Goal: Task Accomplishment & Management: Use online tool/utility

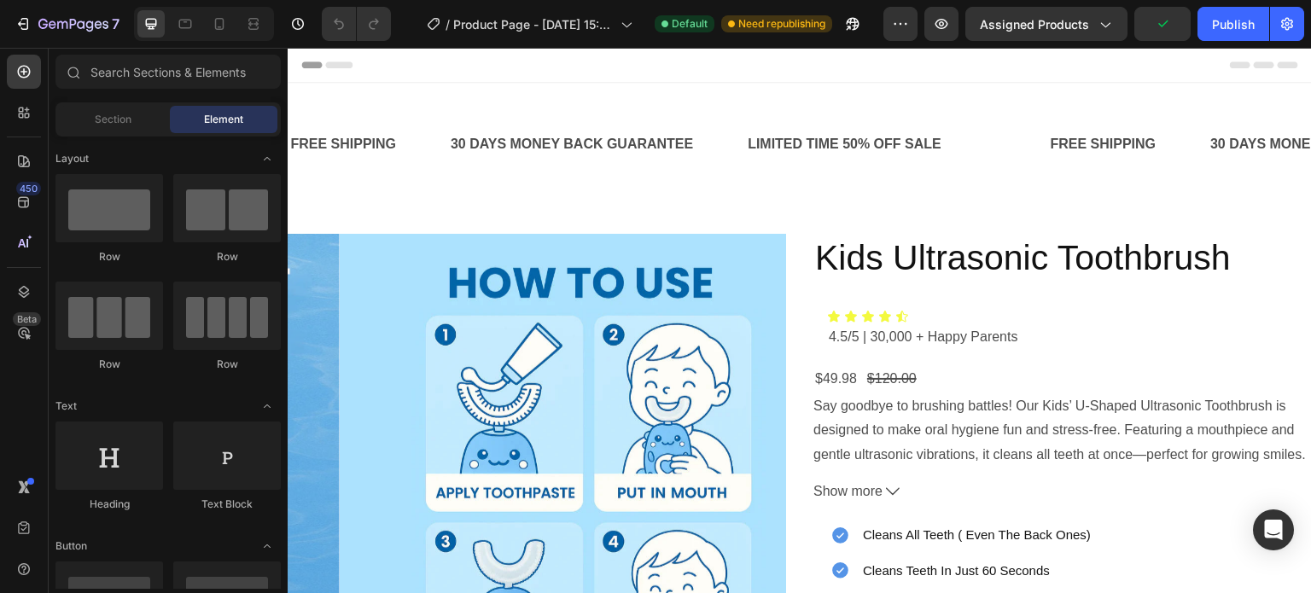
click at [340, 69] on span "Header" at bounding box center [339, 64] width 38 height 17
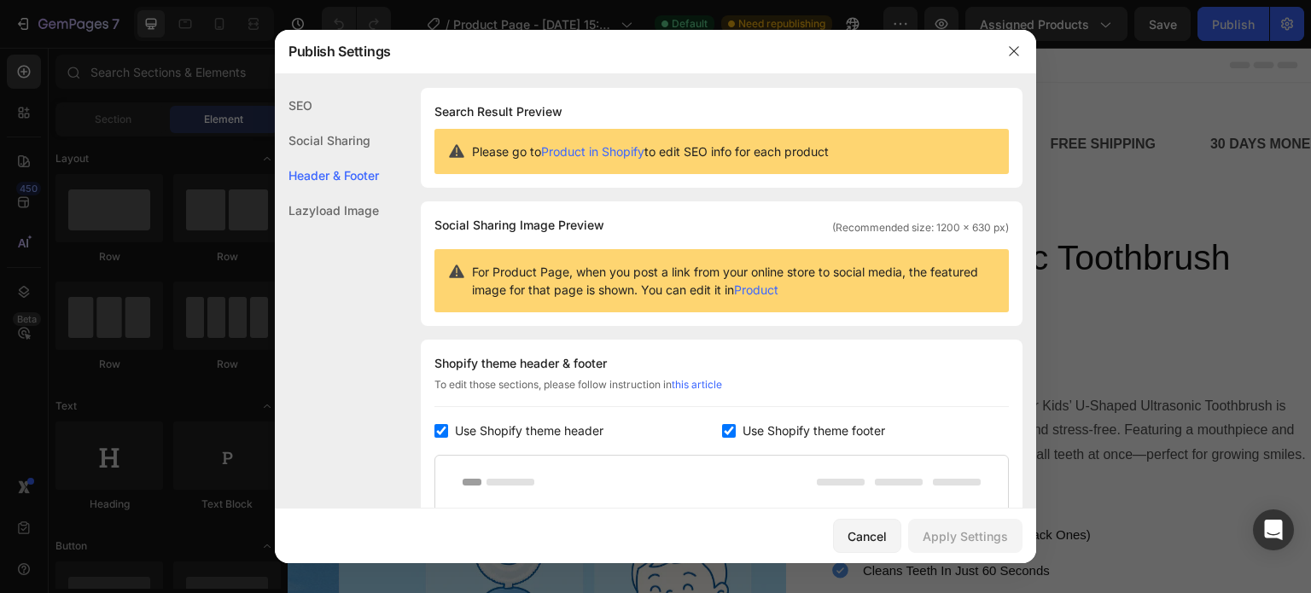
scroll to position [248, 0]
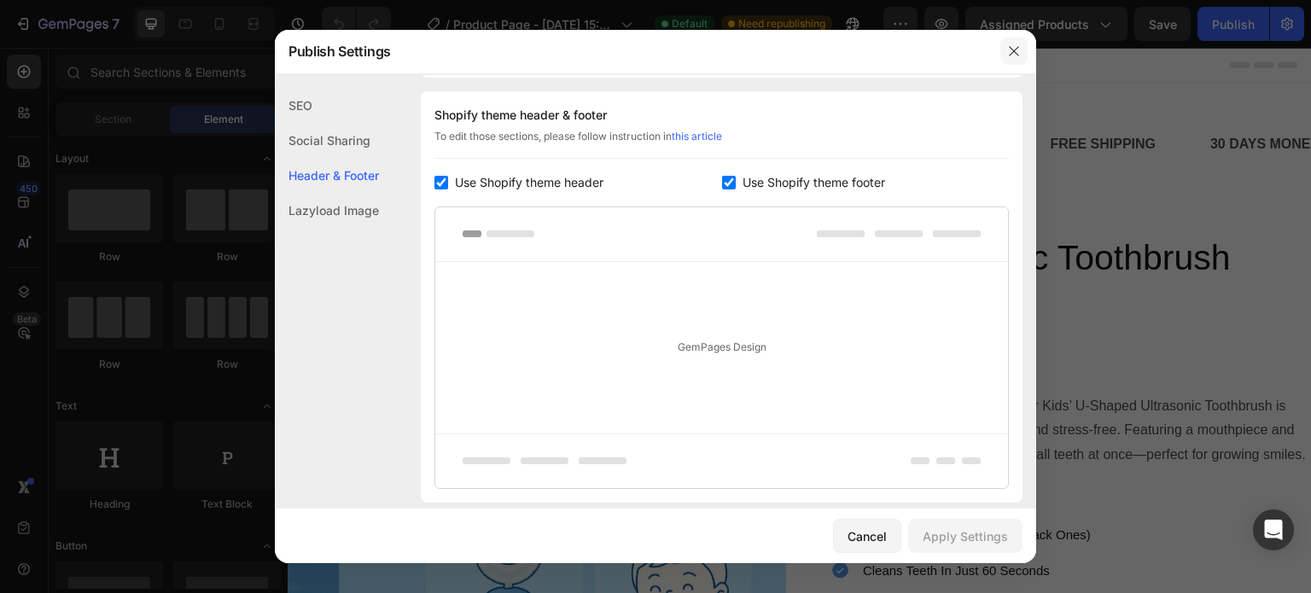
click at [1012, 43] on button "button" at bounding box center [1013, 51] width 27 height 27
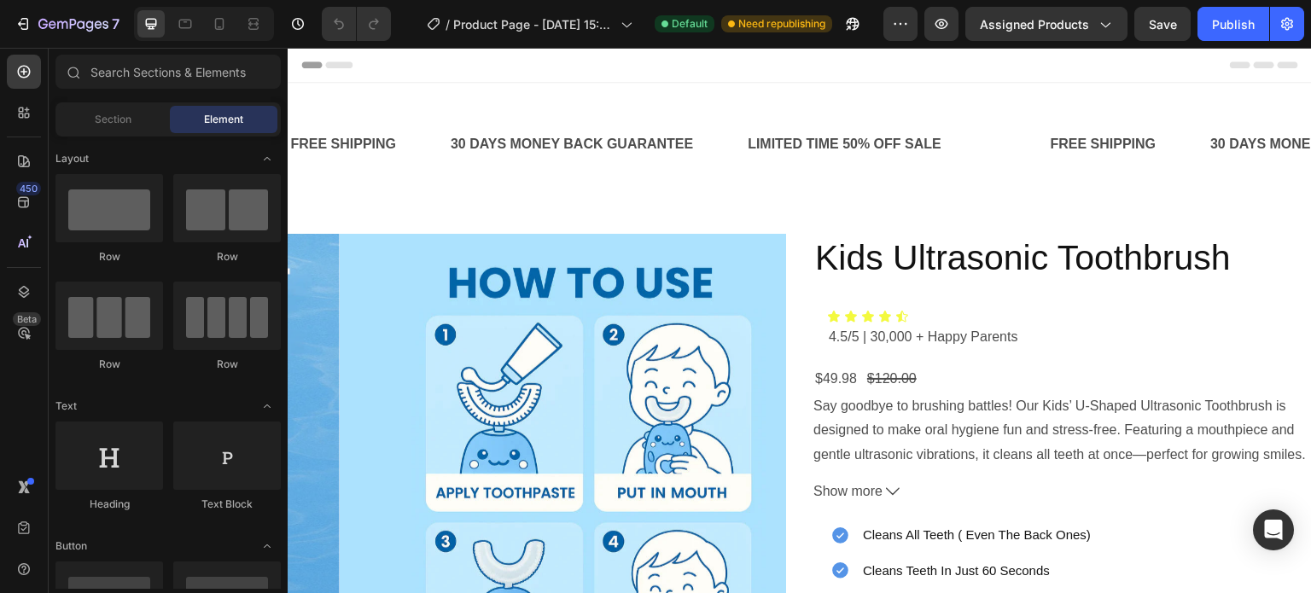
click at [409, 74] on div "Header" at bounding box center [799, 65] width 997 height 34
click at [384, 69] on div "Header" at bounding box center [799, 65] width 997 height 34
click at [32, 107] on div at bounding box center [24, 113] width 34 height 34
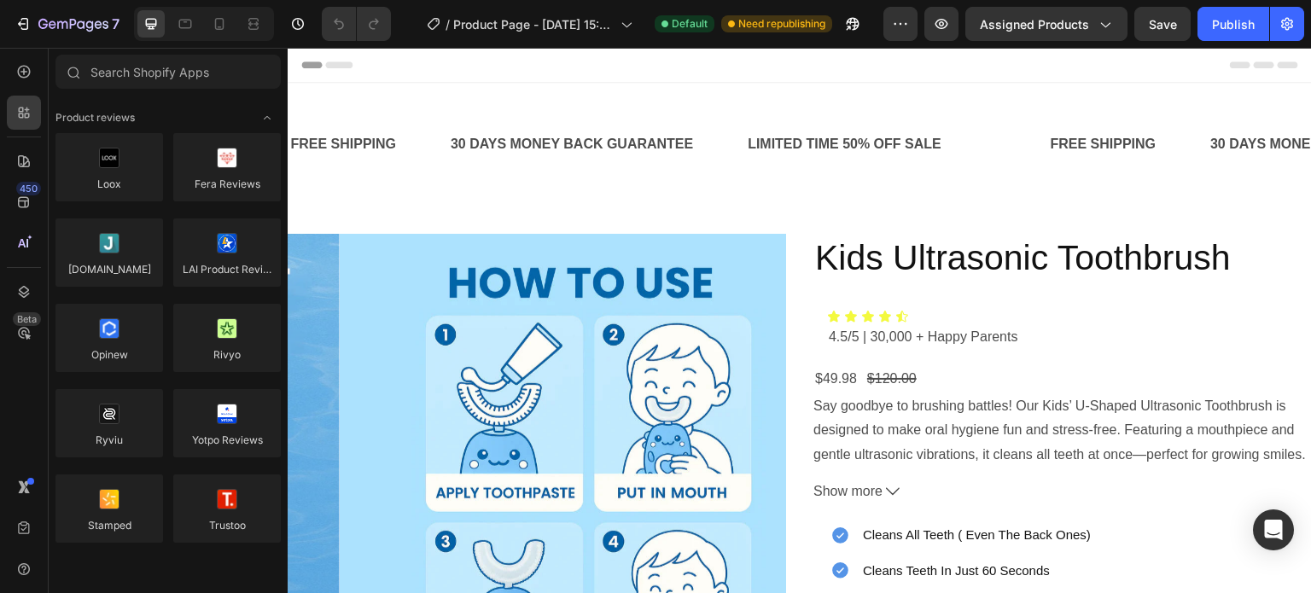
click at [391, 64] on div "Header" at bounding box center [799, 65] width 997 height 34
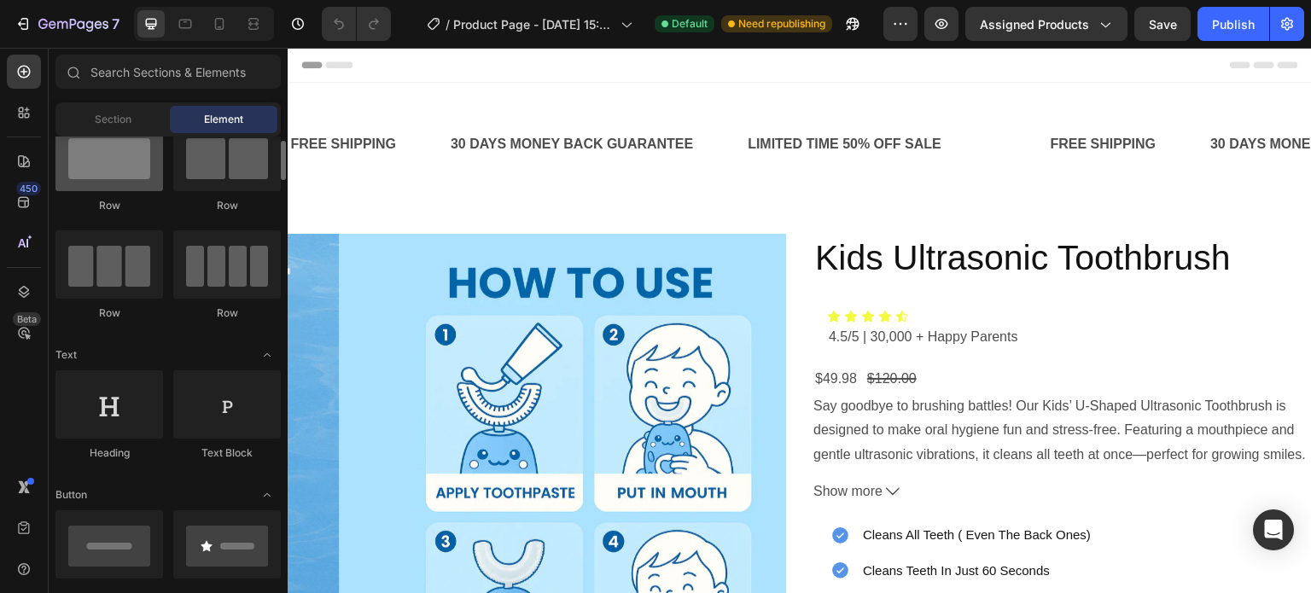
scroll to position [50, 0]
click at [114, 131] on div "Section" at bounding box center [113, 119] width 108 height 27
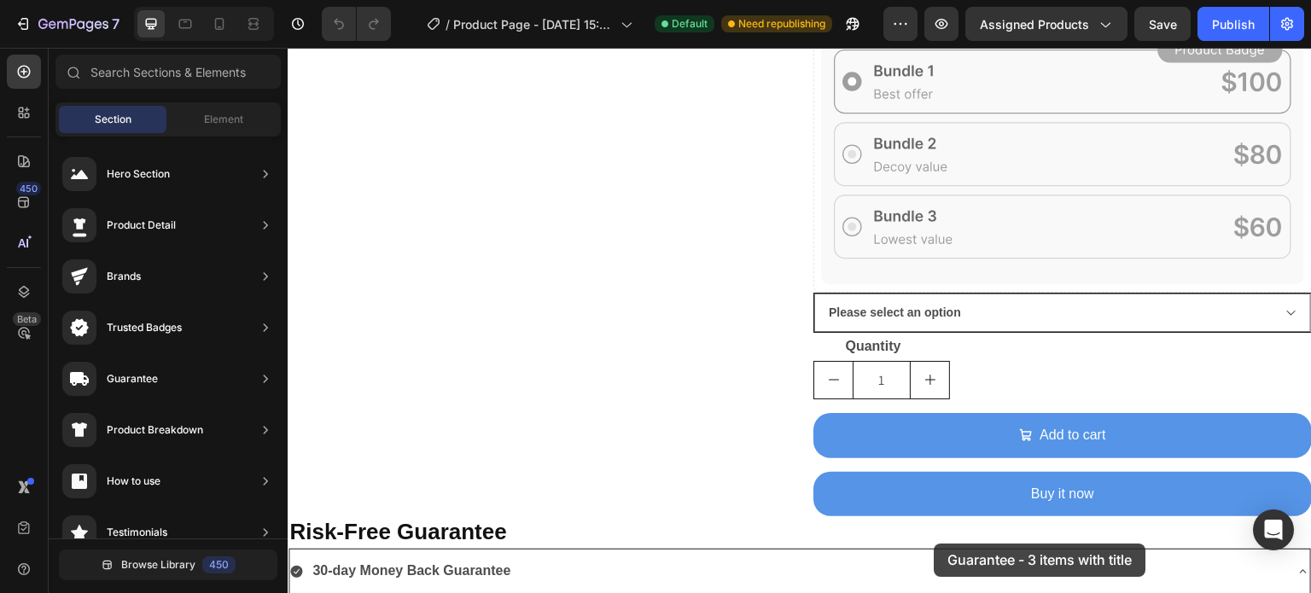
scroll to position [835, 0]
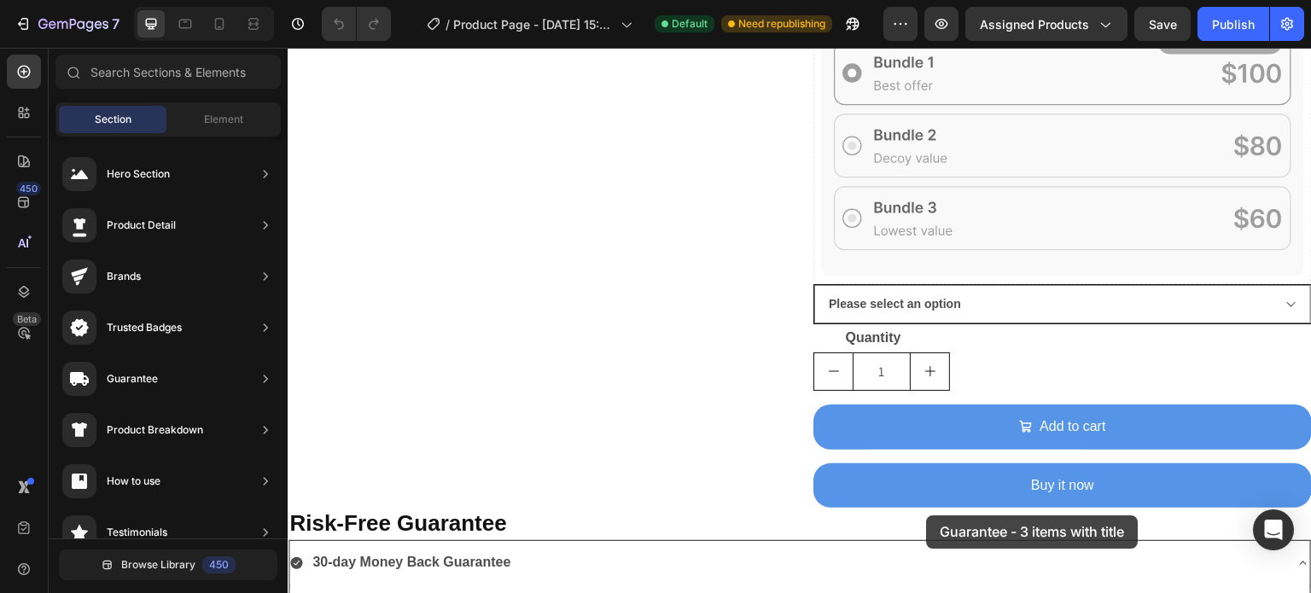
drag, startPoint x: 711, startPoint y: 213, endPoint x: 927, endPoint y: 512, distance: 369.3
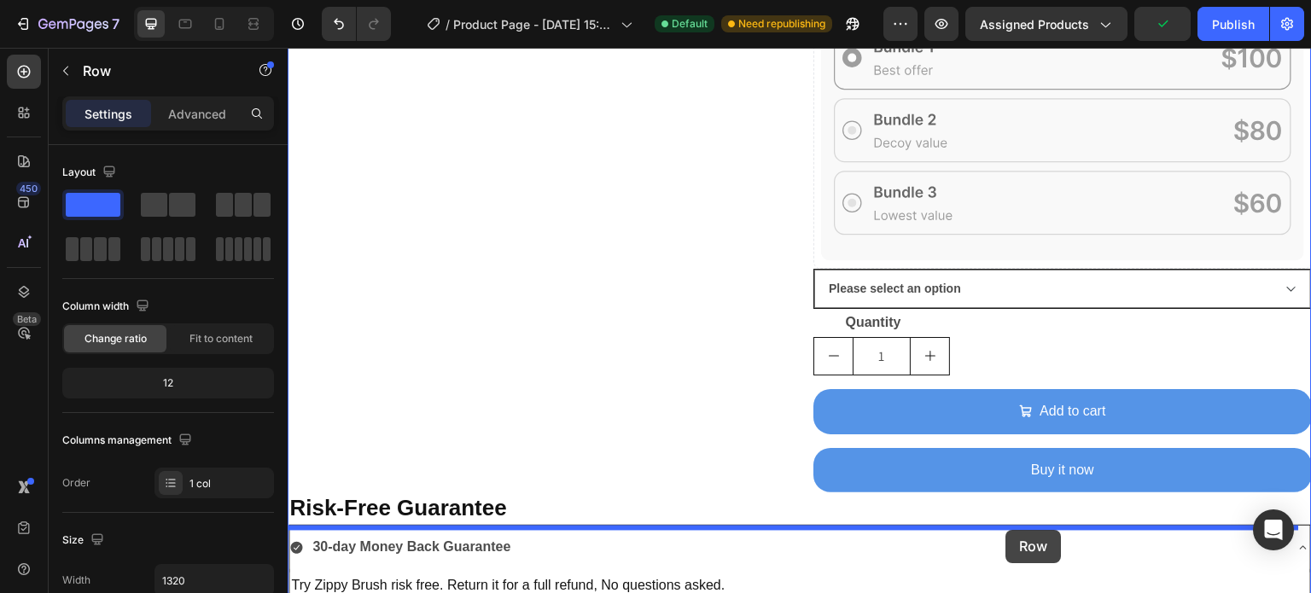
scroll to position [1133, 0]
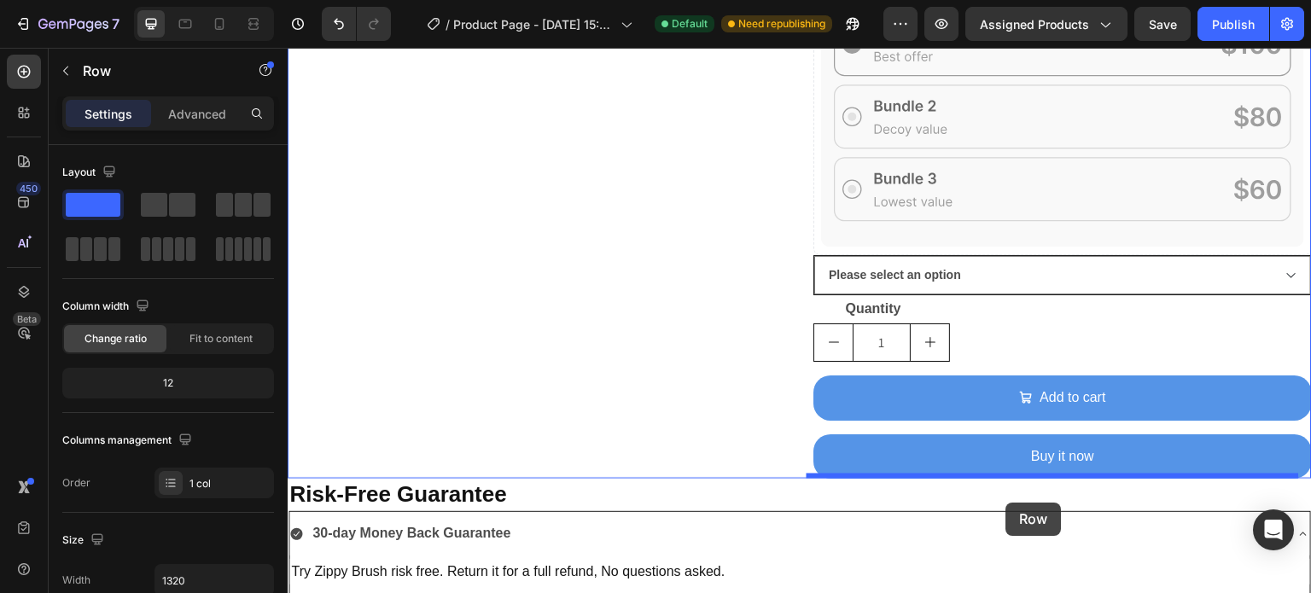
drag, startPoint x: 503, startPoint y: 218, endPoint x: 1006, endPoint y: 503, distance: 578.6
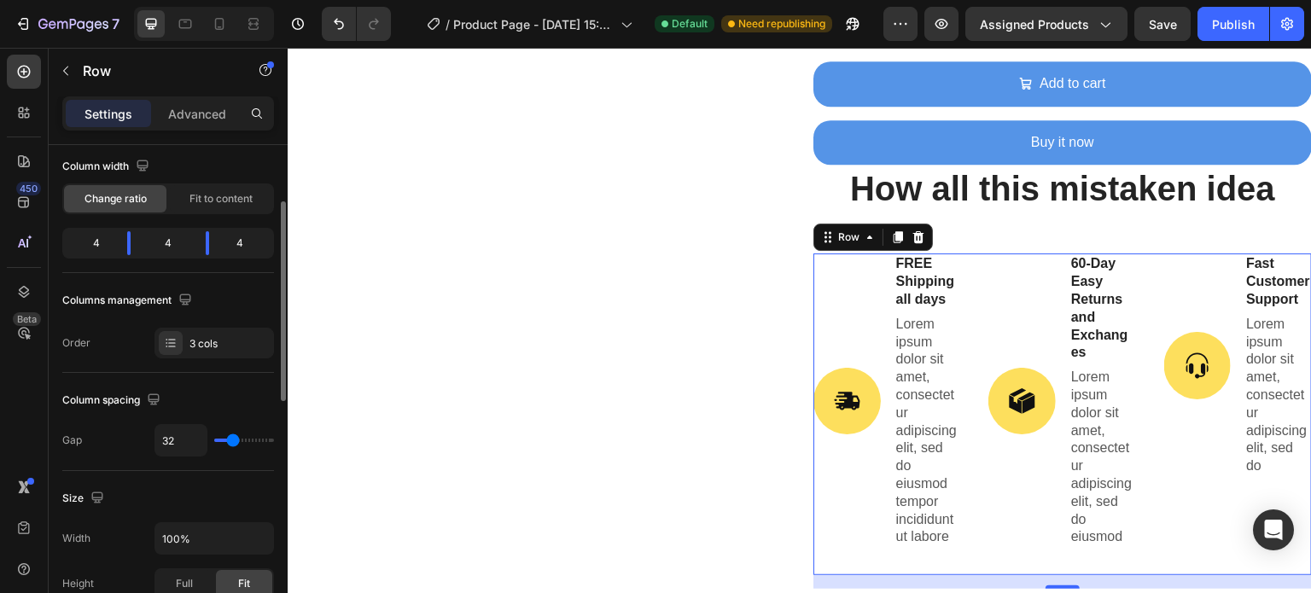
scroll to position [140, 0]
click at [203, 205] on div "Fit to content" at bounding box center [221, 198] width 102 height 27
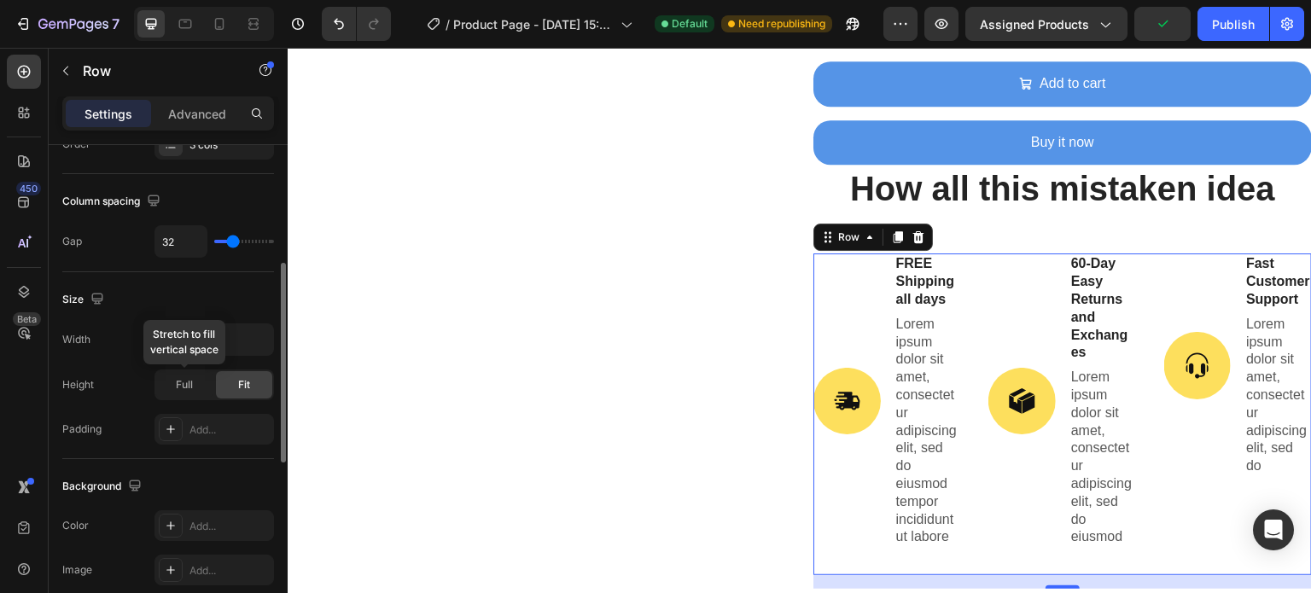
scroll to position [294, 0]
click at [230, 380] on div "Fit" at bounding box center [244, 384] width 56 height 27
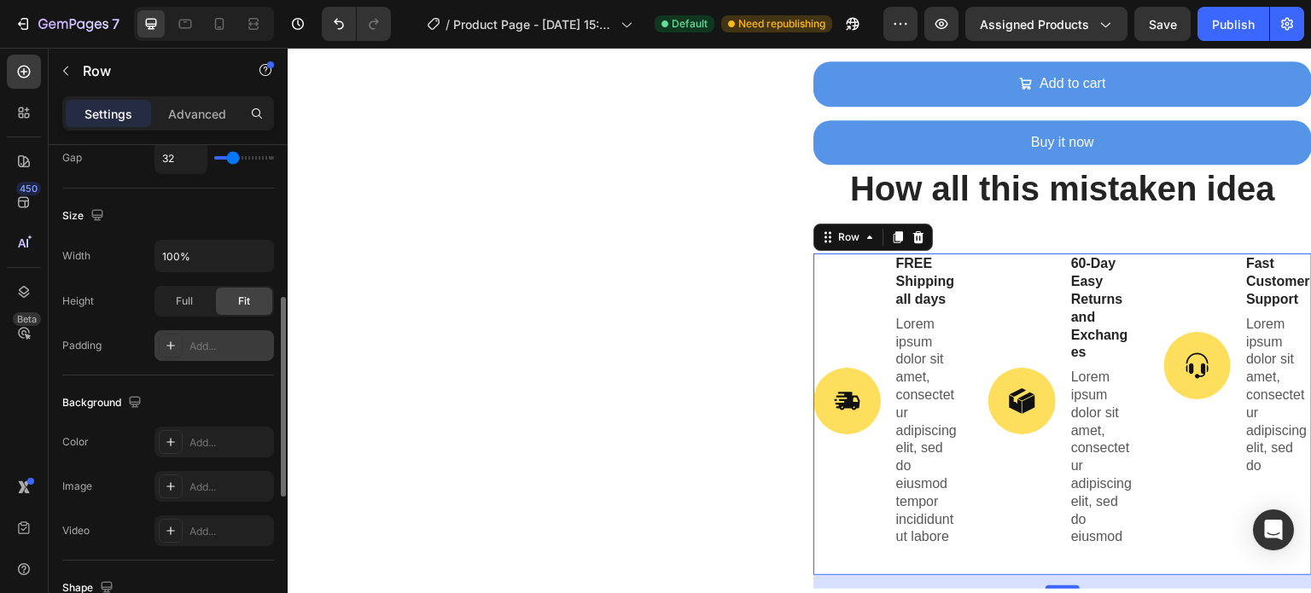
click at [210, 347] on div "Add..." at bounding box center [229, 346] width 80 height 15
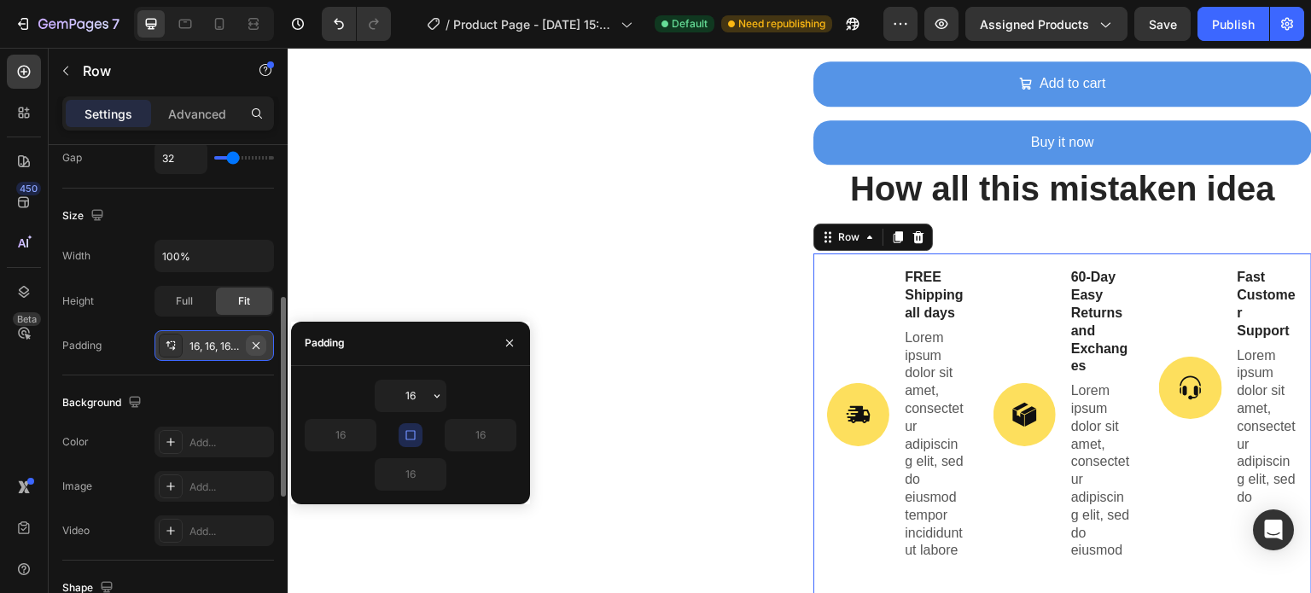
click at [256, 347] on icon "button" at bounding box center [256, 346] width 14 height 14
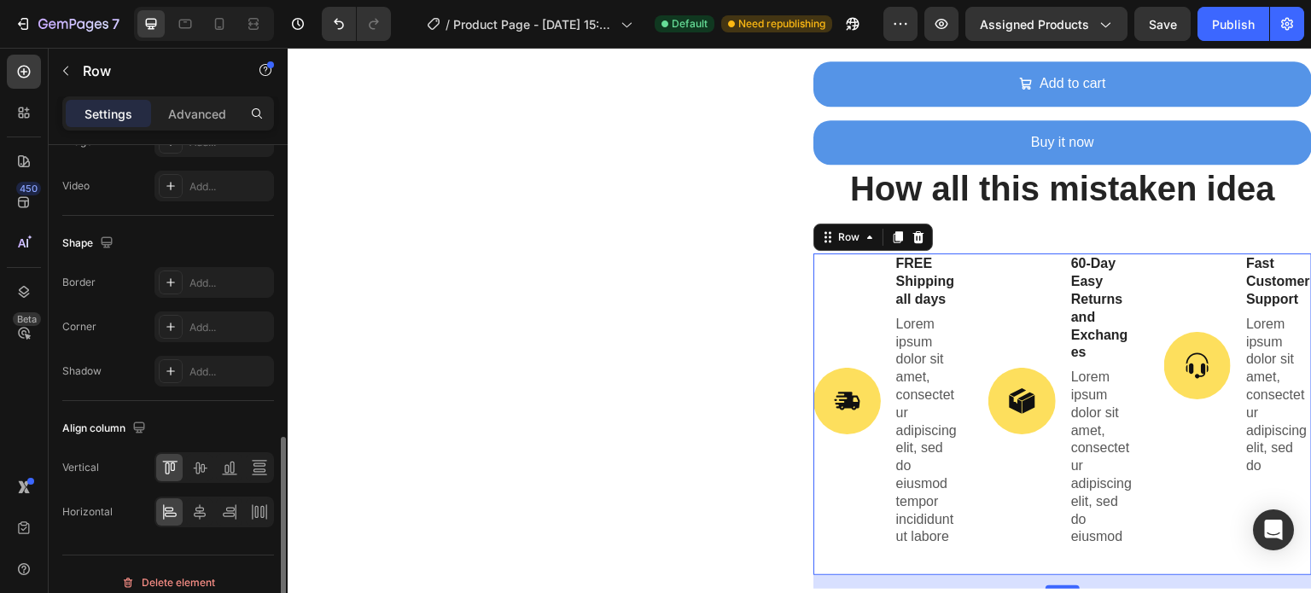
scroll to position [737, 0]
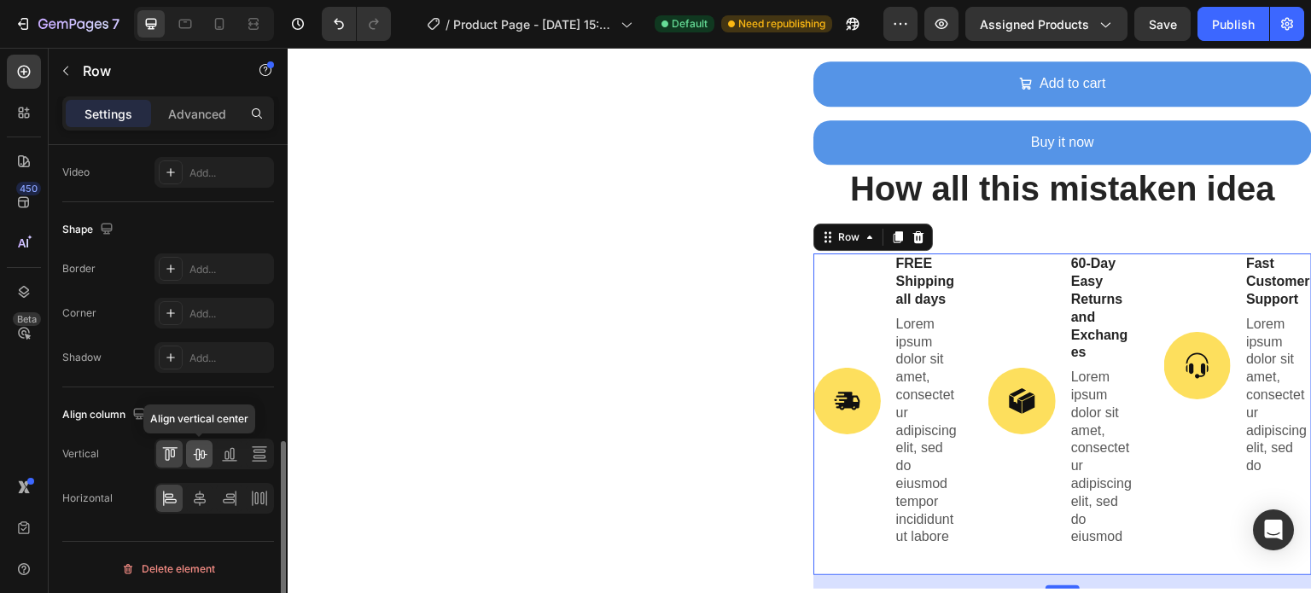
click at [197, 451] on icon at bounding box center [199, 454] width 17 height 17
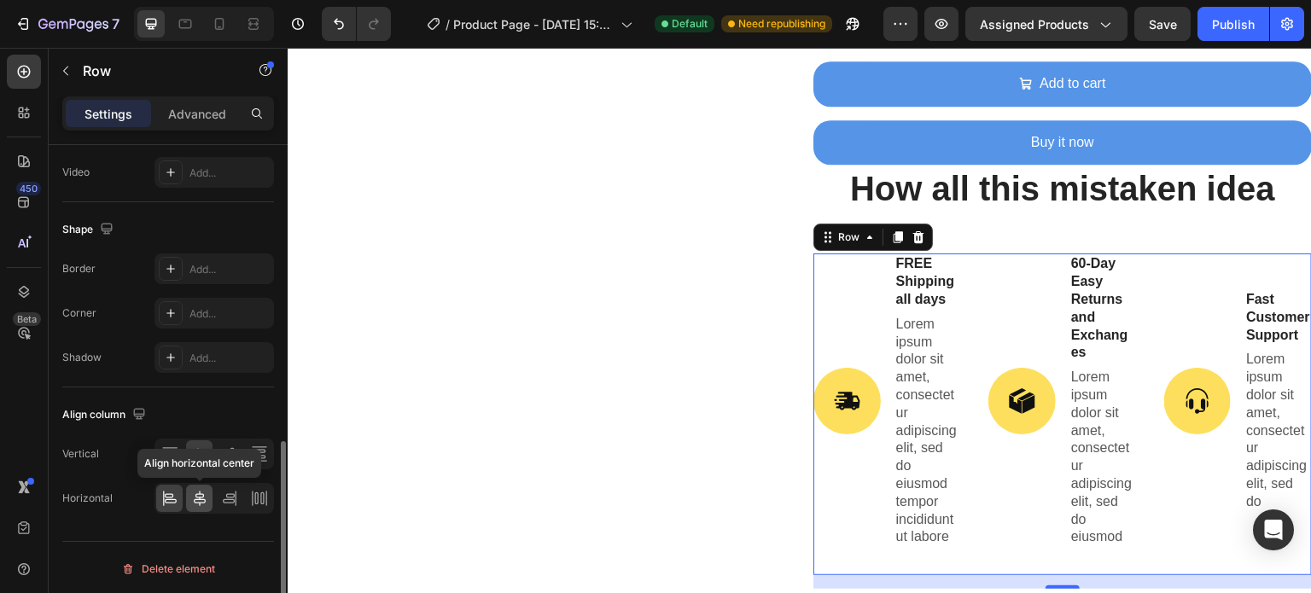
click at [195, 495] on icon at bounding box center [199, 498] width 17 height 17
click at [168, 499] on icon at bounding box center [169, 498] width 17 height 17
click at [844, 241] on div "Row" at bounding box center [849, 237] width 28 height 15
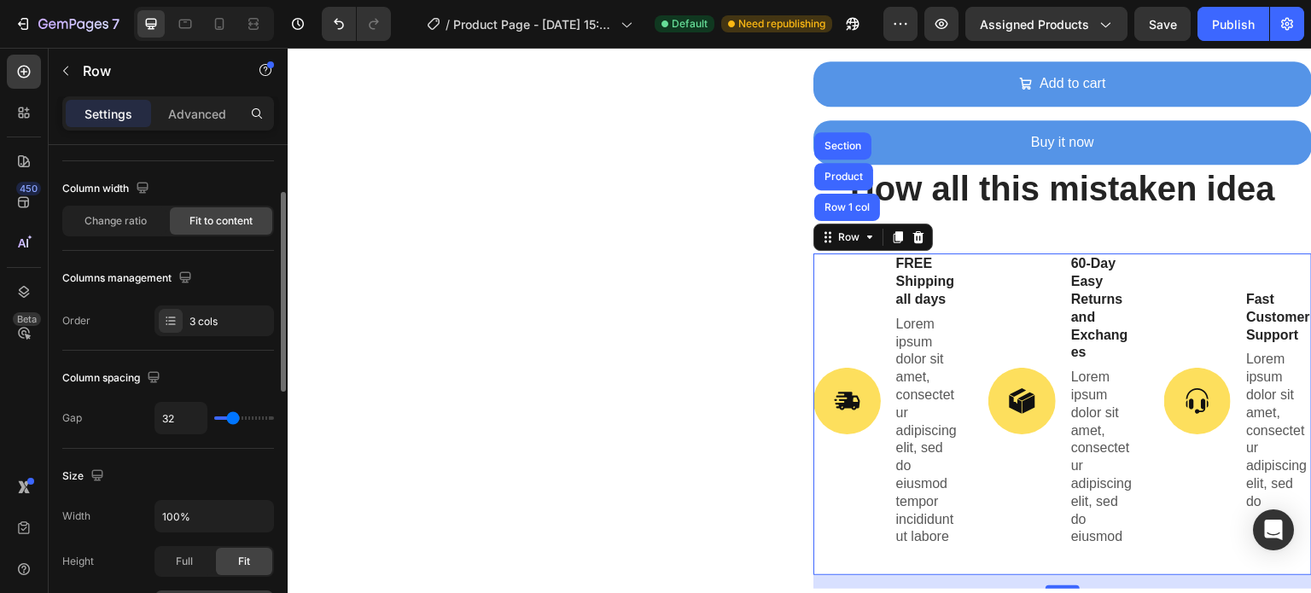
scroll to position [0, 0]
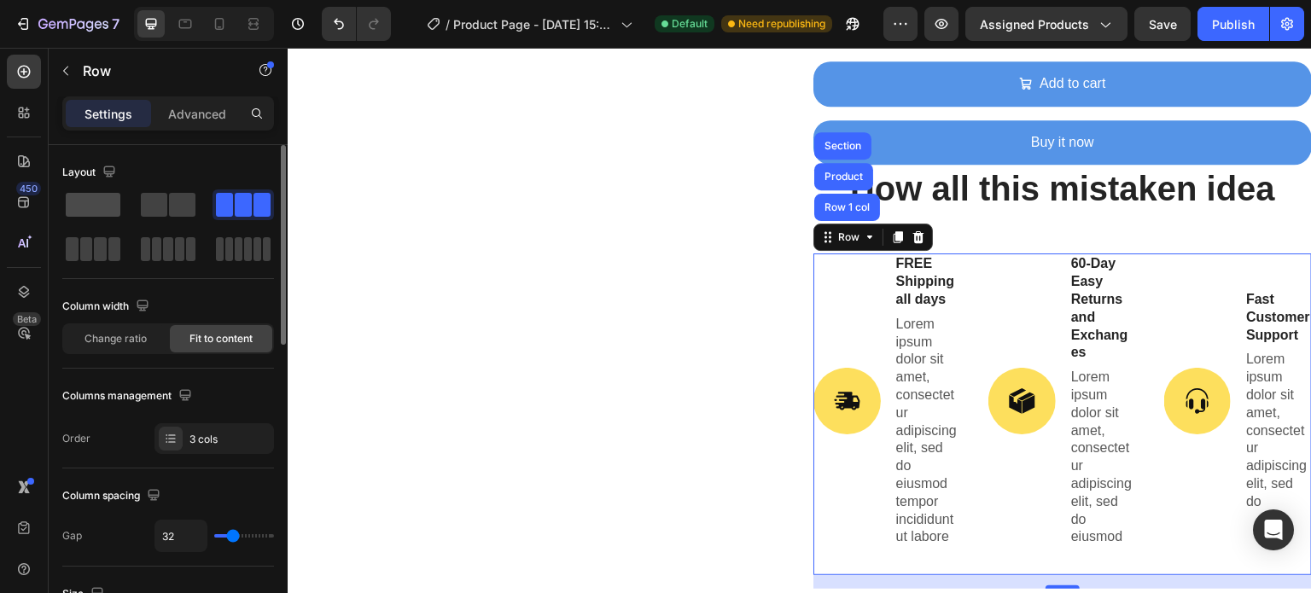
click at [103, 209] on span at bounding box center [93, 205] width 55 height 24
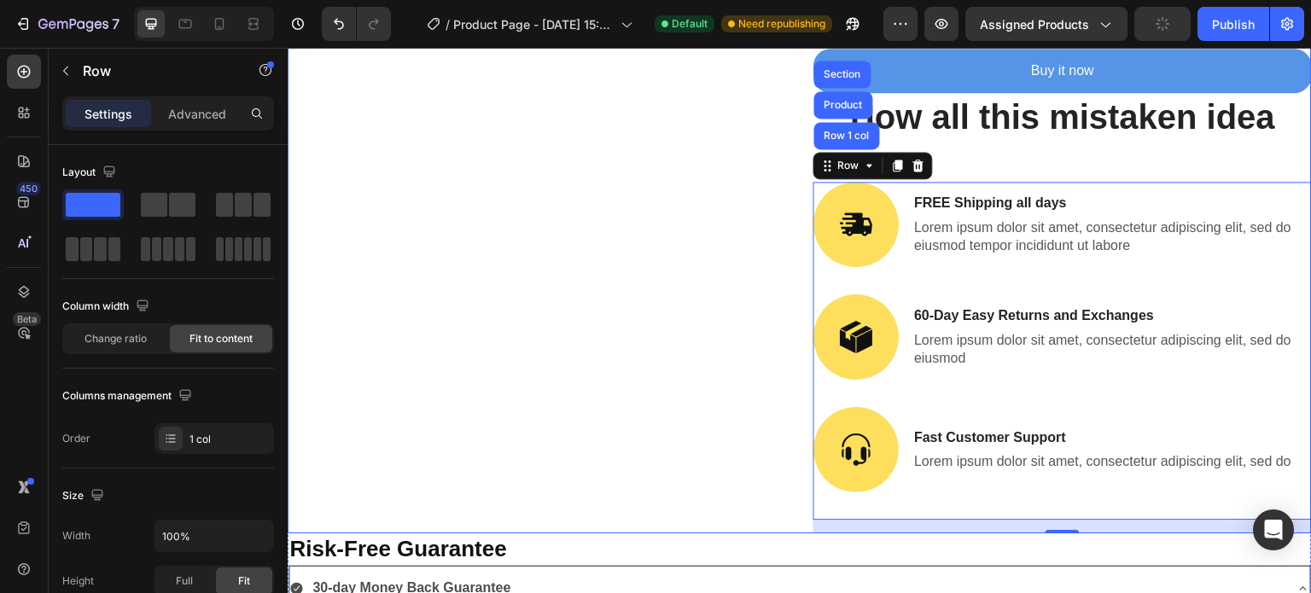
scroll to position [1512, 0]
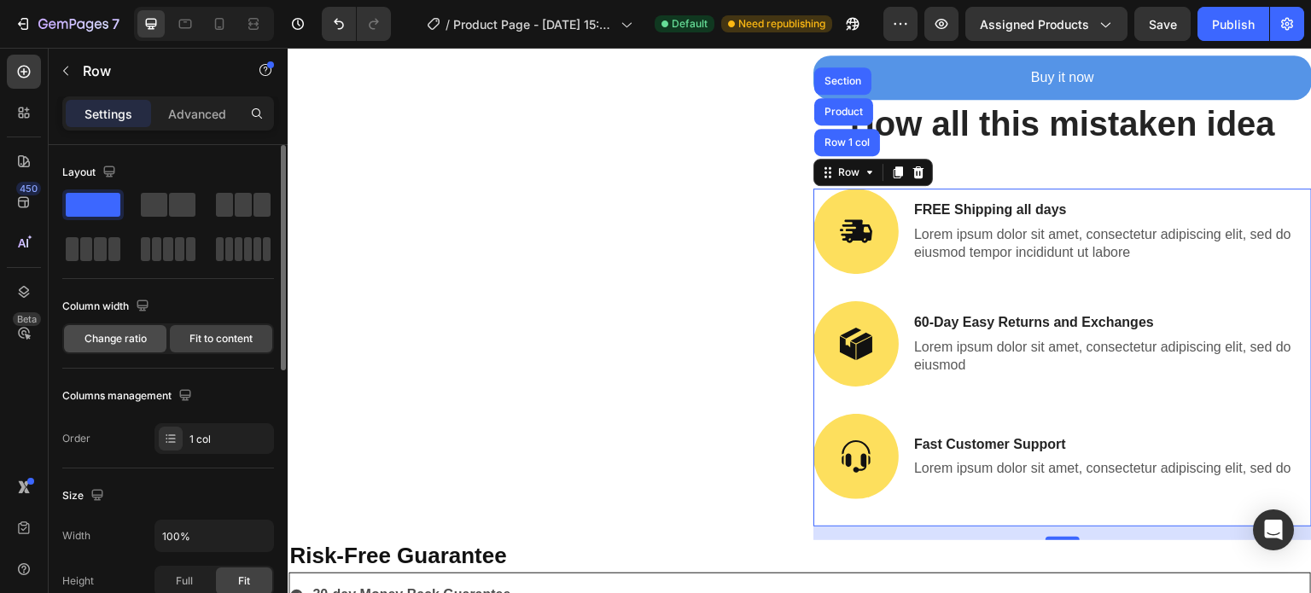
click at [122, 334] on span "Change ratio" at bounding box center [115, 338] width 62 height 15
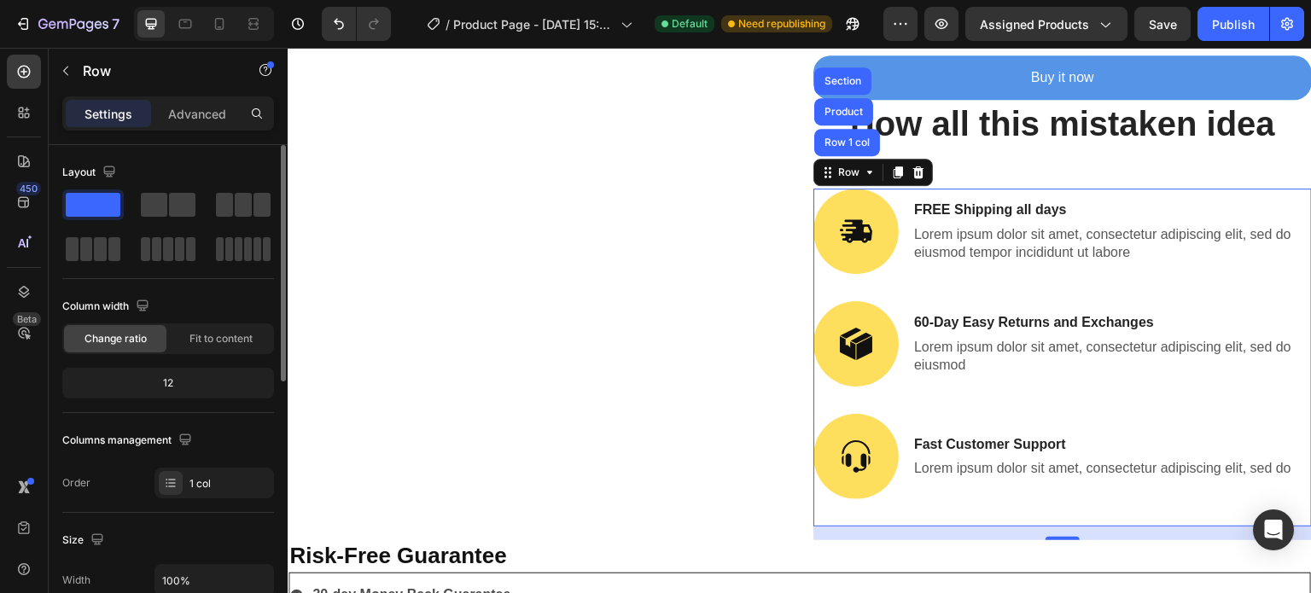
click at [180, 378] on div "12" at bounding box center [168, 383] width 205 height 24
click at [175, 381] on div "12" at bounding box center [168, 383] width 205 height 24
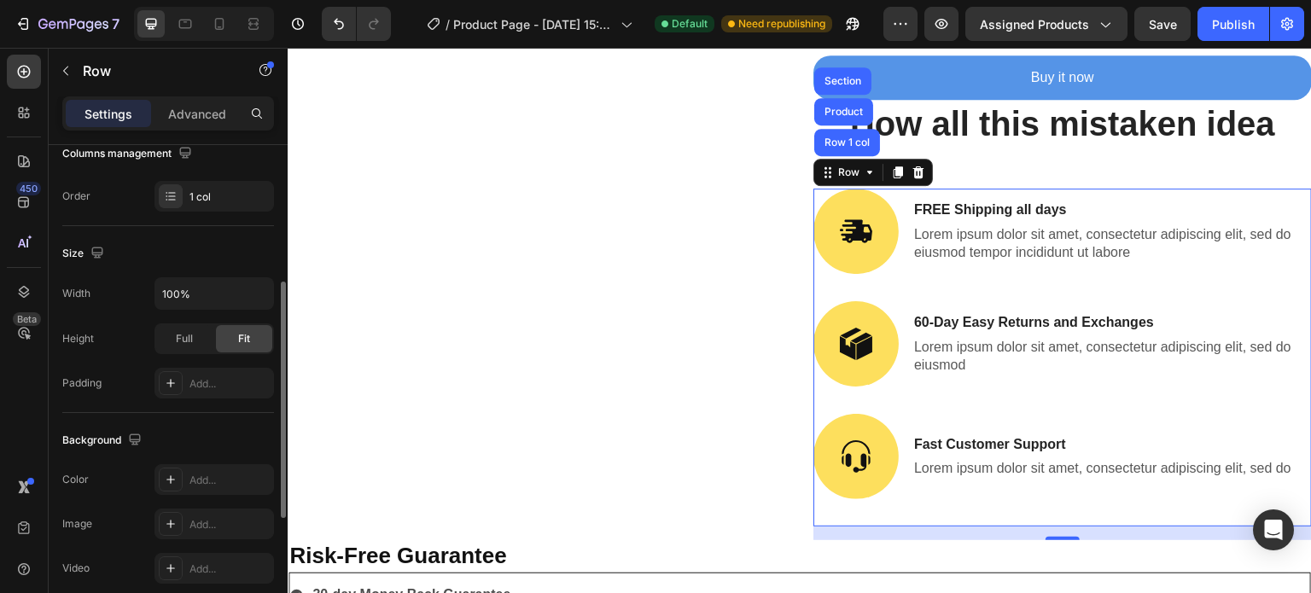
scroll to position [287, 0]
click at [172, 381] on icon at bounding box center [170, 383] width 9 height 9
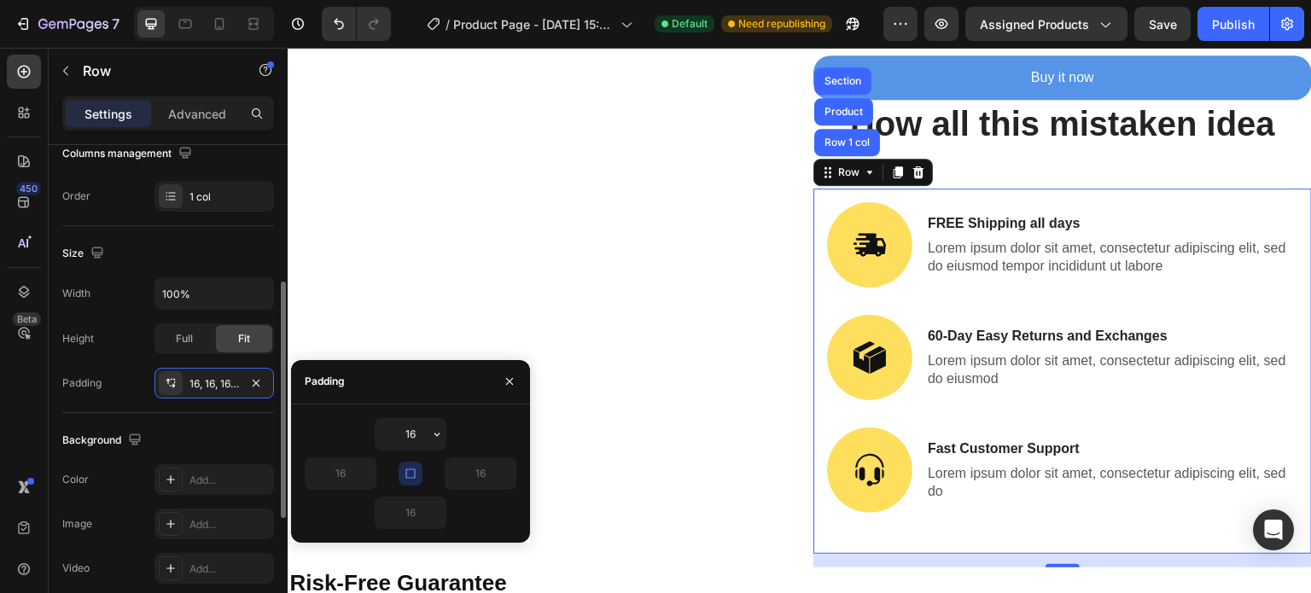
click at [172, 381] on icon at bounding box center [171, 383] width 14 height 14
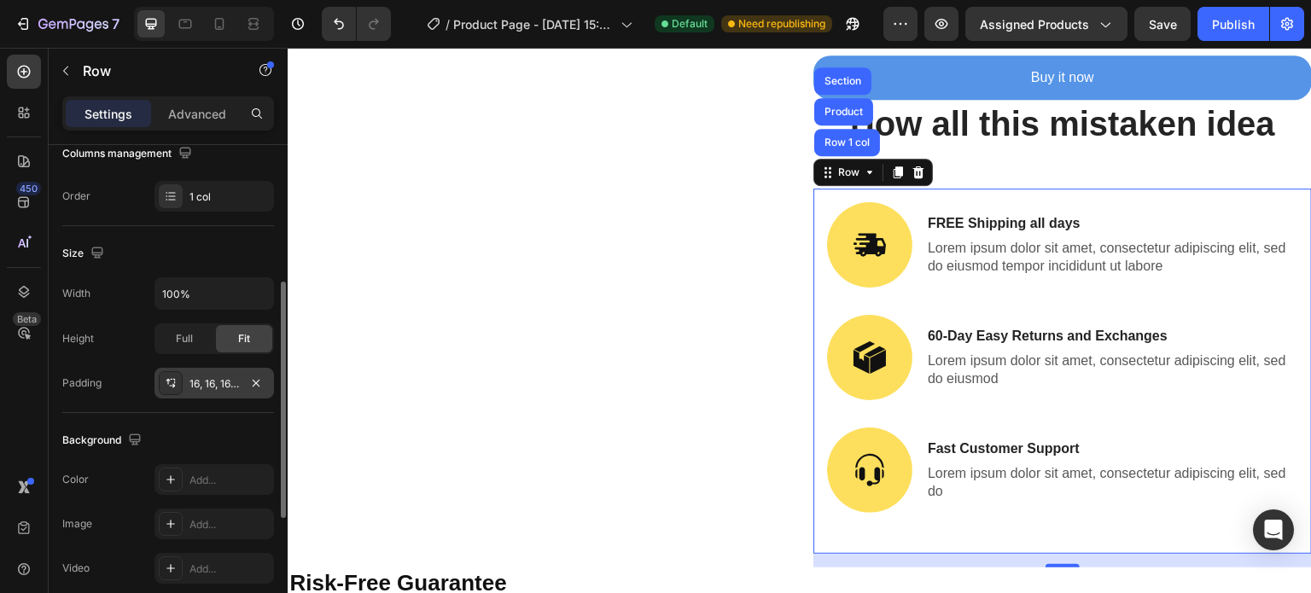
click at [231, 378] on div "16, 16, 16, 16" at bounding box center [214, 383] width 50 height 15
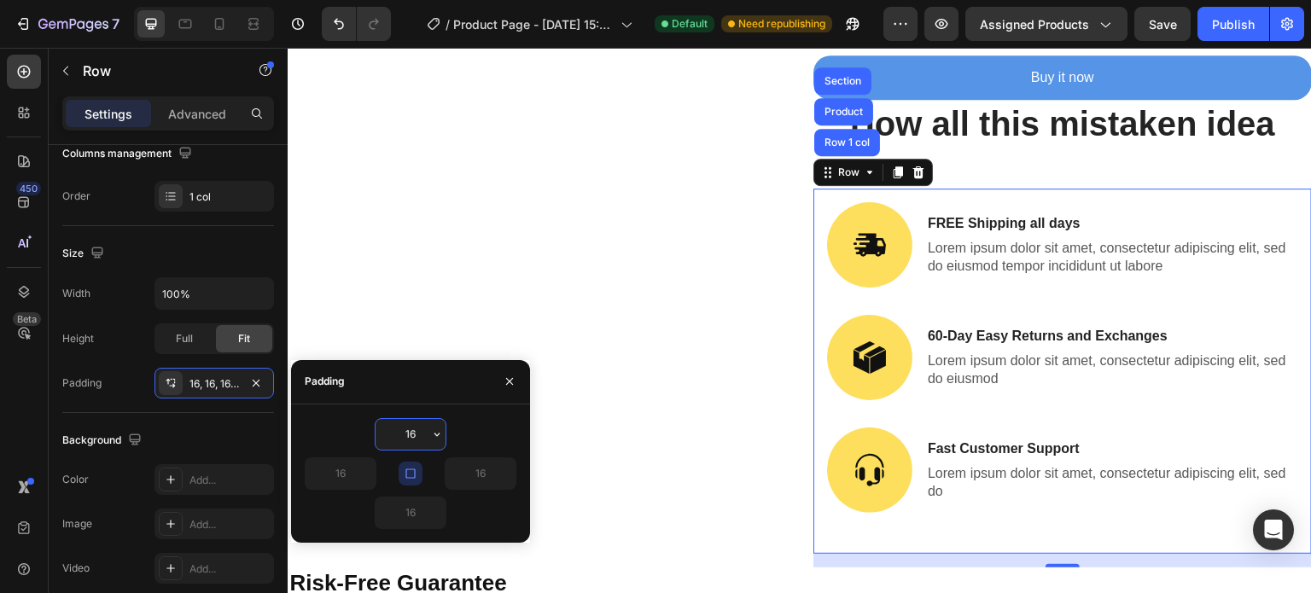
click at [416, 434] on input "16" at bounding box center [411, 434] width 70 height 31
type input "1"
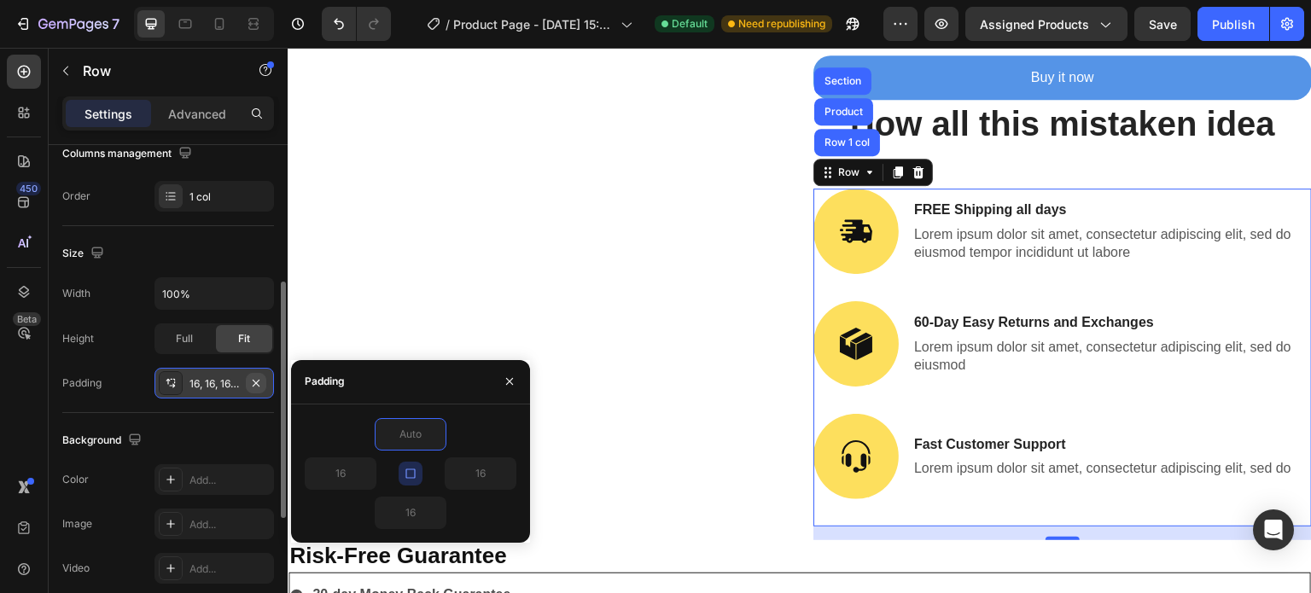
type input "0"
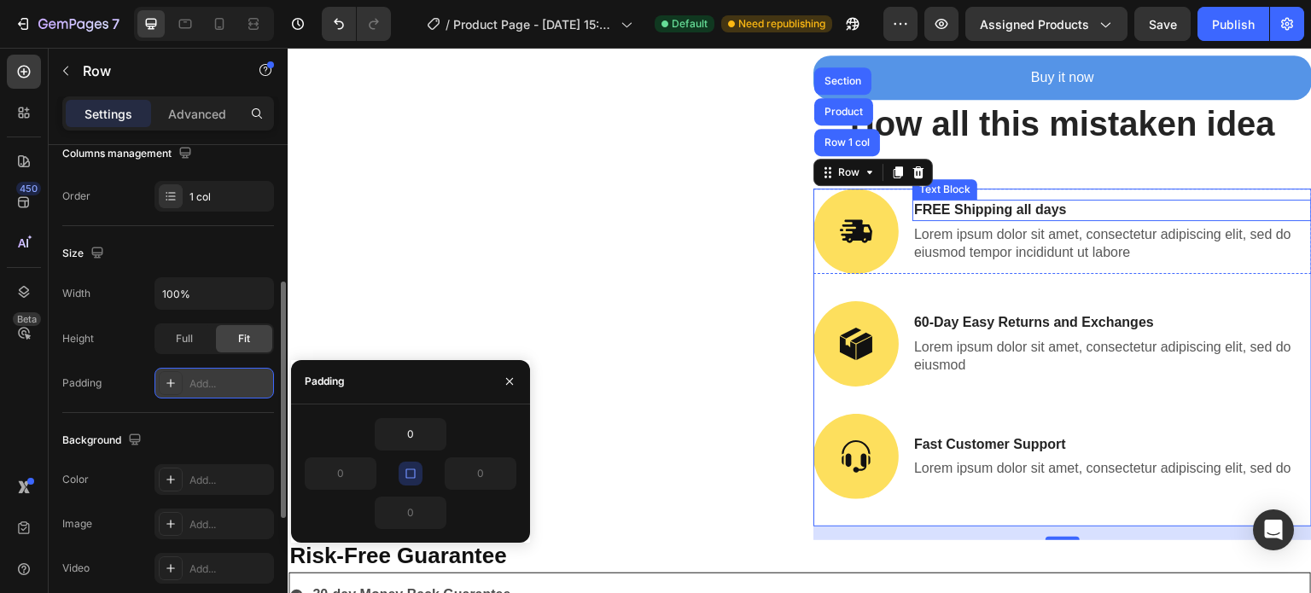
click at [1129, 201] on p "FREE Shipping all days" at bounding box center [1112, 210] width 396 height 18
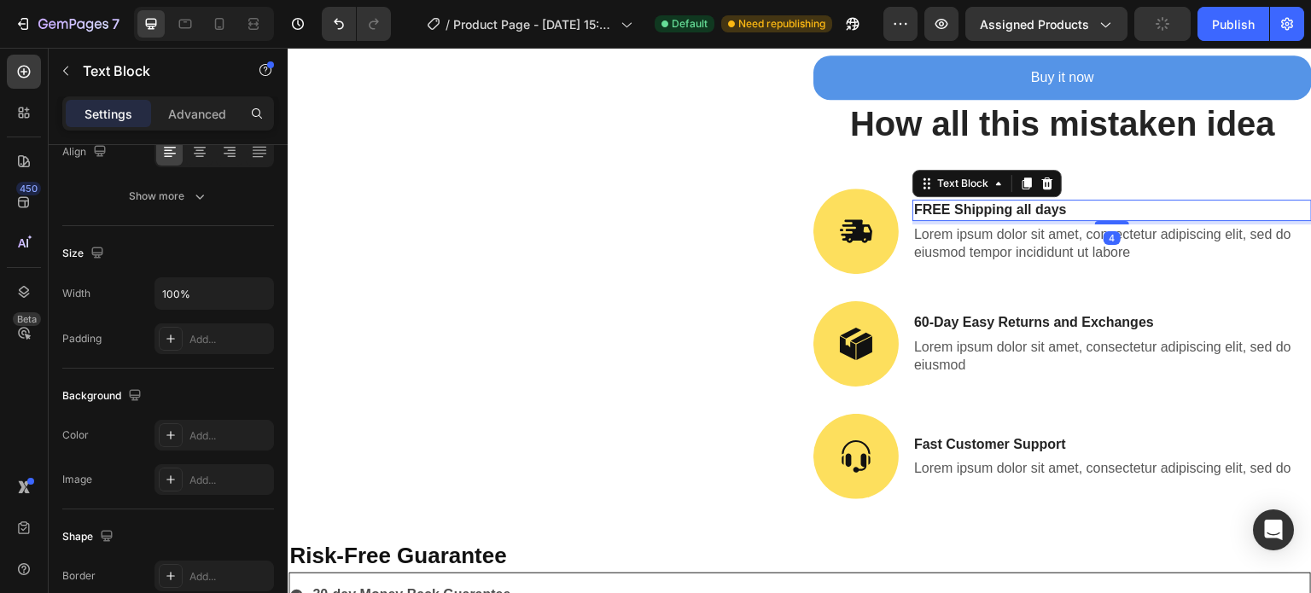
scroll to position [0, 0]
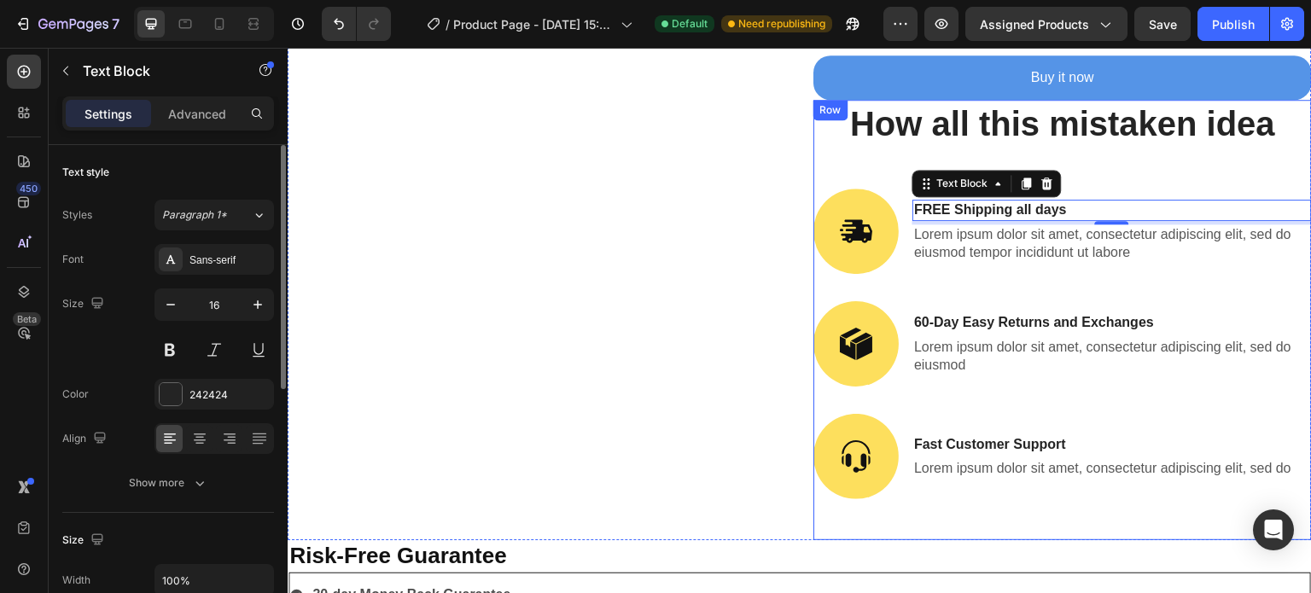
click at [879, 156] on div "How all this mistaken idea Heading Image FREE Shipping all days Text Block 4 Lo…" at bounding box center [1062, 320] width 498 height 440
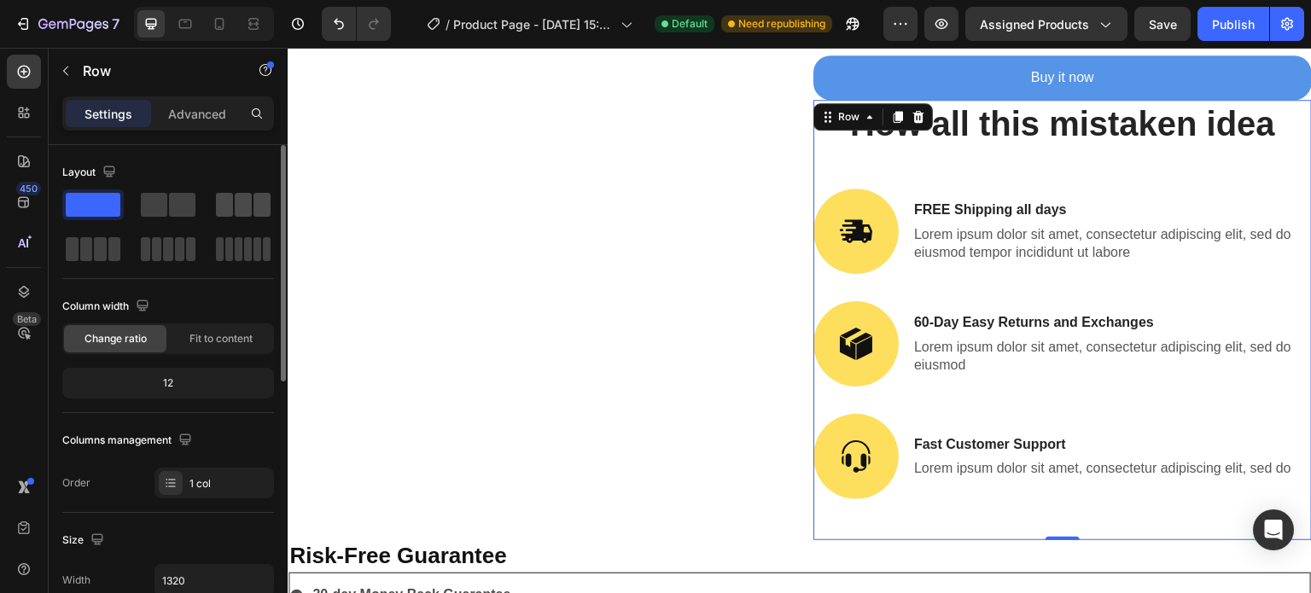
click at [257, 204] on span at bounding box center [261, 205] width 17 height 24
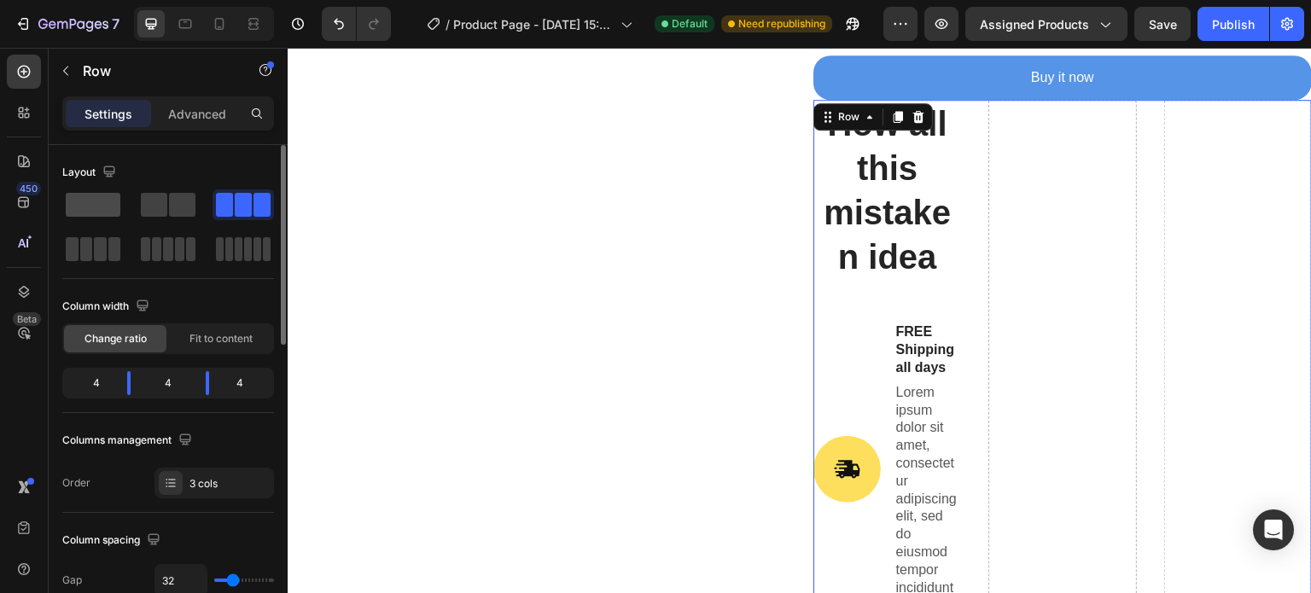
click at [102, 207] on span at bounding box center [93, 205] width 55 height 24
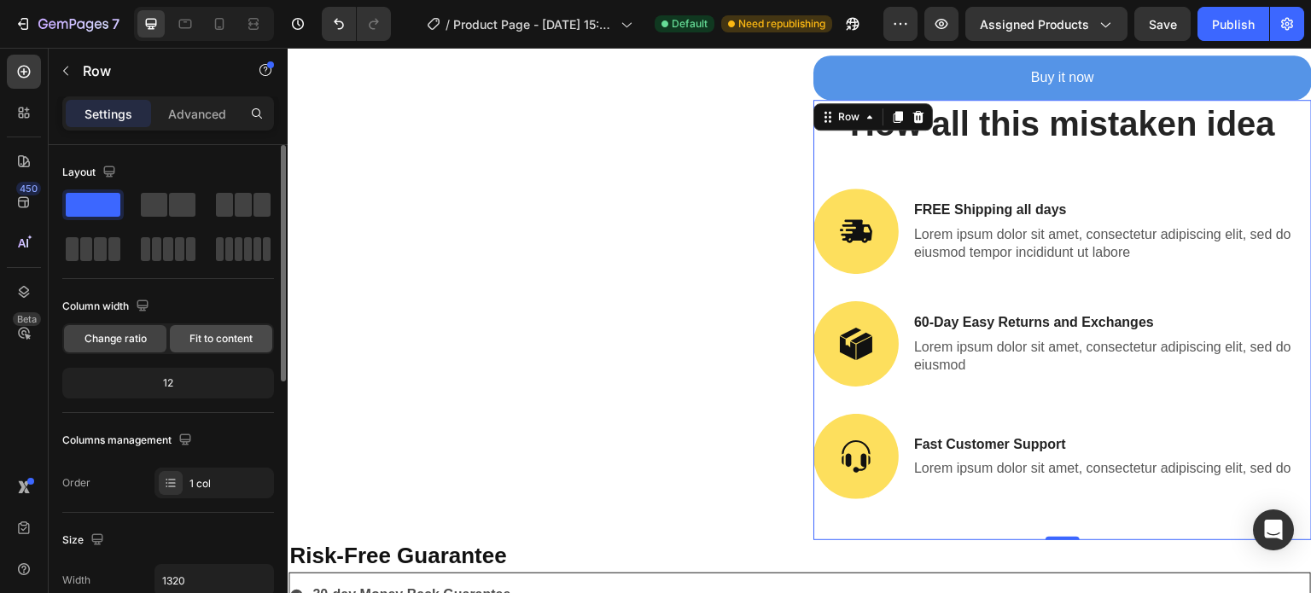
click at [195, 345] on span "Fit to content" at bounding box center [220, 338] width 63 height 15
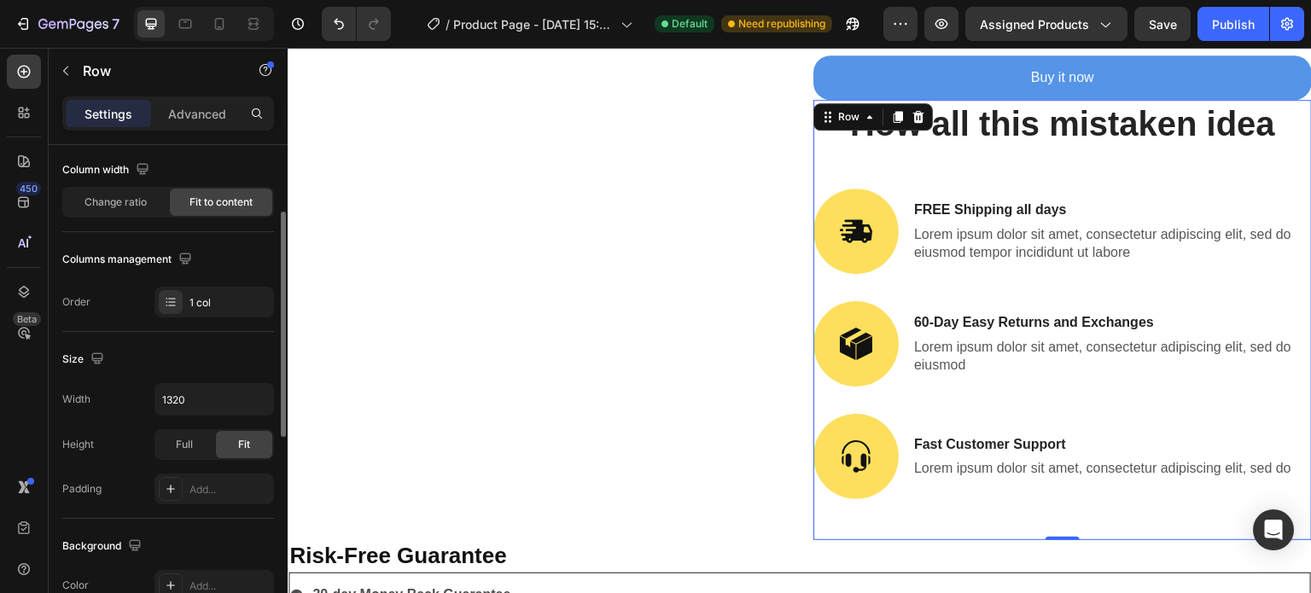
scroll to position [140, 0]
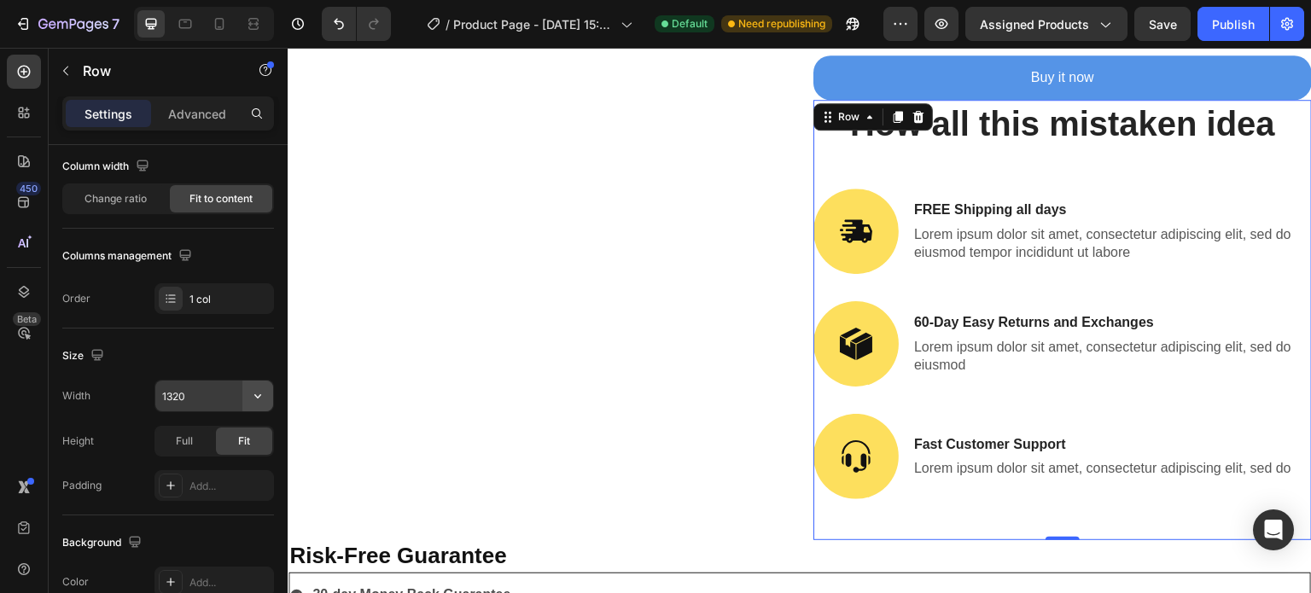
click at [255, 395] on icon "button" at bounding box center [257, 395] width 17 height 17
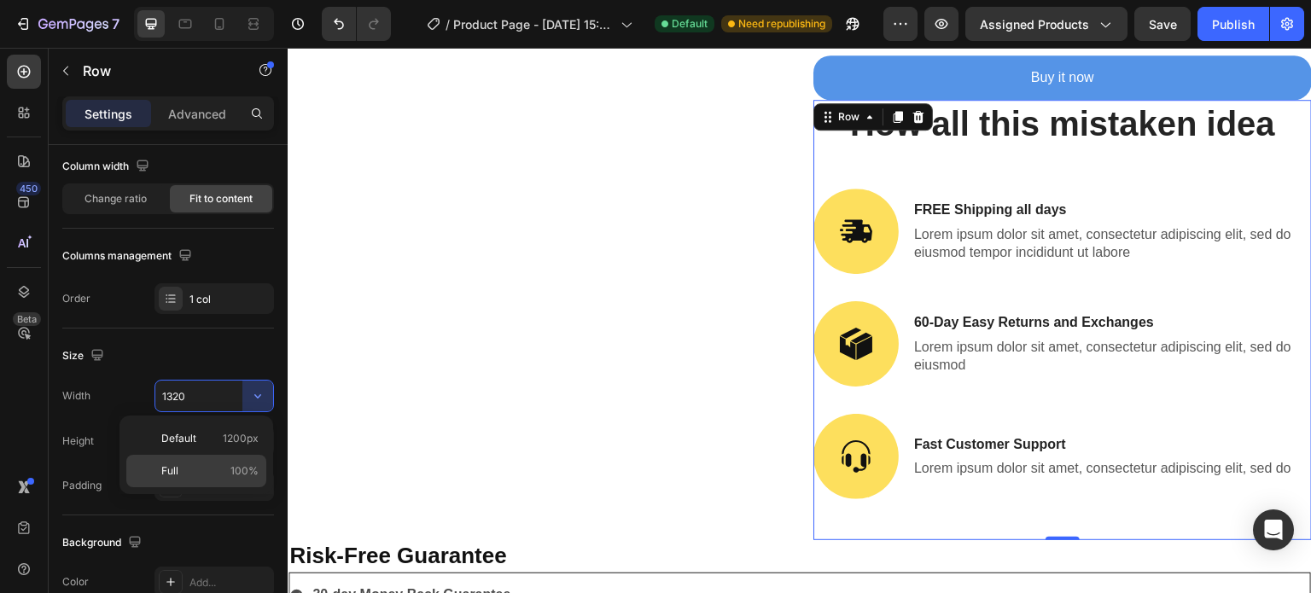
click at [195, 460] on div "Full 100%" at bounding box center [196, 471] width 140 height 32
type input "100%"
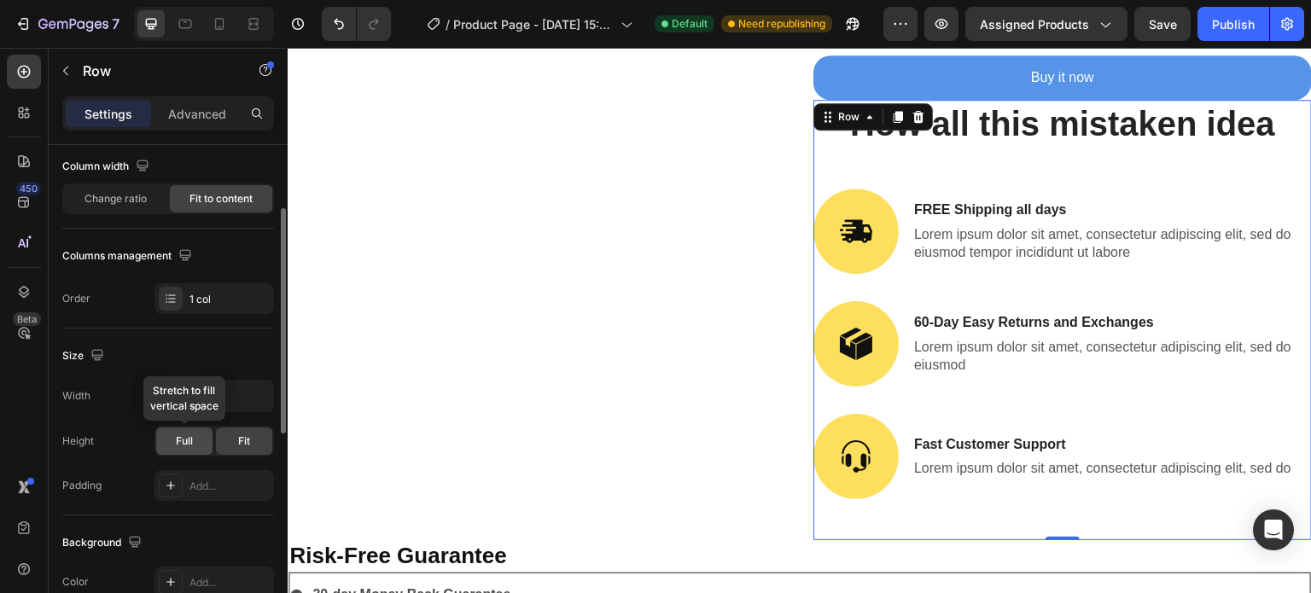
click at [185, 440] on span "Full" at bounding box center [184, 441] width 17 height 15
click at [239, 440] on span "Fit" at bounding box center [244, 441] width 12 height 15
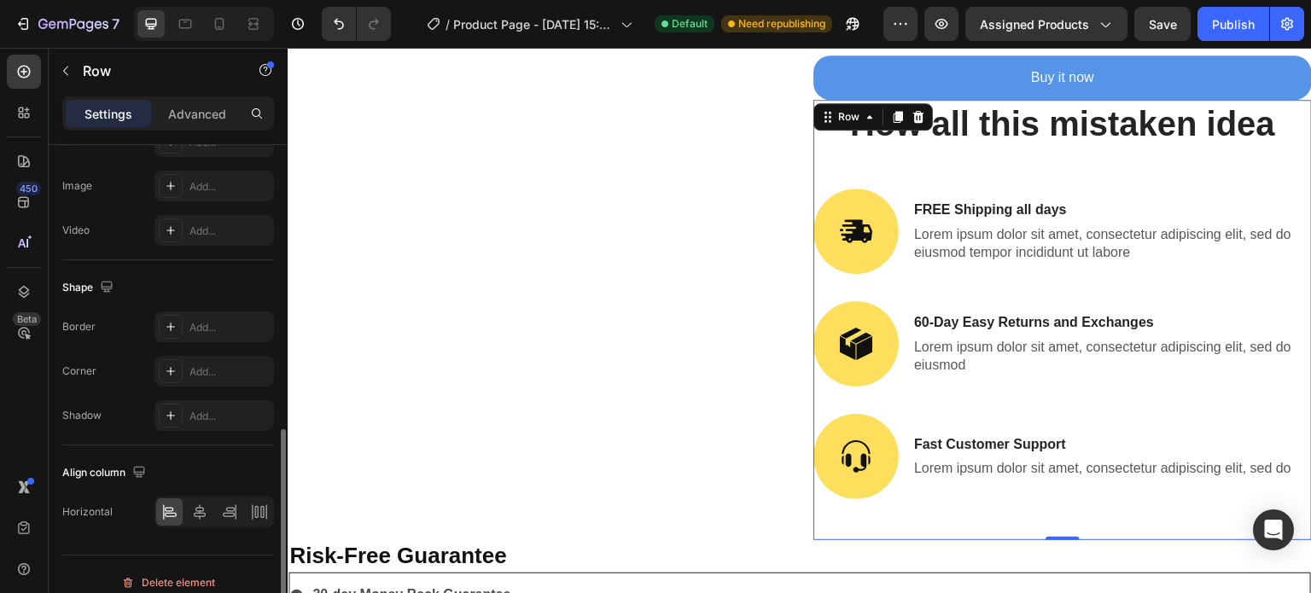
scroll to position [594, 0]
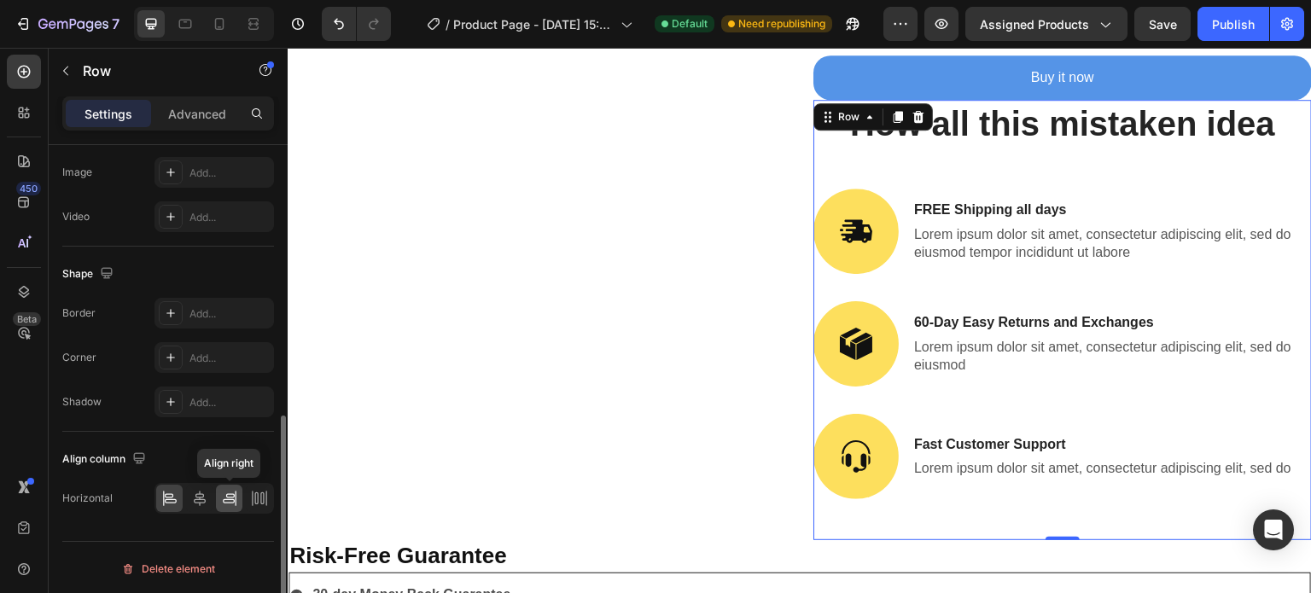
click at [229, 499] on icon at bounding box center [229, 501] width 12 height 4
click at [913, 111] on icon at bounding box center [918, 117] width 11 height 12
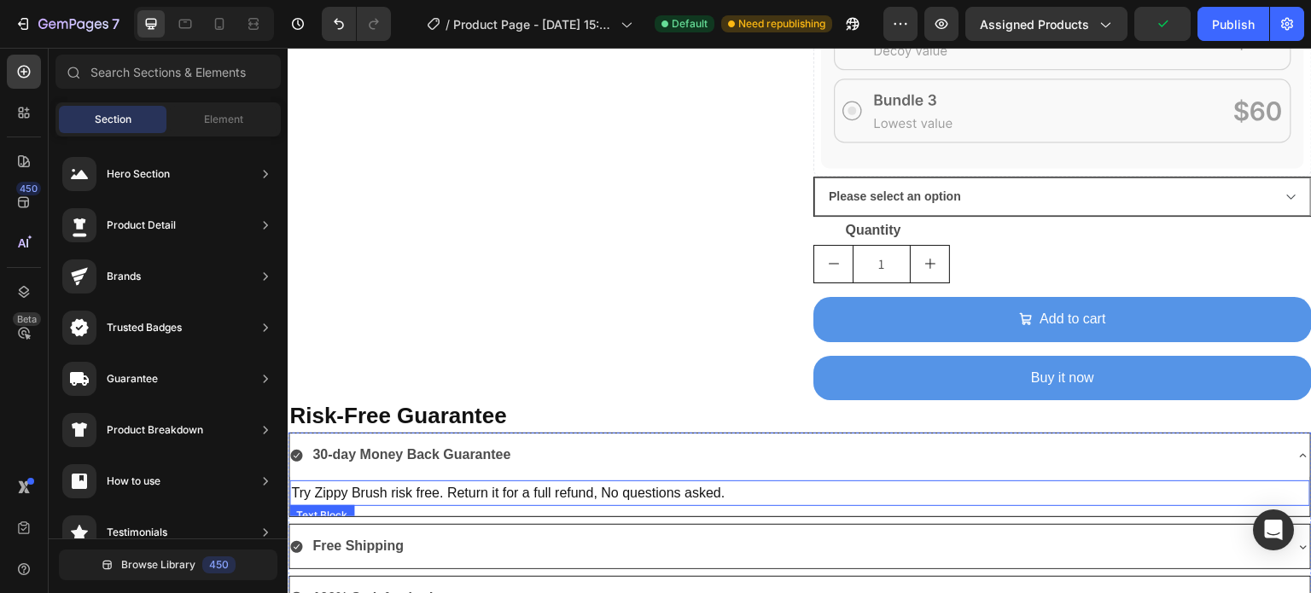
scroll to position [1213, 0]
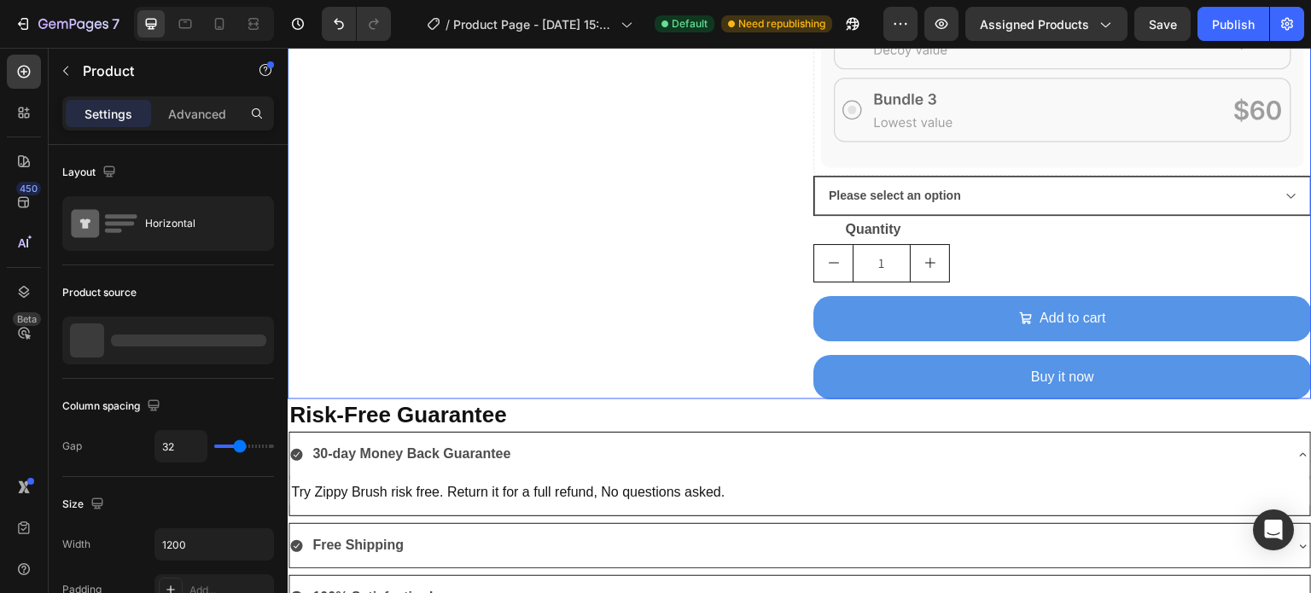
select select "575918401784906363"
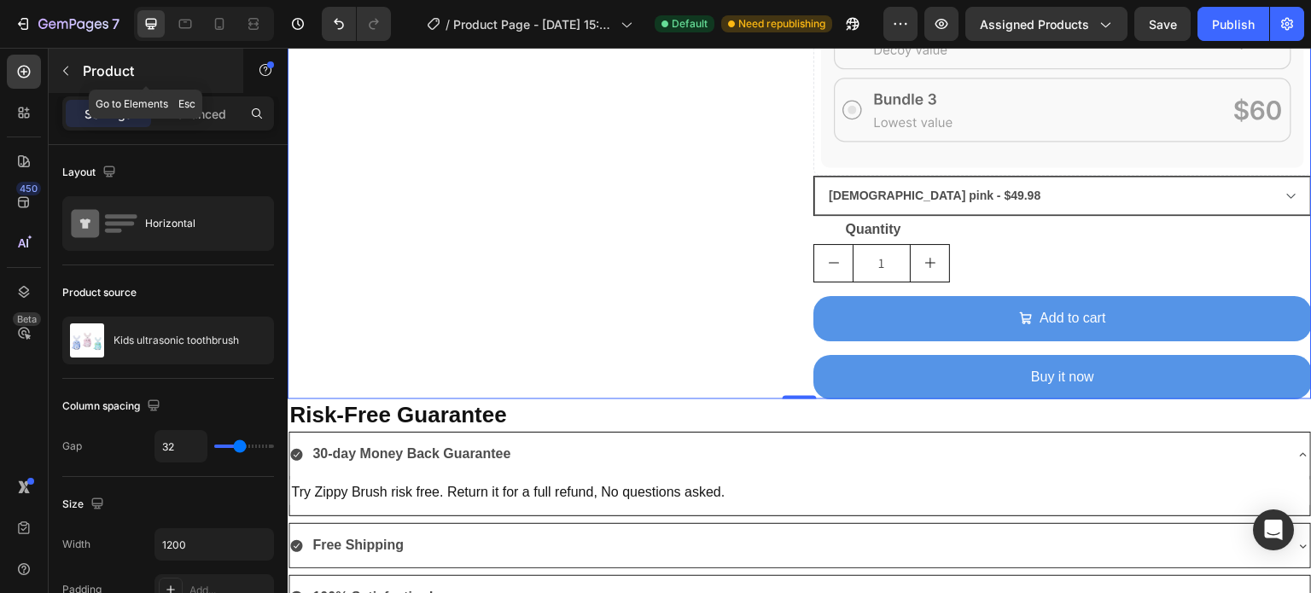
click at [79, 70] on div "Product" at bounding box center [146, 71] width 195 height 44
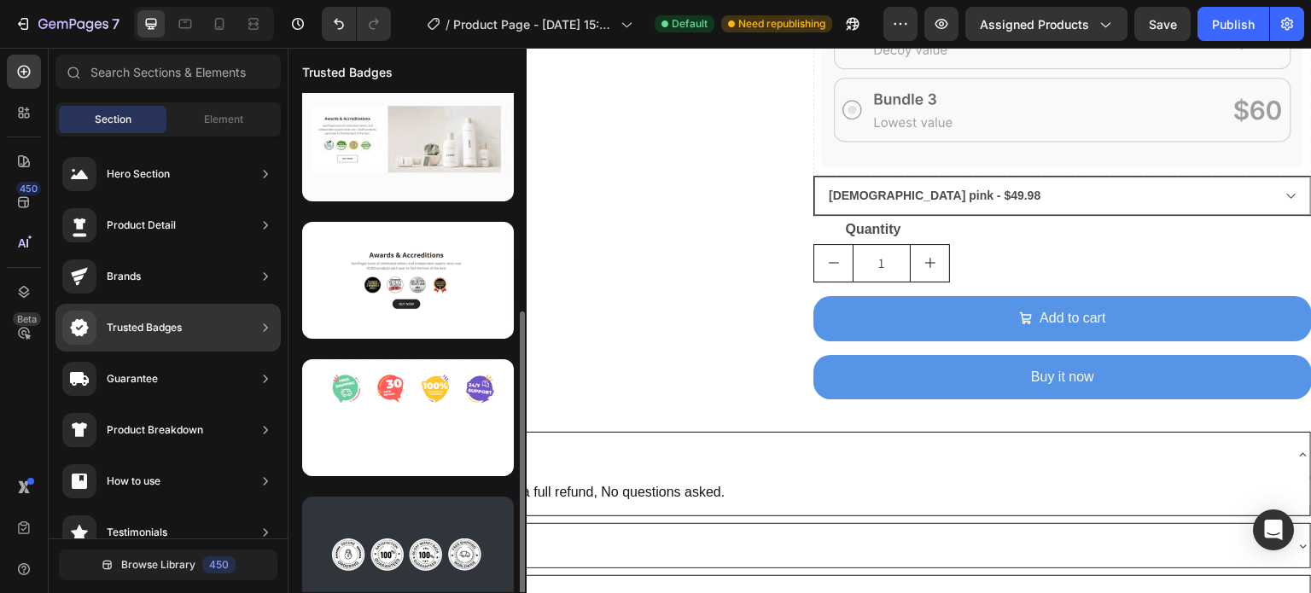
scroll to position [314, 0]
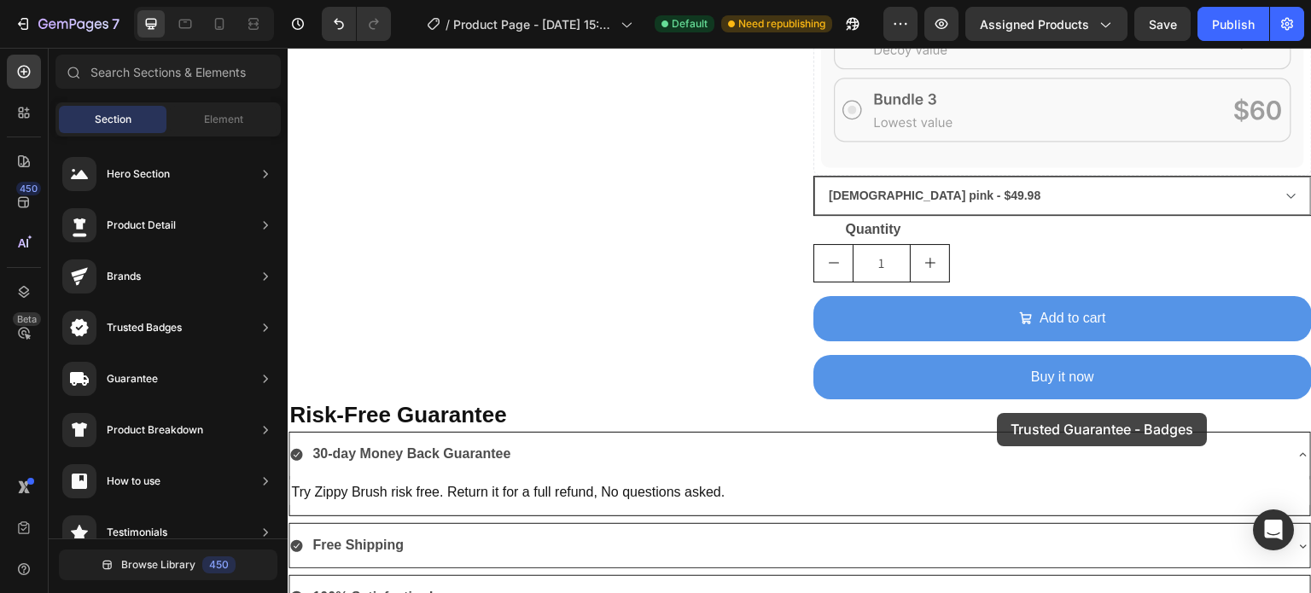
drag, startPoint x: 677, startPoint y: 572, endPoint x: 998, endPoint y: 413, distance: 358.0
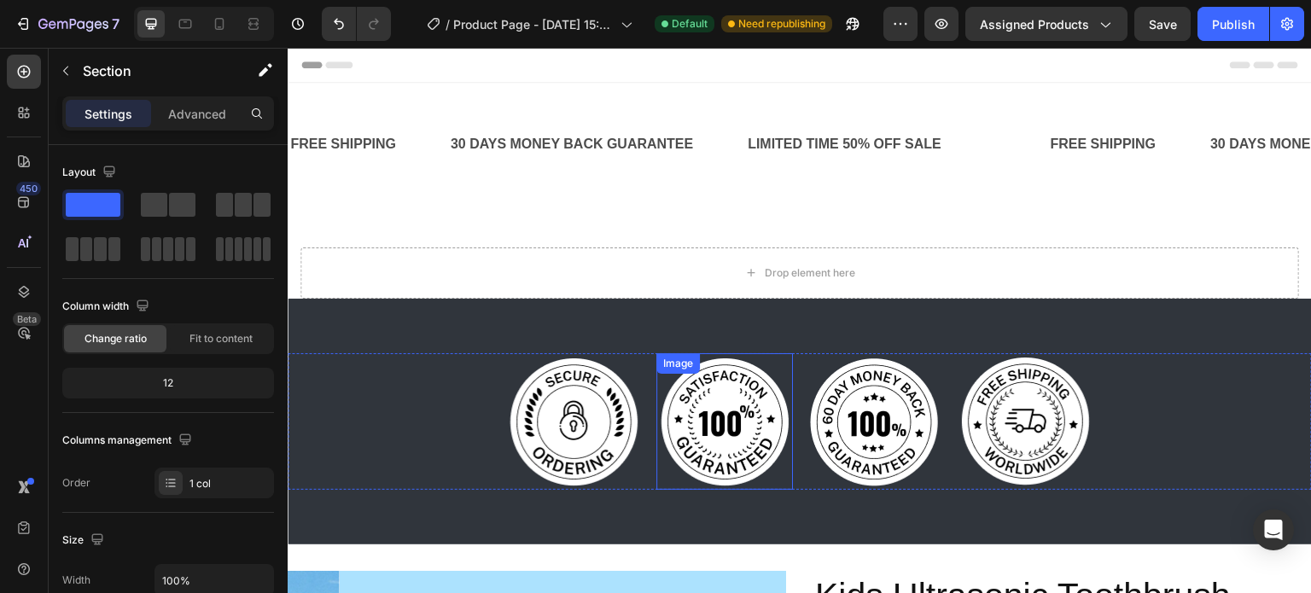
scroll to position [2, 0]
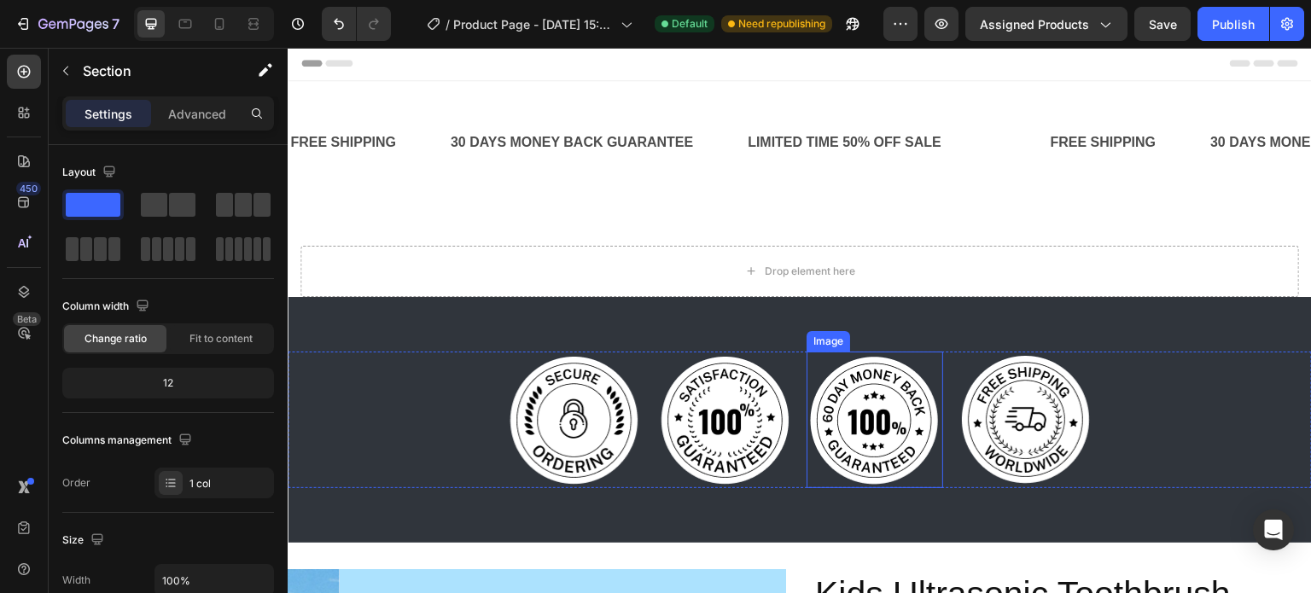
click at [875, 408] on img at bounding box center [875, 420] width 137 height 137
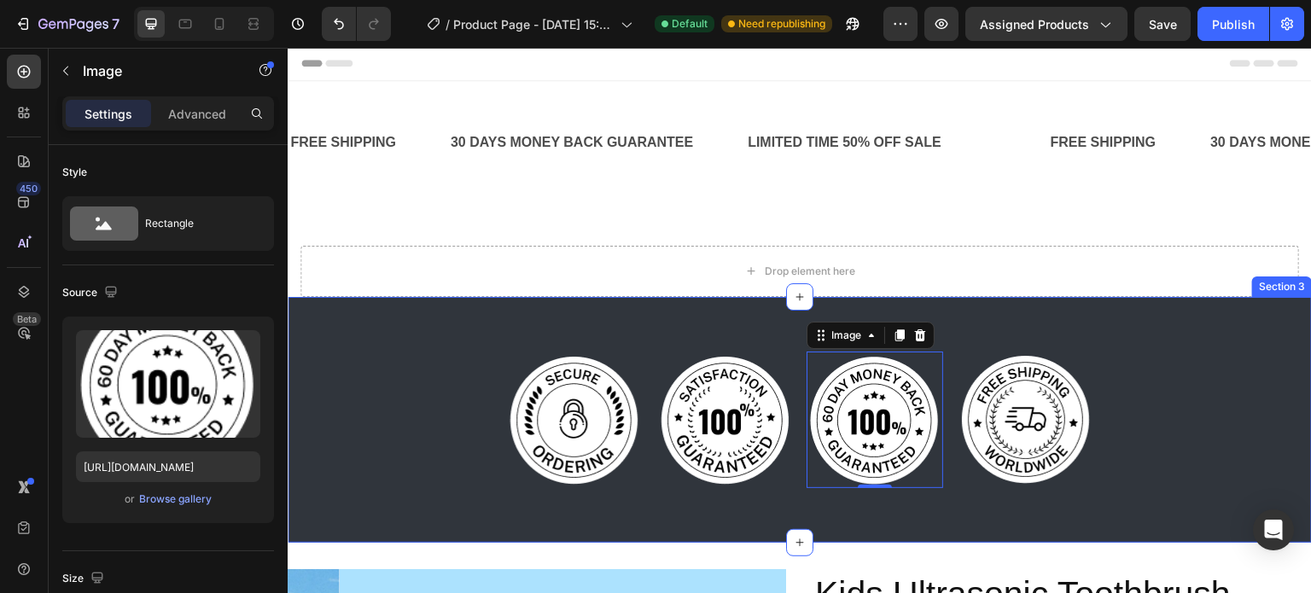
click at [520, 322] on div "Image Image Image 0 Image Row Section 3" at bounding box center [800, 420] width 1024 height 246
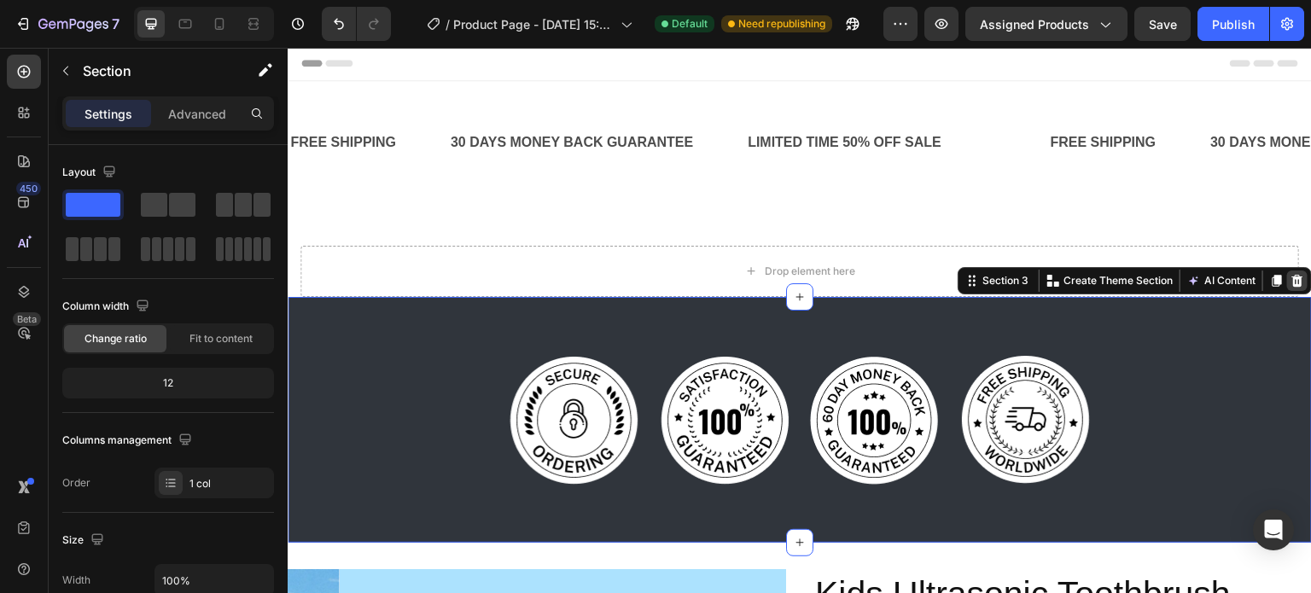
click at [1292, 278] on icon at bounding box center [1297, 281] width 11 height 12
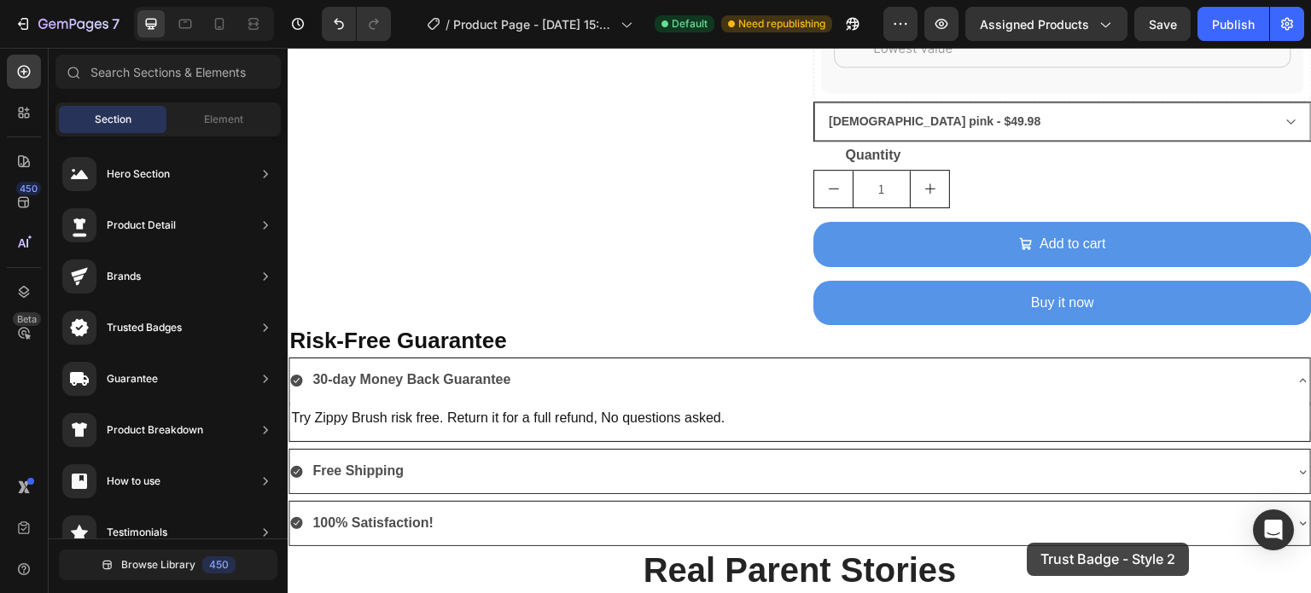
scroll to position [1138, 0]
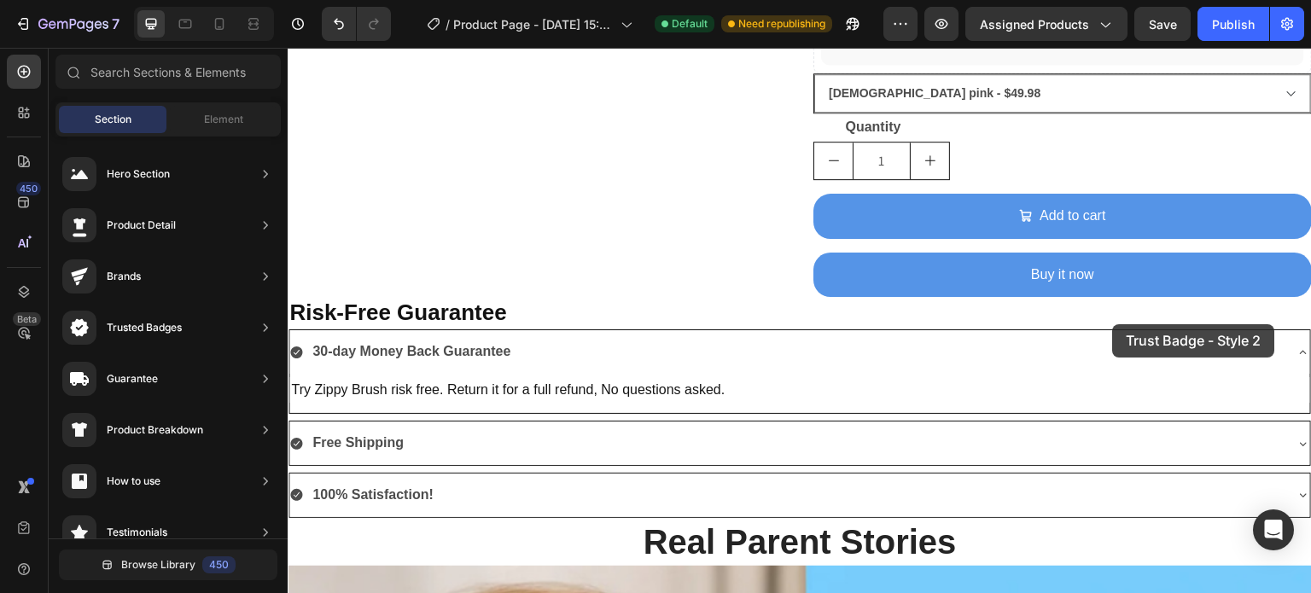
drag, startPoint x: 699, startPoint y: 388, endPoint x: 1112, endPoint y: 324, distance: 418.0
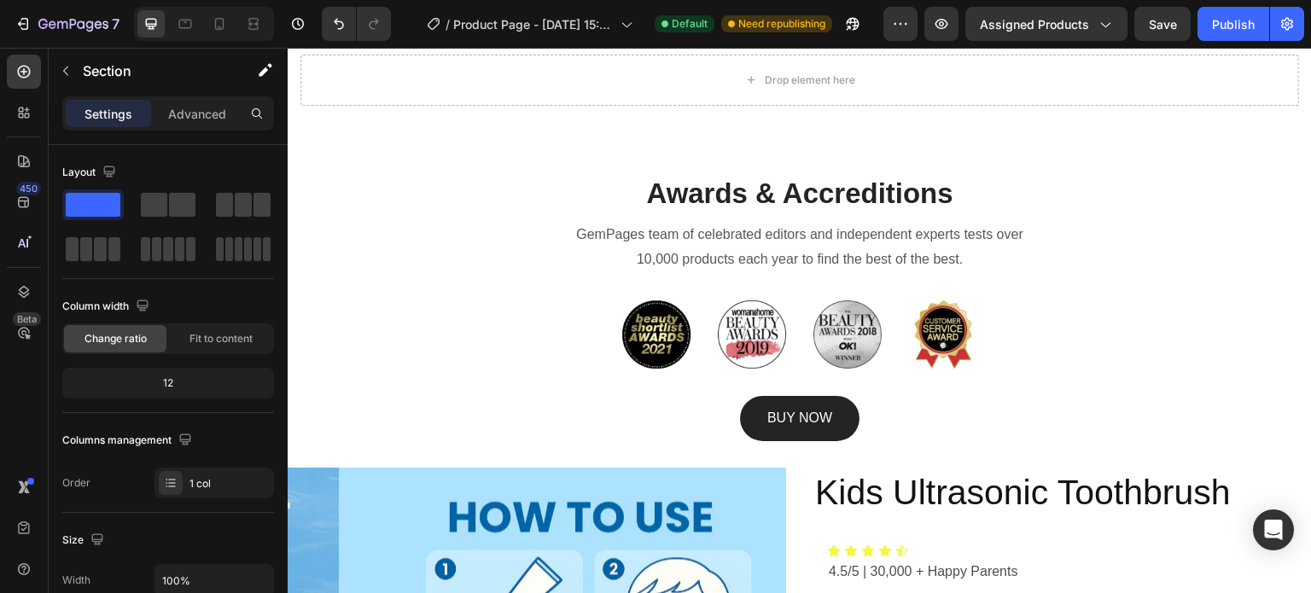
scroll to position [190, 0]
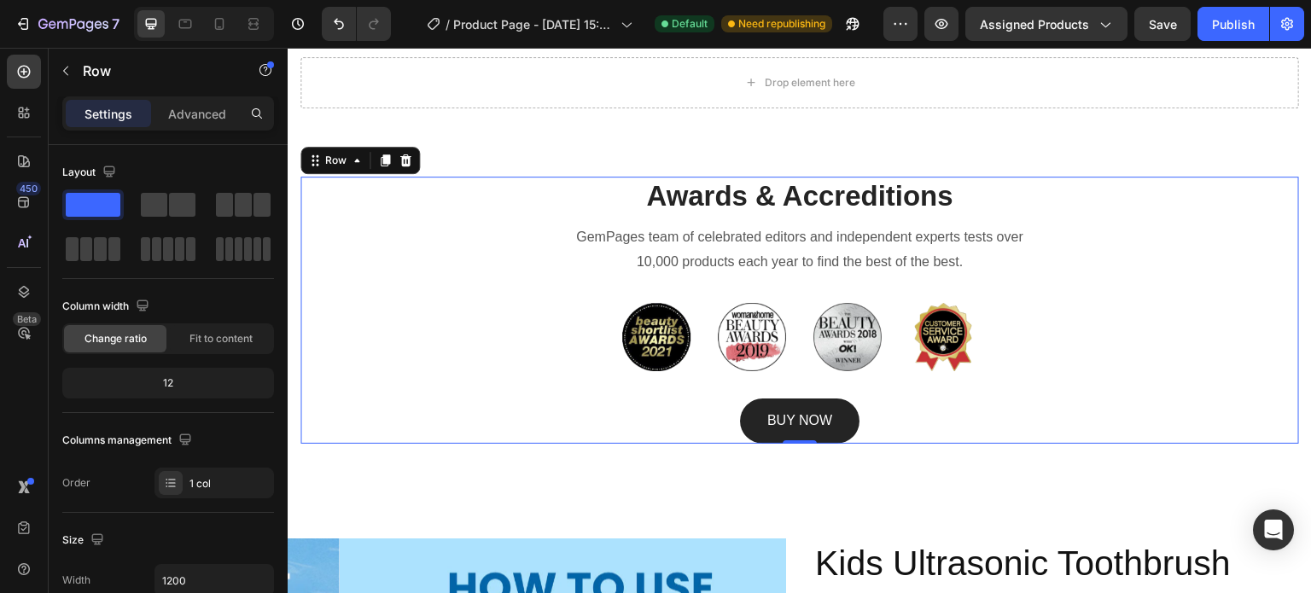
click at [492, 195] on div "Awards & Accreditions Heading GemPages team of celebrated editors and independe…" at bounding box center [799, 310] width 999 height 267
click at [405, 160] on icon at bounding box center [405, 160] width 11 height 12
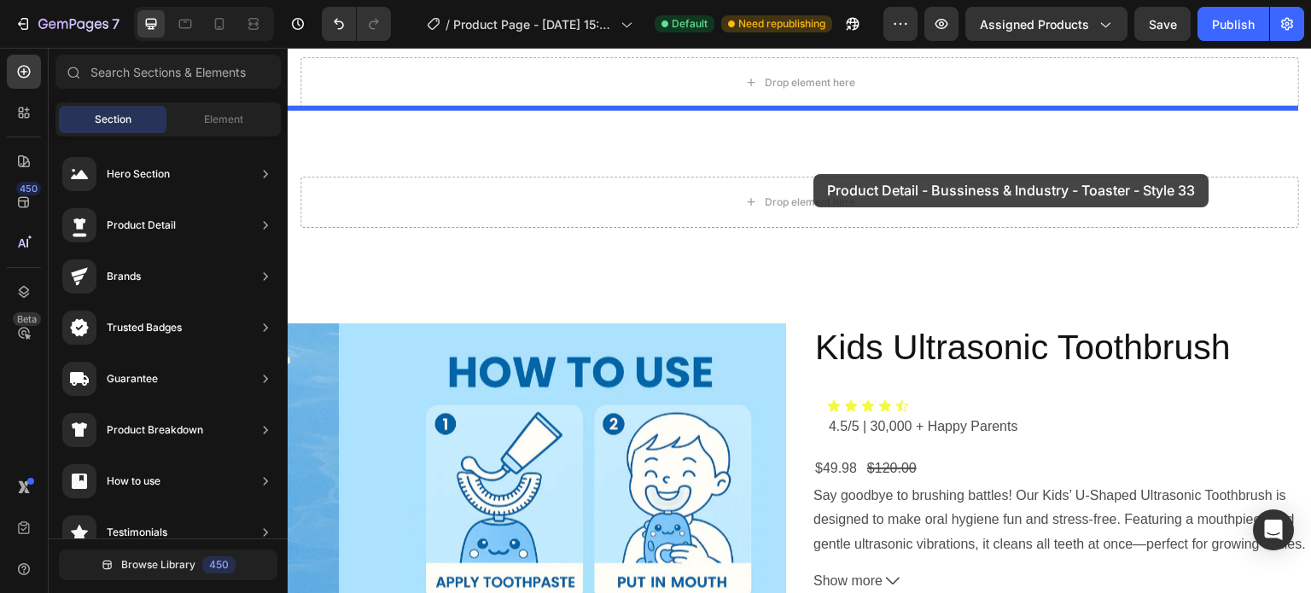
drag, startPoint x: 713, startPoint y: 287, endPoint x: 812, endPoint y: 172, distance: 151.9
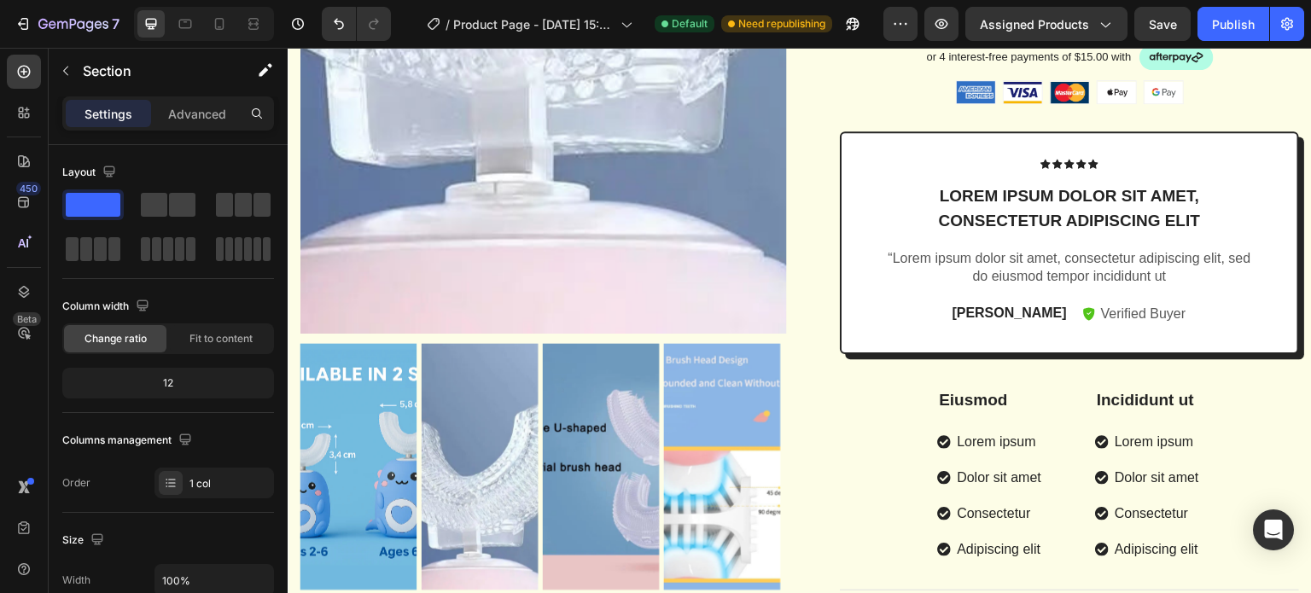
scroll to position [1062, 0]
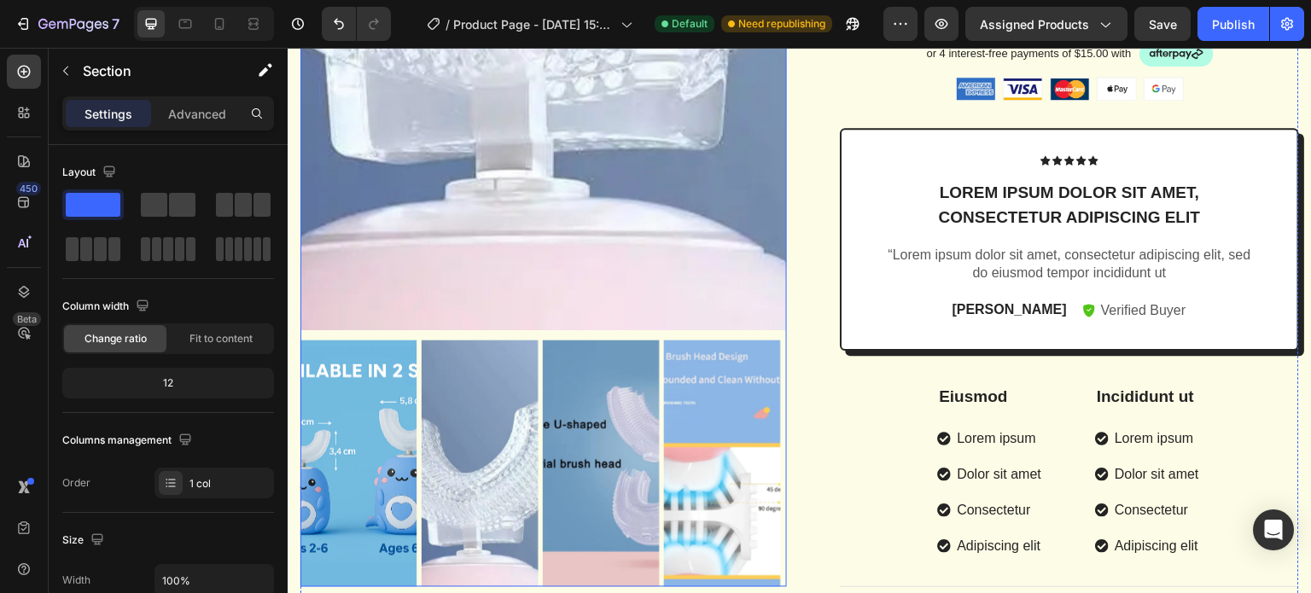
click at [769, 465] on img at bounding box center [722, 464] width 117 height 246
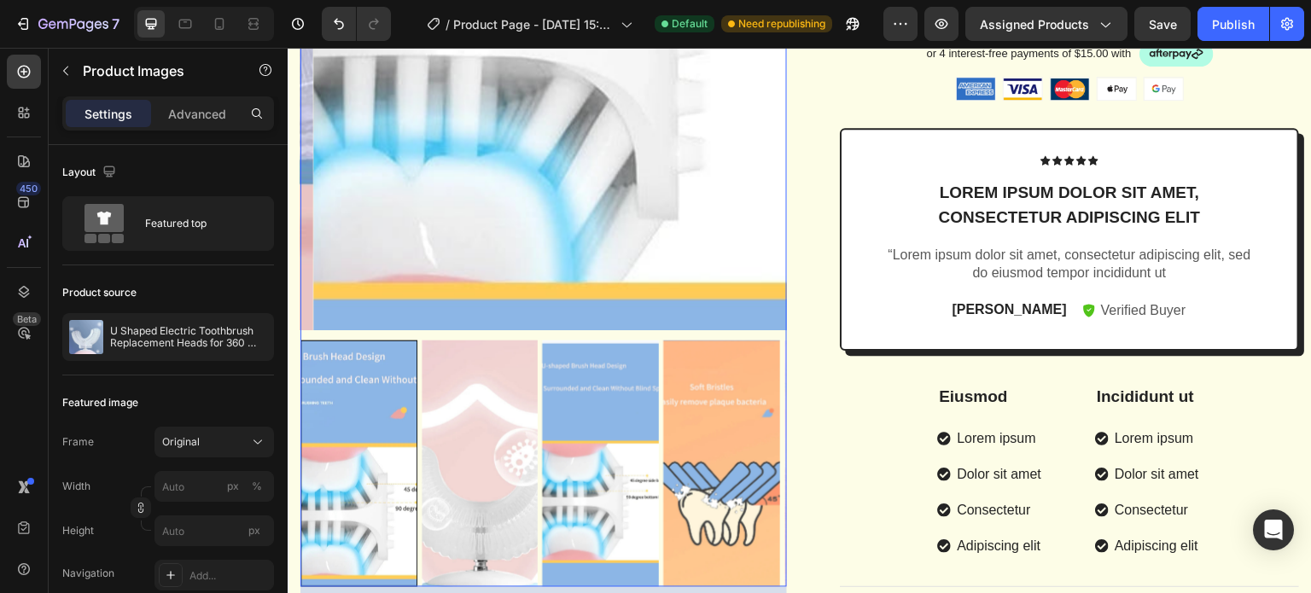
click at [769, 465] on img at bounding box center [722, 464] width 117 height 246
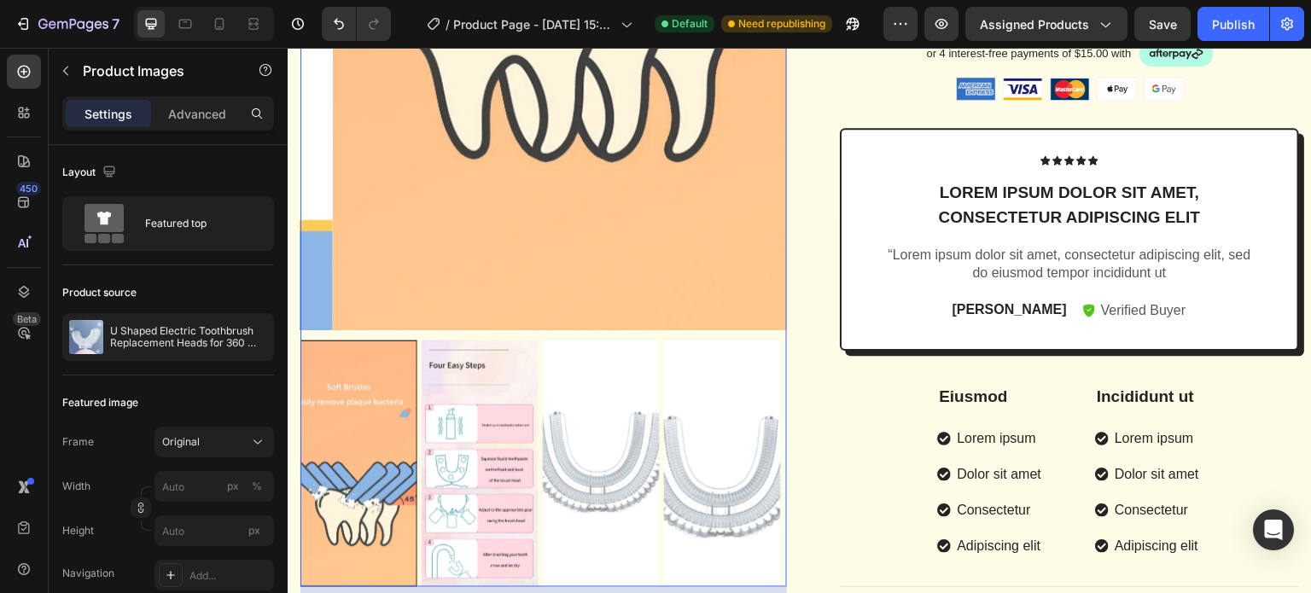
click at [769, 465] on img at bounding box center [721, 464] width 117 height 246
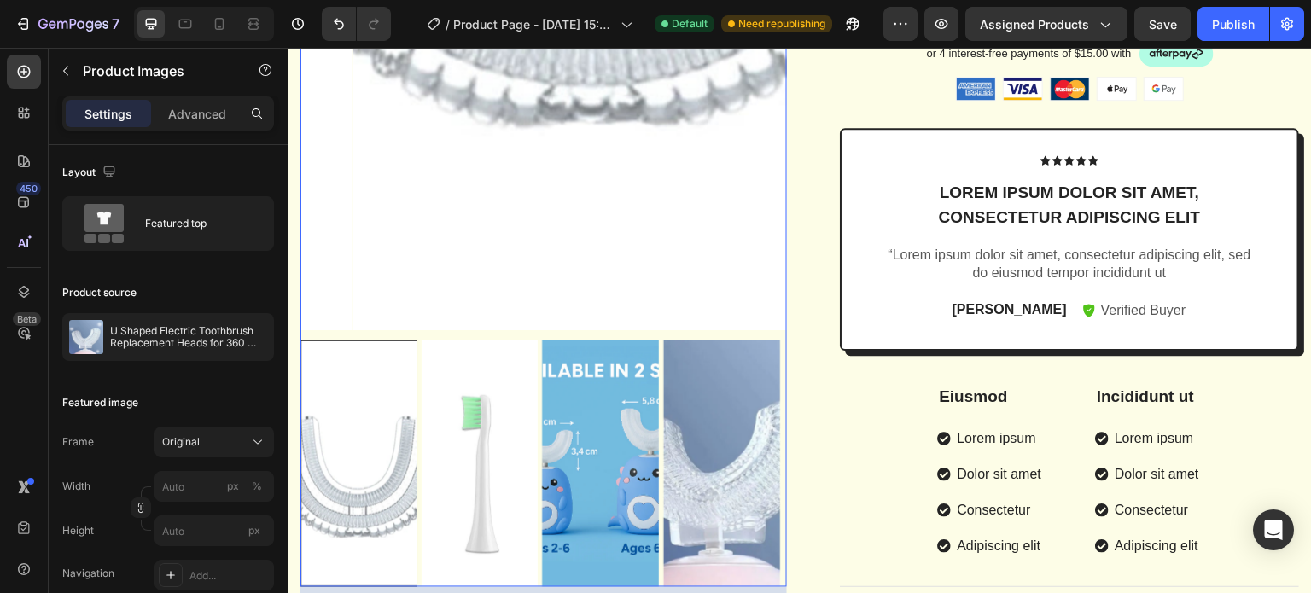
click at [769, 465] on img at bounding box center [722, 464] width 117 height 246
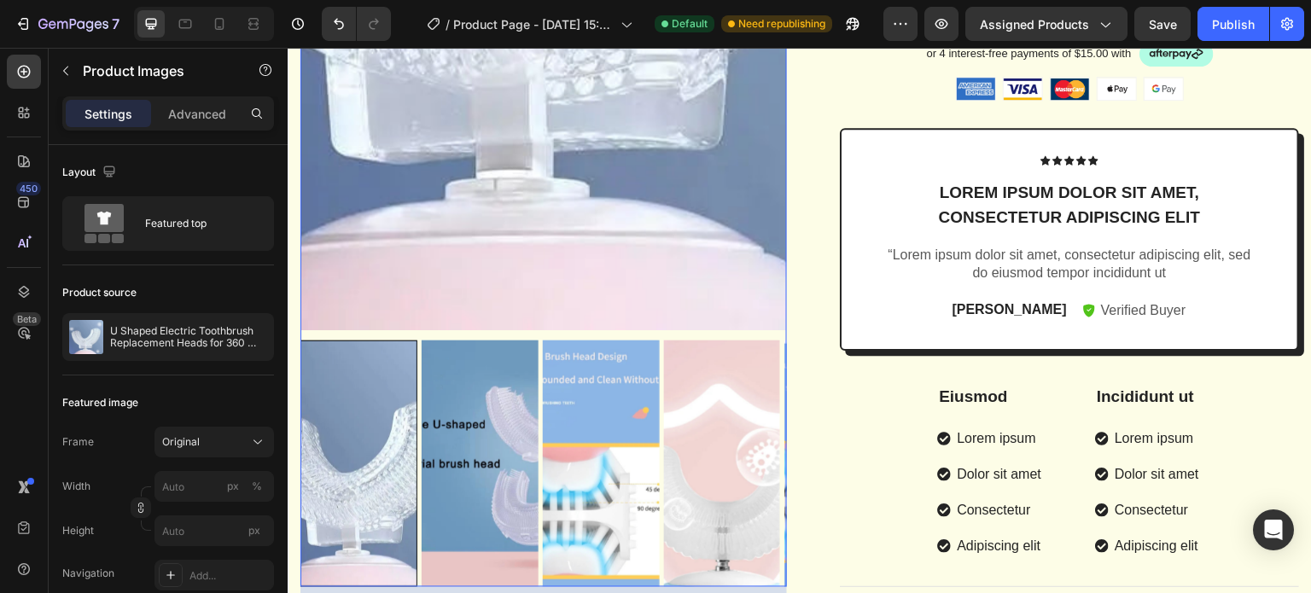
click at [769, 465] on img at bounding box center [722, 464] width 117 height 246
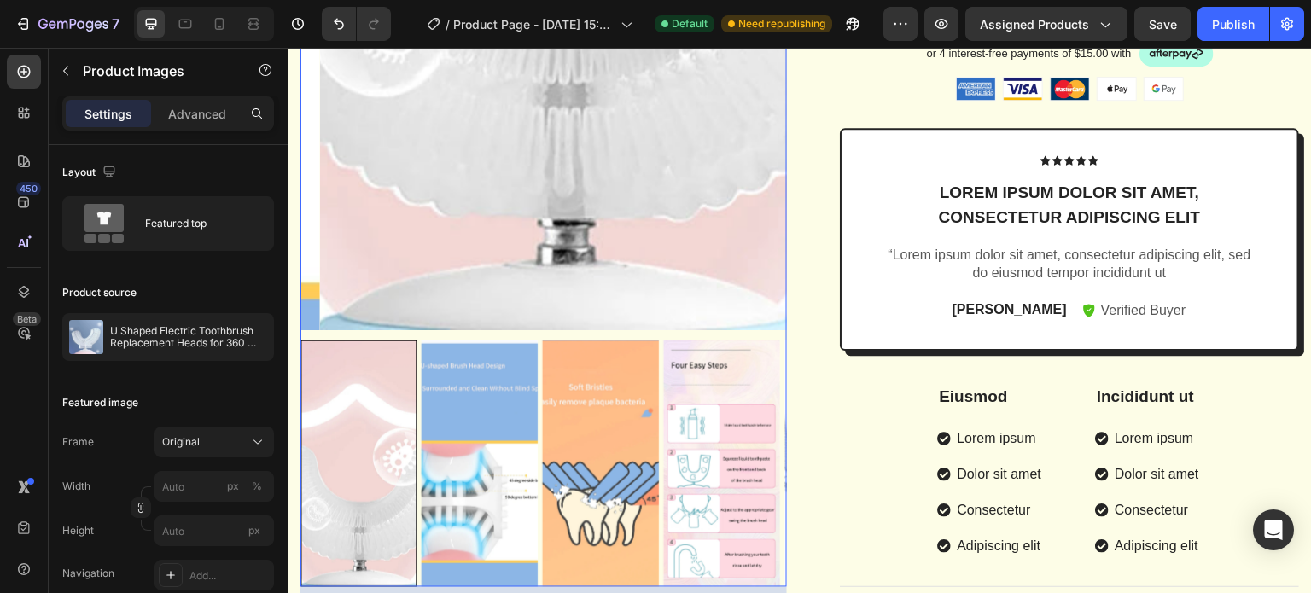
click at [769, 465] on img at bounding box center [722, 464] width 117 height 246
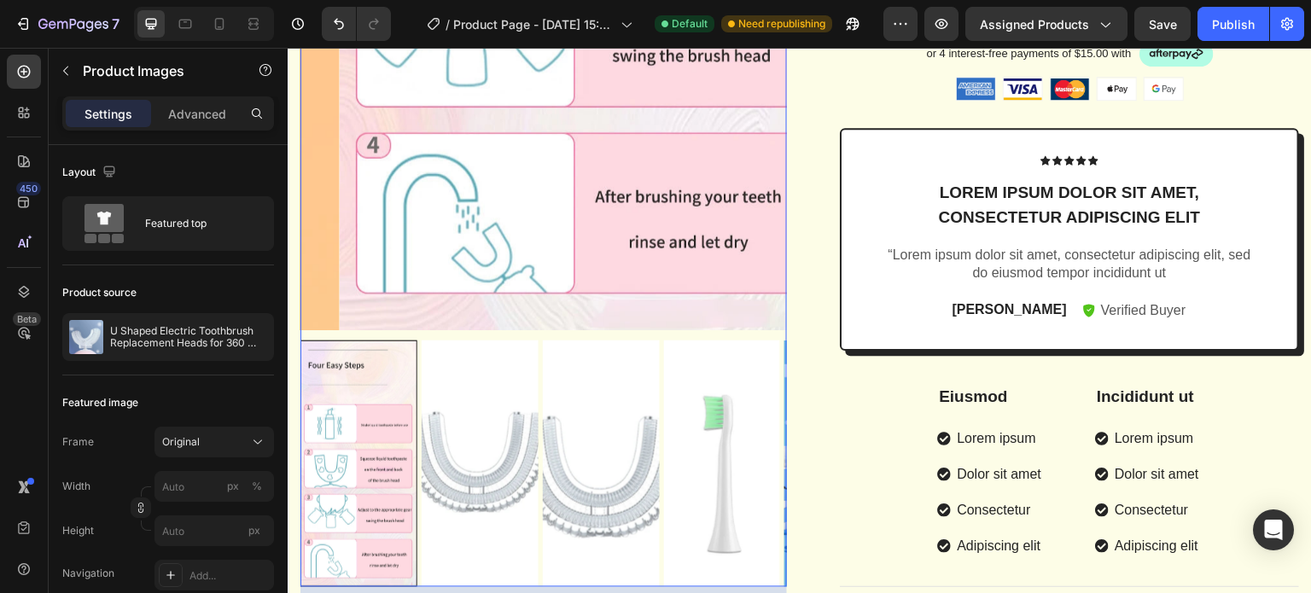
click at [769, 465] on img at bounding box center [721, 464] width 117 height 246
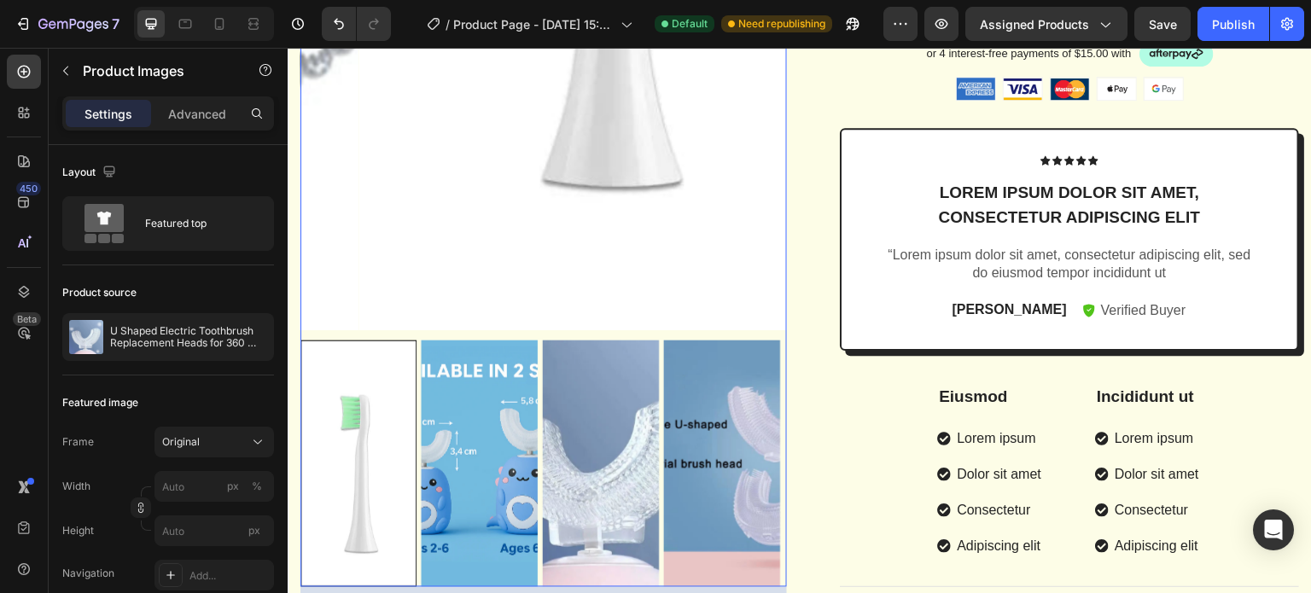
click at [458, 427] on img at bounding box center [480, 464] width 117 height 246
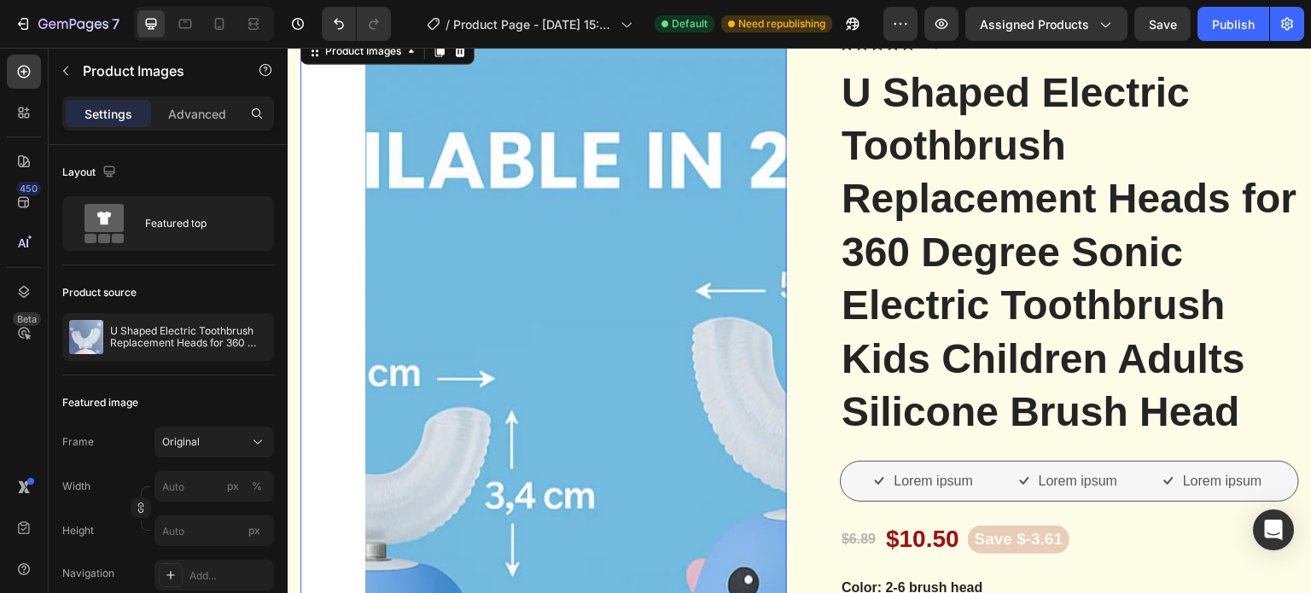
scroll to position [0, 0]
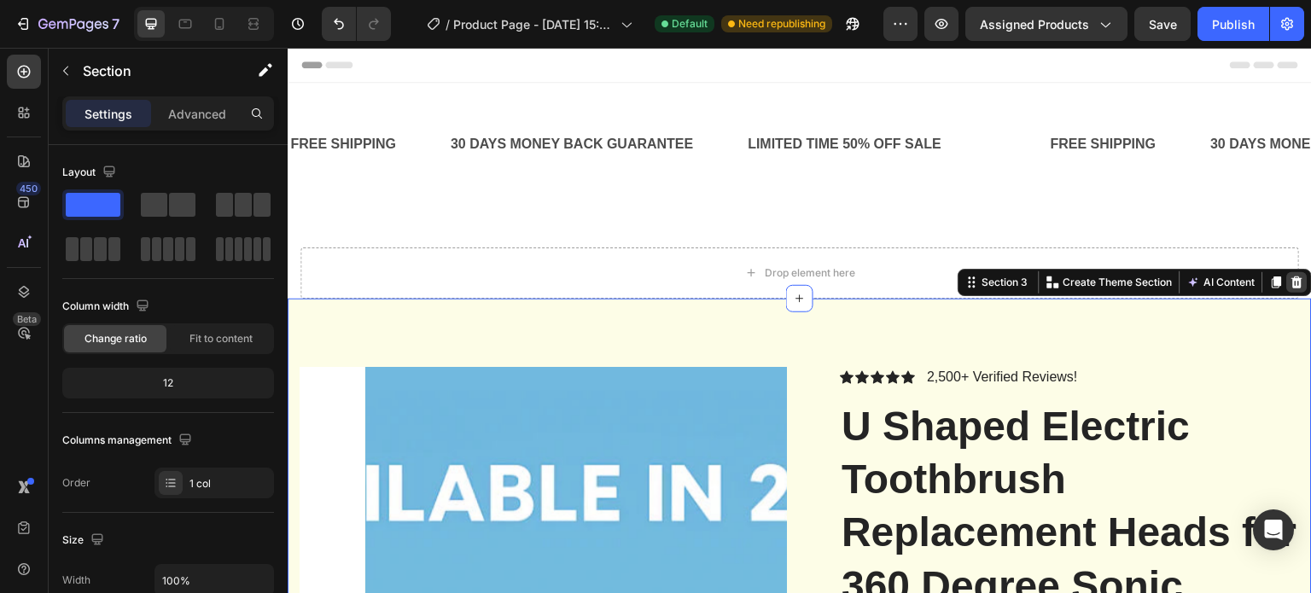
click at [1293, 285] on div at bounding box center [1297, 282] width 20 height 20
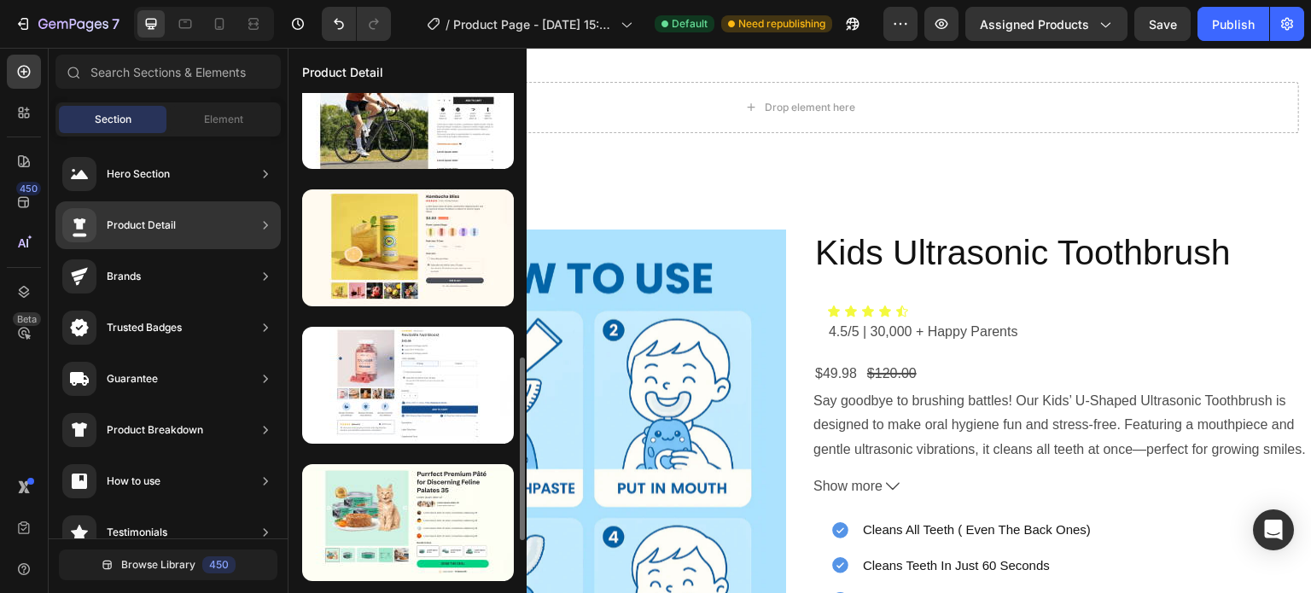
scroll to position [734, 0]
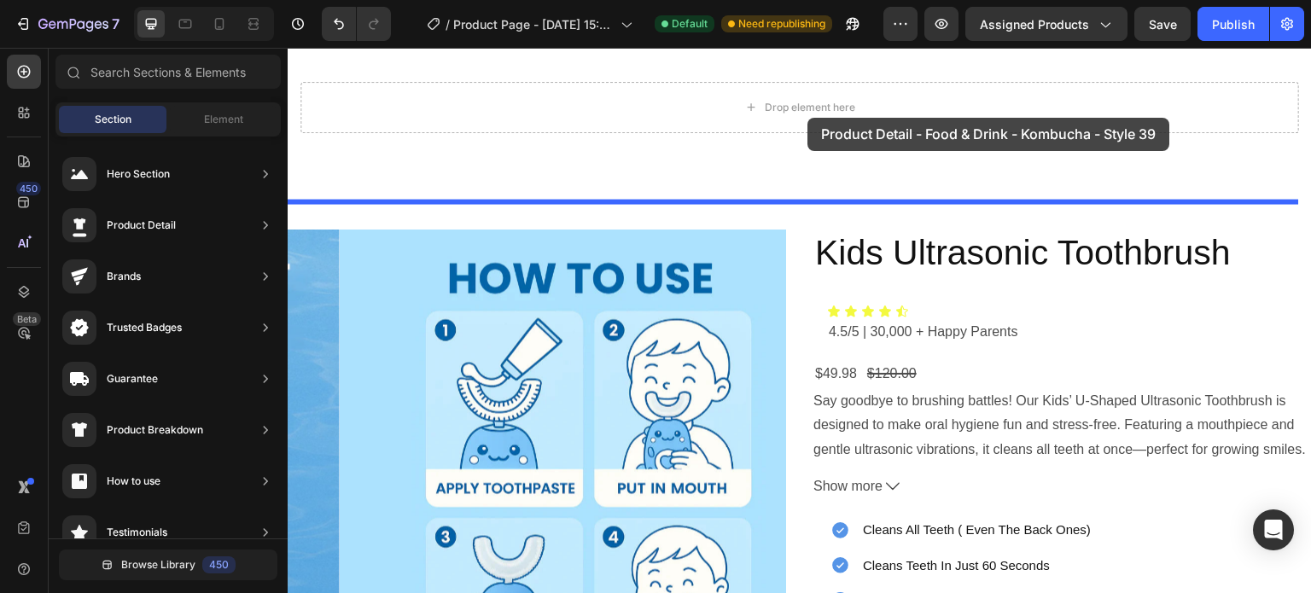
drag, startPoint x: 684, startPoint y: 276, endPoint x: 808, endPoint y: 114, distance: 203.8
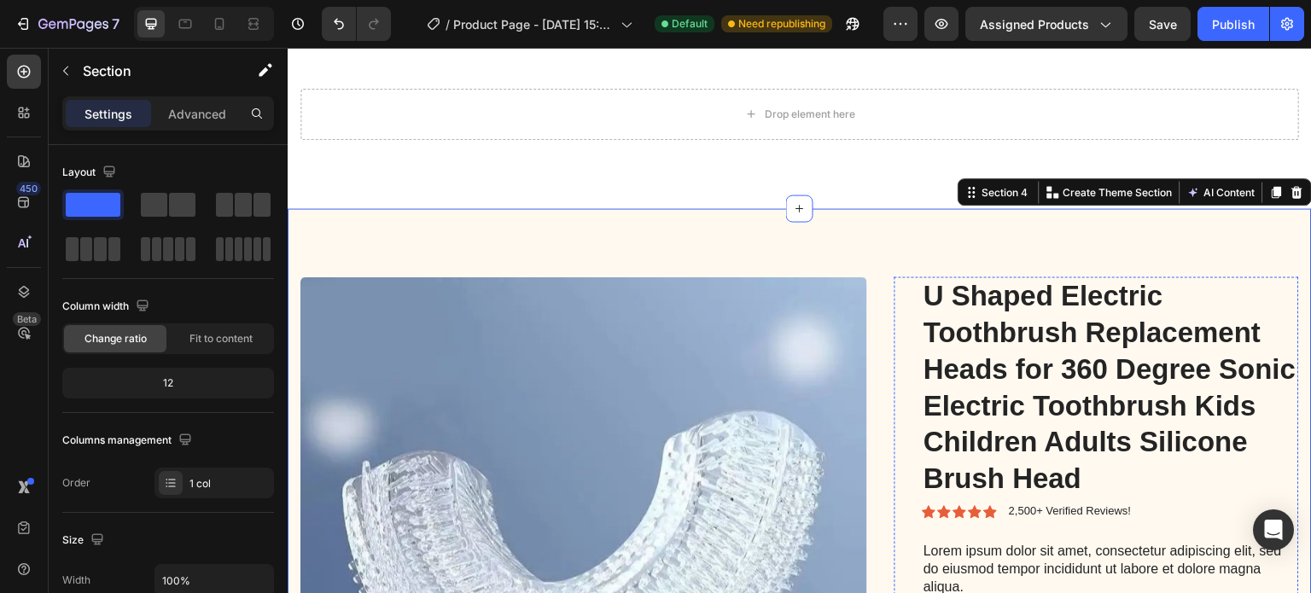
scroll to position [277, 0]
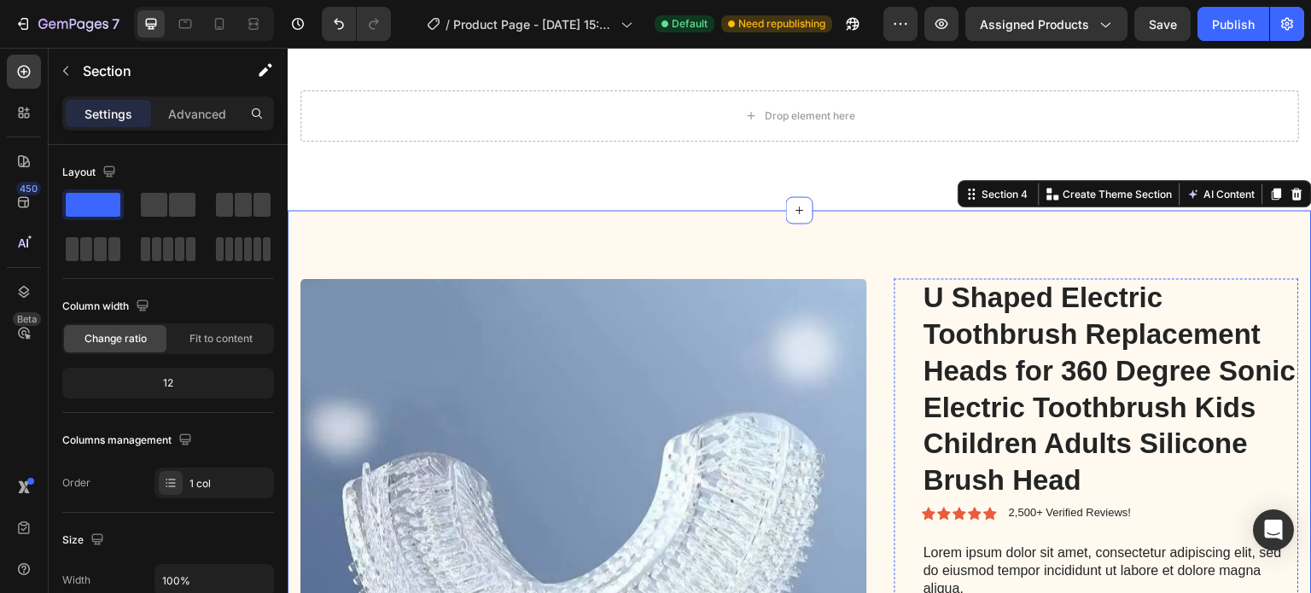
click at [1292, 194] on icon at bounding box center [1297, 194] width 11 height 12
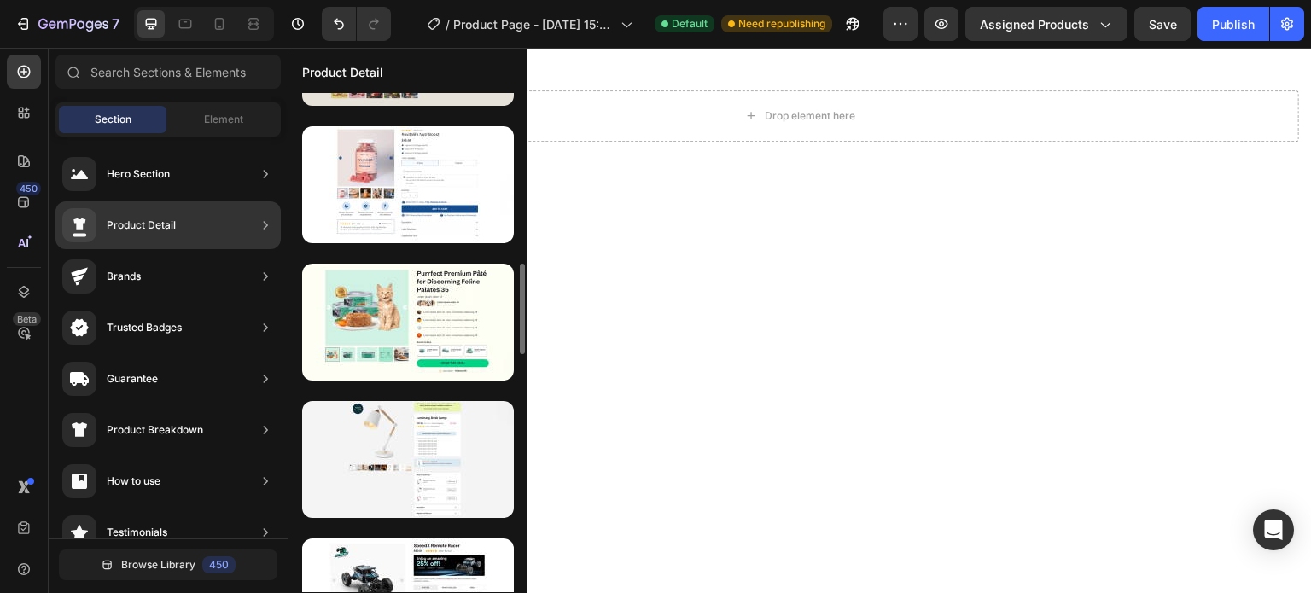
scroll to position [939, 0]
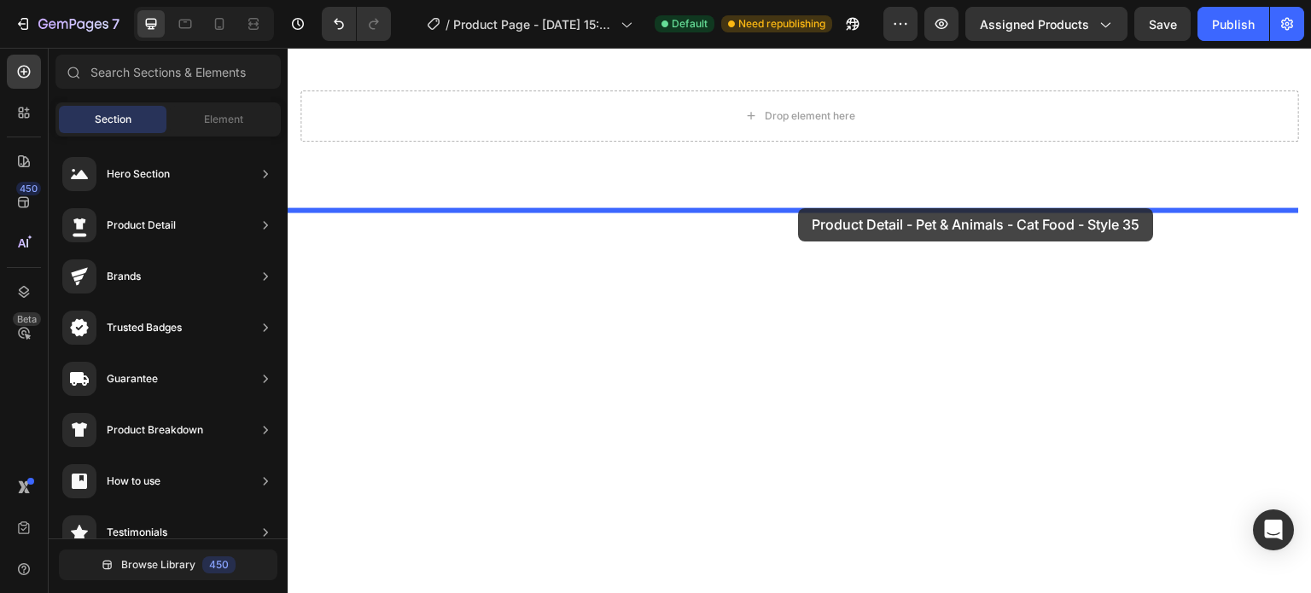
drag, startPoint x: 677, startPoint y: 344, endPoint x: 798, endPoint y: 208, distance: 181.9
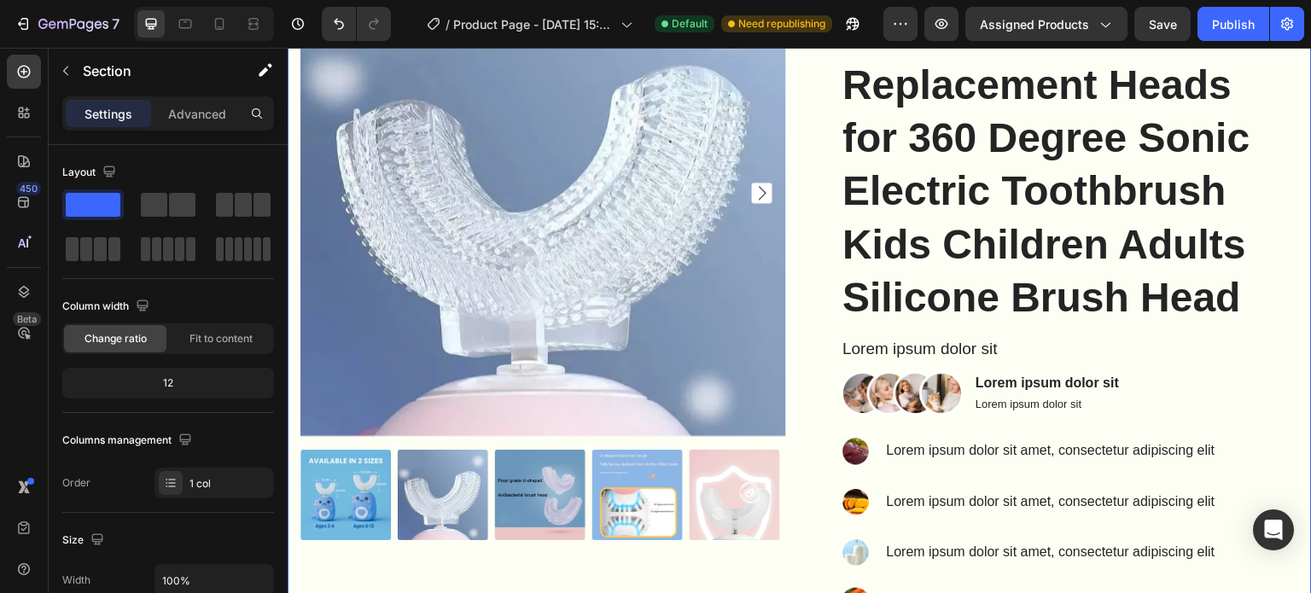
scroll to position [605, 0]
click at [757, 192] on icon "Carousel Next Arrow" at bounding box center [762, 192] width 20 height 20
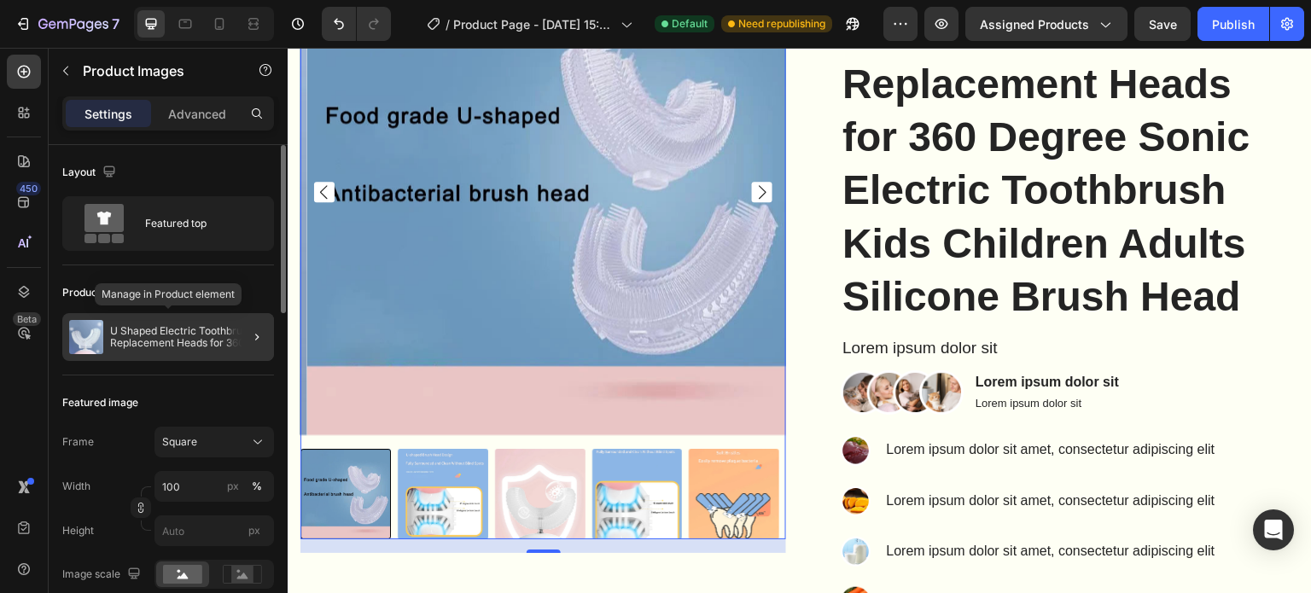
click at [123, 329] on p "U Shaped Electric Toothbrush Replacement Heads for 360 Degree Sonic Electric To…" at bounding box center [188, 337] width 157 height 24
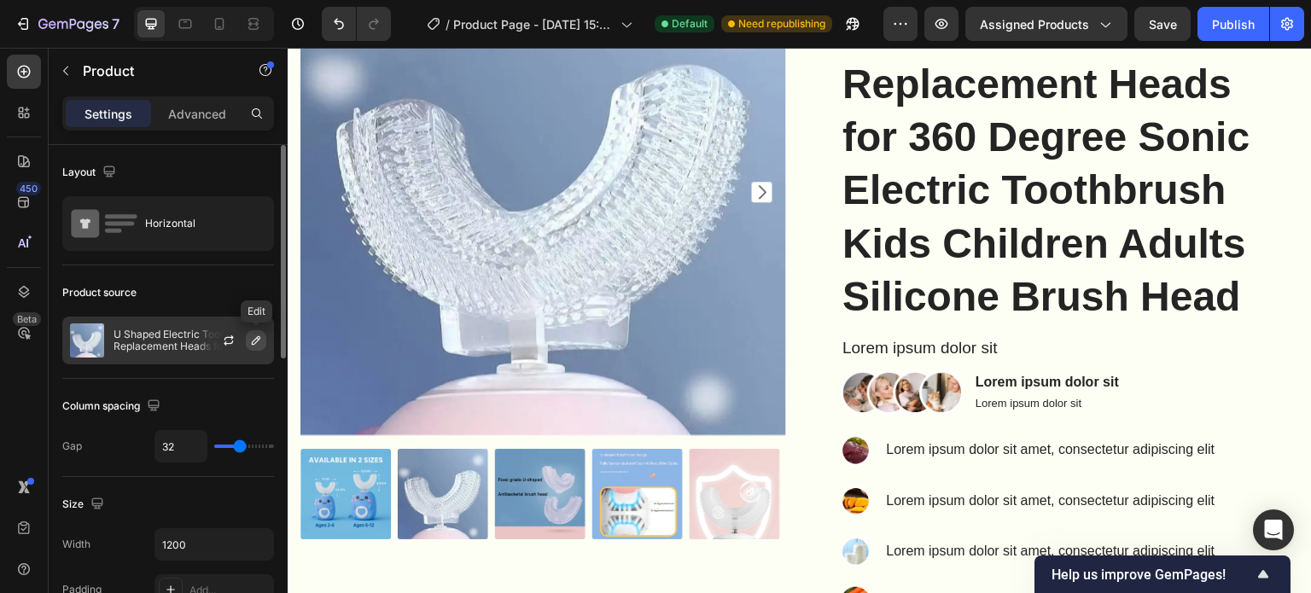
click at [254, 338] on icon "button" at bounding box center [256, 341] width 14 height 14
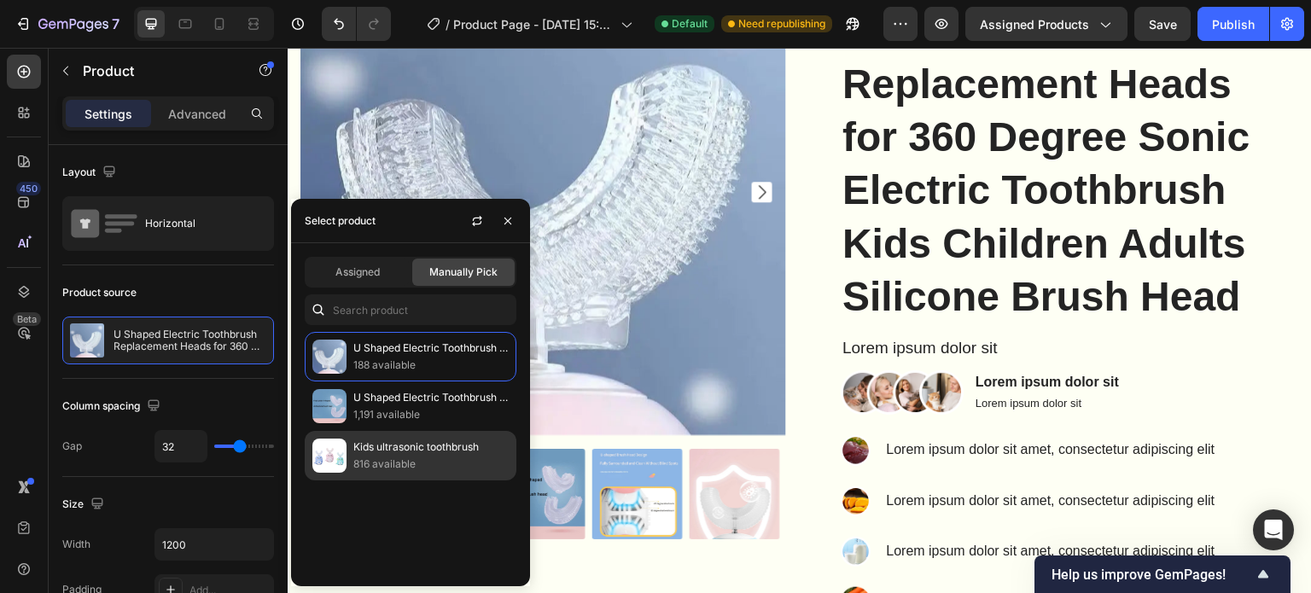
click at [365, 453] on p "Kids ultrasonic toothbrush" at bounding box center [430, 447] width 155 height 17
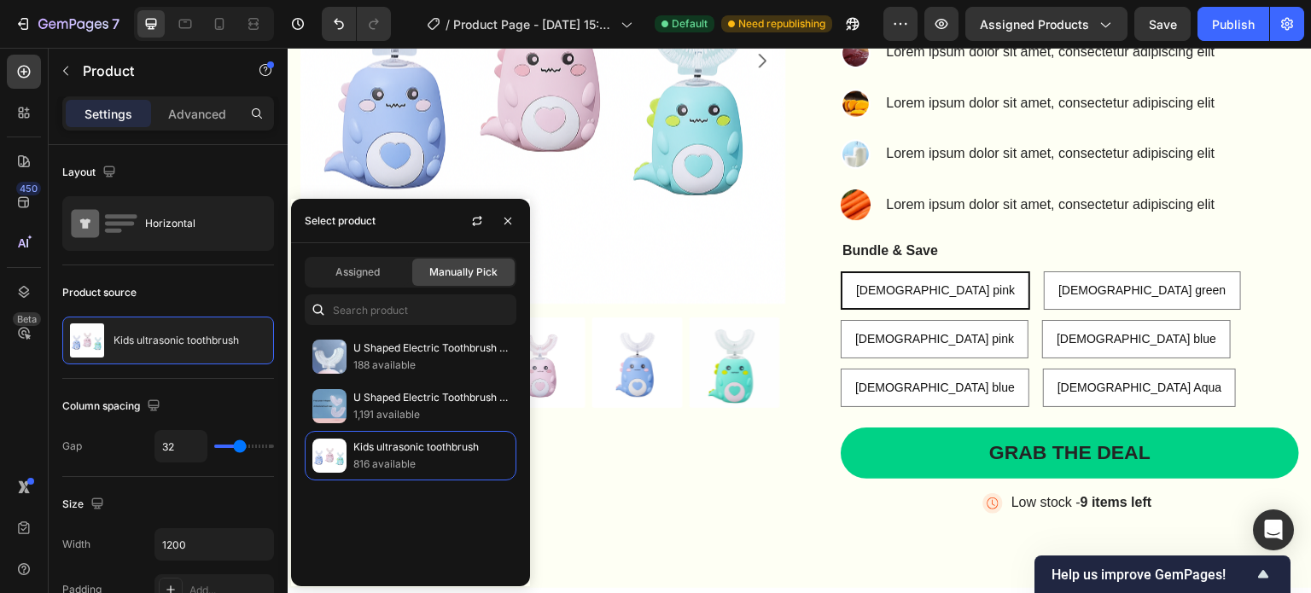
scroll to position [731, 0]
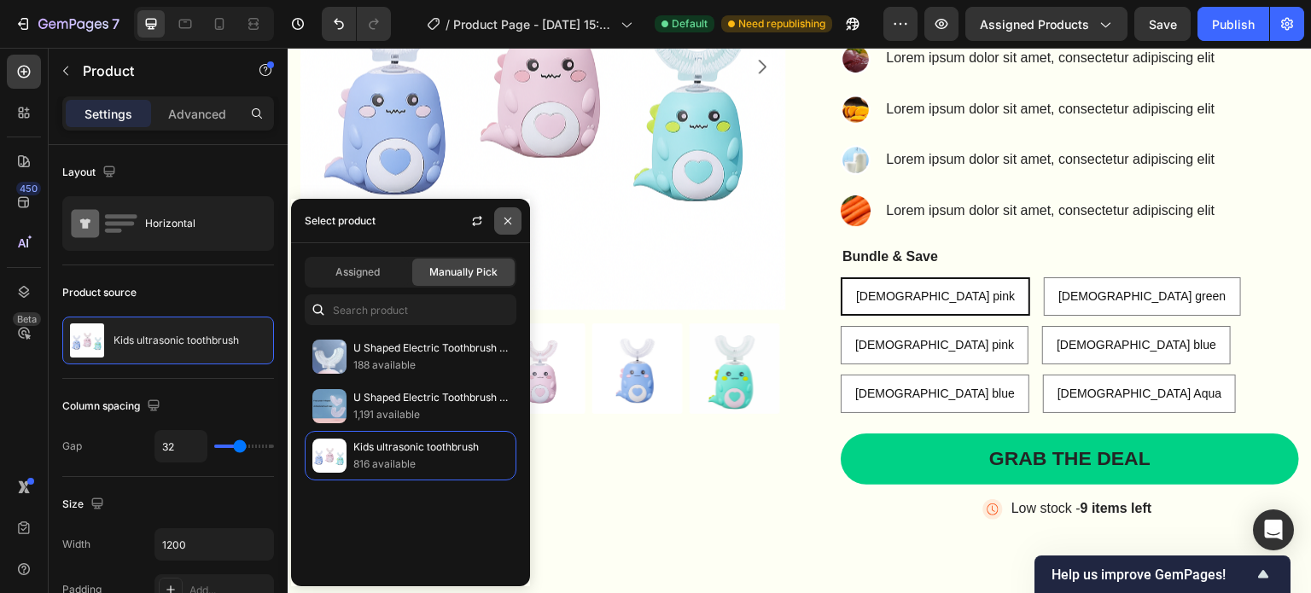
click at [513, 225] on icon "button" at bounding box center [508, 221] width 14 height 14
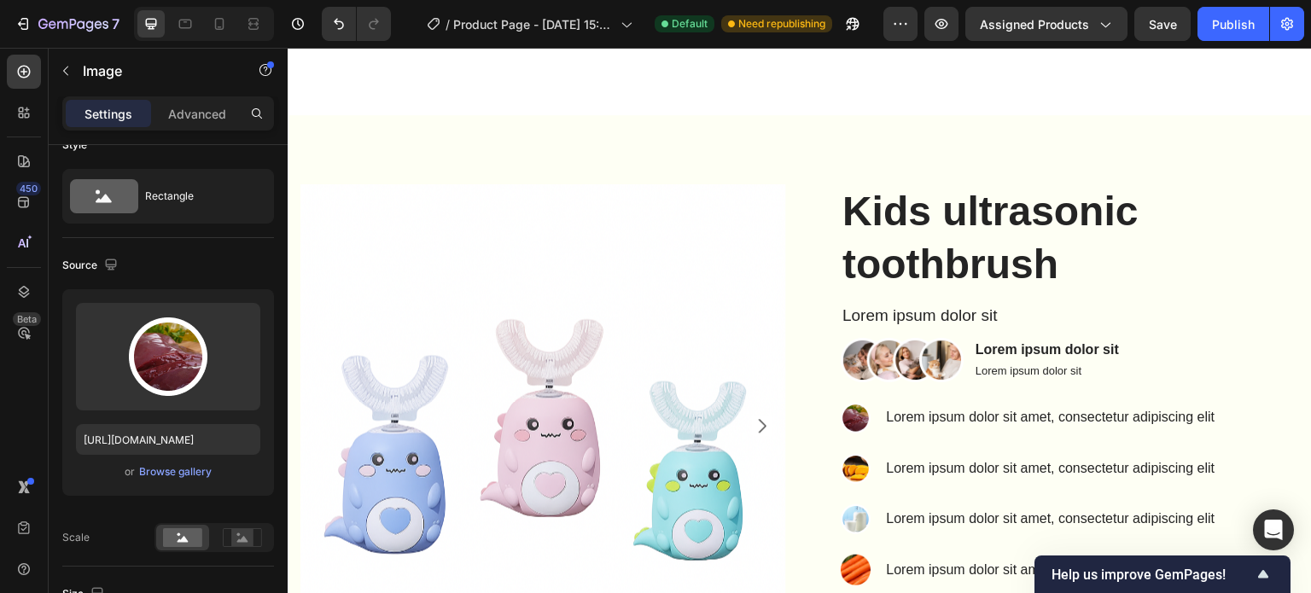
scroll to position [364, 0]
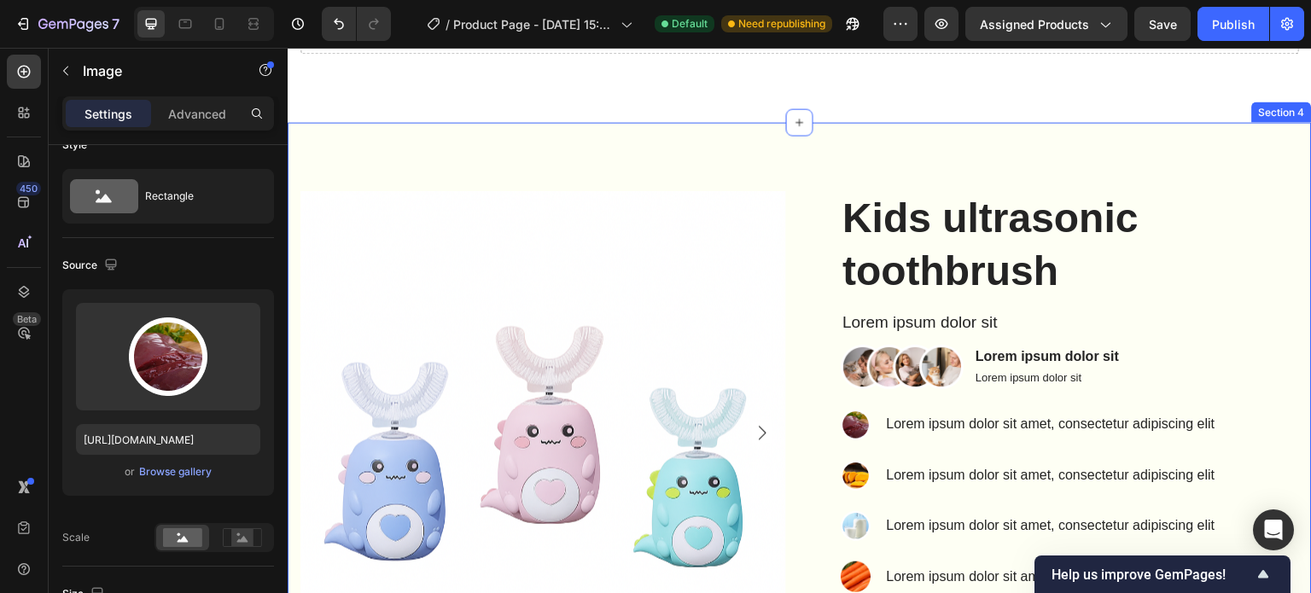
click at [901, 159] on div "Product Images Kids ultrasonic toothbrush Product Title Lorem ipsum dolor sit T…" at bounding box center [800, 541] width 1024 height 838
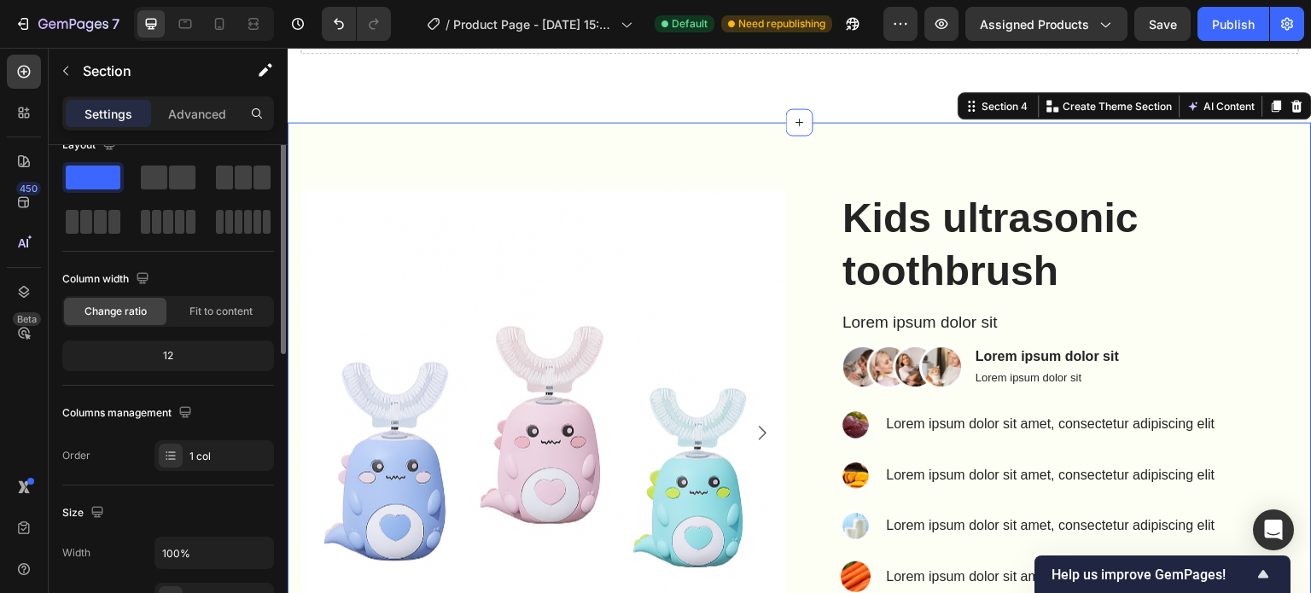
scroll to position [0, 0]
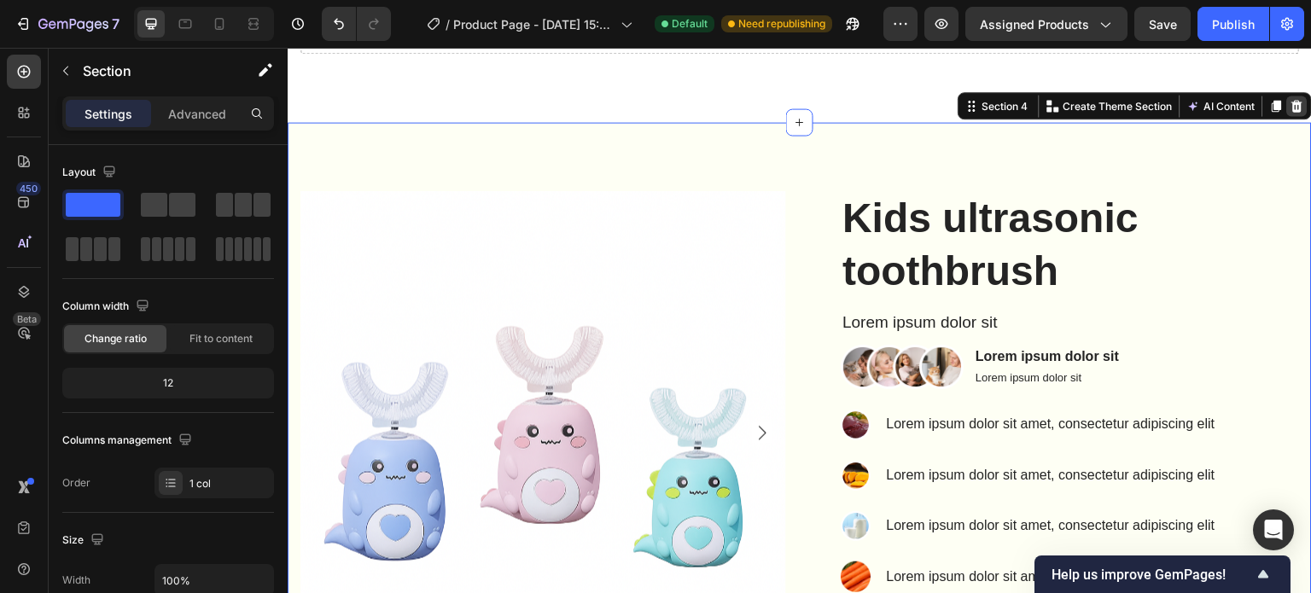
click at [1292, 103] on icon at bounding box center [1297, 106] width 11 height 12
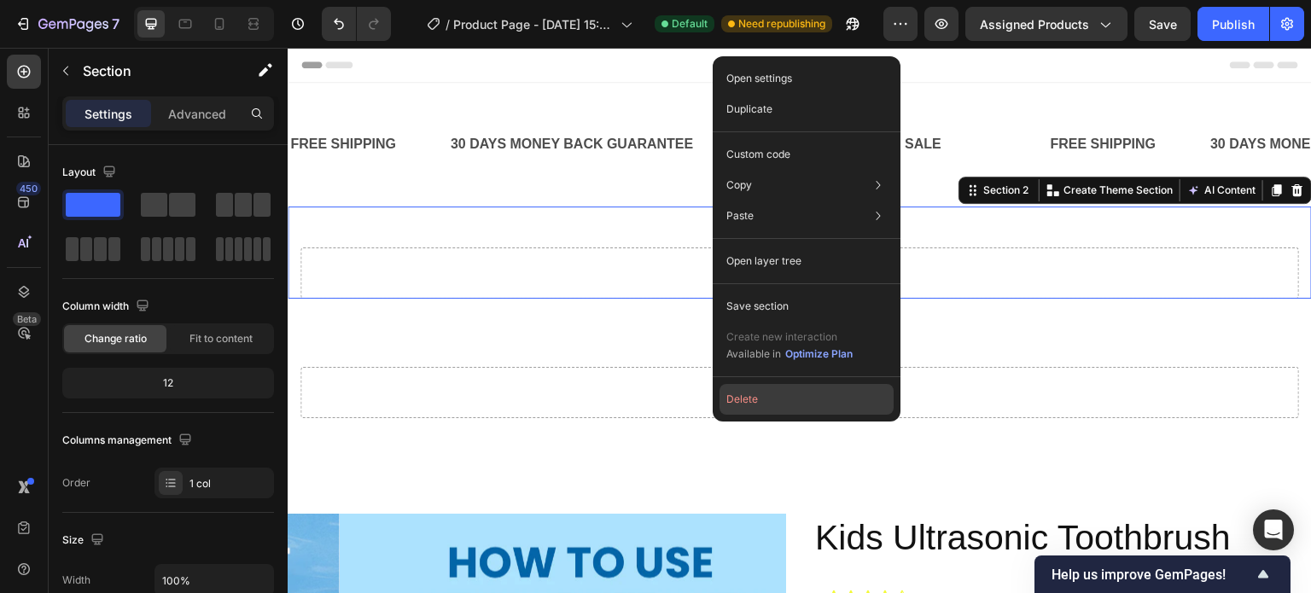
click at [781, 394] on button "Delete" at bounding box center [806, 399] width 174 height 31
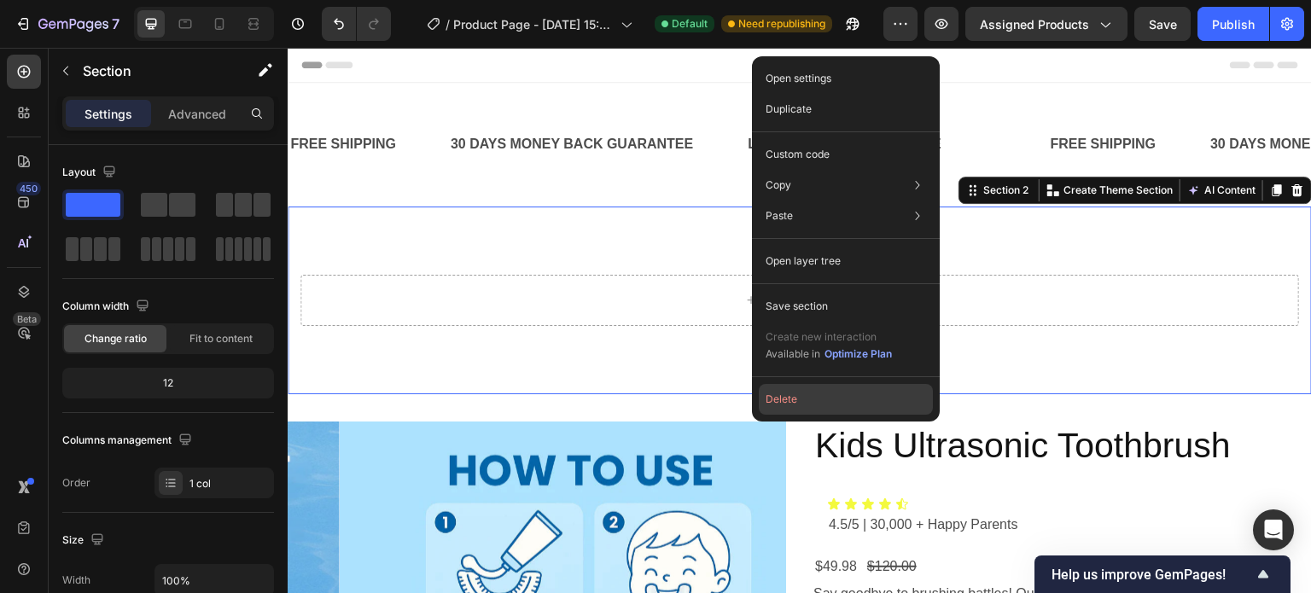
click at [786, 409] on button "Delete" at bounding box center [846, 399] width 174 height 31
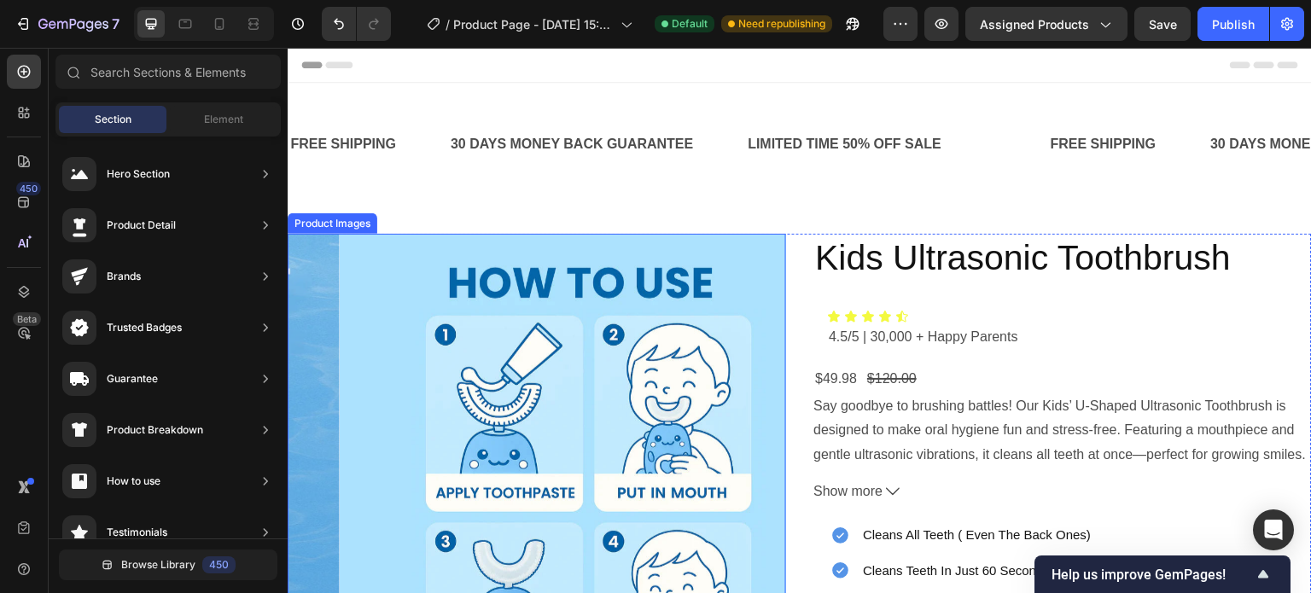
scroll to position [314, 0]
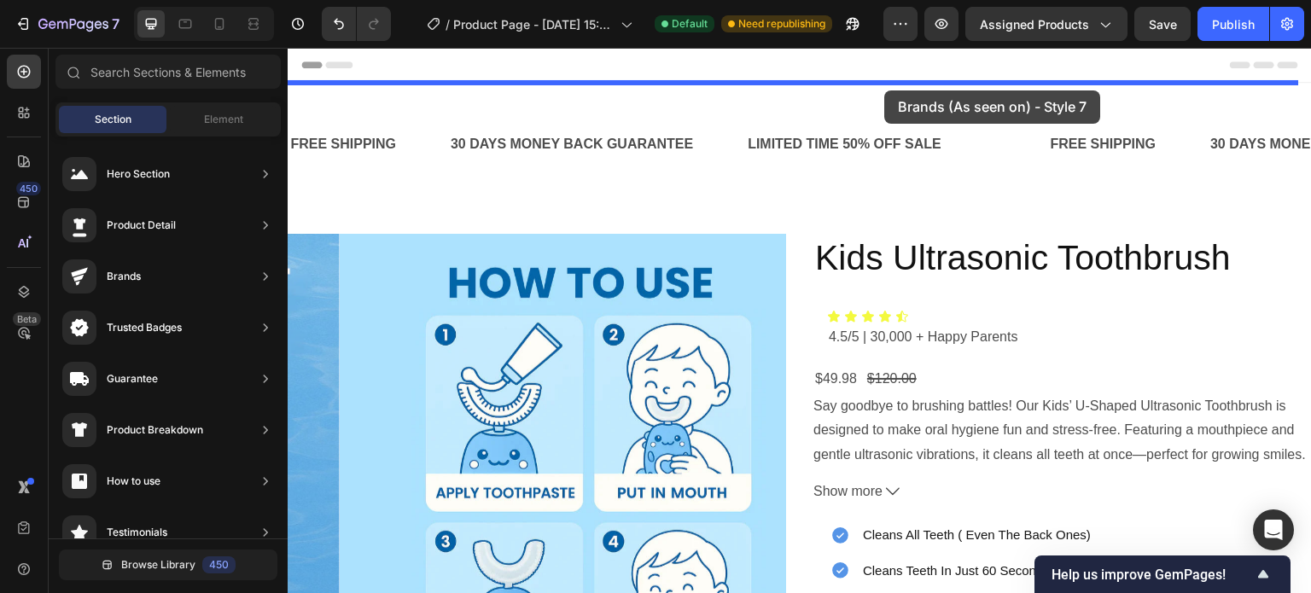
drag, startPoint x: 655, startPoint y: 197, endPoint x: 885, endPoint y: 90, distance: 253.2
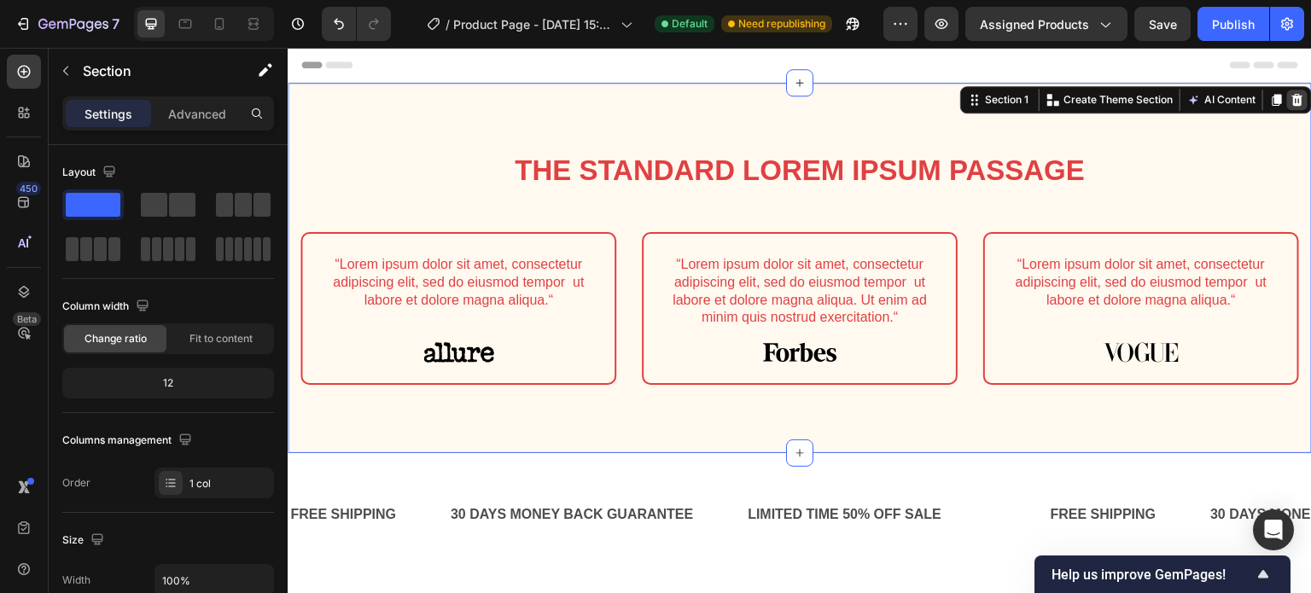
click at [1292, 104] on icon at bounding box center [1297, 100] width 11 height 12
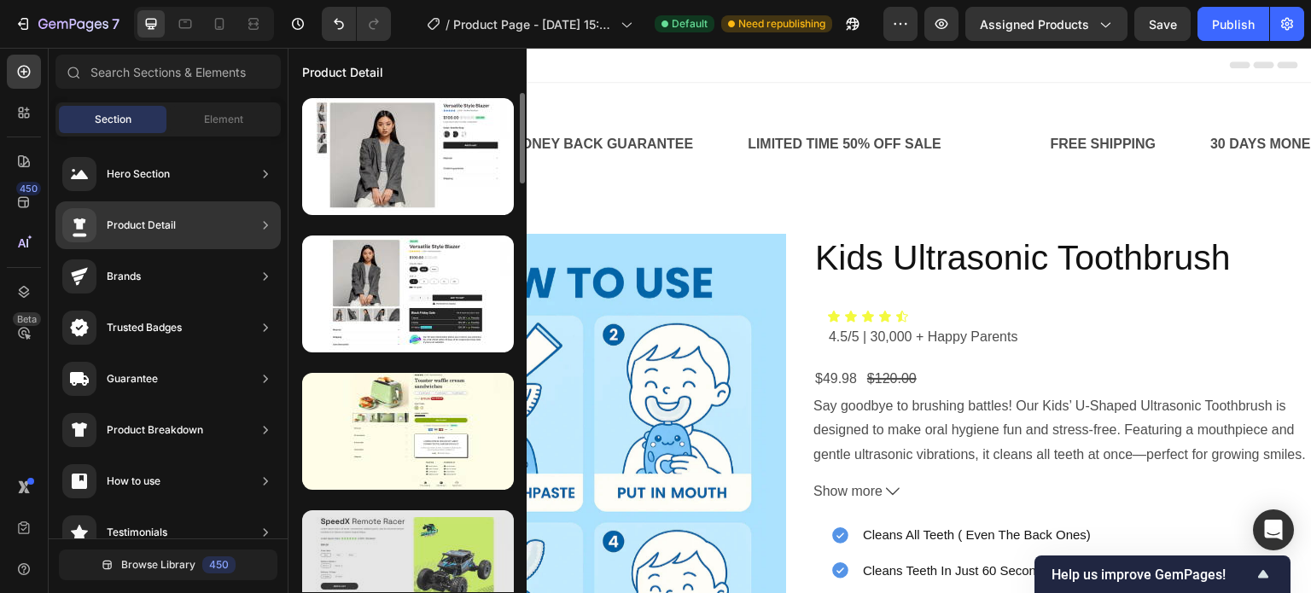
scroll to position [0, 0]
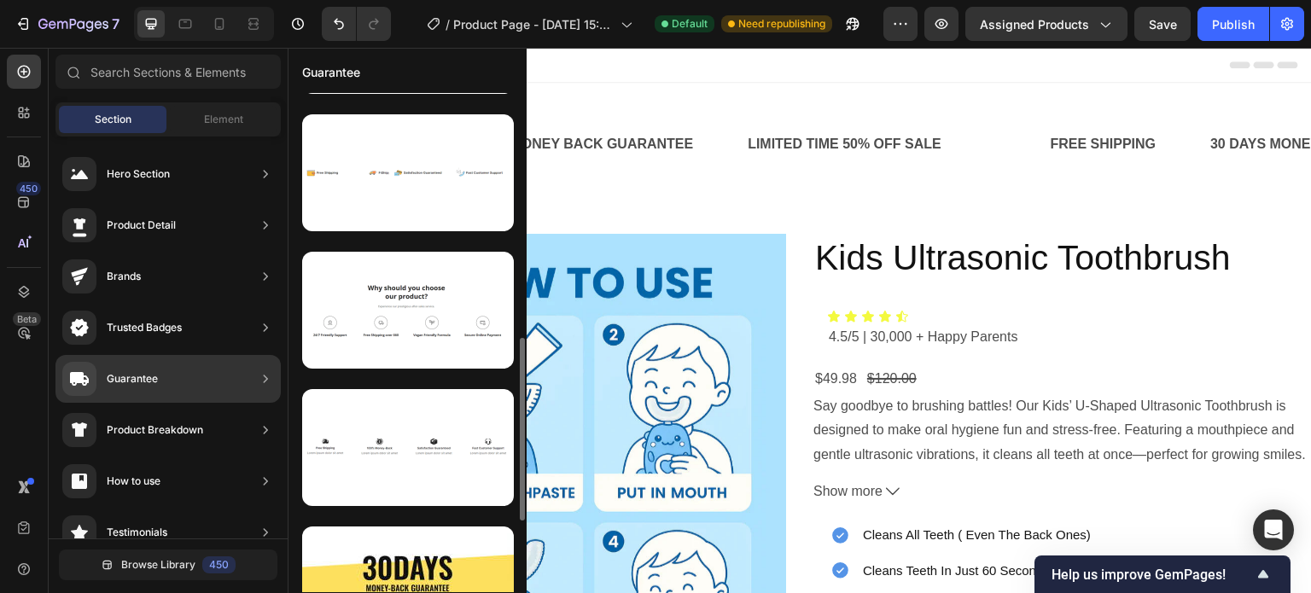
click at [413, 316] on div at bounding box center [408, 310] width 212 height 117
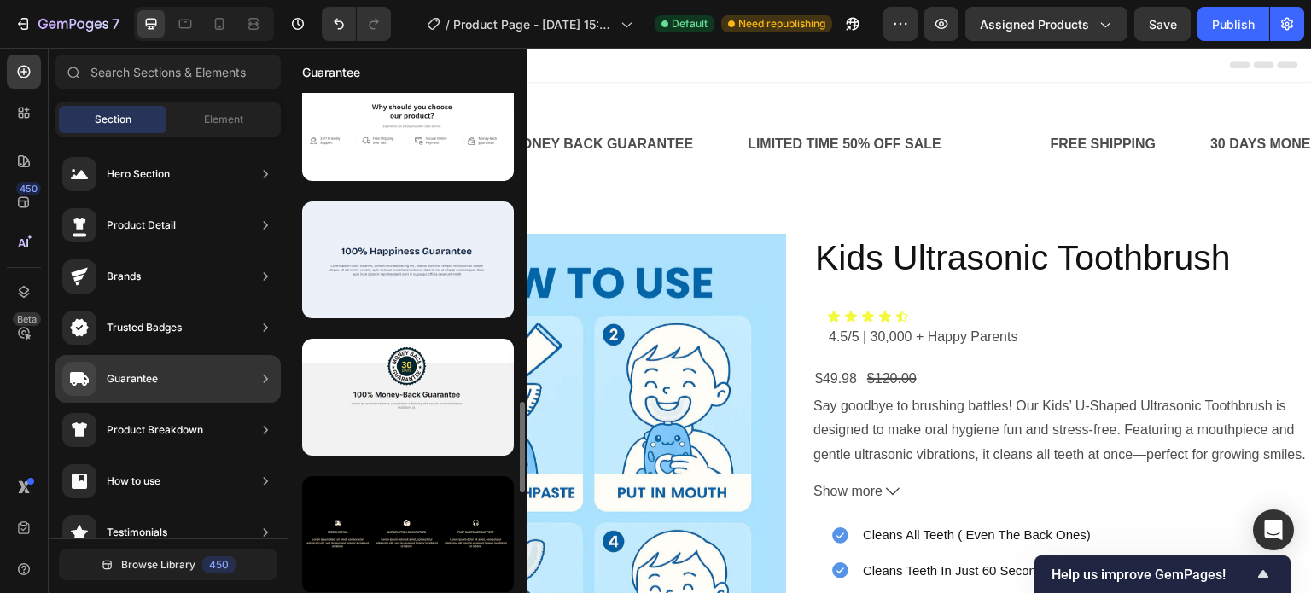
scroll to position [1685, 0]
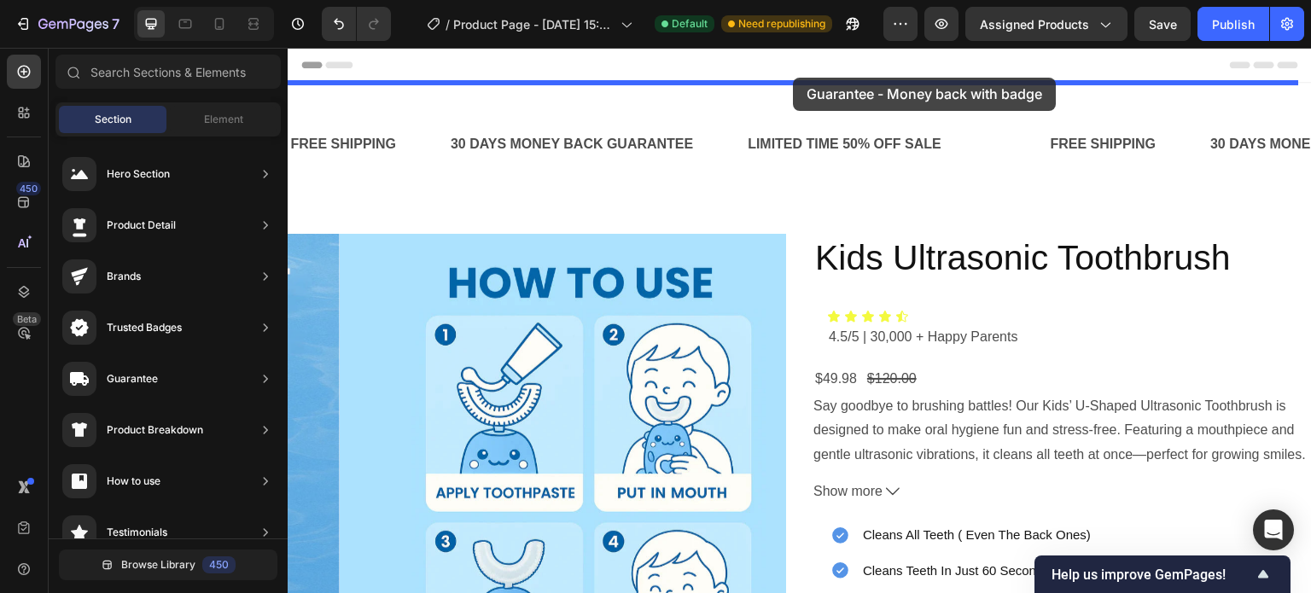
drag, startPoint x: 698, startPoint y: 433, endPoint x: 793, endPoint y: 78, distance: 367.5
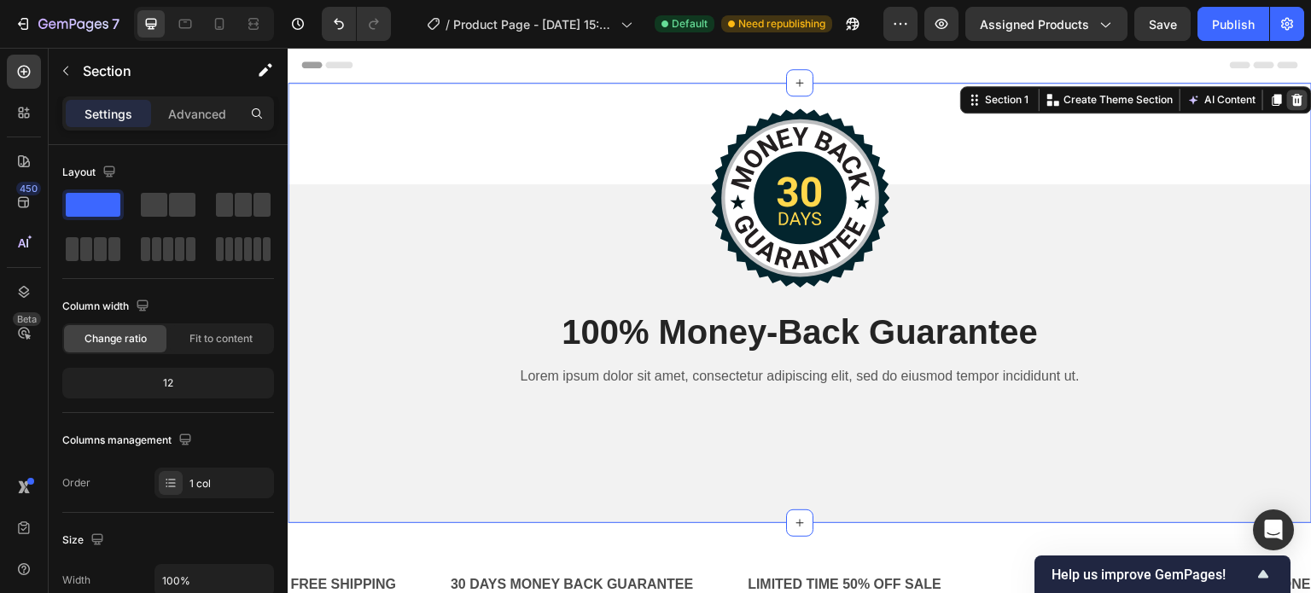
click at [1290, 101] on icon at bounding box center [1297, 100] width 14 height 14
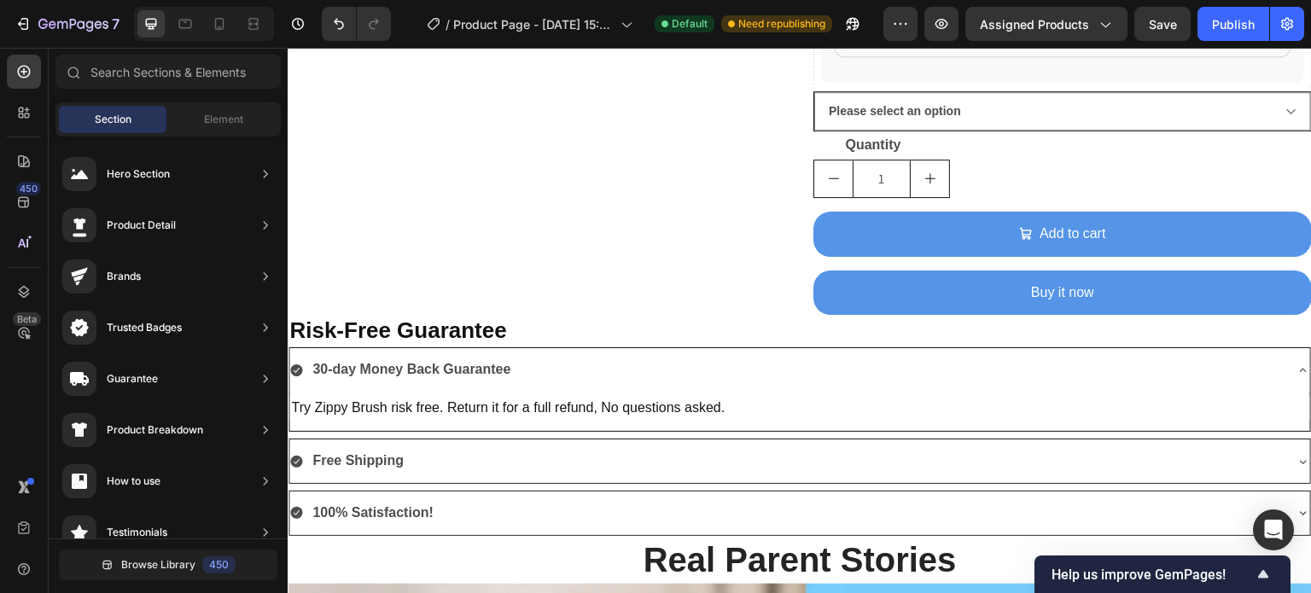
scroll to position [1029, 0]
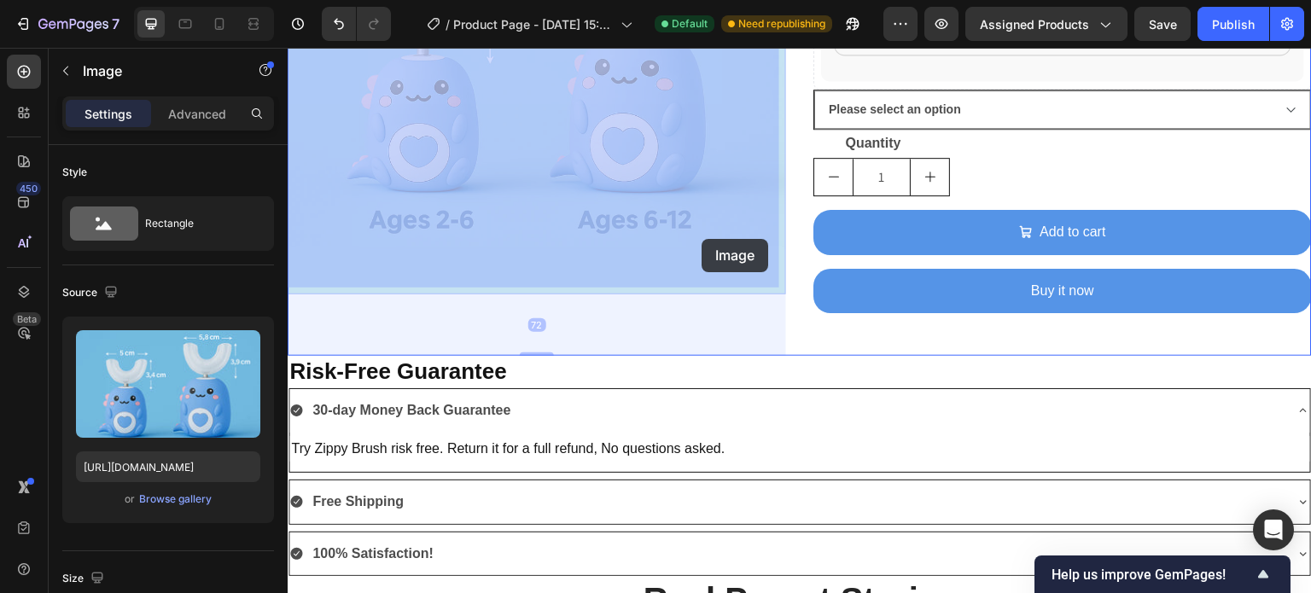
drag, startPoint x: 732, startPoint y: 228, endPoint x: 702, endPoint y: 235, distance: 31.5
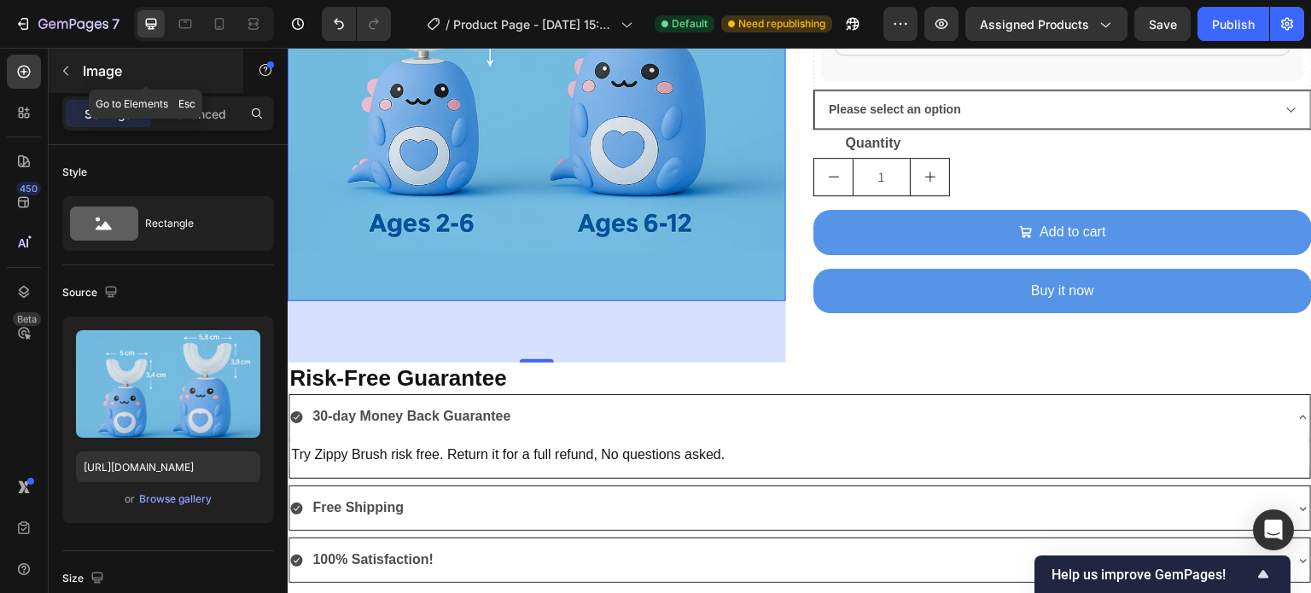
click at [78, 74] on button "button" at bounding box center [65, 70] width 27 height 27
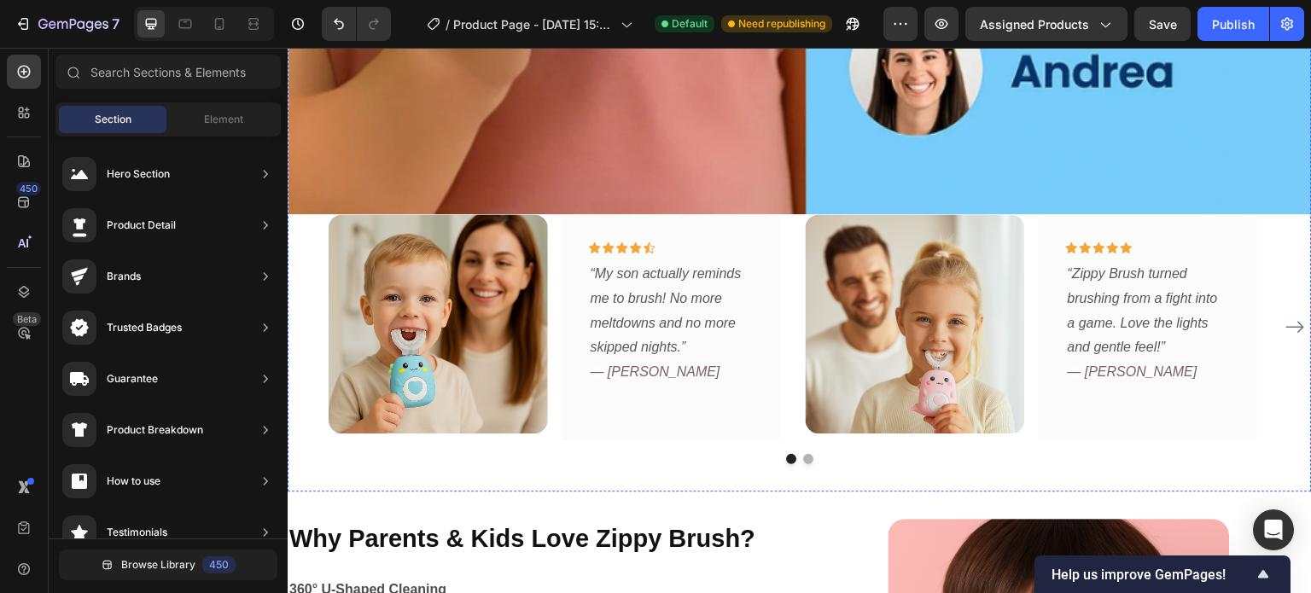
scroll to position [2468, 0]
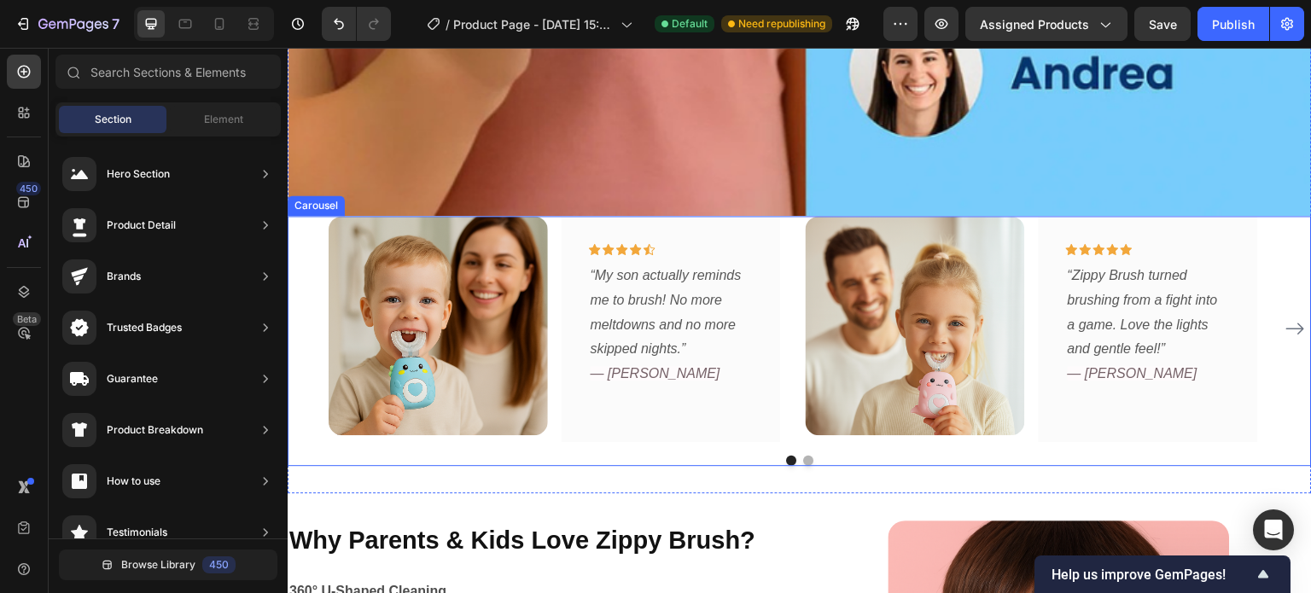
click at [1285, 318] on icon "Carousel Next Arrow" at bounding box center [1295, 328] width 20 height 20
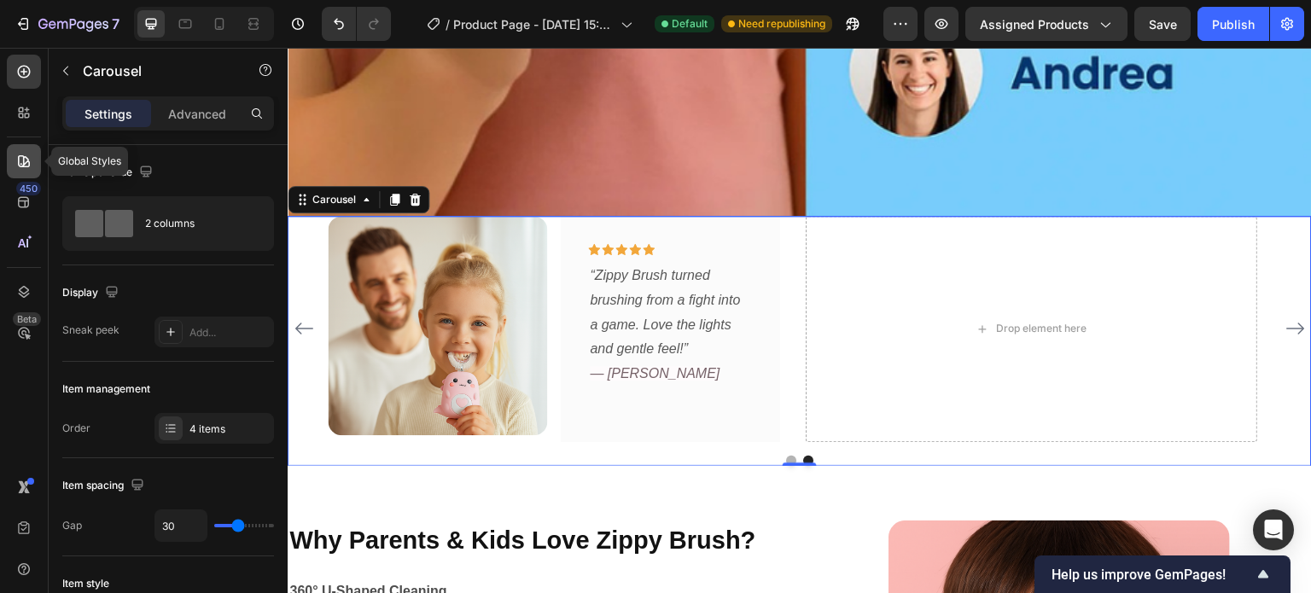
click at [21, 163] on icon at bounding box center [21, 164] width 2 height 2
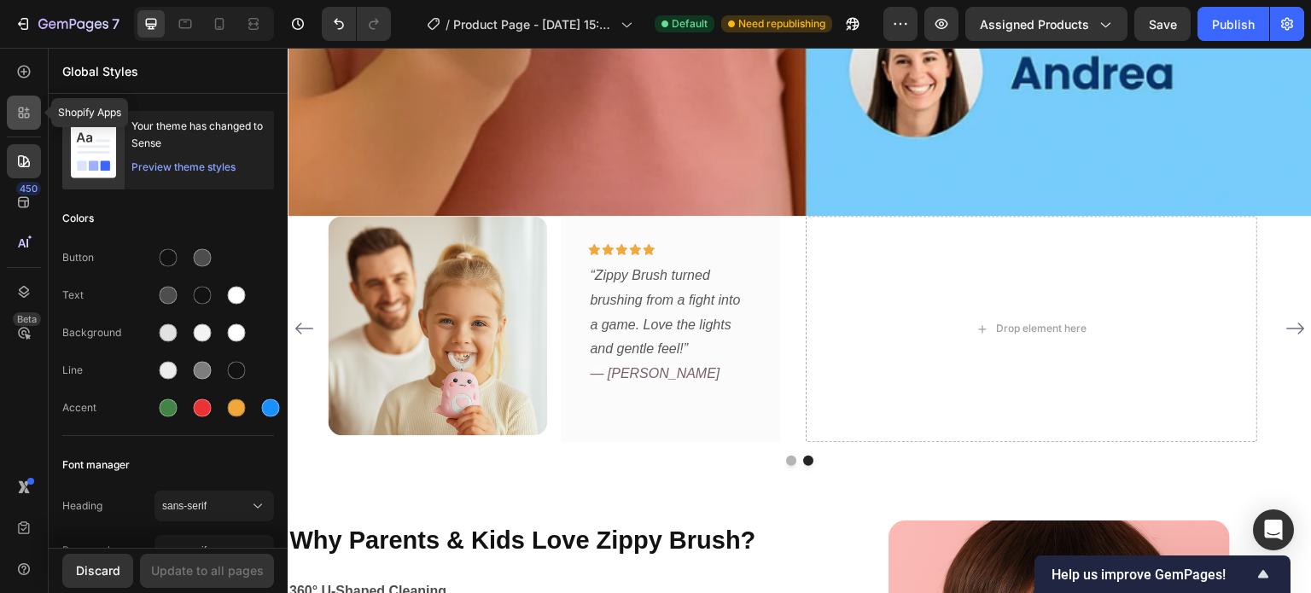
click at [23, 112] on icon at bounding box center [21, 110] width 5 height 5
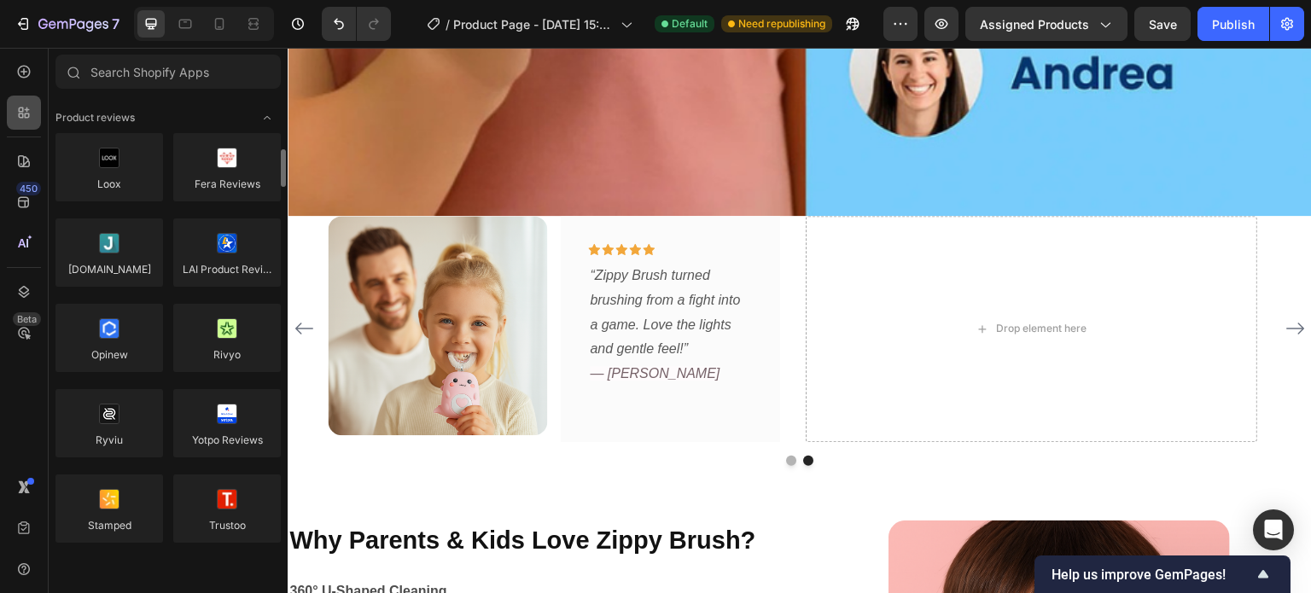
scroll to position [50, 0]
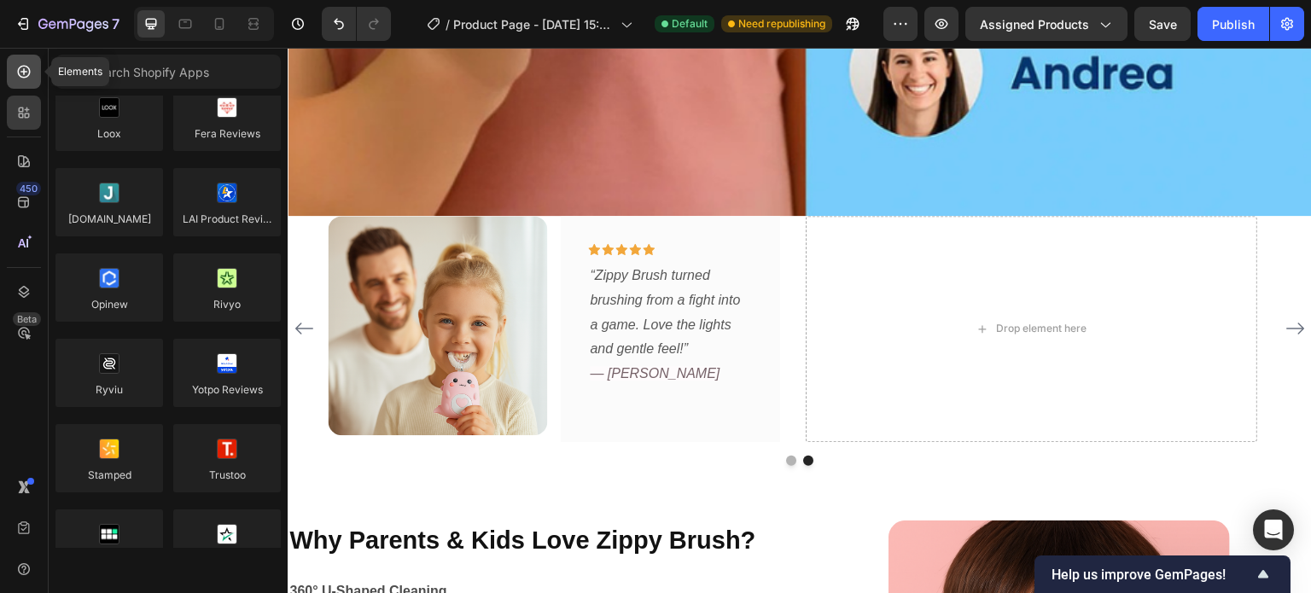
click at [25, 71] on icon at bounding box center [23, 71] width 17 height 17
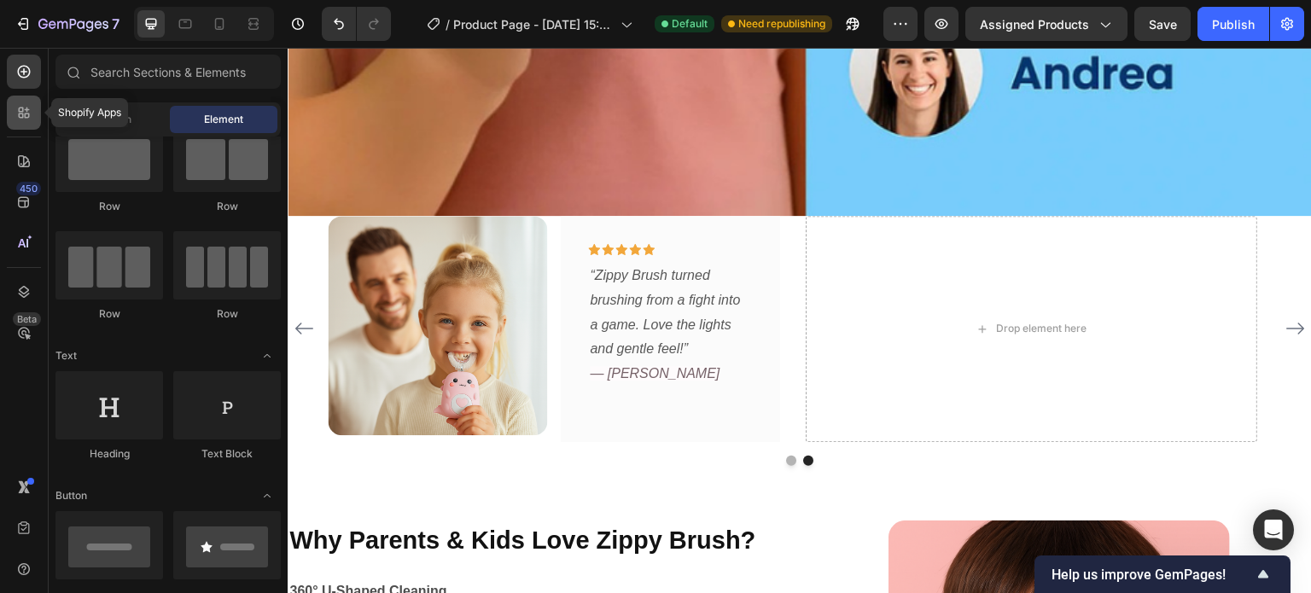
click at [26, 115] on icon at bounding box center [23, 112] width 17 height 17
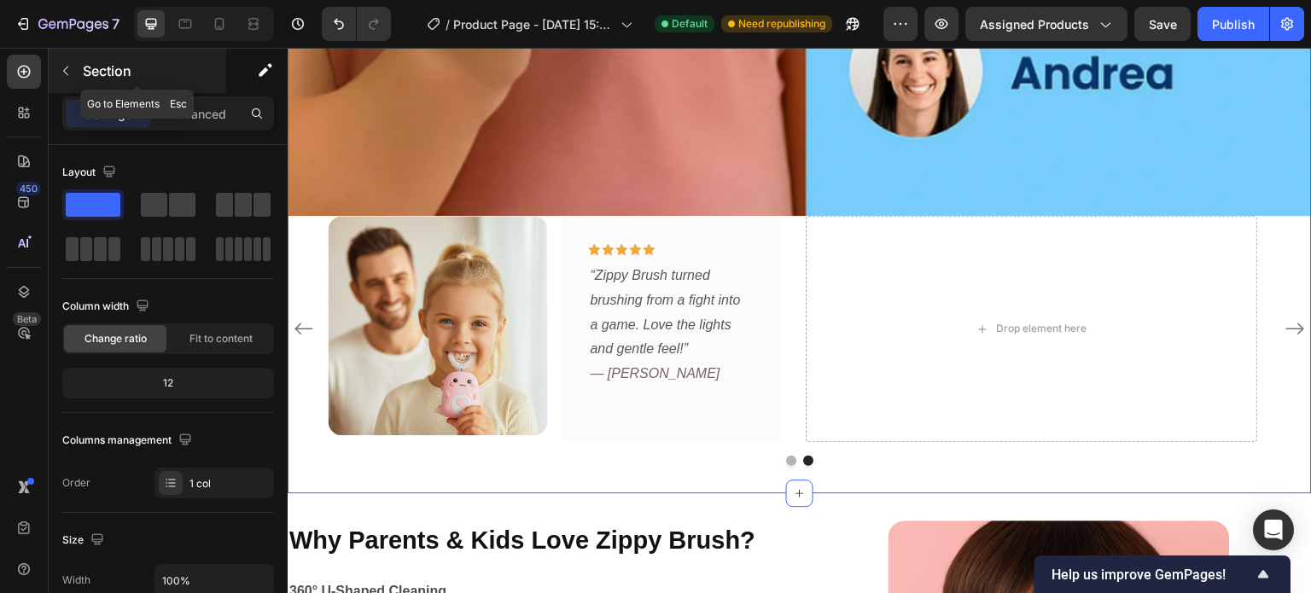
click at [69, 75] on icon "button" at bounding box center [66, 71] width 14 height 14
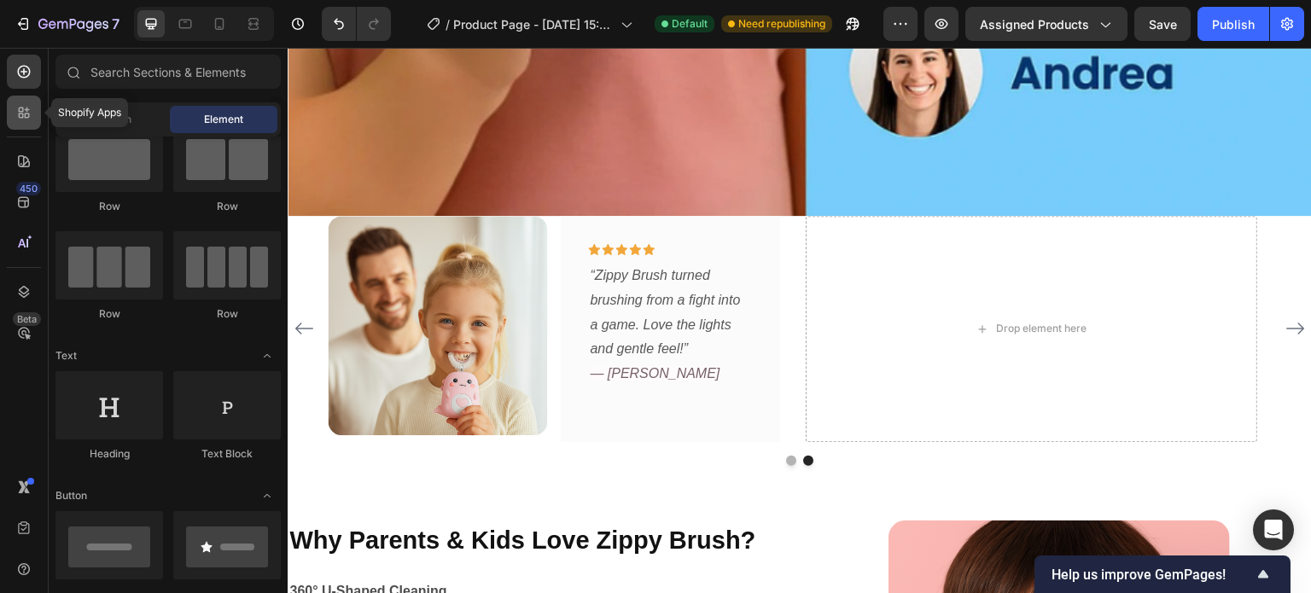
click at [20, 114] on icon at bounding box center [21, 116] width 5 height 5
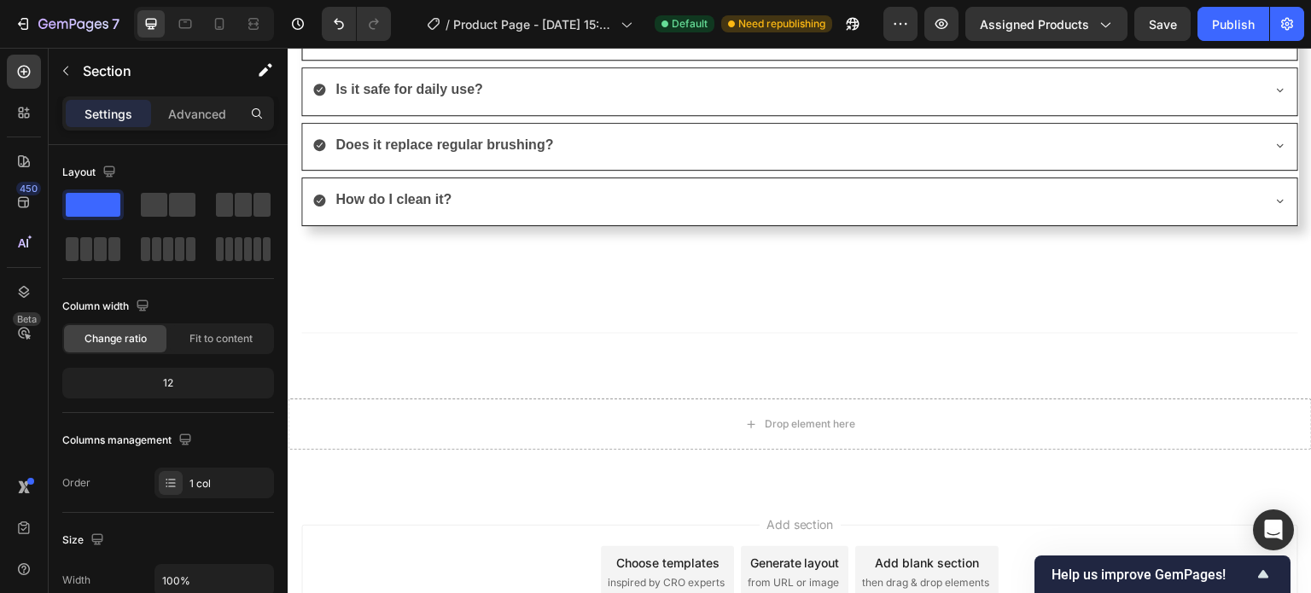
scroll to position [4260, 0]
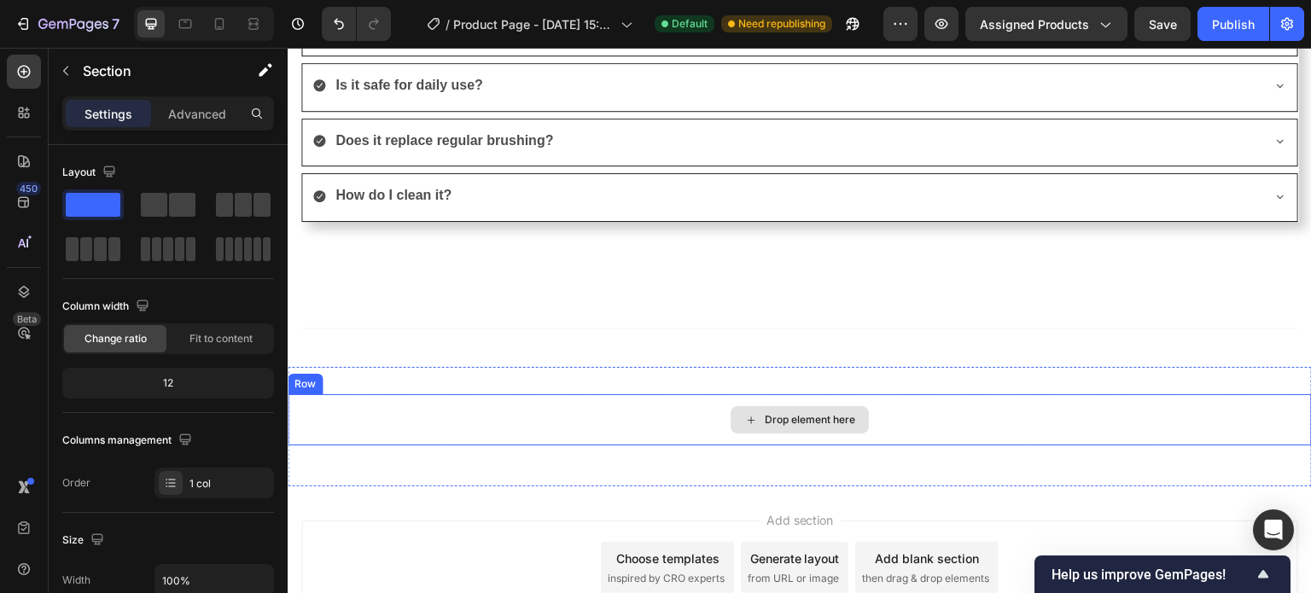
click at [731, 422] on div "Drop element here" at bounding box center [800, 419] width 138 height 27
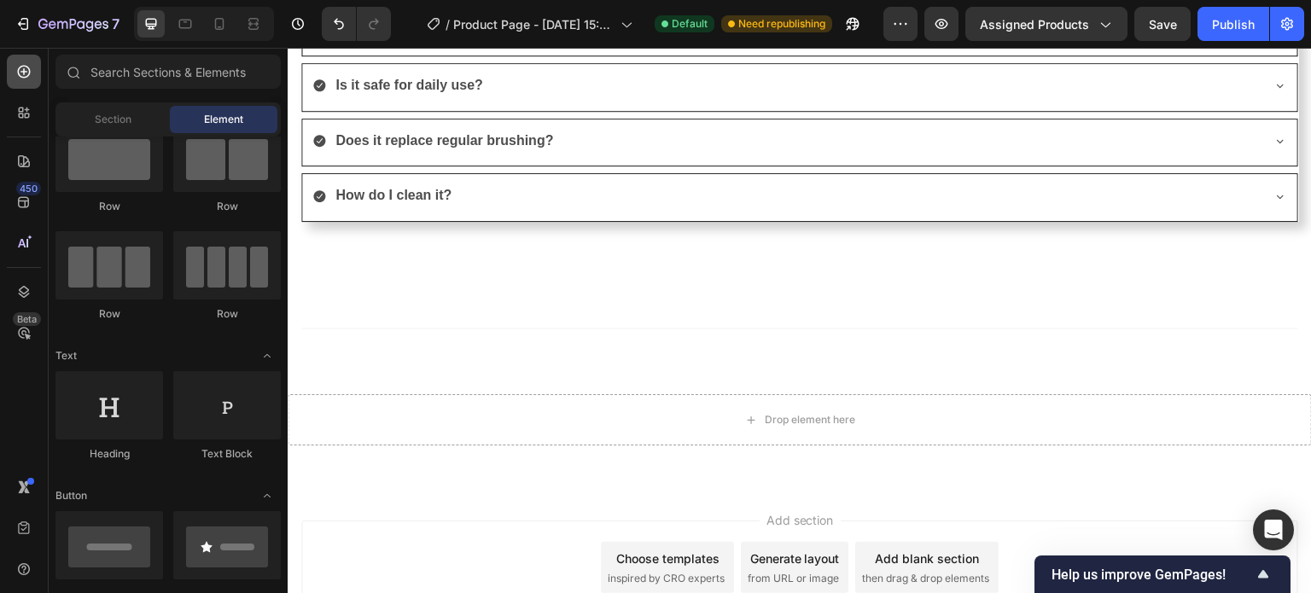
click at [24, 73] on icon at bounding box center [23, 71] width 7 height 7
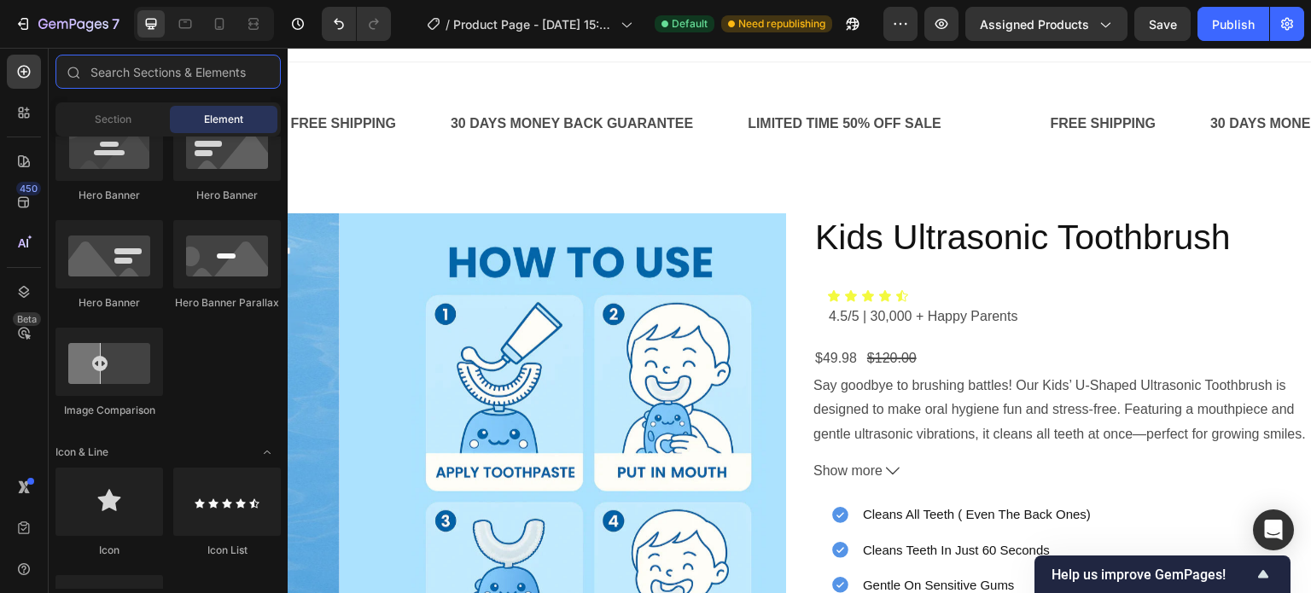
scroll to position [0, 0]
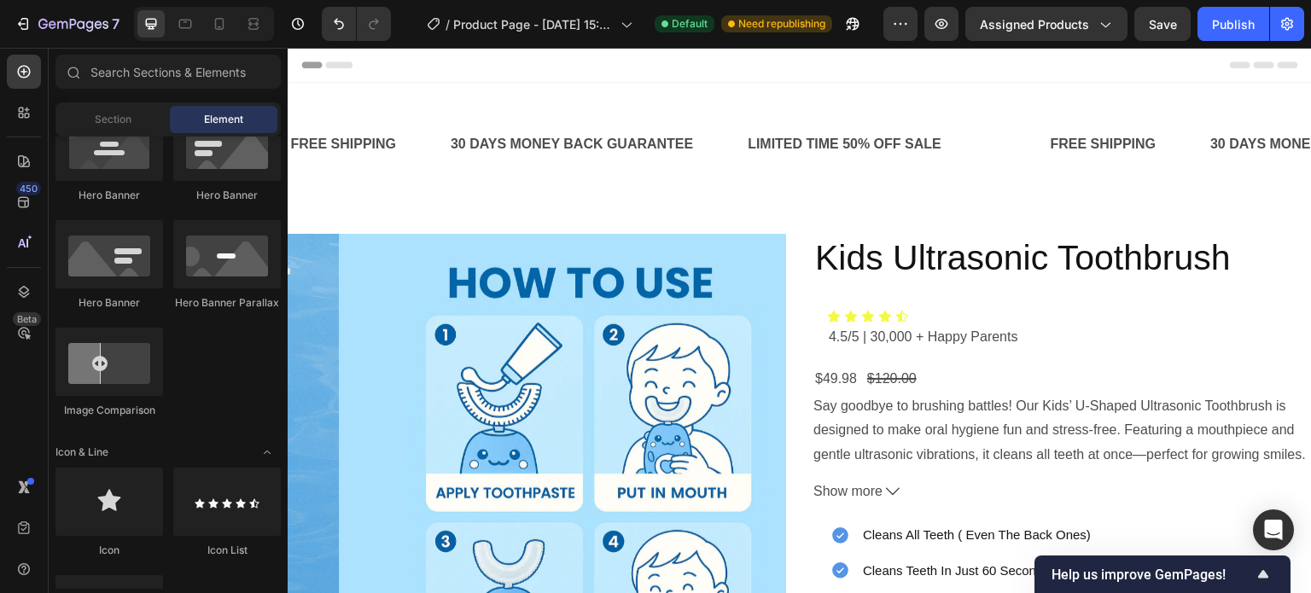
click at [477, 61] on div "Header" at bounding box center [799, 65] width 997 height 34
click at [488, 74] on div "Header" at bounding box center [799, 65] width 997 height 34
click at [1254, 64] on icon at bounding box center [1264, 64] width 20 height 7
click at [690, 95] on div "FREE SHIPPING Text Block 30 DAYS MONEY BACK GUARANTEE Text Block LIMITED TIME 5…" at bounding box center [800, 145] width 1024 height 124
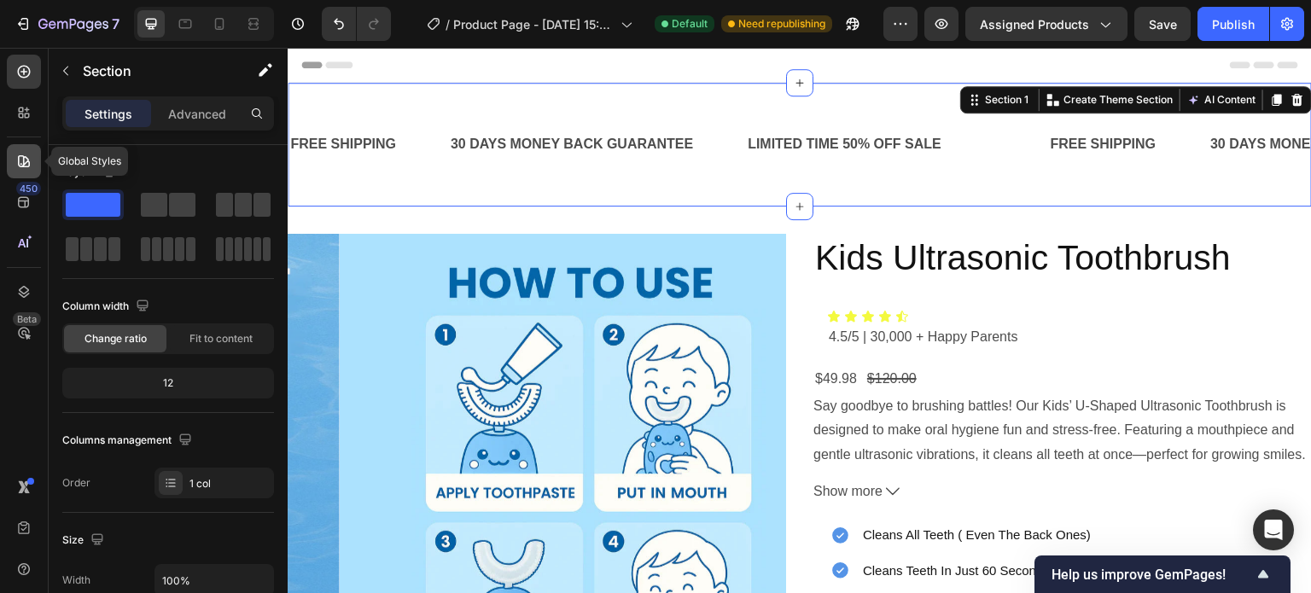
click at [25, 159] on icon at bounding box center [23, 161] width 17 height 17
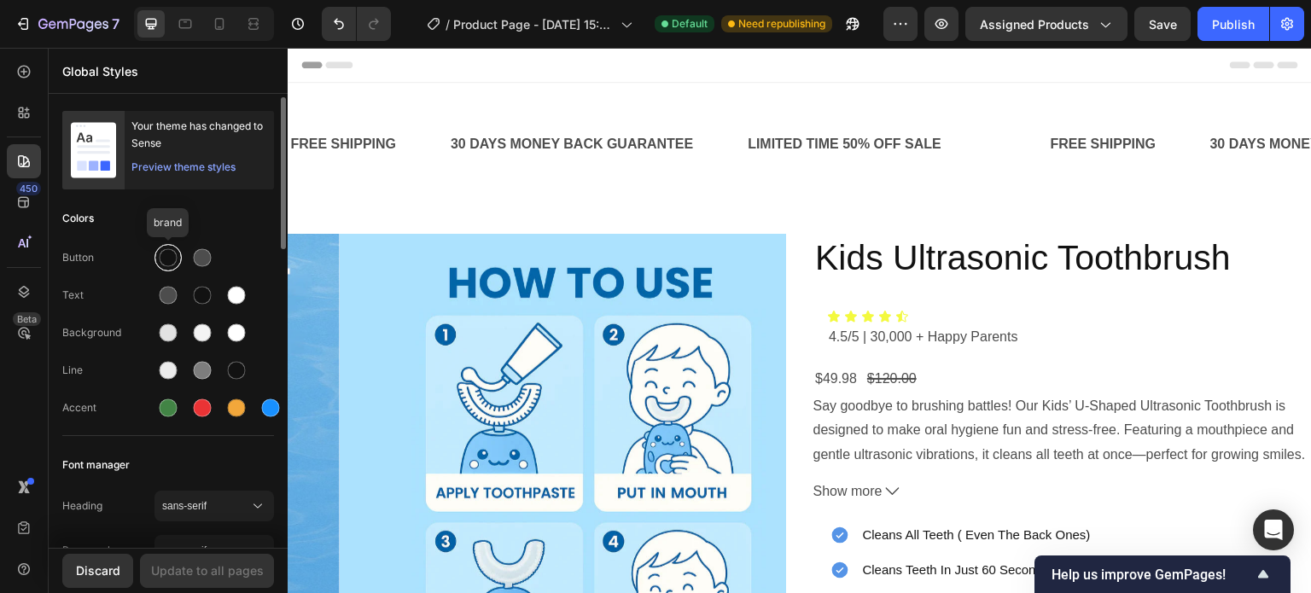
scroll to position [1, 0]
click at [271, 408] on div at bounding box center [271, 408] width 18 height 18
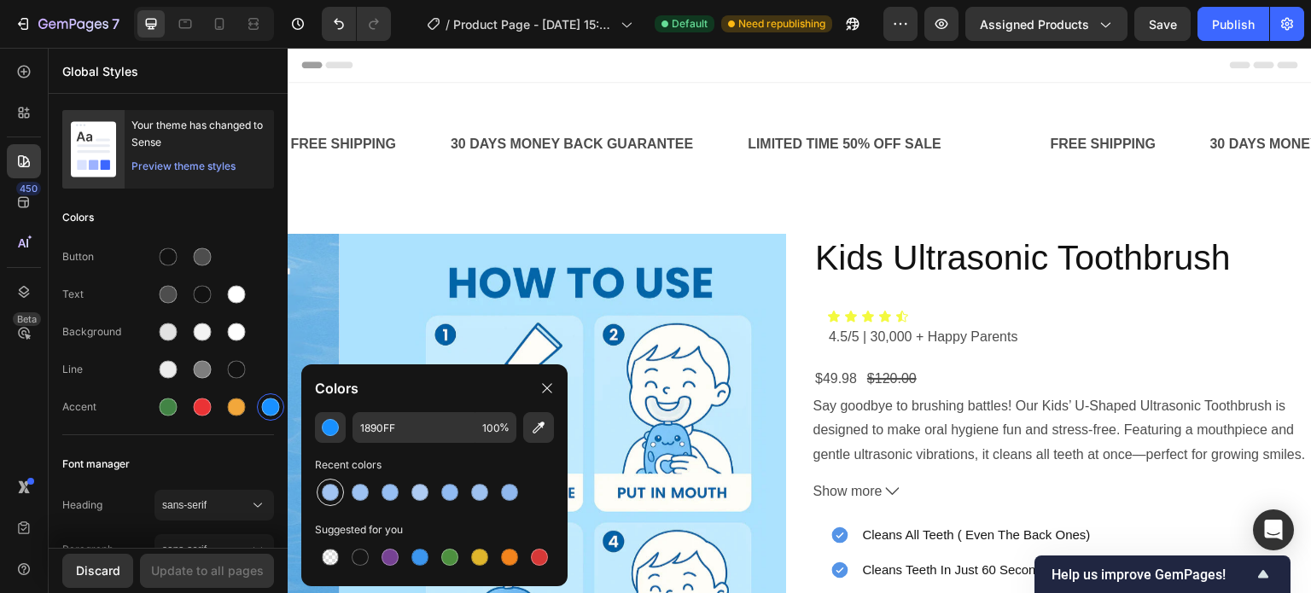
click at [328, 494] on div at bounding box center [330, 492] width 17 height 17
type input "A2C4F2"
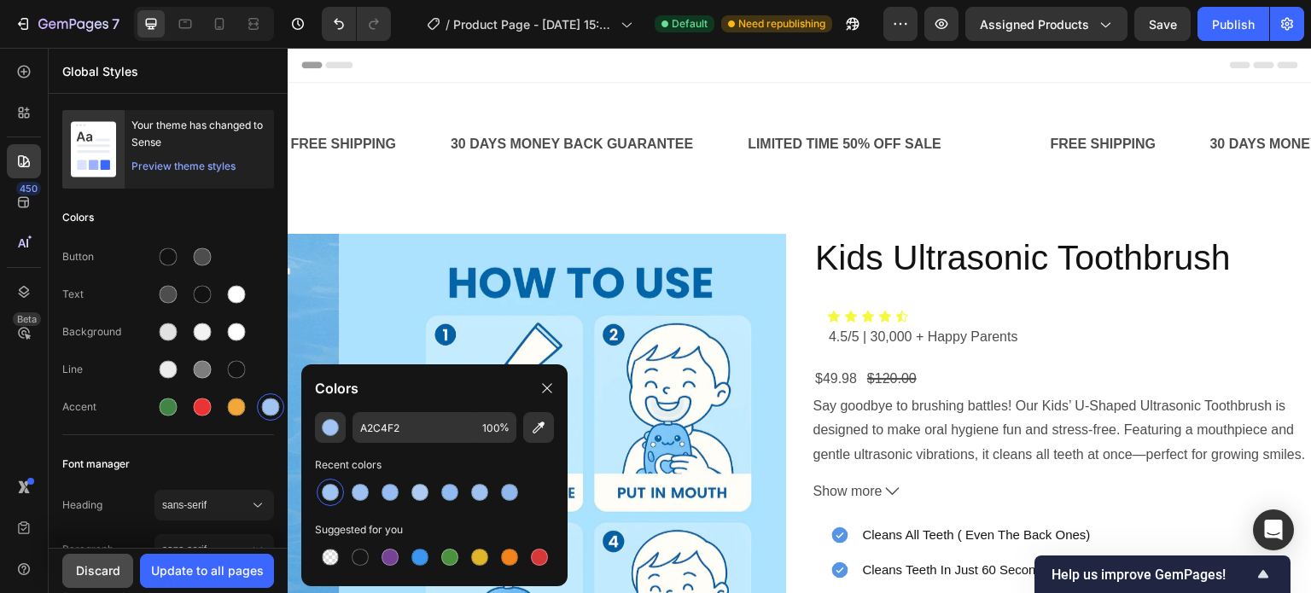
click at [89, 575] on div "Discard" at bounding box center [98, 571] width 44 height 18
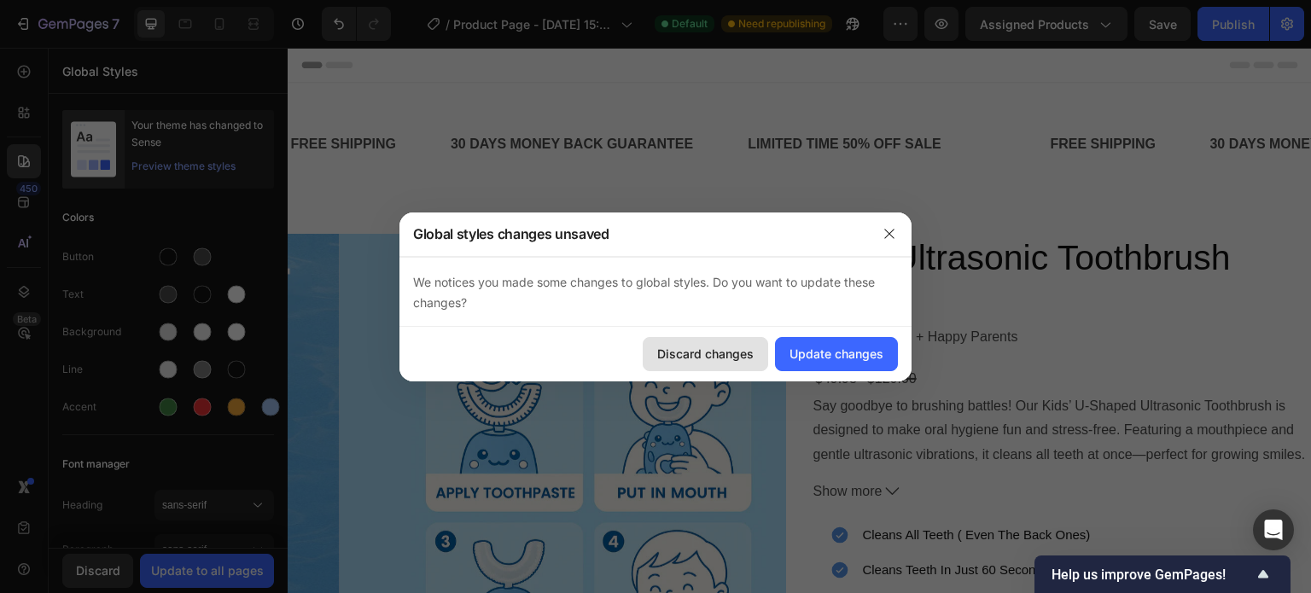
click at [725, 362] on div "Discard changes" at bounding box center [705, 354] width 96 height 18
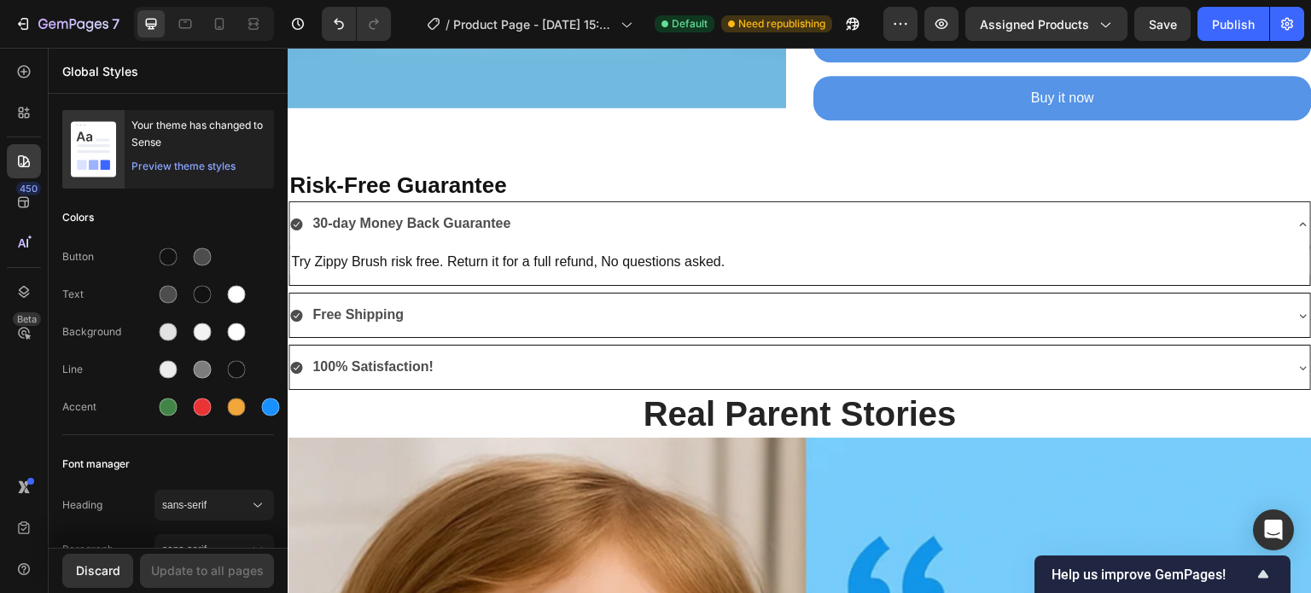
scroll to position [1219, 0]
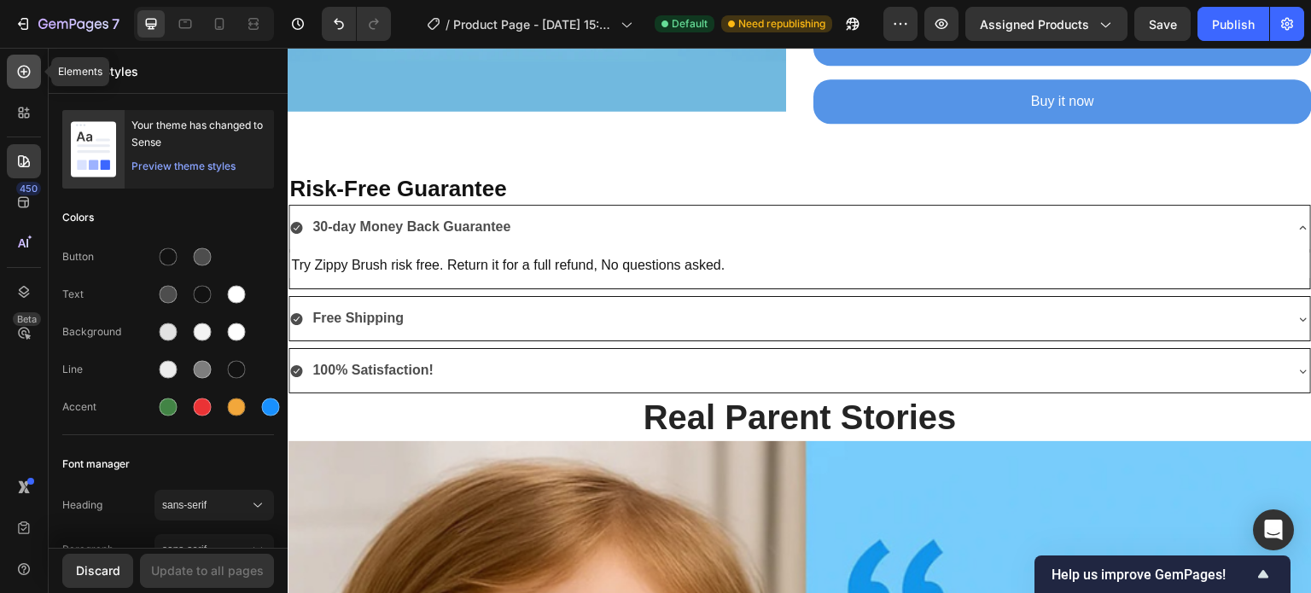
click at [31, 73] on icon at bounding box center [23, 71] width 17 height 17
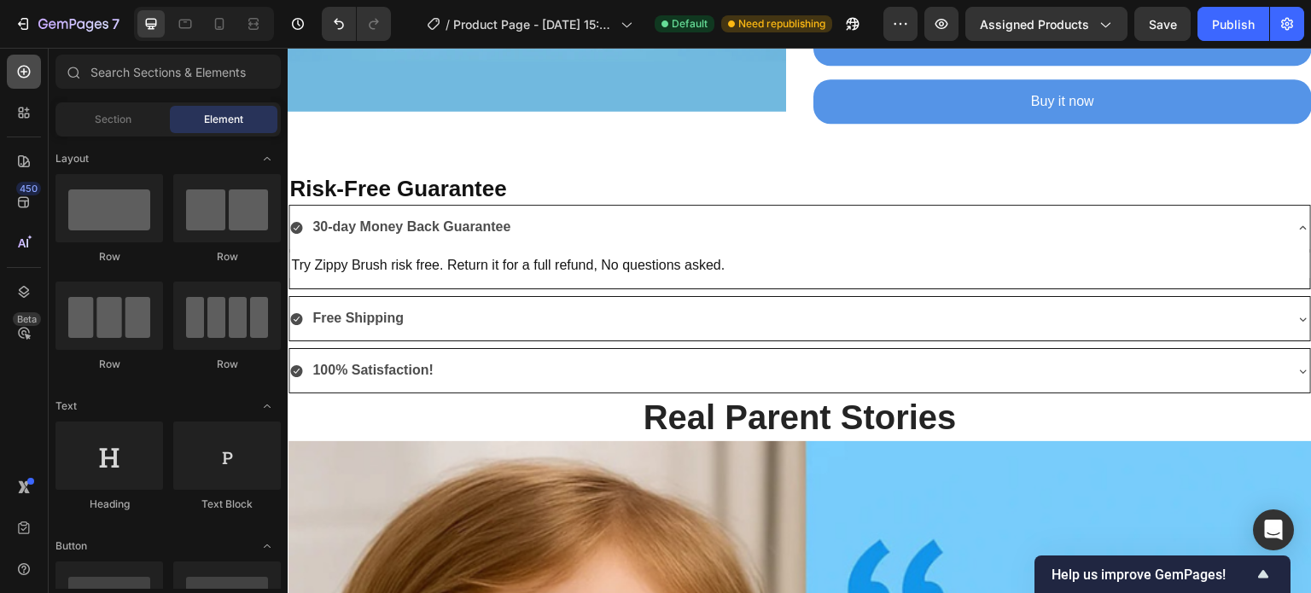
scroll to position [804, 0]
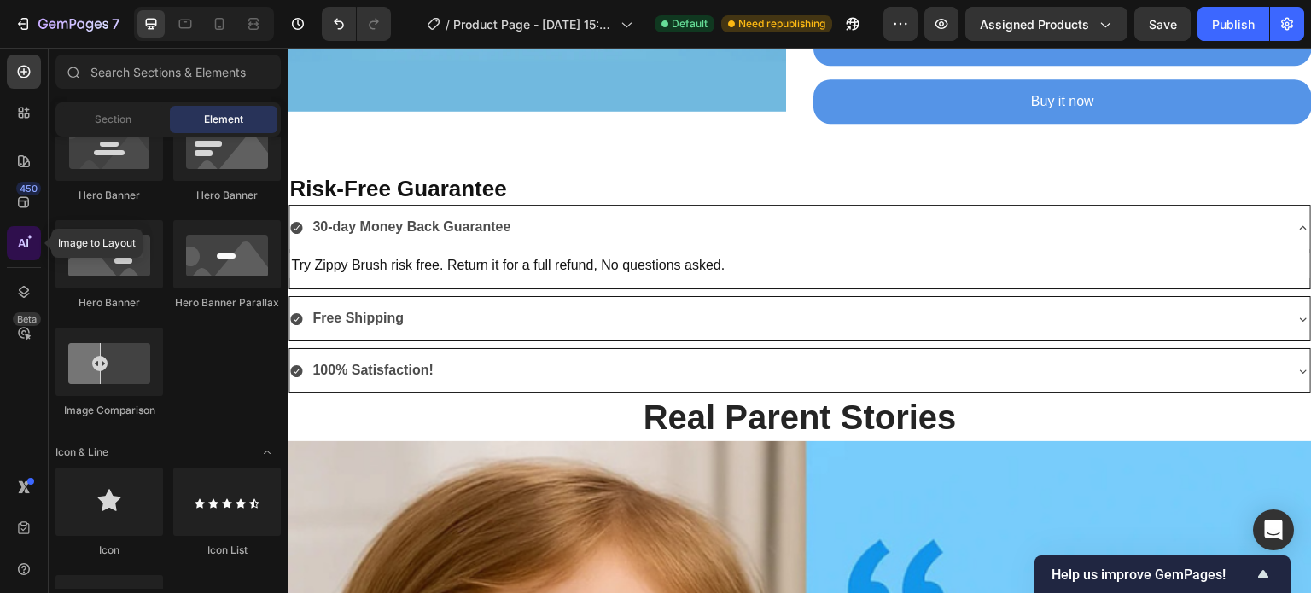
click at [23, 249] on icon at bounding box center [23, 243] width 17 height 17
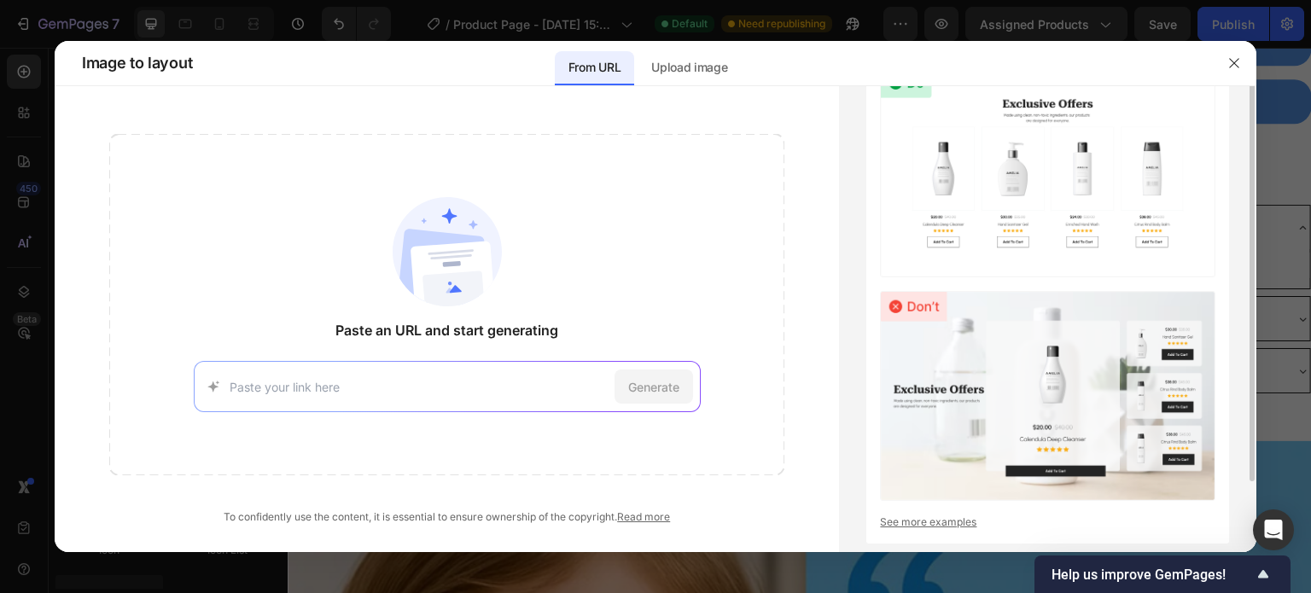
scroll to position [0, 0]
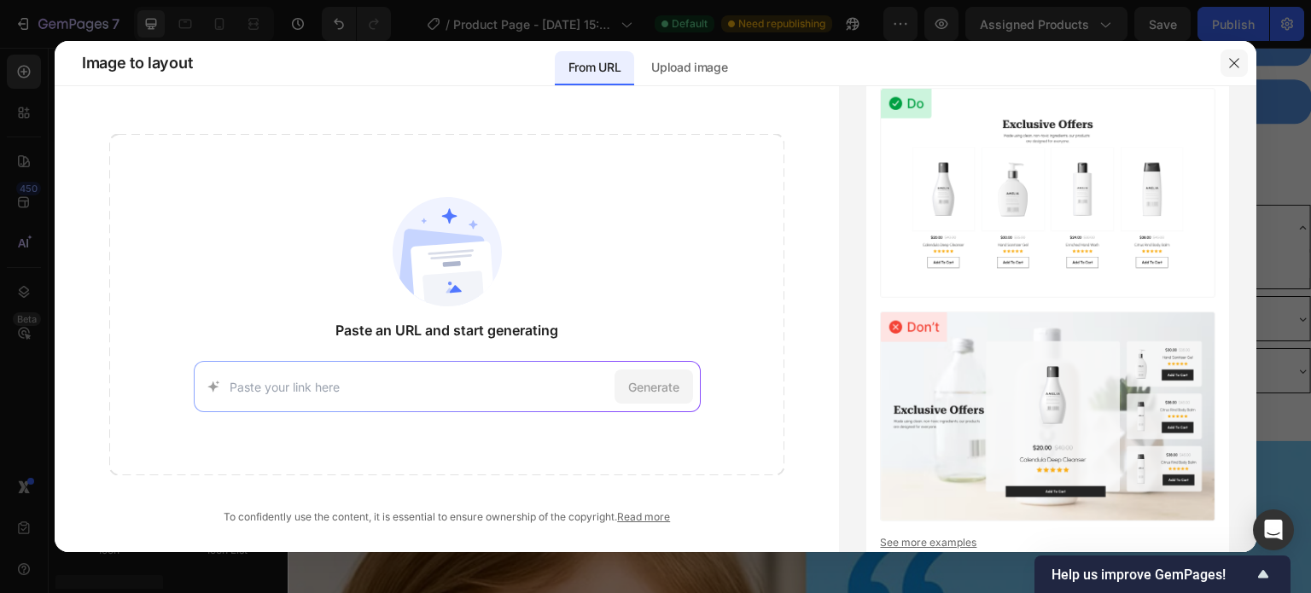
click at [1238, 64] on icon "button" at bounding box center [1234, 63] width 14 height 14
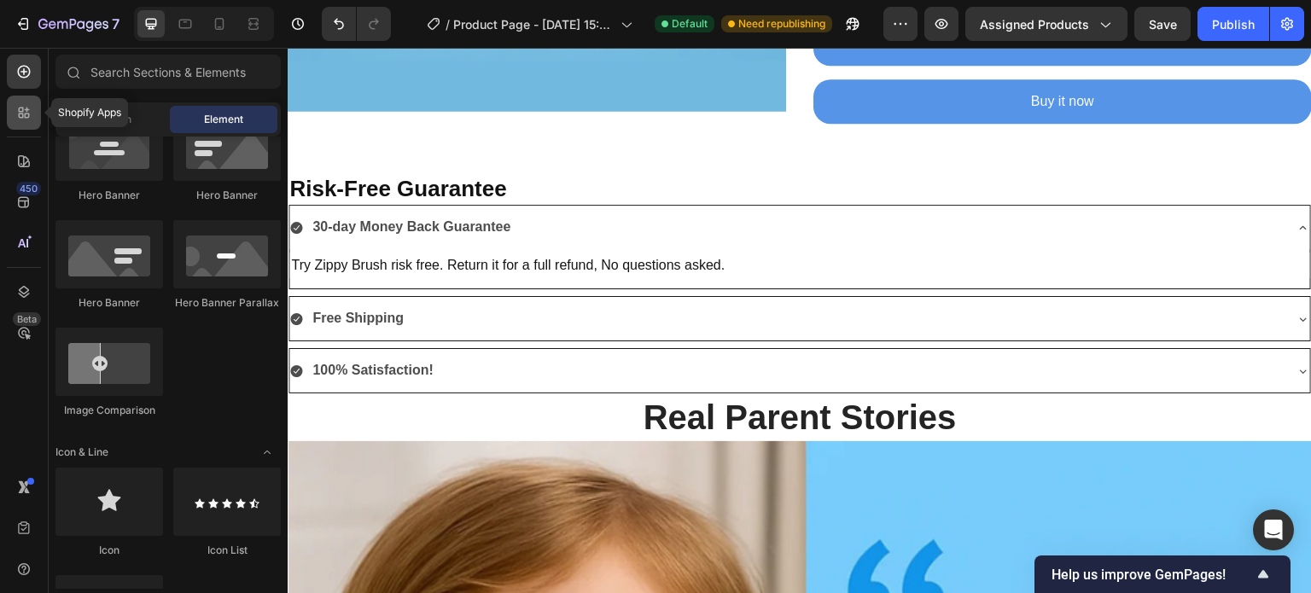
click at [24, 120] on icon at bounding box center [23, 112] width 17 height 17
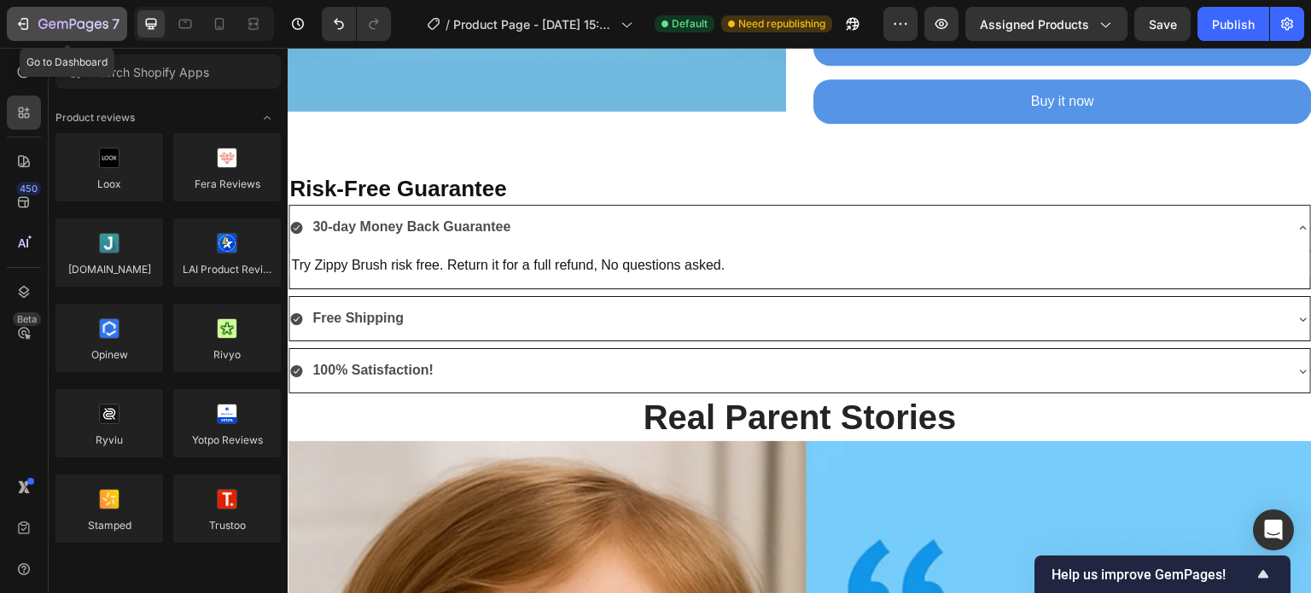
click at [25, 32] on div "7" at bounding box center [67, 24] width 105 height 20
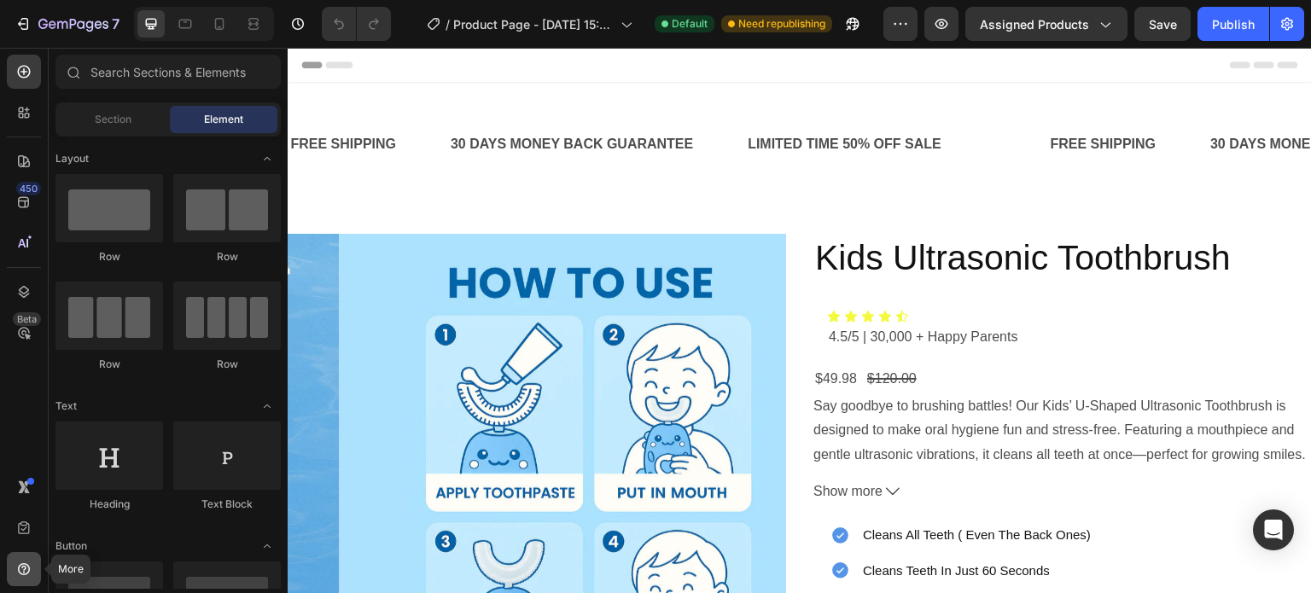
click at [18, 571] on icon at bounding box center [24, 569] width 12 height 12
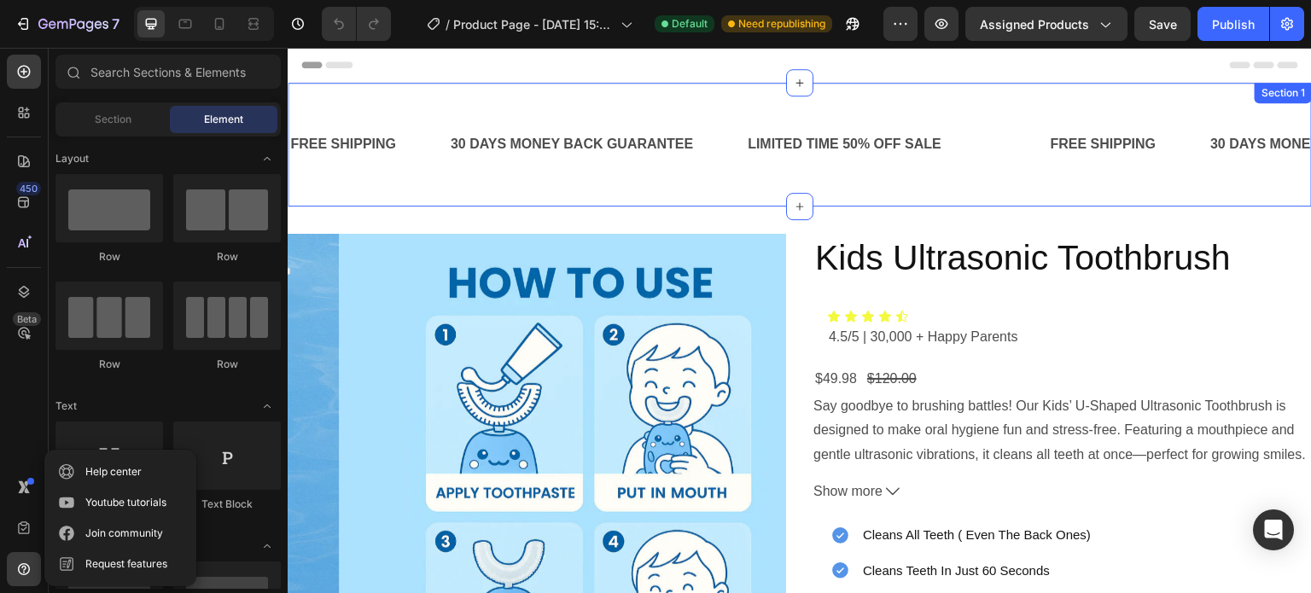
click at [585, 89] on div "FREE SHIPPING Text Block 30 DAYS MONEY BACK GUARANTEE Text Block LIMITED TIME 5…" at bounding box center [800, 145] width 1024 height 124
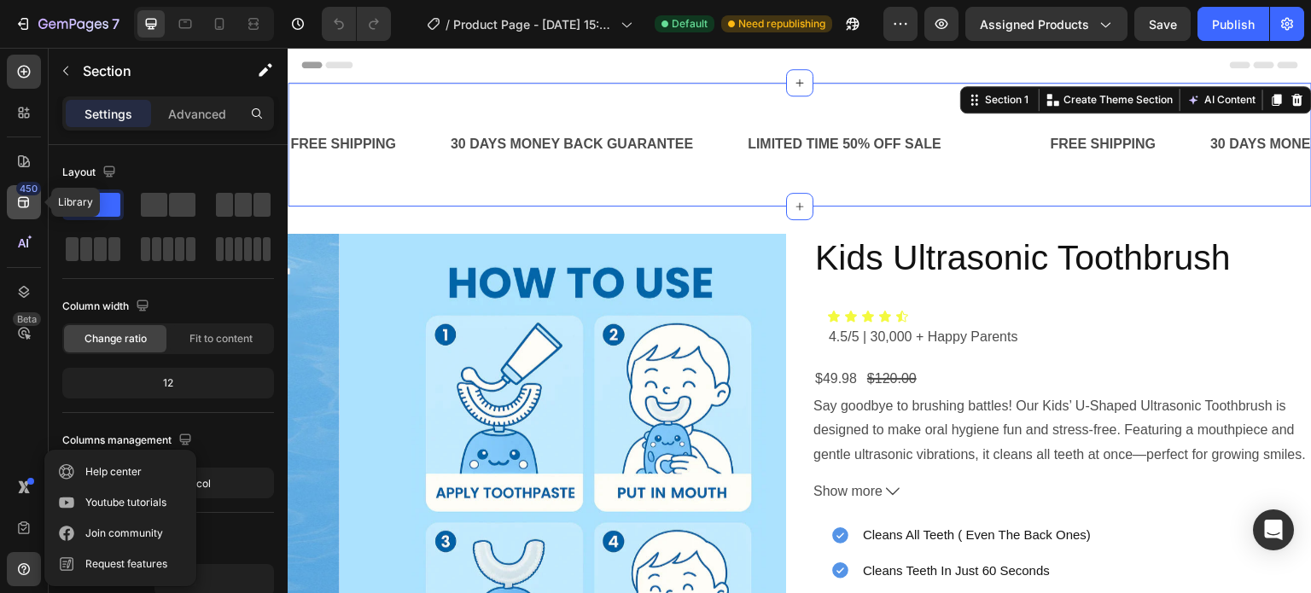
click at [17, 200] on icon at bounding box center [23, 202] width 17 height 17
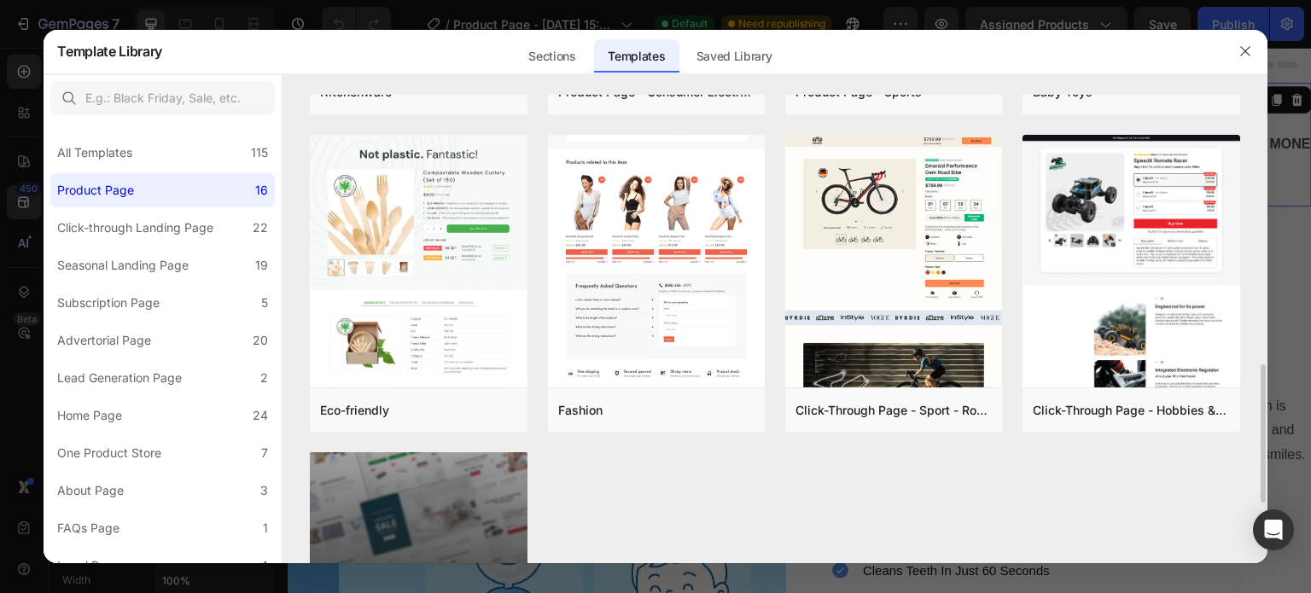
scroll to position [914, 0]
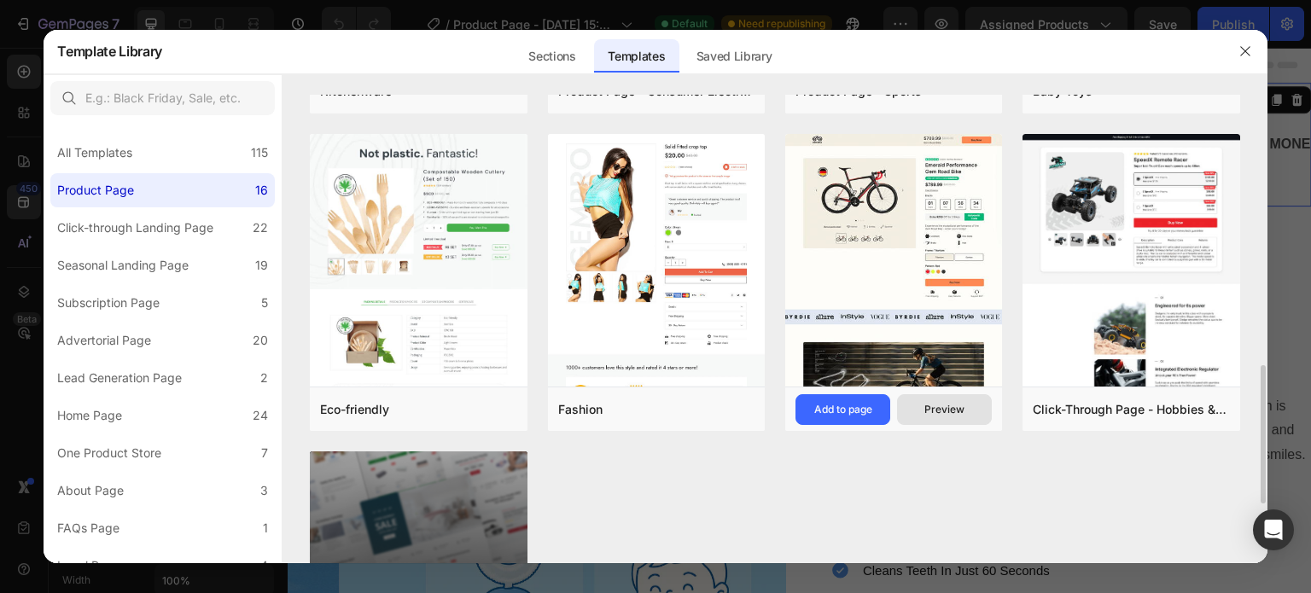
click at [929, 405] on div "Preview" at bounding box center [944, 409] width 40 height 15
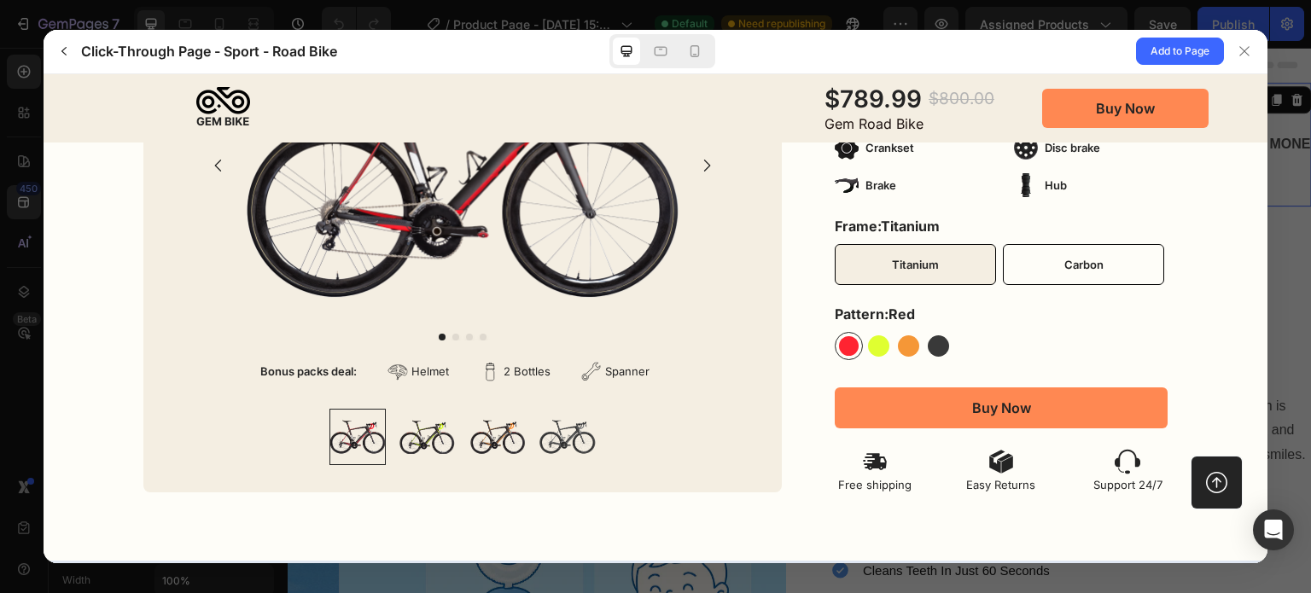
scroll to position [536, 0]
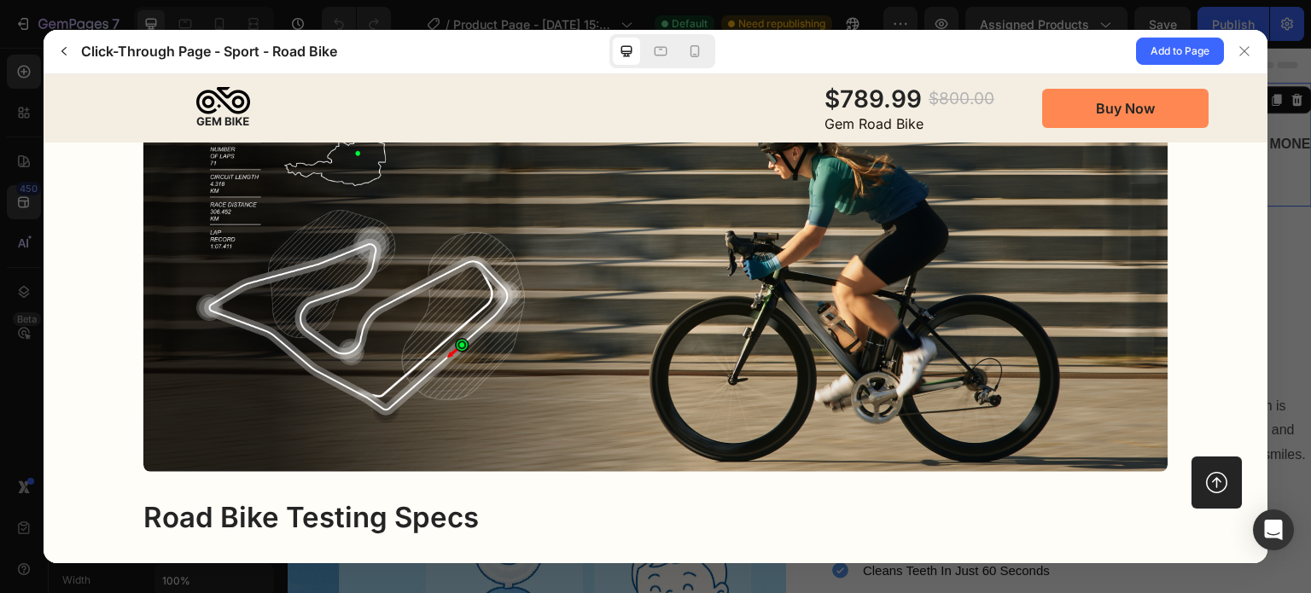
click at [928, 405] on div at bounding box center [932, 273] width 472 height 297
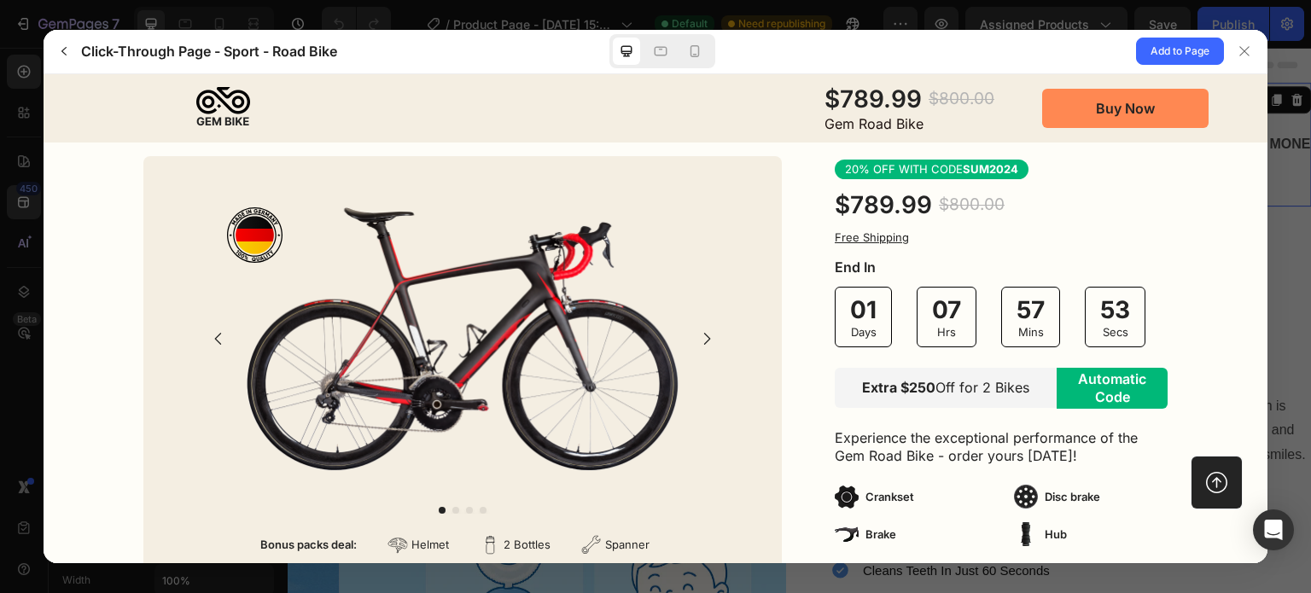
scroll to position [0, 0]
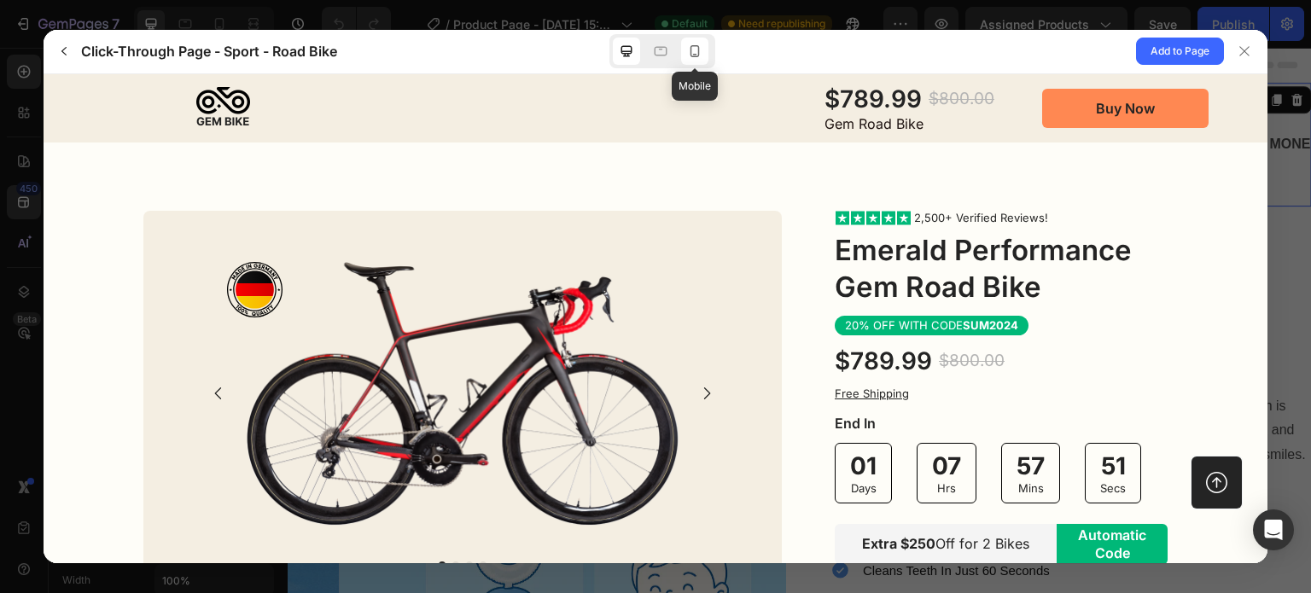
click at [696, 54] on icon at bounding box center [694, 51] width 17 height 17
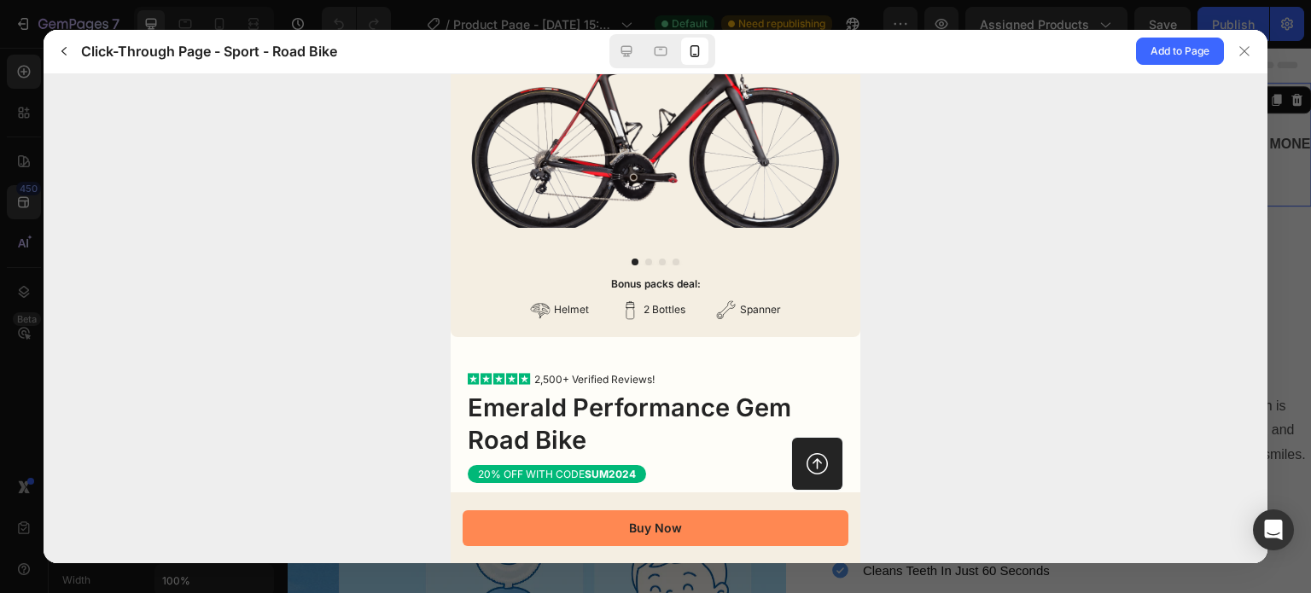
scroll to position [171, 0]
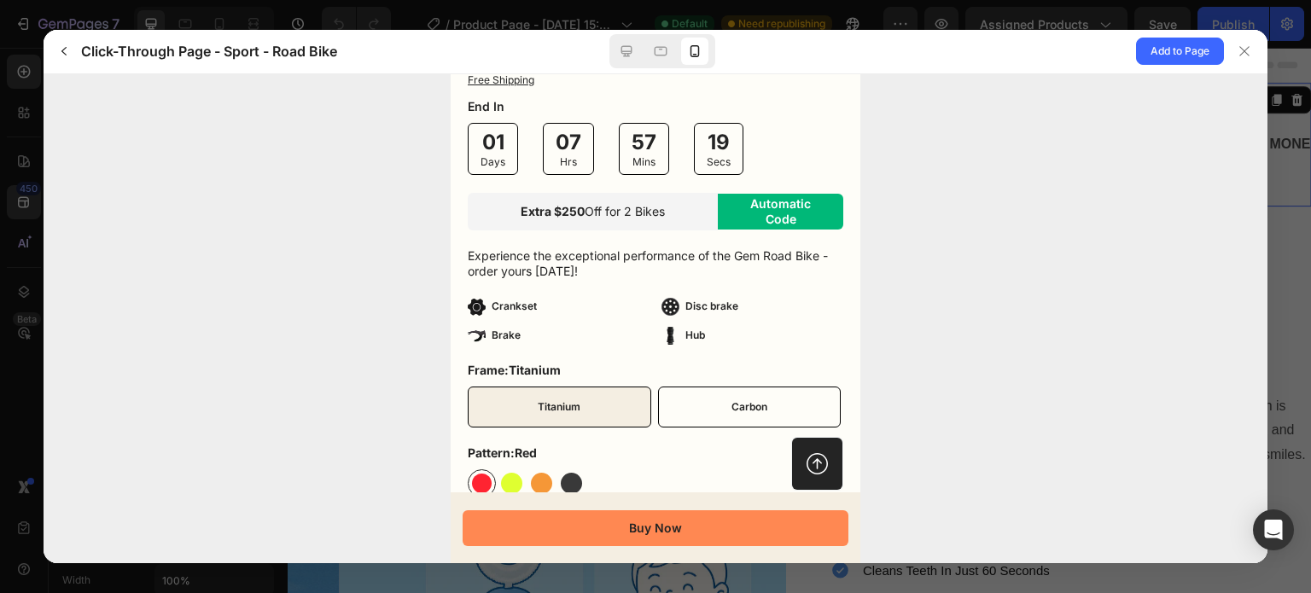
scroll to position [688, 0]
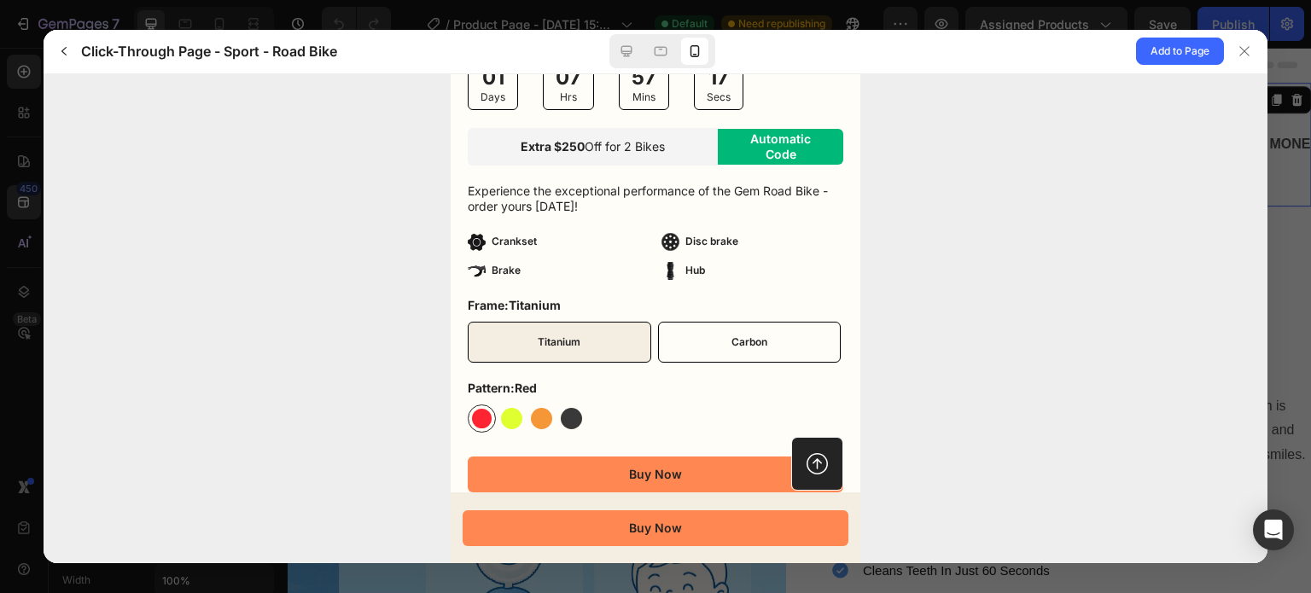
click at [691, 236] on p "Disc brake" at bounding box center [711, 241] width 53 height 10
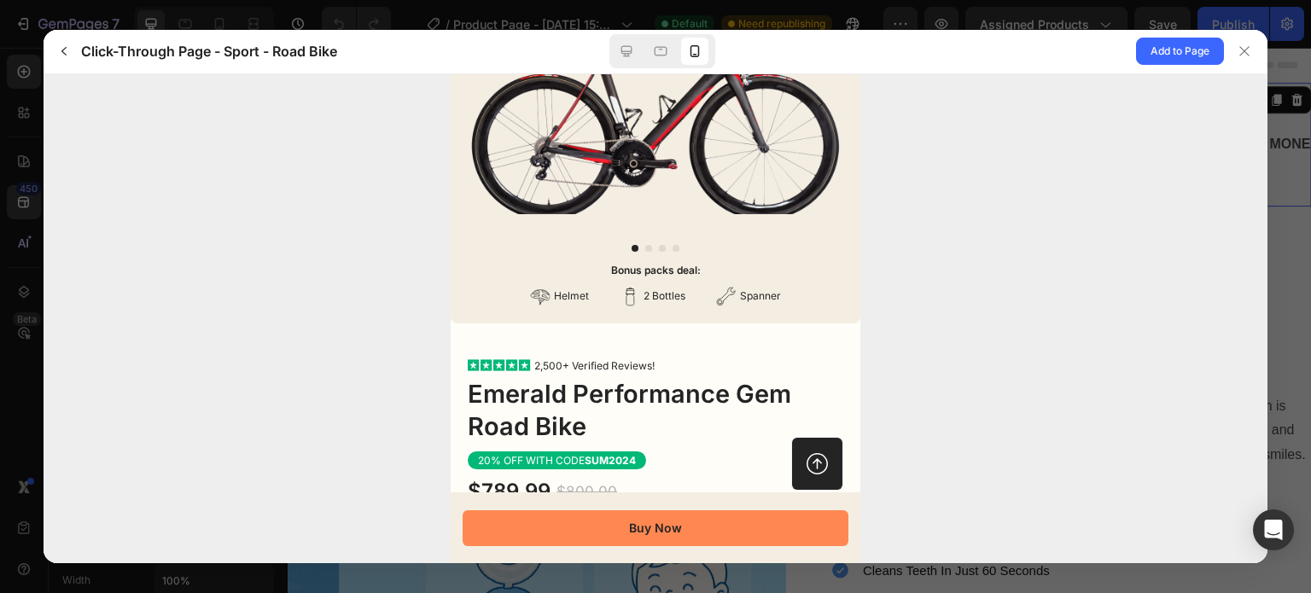
scroll to position [183, 0]
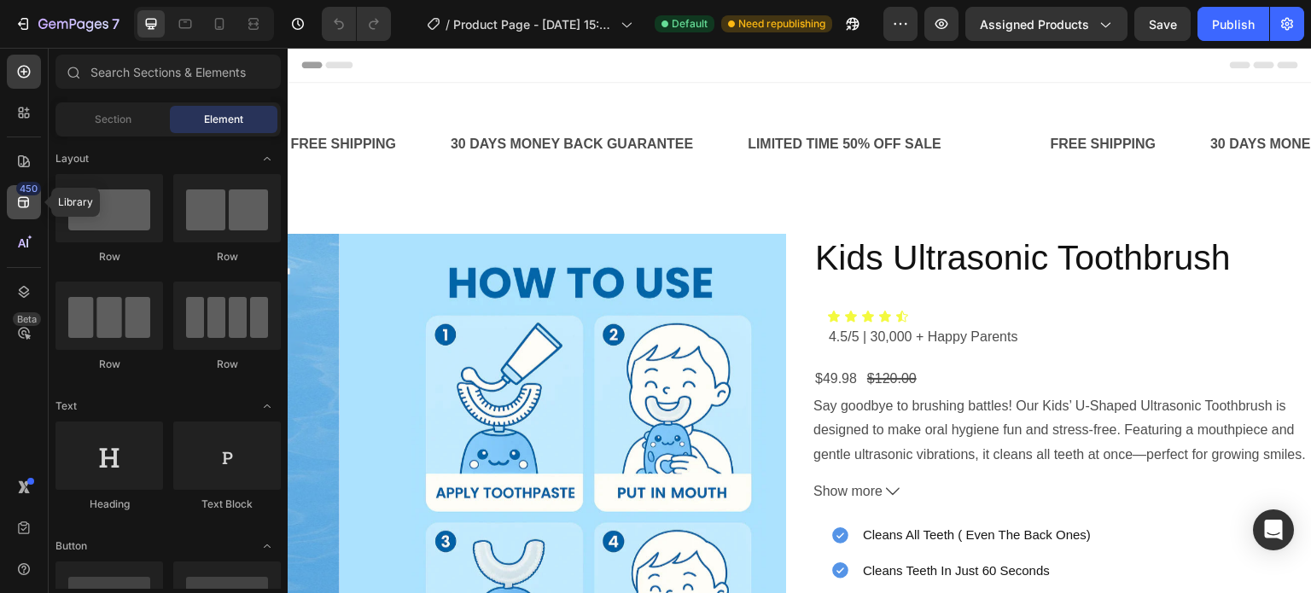
click at [24, 201] on icon at bounding box center [23, 202] width 11 height 11
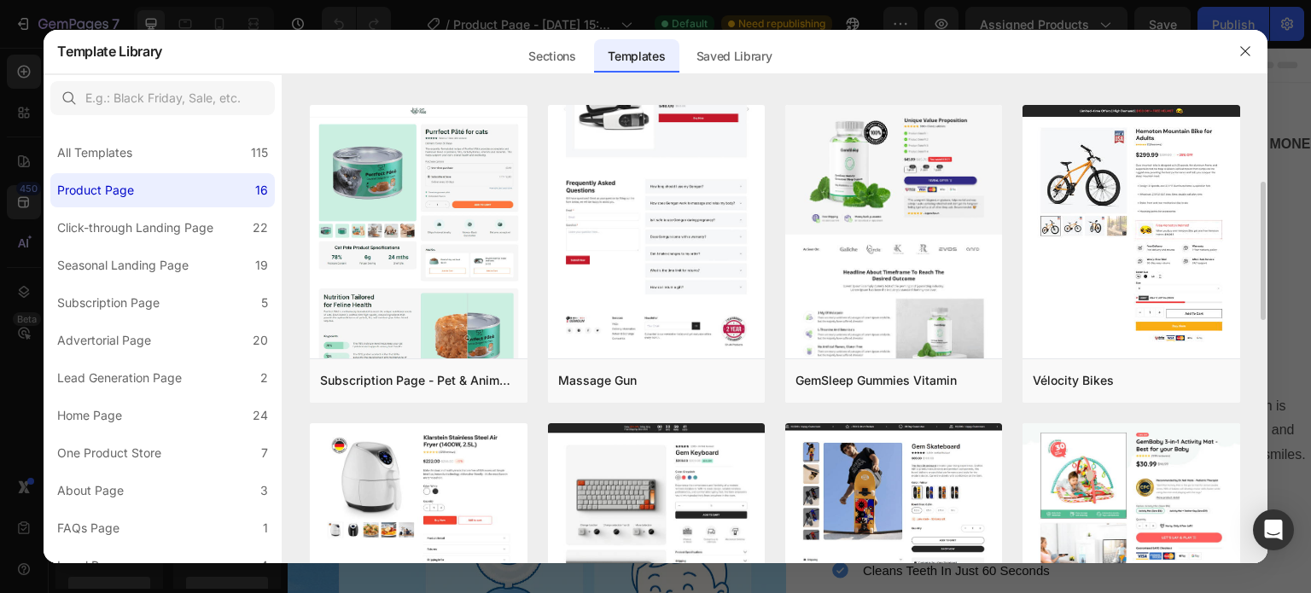
scroll to position [304, 0]
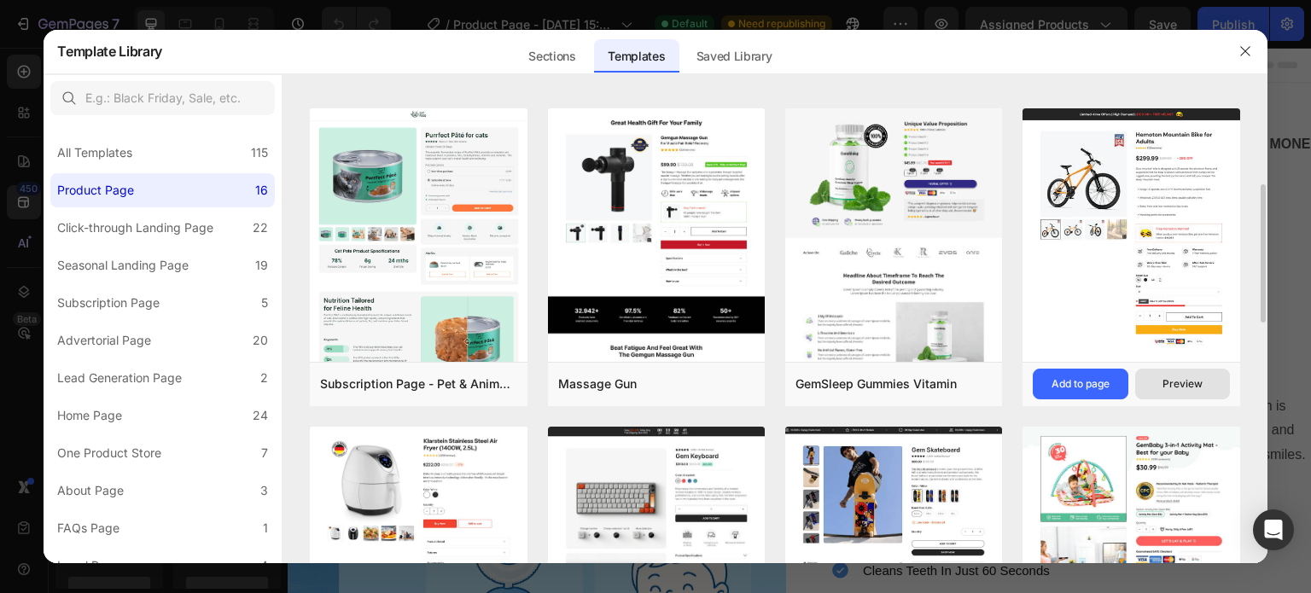
click at [1174, 384] on div "Preview" at bounding box center [1182, 383] width 40 height 15
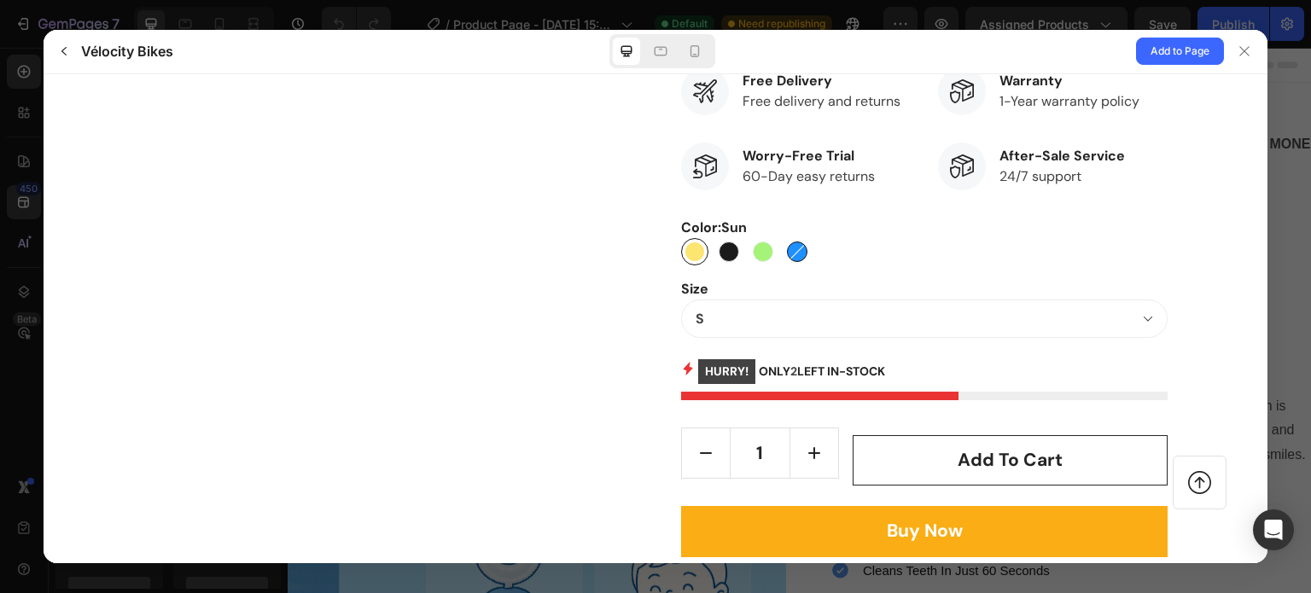
scroll to position [812, 0]
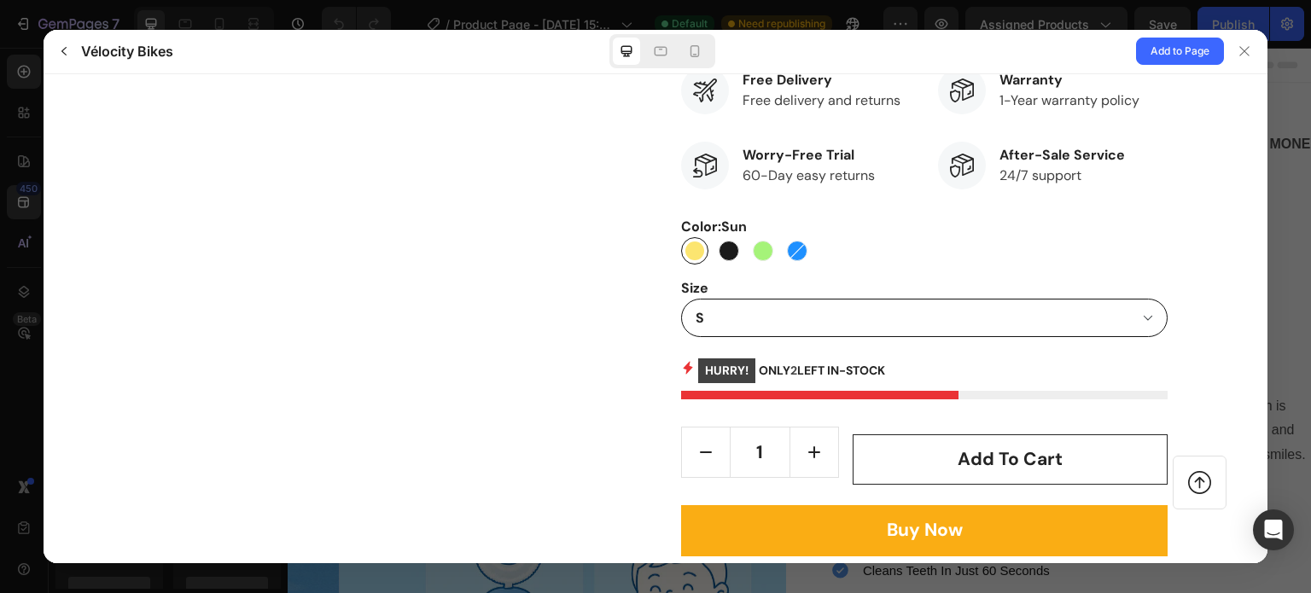
click at [1076, 314] on select "S M L" at bounding box center [924, 317] width 486 height 38
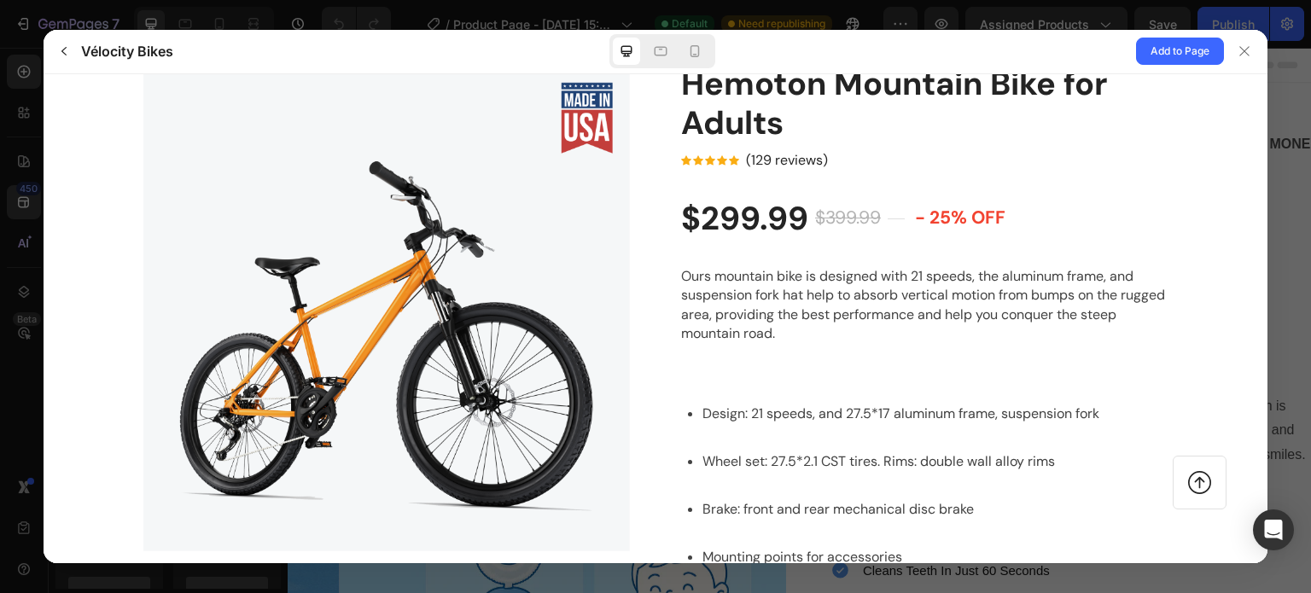
scroll to position [133, 0]
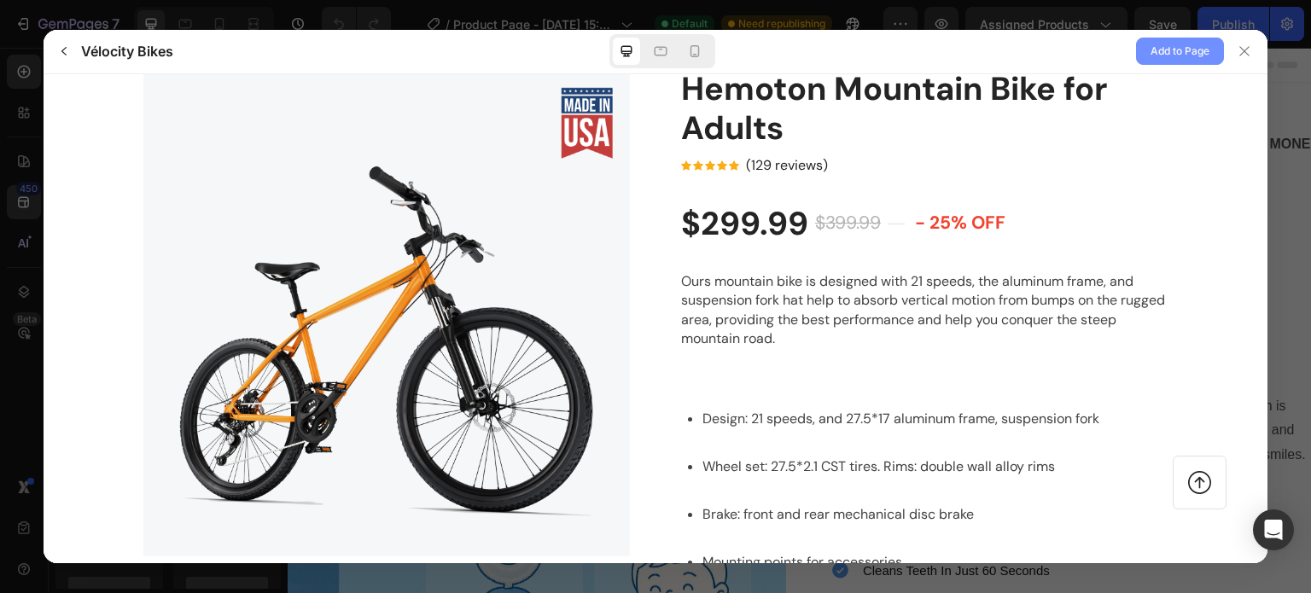
click at [1173, 52] on span "Add to Page" at bounding box center [1179, 51] width 59 height 20
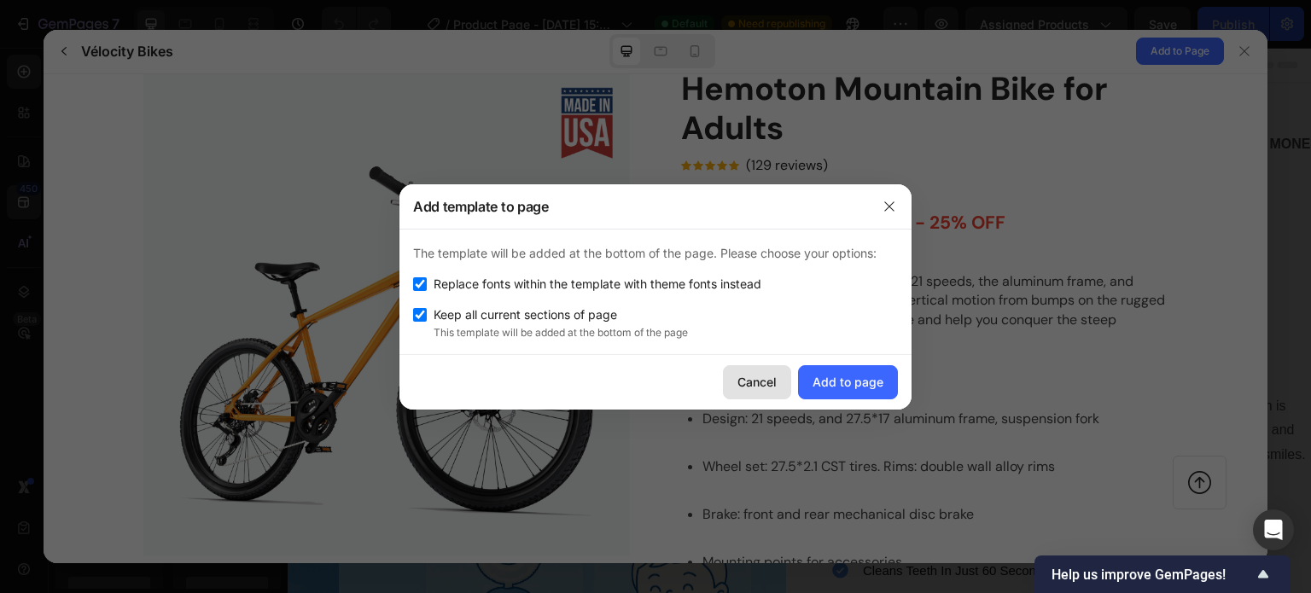
click at [744, 380] on div "Cancel" at bounding box center [756, 382] width 39 height 18
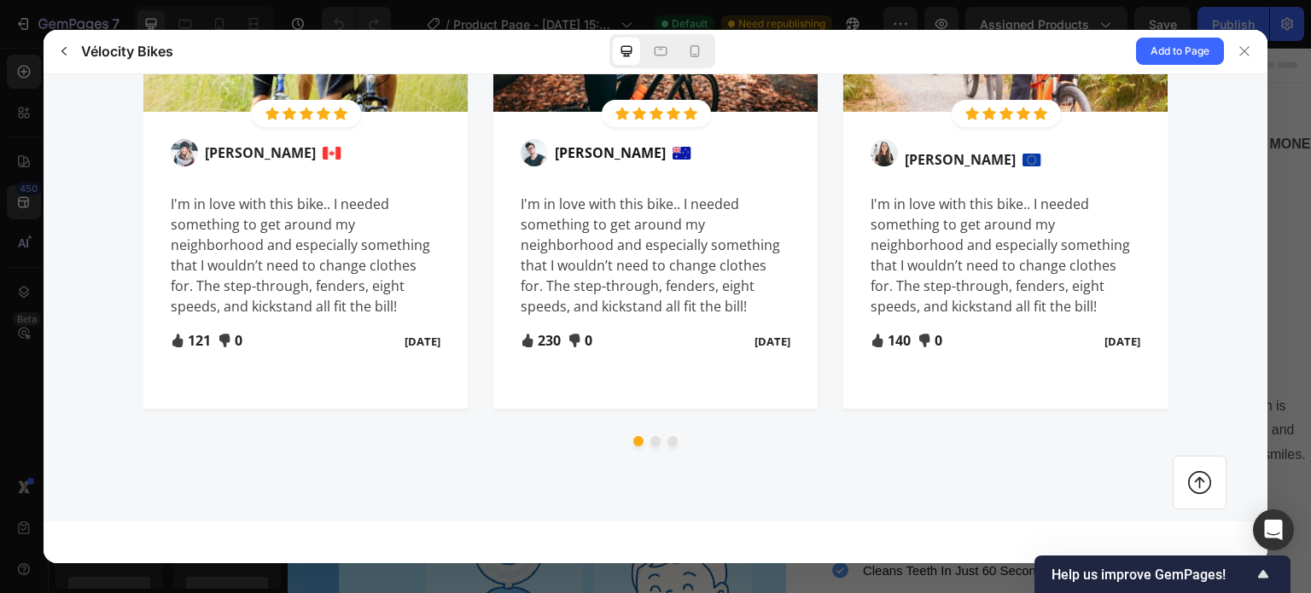
scroll to position [5080, 0]
click at [1158, 255] on gp-row "Sabrina Miller I'm in love with this bike.. I needed something to get around my…" at bounding box center [1005, 259] width 324 height 297
click at [1197, 245] on div "Let's Hear What Our Customers Say" at bounding box center [655, 83] width 1198 height 751
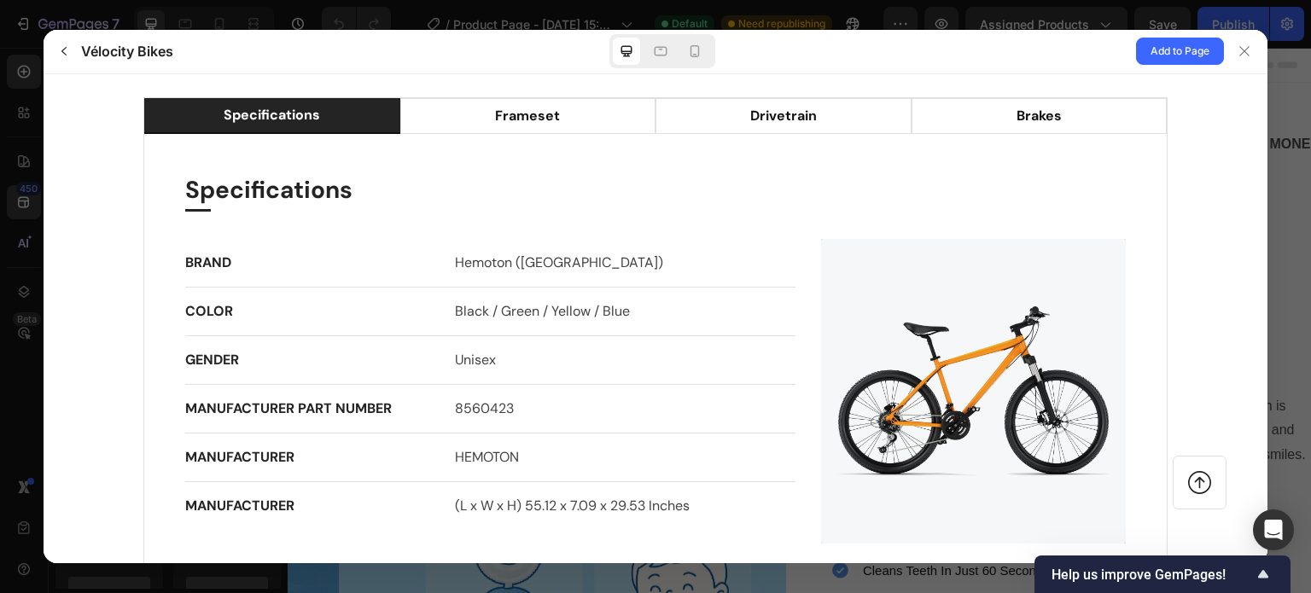
scroll to position [1451, 0]
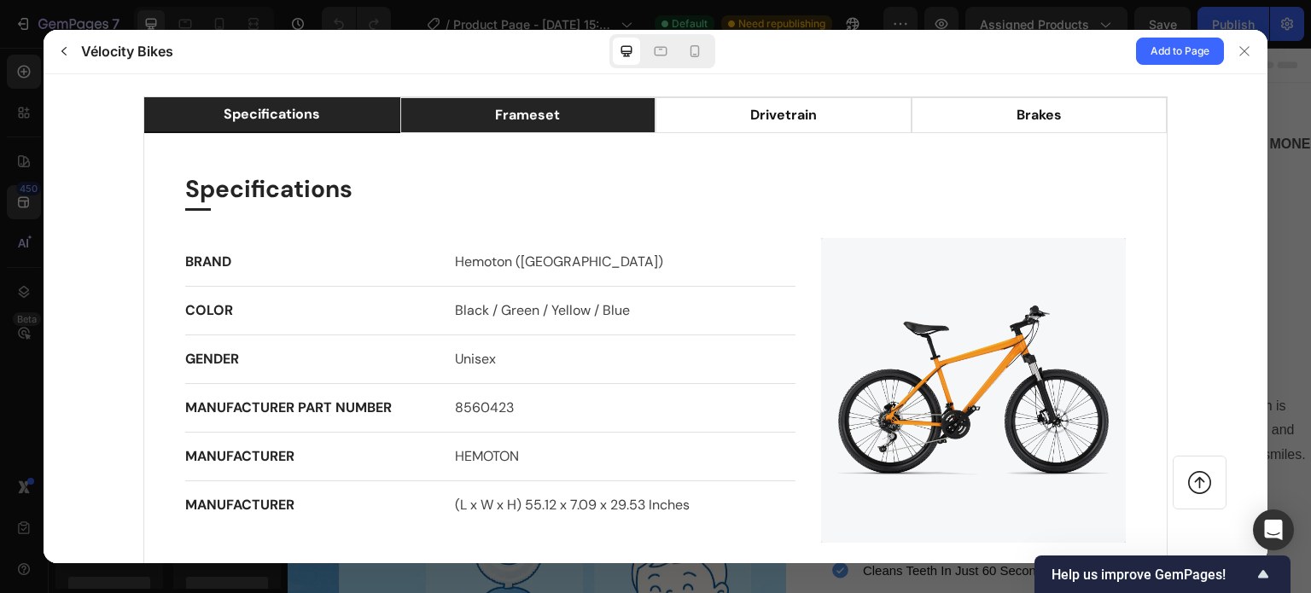
click at [567, 120] on li "frameset" at bounding box center [528, 114] width 256 height 36
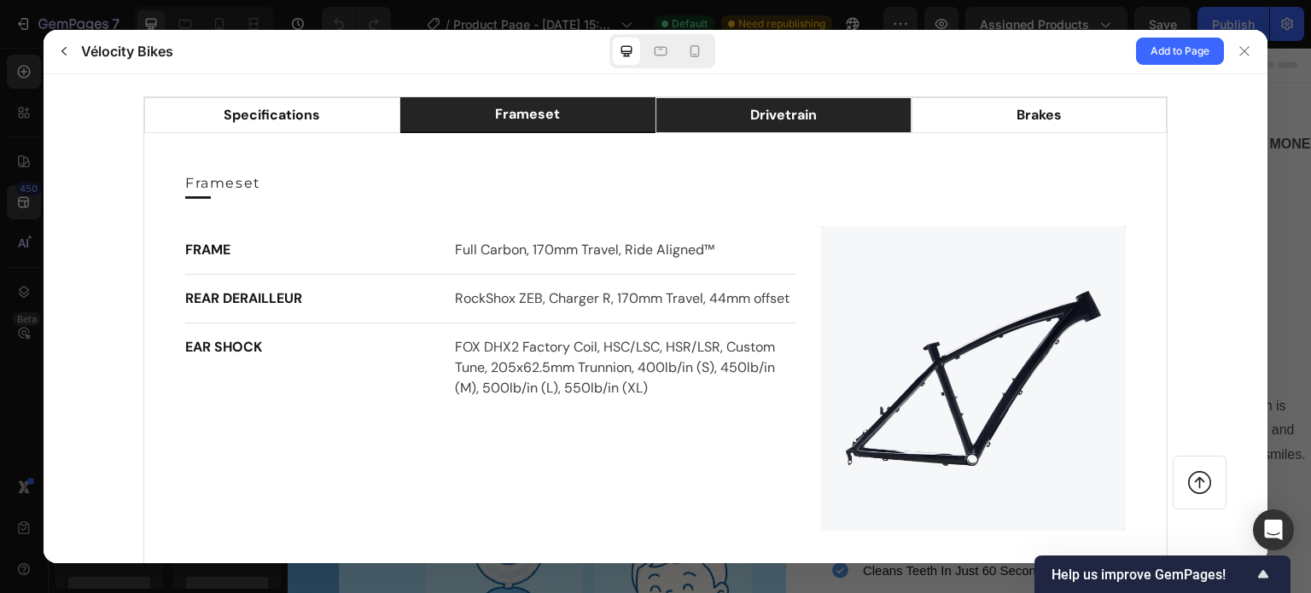
click at [730, 112] on li "drivetrain" at bounding box center [783, 114] width 256 height 36
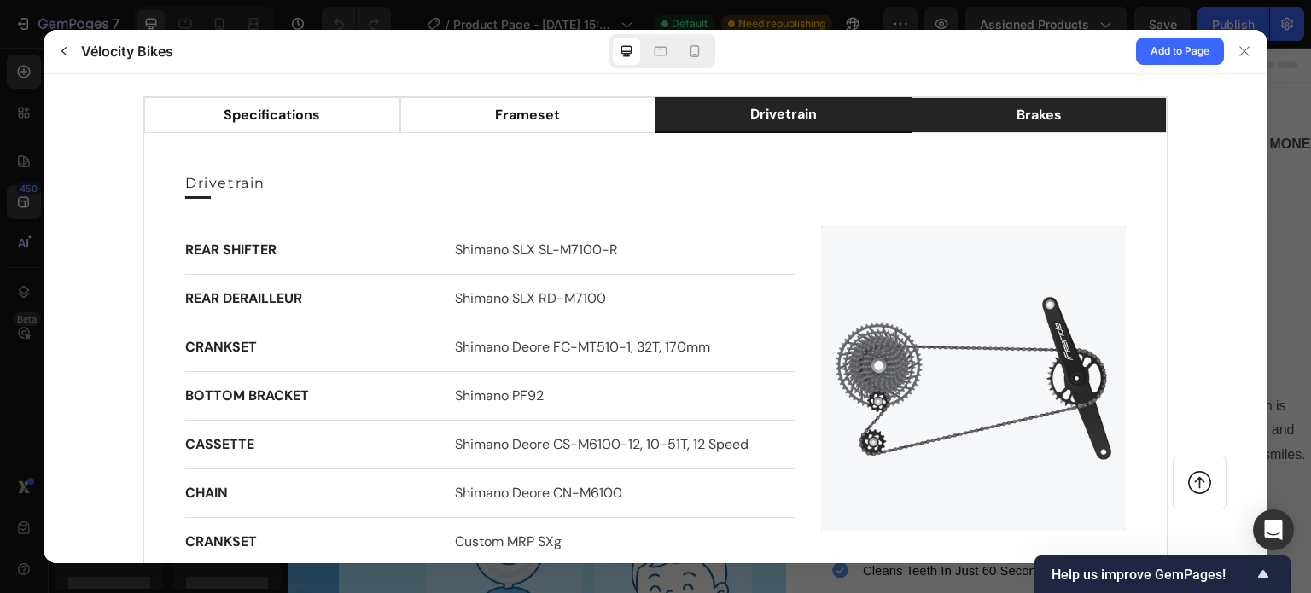
click at [972, 105] on li "brakes" at bounding box center [1039, 114] width 256 height 36
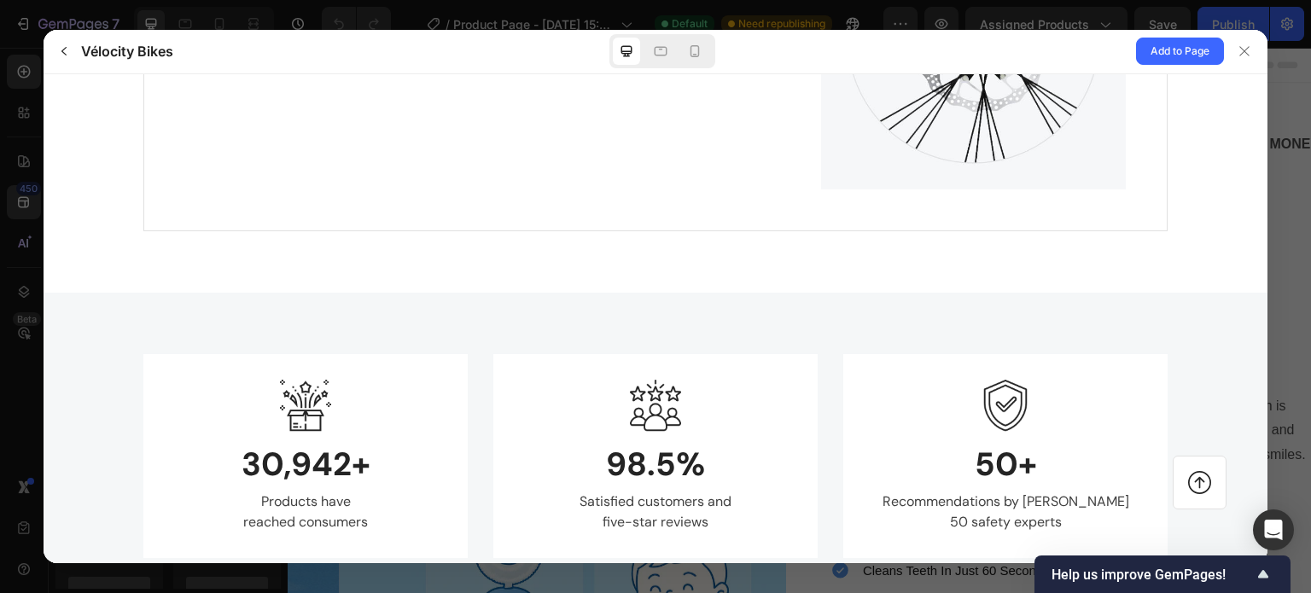
scroll to position [1792, 0]
click at [1251, 48] on div at bounding box center [1244, 51] width 27 height 27
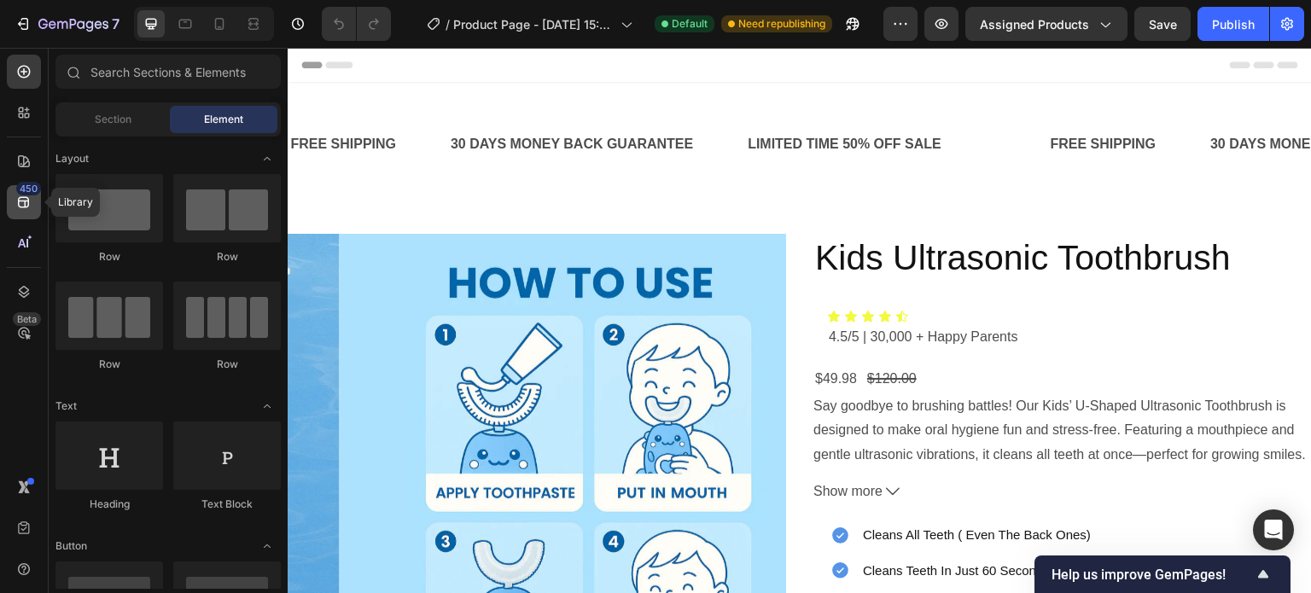
click at [26, 196] on icon at bounding box center [23, 202] width 17 height 17
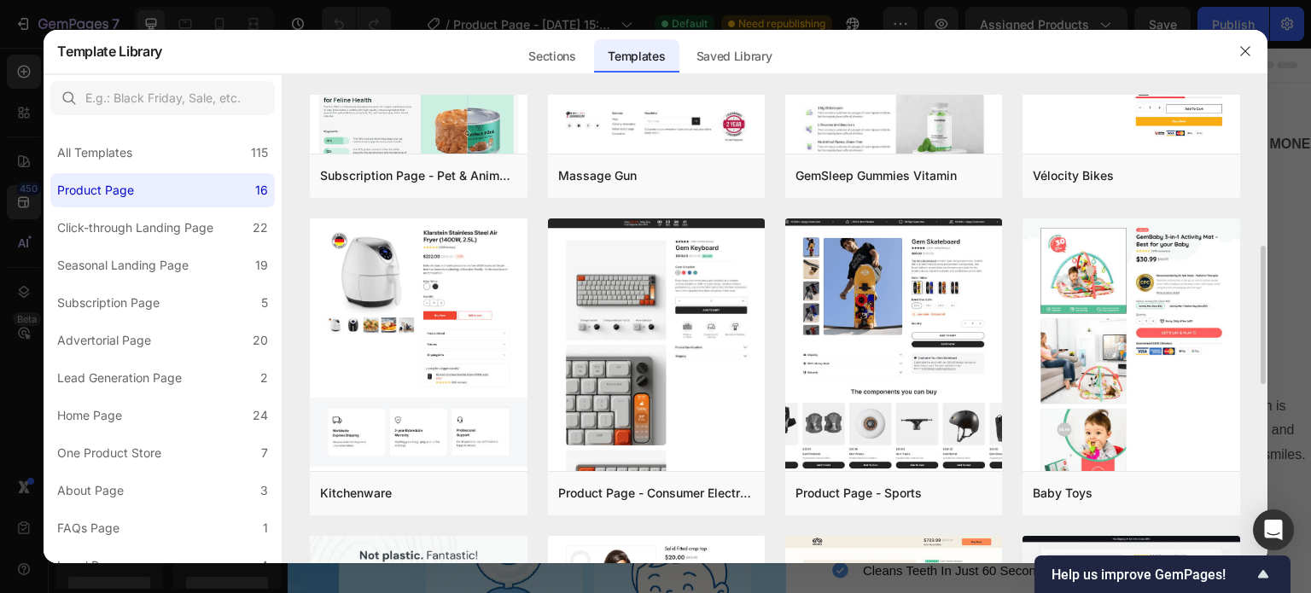
scroll to position [512, 0]
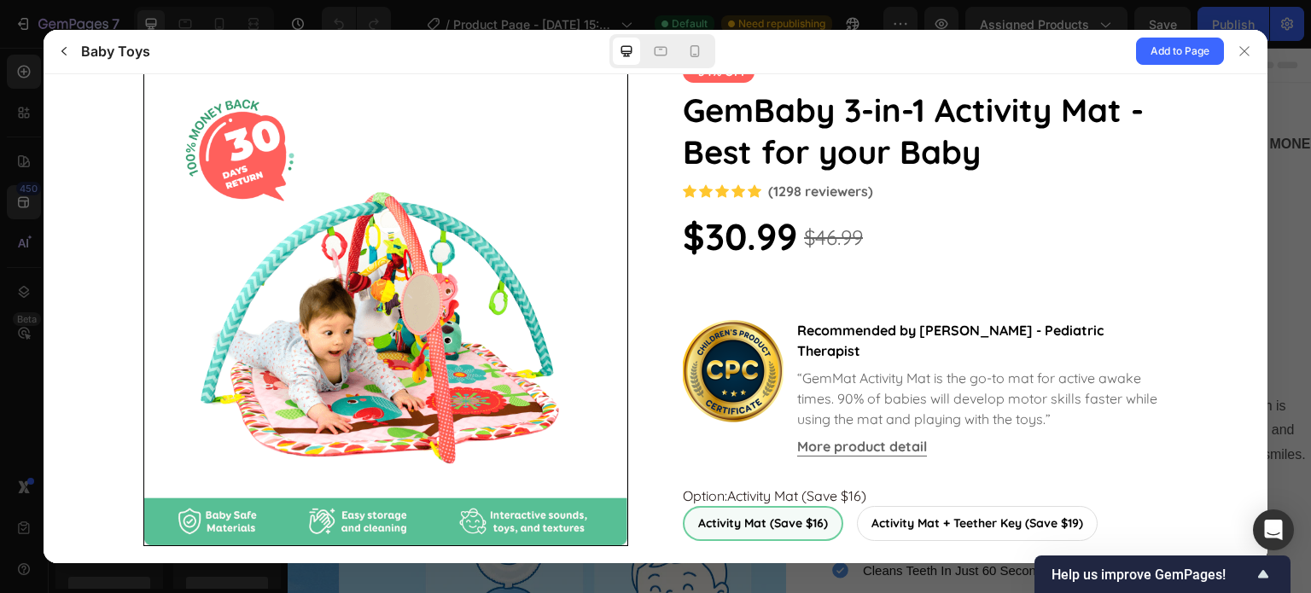
scroll to position [84, 0]
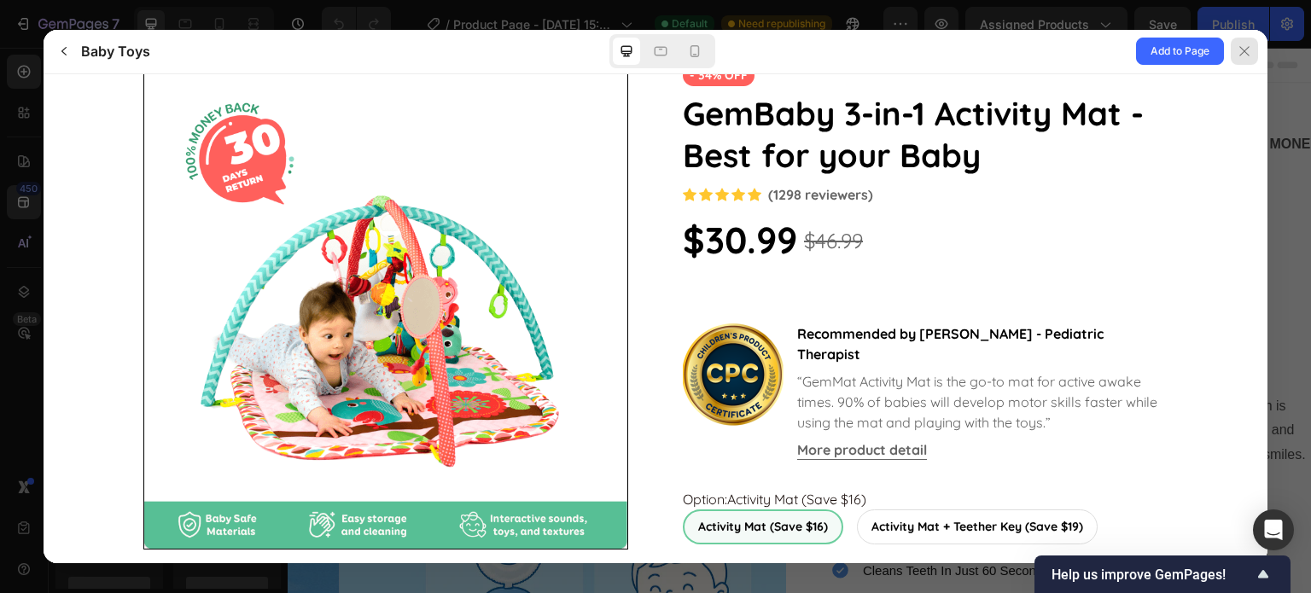
click at [1244, 45] on icon at bounding box center [1245, 51] width 14 height 14
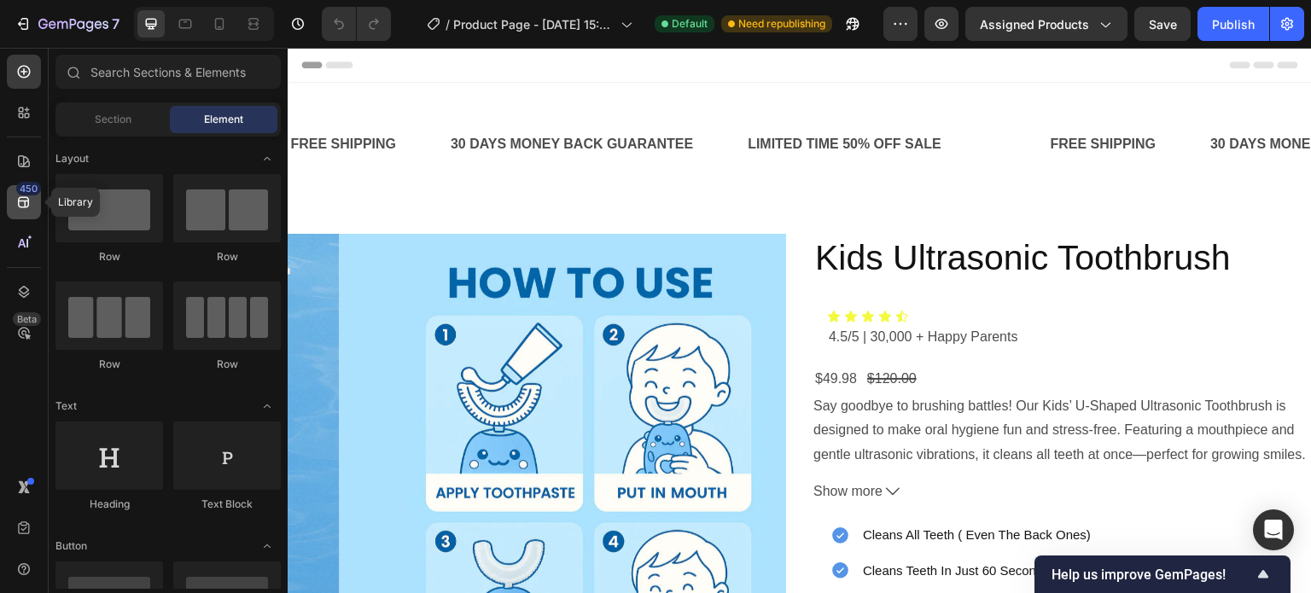
click at [27, 202] on icon at bounding box center [23, 202] width 11 height 11
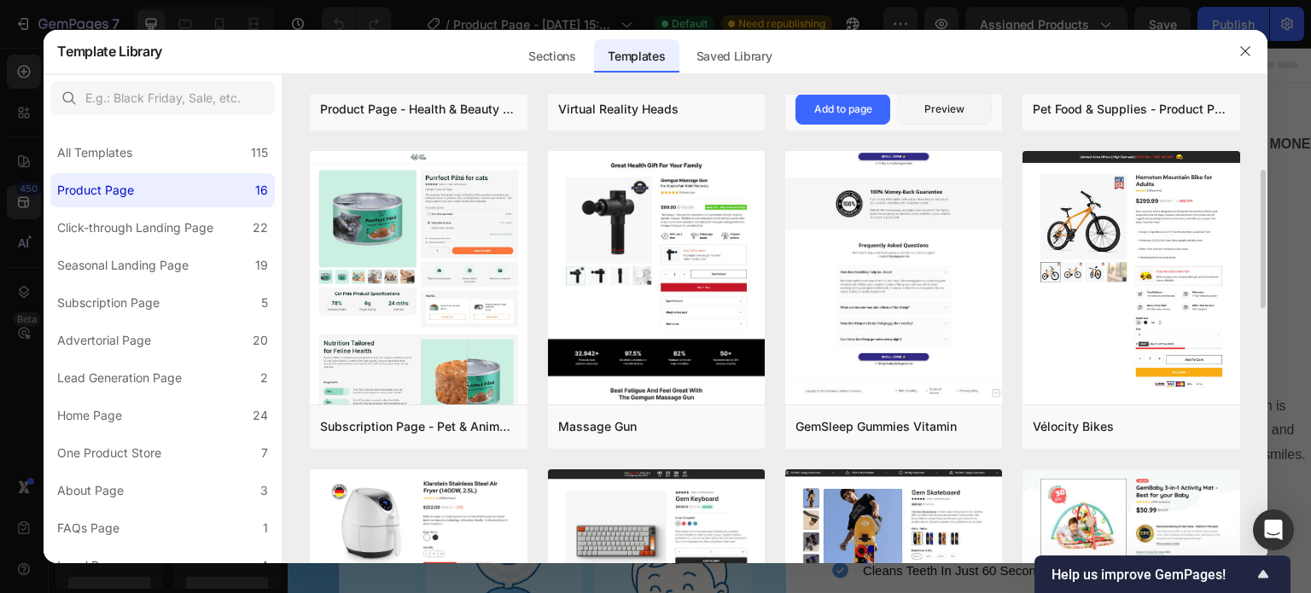
scroll to position [262, 0]
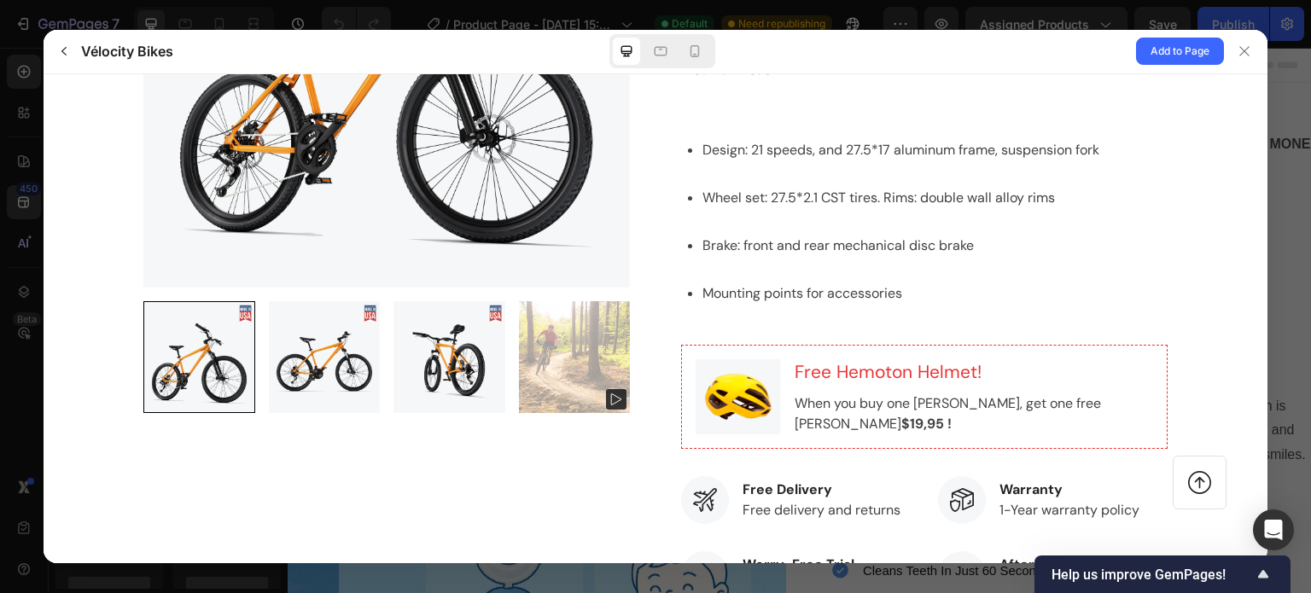
scroll to position [0, 0]
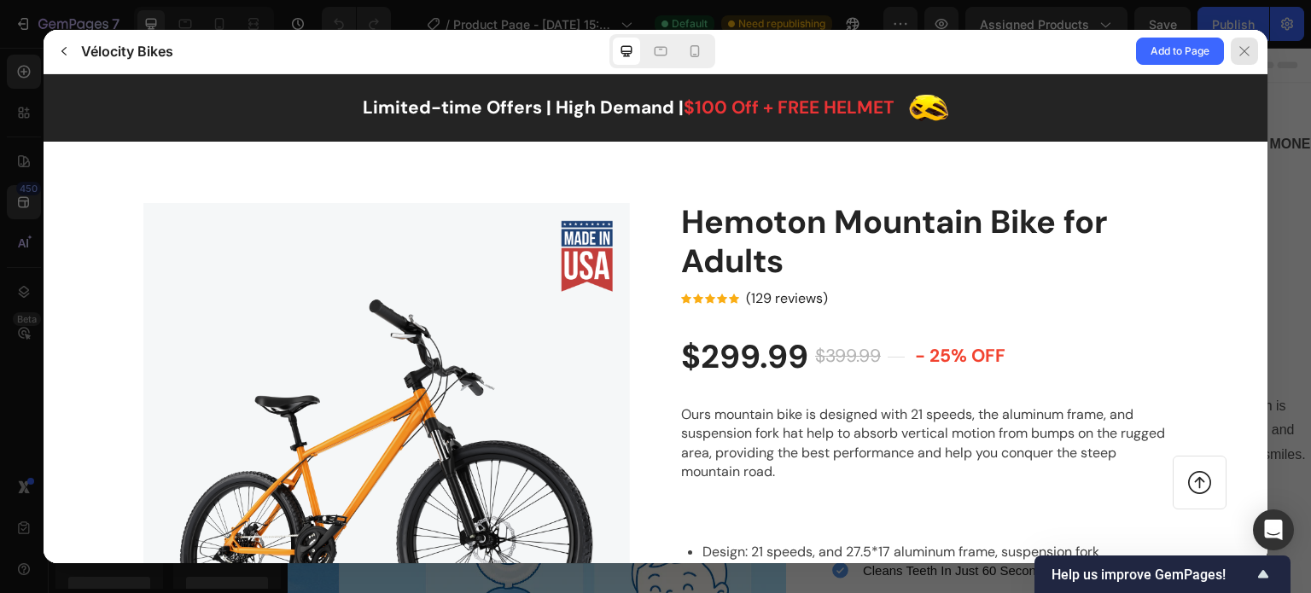
click at [1243, 50] on icon at bounding box center [1245, 51] width 14 height 14
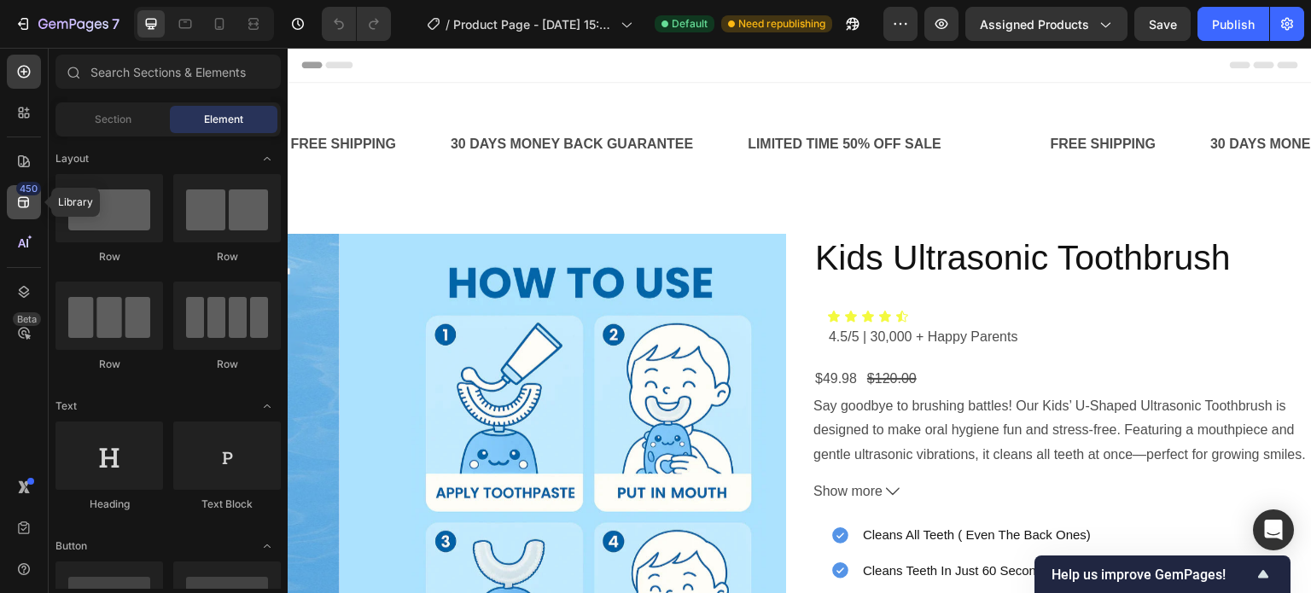
click at [17, 204] on icon at bounding box center [23, 202] width 17 height 17
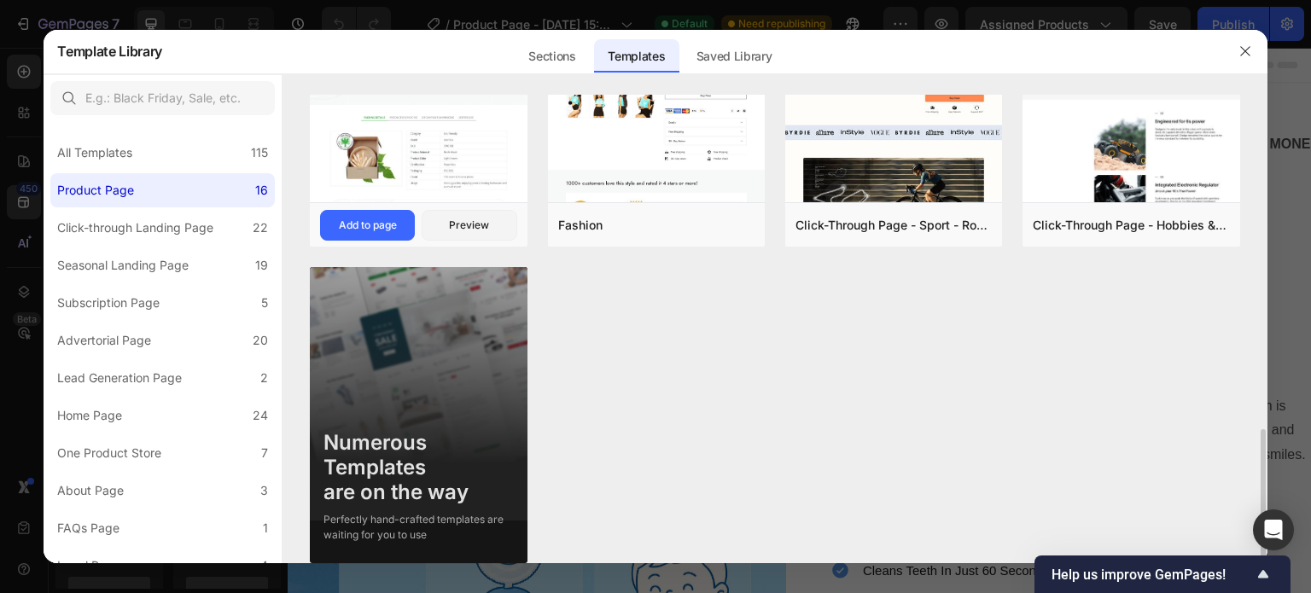
scroll to position [1109, 0]
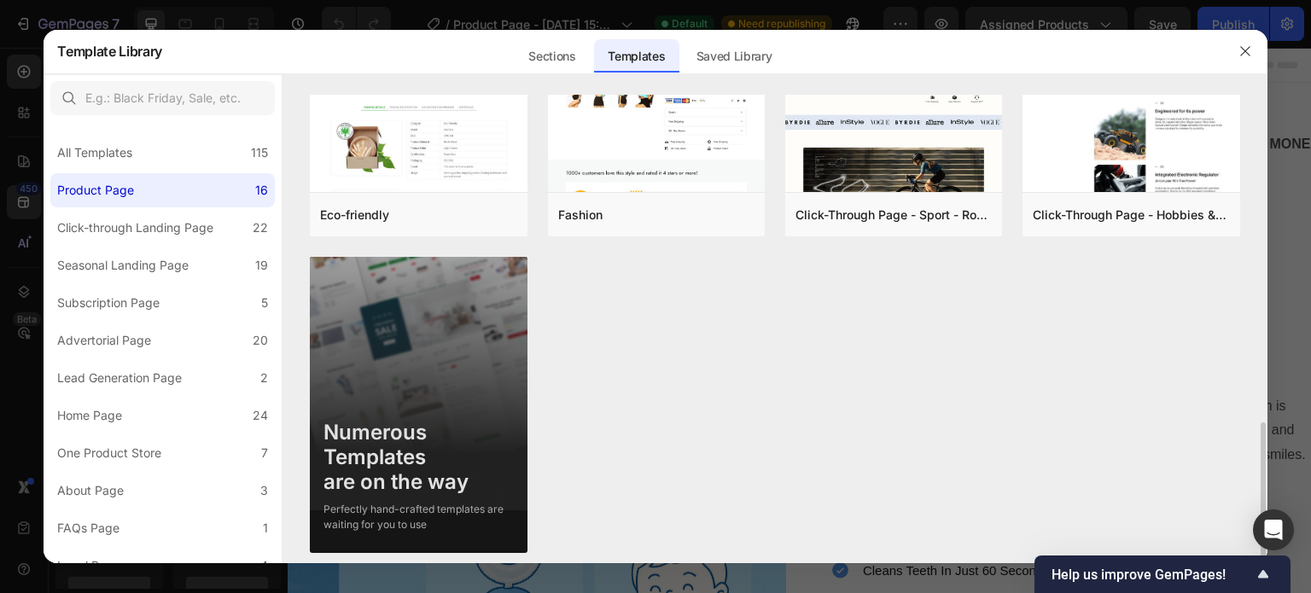
click at [446, 291] on img at bounding box center [418, 407] width 217 height 300
click at [138, 453] on div "One Product Store" at bounding box center [109, 453] width 104 height 20
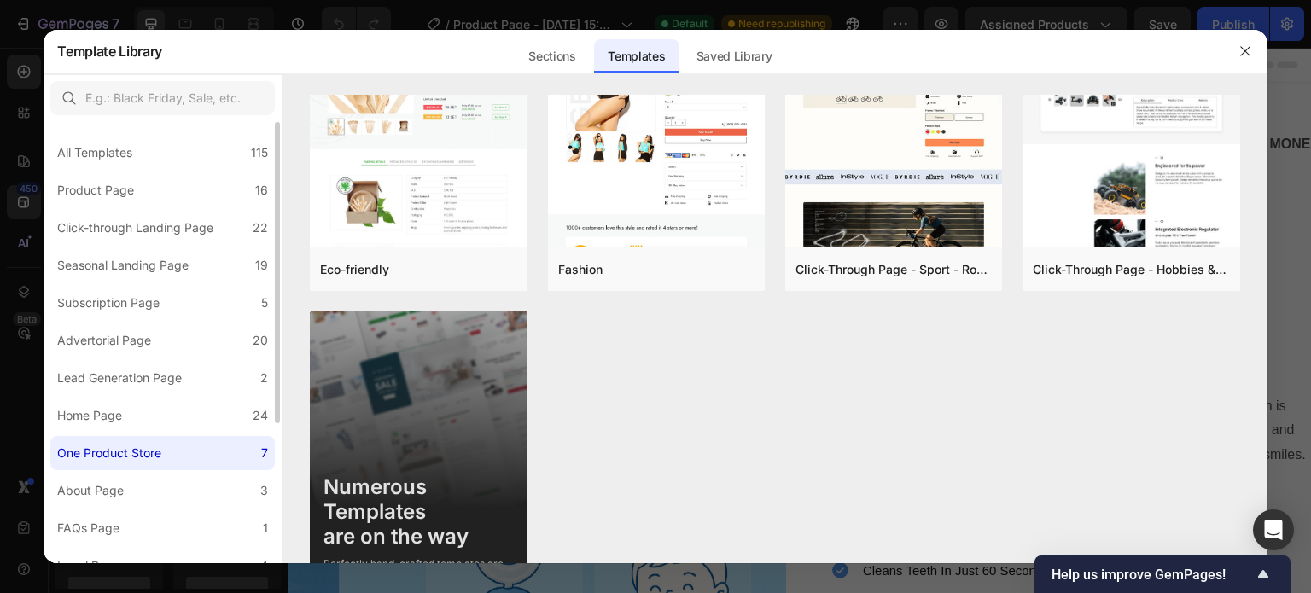
scroll to position [0, 0]
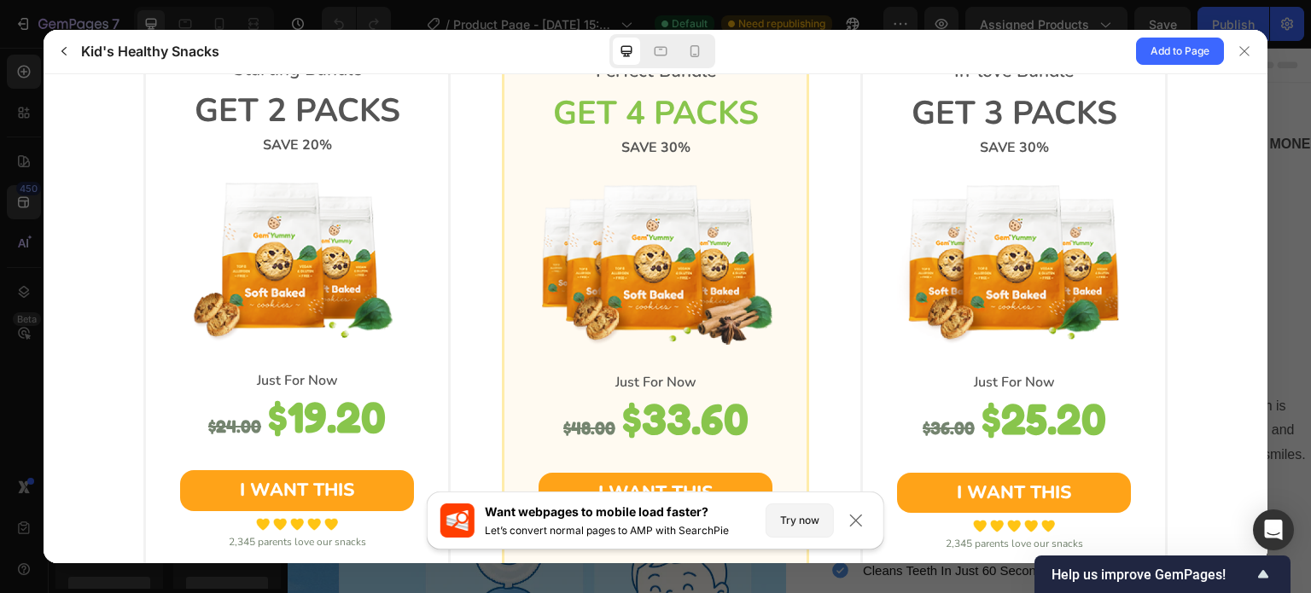
scroll to position [1854, 0]
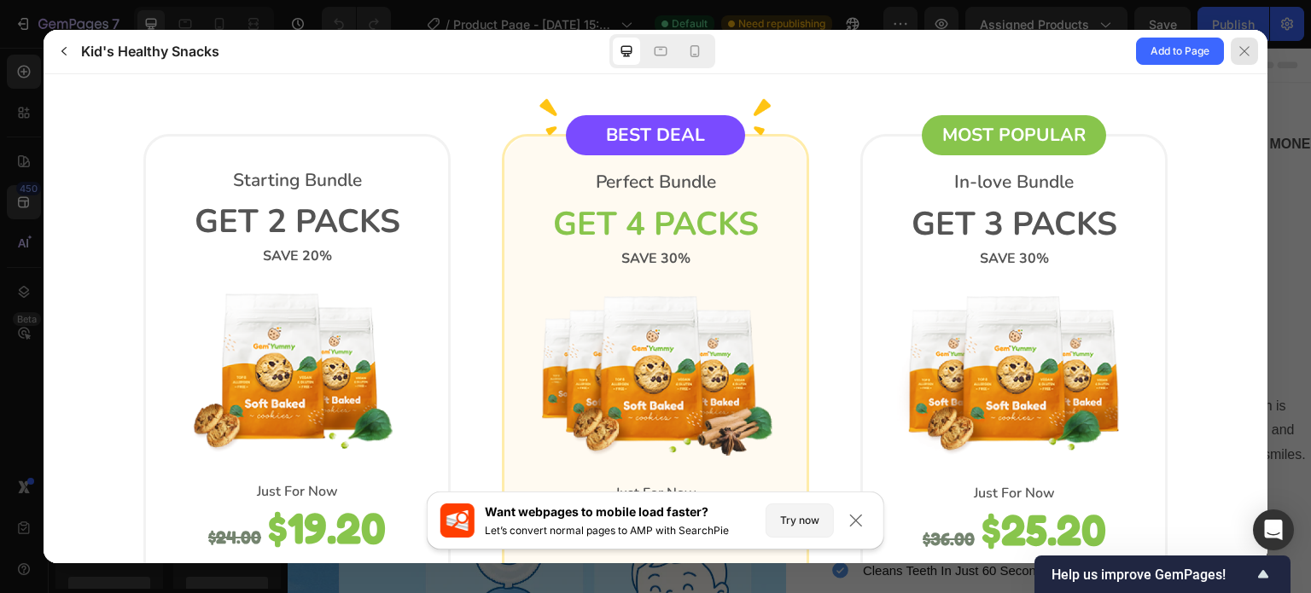
click at [1244, 43] on div at bounding box center [1244, 51] width 27 height 27
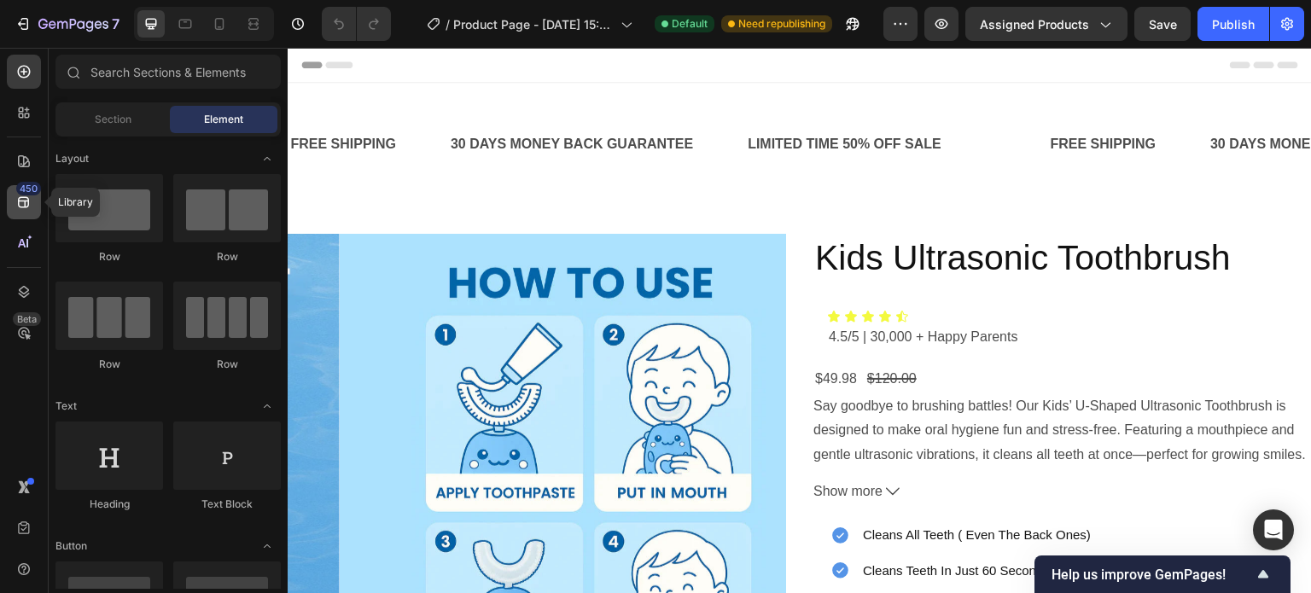
click at [27, 204] on icon at bounding box center [23, 202] width 17 height 17
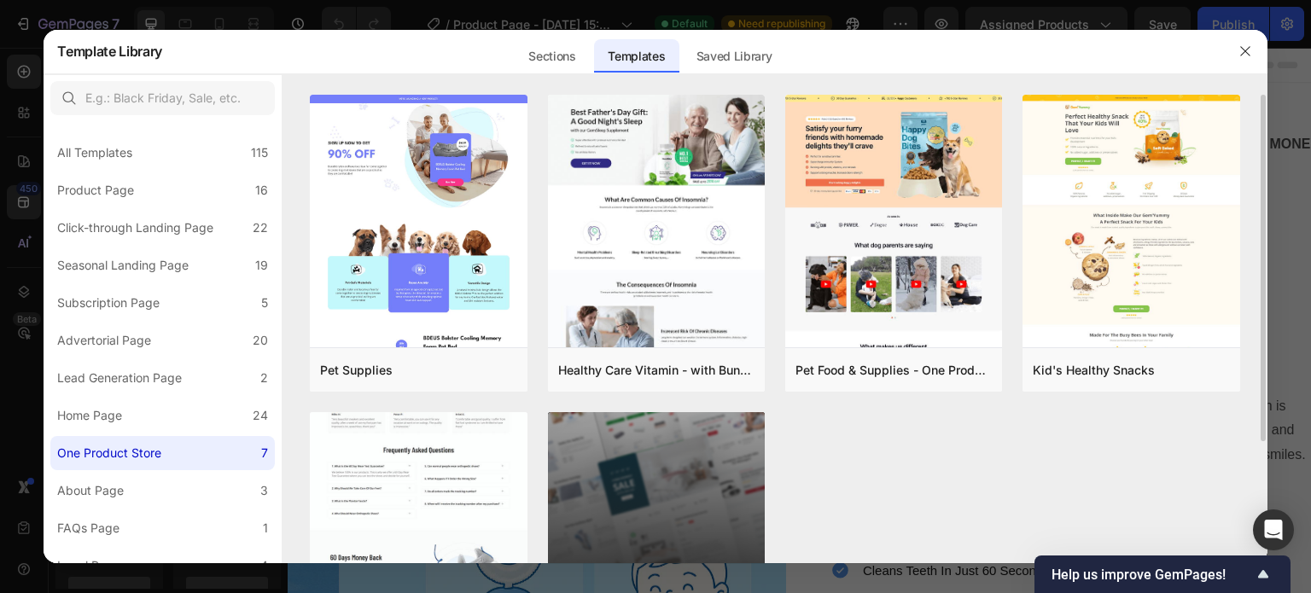
click at [461, 475] on img at bounding box center [418, 161] width 217 height 1005
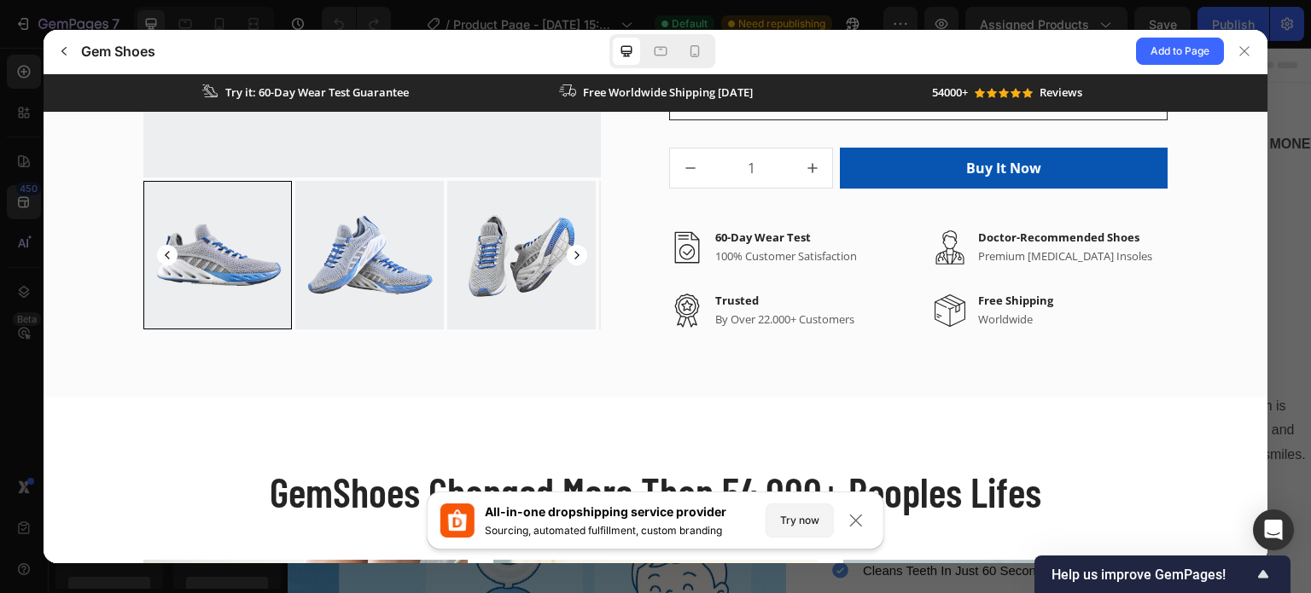
scroll to position [3417, 0]
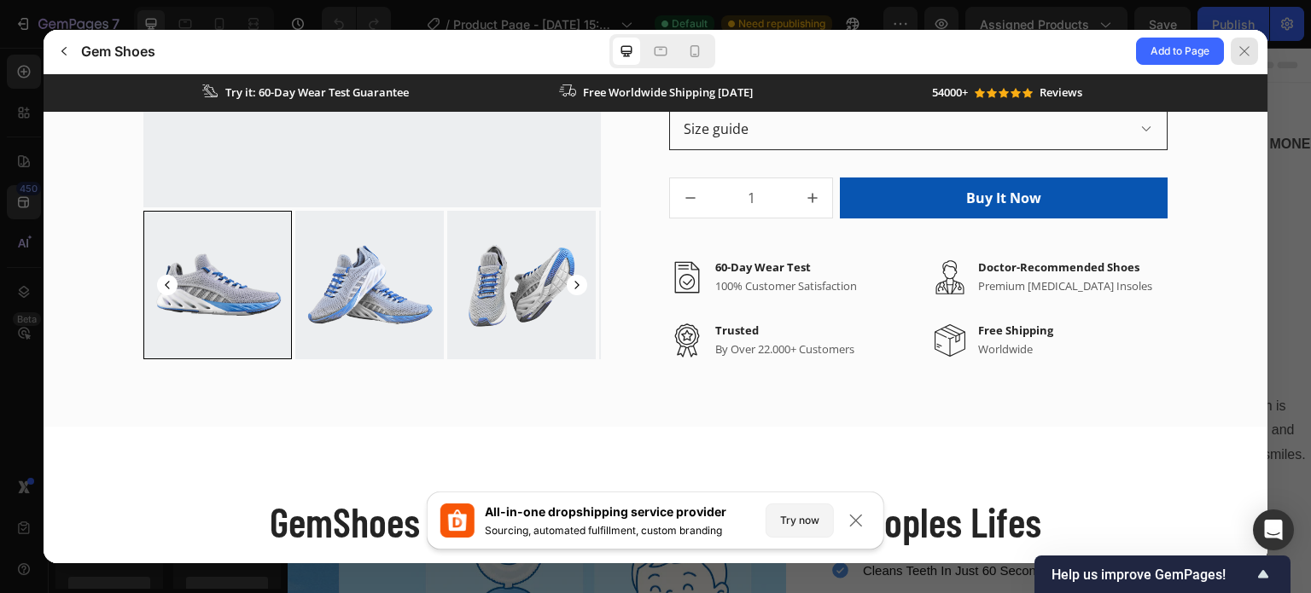
click at [1241, 45] on icon at bounding box center [1245, 51] width 14 height 14
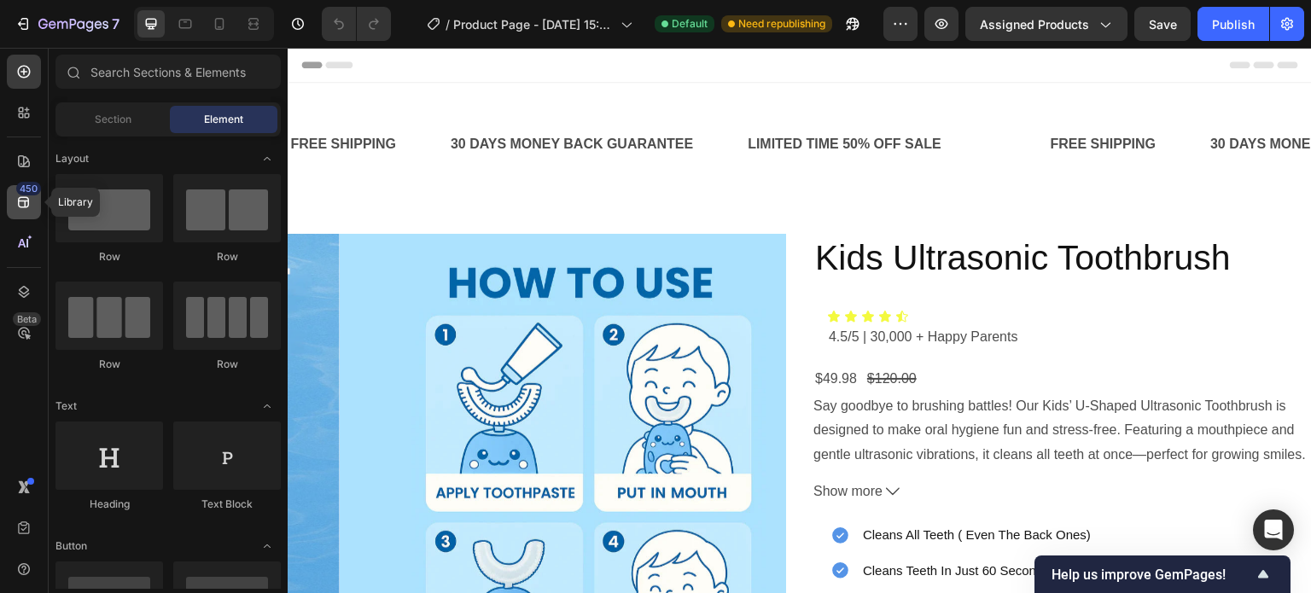
click at [26, 197] on icon at bounding box center [23, 202] width 11 height 11
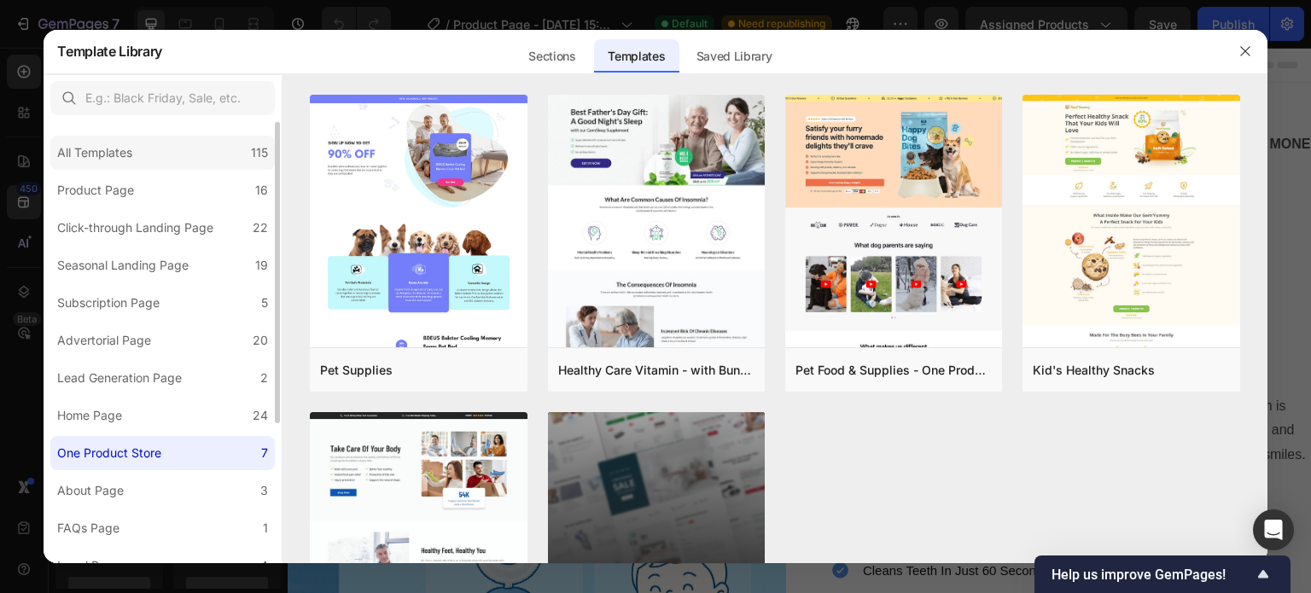
click at [123, 153] on div "All Templates" at bounding box center [94, 153] width 75 height 20
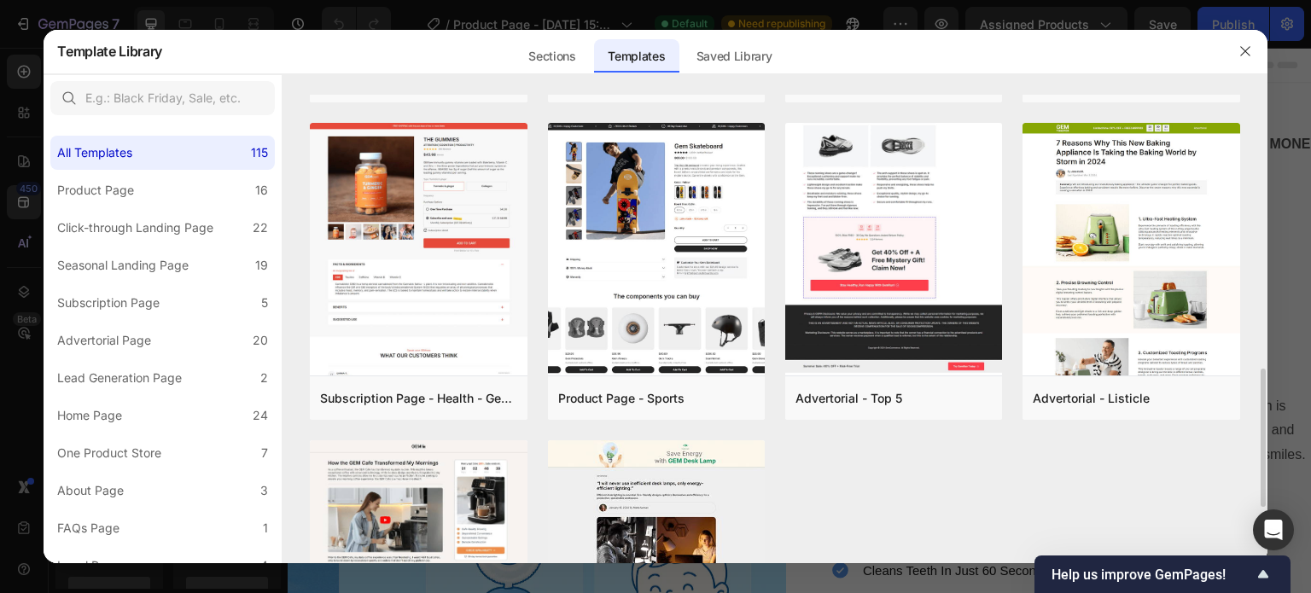
scroll to position [927, 0]
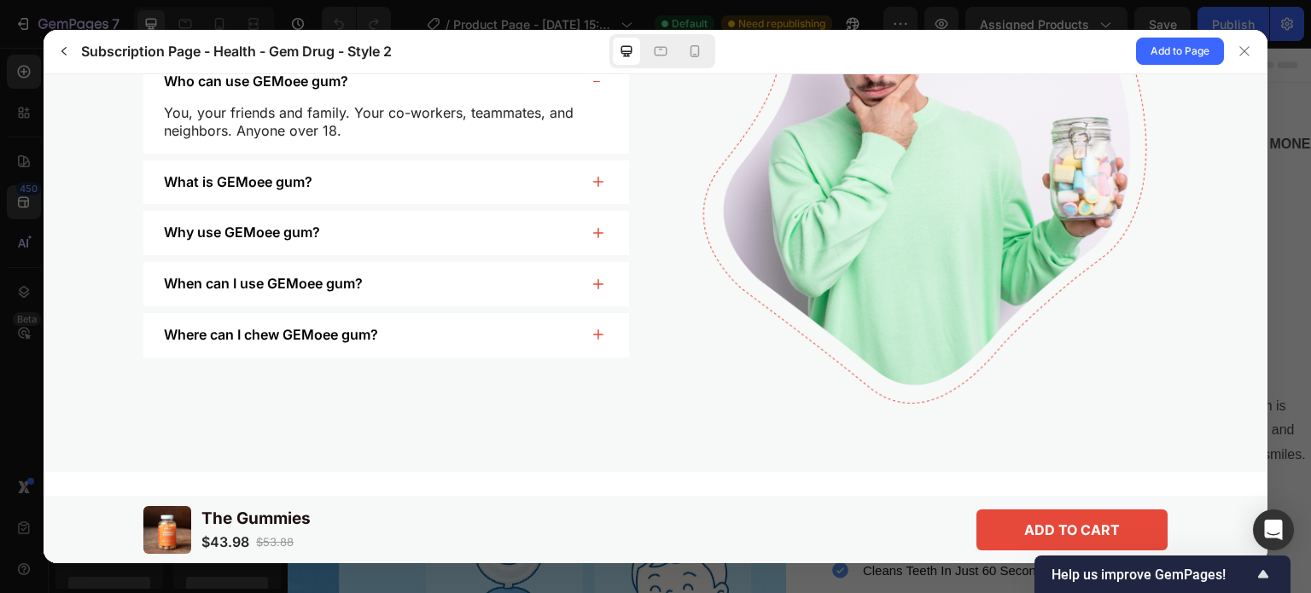
scroll to position [3702, 0]
click at [1246, 49] on icon at bounding box center [1243, 51] width 9 height 9
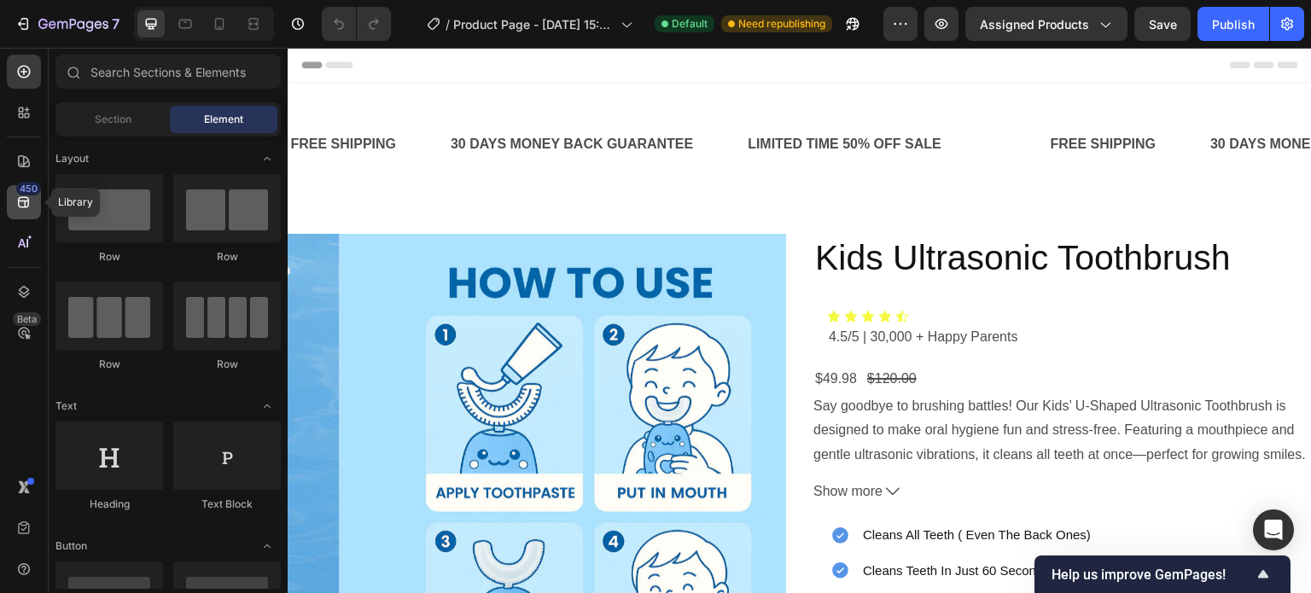
click at [27, 203] on icon at bounding box center [23, 202] width 17 height 17
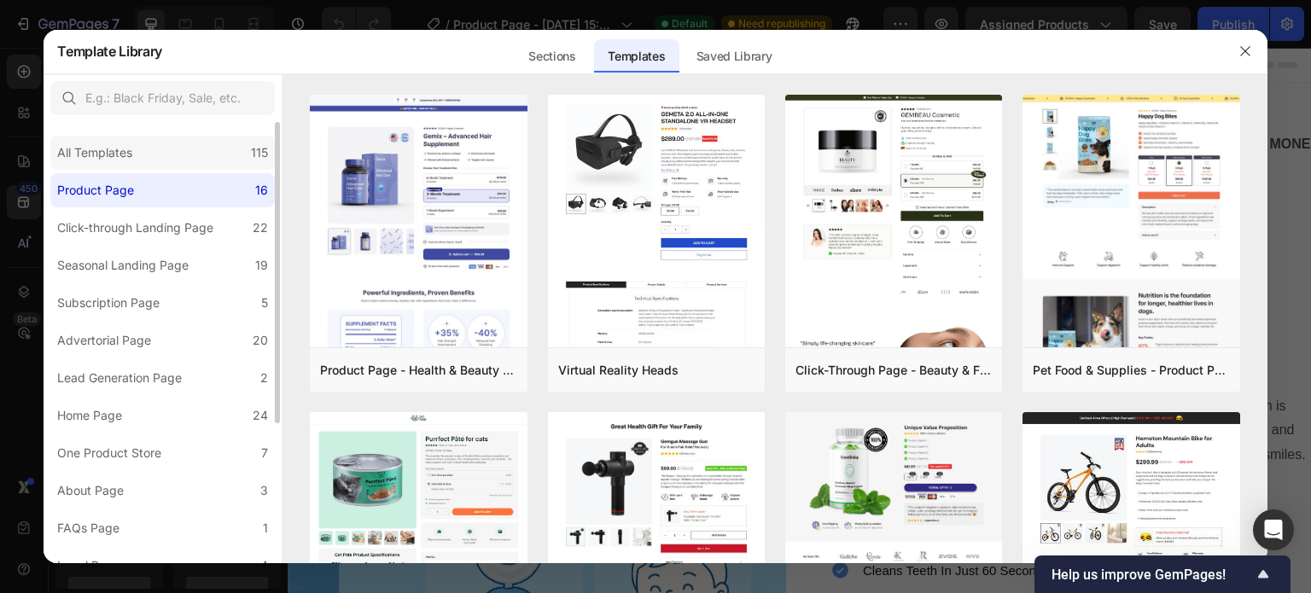
click at [89, 148] on div "All Templates" at bounding box center [94, 153] width 75 height 20
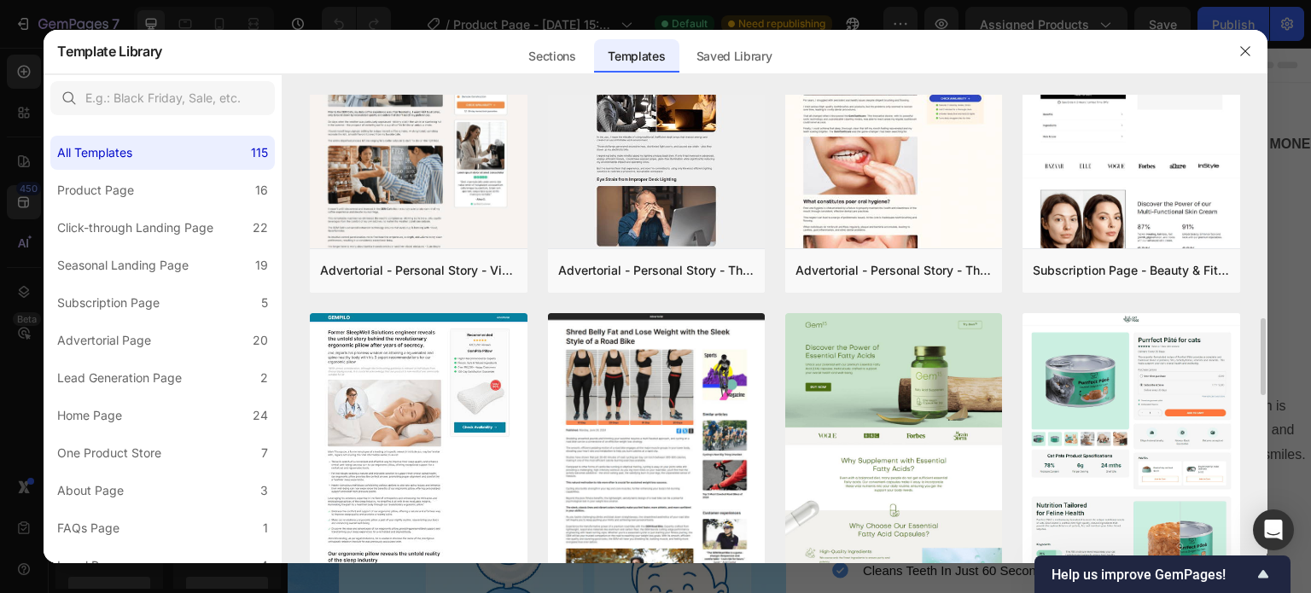
scroll to position [1372, 0]
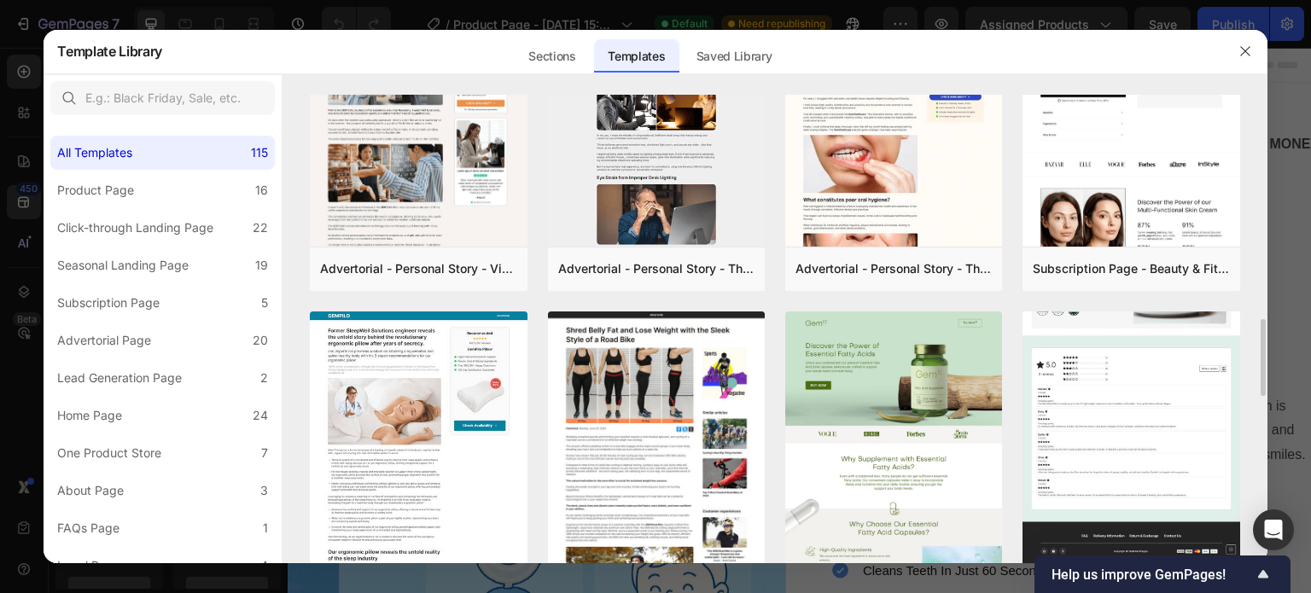
click at [1113, 357] on img at bounding box center [1130, 199] width 217 height 727
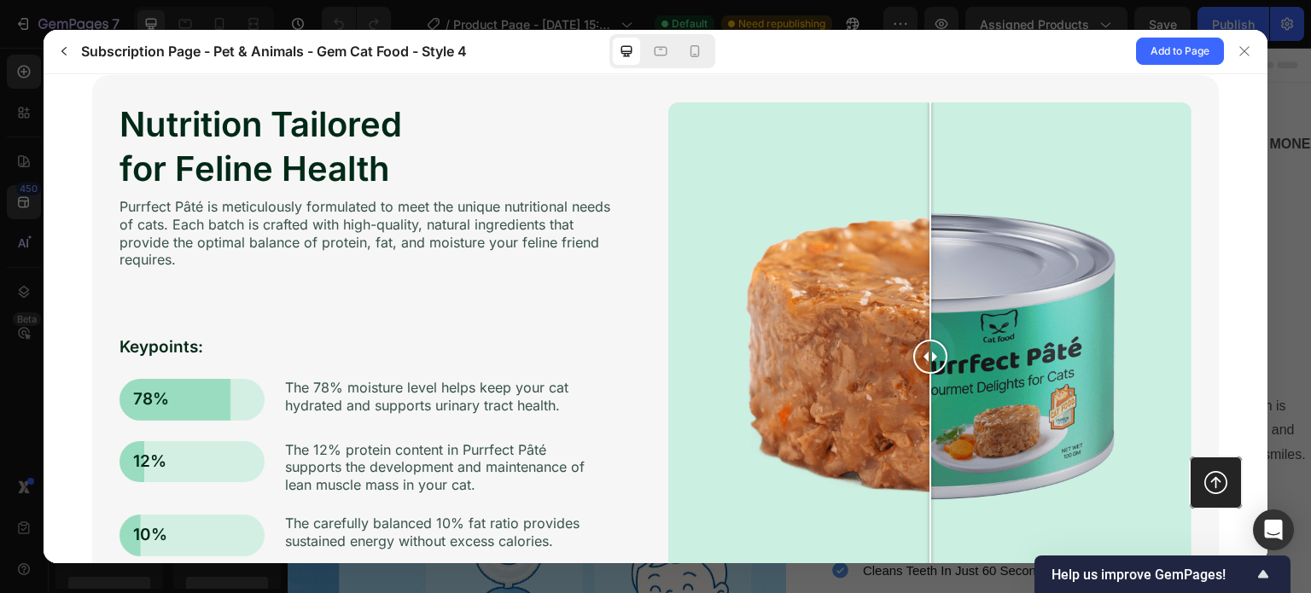
scroll to position [1118, 0]
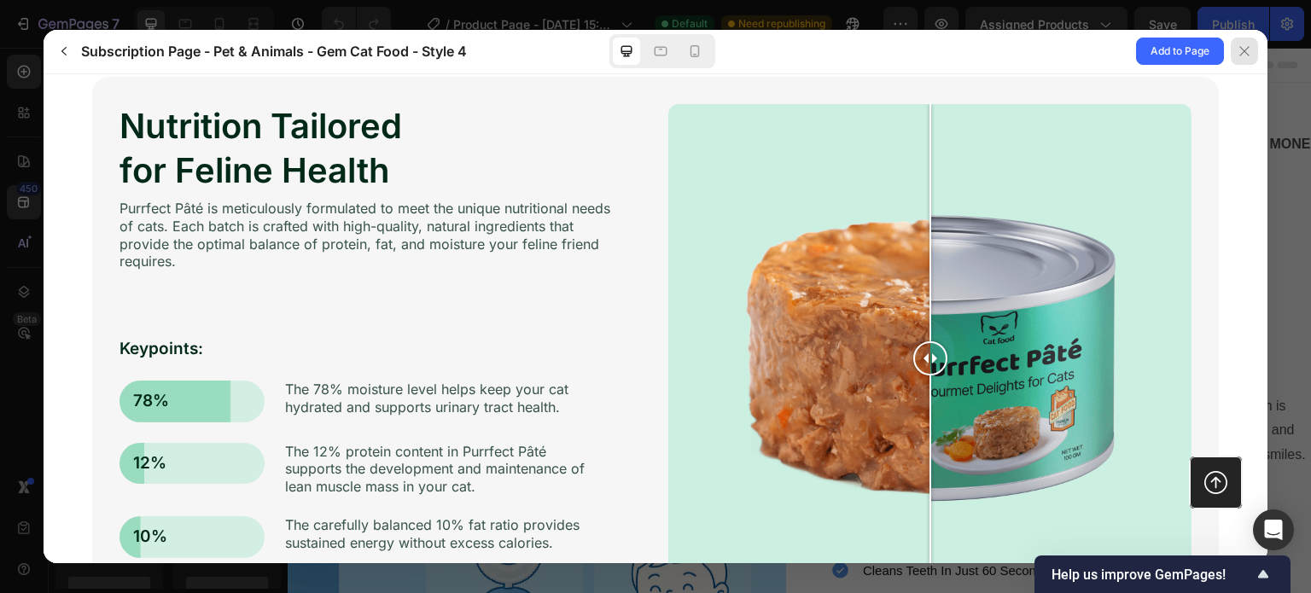
click at [1239, 40] on div at bounding box center [1244, 51] width 27 height 27
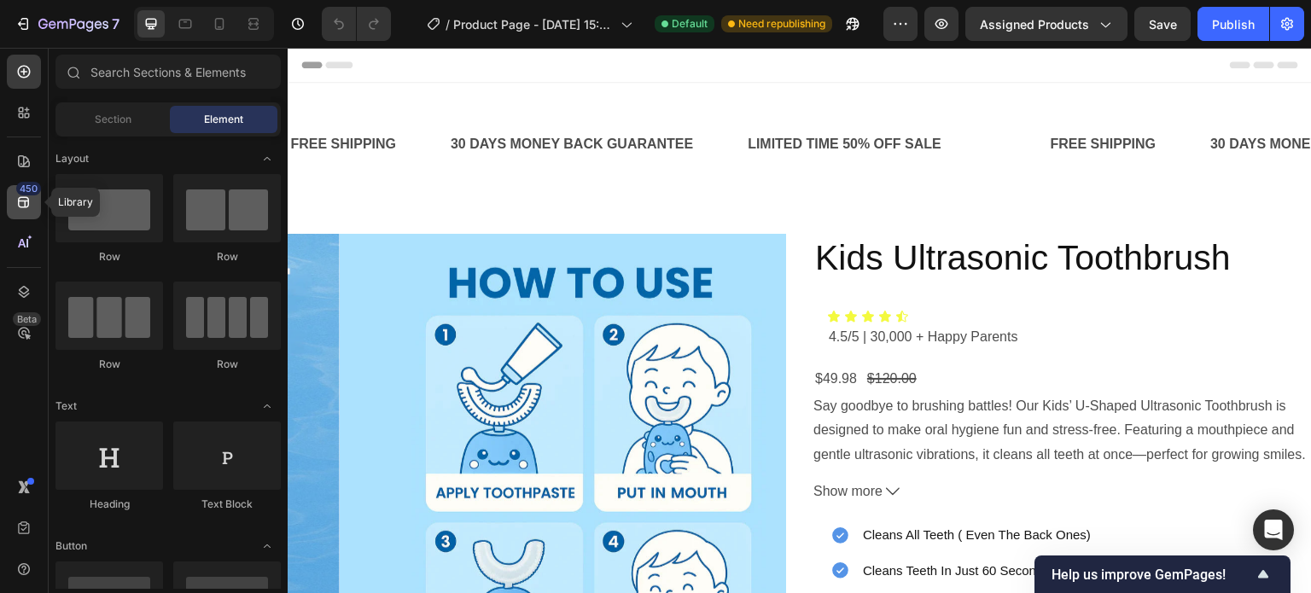
click at [23, 197] on icon at bounding box center [23, 202] width 11 height 11
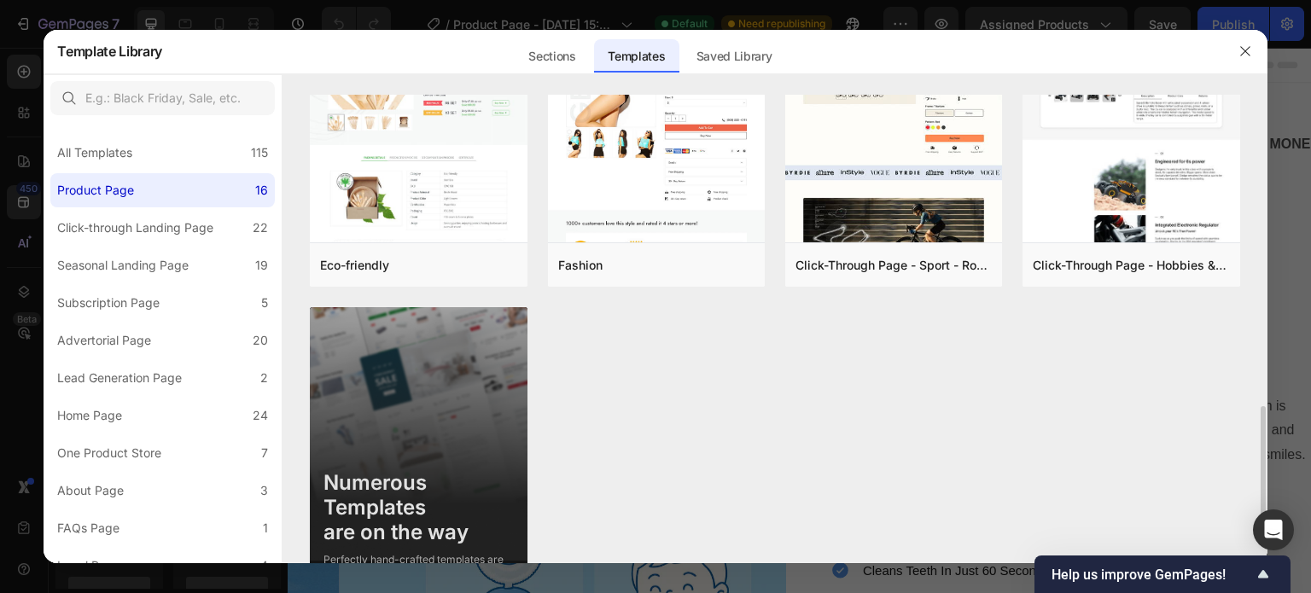
scroll to position [1059, 0]
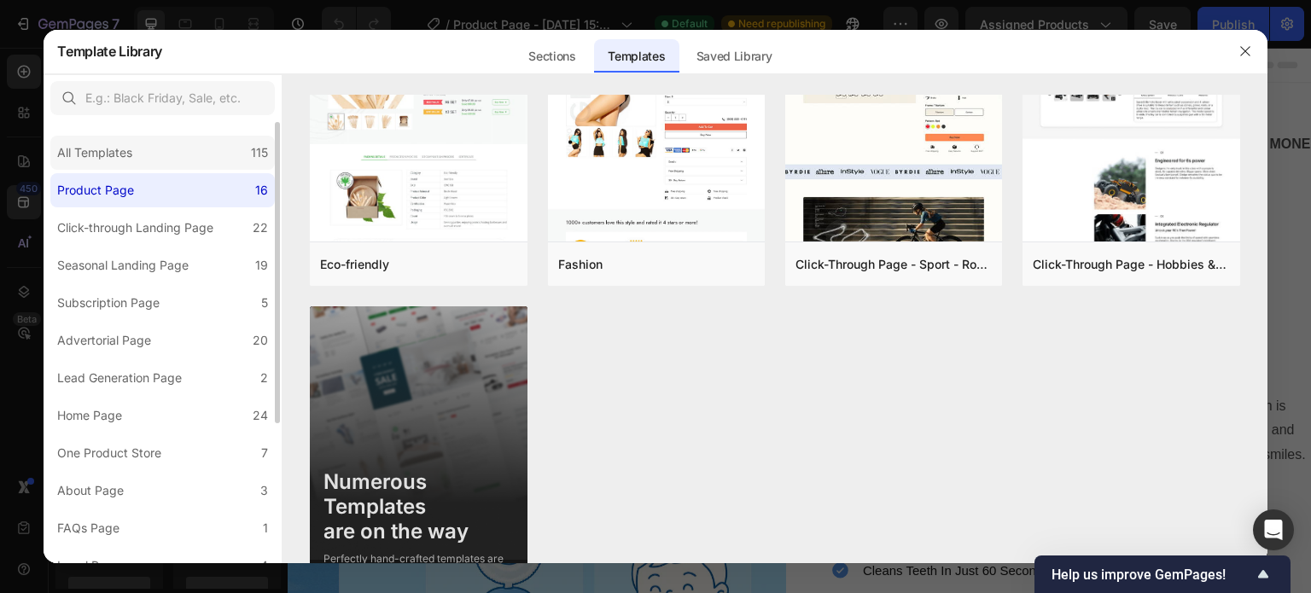
click at [218, 149] on div "All Templates 115" at bounding box center [162, 153] width 224 height 34
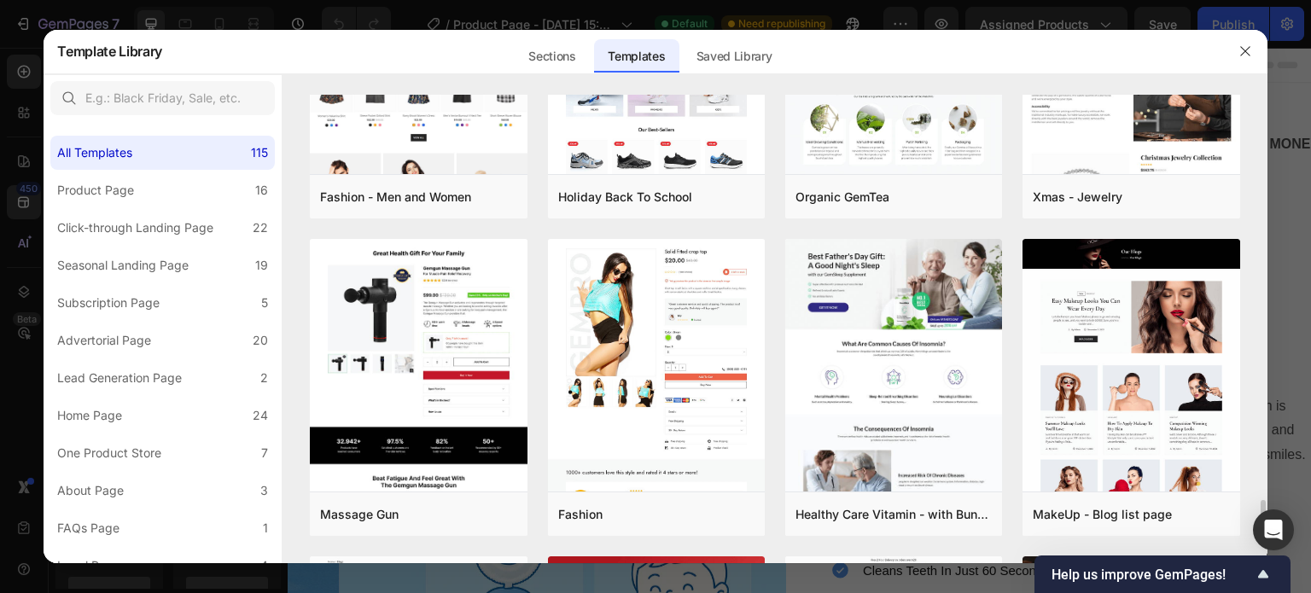
scroll to position [4942, 0]
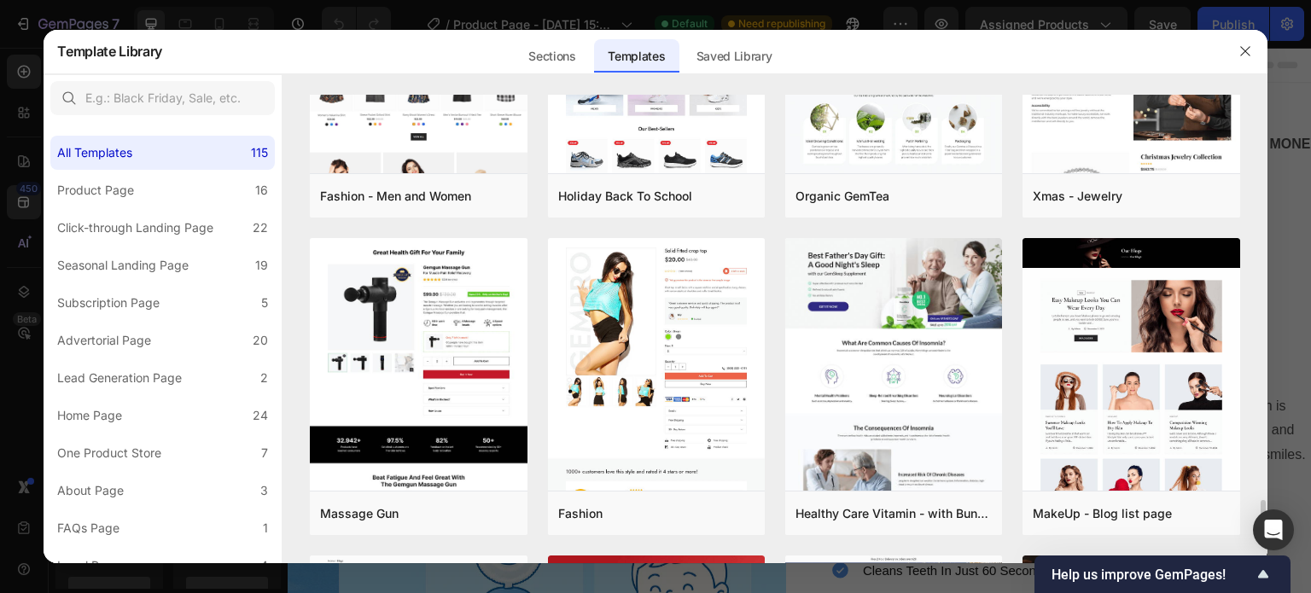
click at [1250, 296] on div "Quiz - Food & Drink - Matcha Glow Shot Add to page Preview Click - through Page…" at bounding box center [774, 329] width 985 height 469
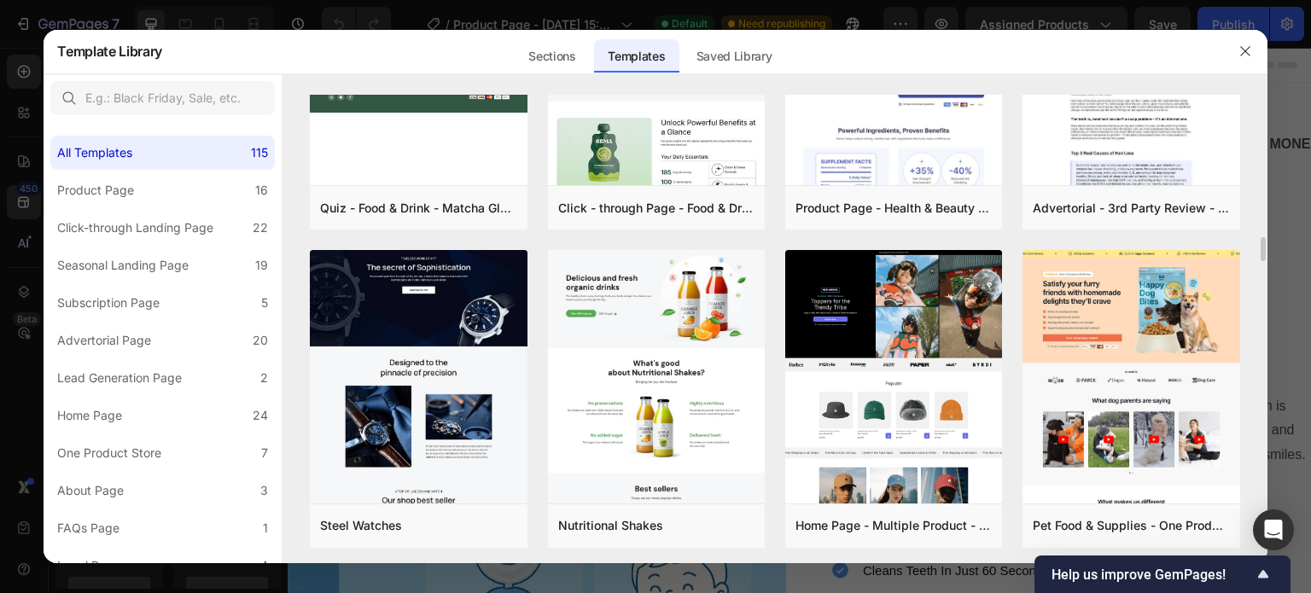
scroll to position [0, 0]
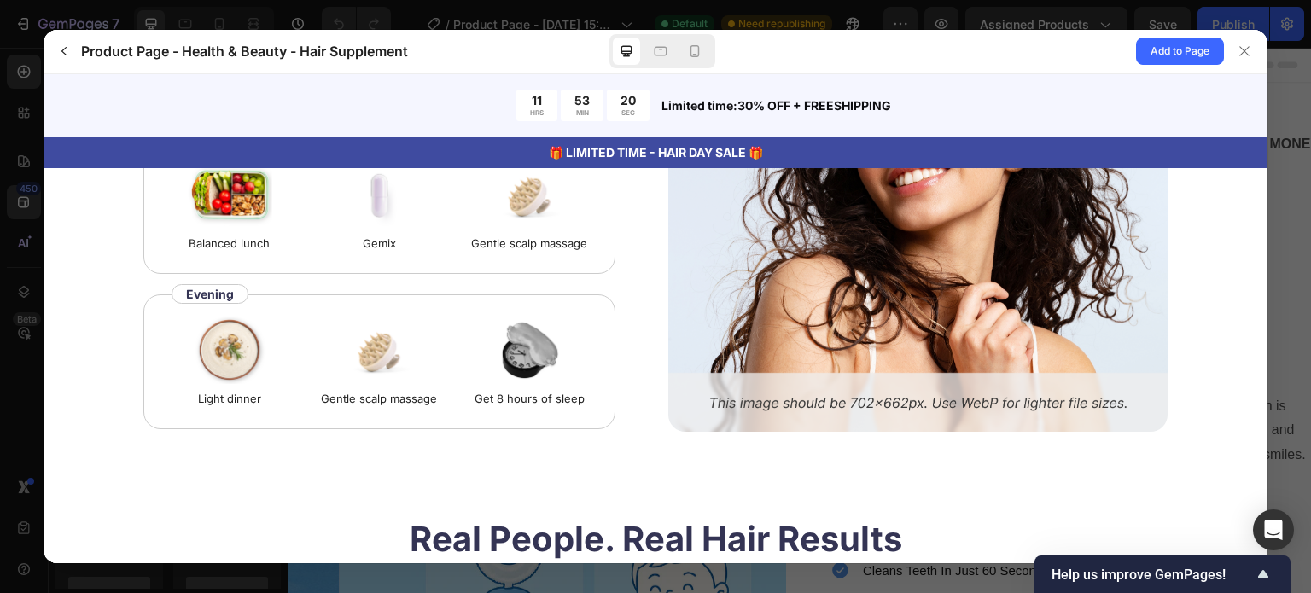
scroll to position [3340, 0]
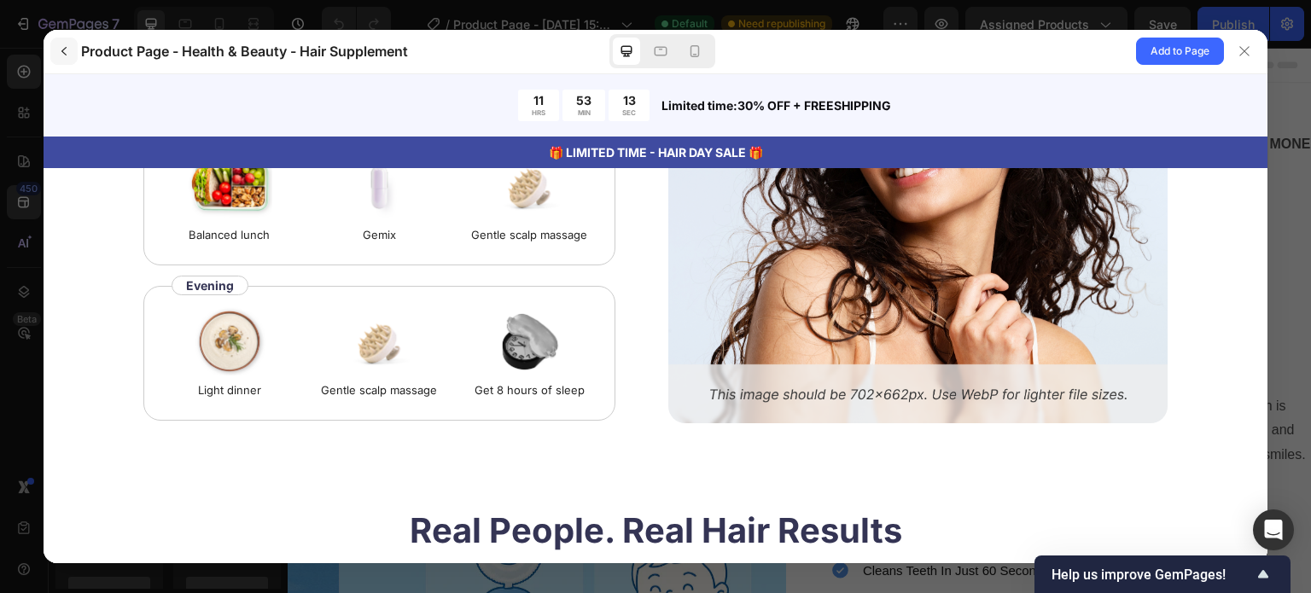
click at [66, 52] on icon "button" at bounding box center [64, 51] width 14 height 14
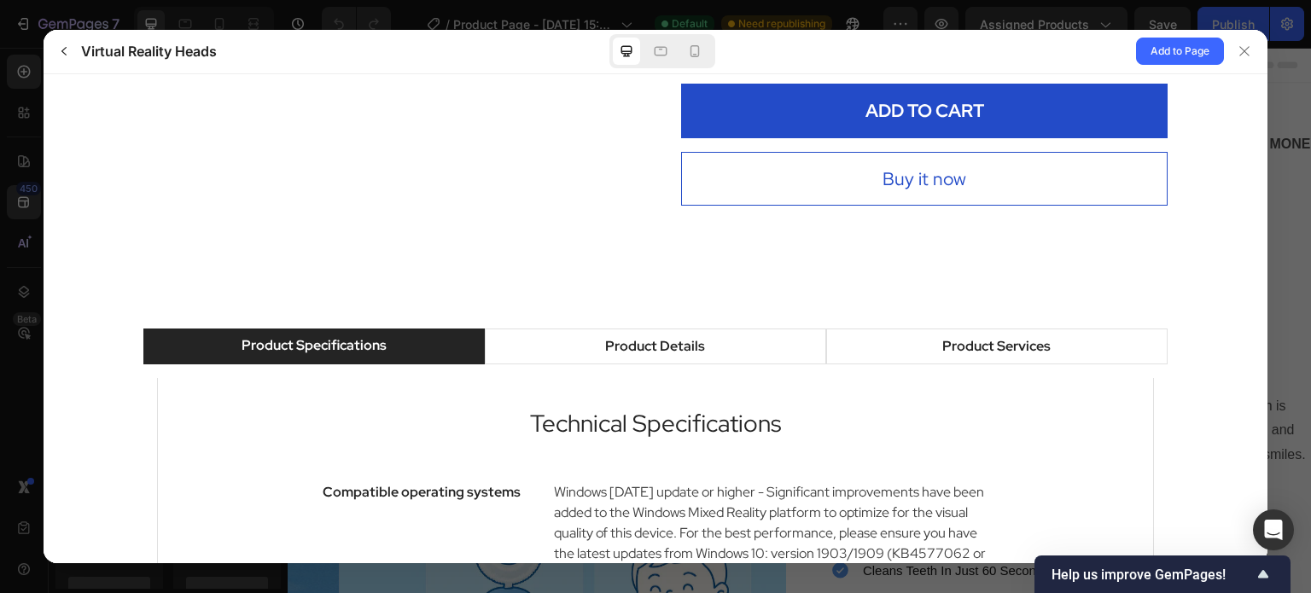
scroll to position [802, 0]
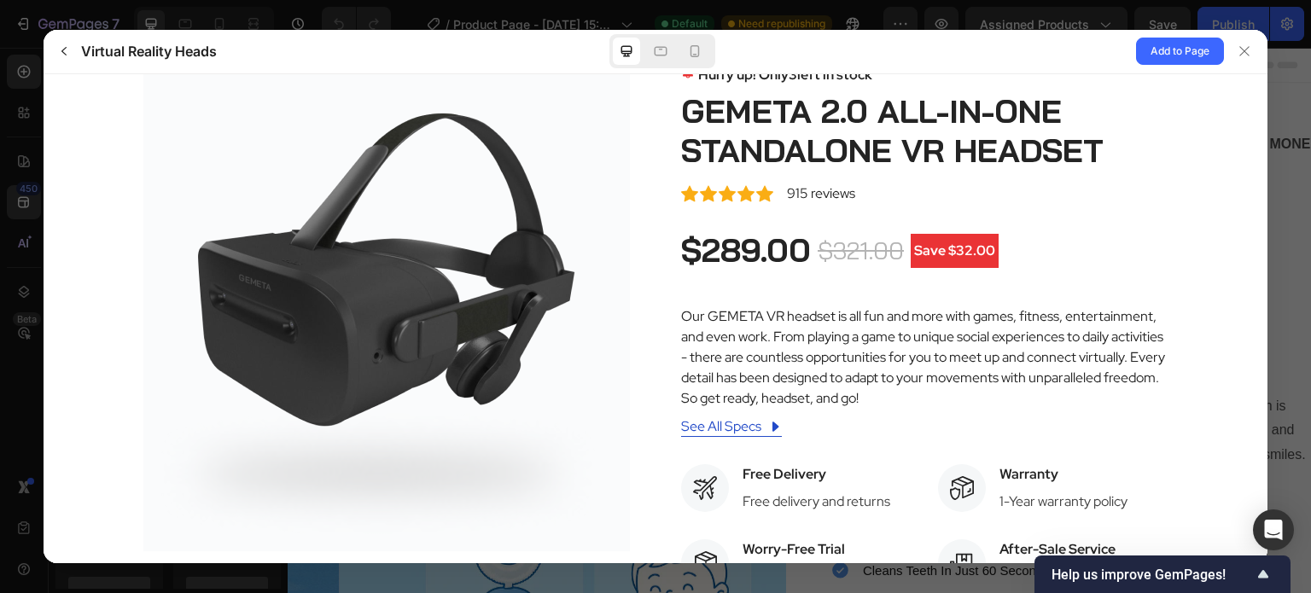
scroll to position [63, 0]
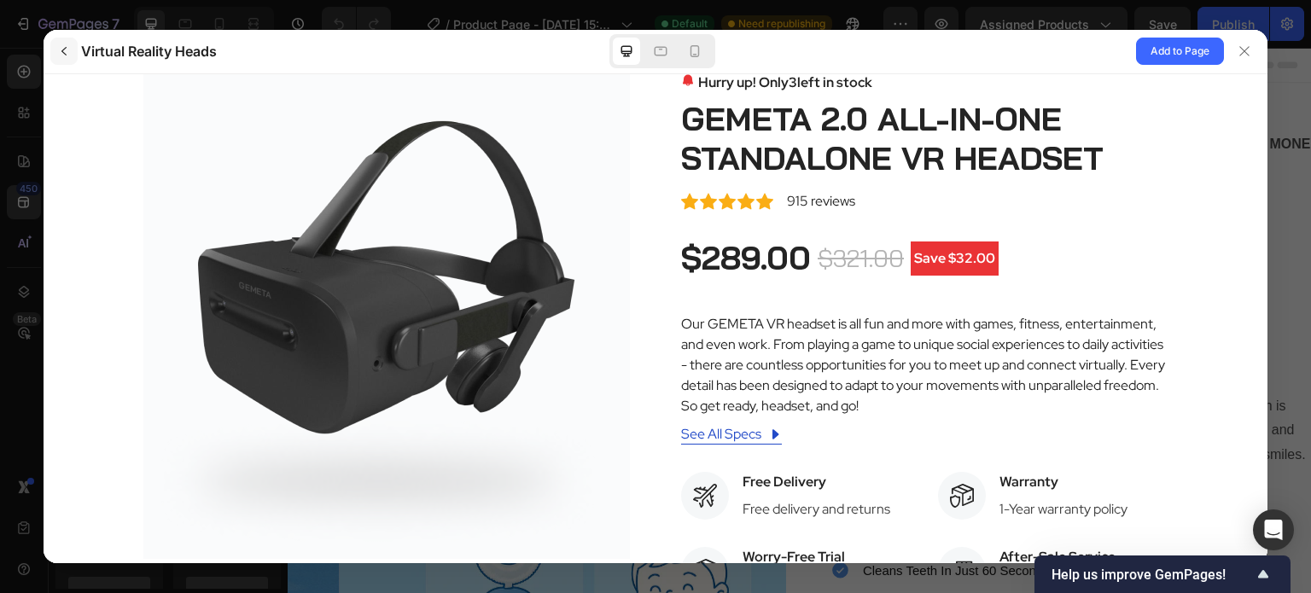
click at [65, 51] on icon "button" at bounding box center [64, 51] width 14 height 14
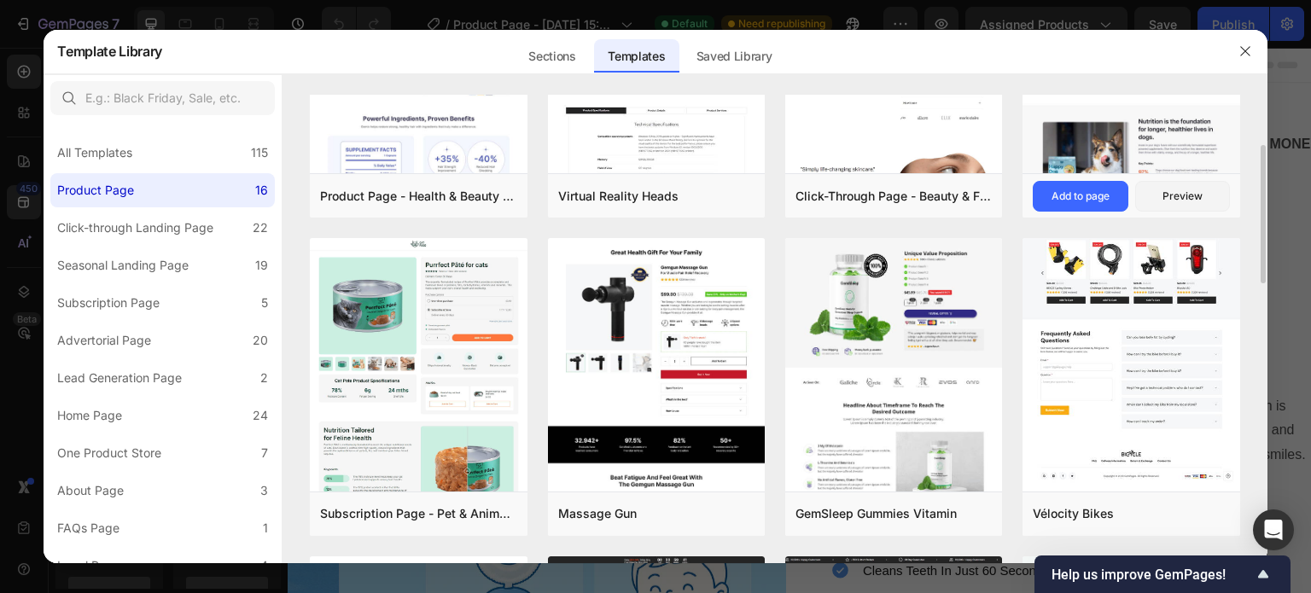
scroll to position [175, 0]
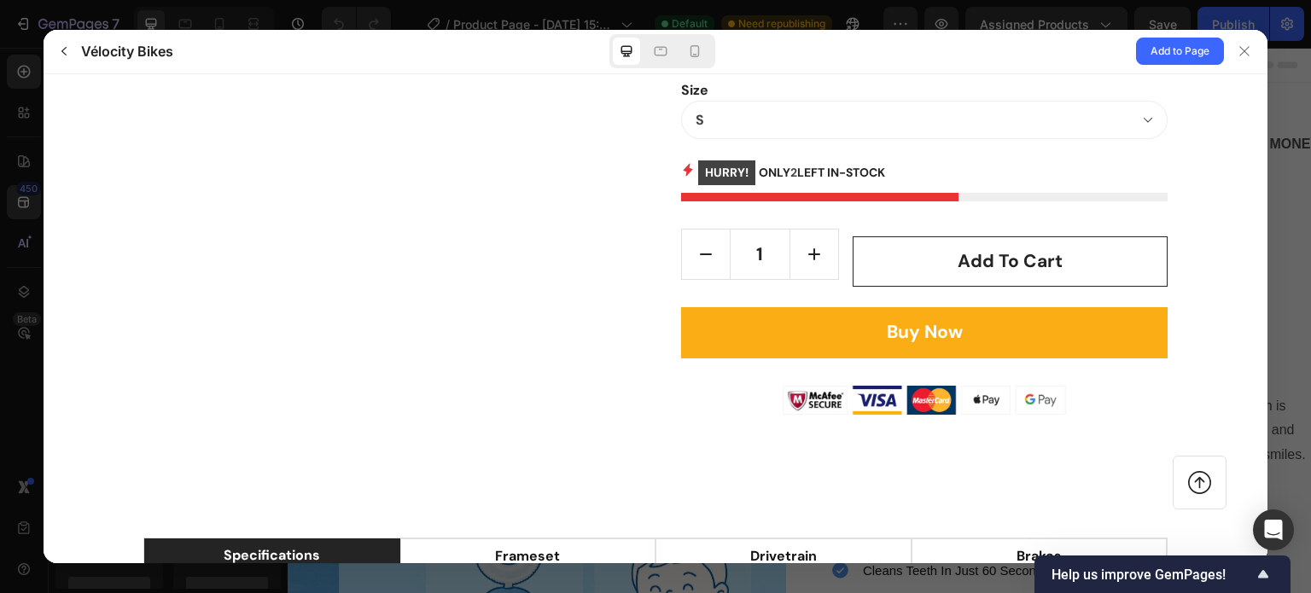
scroll to position [1011, 0]
click at [1243, 54] on icon at bounding box center [1245, 51] width 14 height 14
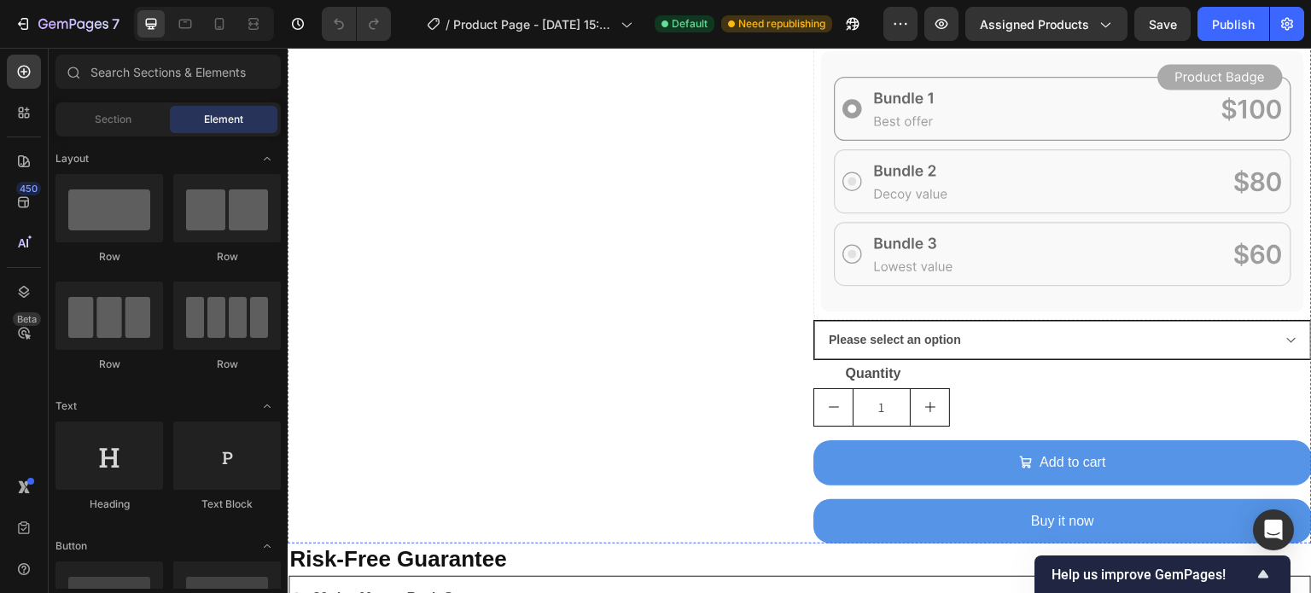
scroll to position [801, 0]
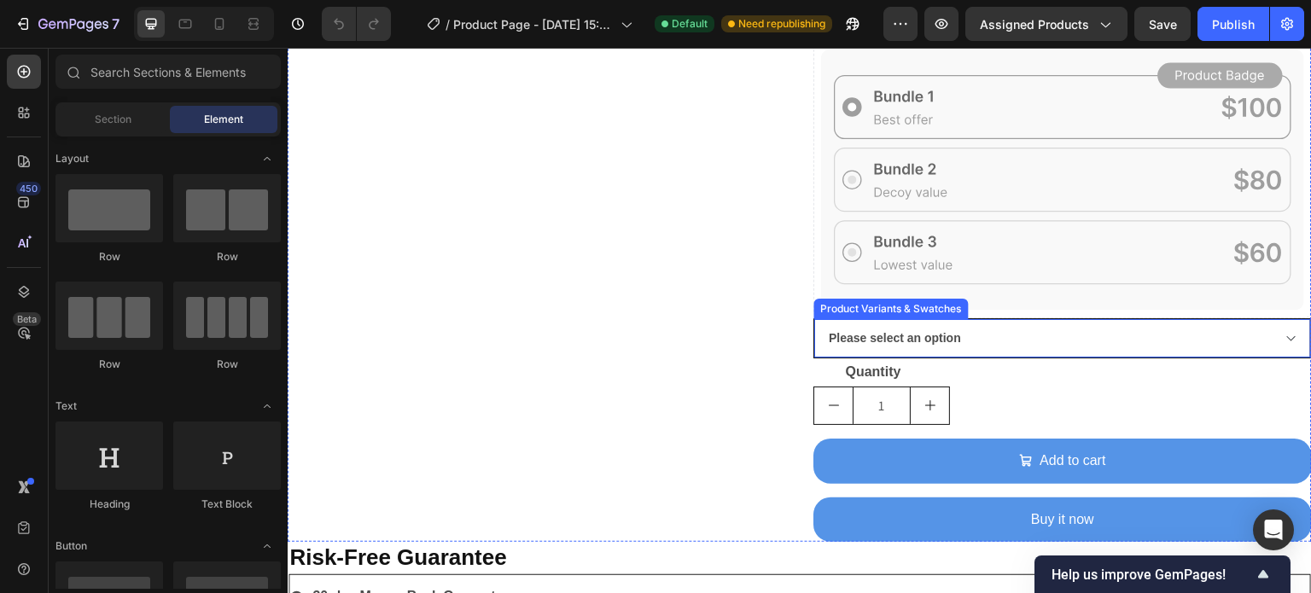
click at [952, 332] on select "Please select an option 2-6 years old pink - $49.98 2-6 years old green - $49.9…" at bounding box center [1062, 338] width 497 height 38
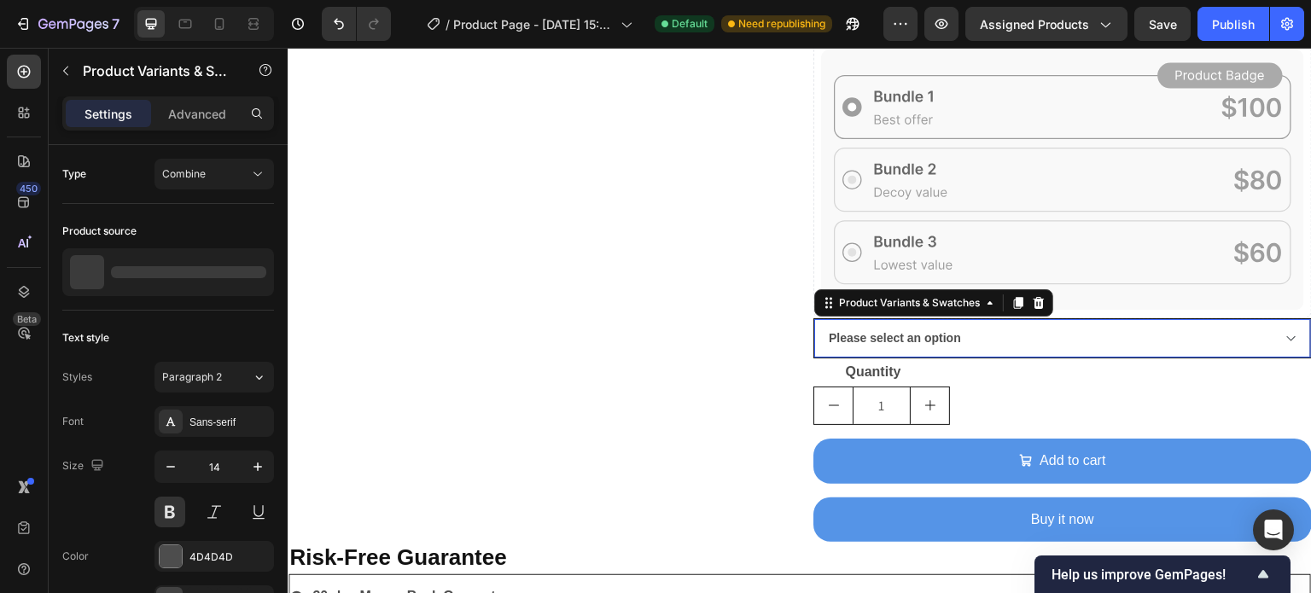
select select "575918401784906363"
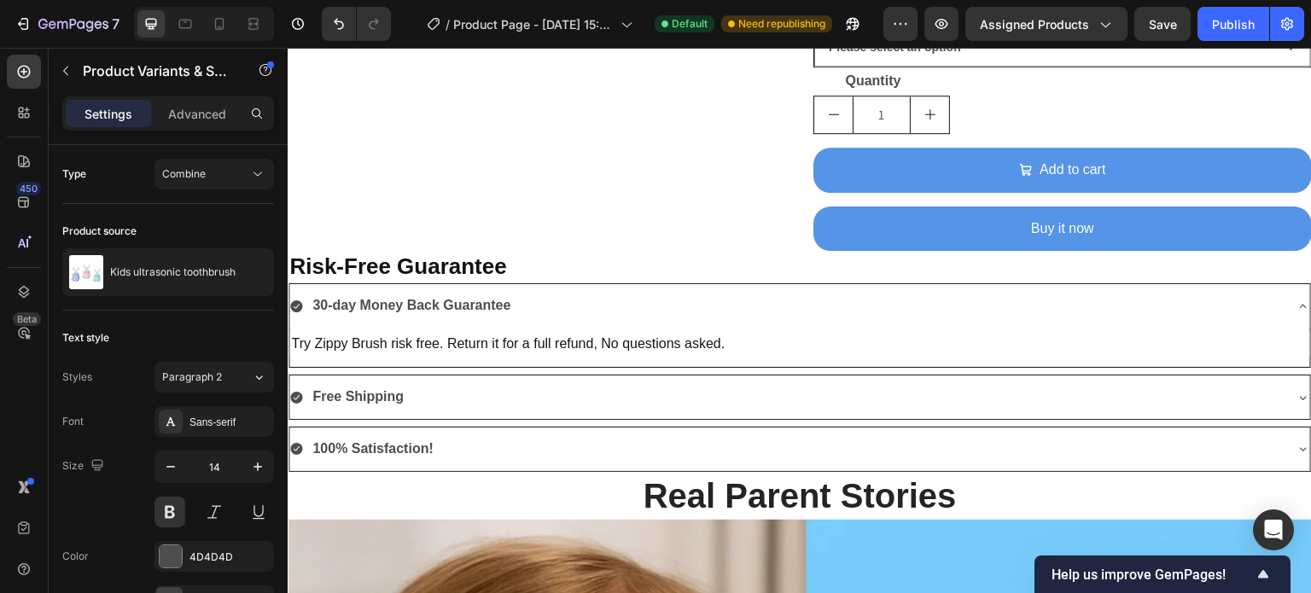
scroll to position [1091, 0]
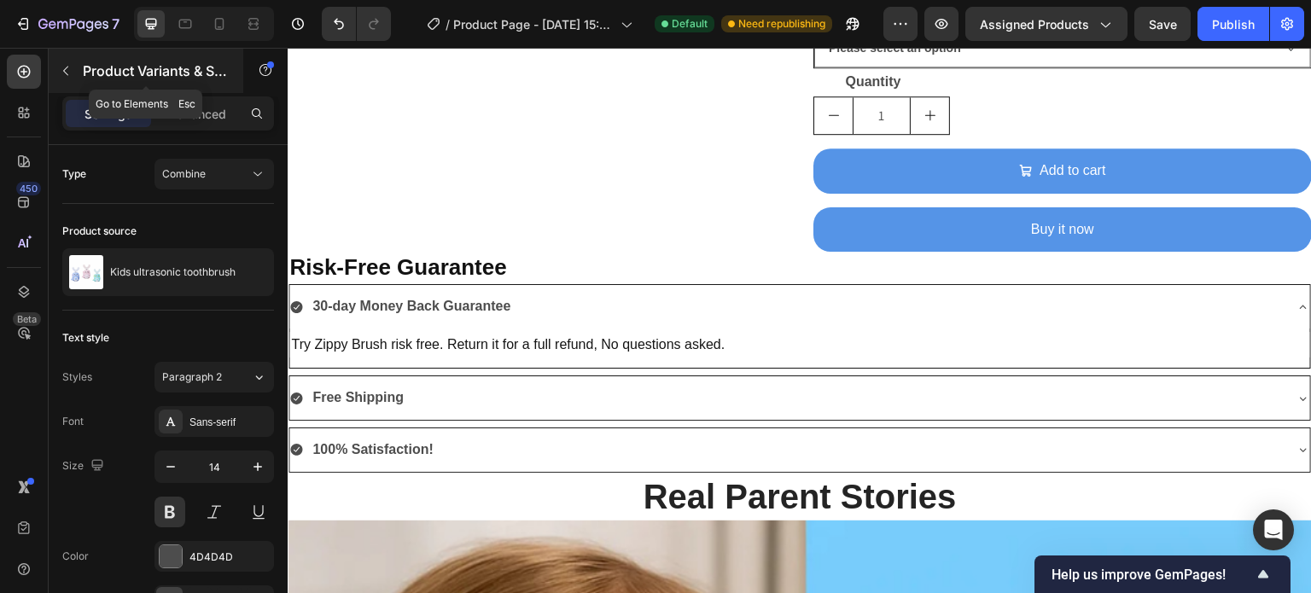
click at [61, 73] on icon "button" at bounding box center [66, 71] width 14 height 14
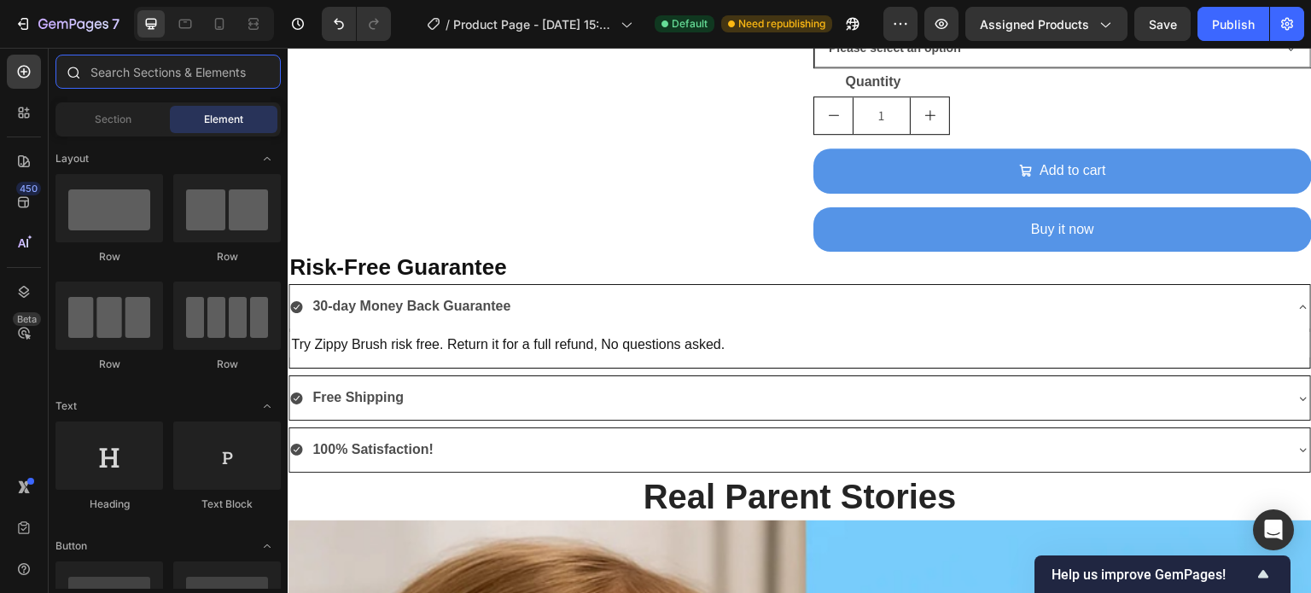
click at [106, 71] on input "text" at bounding box center [167, 72] width 225 height 34
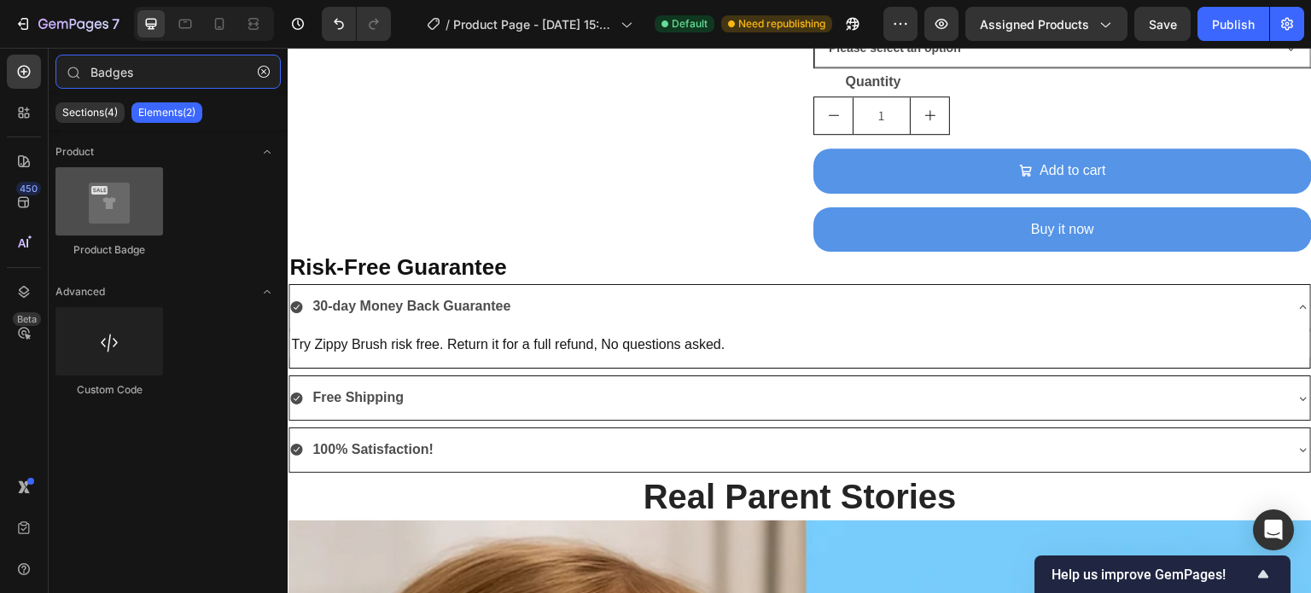
type input "Badges"
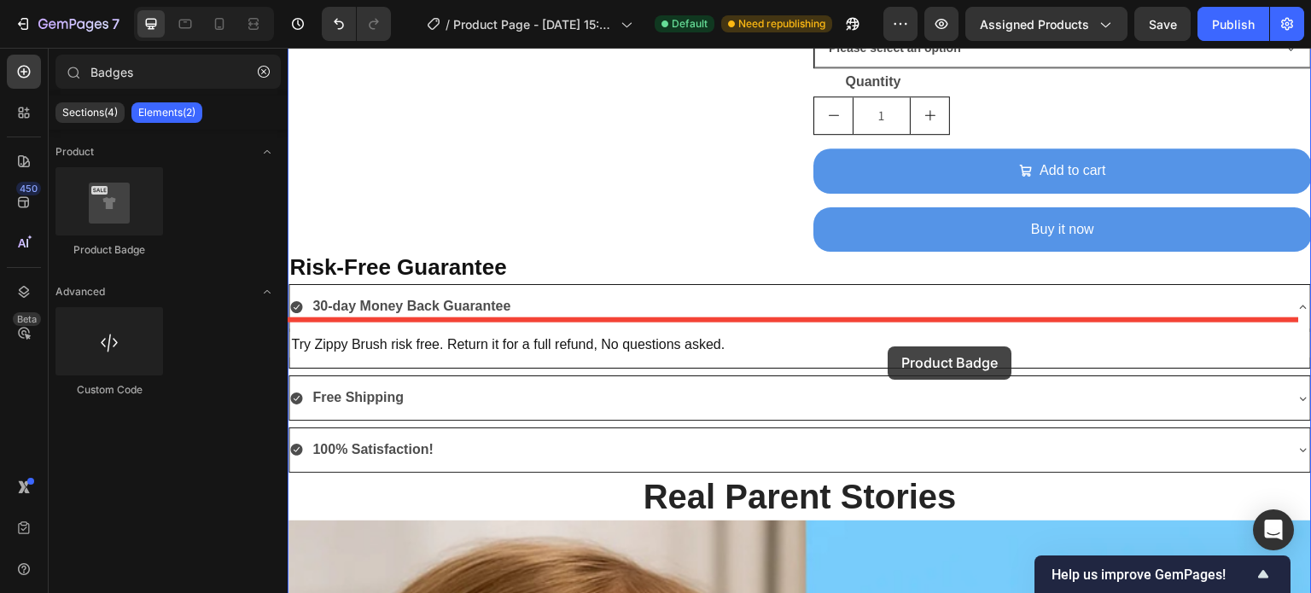
drag, startPoint x: 398, startPoint y: 262, endPoint x: 888, endPoint y: 347, distance: 498.0
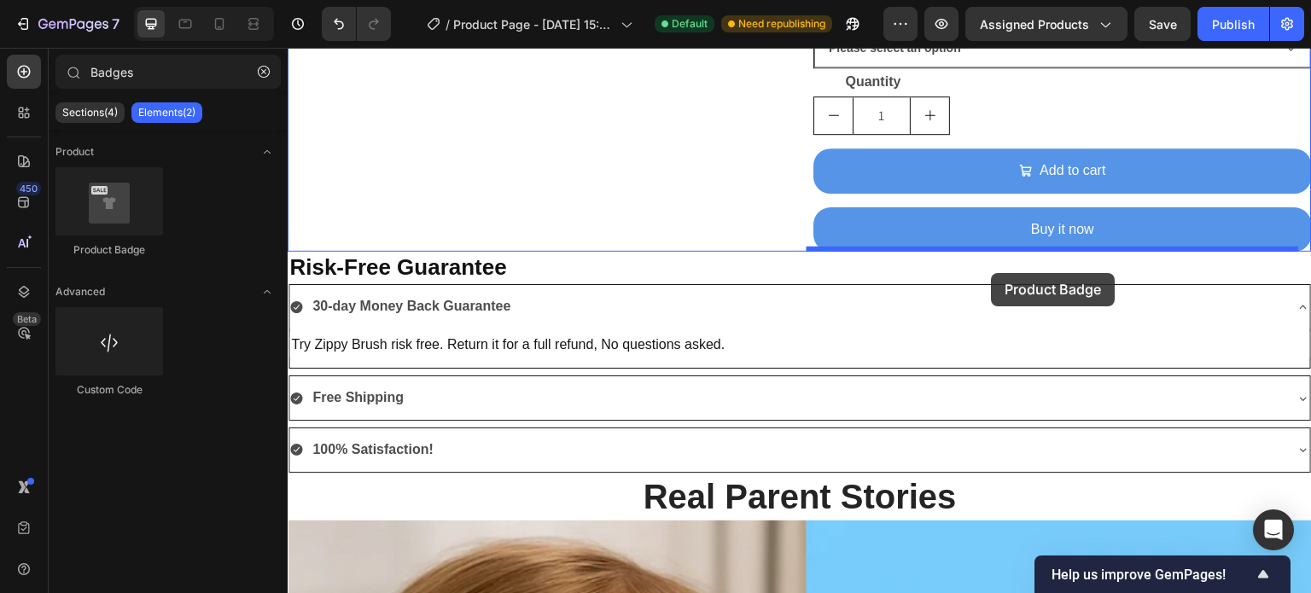
drag, startPoint x: 402, startPoint y: 245, endPoint x: 992, endPoint y: 273, distance: 590.4
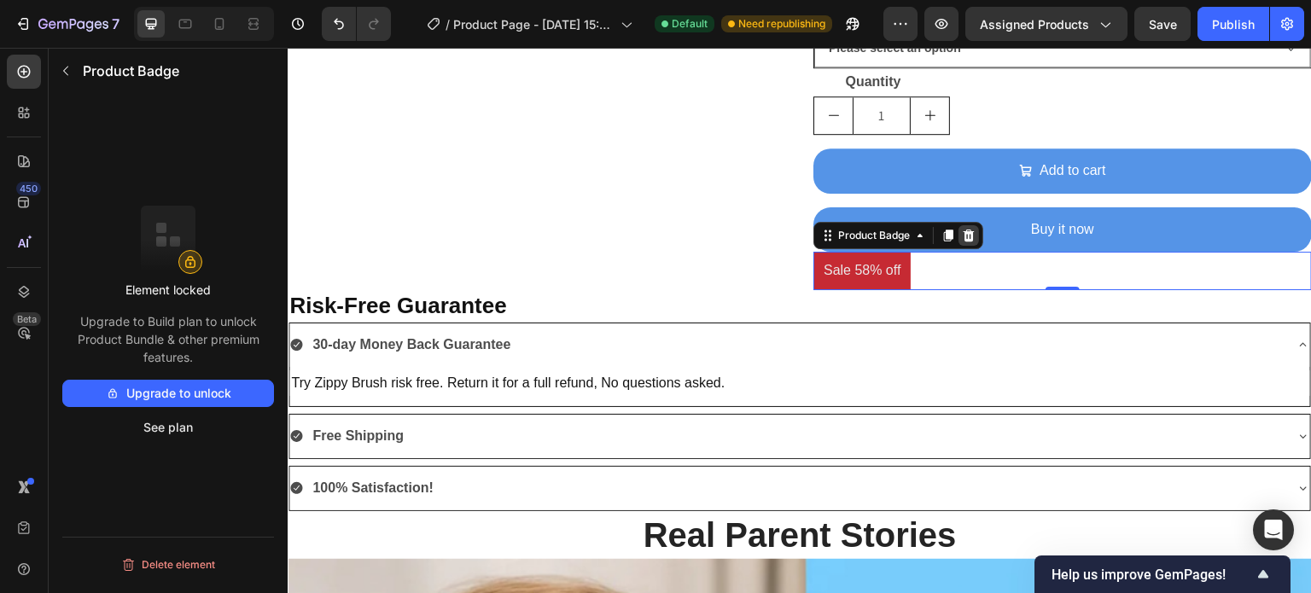
click at [964, 234] on icon at bounding box center [969, 236] width 11 height 12
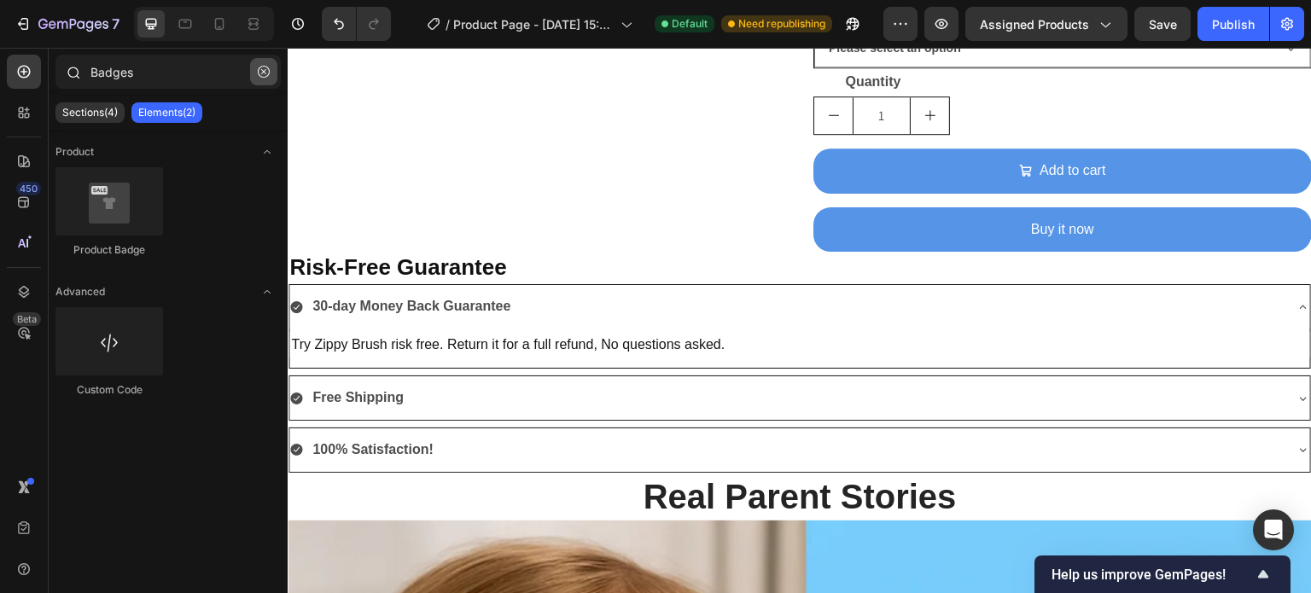
click at [265, 73] on icon "button" at bounding box center [263, 71] width 5 height 5
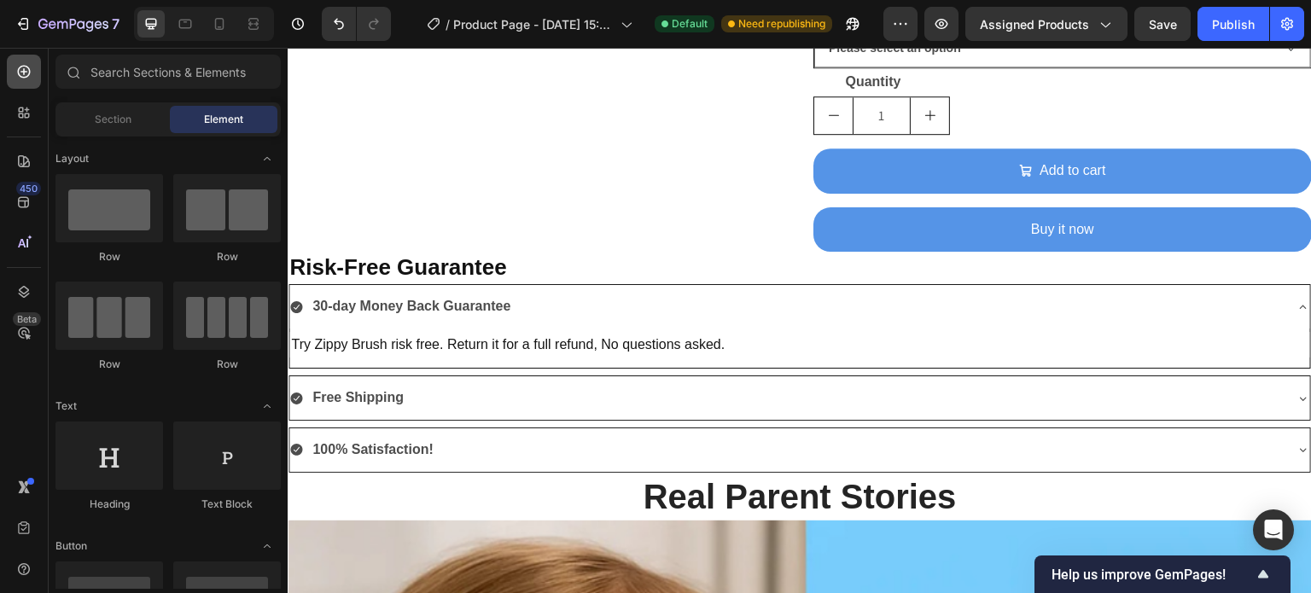
click at [21, 71] on icon at bounding box center [23, 71] width 17 height 17
click at [26, 242] on icon at bounding box center [27, 243] width 2 height 9
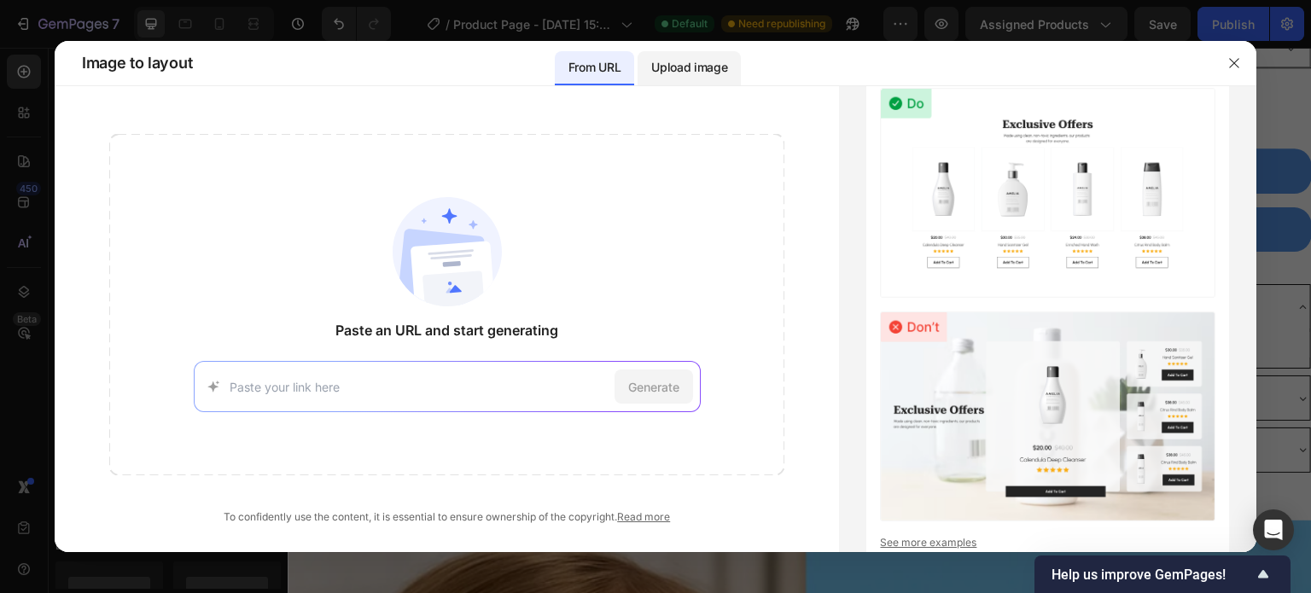
click at [706, 67] on p "Upload image" at bounding box center [689, 67] width 76 height 20
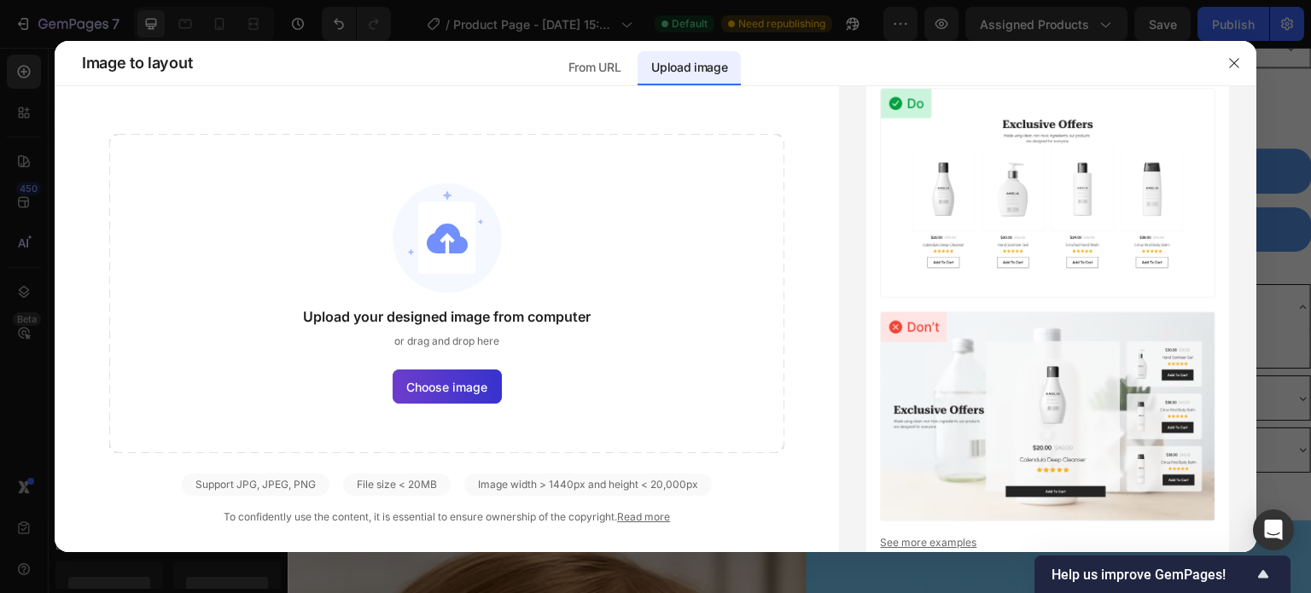
click at [431, 387] on span "Choose image" at bounding box center [446, 387] width 81 height 18
click at [0, 0] on input "Choose image" at bounding box center [0, 0] width 0 height 0
click at [598, 65] on p "From URL" at bounding box center [594, 67] width 52 height 20
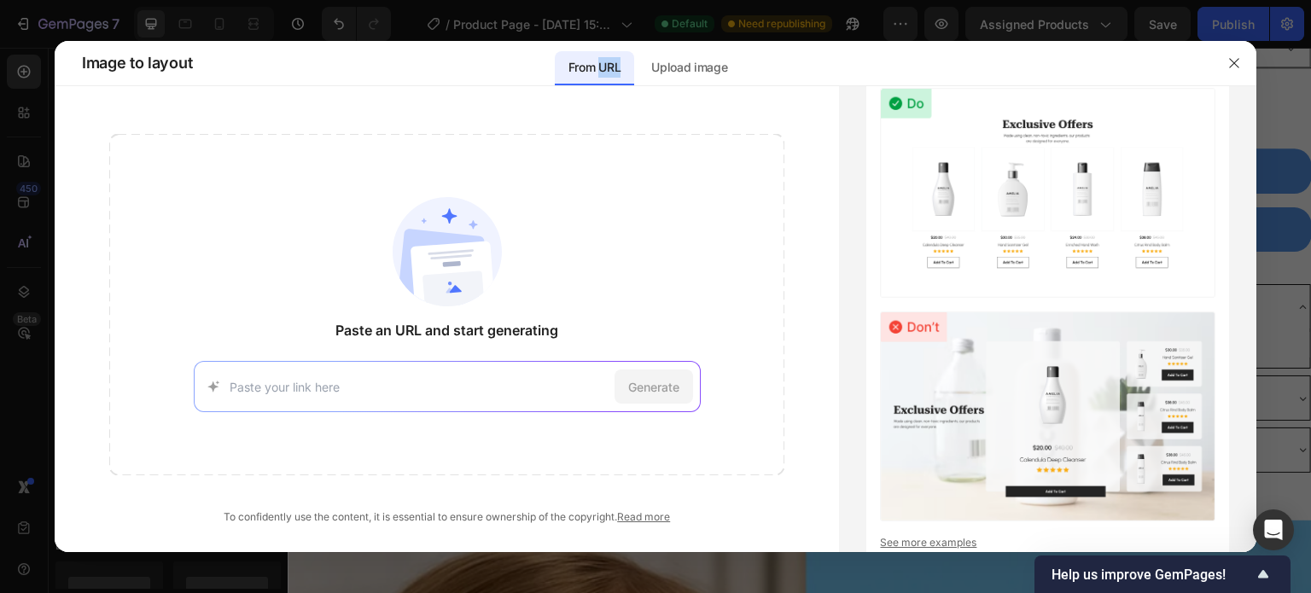
click at [598, 65] on p "From URL" at bounding box center [594, 67] width 52 height 20
click at [275, 387] on input at bounding box center [419, 387] width 378 height 18
type input "zippybrush.com"
click at [638, 389] on span "Generate" at bounding box center [653, 387] width 51 height 18
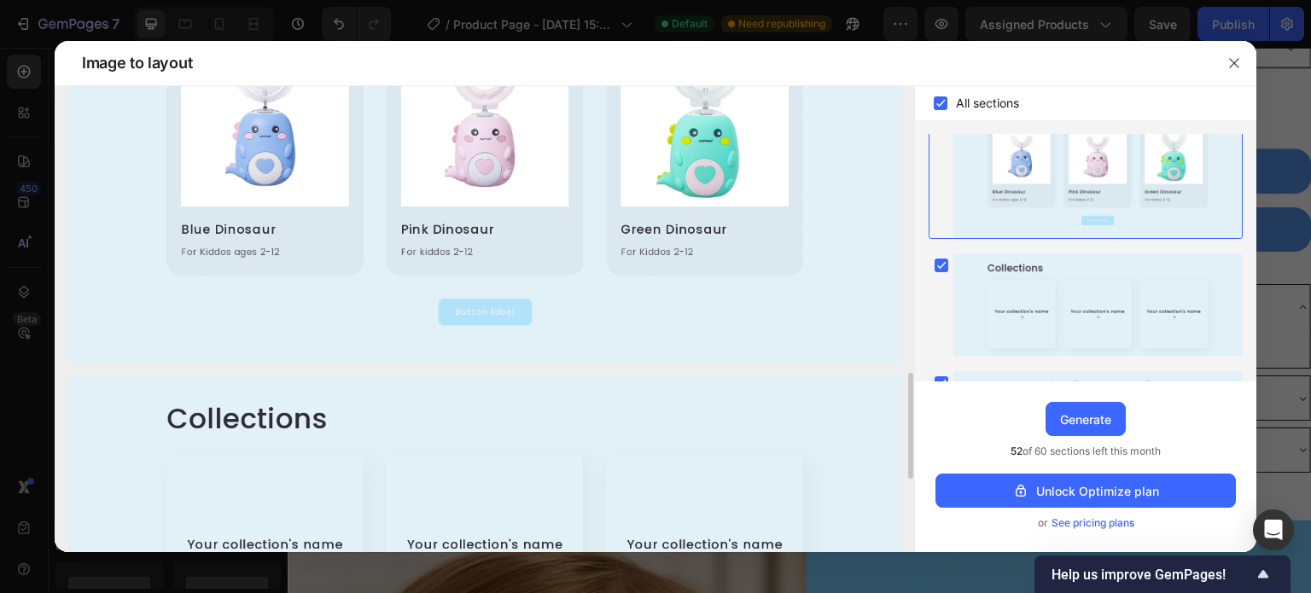
scroll to position [0, 0]
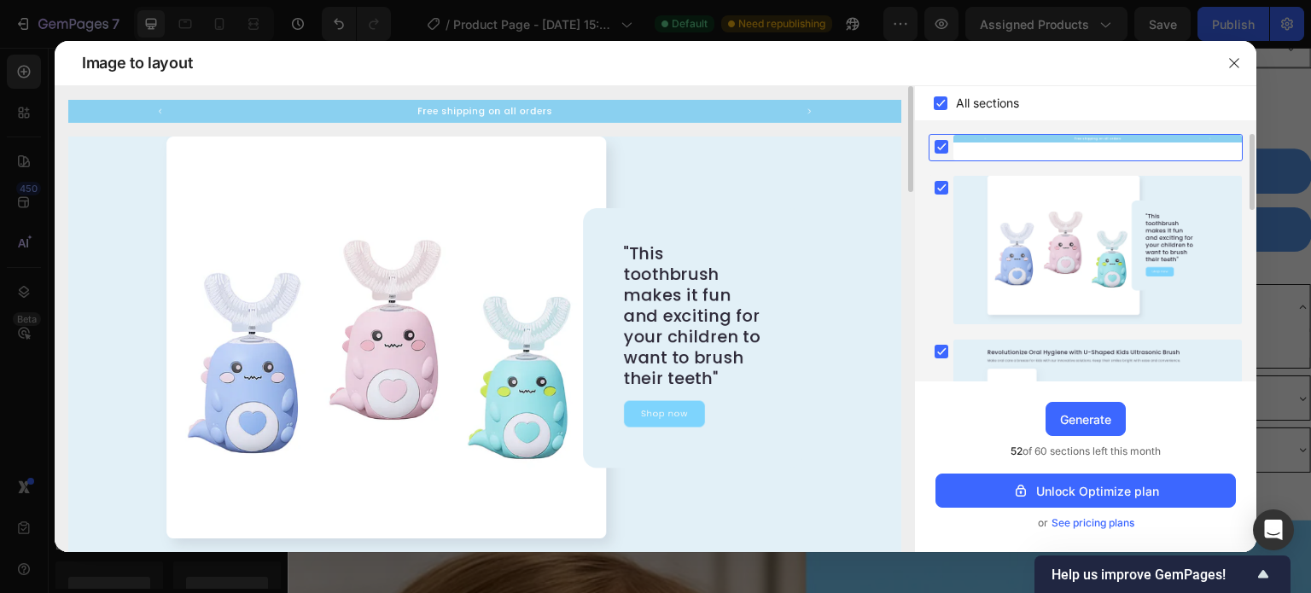
click at [658, 414] on img at bounding box center [484, 351] width 833 height 429
click at [482, 221] on img at bounding box center [484, 351] width 833 height 429
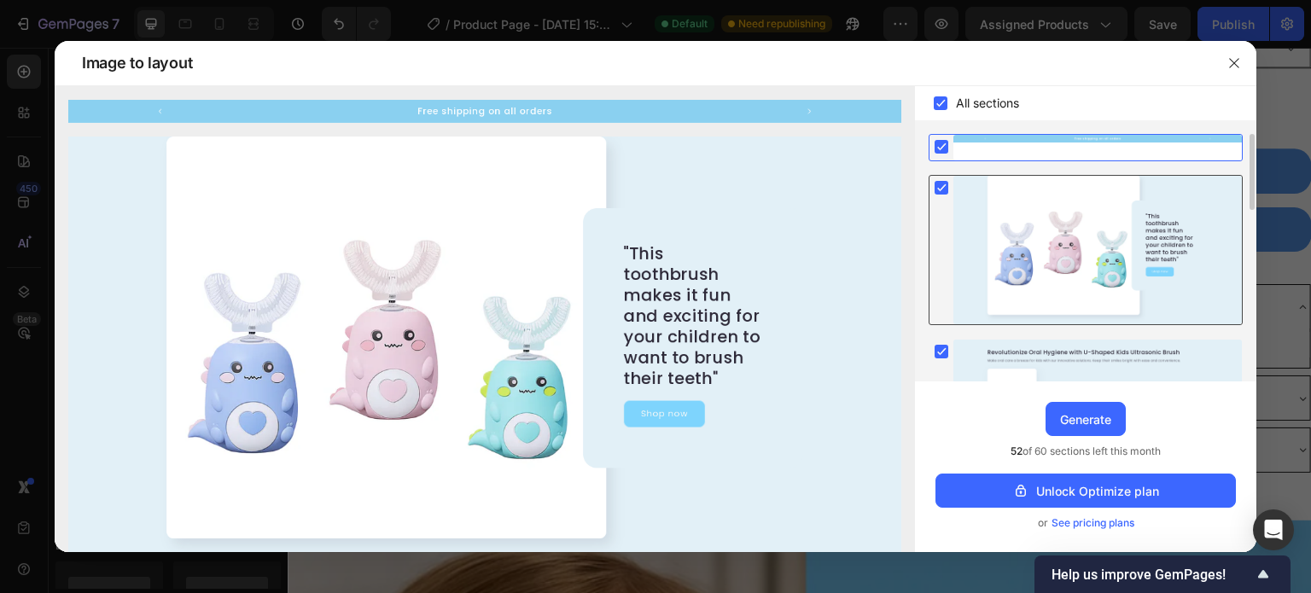
click at [1077, 242] on div at bounding box center [1097, 250] width 288 height 149
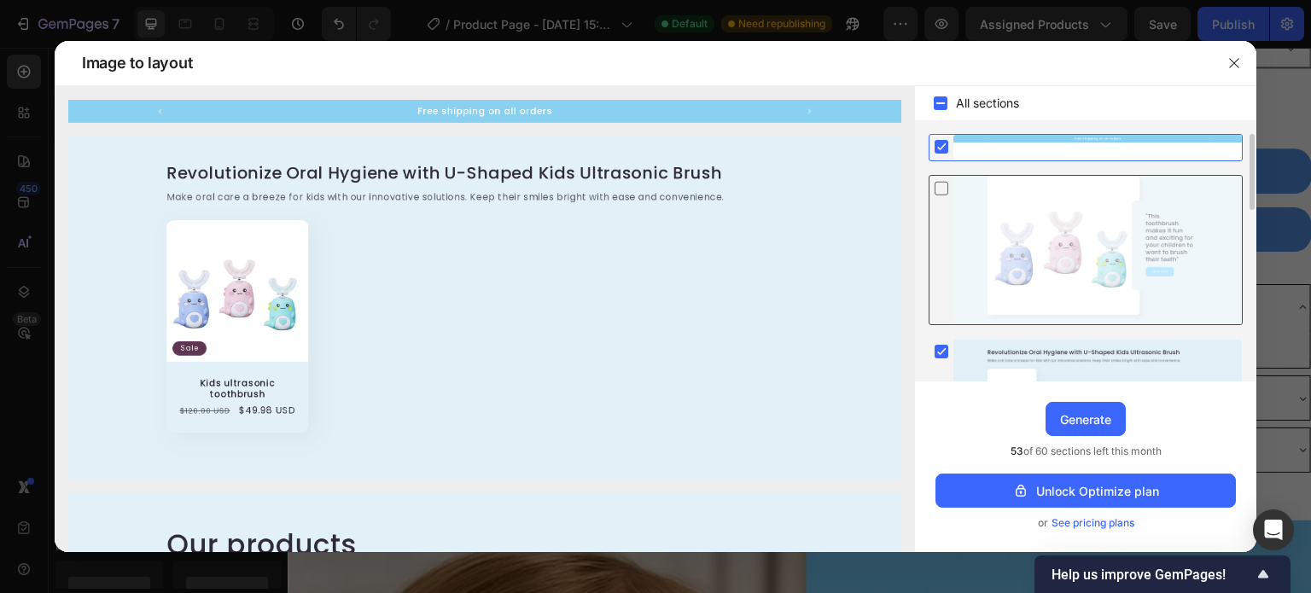
click at [1077, 242] on div at bounding box center [1097, 250] width 288 height 149
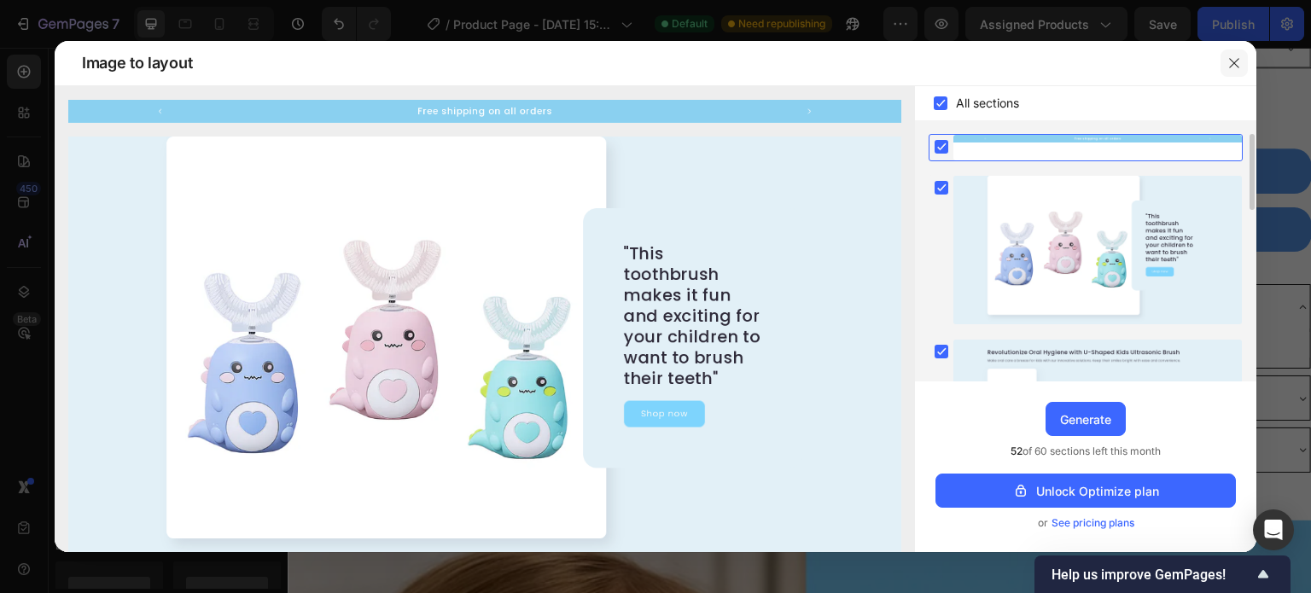
click at [1232, 66] on icon "button" at bounding box center [1234, 63] width 14 height 14
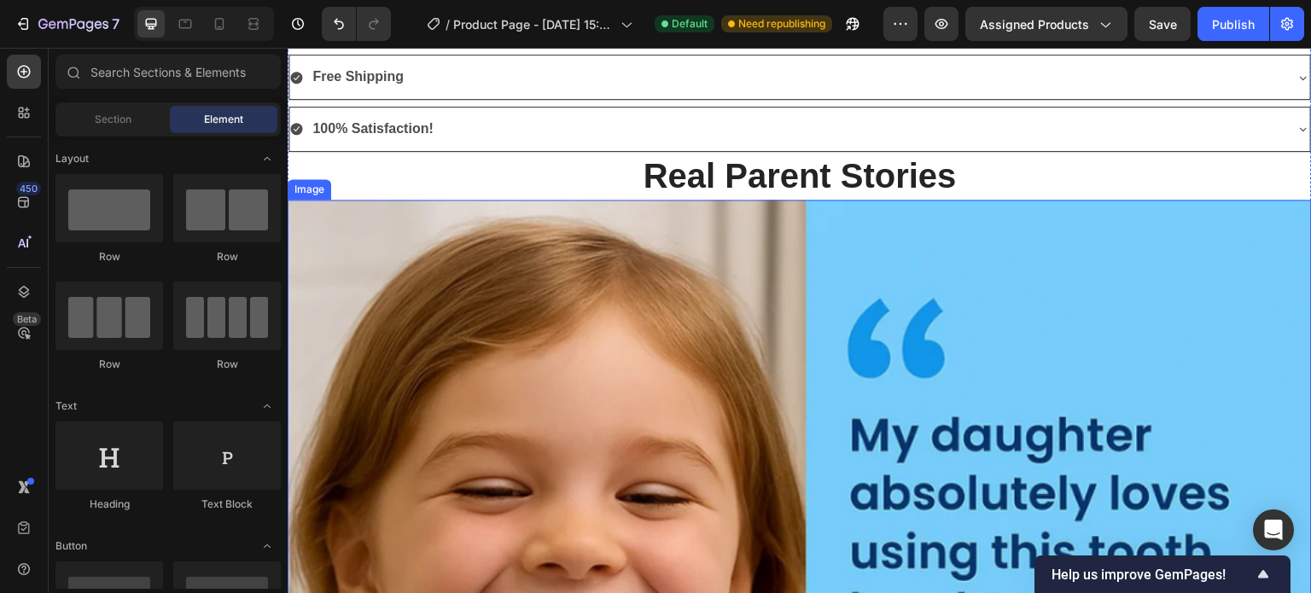
scroll to position [1599, 0]
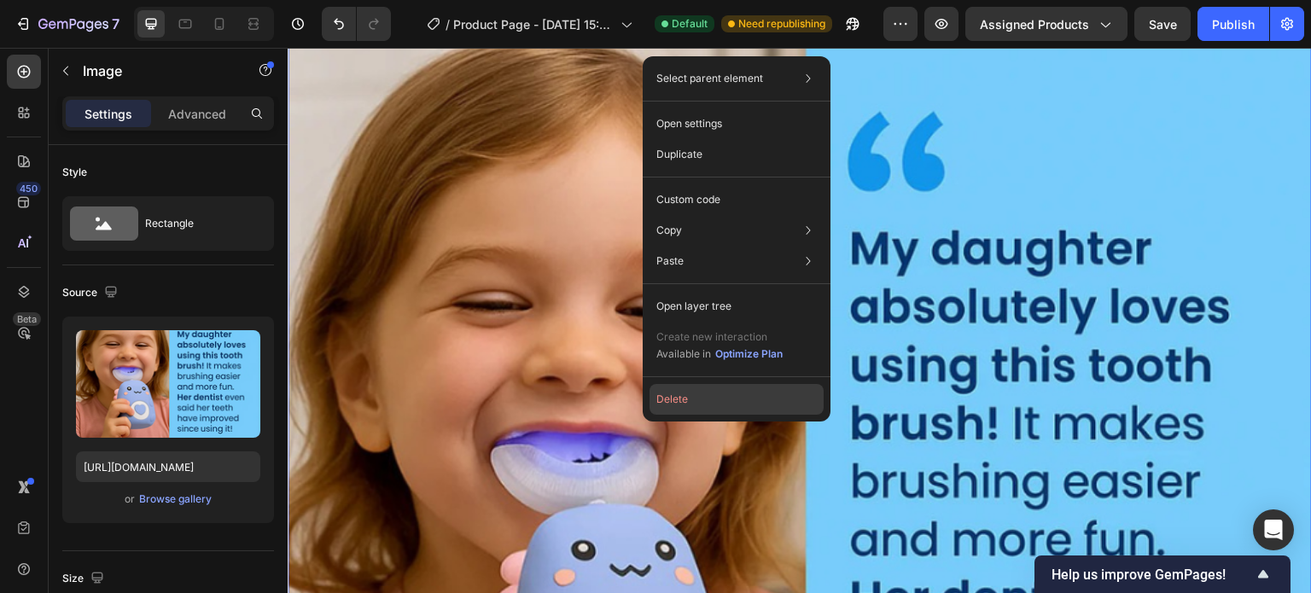
click at [683, 400] on button "Delete" at bounding box center [736, 399] width 174 height 31
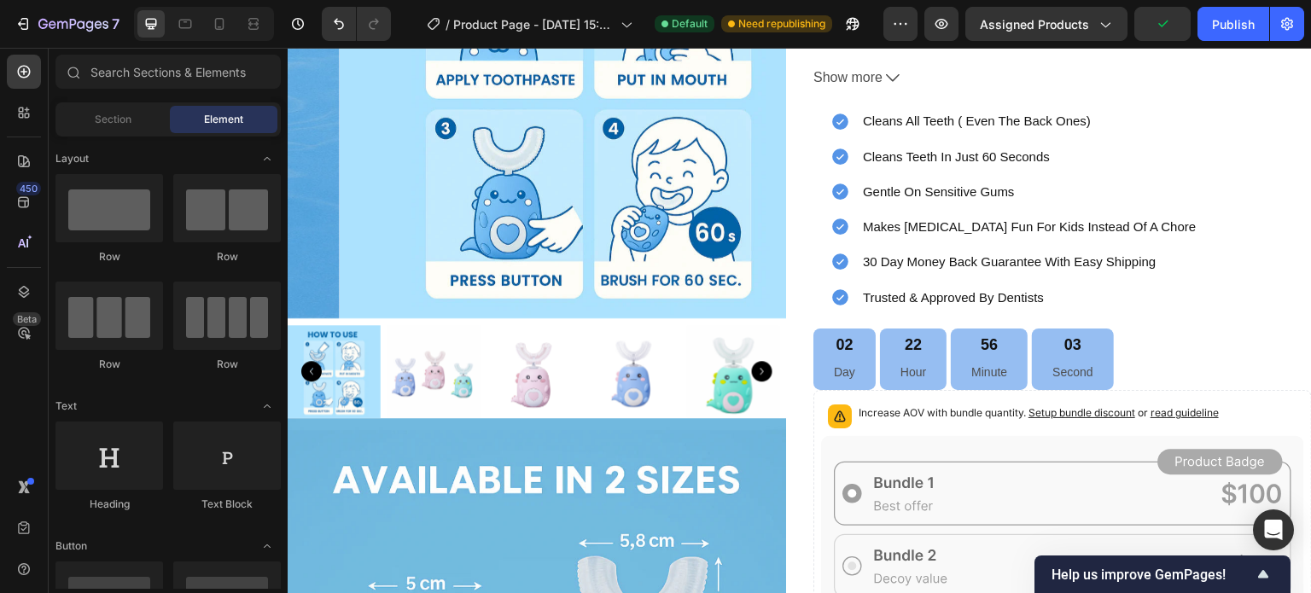
scroll to position [415, 0]
click at [443, 358] on img at bounding box center [433, 370] width 93 height 93
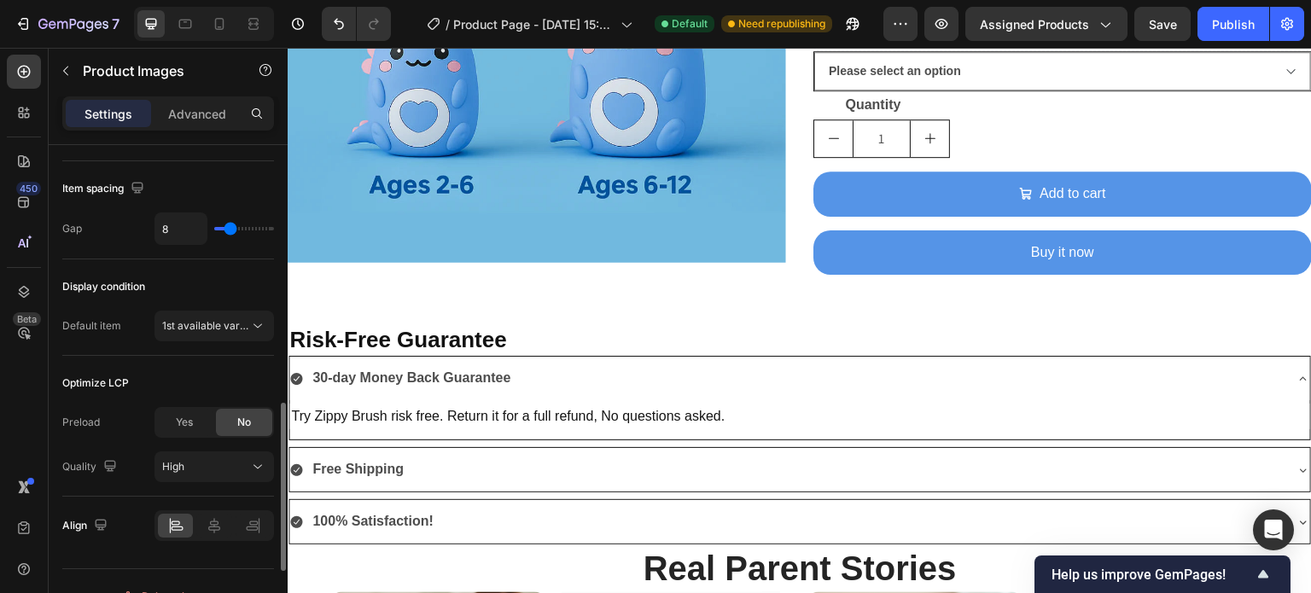
scroll to position [965, 0]
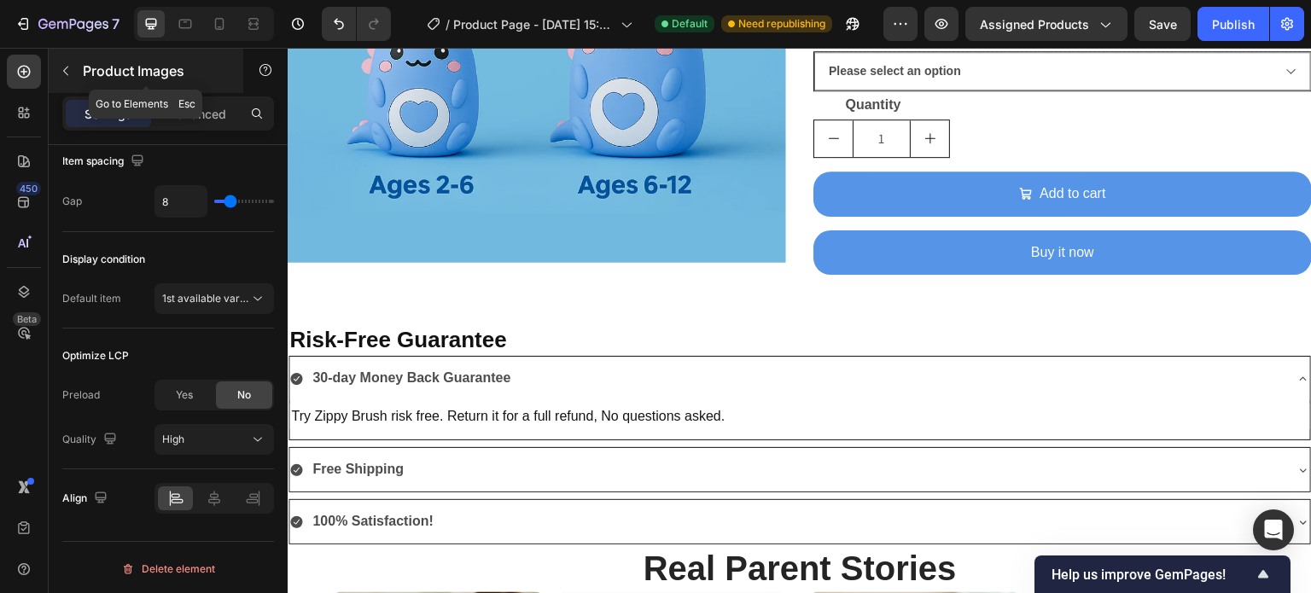
click at [68, 64] on icon "button" at bounding box center [66, 71] width 14 height 14
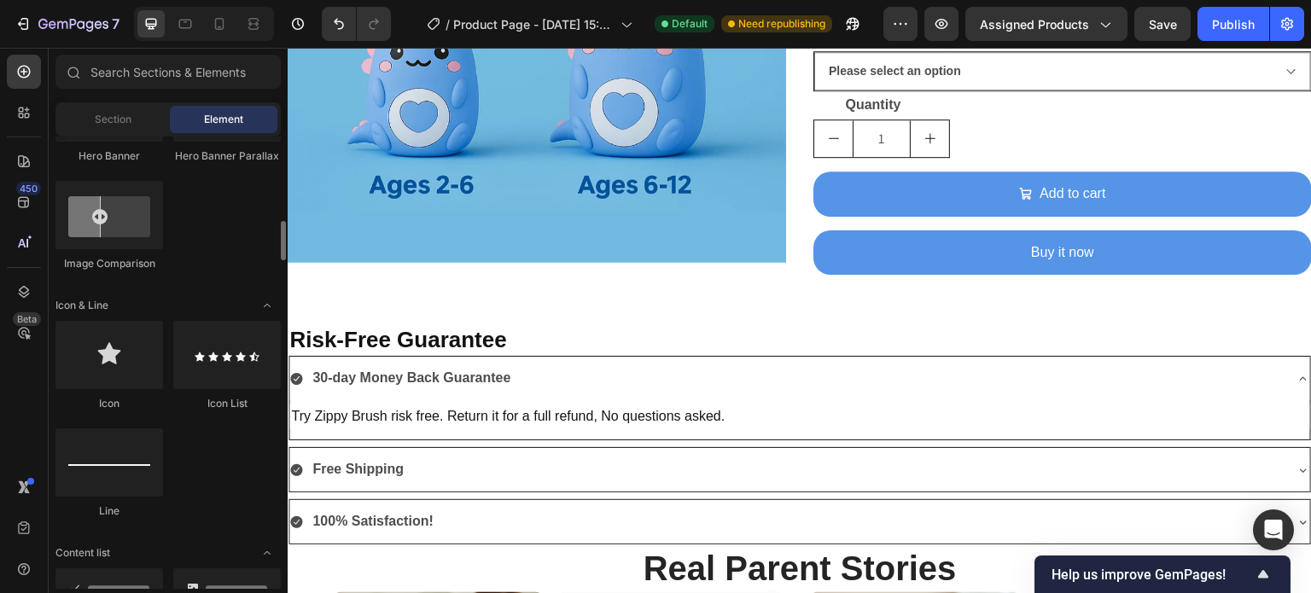
scroll to position [949, 0]
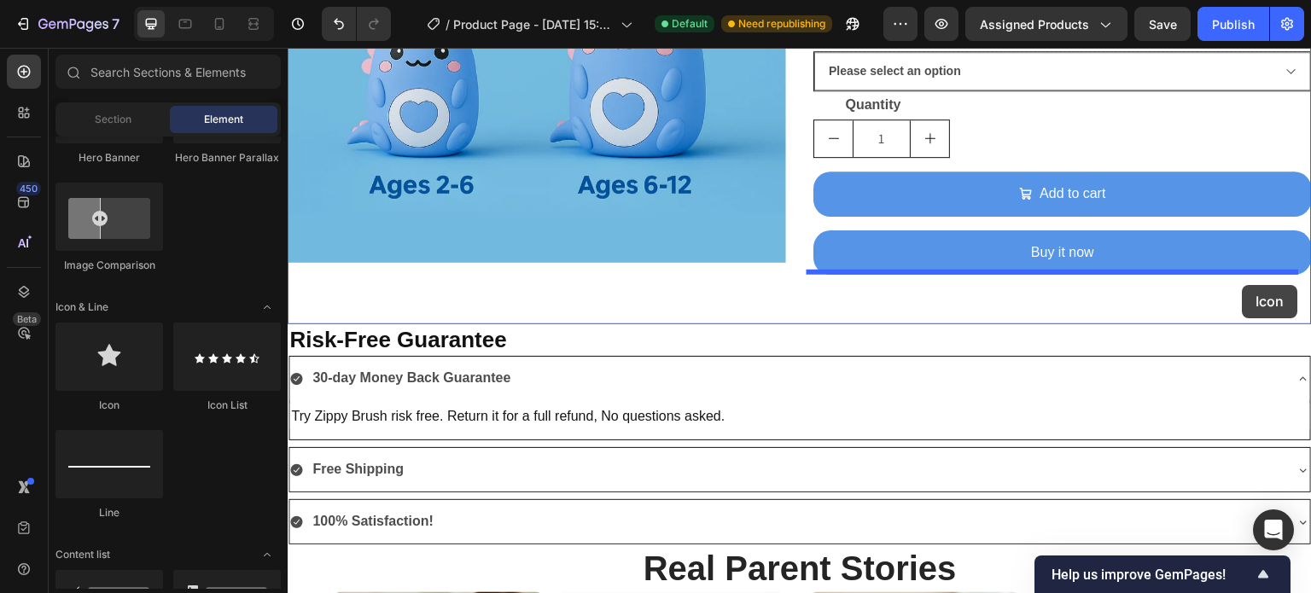
drag, startPoint x: 400, startPoint y: 396, endPoint x: 1243, endPoint y: 285, distance: 849.6
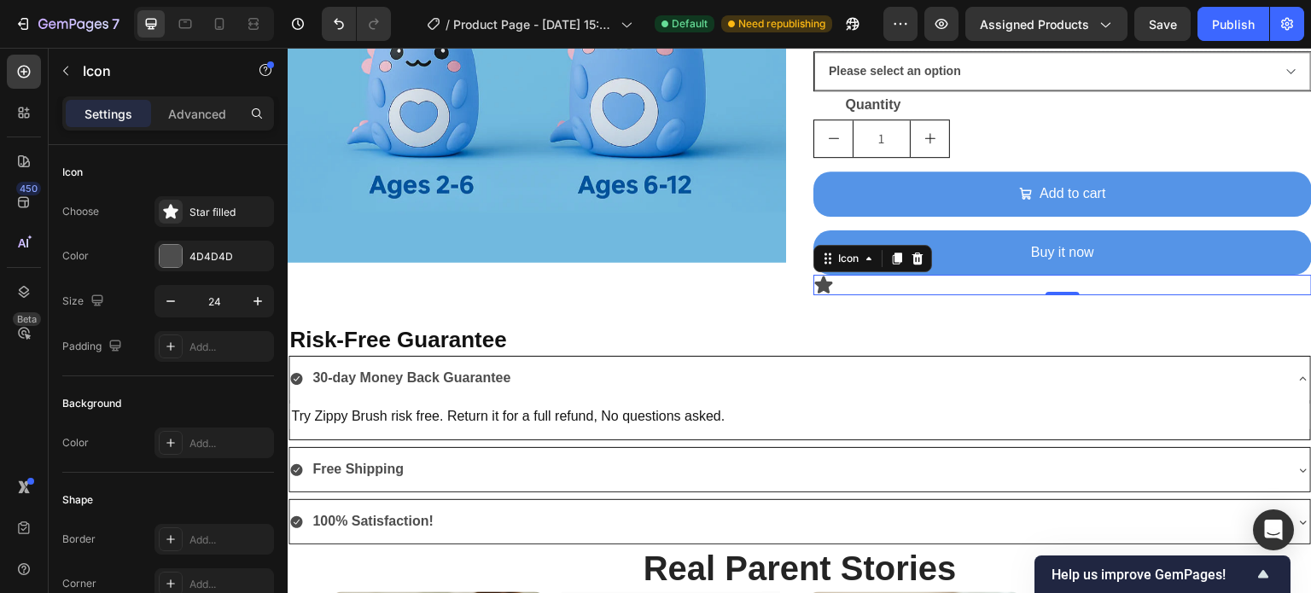
click at [818, 282] on icon at bounding box center [824, 285] width 18 height 17
click at [238, 212] on div "Star filled" at bounding box center [229, 212] width 80 height 15
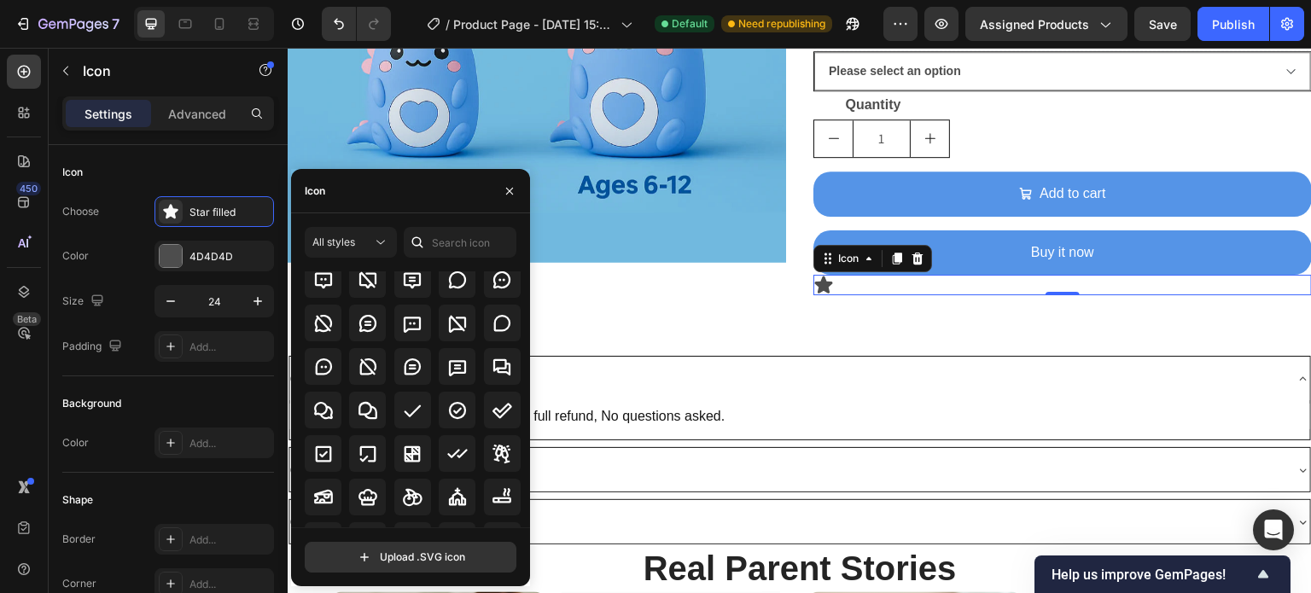
scroll to position [2513, 0]
click at [410, 415] on icon at bounding box center [413, 411] width 17 height 12
click at [448, 412] on icon at bounding box center [457, 409] width 20 height 20
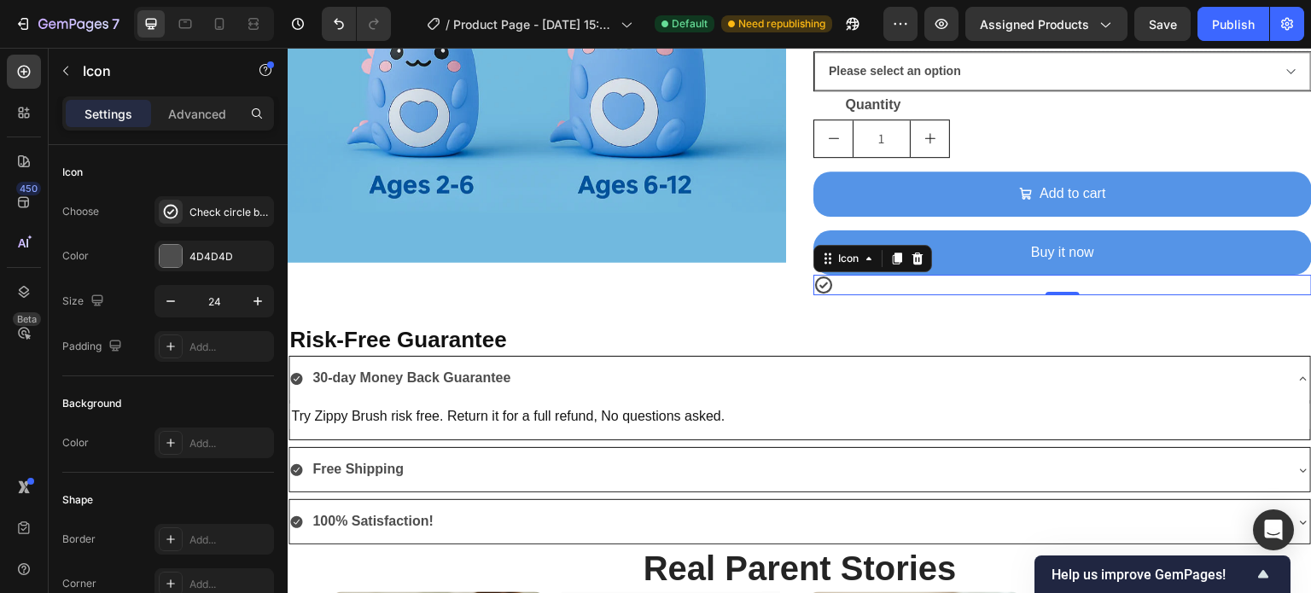
click at [836, 285] on div "Icon 0" at bounding box center [1062, 285] width 498 height 20
click at [852, 282] on div "Icon 0" at bounding box center [1062, 285] width 498 height 20
click at [90, 71] on p "Icon" at bounding box center [155, 71] width 145 height 20
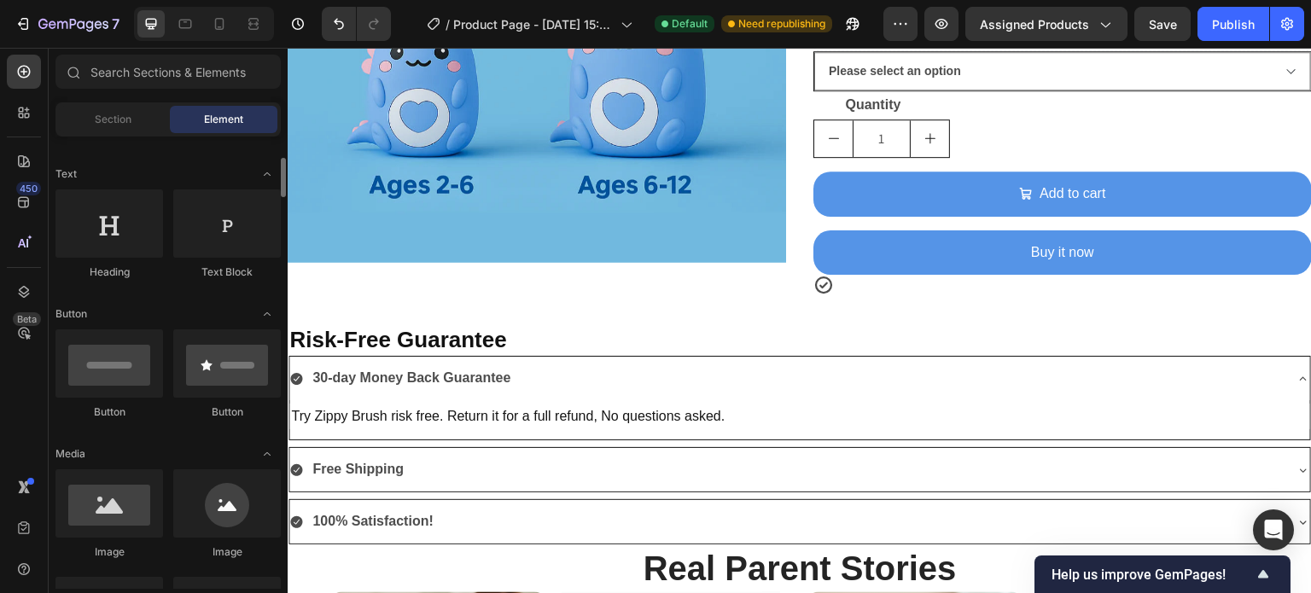
scroll to position [234, 0]
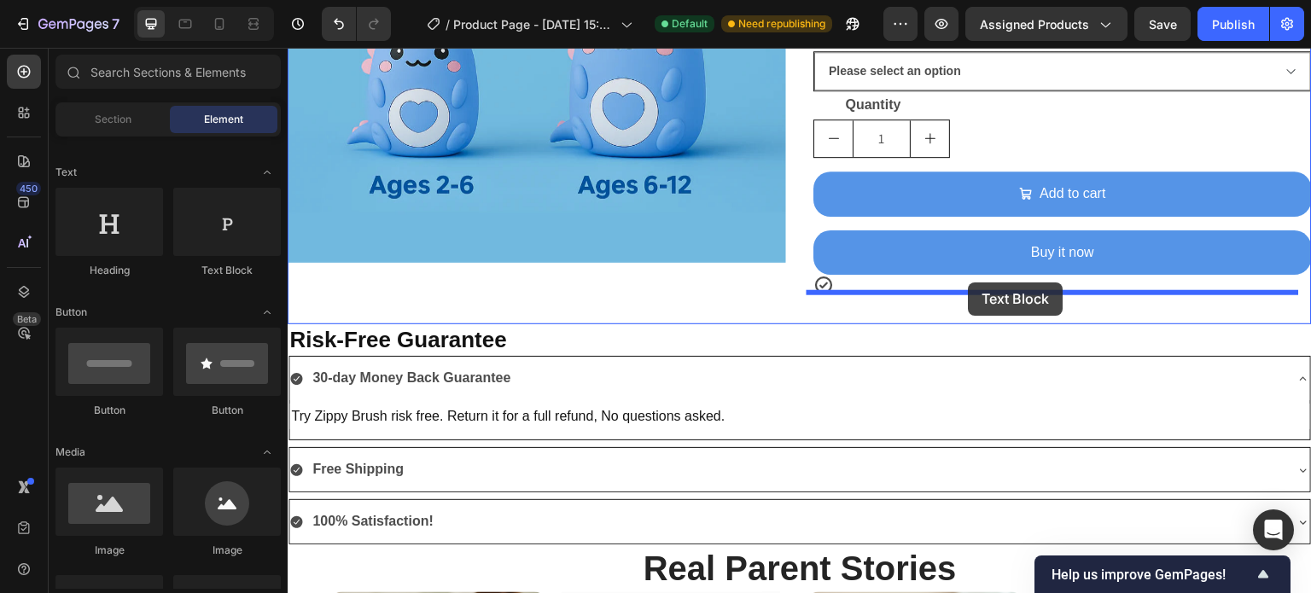
drag, startPoint x: 519, startPoint y: 279, endPoint x: 969, endPoint y: 282, distance: 449.8
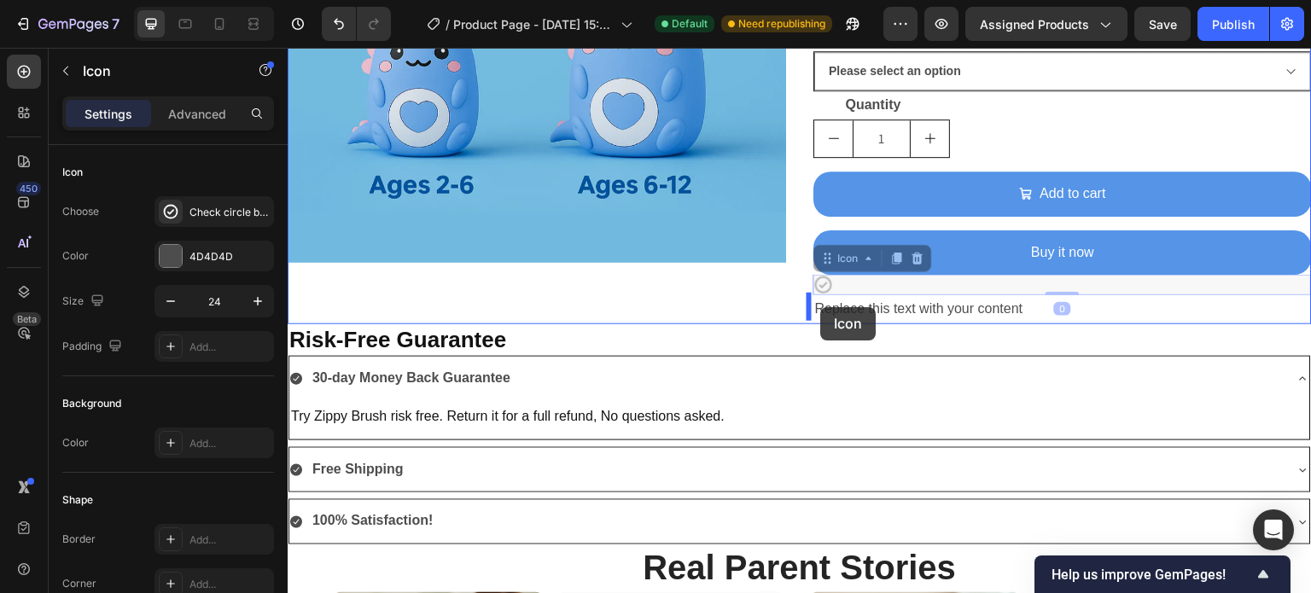
drag, startPoint x: 821, startPoint y: 283, endPoint x: 820, endPoint y: 307, distance: 23.9
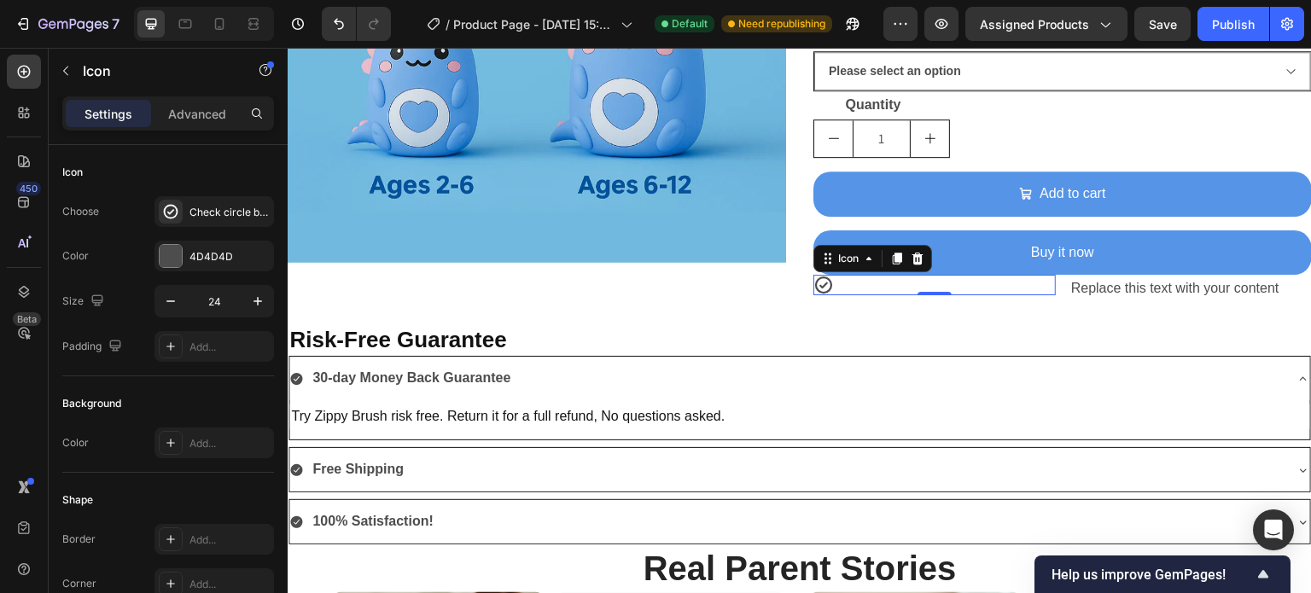
click at [993, 279] on div "Icon 0" at bounding box center [934, 285] width 242 height 20
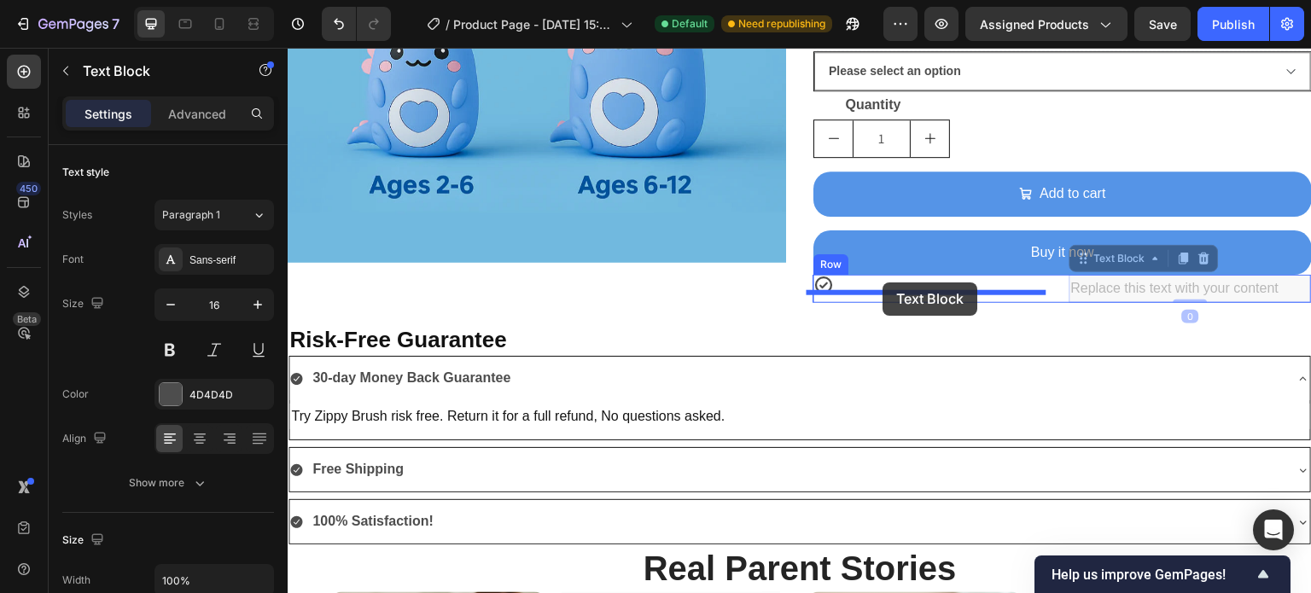
drag, startPoint x: 1072, startPoint y: 287, endPoint x: 882, endPoint y: 282, distance: 190.4
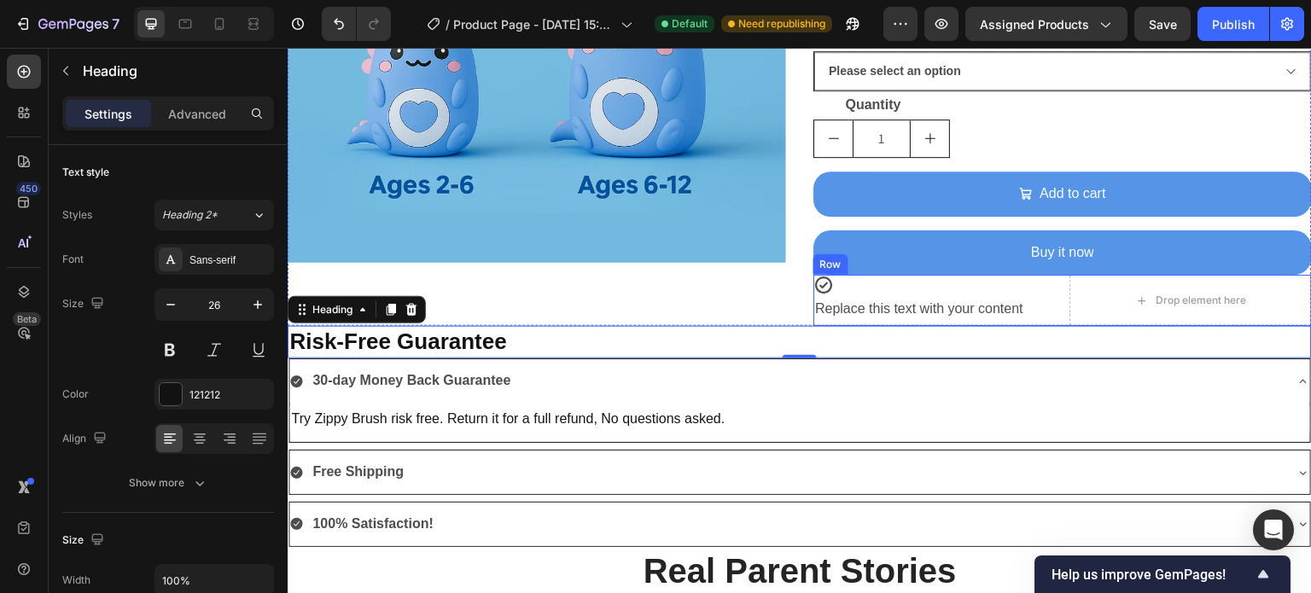
click at [1057, 281] on div "Icon Replace this text with your content Text Block Drop element here Row" at bounding box center [1062, 300] width 498 height 51
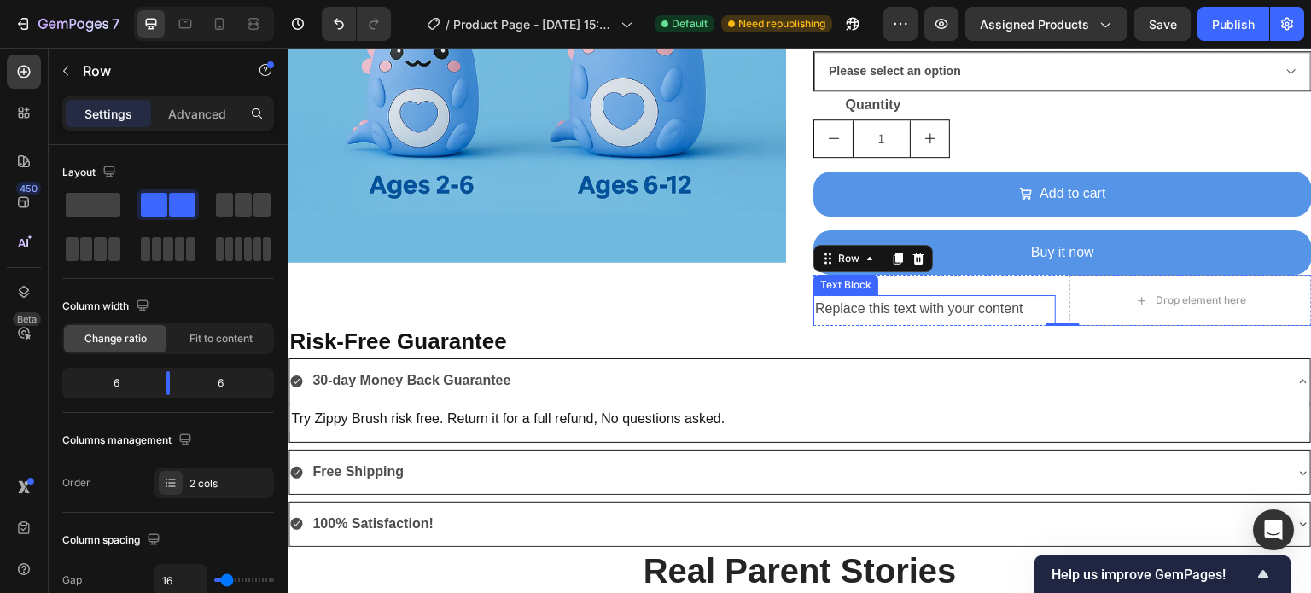
click at [813, 305] on div "Replace this text with your content" at bounding box center [934, 309] width 242 height 28
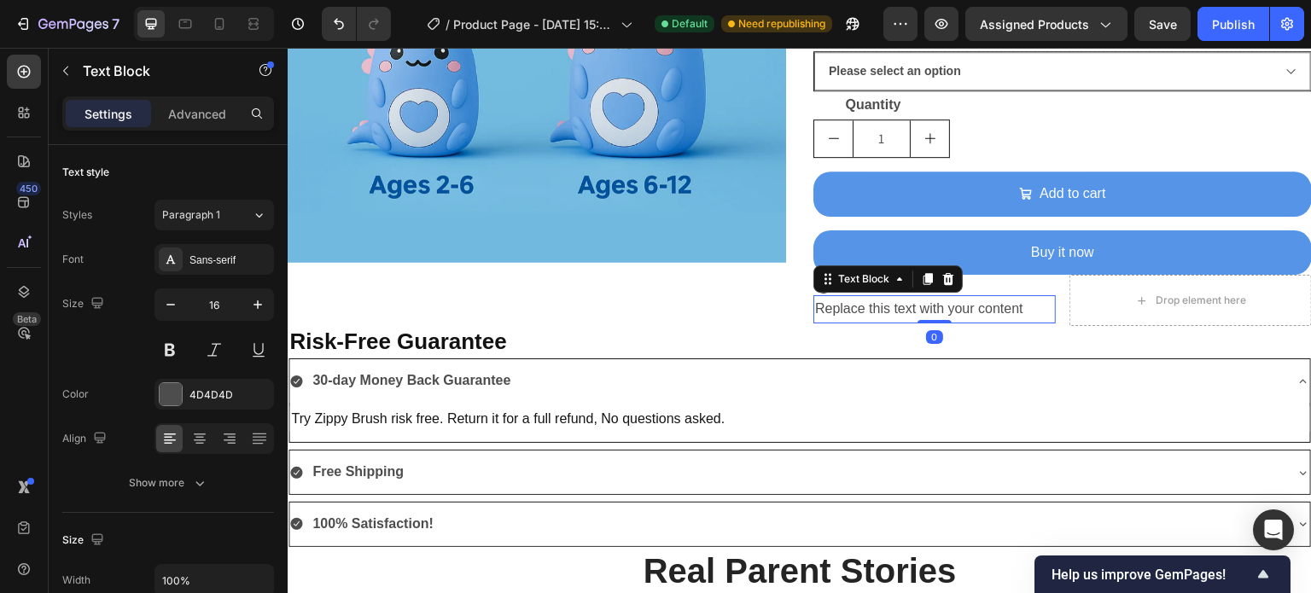
click at [813, 305] on div "Replace this text with your content" at bounding box center [934, 309] width 242 height 28
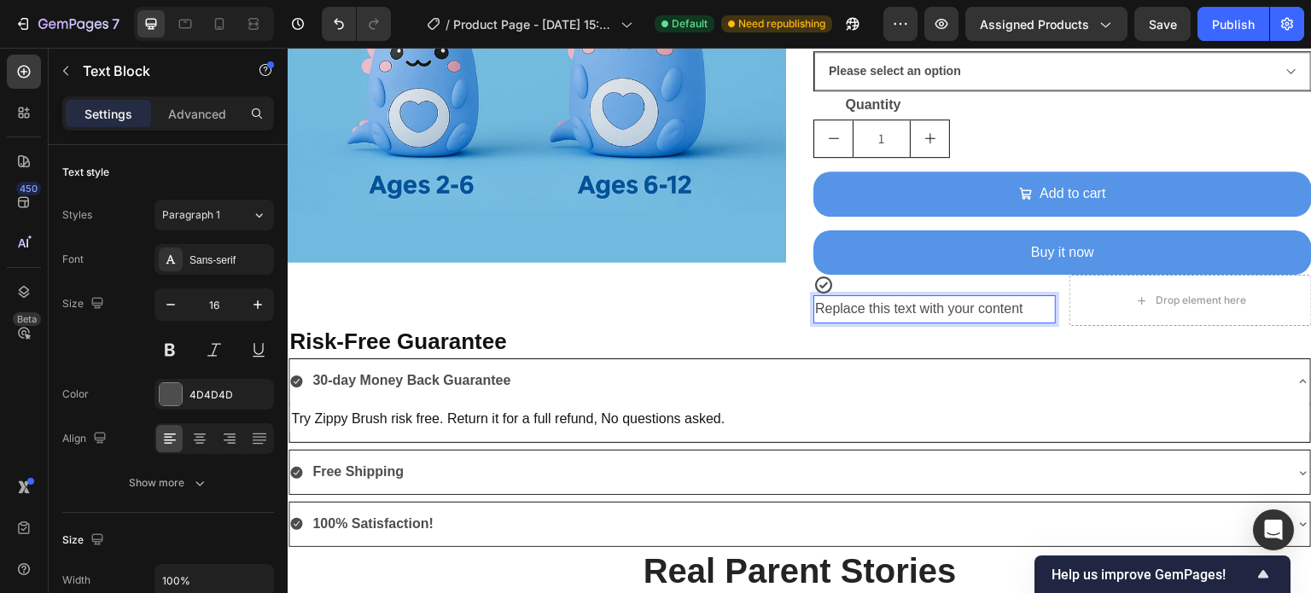
drag, startPoint x: 843, startPoint y: 306, endPoint x: 770, endPoint y: 280, distance: 77.7
click at [943, 274] on icon at bounding box center [948, 279] width 11 height 12
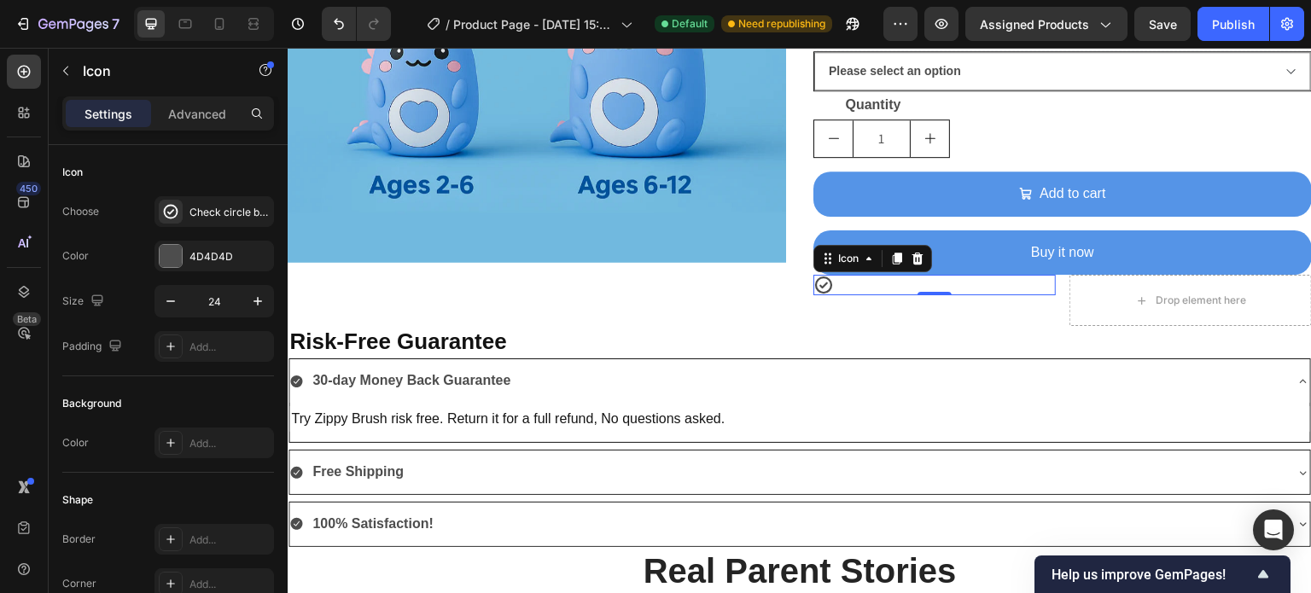
click at [840, 282] on div "Icon 0" at bounding box center [934, 285] width 242 height 20
click at [822, 280] on icon at bounding box center [823, 285] width 20 height 20
click at [828, 281] on div "Icon 0" at bounding box center [934, 285] width 242 height 20
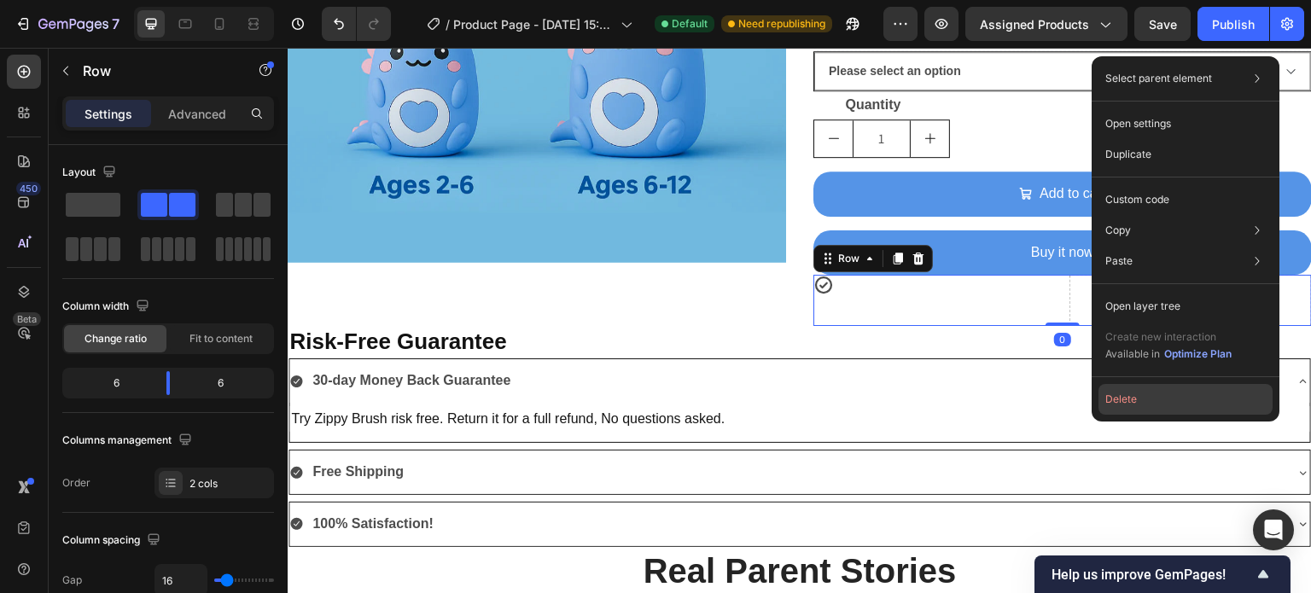
click at [1122, 397] on button "Delete" at bounding box center [1185, 399] width 174 height 31
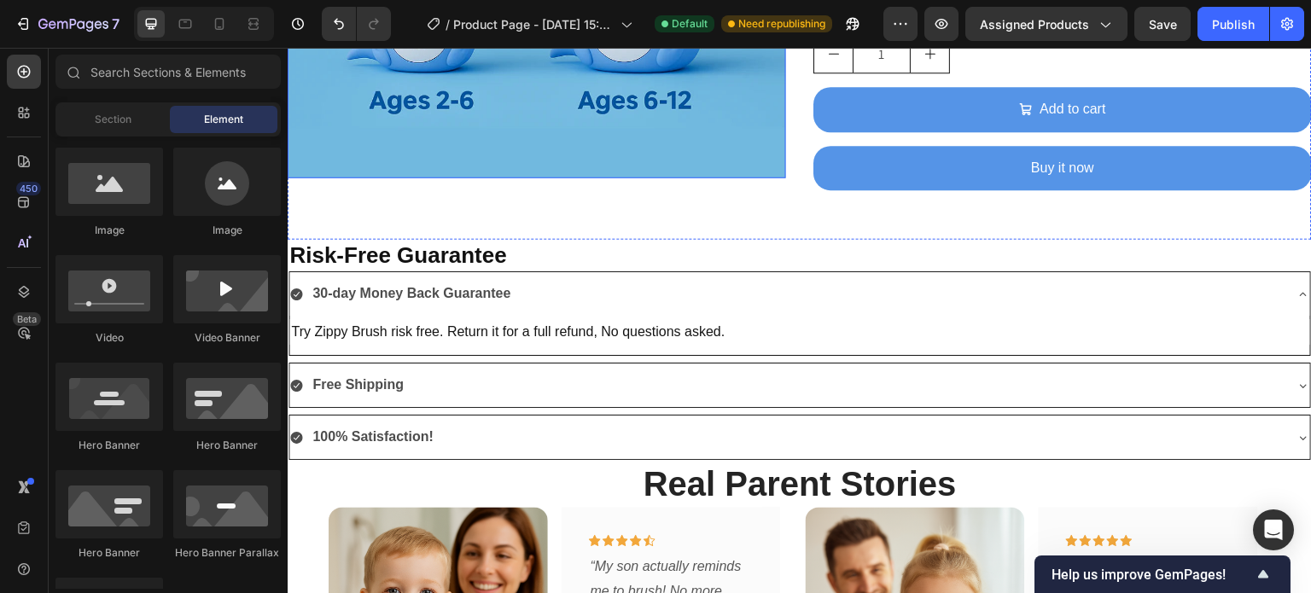
scroll to position [1146, 0]
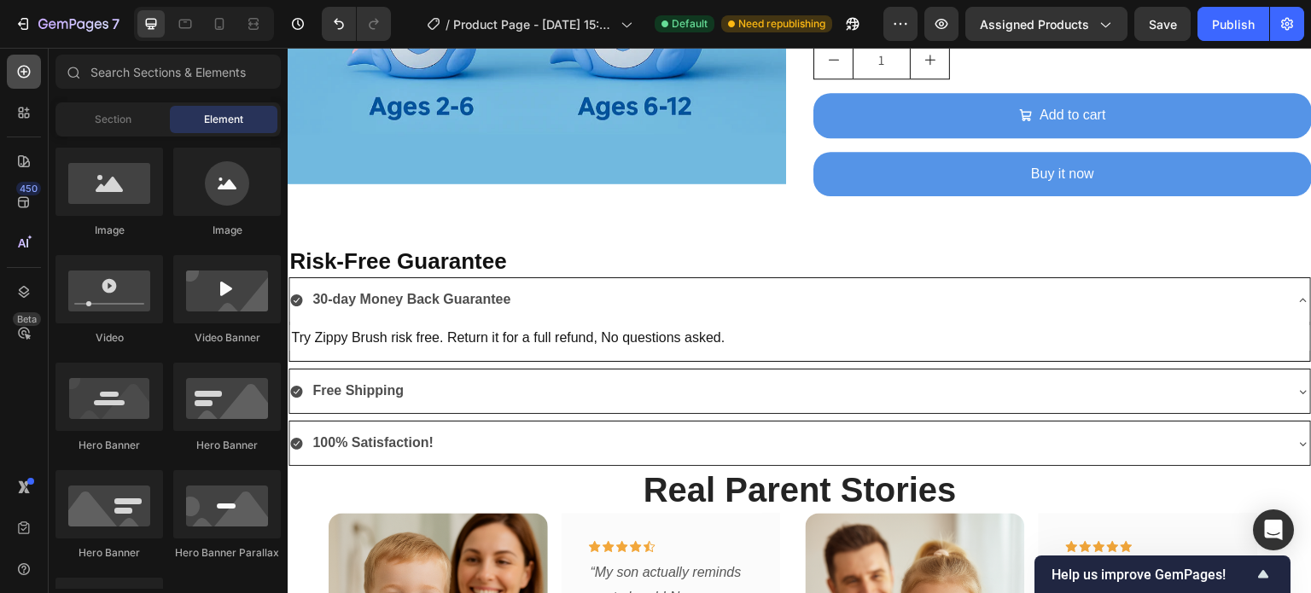
click at [26, 76] on icon at bounding box center [24, 72] width 13 height 13
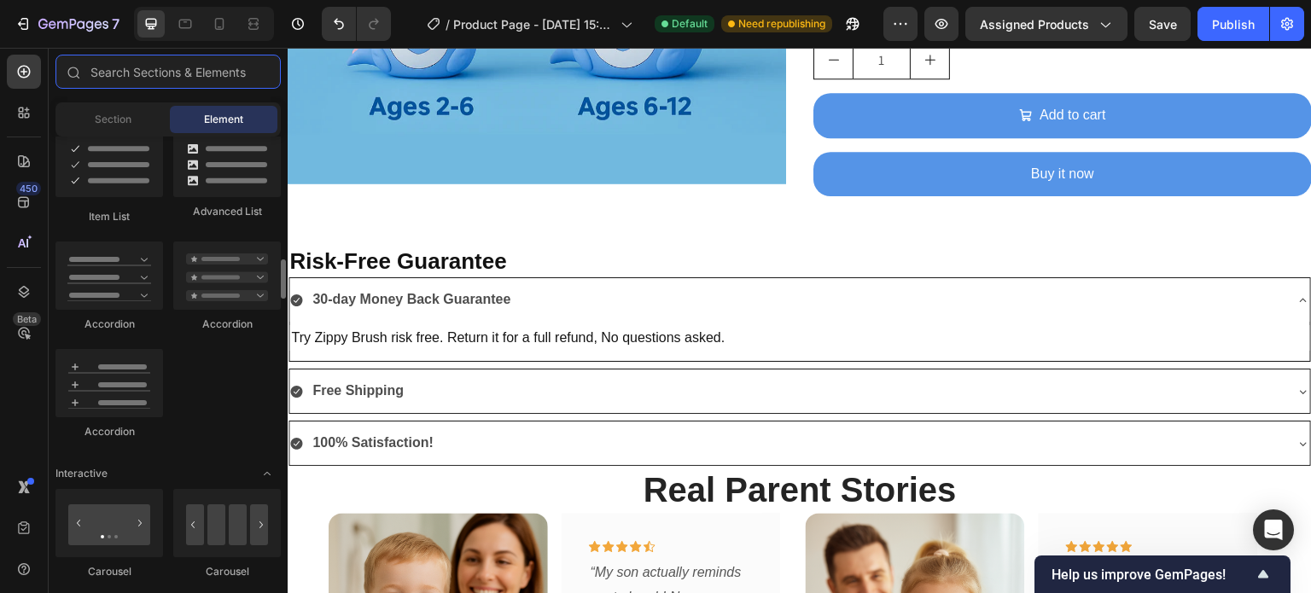
scroll to position [1393, 0]
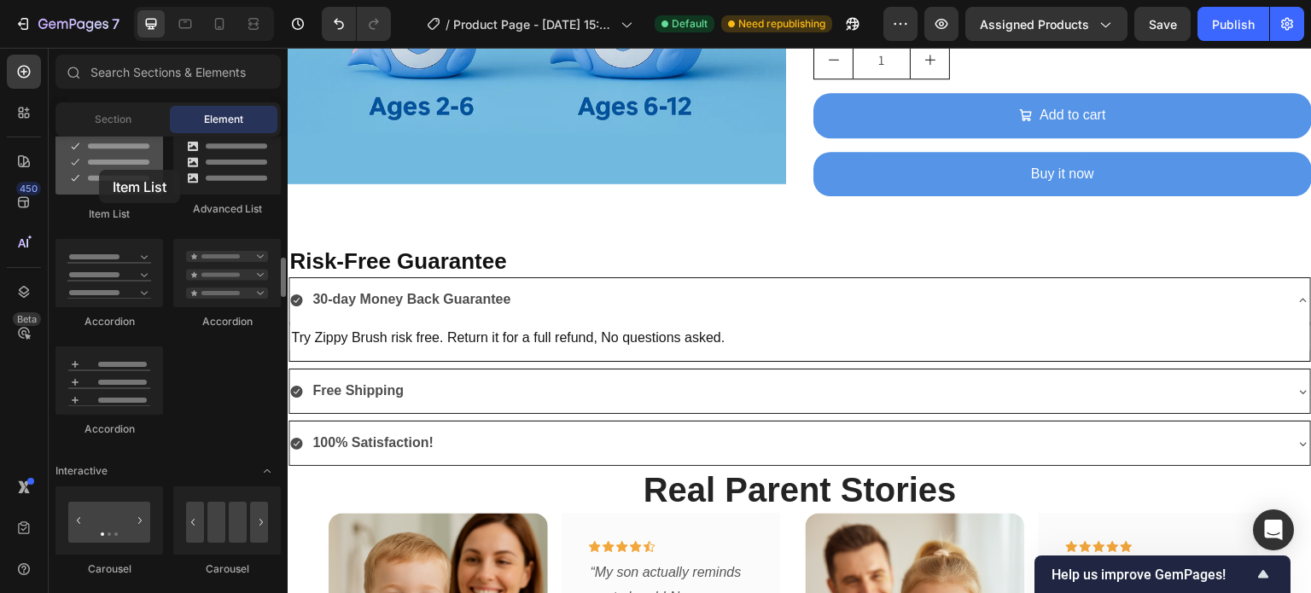
drag, startPoint x: 126, startPoint y: 170, endPoint x: 99, endPoint y: 170, distance: 27.3
click at [99, 170] on div at bounding box center [109, 160] width 108 height 68
click at [96, 178] on div at bounding box center [109, 160] width 108 height 68
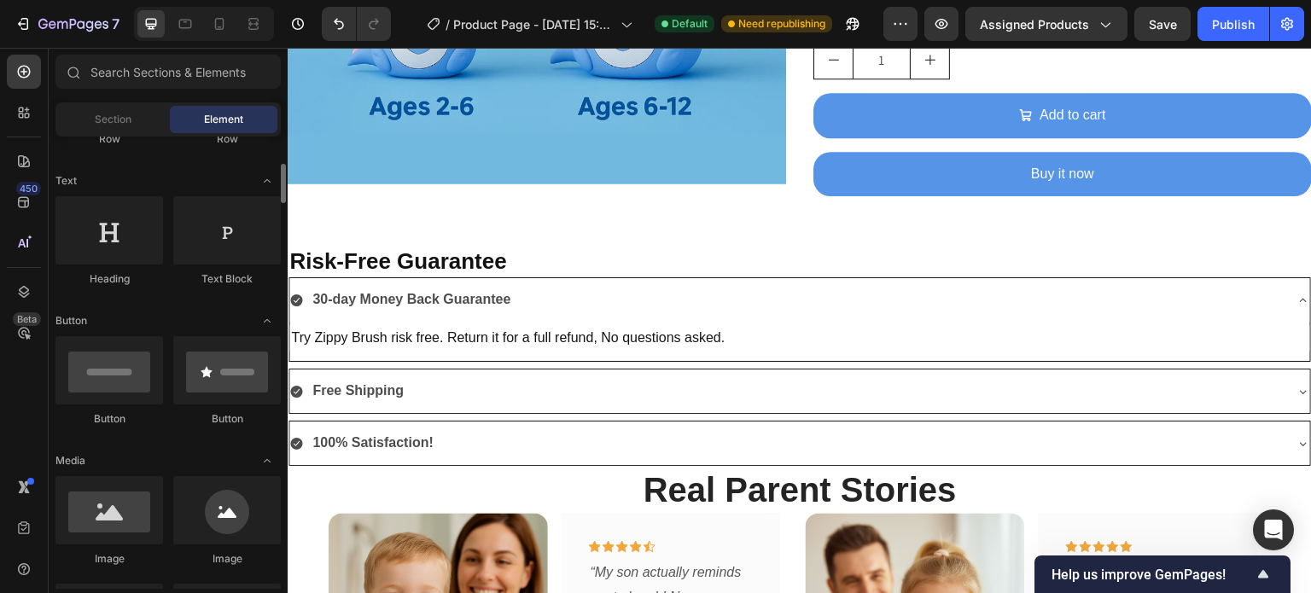
scroll to position [224, 0]
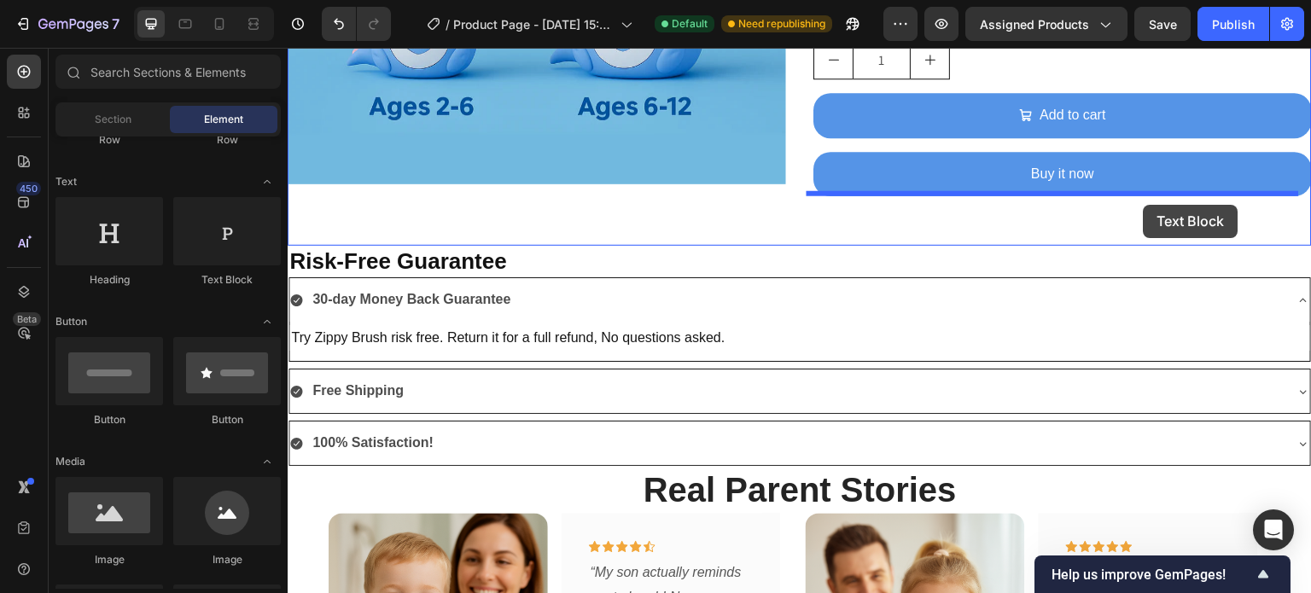
drag, startPoint x: 523, startPoint y: 285, endPoint x: 1144, endPoint y: 205, distance: 625.6
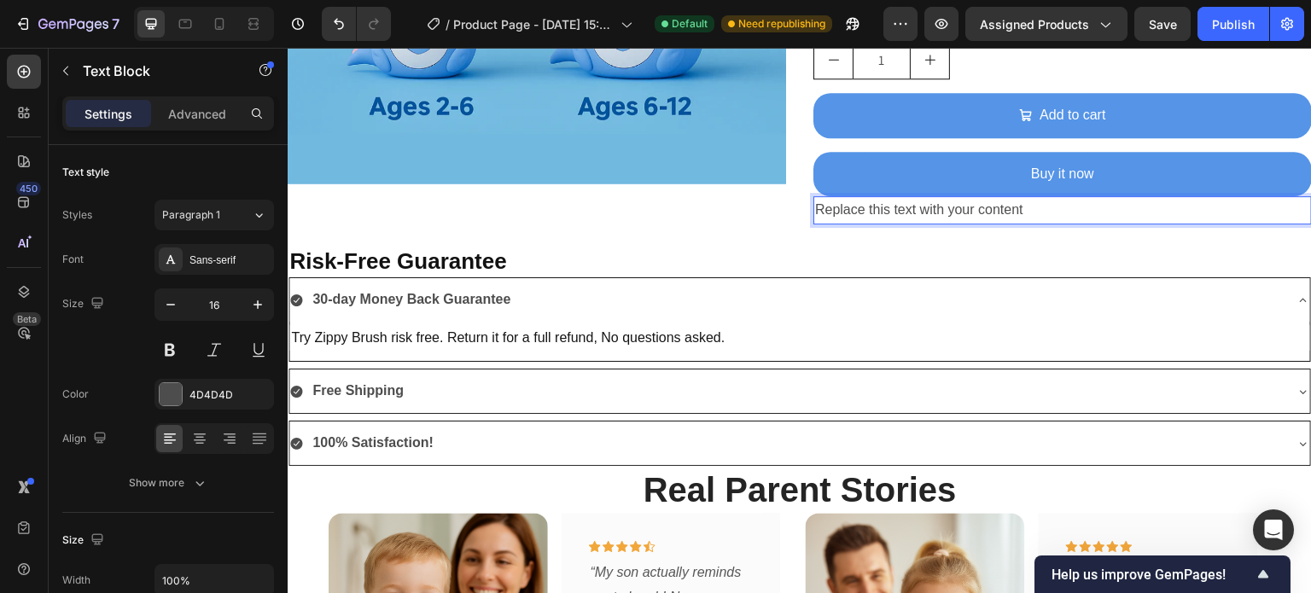
click at [1021, 209] on p "Replace this text with your content" at bounding box center [1062, 210] width 495 height 25
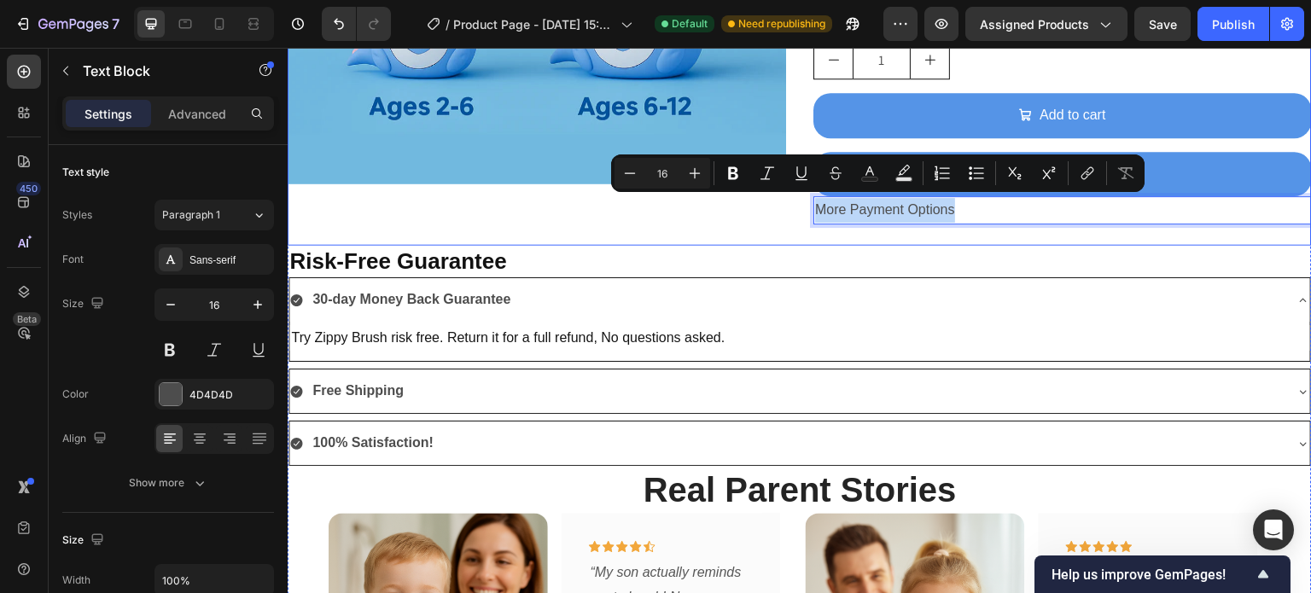
drag, startPoint x: 949, startPoint y: 205, endPoint x: 801, endPoint y: 228, distance: 150.3
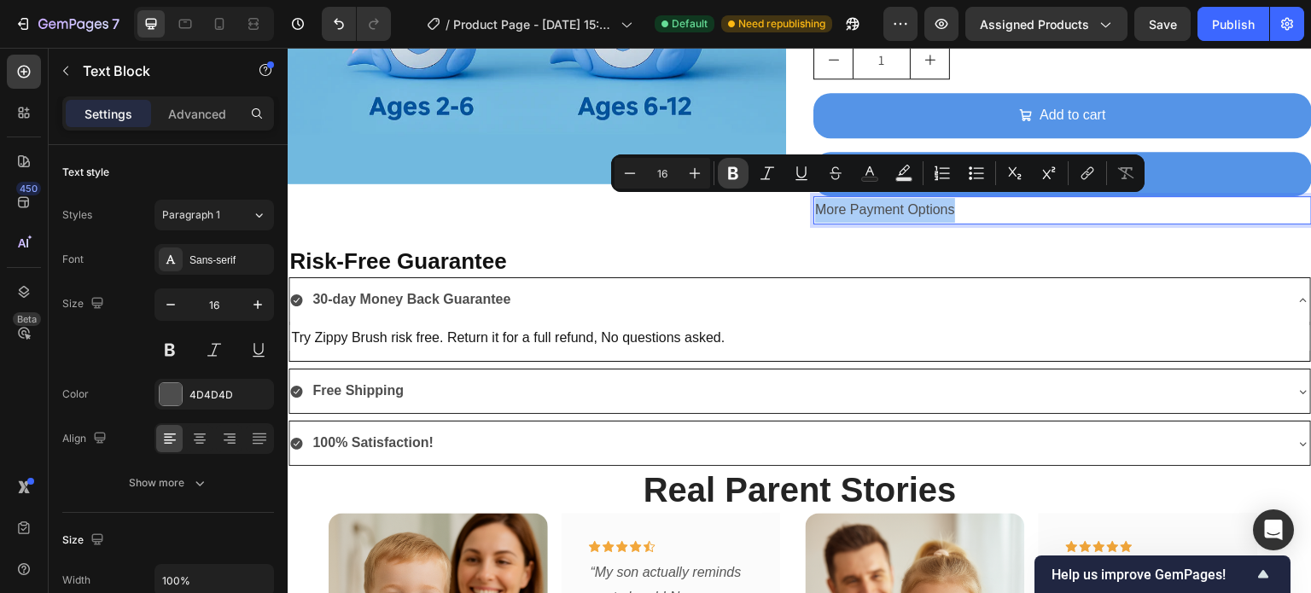
click at [735, 168] on icon "Editor contextual toolbar" at bounding box center [733, 173] width 10 height 13
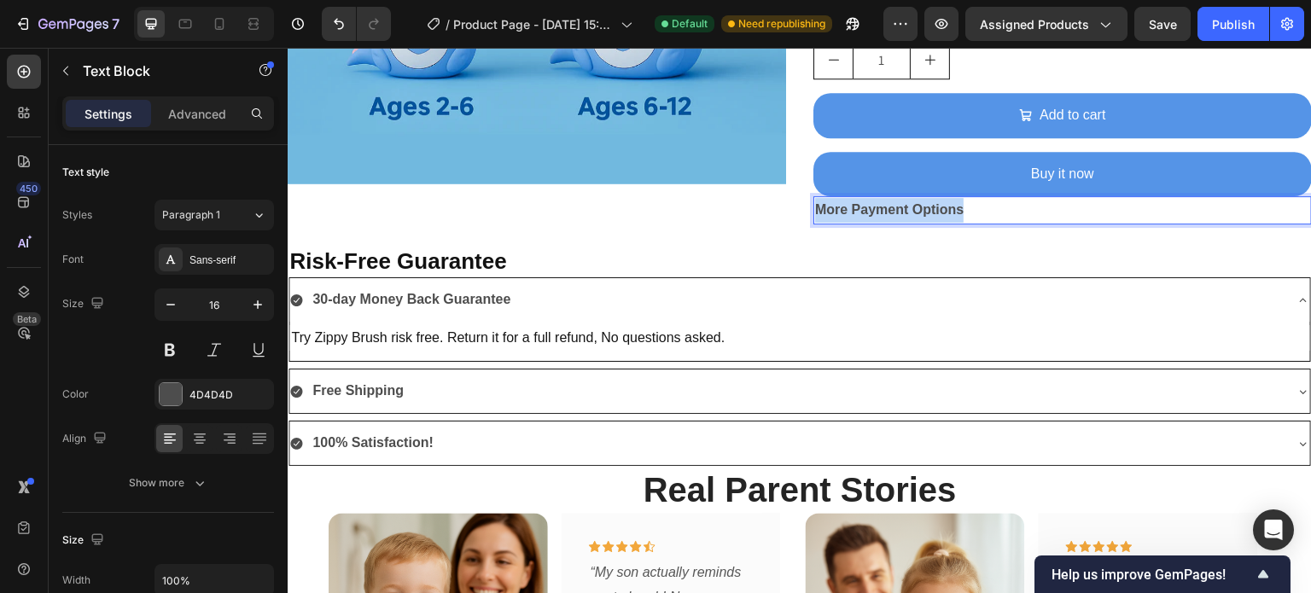
drag, startPoint x: 955, startPoint y: 206, endPoint x: 809, endPoint y: 217, distance: 146.4
click at [815, 217] on p "More Payment Options" at bounding box center [1062, 210] width 495 height 25
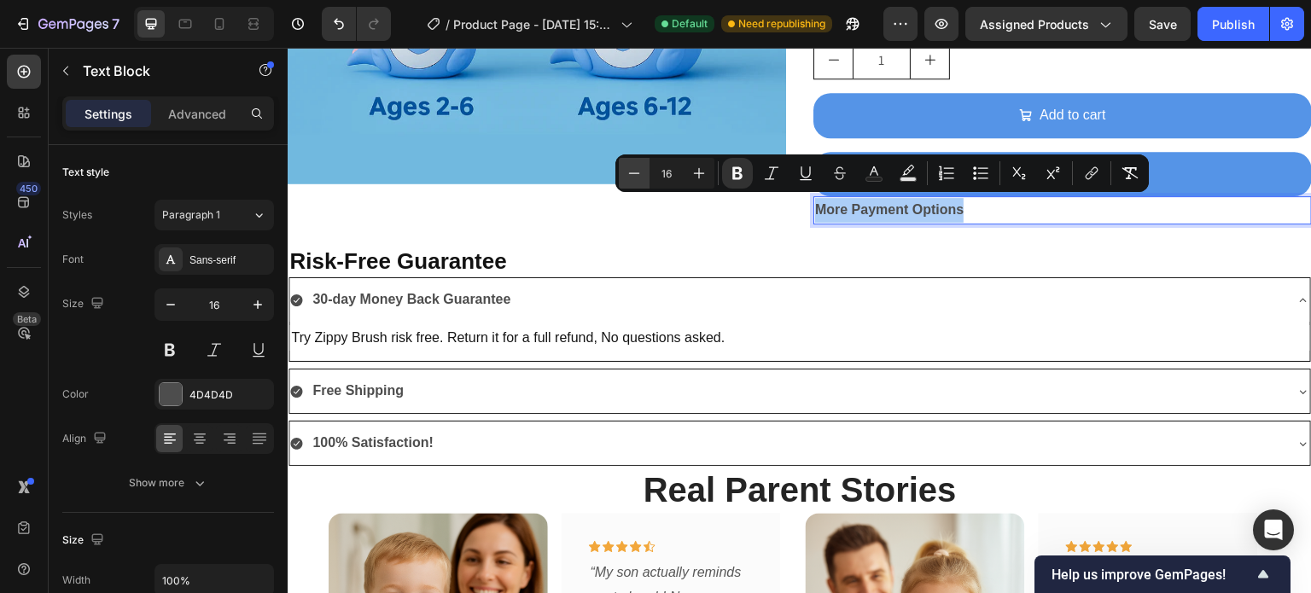
click at [638, 172] on icon "Editor contextual toolbar" at bounding box center [634, 172] width 11 height 1
type input "12"
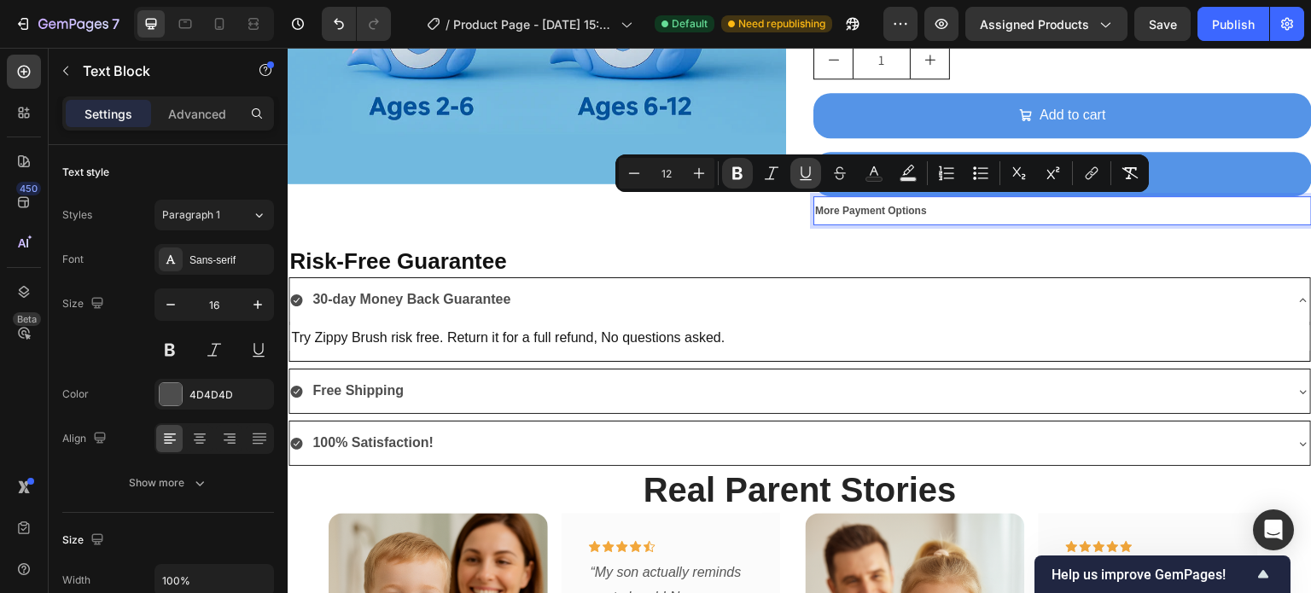
click at [803, 168] on icon "Editor contextual toolbar" at bounding box center [805, 173] width 17 height 17
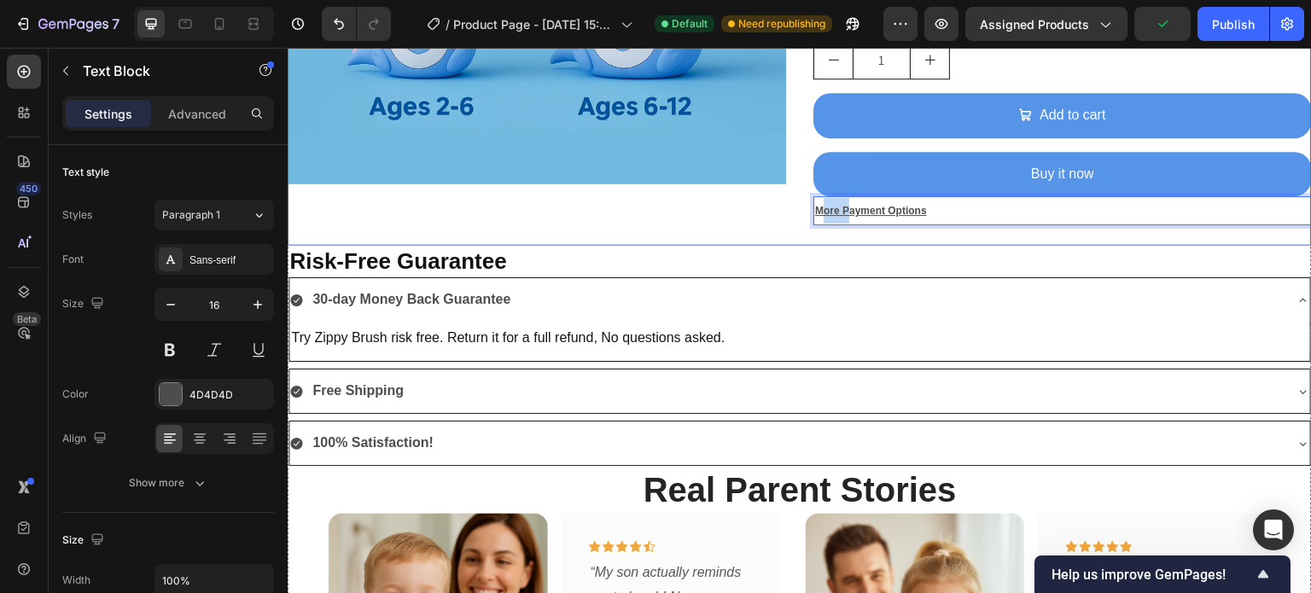
drag, startPoint x: 842, startPoint y: 208, endPoint x: 803, endPoint y: 197, distance: 40.8
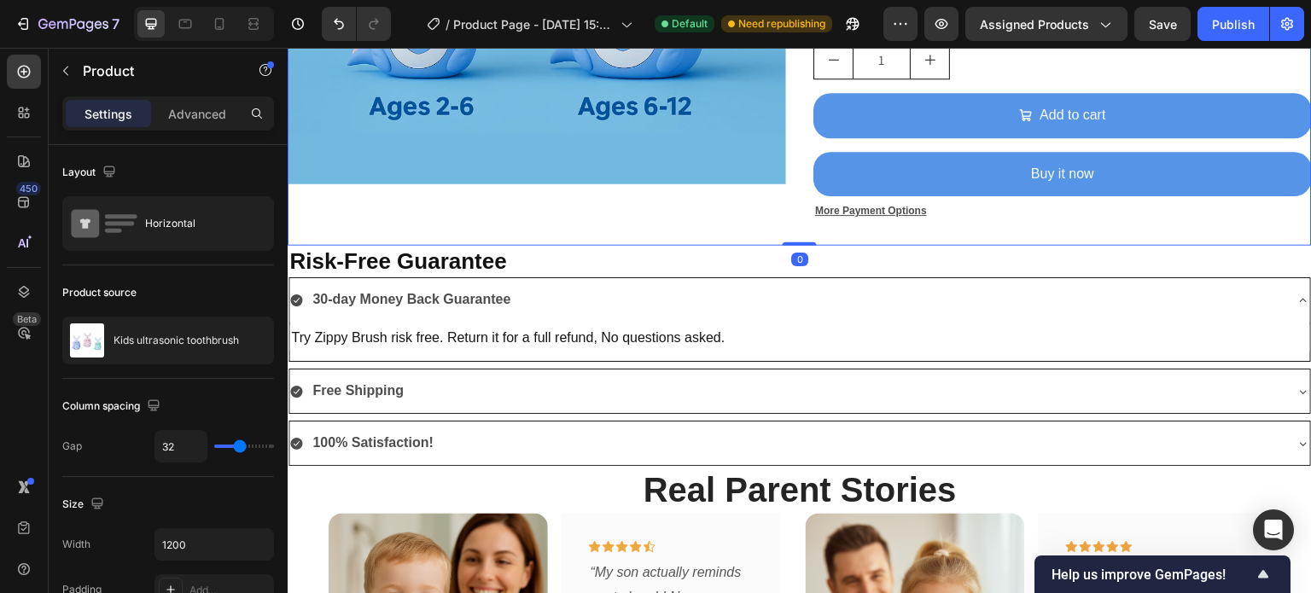
click at [842, 205] on u "More Payment Options" at bounding box center [871, 211] width 112 height 12
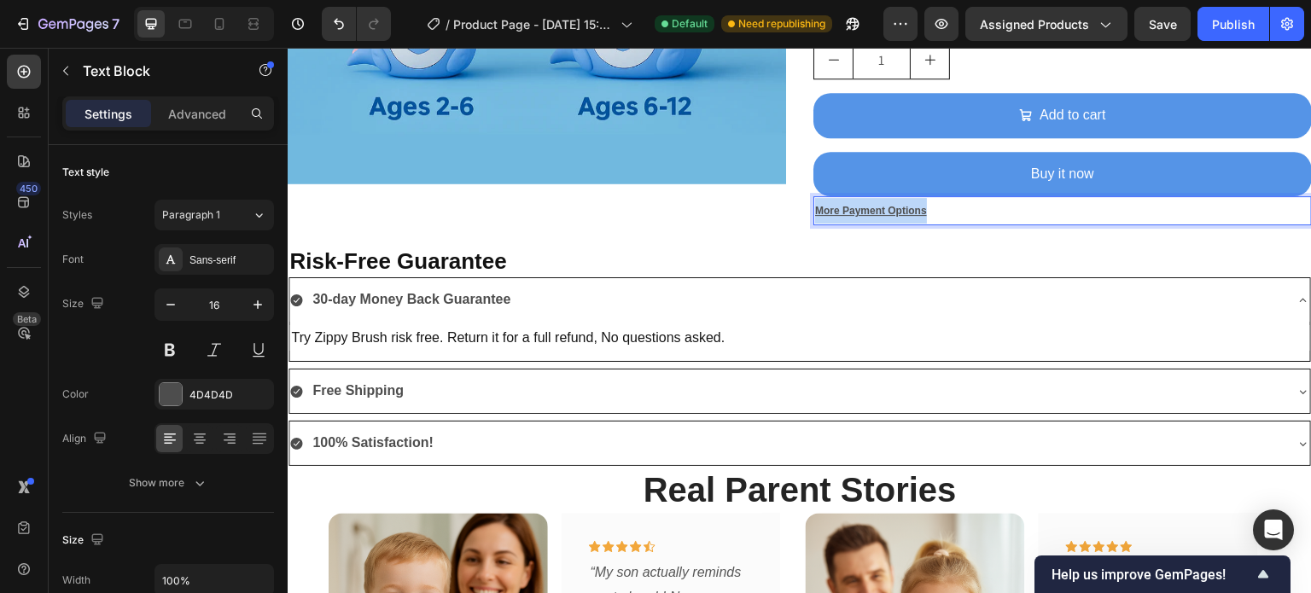
drag, startPoint x: 923, startPoint y: 207, endPoint x: 807, endPoint y: 215, distance: 116.3
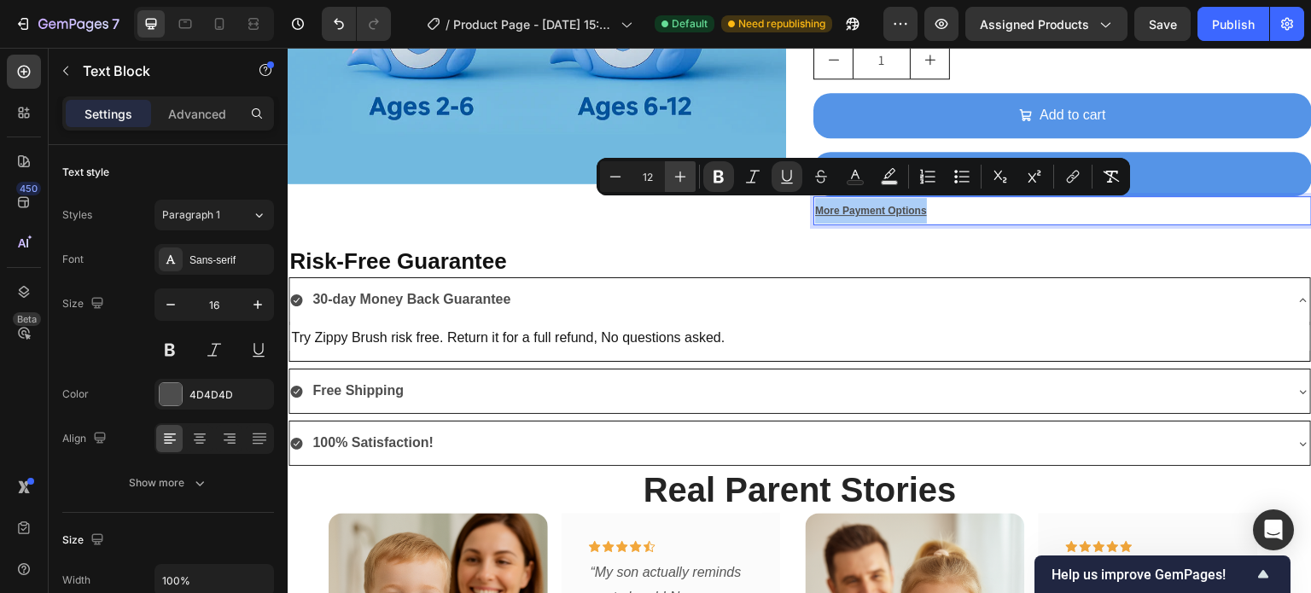
click at [679, 177] on icon "Editor contextual toolbar" at bounding box center [680, 176] width 17 height 17
type input "13"
click at [930, 171] on icon "Editor contextual toolbar" at bounding box center [930, 171] width 10 height 1
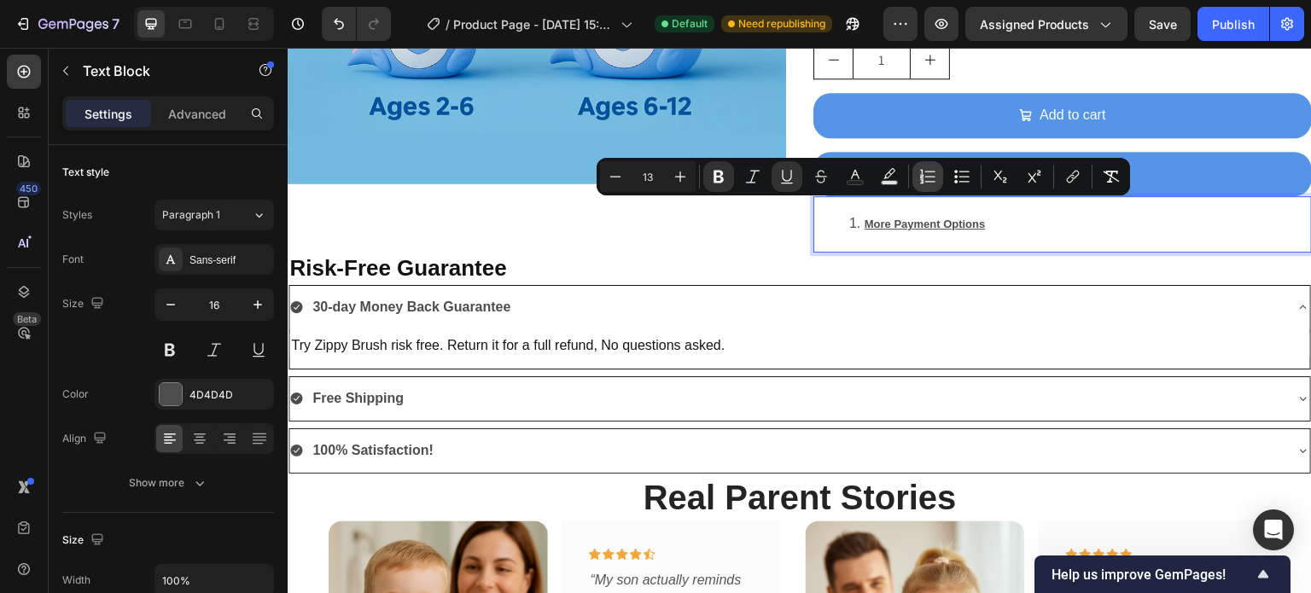
click at [930, 171] on icon "Editor contextual toolbar" at bounding box center [930, 171] width 10 height 1
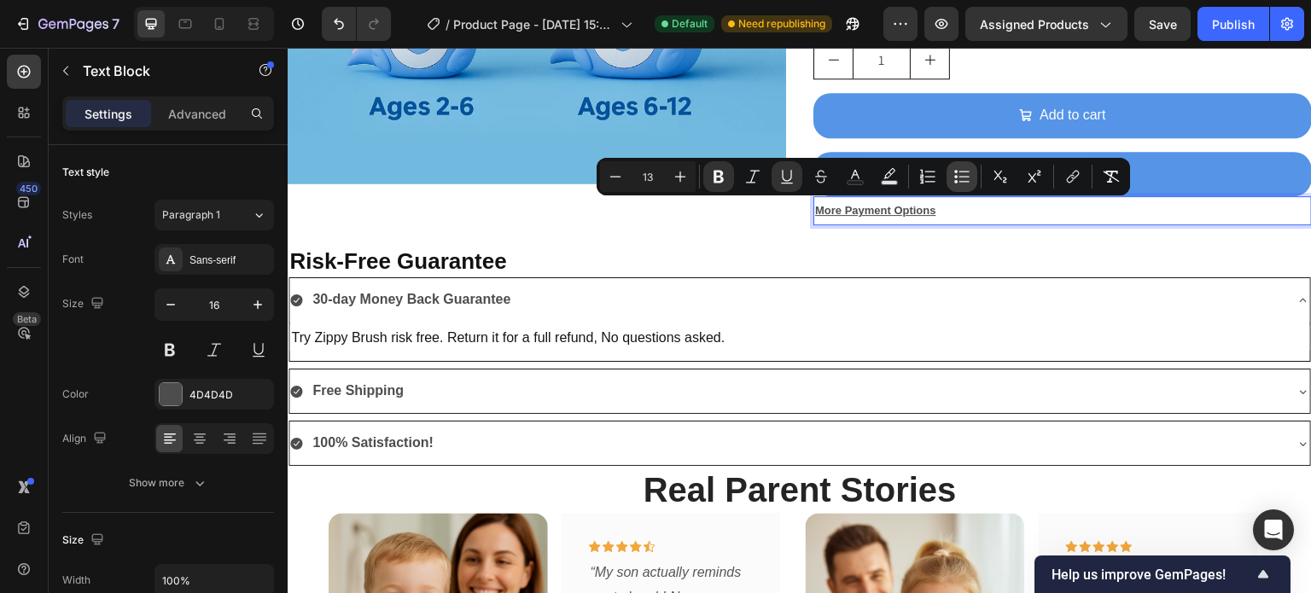
click at [961, 175] on icon "Editor contextual toolbar" at bounding box center [961, 176] width 17 height 17
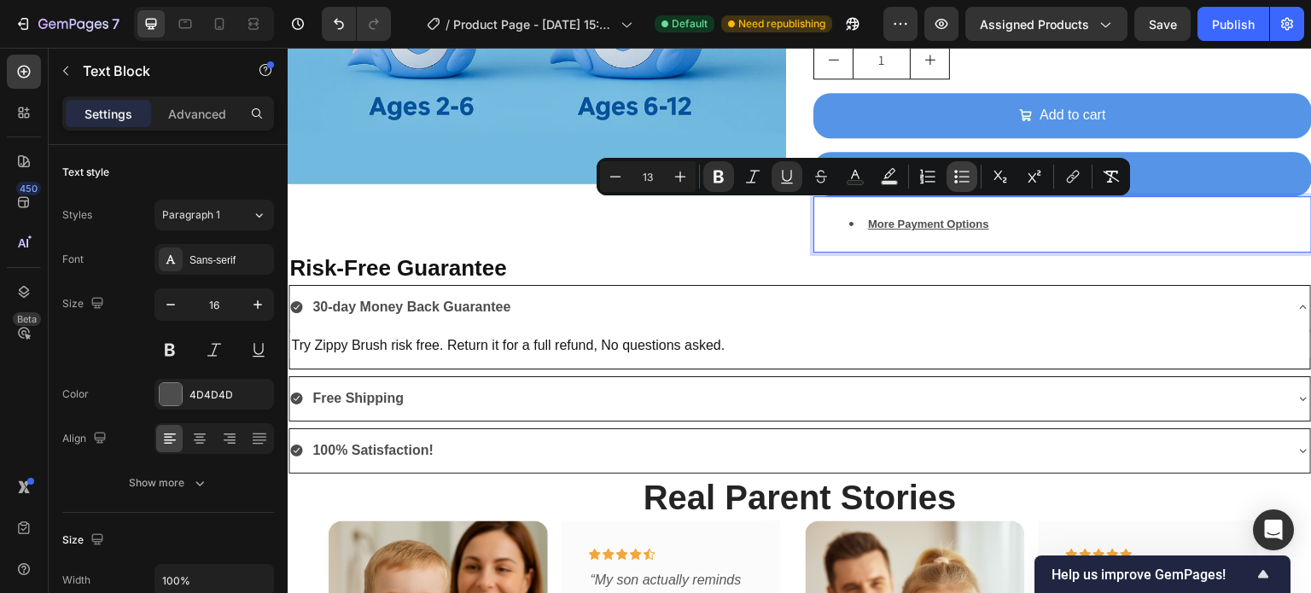
click at [961, 175] on icon "Editor contextual toolbar" at bounding box center [961, 176] width 17 height 17
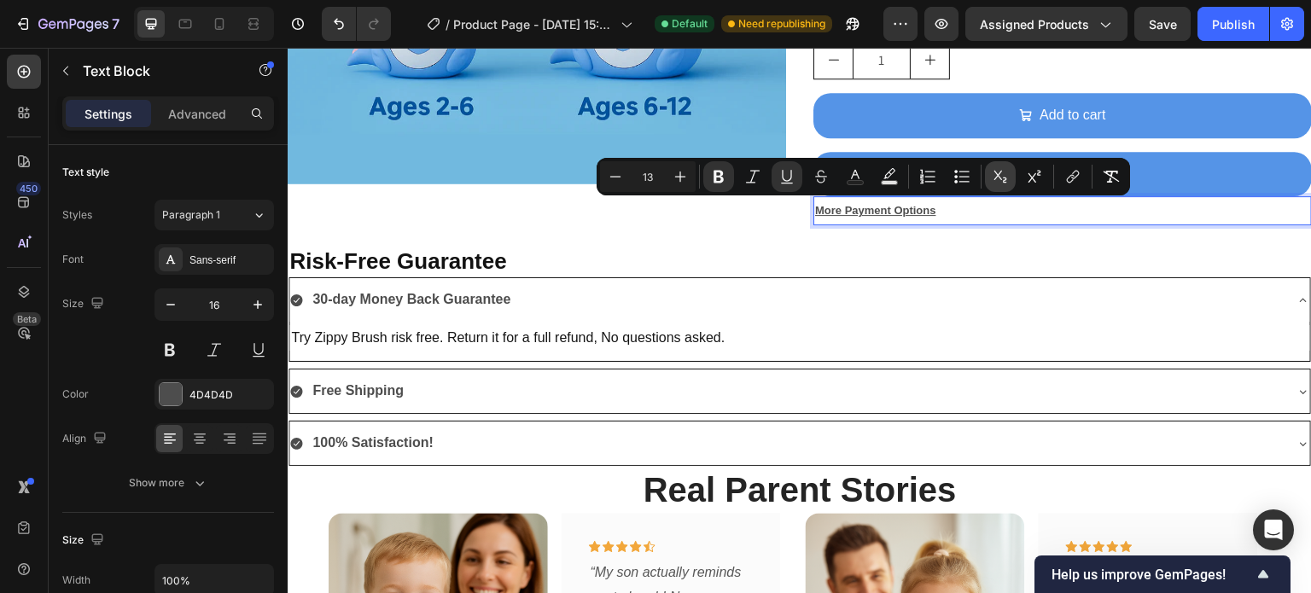
click at [994, 175] on icon "Editor contextual toolbar" at bounding box center [1000, 176] width 17 height 17
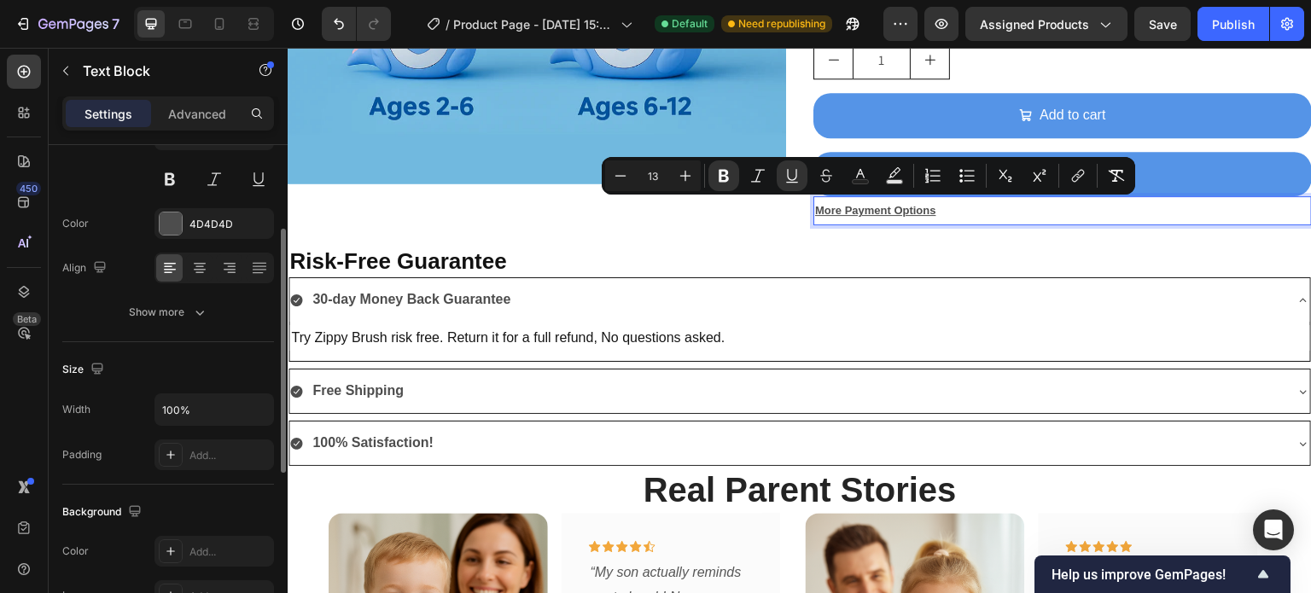
scroll to position [171, 0]
click at [222, 21] on icon at bounding box center [219, 23] width 17 height 17
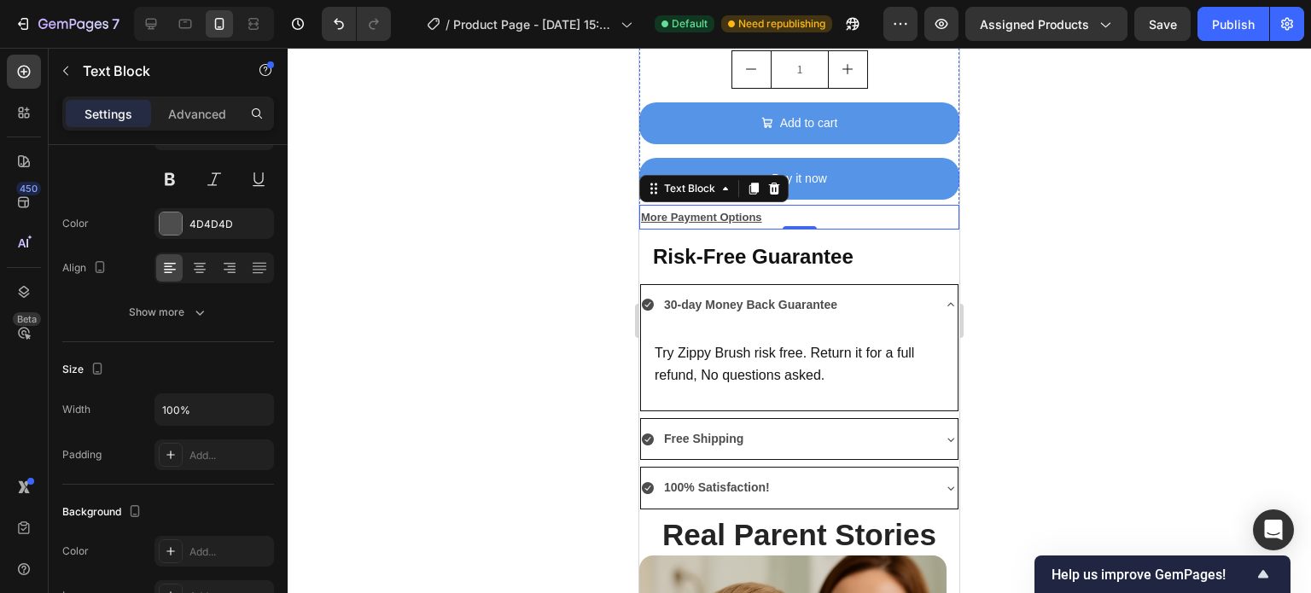
scroll to position [1795, 0]
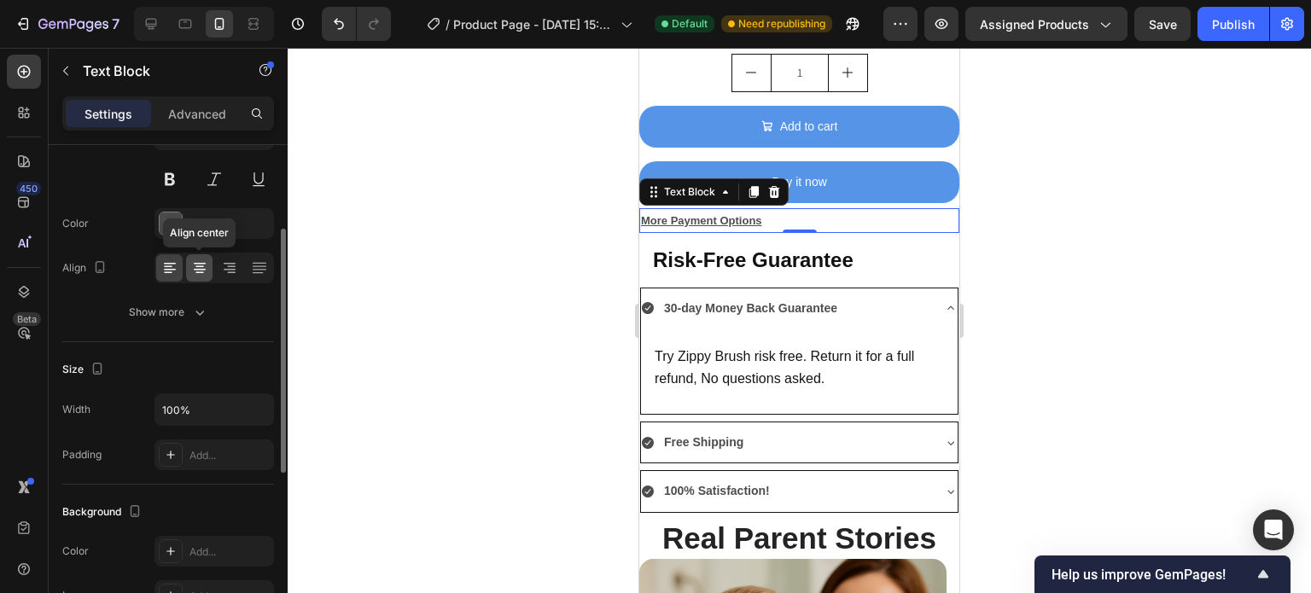
click at [195, 266] on icon at bounding box center [199, 267] width 9 height 2
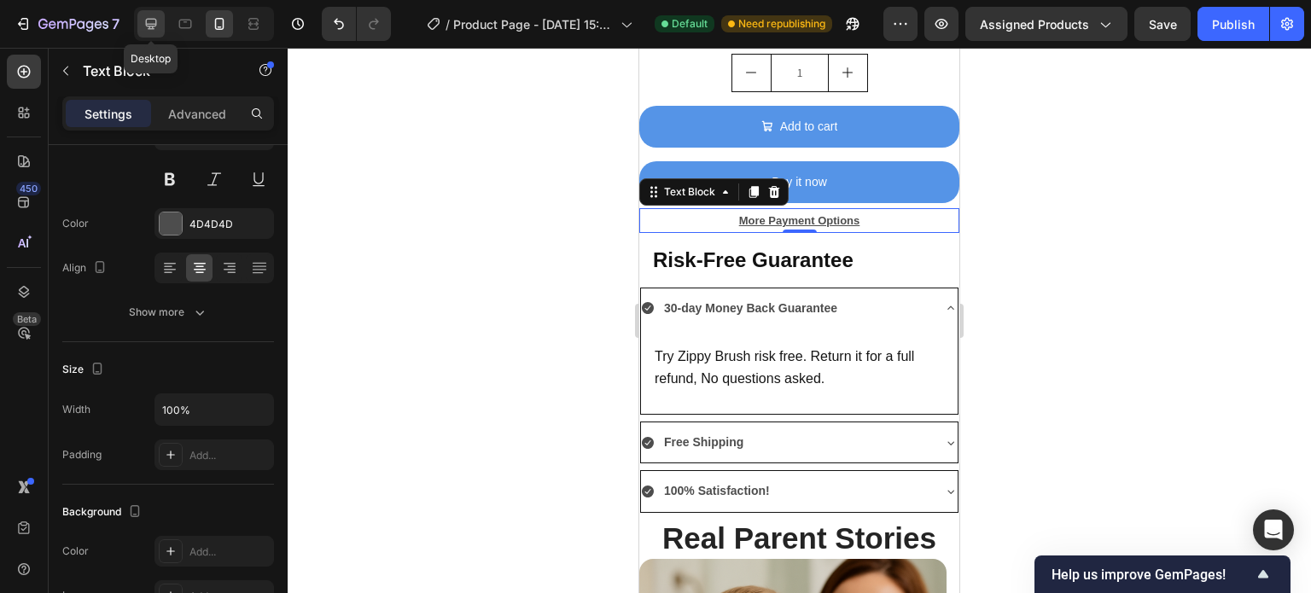
click at [153, 26] on icon at bounding box center [151, 24] width 11 height 11
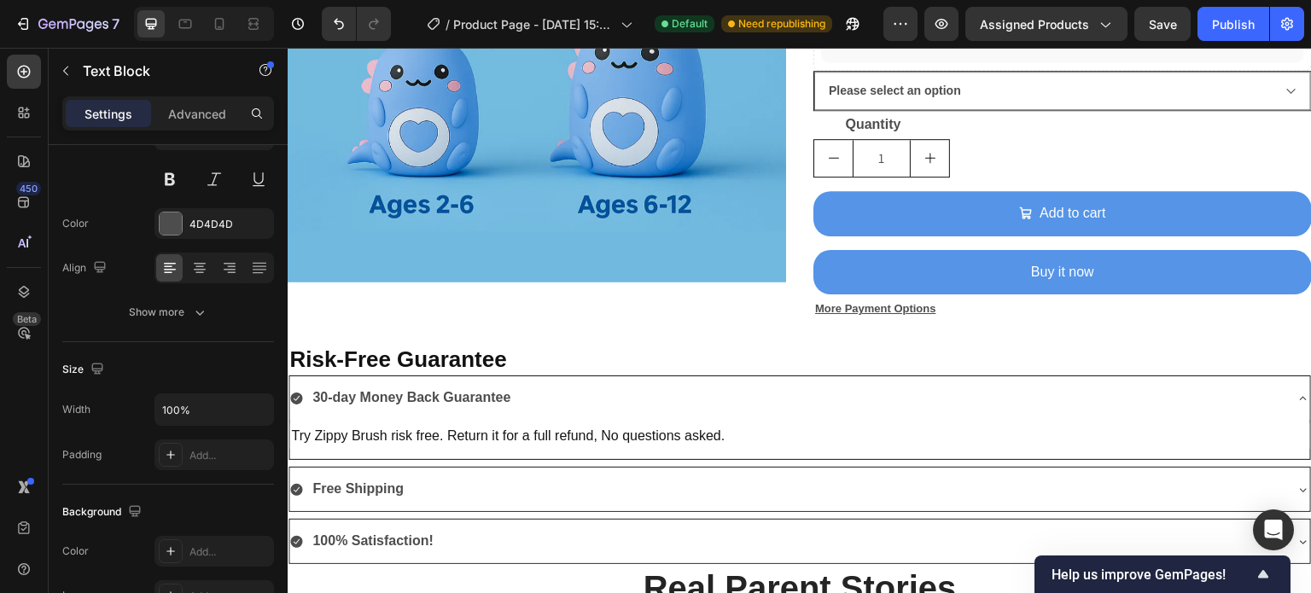
scroll to position [1050, 0]
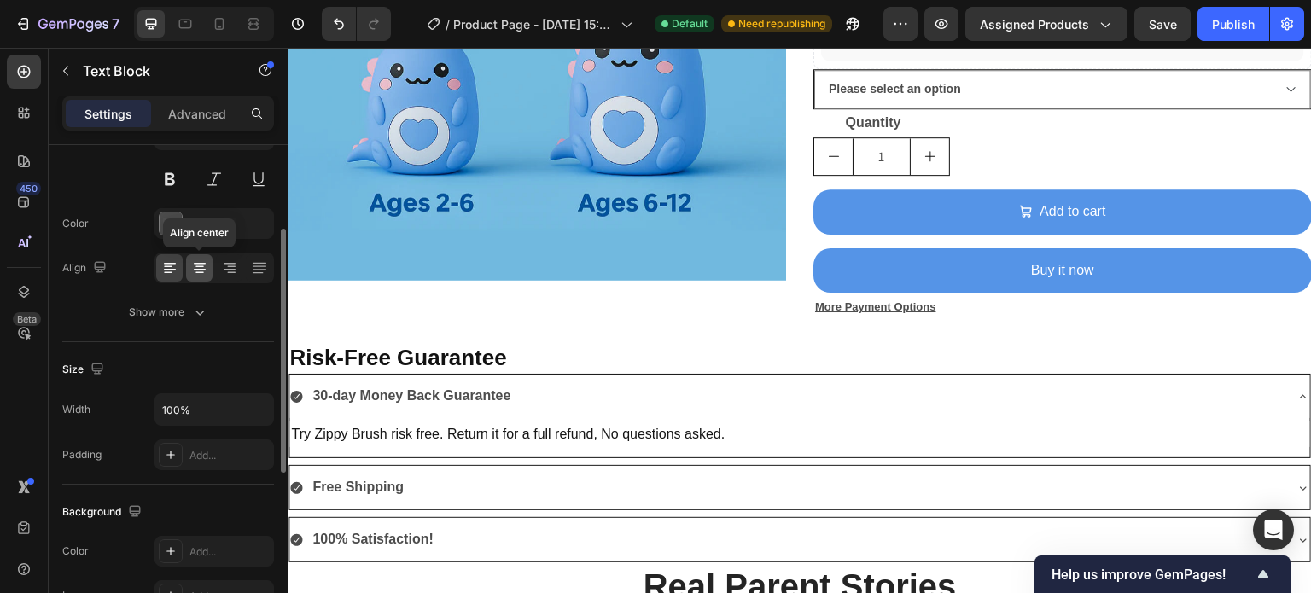
click at [203, 269] on icon at bounding box center [200, 270] width 12 height 2
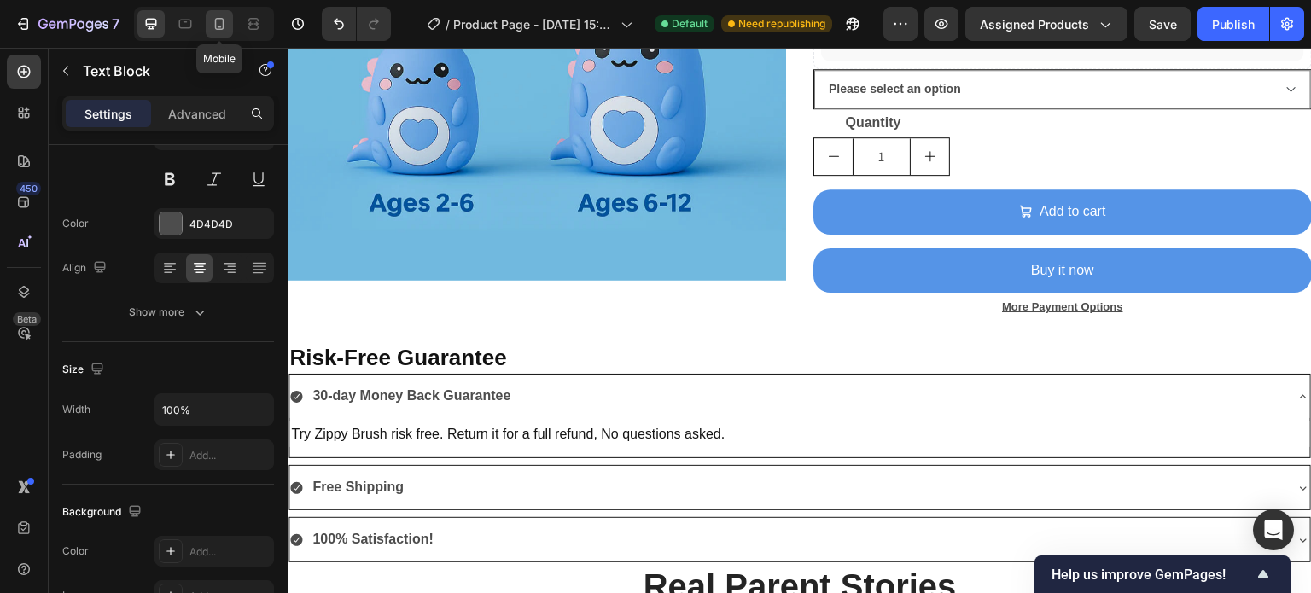
click at [218, 26] on icon at bounding box center [220, 27] width 4 height 2
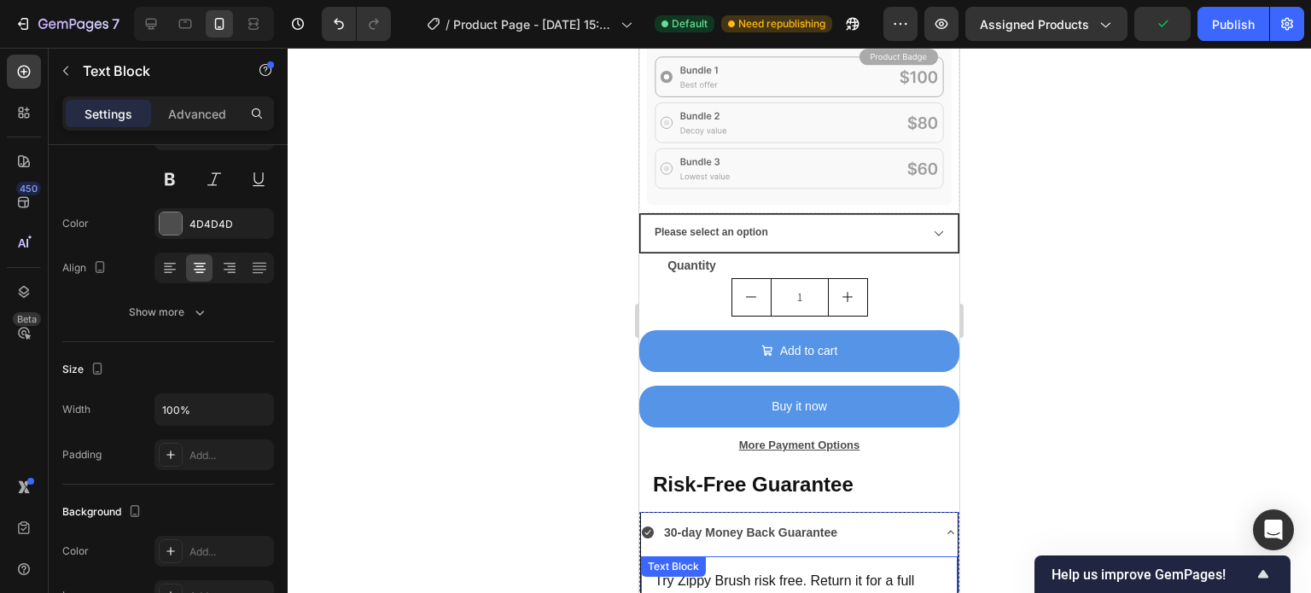
scroll to position [1570, 0]
click at [150, 20] on icon at bounding box center [151, 23] width 17 height 17
type input "16"
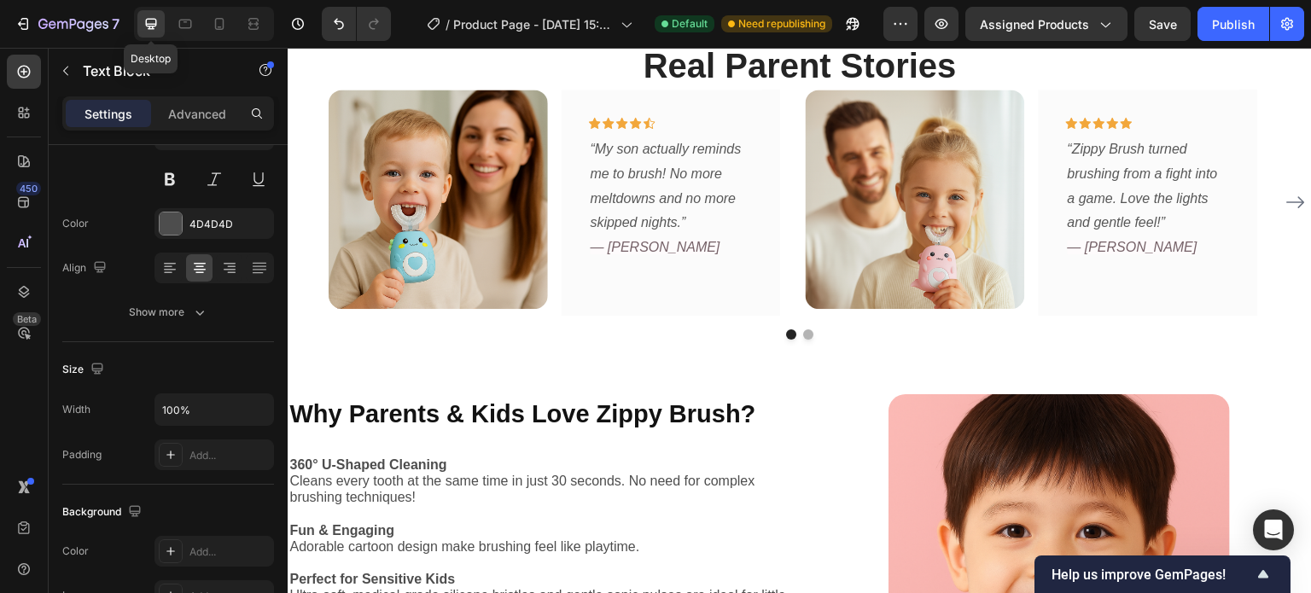
scroll to position [1205, 0]
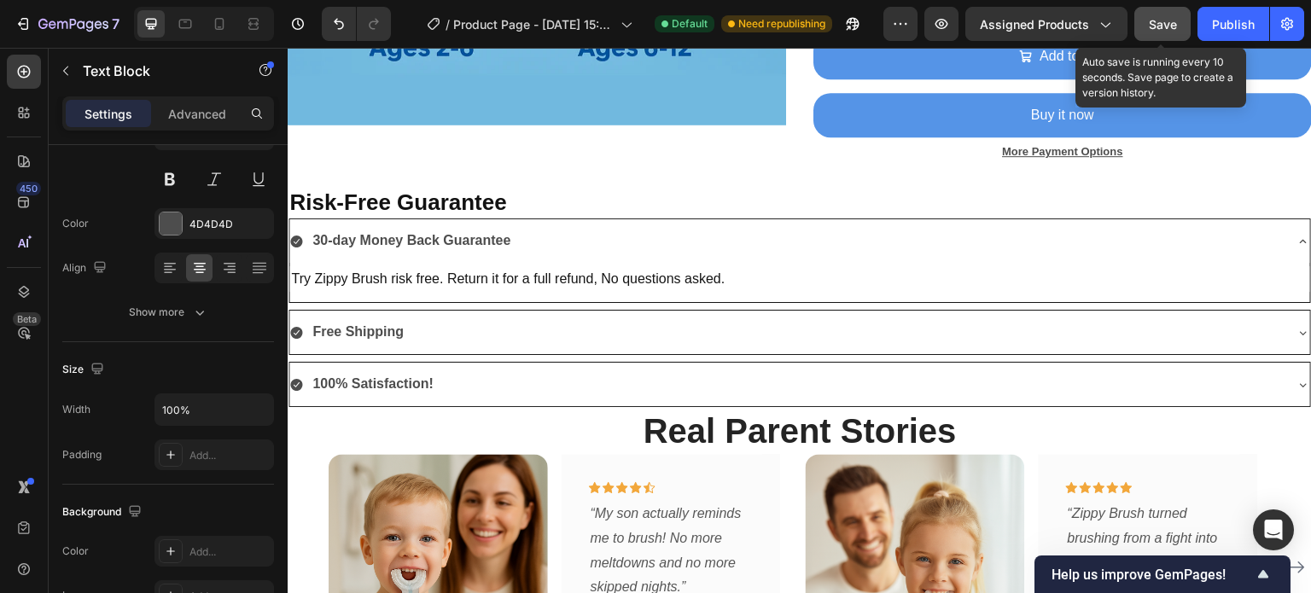
click at [1165, 28] on span "Save" at bounding box center [1163, 24] width 28 height 15
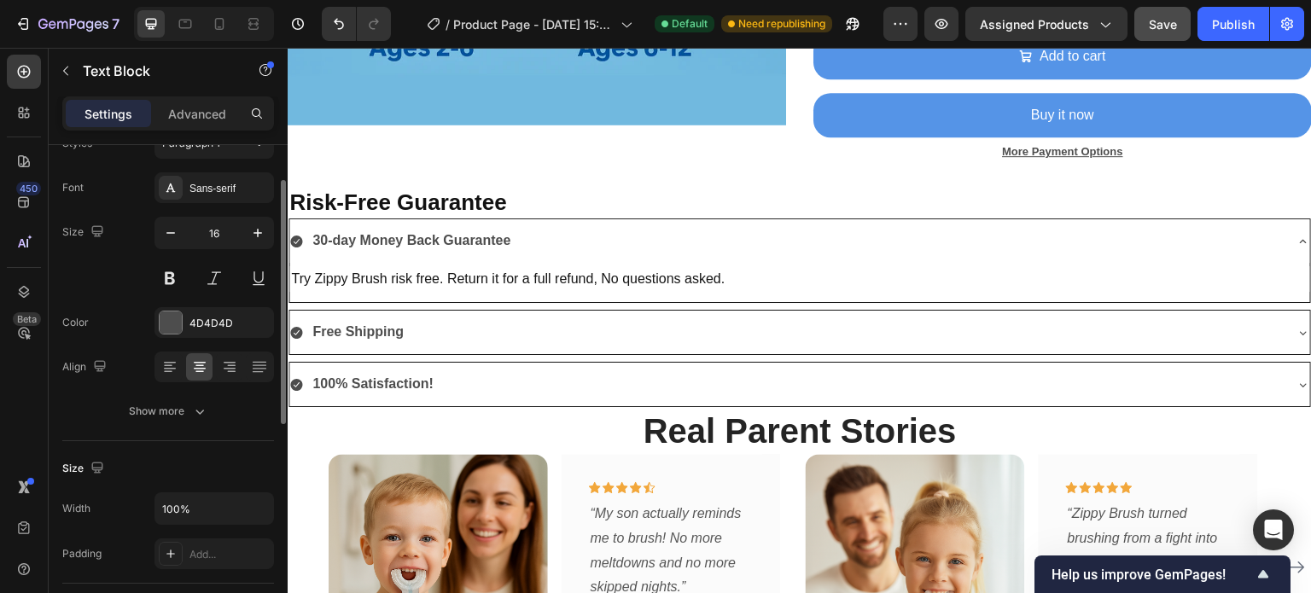
scroll to position [0, 0]
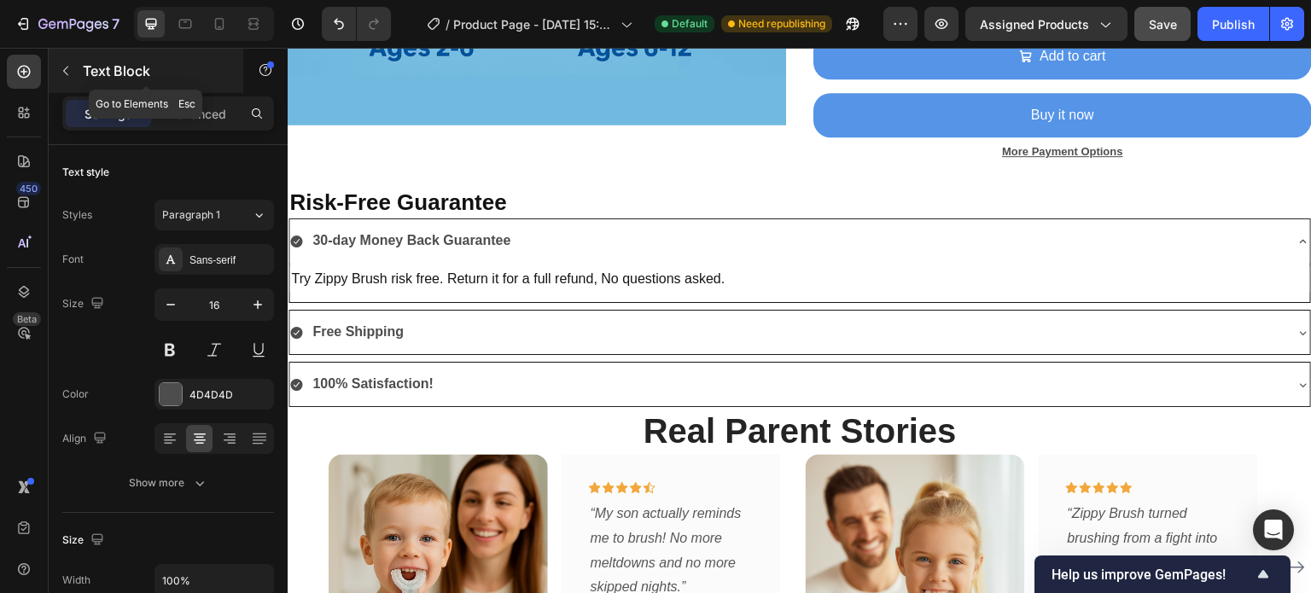
click at [82, 68] on div "Text Block" at bounding box center [146, 71] width 195 height 44
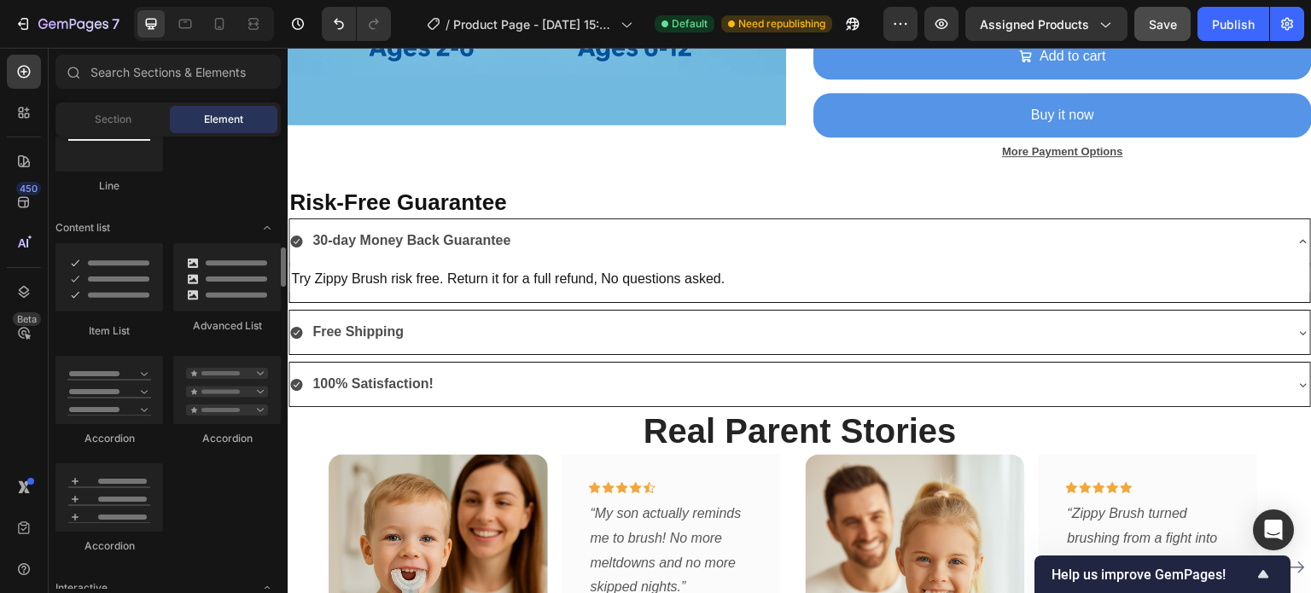
scroll to position [1275, 0]
click at [447, 370] on div "100% Satisfaction!" at bounding box center [785, 385] width 993 height 30
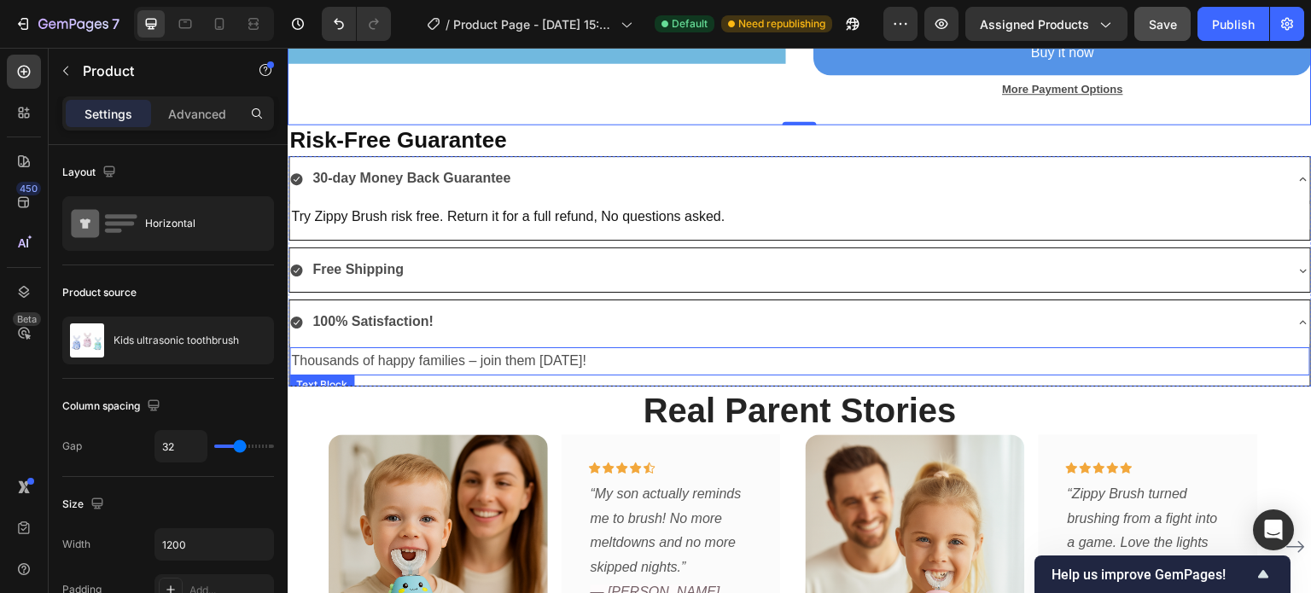
scroll to position [1267, 0]
click at [1296, 173] on icon at bounding box center [1303, 180] width 14 height 14
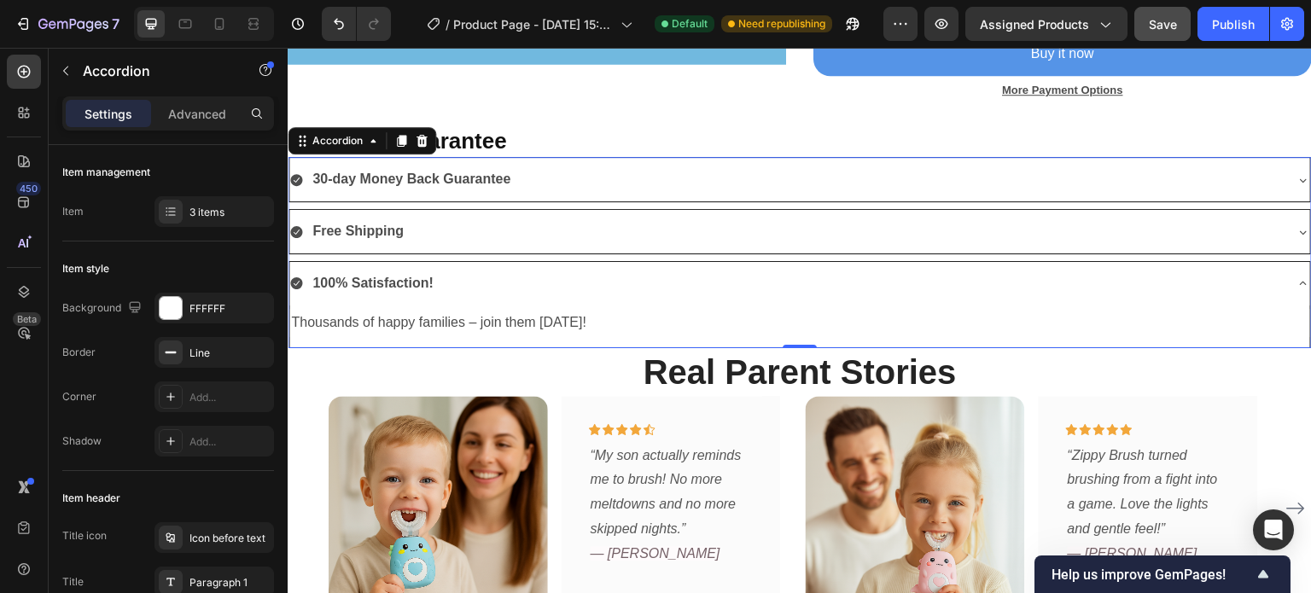
click at [1296, 277] on icon at bounding box center [1303, 284] width 14 height 14
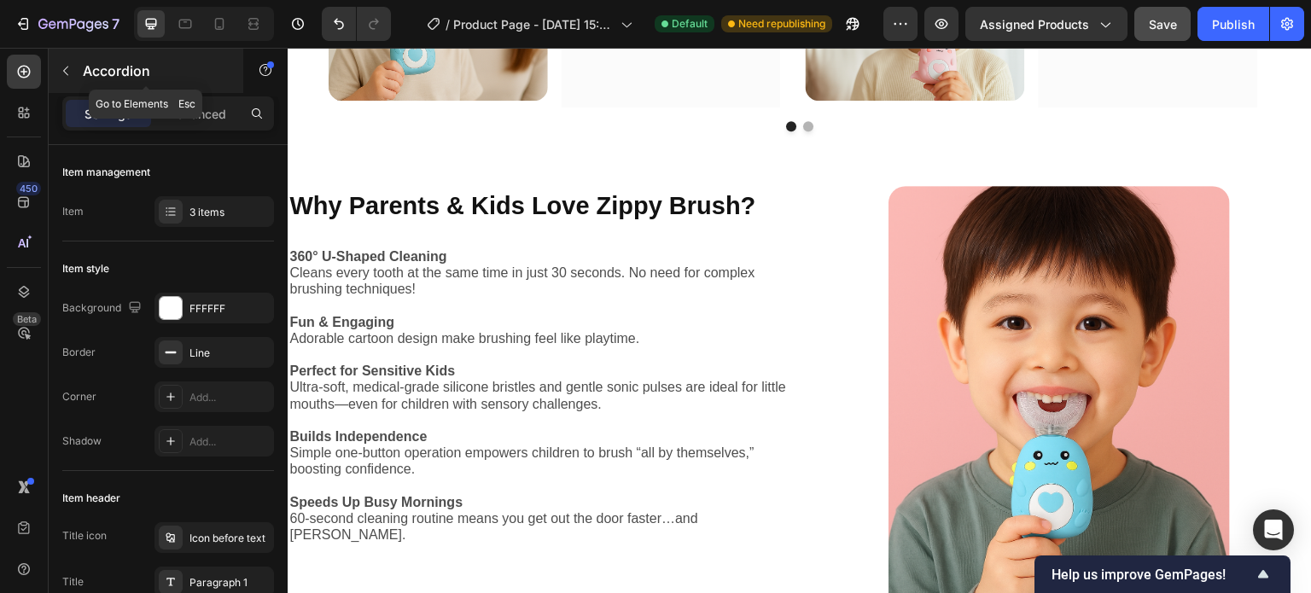
scroll to position [1804, 0]
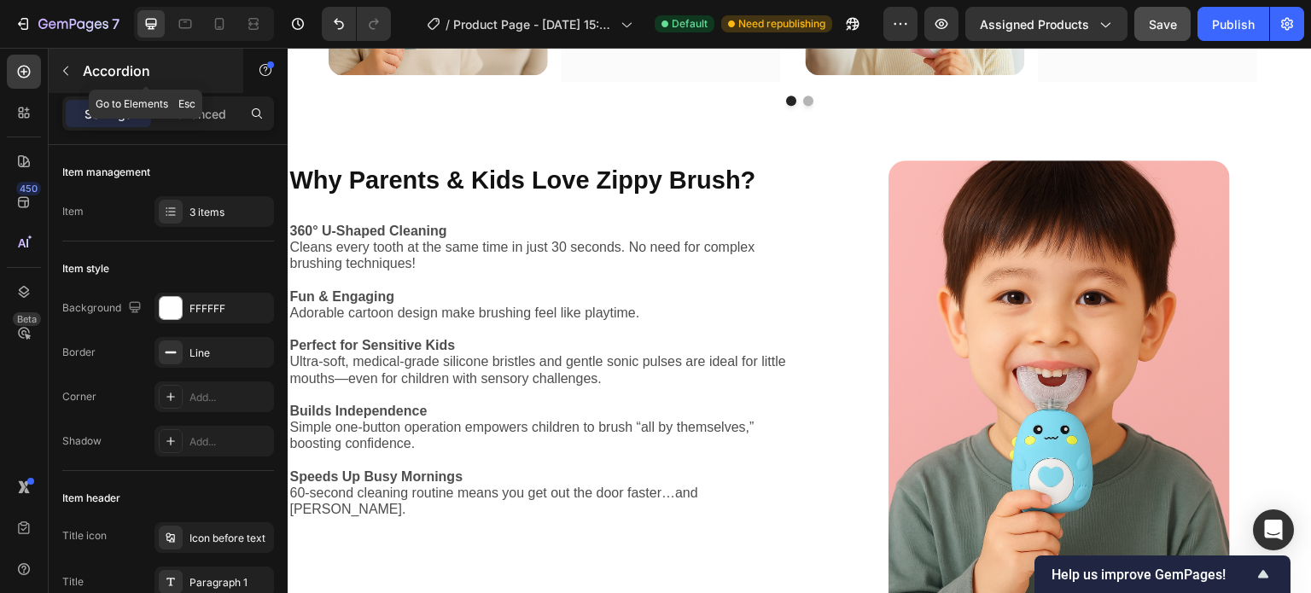
click at [72, 67] on icon "button" at bounding box center [66, 71] width 14 height 14
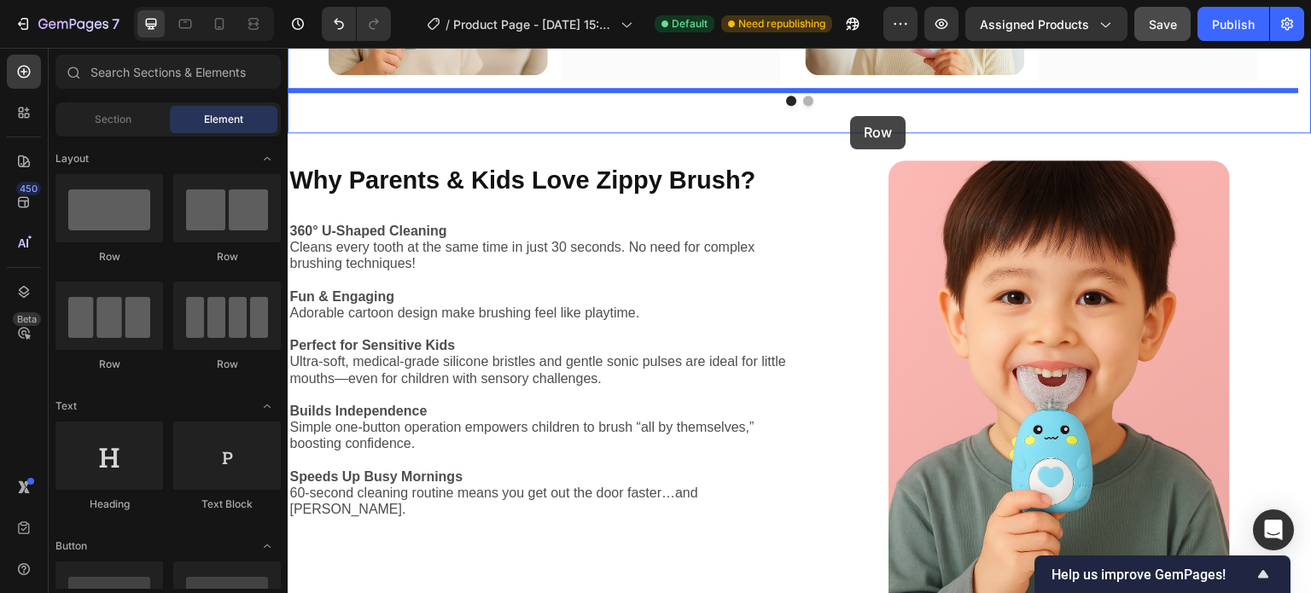
scroll to position [1793, 0]
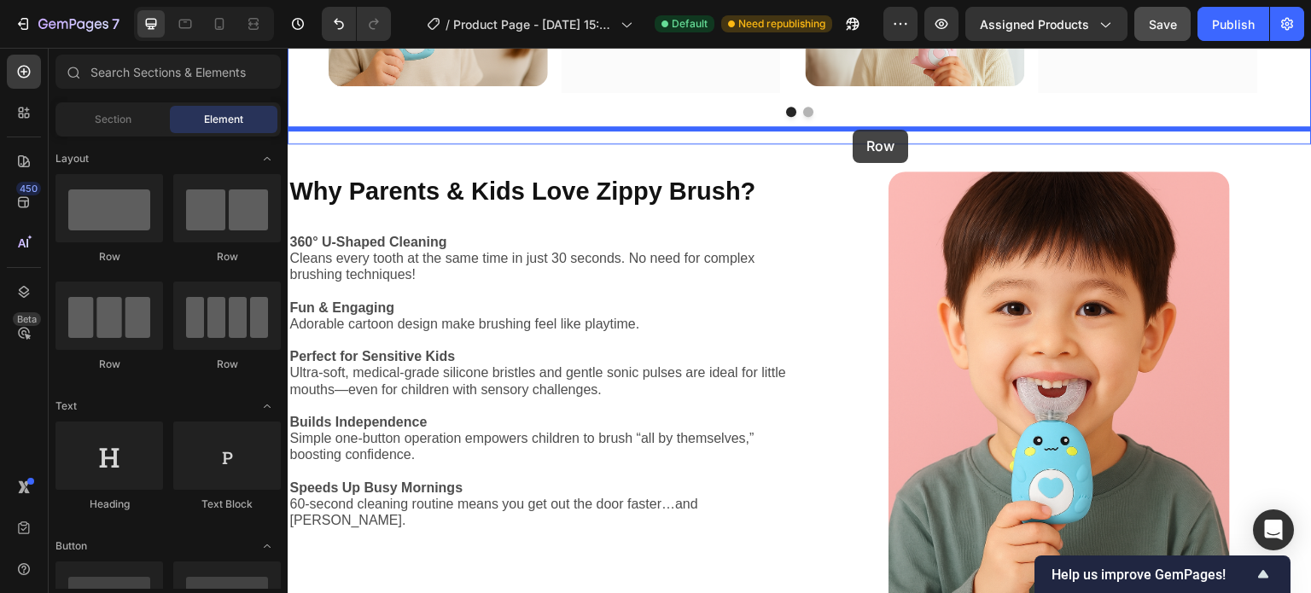
drag, startPoint x: 514, startPoint y: 266, endPoint x: 853, endPoint y: 129, distance: 366.4
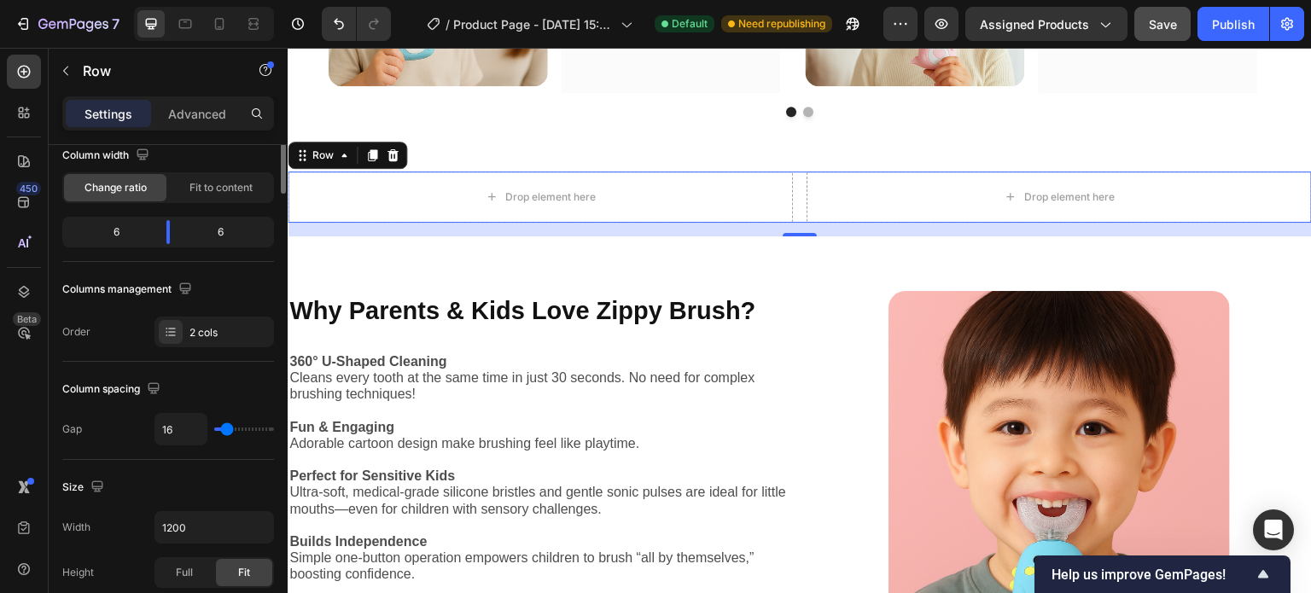
scroll to position [0, 0]
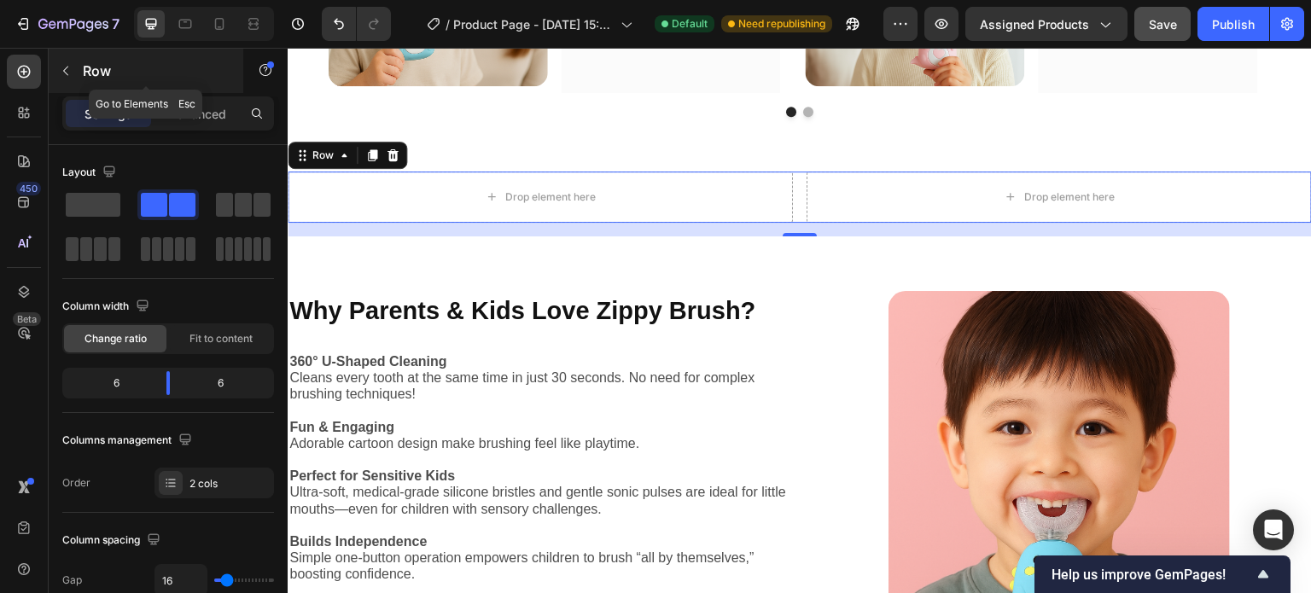
click at [74, 68] on button "button" at bounding box center [65, 70] width 27 height 27
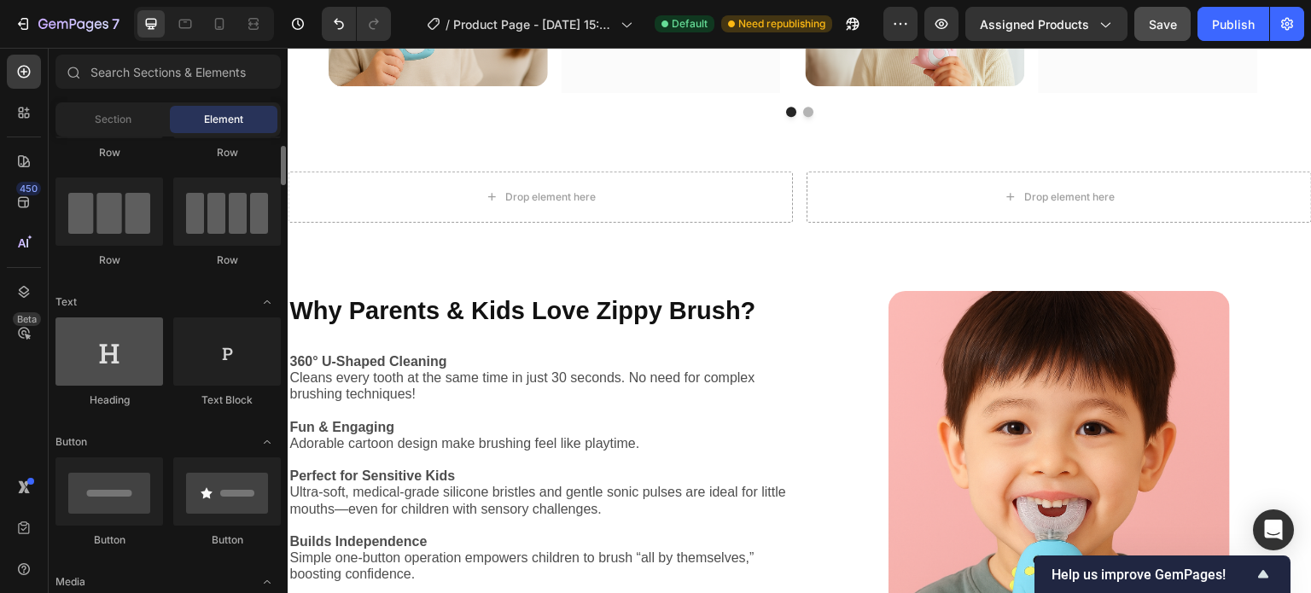
scroll to position [105, 0]
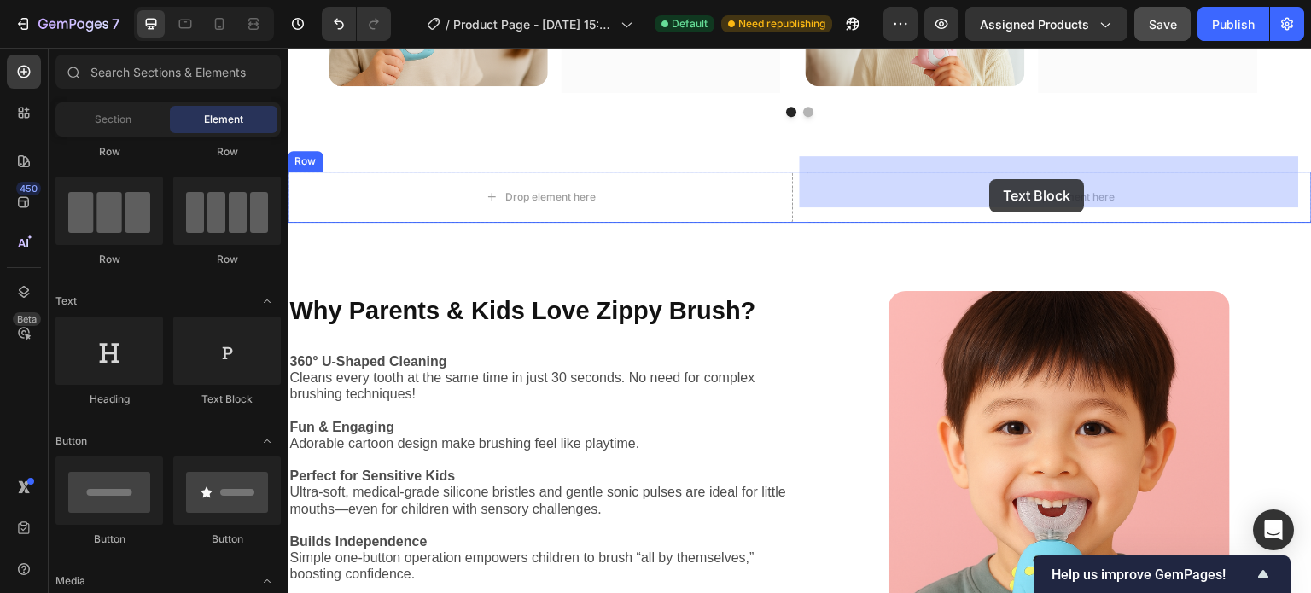
drag, startPoint x: 514, startPoint y: 421, endPoint x: 991, endPoint y: 178, distance: 535.1
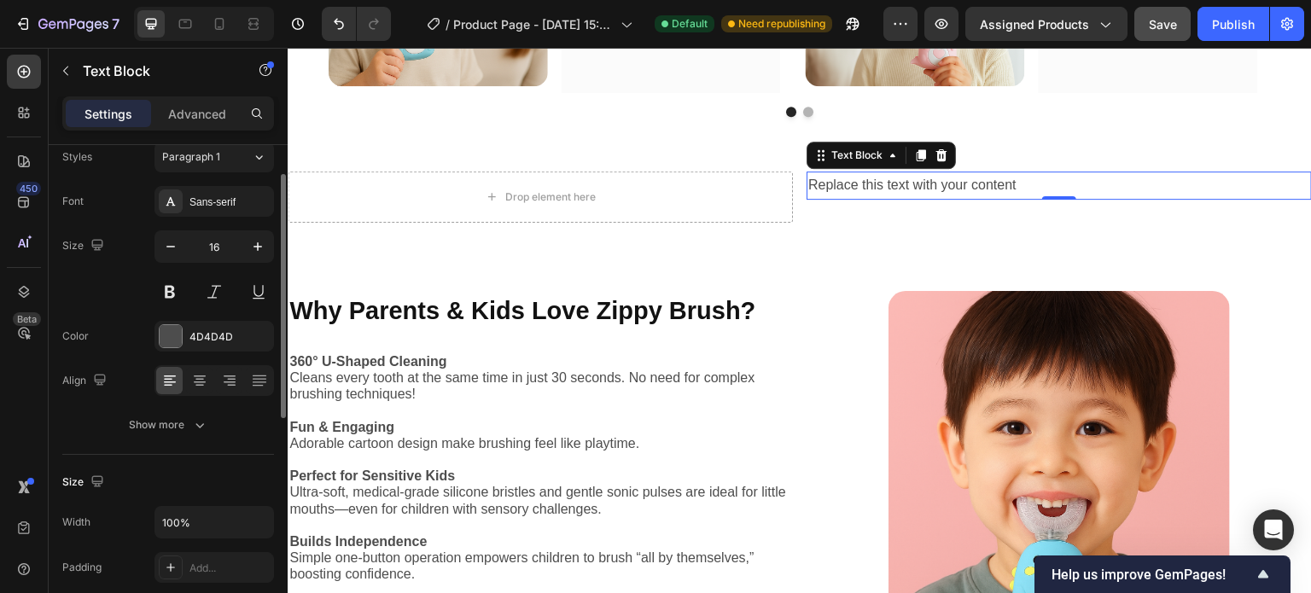
scroll to position [59, 0]
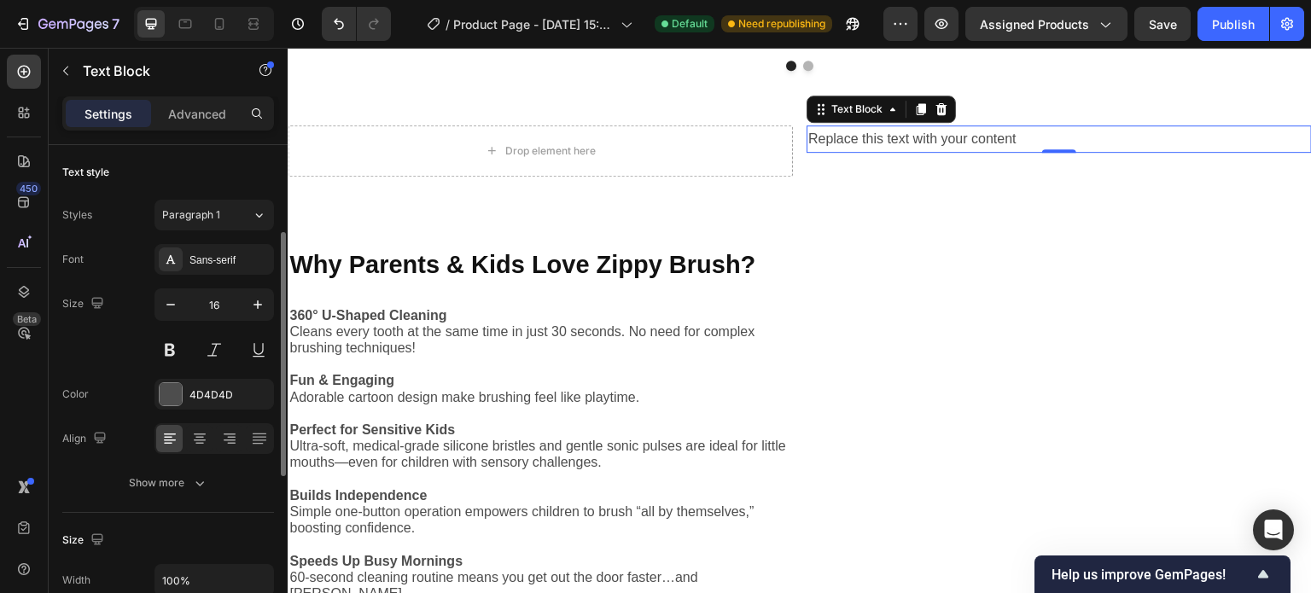
scroll to position [59, 0]
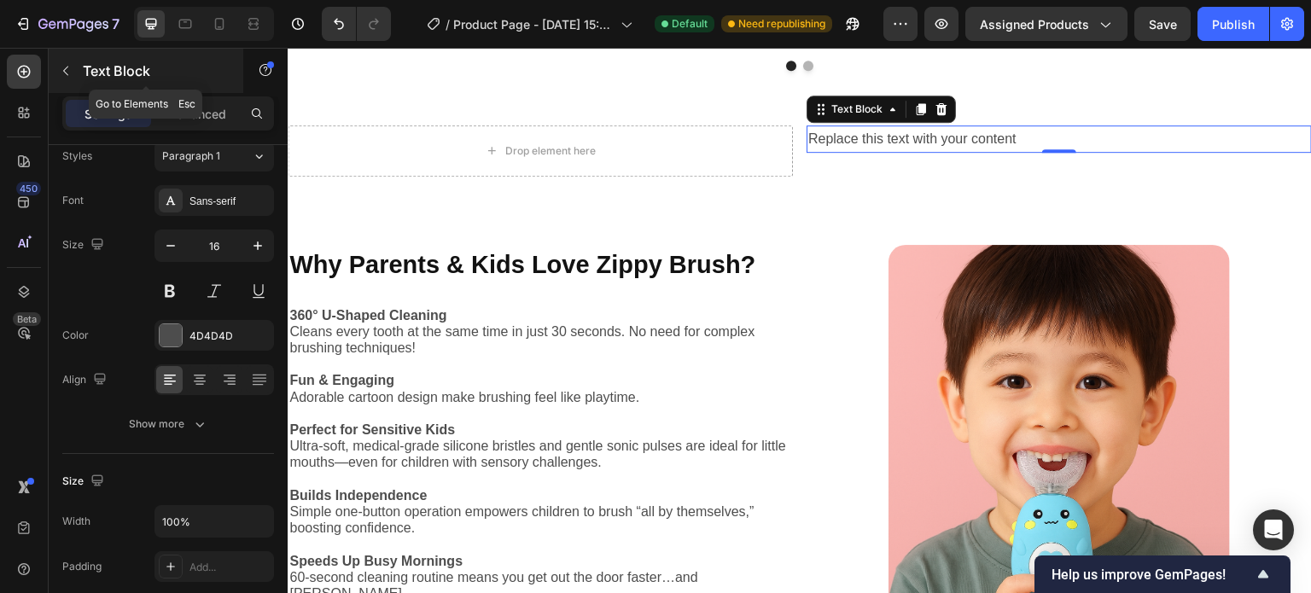
click at [74, 71] on button "button" at bounding box center [65, 70] width 27 height 27
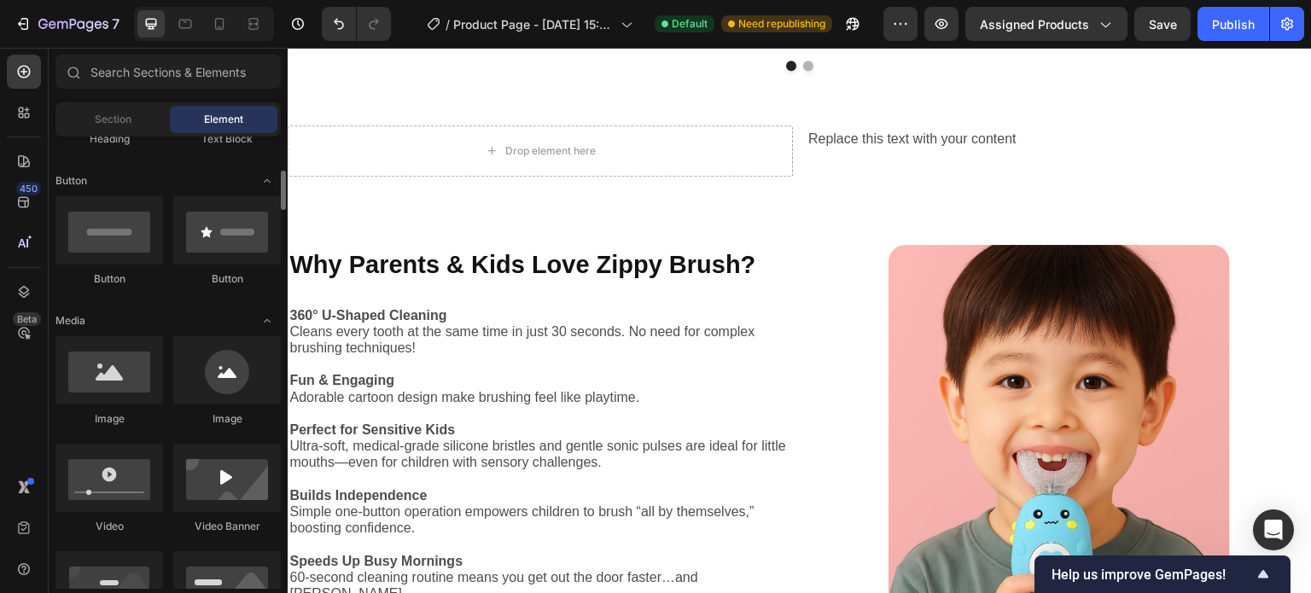
scroll to position [369, 0]
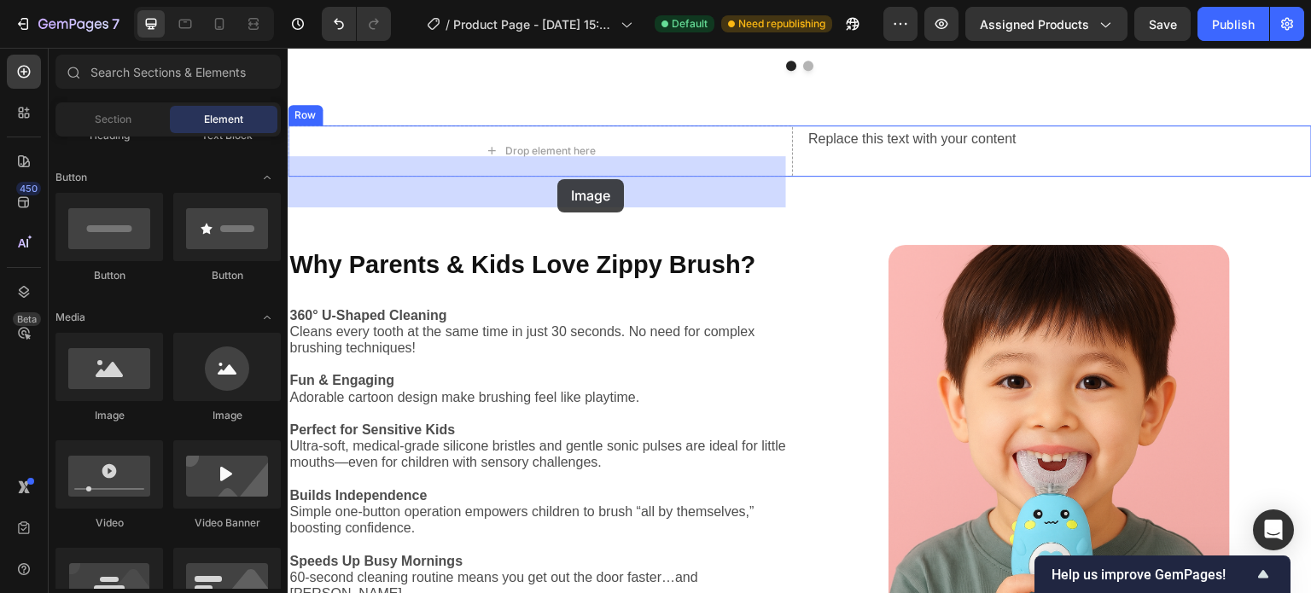
drag, startPoint x: 395, startPoint y: 430, endPoint x: 557, endPoint y: 179, distance: 298.8
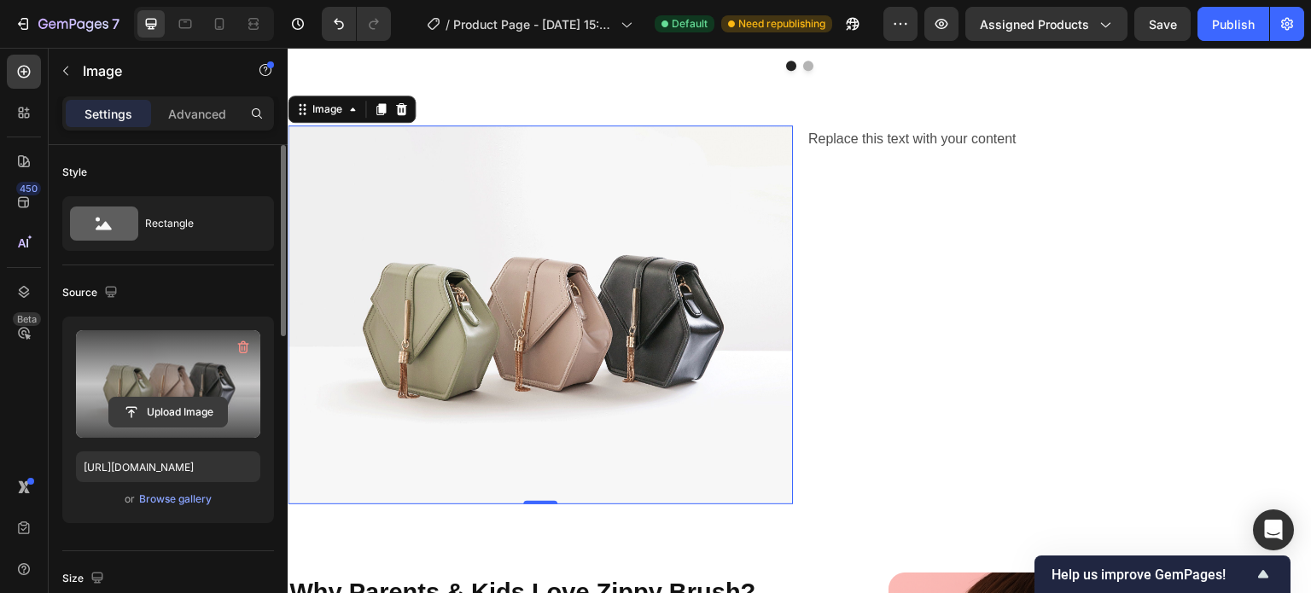
click at [194, 402] on input "file" at bounding box center [168, 412] width 118 height 29
click at [190, 386] on label at bounding box center [168, 384] width 184 height 108
click at [190, 398] on input "file" at bounding box center [168, 412] width 118 height 29
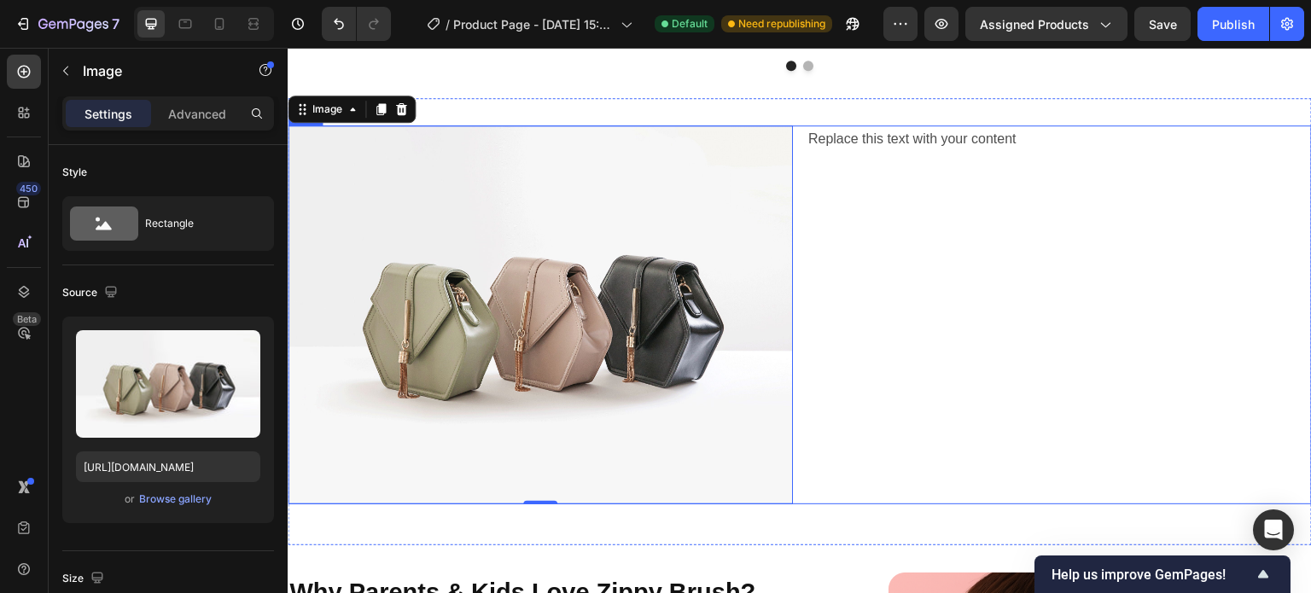
click at [1195, 231] on div "Replace this text with your content Text Block" at bounding box center [1059, 314] width 505 height 379
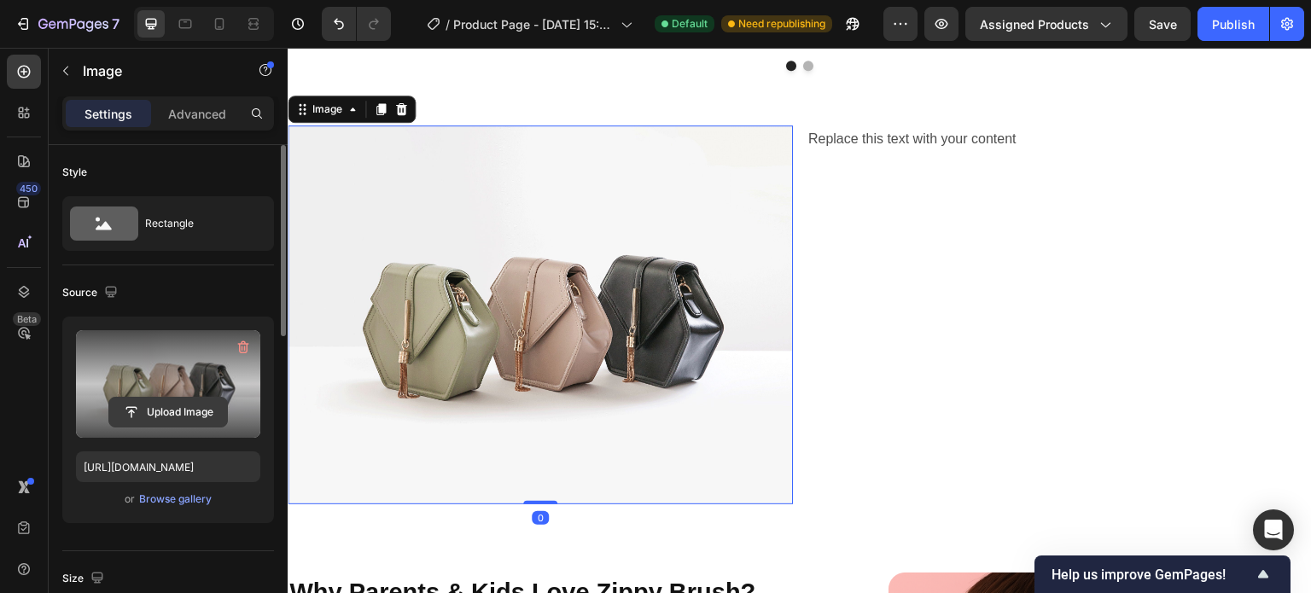
click at [211, 404] on input "file" at bounding box center [168, 412] width 118 height 29
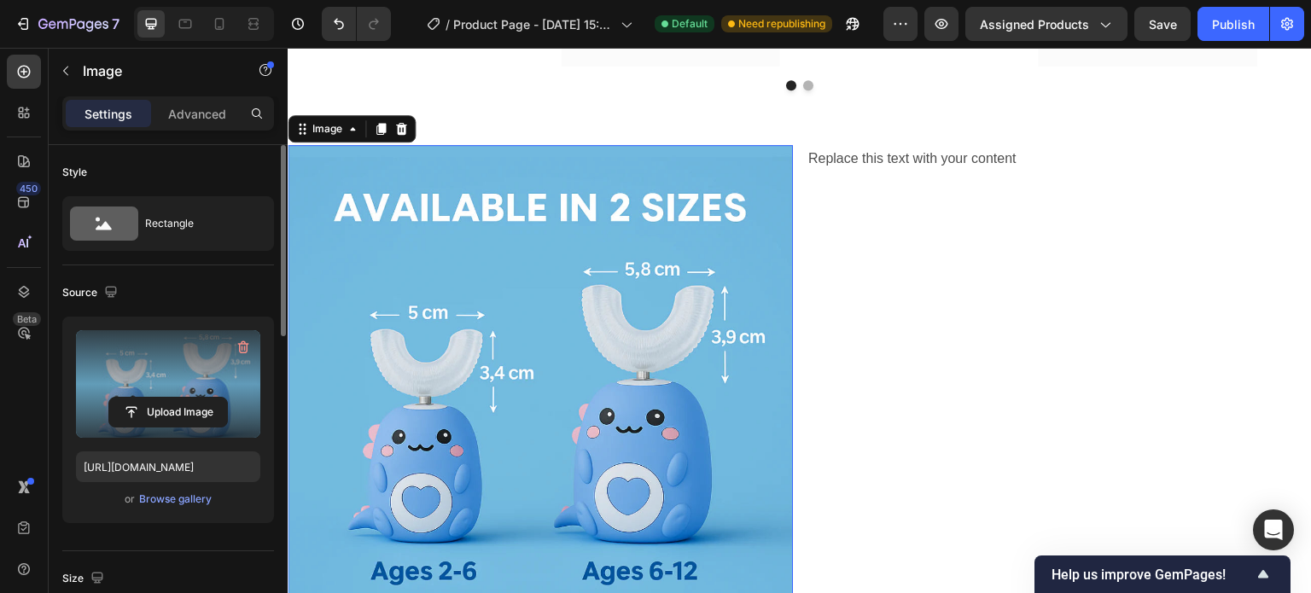
click at [190, 389] on label at bounding box center [168, 384] width 184 height 108
click at [190, 398] on input "file" at bounding box center [168, 412] width 118 height 29
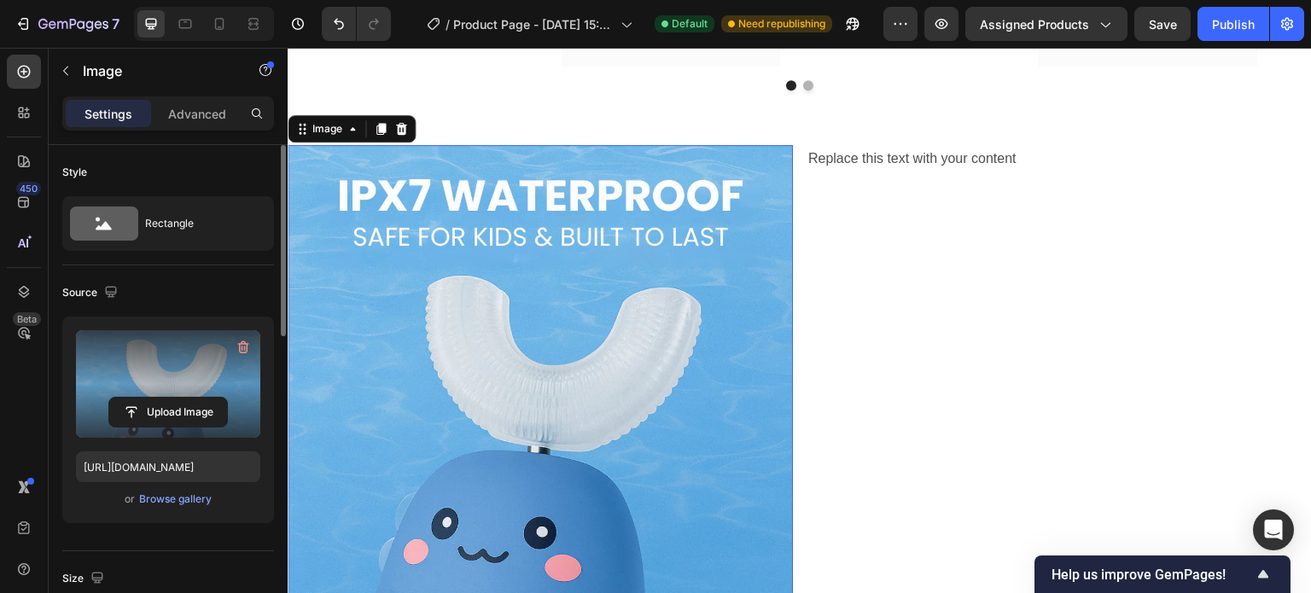
click at [197, 372] on label at bounding box center [168, 384] width 184 height 108
click at [197, 398] on input "file" at bounding box center [168, 412] width 118 height 29
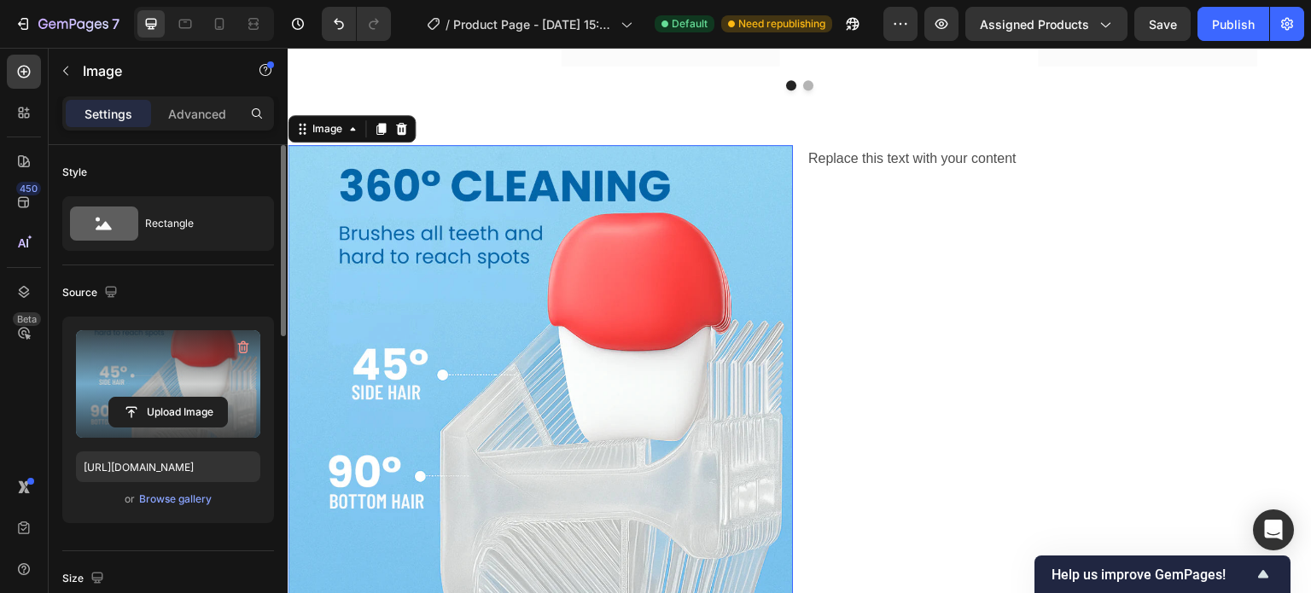
click at [171, 372] on label at bounding box center [168, 384] width 184 height 108
click at [171, 398] on input "file" at bounding box center [168, 412] width 118 height 29
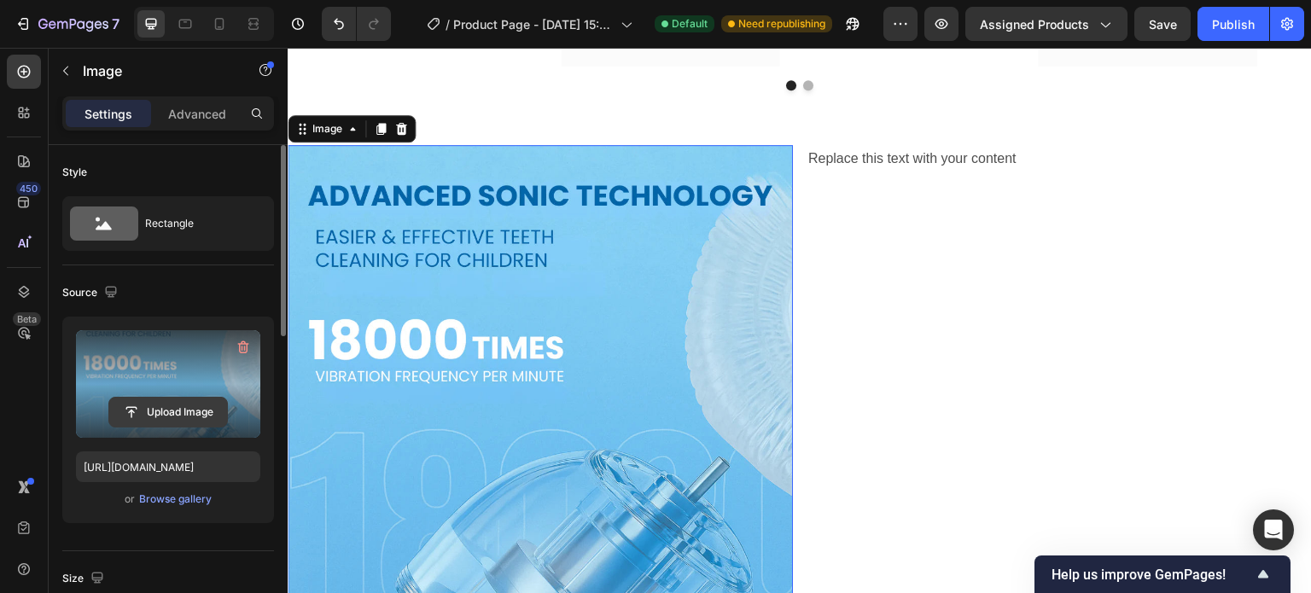
click at [161, 407] on input "file" at bounding box center [168, 412] width 118 height 29
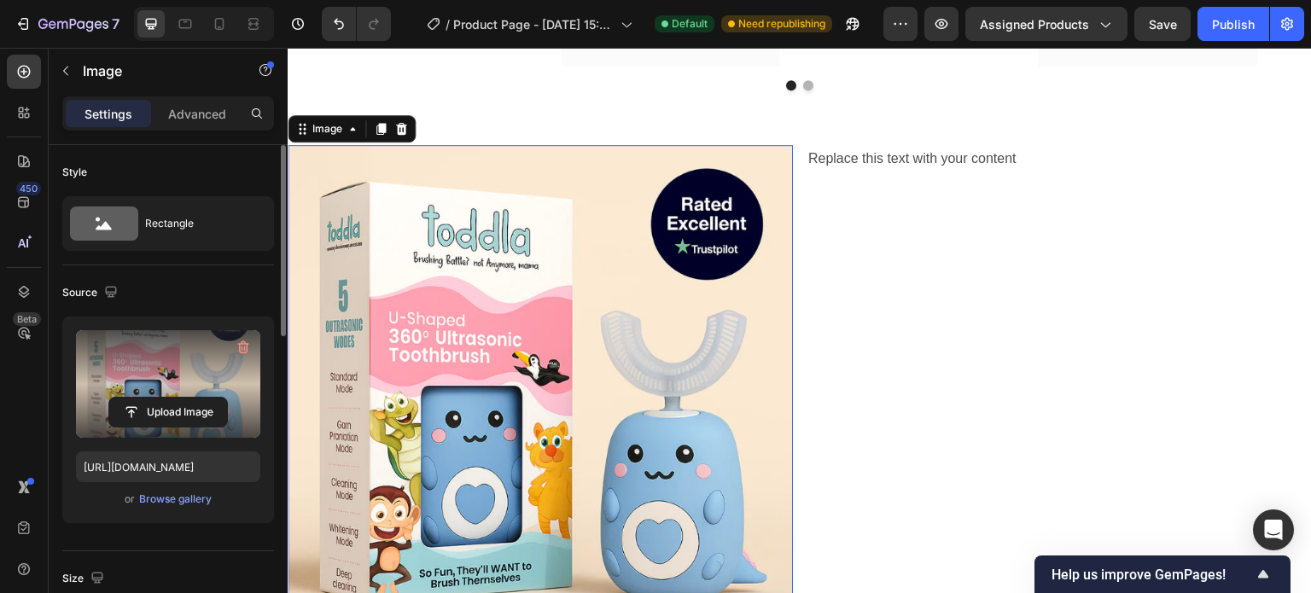
click at [171, 378] on label at bounding box center [168, 384] width 184 height 108
click at [171, 398] on input "file" at bounding box center [168, 412] width 118 height 29
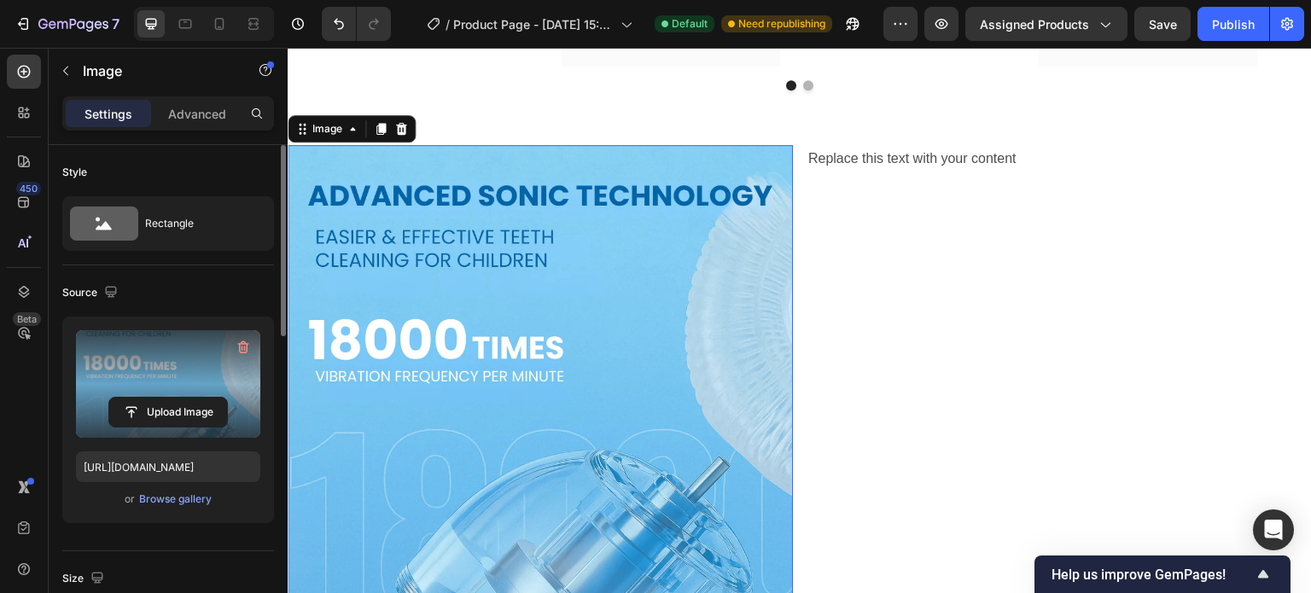
click at [189, 367] on label at bounding box center [168, 384] width 184 height 108
click at [189, 398] on input "file" at bounding box center [168, 412] width 118 height 29
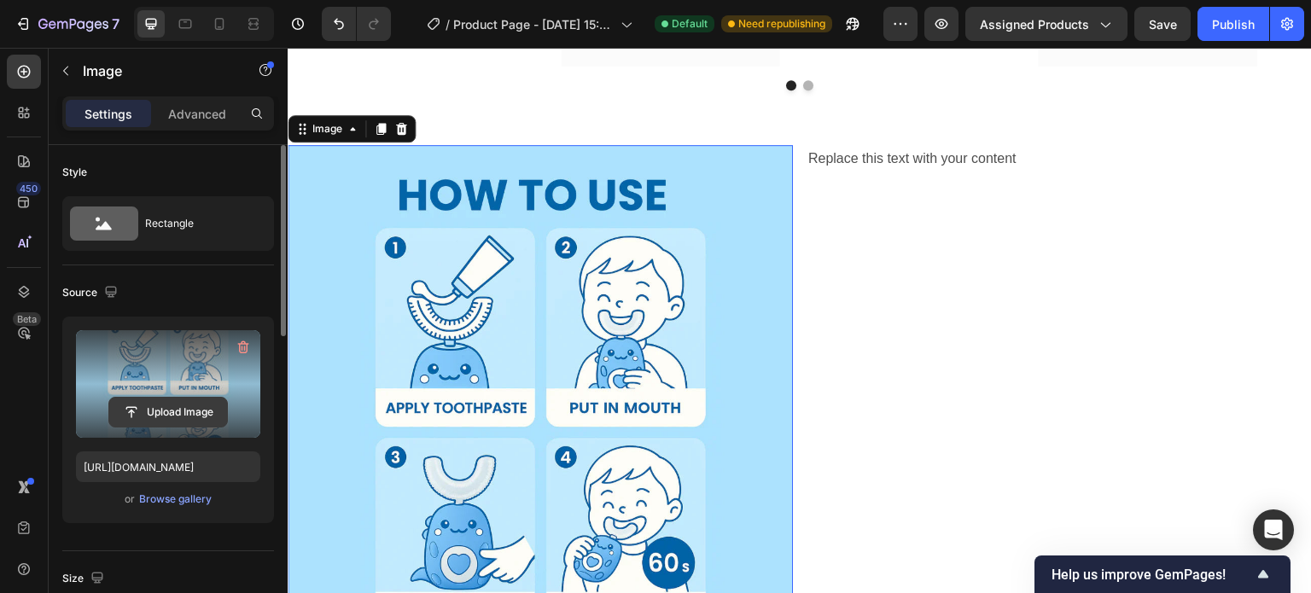
click at [152, 403] on input "file" at bounding box center [168, 412] width 118 height 29
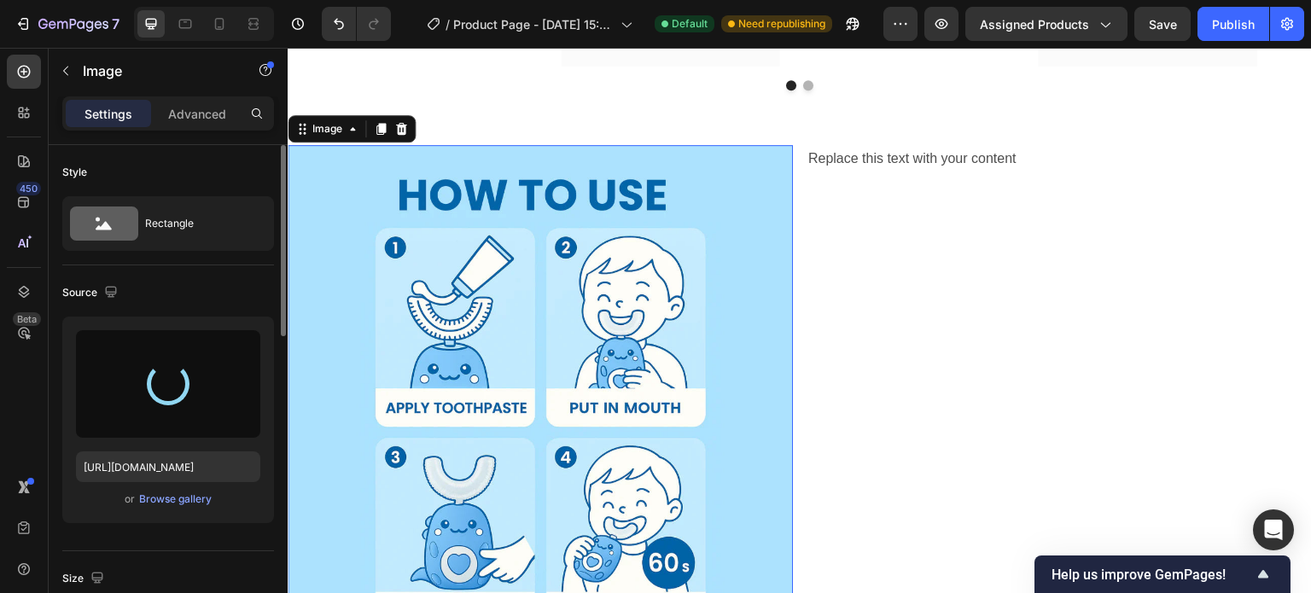
type input "[URL][DOMAIN_NAME]"
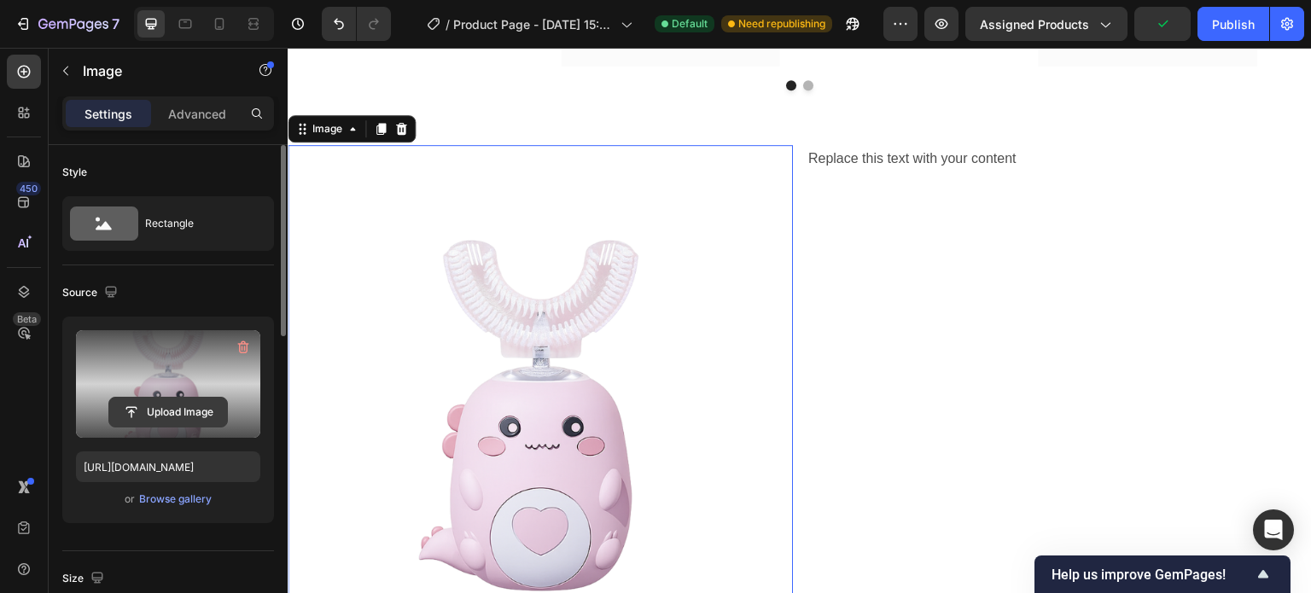
click at [164, 400] on input "file" at bounding box center [168, 412] width 118 height 29
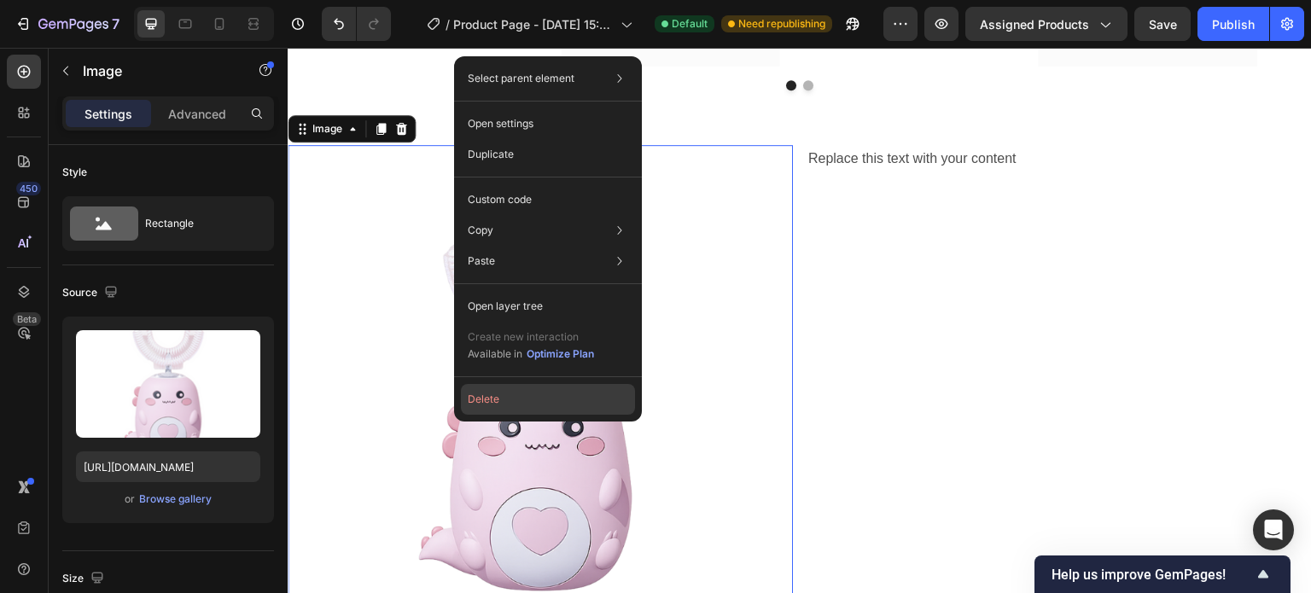
click at [480, 400] on button "Delete" at bounding box center [548, 399] width 174 height 31
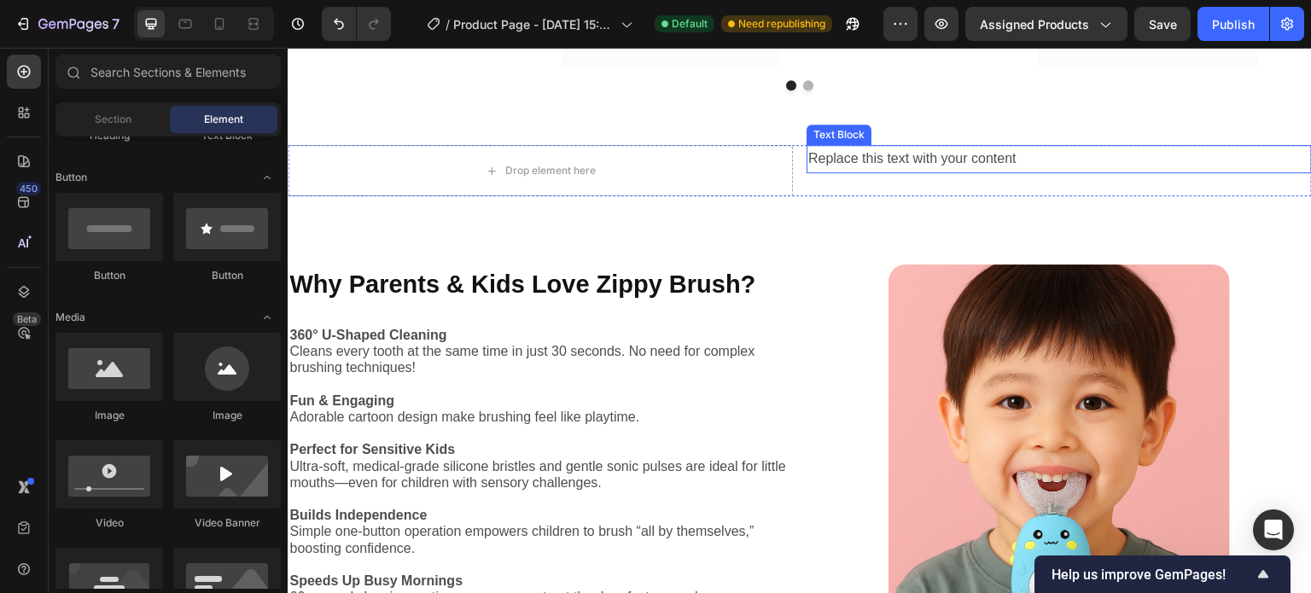
click at [860, 173] on div "Replace this text with your content" at bounding box center [1059, 159] width 505 height 28
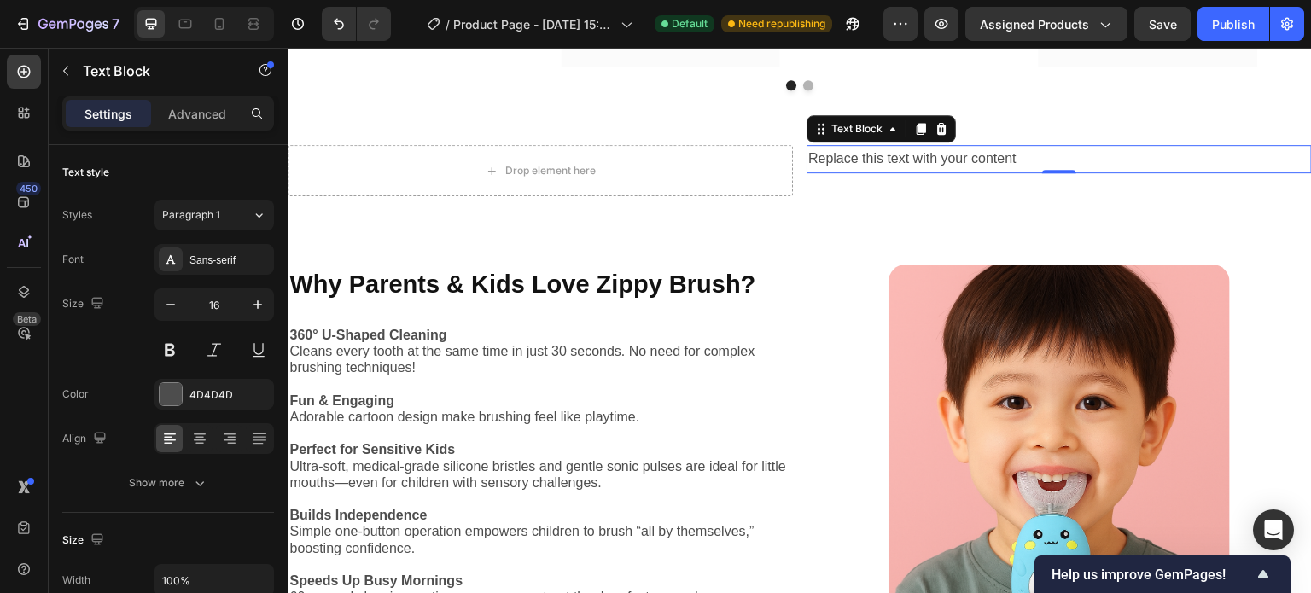
click at [1011, 168] on p "Replace this text with your content" at bounding box center [1059, 159] width 502 height 25
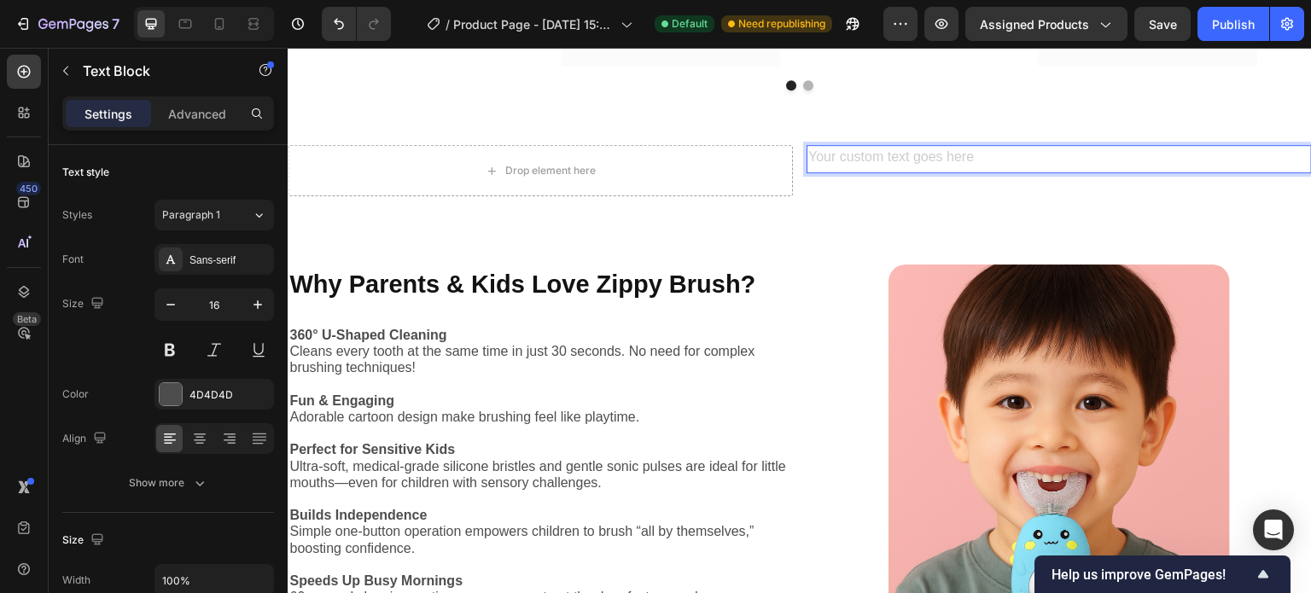
click at [816, 173] on div "Rich Text Editor. Editing area: main" at bounding box center [1059, 159] width 505 height 28
click at [990, 172] on p "Brushing Battles? Not Anymore Mom & Dad" at bounding box center [1059, 159] width 502 height 25
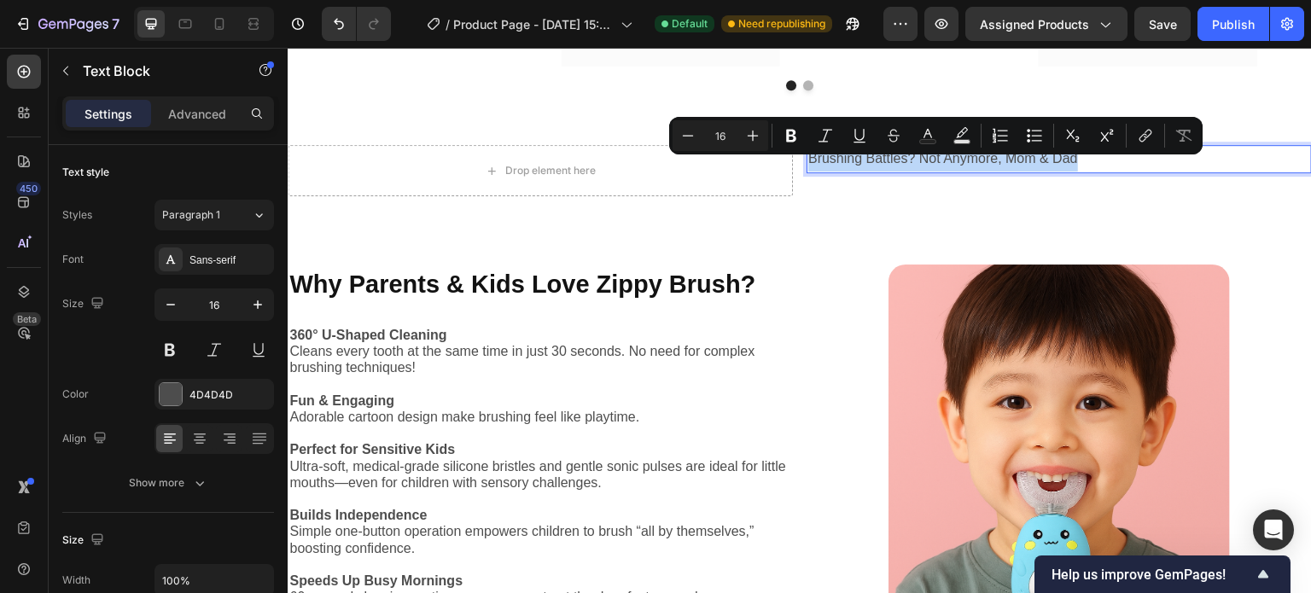
drag, startPoint x: 1073, startPoint y: 170, endPoint x: 801, endPoint y: 159, distance: 271.6
click at [808, 159] on p "Brushing Battles? Not Anymore, Mom & Dad" at bounding box center [1059, 159] width 502 height 25
click at [789, 137] on icon "Editor contextual toolbar" at bounding box center [791, 135] width 17 height 17
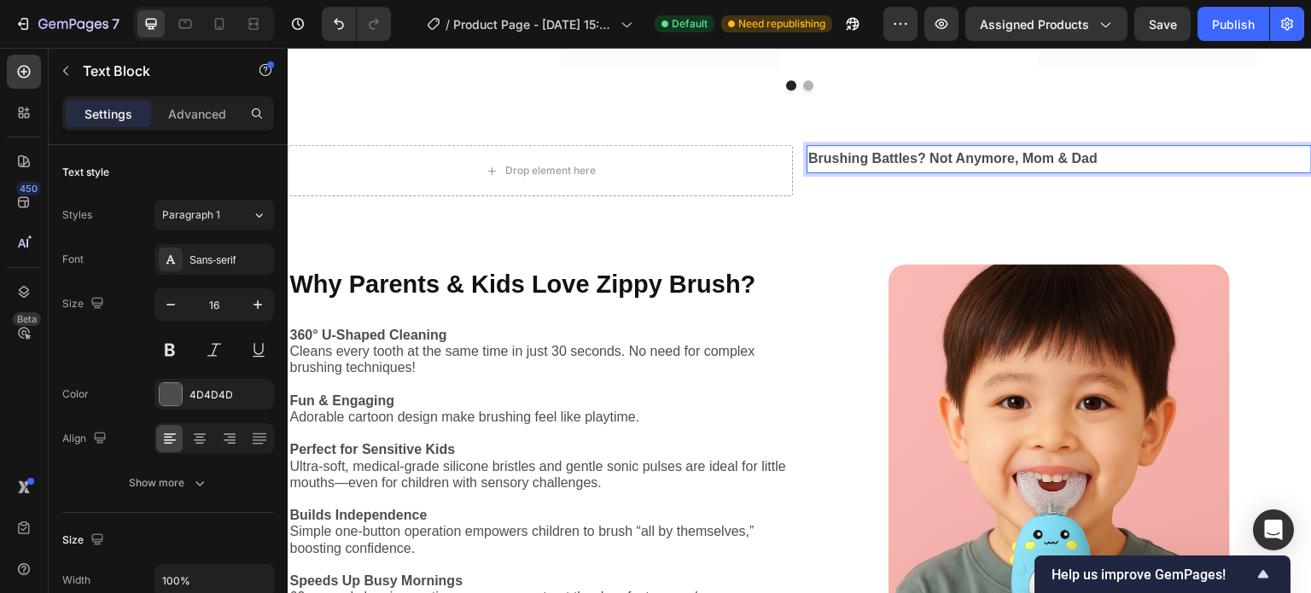
click at [1093, 171] on p "Brushing Battles? Not Anymore, Mom & Dad" at bounding box center [1059, 159] width 502 height 25
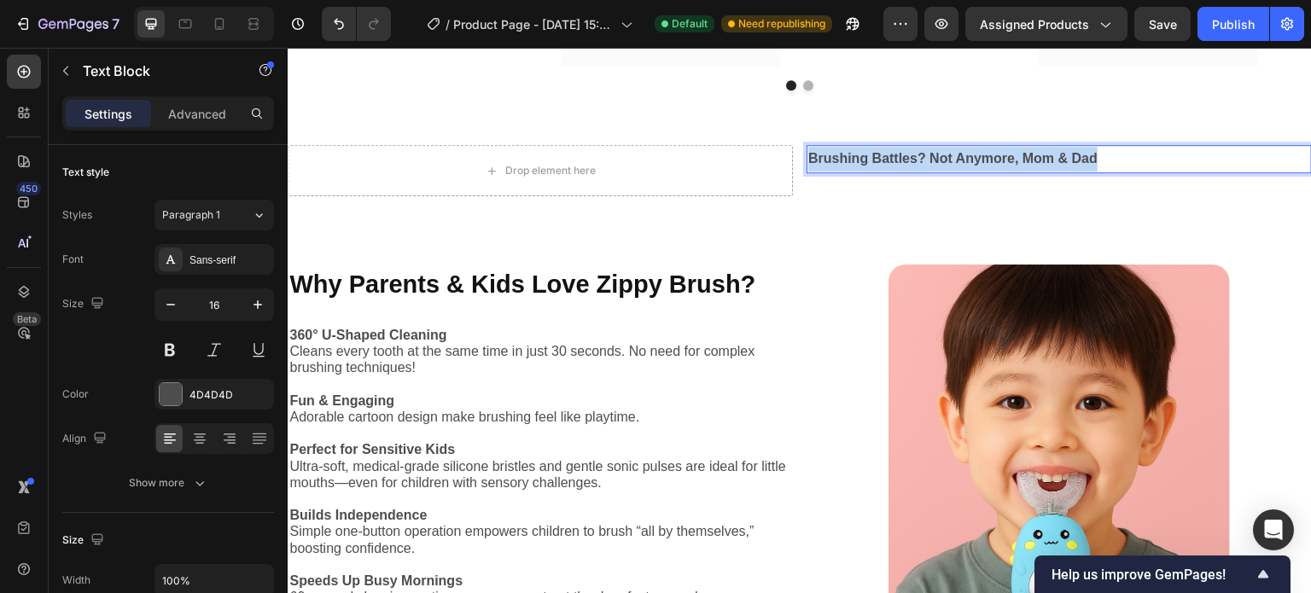
drag, startPoint x: 1093, startPoint y: 171, endPoint x: 801, endPoint y: 161, distance: 292.9
click at [808, 161] on p "Brushing Battles? Not Anymore, Mom & Dad" at bounding box center [1059, 159] width 502 height 25
click at [847, 166] on strong "Brushing Battles? Not Anymore, Mom & Dad" at bounding box center [952, 158] width 289 height 15
drag, startPoint x: 1092, startPoint y: 170, endPoint x: 801, endPoint y: 174, distance: 291.1
click at [808, 172] on p "Brushing Battles? Not Anymore, Mom & Dad" at bounding box center [1059, 159] width 502 height 25
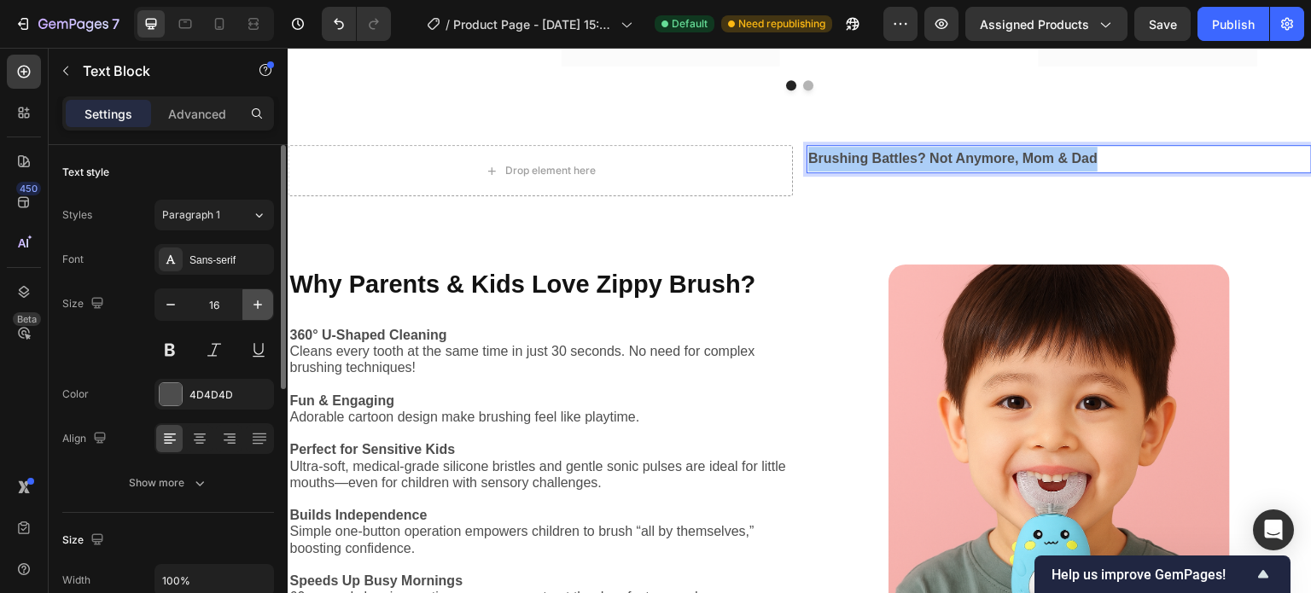
click at [259, 305] on icon "button" at bounding box center [257, 304] width 17 height 17
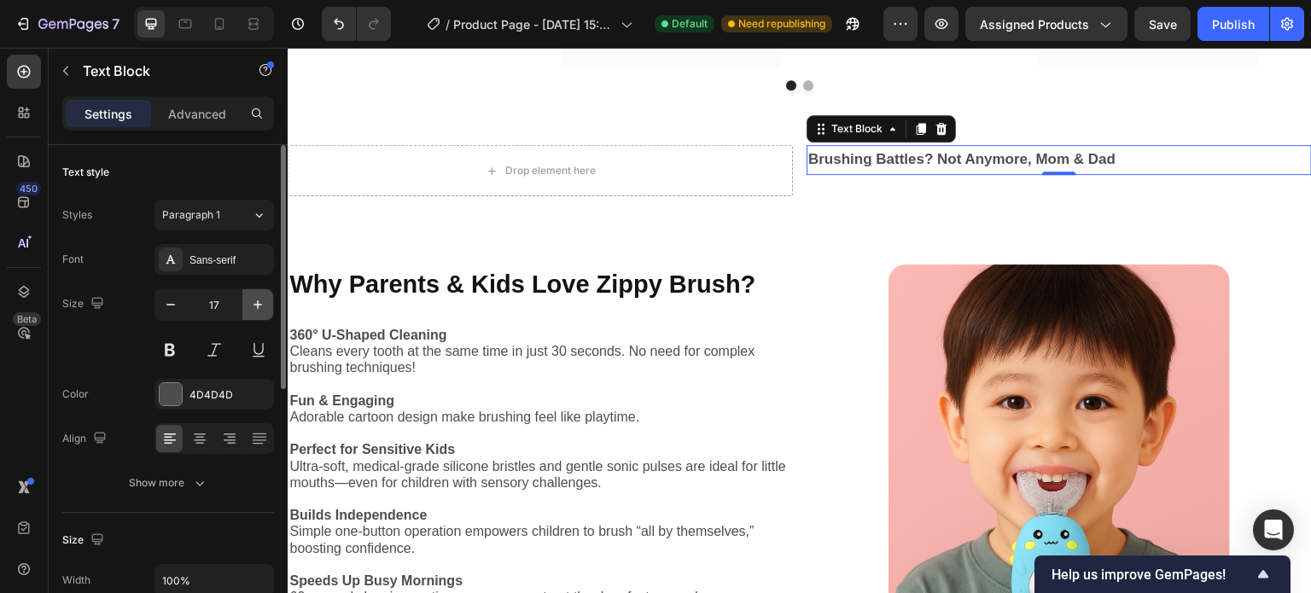
click at [259, 305] on icon "button" at bounding box center [257, 304] width 17 height 17
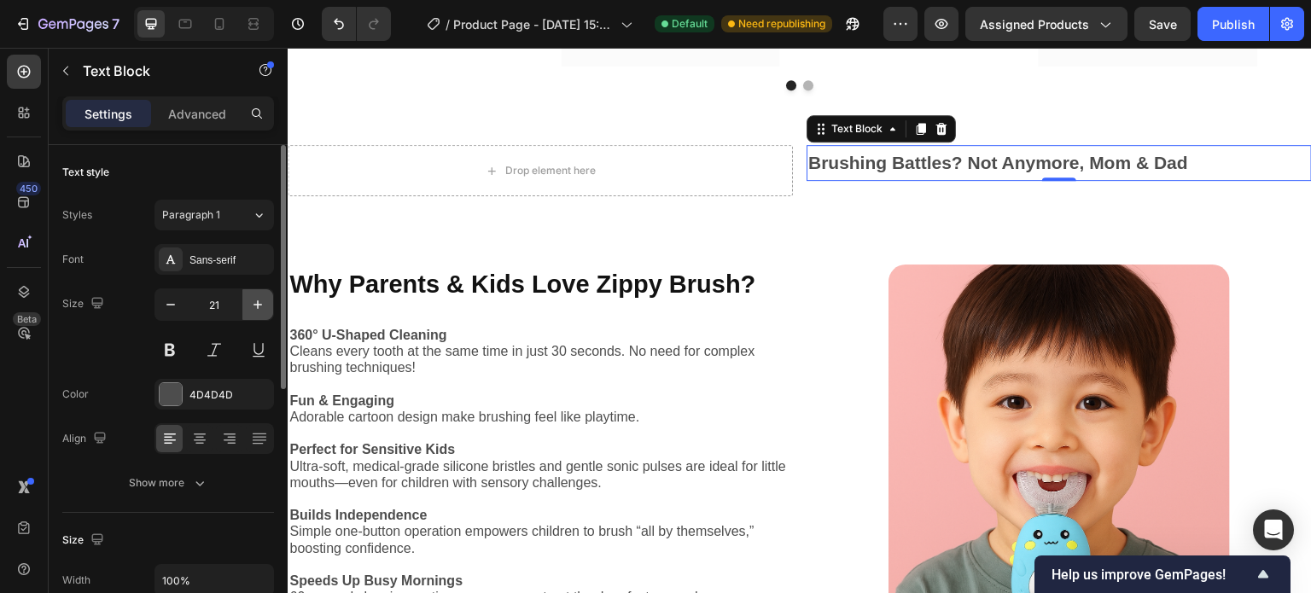
click at [259, 305] on icon "button" at bounding box center [257, 304] width 17 height 17
type input "25"
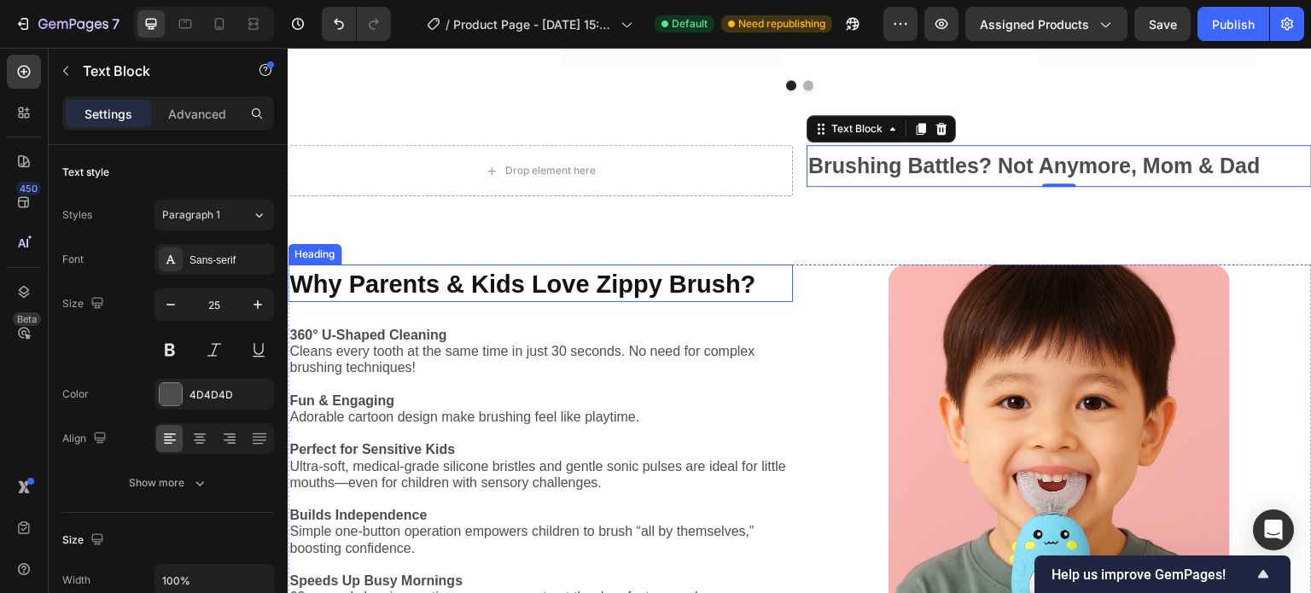
click at [725, 294] on strong "Why Parents & Kids Love Zippy Brush?" at bounding box center [522, 284] width 466 height 27
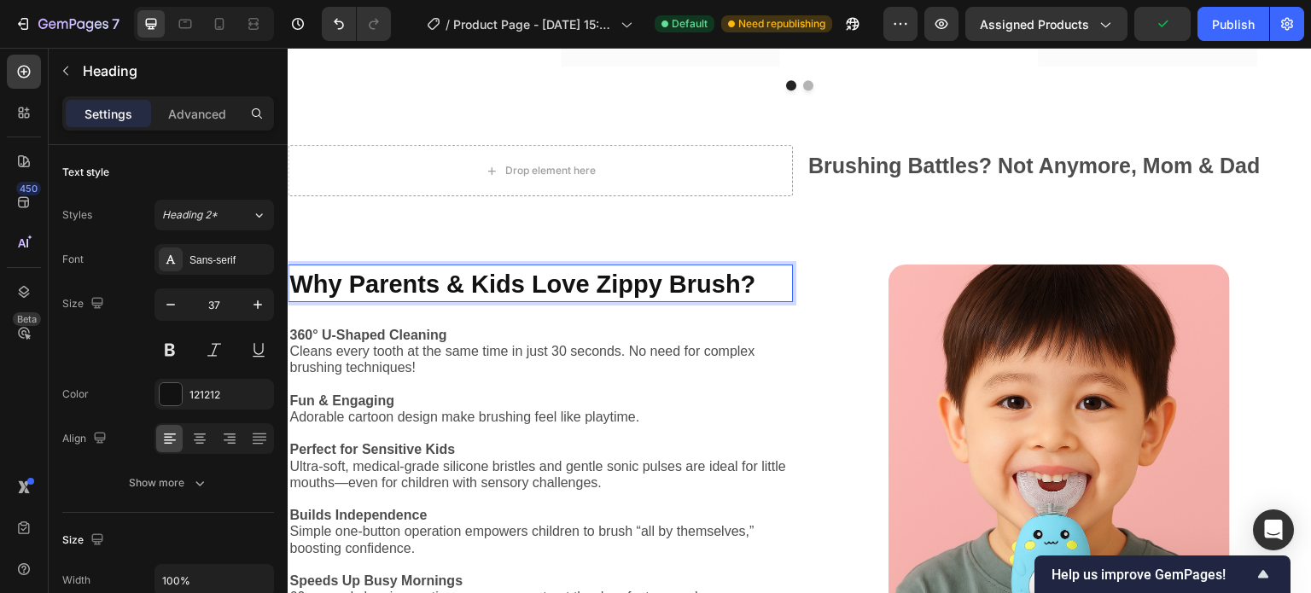
drag, startPoint x: 750, startPoint y: 294, endPoint x: 512, endPoint y: 288, distance: 238.2
click at [759, 290] on p "Why Parents & Kids Love Zippy Brush?" at bounding box center [540, 283] width 502 height 34
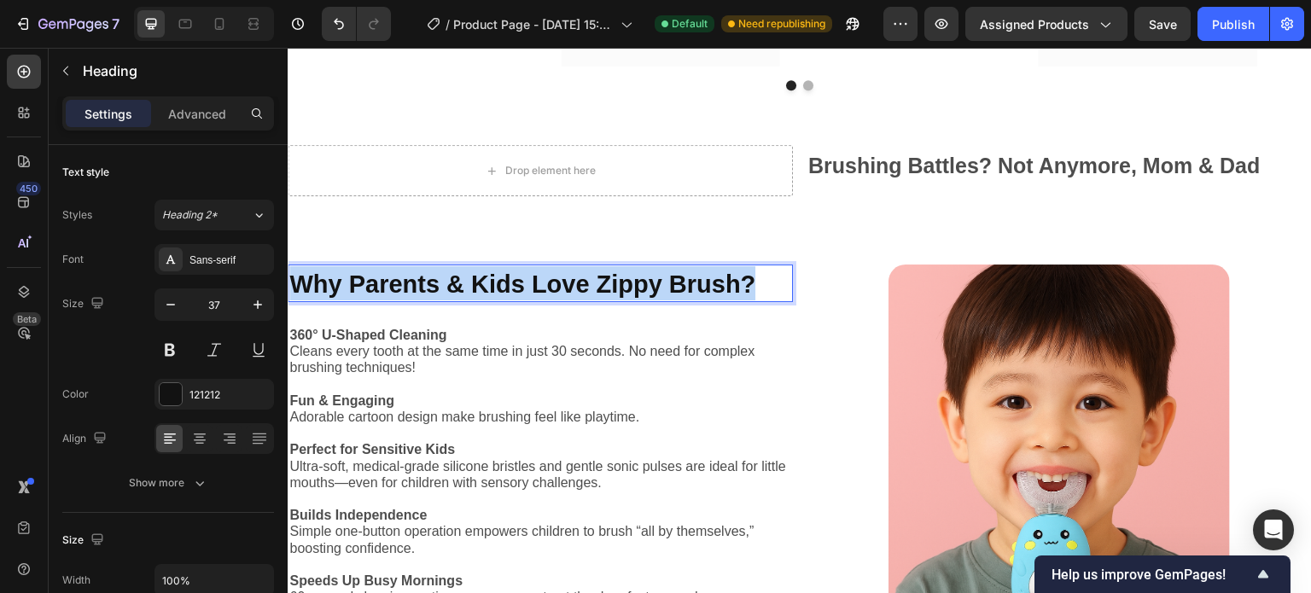
drag, startPoint x: 759, startPoint y: 290, endPoint x: 294, endPoint y: 288, distance: 465.1
click at [294, 288] on p "Why Parents & Kids Love Zippy Brush?" at bounding box center [540, 283] width 502 height 34
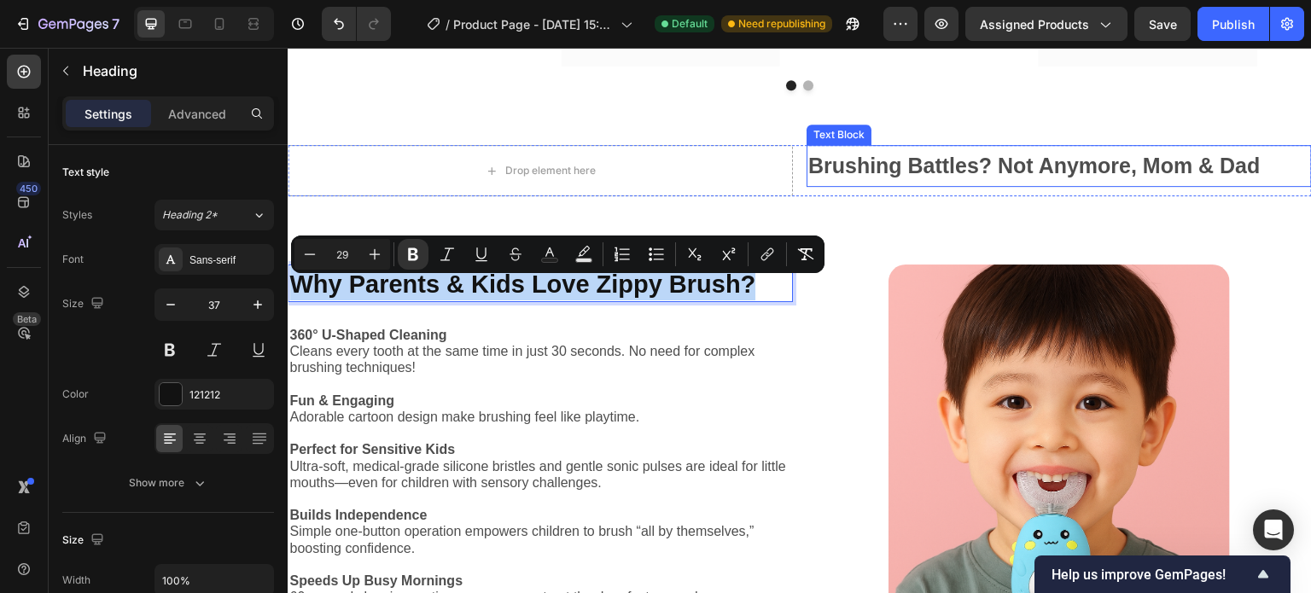
click at [1002, 175] on strong "Brushing Battles? Not Anymore, Mom & Dad" at bounding box center [1034, 166] width 452 height 24
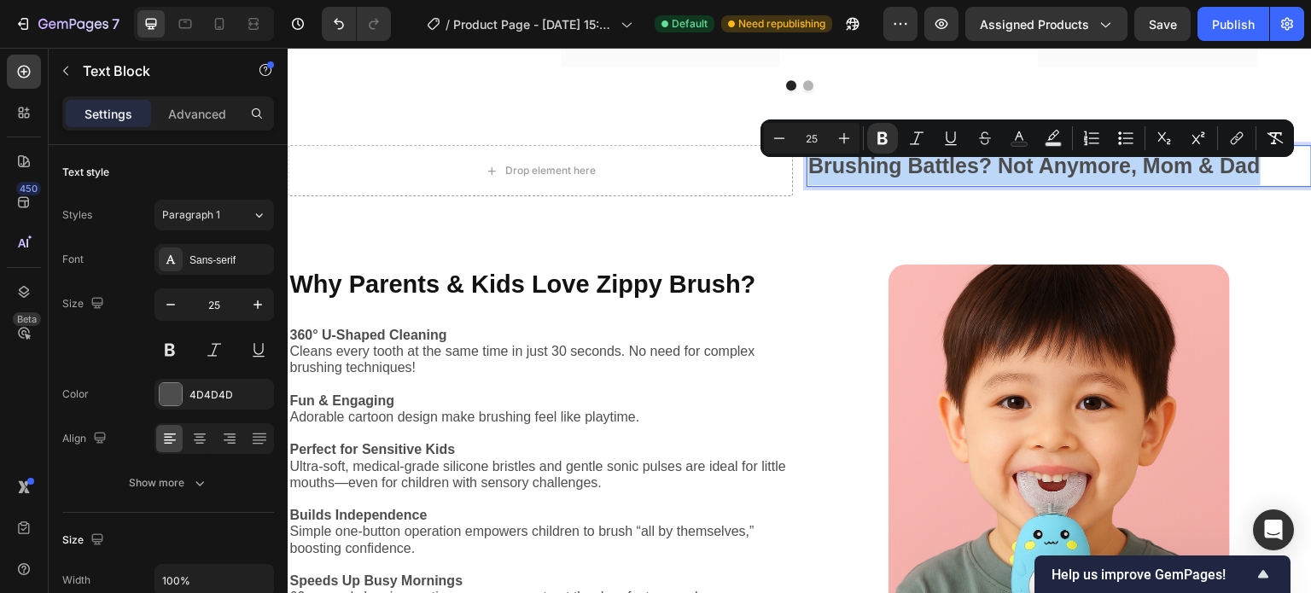
drag, startPoint x: 1255, startPoint y: 174, endPoint x: 802, endPoint y: 186, distance: 453.3
click at [841, 137] on icon "Editor contextual toolbar" at bounding box center [844, 138] width 17 height 17
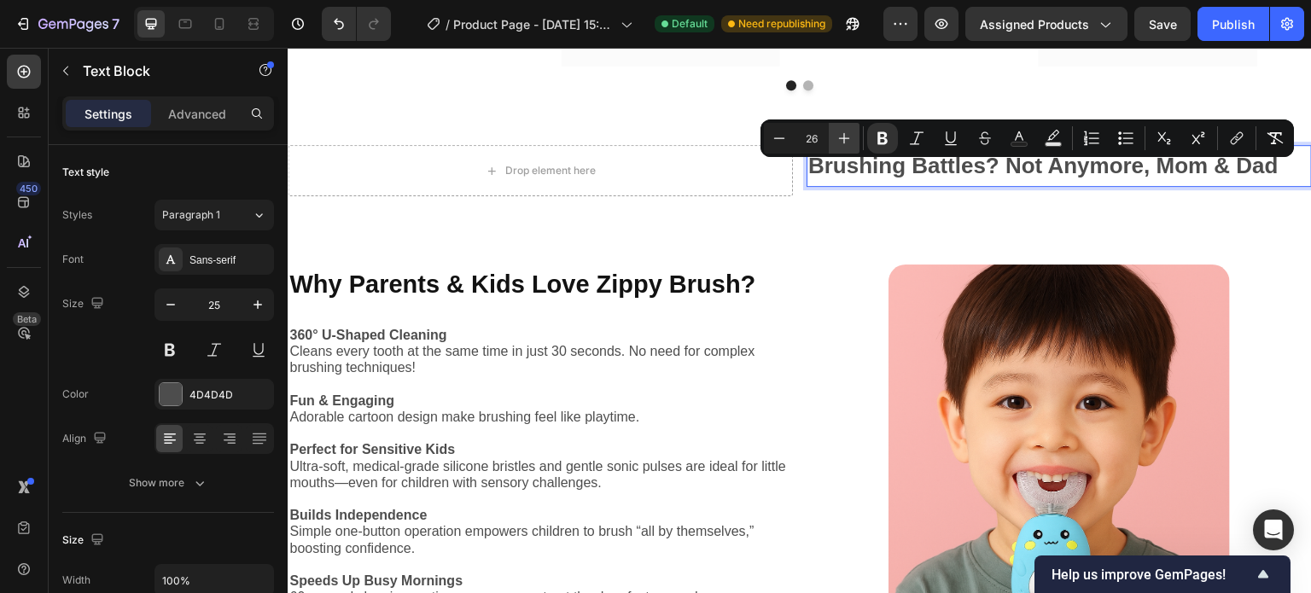
click at [841, 137] on icon "Editor contextual toolbar" at bounding box center [844, 138] width 17 height 17
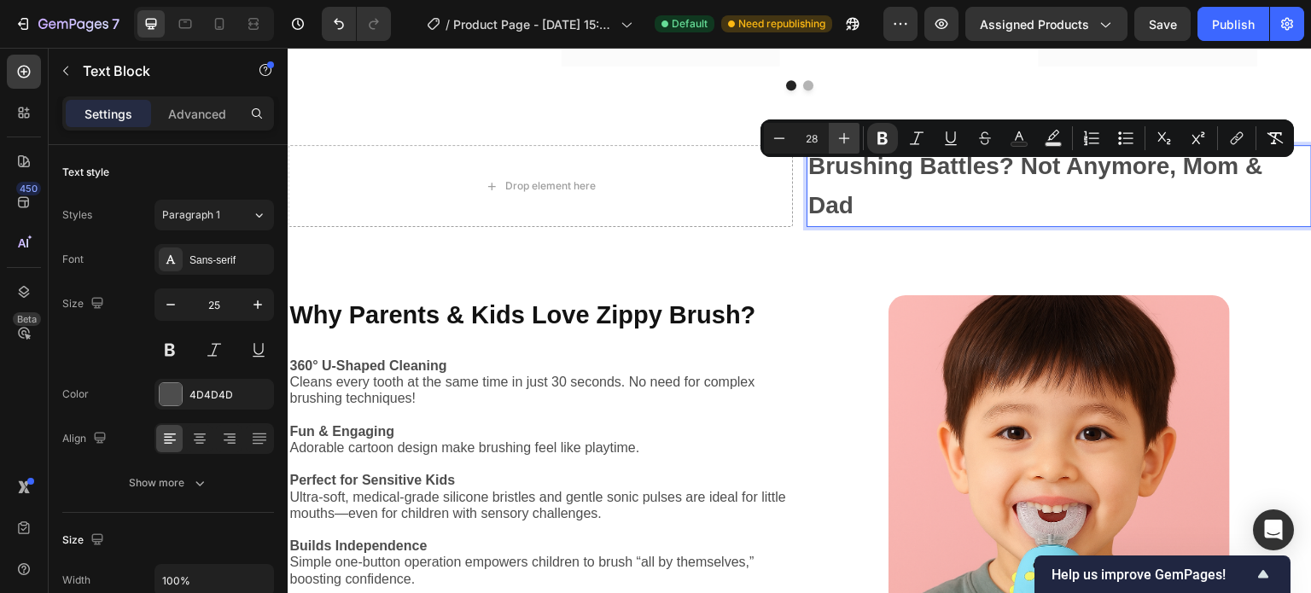
click at [841, 137] on icon "Editor contextual toolbar" at bounding box center [844, 138] width 17 height 17
type input "29"
click at [895, 225] on p "Brushing Battles? Not Anymore, Mom & Dad" at bounding box center [1059, 186] width 502 height 79
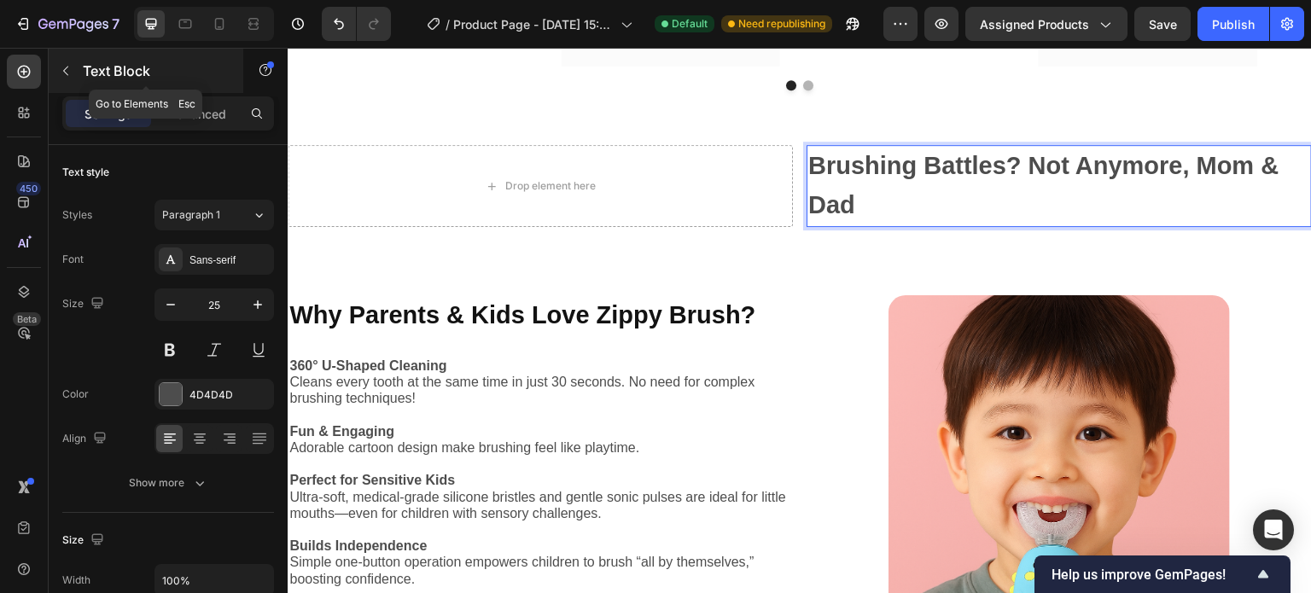
click at [61, 70] on icon "button" at bounding box center [66, 71] width 14 height 14
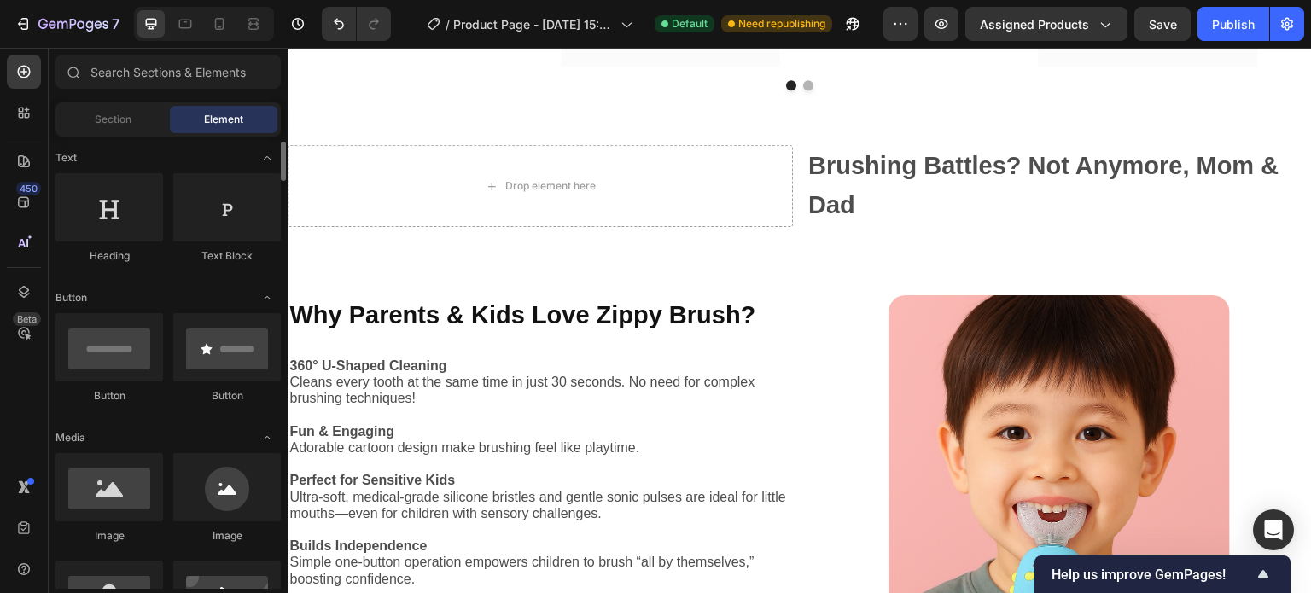
scroll to position [178, 0]
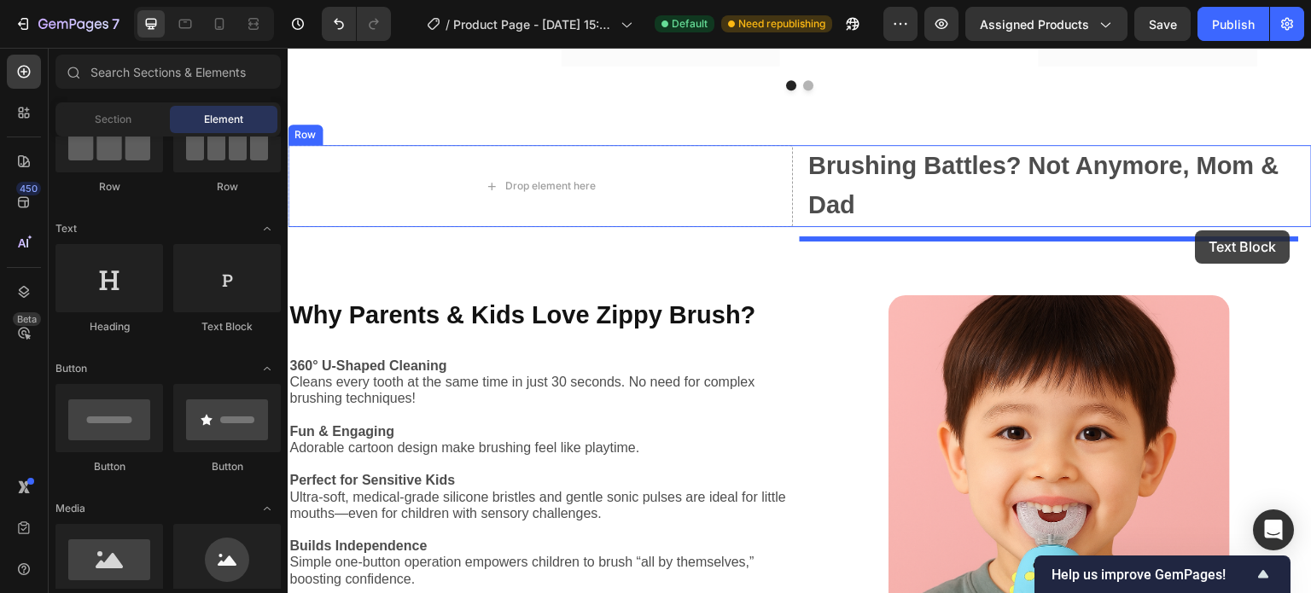
drag, startPoint x: 516, startPoint y: 346, endPoint x: 1196, endPoint y: 230, distance: 689.1
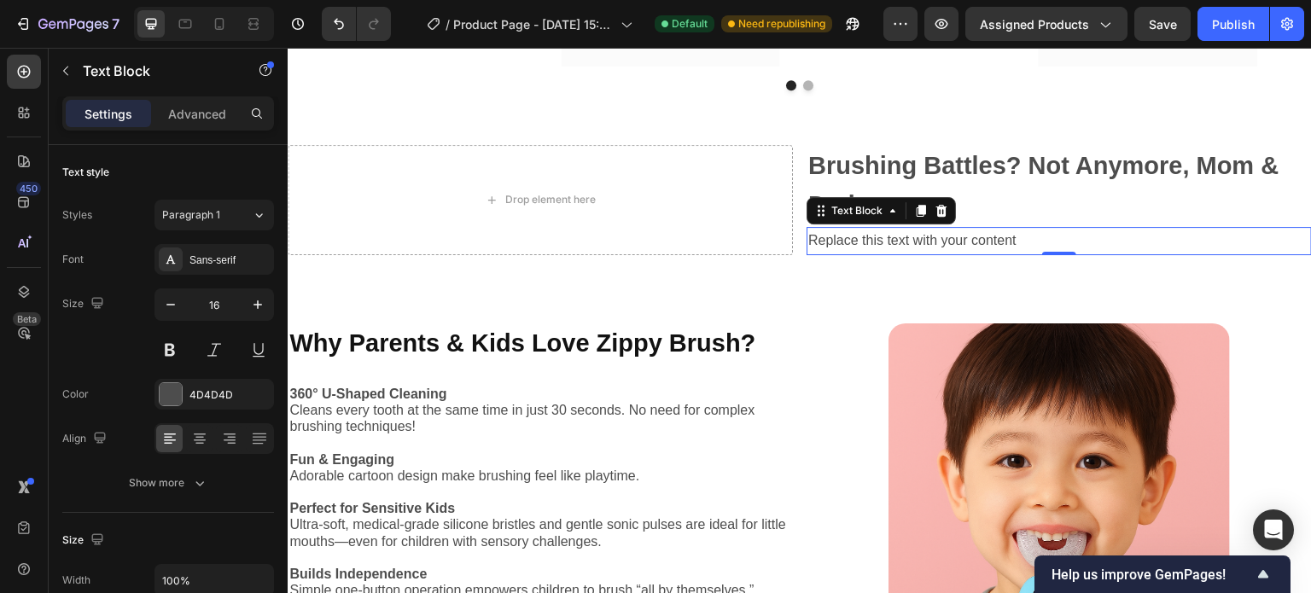
click at [1018, 246] on div "Replace this text with your content" at bounding box center [1059, 241] width 505 height 28
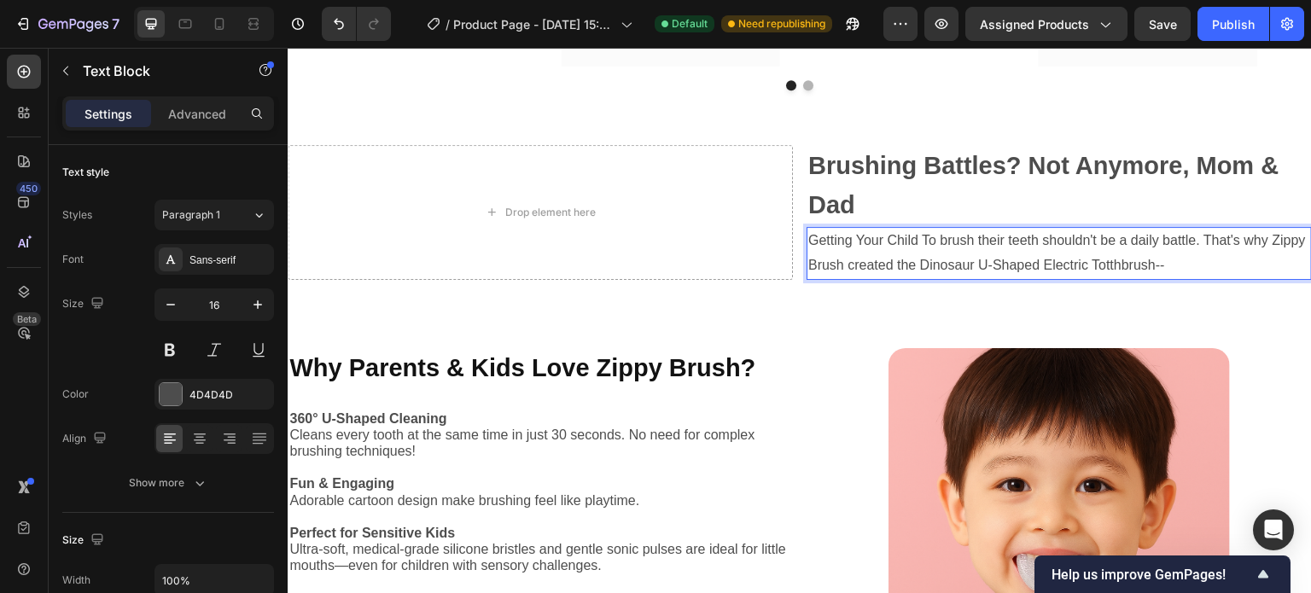
click at [1187, 277] on p "Getting Your Child To brush their teeth shouldn't be a daily battle. That's why…" at bounding box center [1059, 254] width 502 height 50
click at [1202, 277] on p "Getting Your Child To brush their teeth shouldn't be a daily battle. That's why…" at bounding box center [1059, 254] width 502 height 50
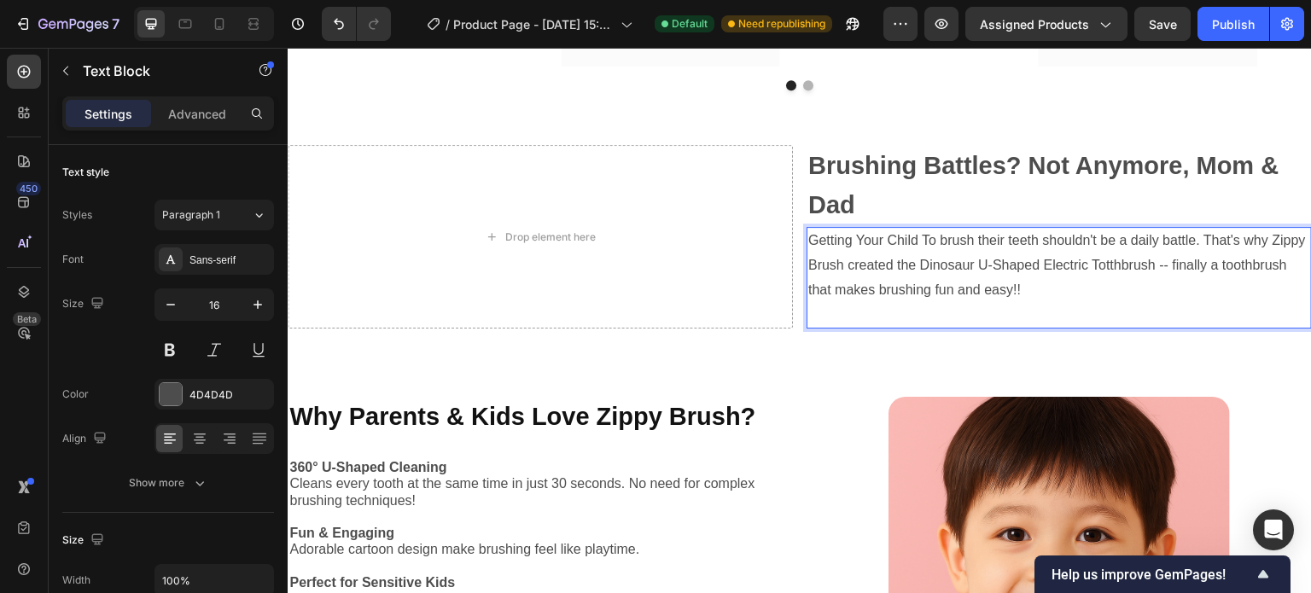
click at [1142, 277] on p "Getting Your Child To brush their teeth shouldn't be a daily battle. That's why…" at bounding box center [1059, 265] width 502 height 73
click at [1091, 301] on p "Getting Your Child To brush their teeth shouldn't be a daily battle. That's why…" at bounding box center [1059, 265] width 502 height 73
click at [845, 327] on p "Rich Text Editor. Editing area: main" at bounding box center [1059, 314] width 502 height 25
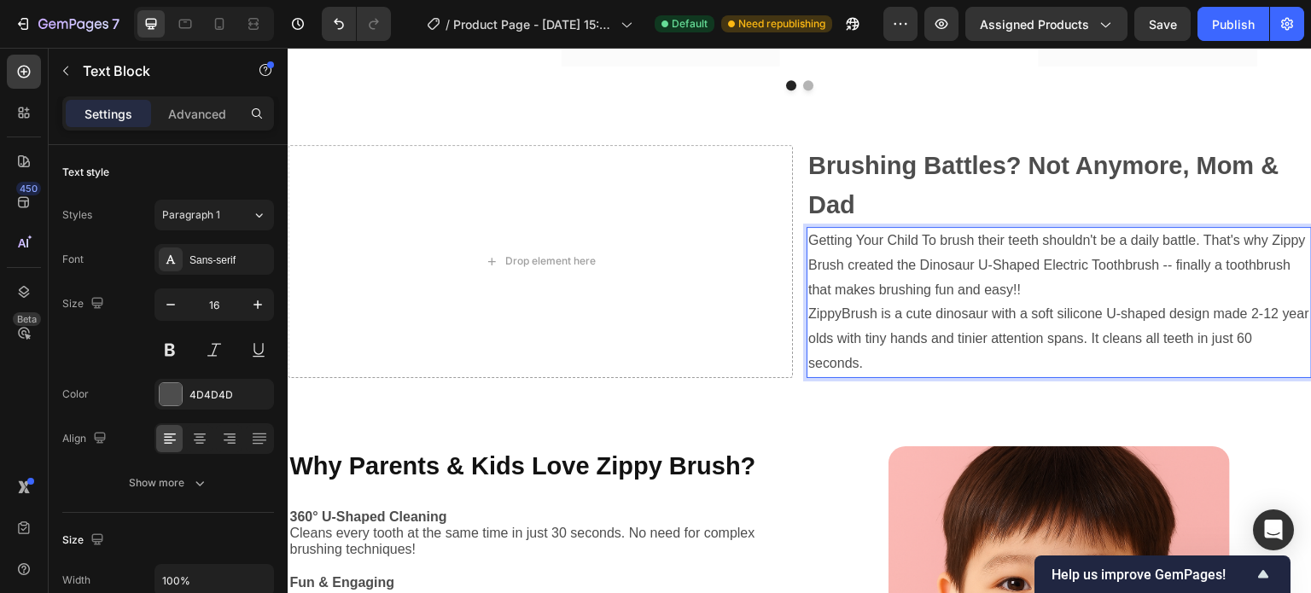
click at [1244, 325] on p "ZippyBrush is a cute dinosaur with a soft silicone U-shaped design made 2-12 ye…" at bounding box center [1059, 338] width 502 height 73
click at [861, 376] on p "ZippyBrush is a cute dinosaur with a soft silicone U-shaped design made for 2-1…" at bounding box center [1059, 338] width 502 height 73
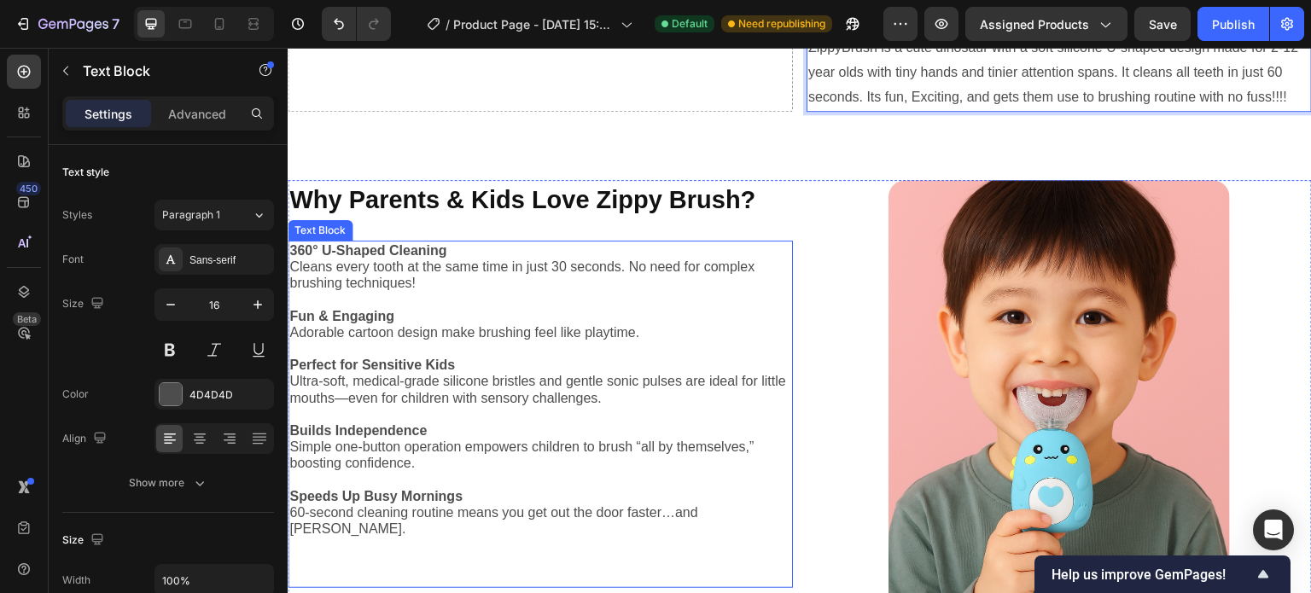
scroll to position [2072, 0]
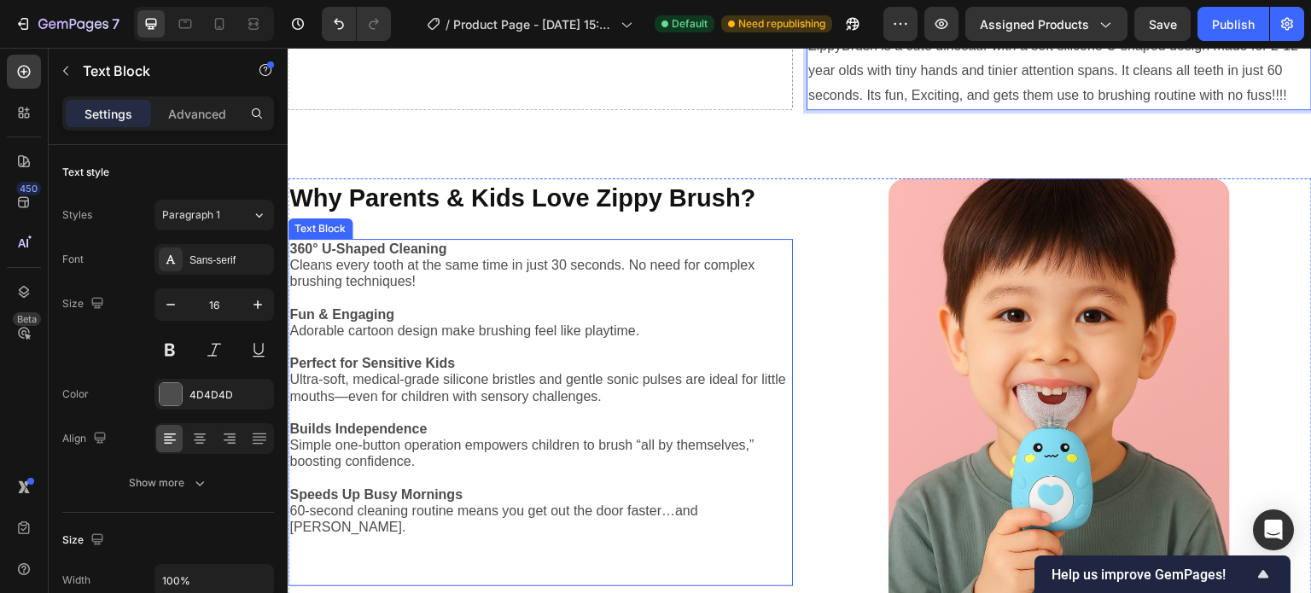
click at [298, 260] on p "360° U-Shaped Cleaning Cleans every tooth at the same time in just 30 seconds. …" at bounding box center [540, 266] width 502 height 50
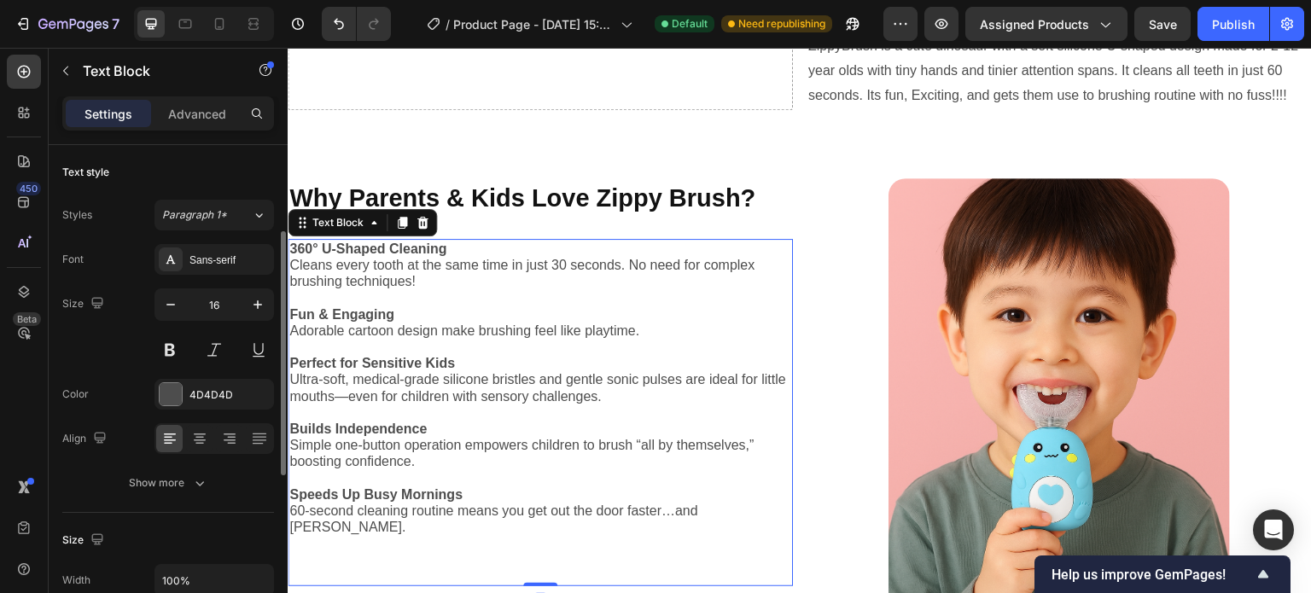
scroll to position [58, 0]
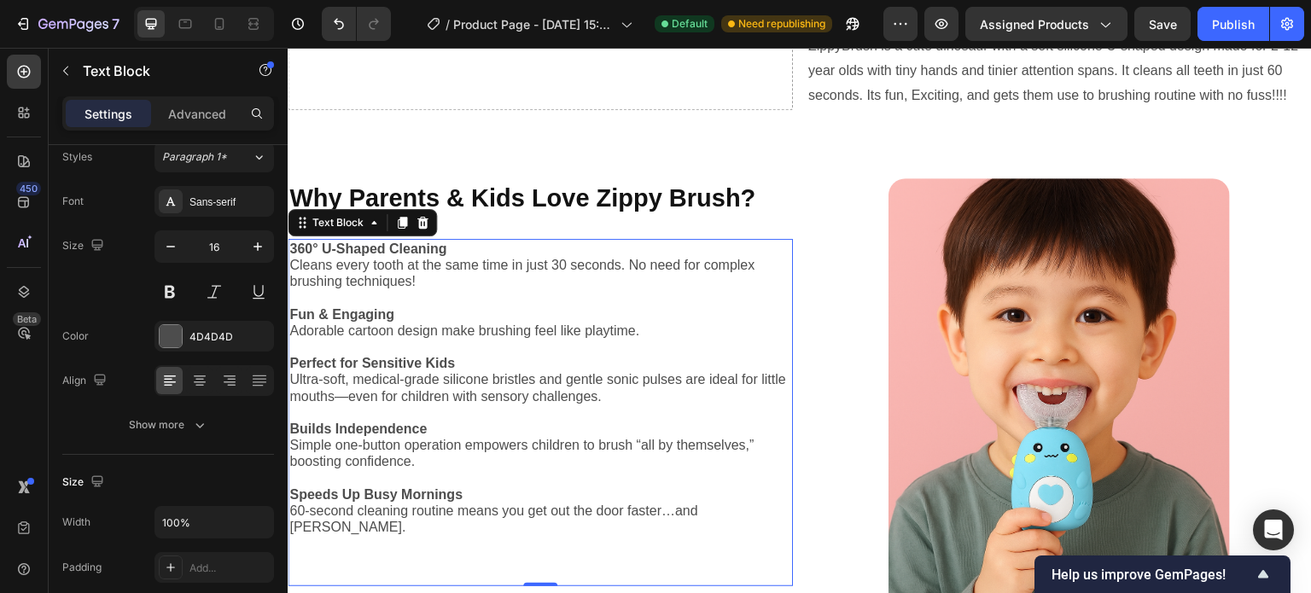
click at [358, 329] on p "Fun & Engaging Adorable cartoon design make brushing feel like playtime." at bounding box center [540, 322] width 502 height 32
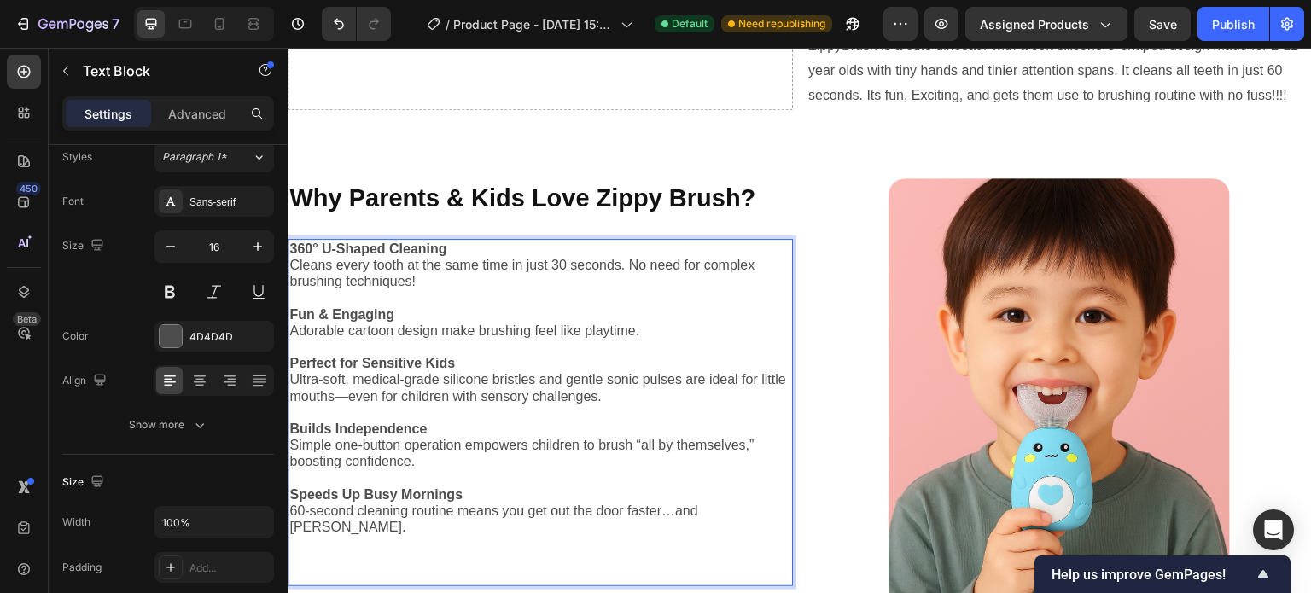
click at [307, 270] on p "360° U-Shaped Cleaning Cleans every tooth at the same time in just 30 seconds. …" at bounding box center [540, 266] width 502 height 50
click at [290, 259] on p "360° U-Shaped Cleaning Cleans every tooth at the same time in just 30 seconds. …" at bounding box center [540, 266] width 502 height 50
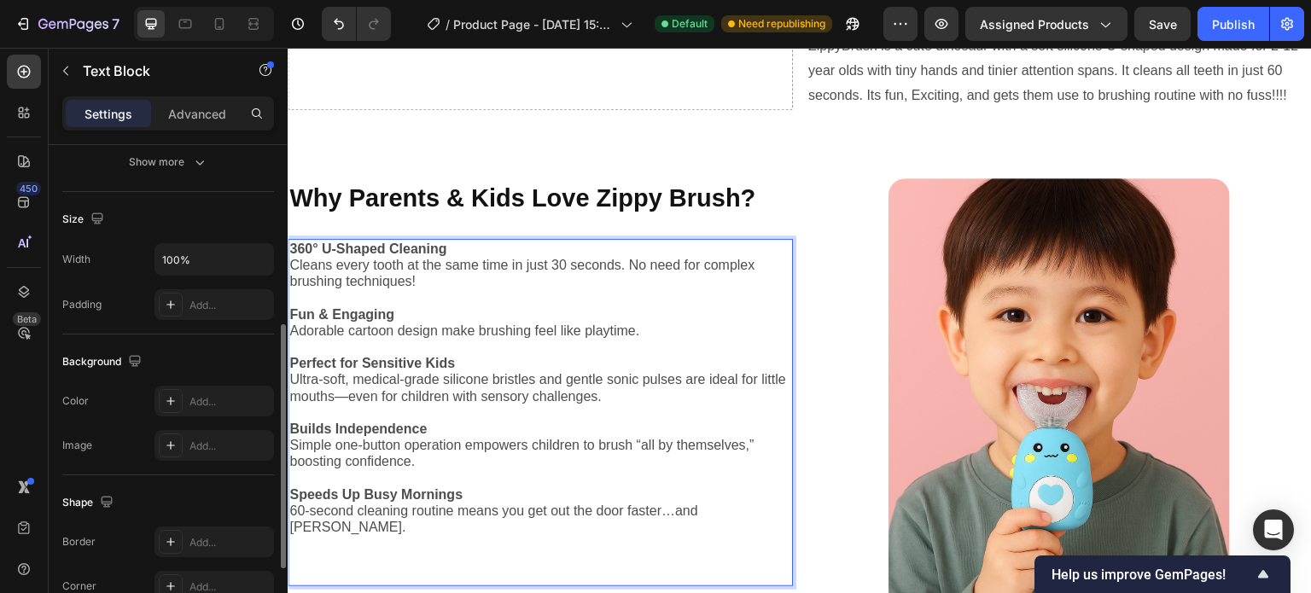
scroll to position [338, 0]
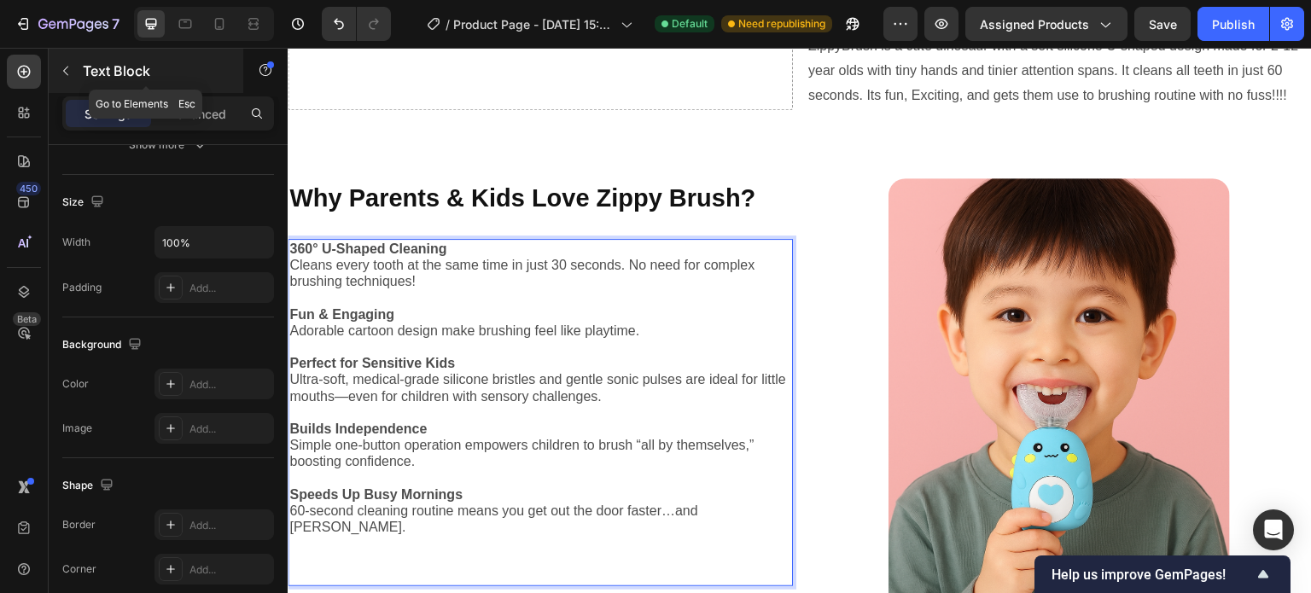
click at [84, 68] on p "Text Block" at bounding box center [155, 71] width 145 height 20
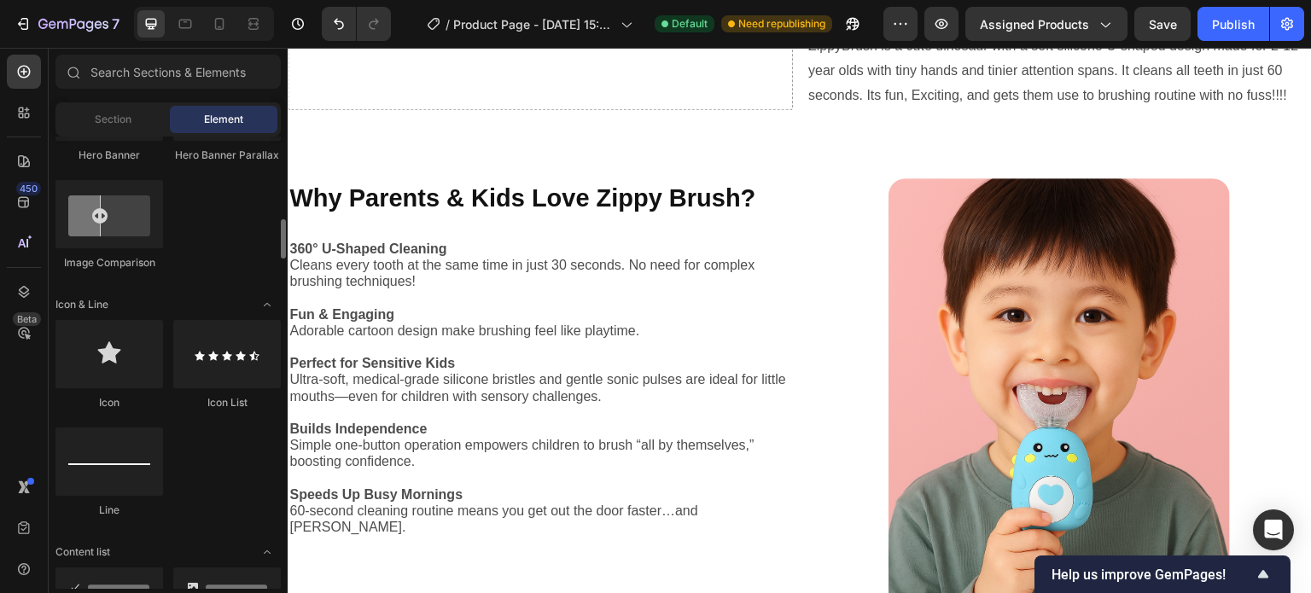
scroll to position [952, 0]
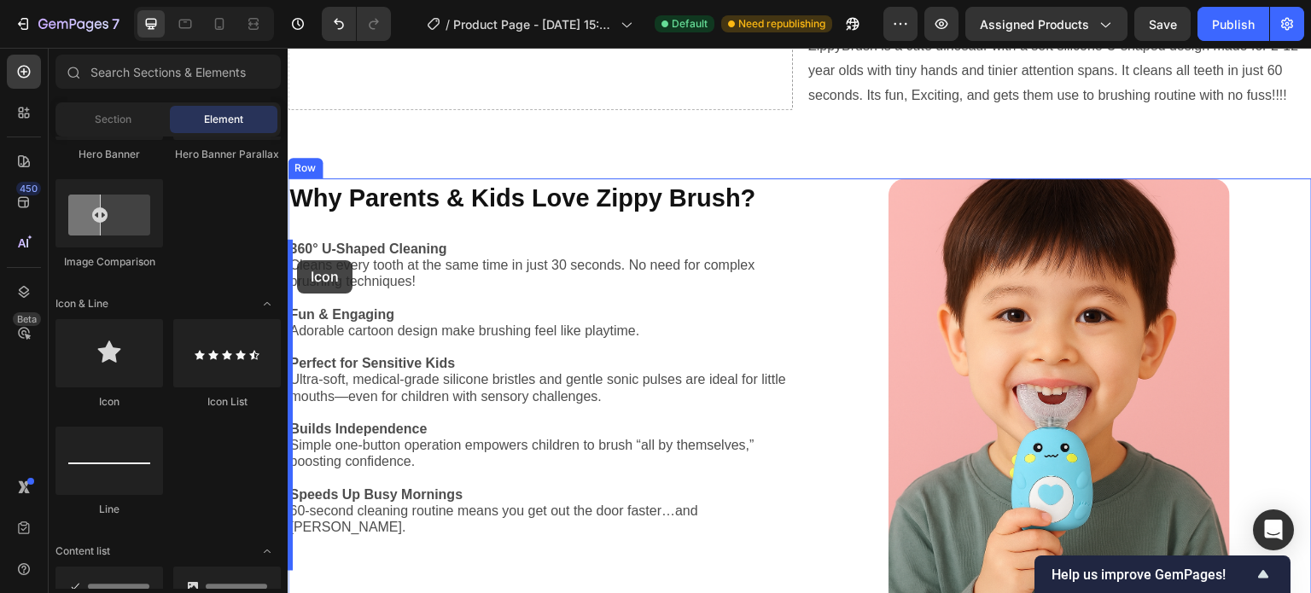
drag, startPoint x: 406, startPoint y: 405, endPoint x: 297, endPoint y: 260, distance: 181.6
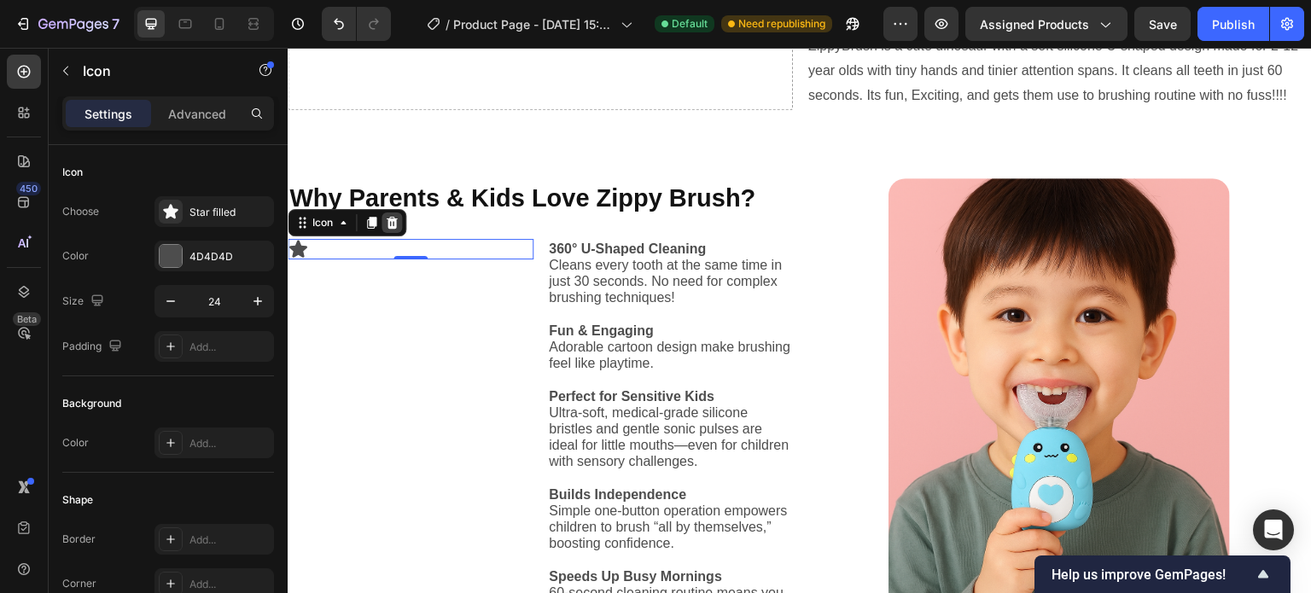
click at [392, 225] on icon at bounding box center [392, 223] width 11 height 12
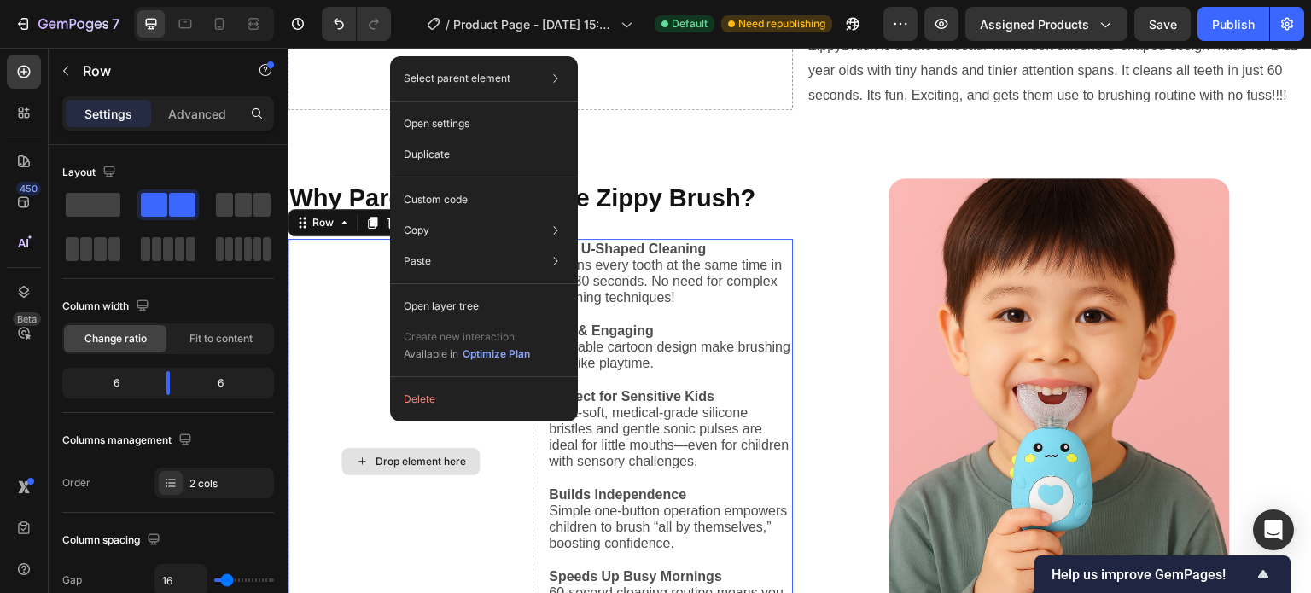
click at [348, 335] on div "Drop element here" at bounding box center [411, 462] width 246 height 446
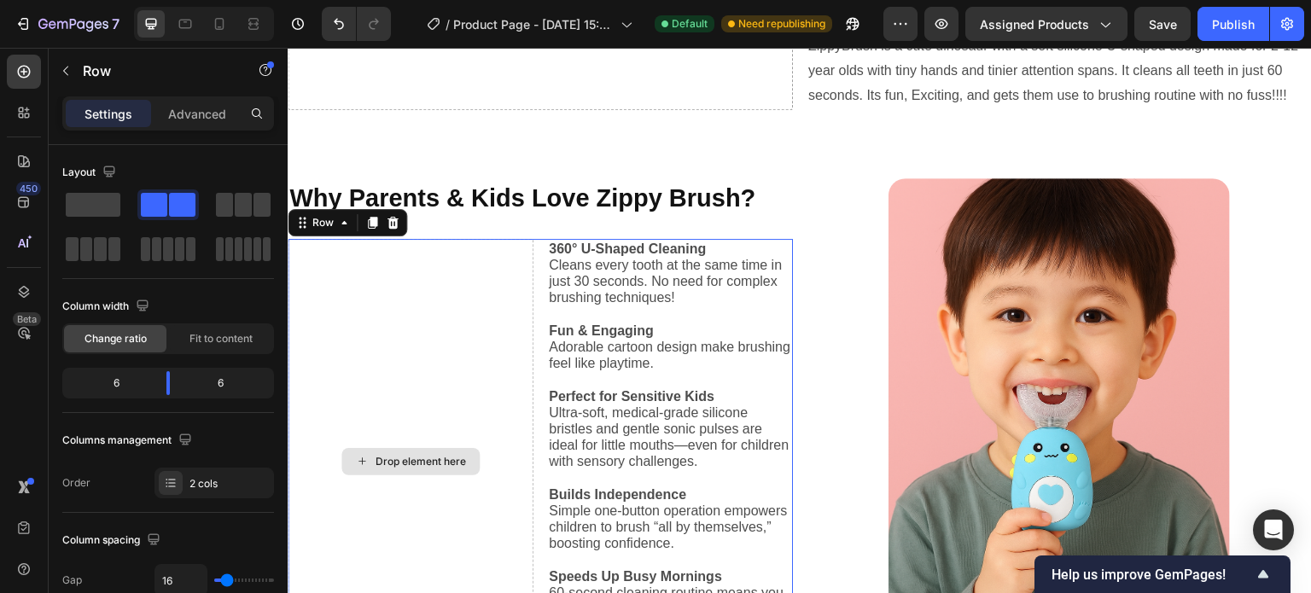
click at [369, 434] on div "Drop element here" at bounding box center [411, 462] width 246 height 446
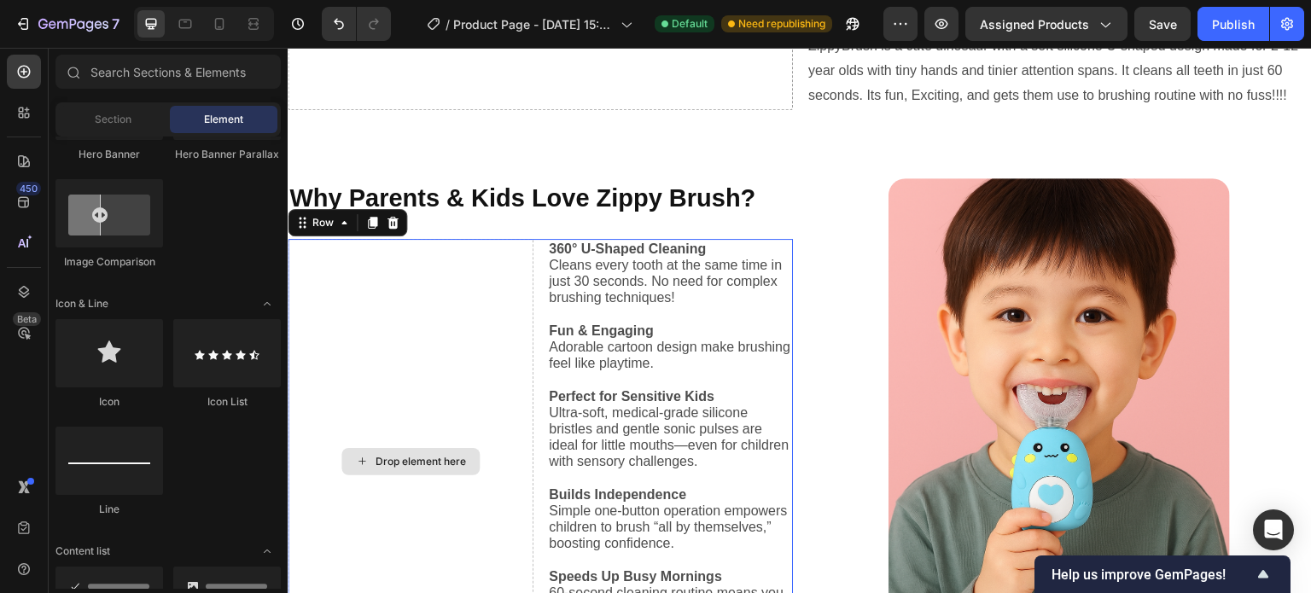
click at [411, 465] on div "Drop element here" at bounding box center [410, 461] width 138 height 27
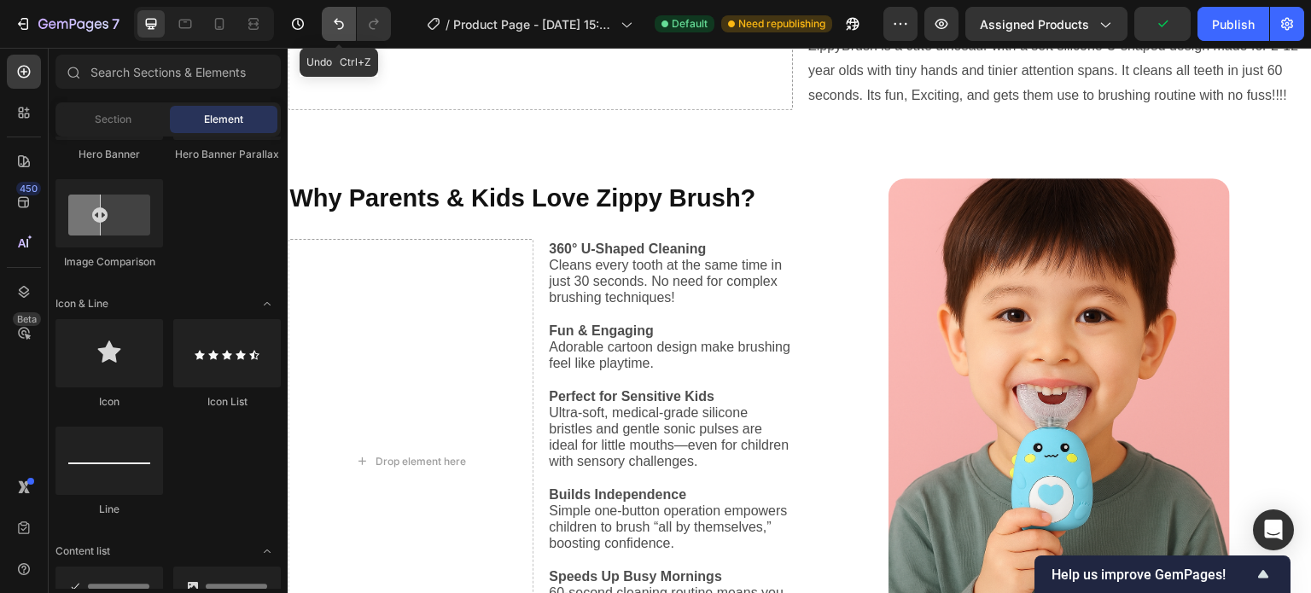
click at [334, 28] on icon "Undo/Redo" at bounding box center [338, 23] width 17 height 17
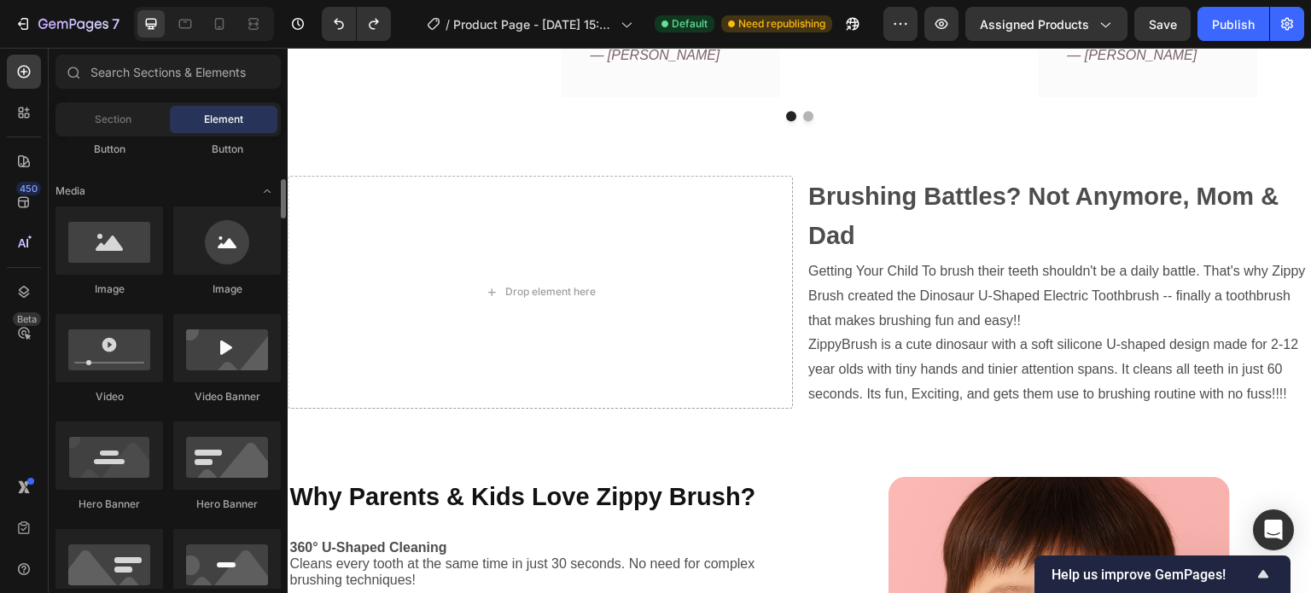
scroll to position [495, 0]
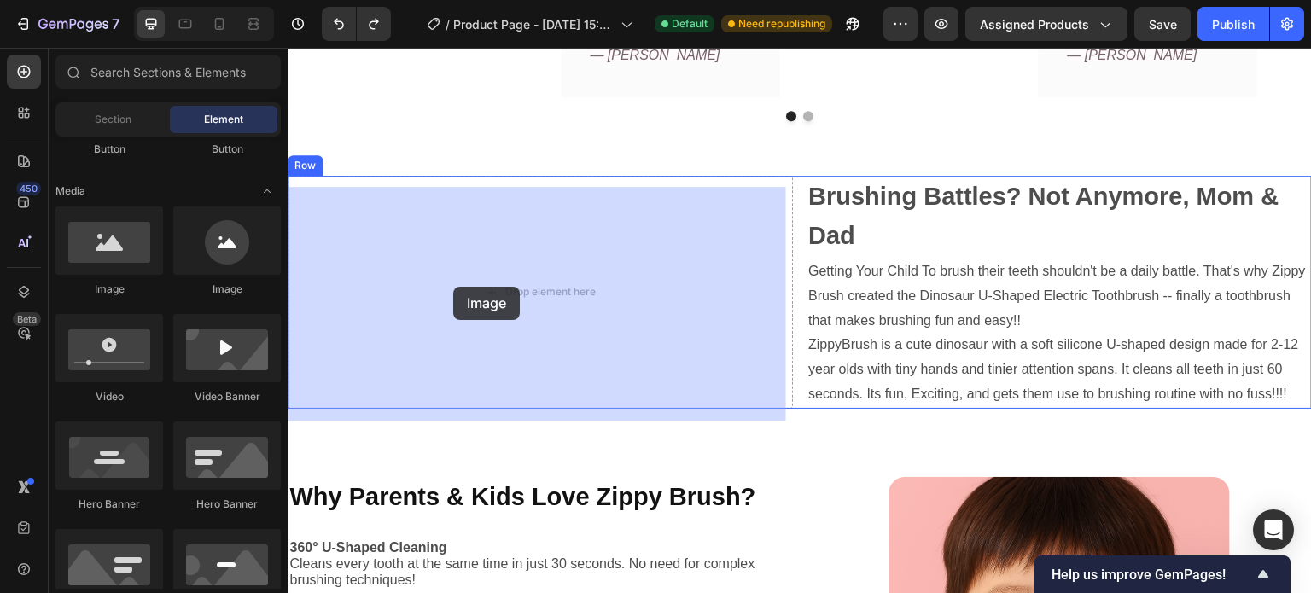
drag, startPoint x: 405, startPoint y: 303, endPoint x: 461, endPoint y: 287, distance: 57.8
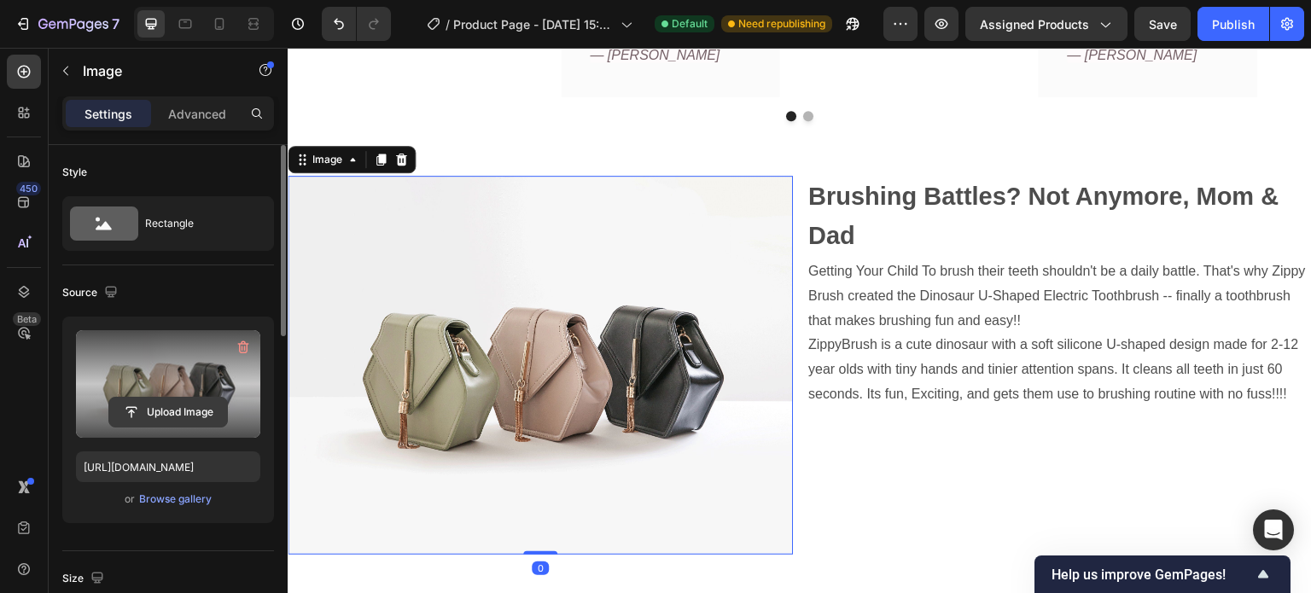
click at [186, 399] on input "file" at bounding box center [168, 412] width 118 height 29
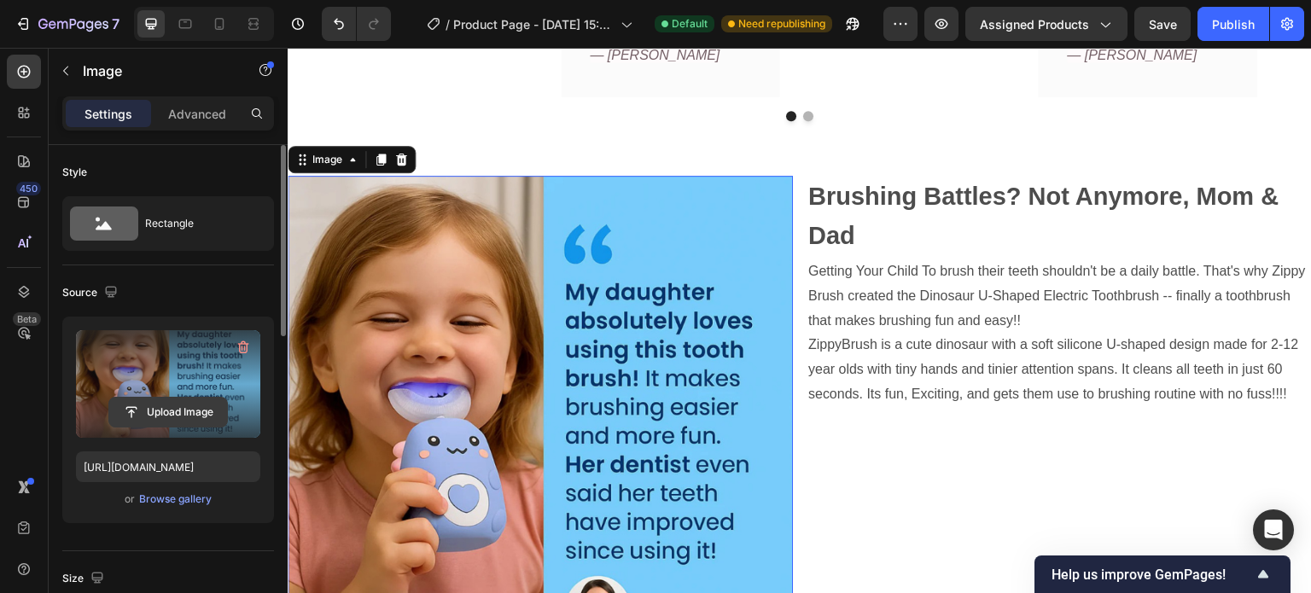
click at [192, 400] on input "file" at bounding box center [168, 412] width 118 height 29
click at [157, 389] on label at bounding box center [168, 384] width 184 height 108
click at [157, 398] on input "file" at bounding box center [168, 412] width 118 height 29
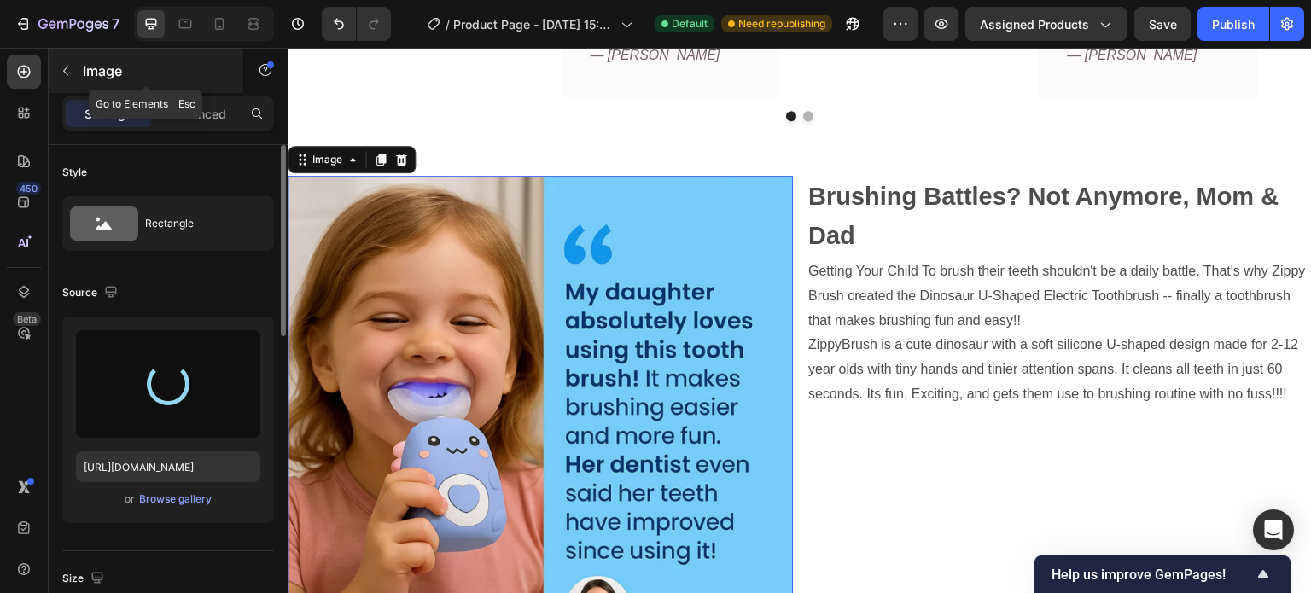
type input "[URL][DOMAIN_NAME]"
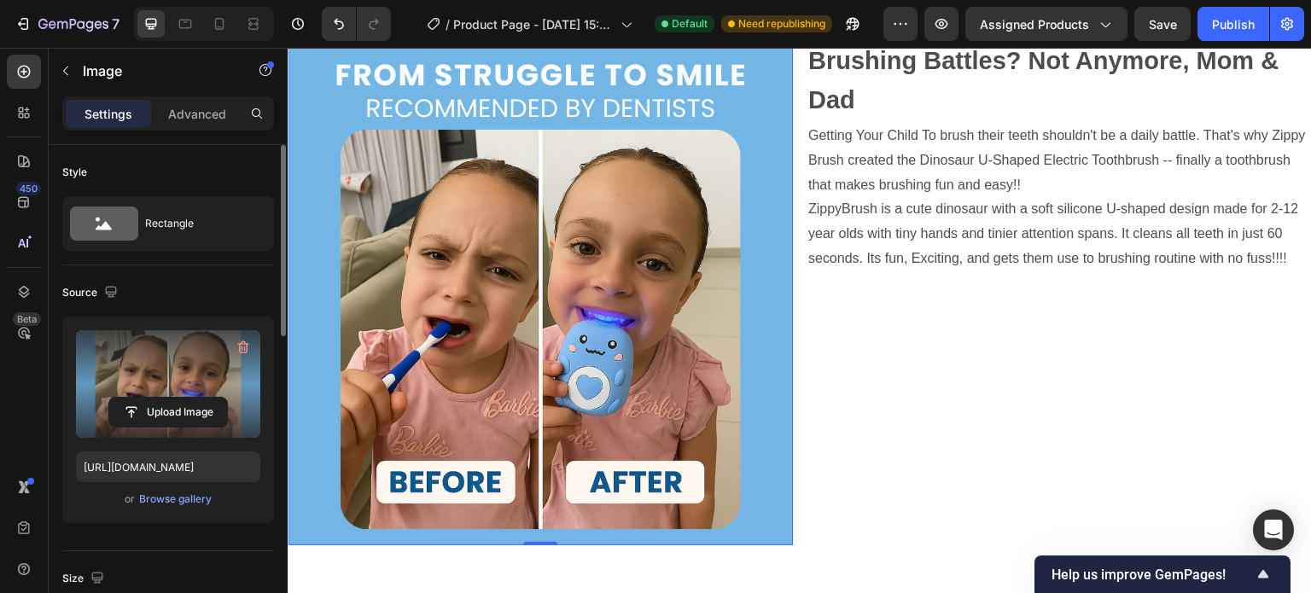
scroll to position [1854, 0]
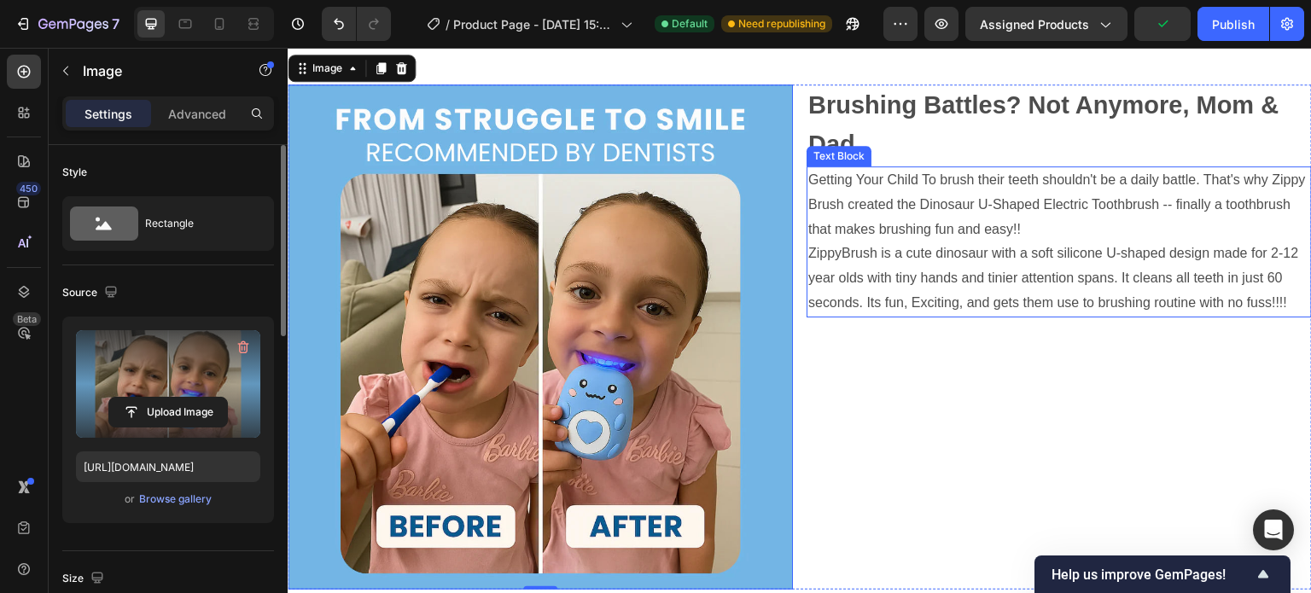
click at [808, 259] on p "ZippyBrush is a cute dinosaur with a soft silicone U-shaped design made for 2-1…" at bounding box center [1059, 278] width 502 height 73
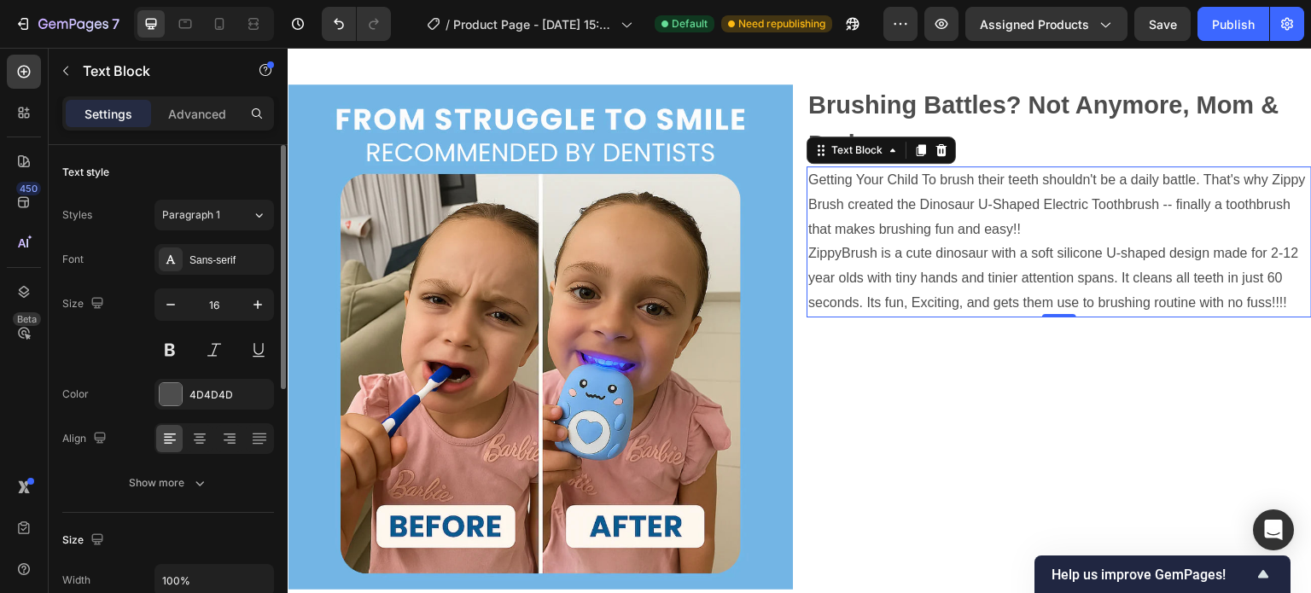
click at [808, 263] on p "ZippyBrush is a cute dinosaur with a soft silicone U-shaped design made for 2-1…" at bounding box center [1059, 278] width 502 height 73
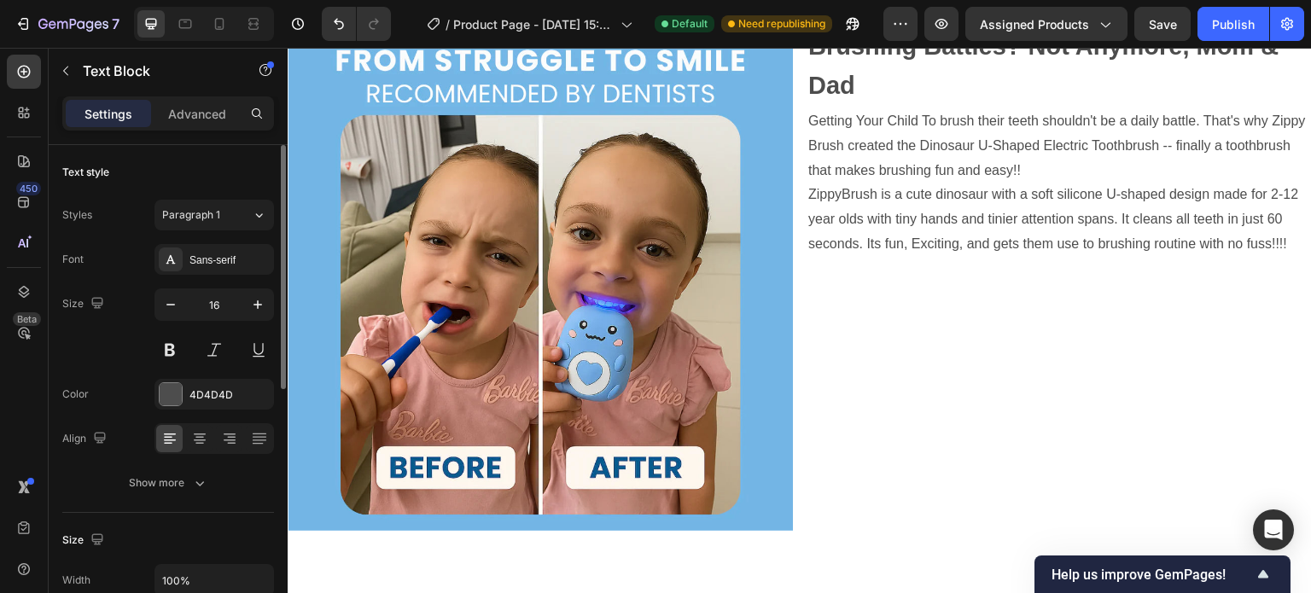
scroll to position [2216, 0]
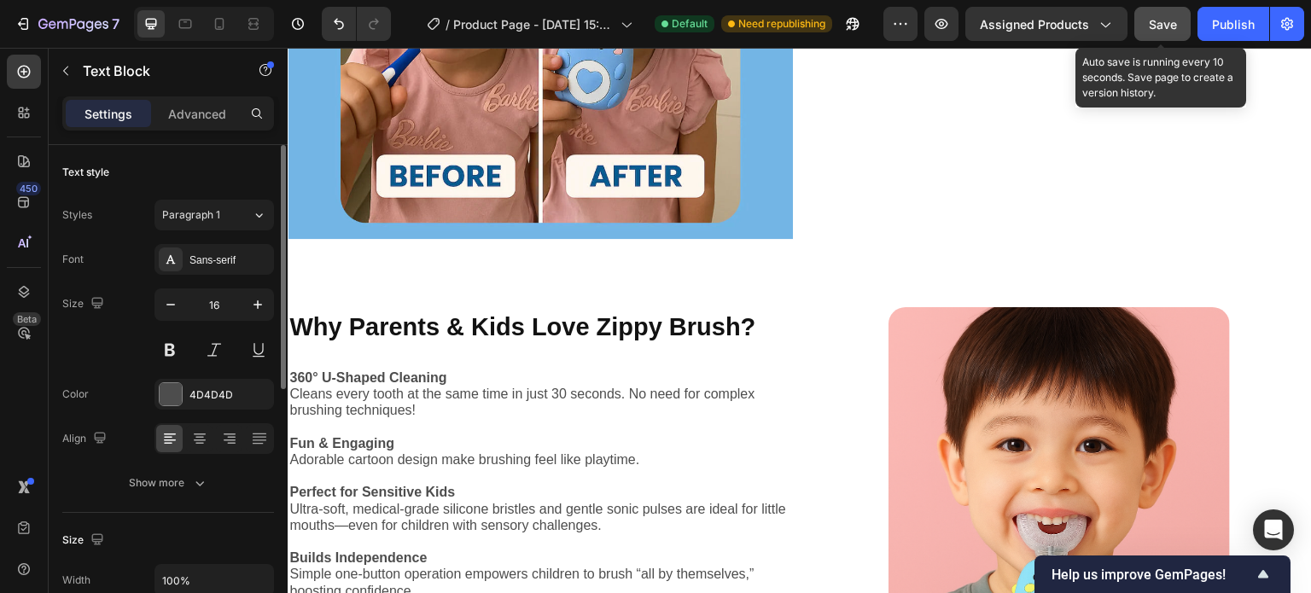
click at [1168, 28] on span "Save" at bounding box center [1163, 24] width 28 height 15
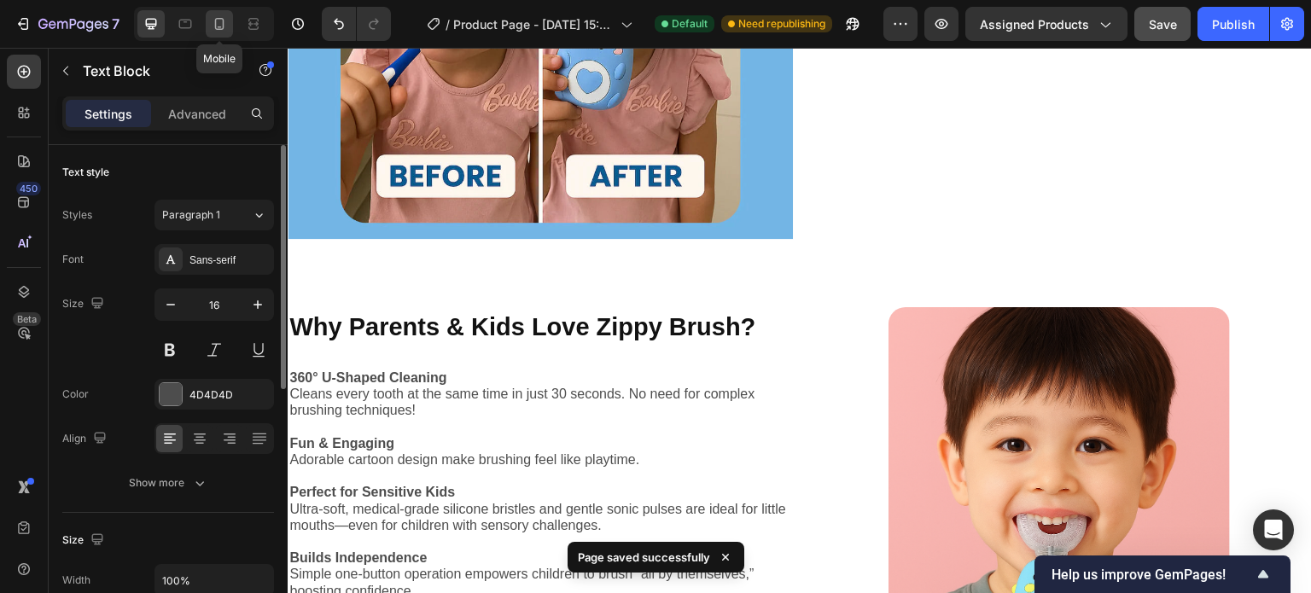
click at [218, 26] on icon at bounding box center [219, 23] width 17 height 17
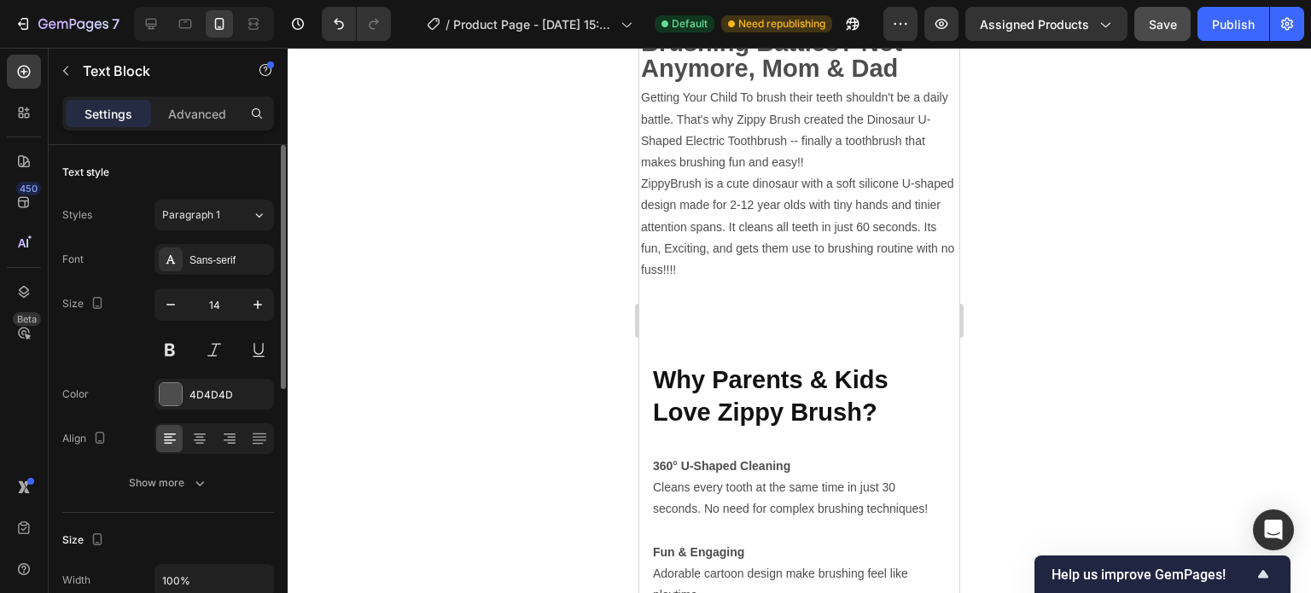
scroll to position [2254, 0]
click at [642, 172] on p "ZippyBrush is a cute dinosaur with a soft silicone U-shaped design made for 2-1…" at bounding box center [799, 226] width 317 height 108
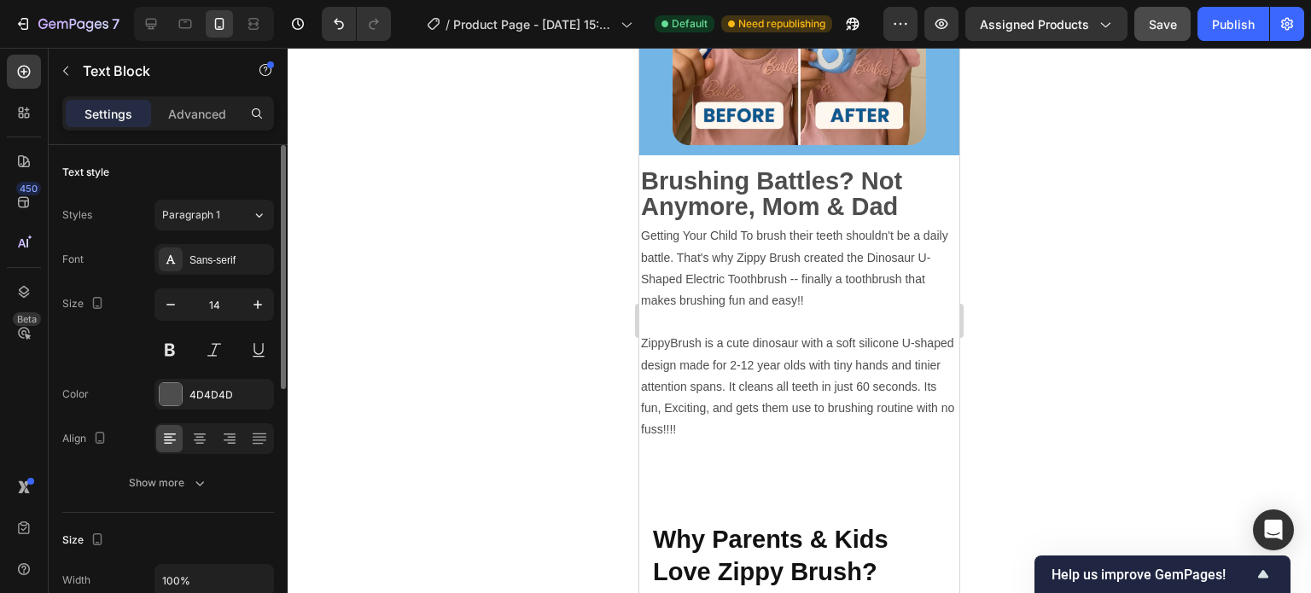
scroll to position [2103, 0]
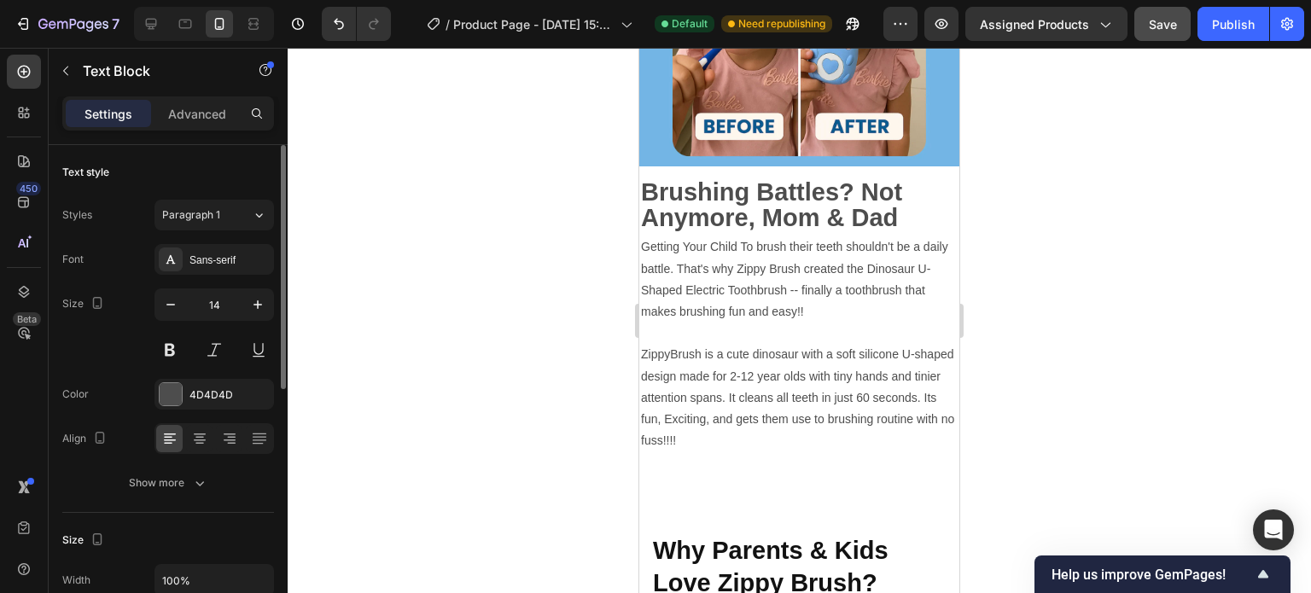
click at [671, 258] on p "Getting Your Child To brush their teeth shouldn't be a daily battle. That's why…" at bounding box center [799, 279] width 317 height 86
click at [154, 30] on icon at bounding box center [151, 23] width 17 height 17
type input "16"
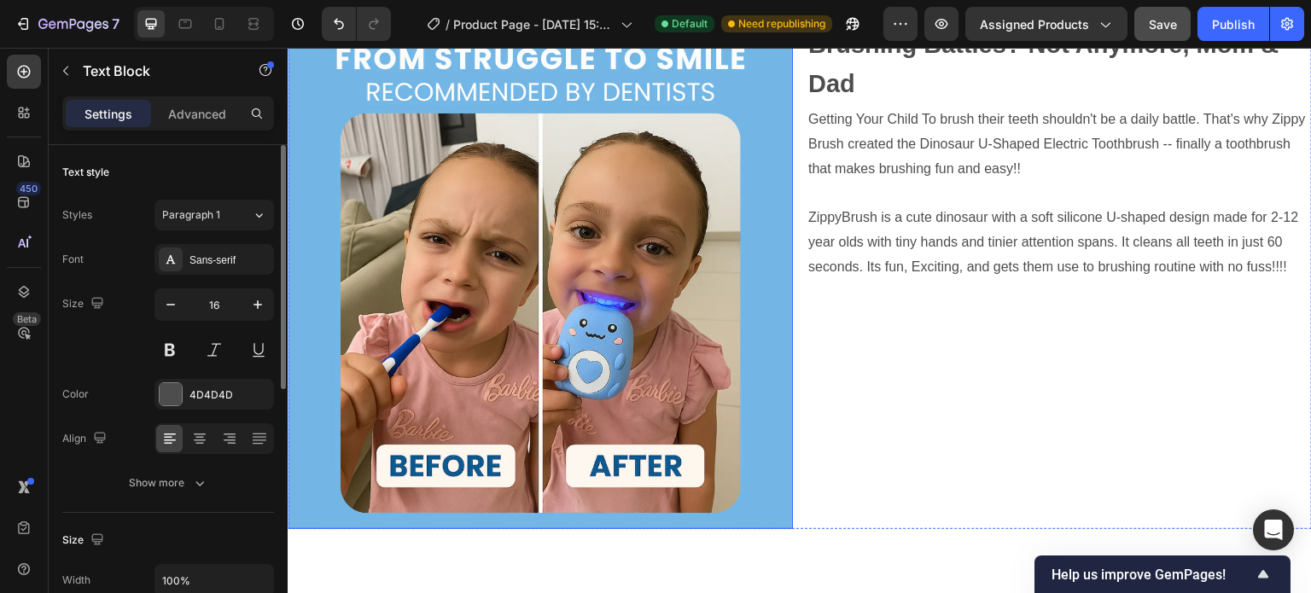
scroll to position [1925, 0]
click at [892, 90] on p "Brushing Battles? Not Anymore, Mom & Dad" at bounding box center [1059, 65] width 502 height 79
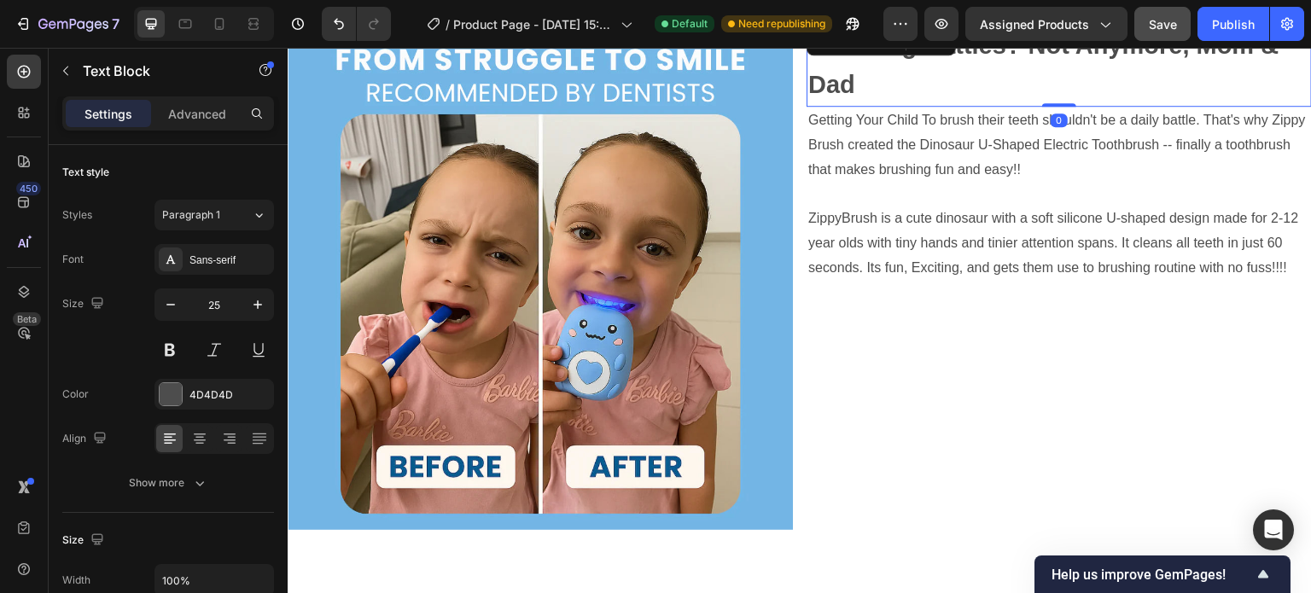
scroll to position [338, 0]
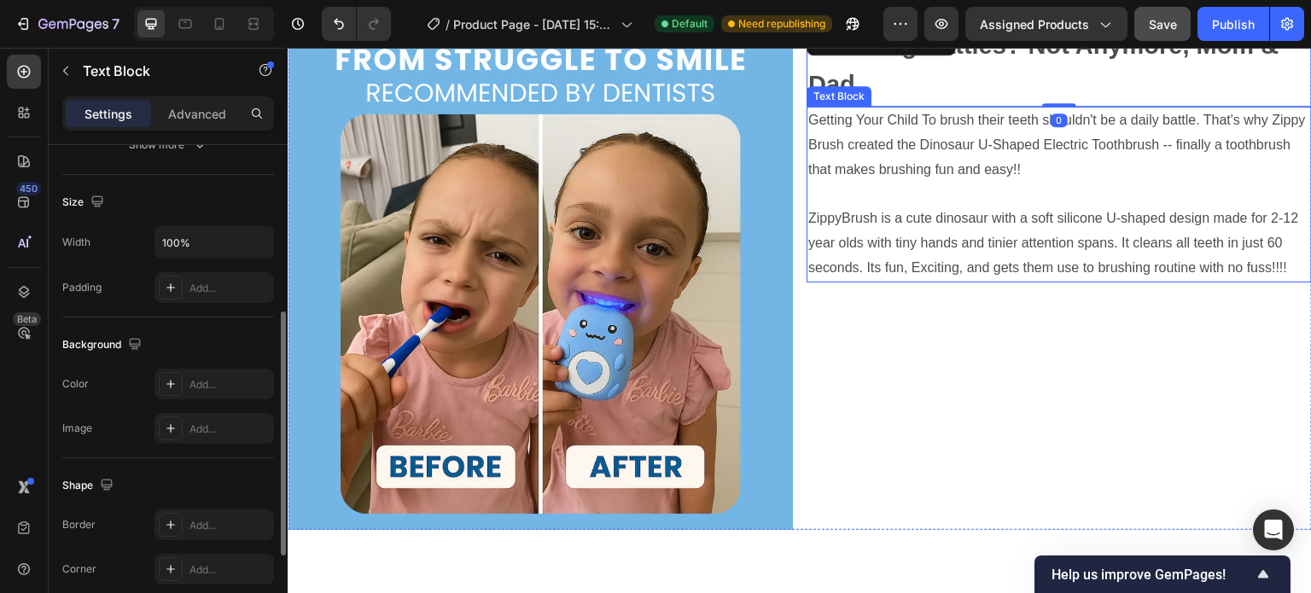
click at [891, 164] on p "Getting Your Child To brush their teeth shouldn't be a daily battle. That's why…" at bounding box center [1059, 144] width 502 height 73
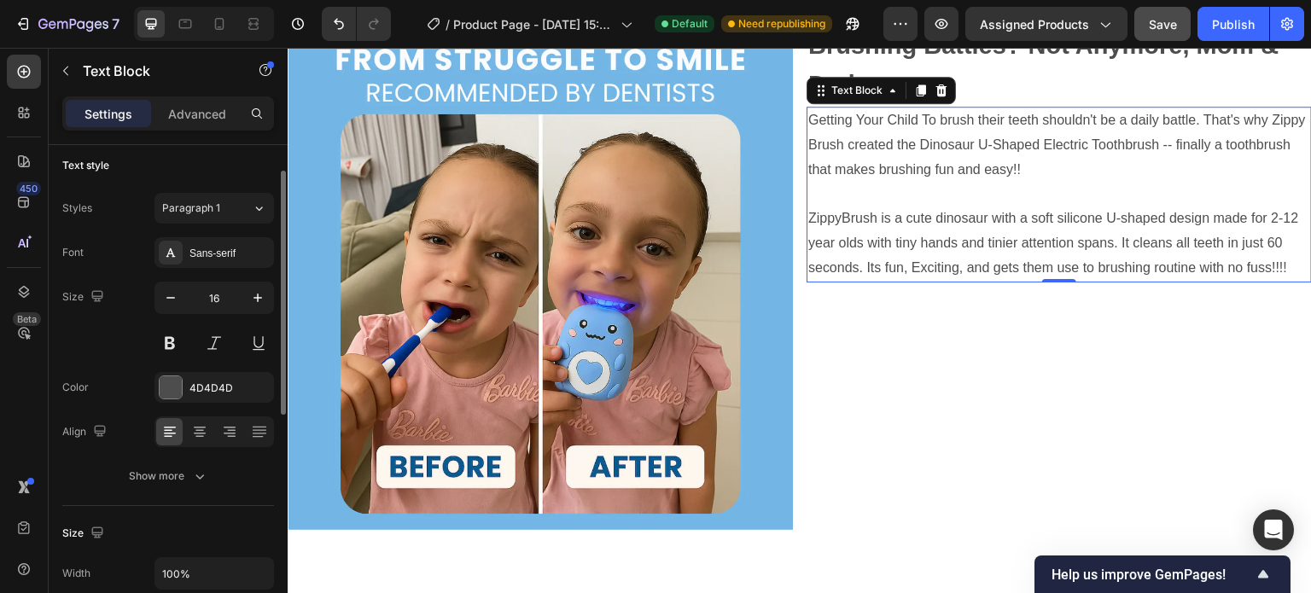
scroll to position [0, 0]
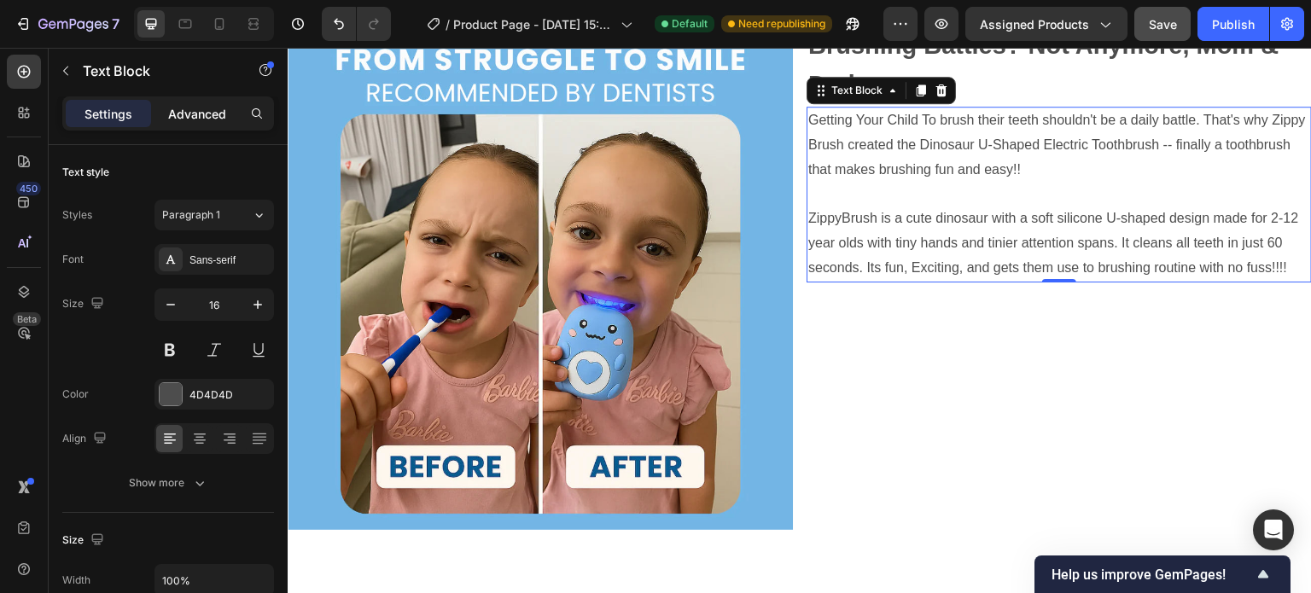
click at [179, 114] on p "Advanced" at bounding box center [197, 114] width 58 height 18
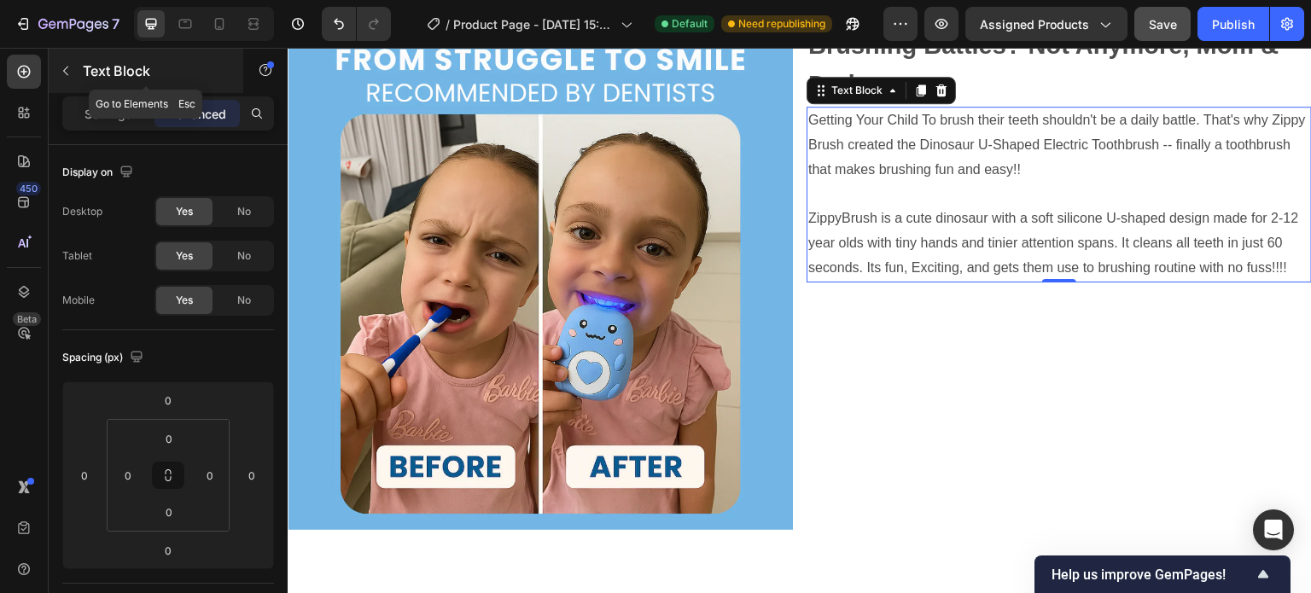
click at [79, 66] on div "Text Block" at bounding box center [146, 71] width 195 height 44
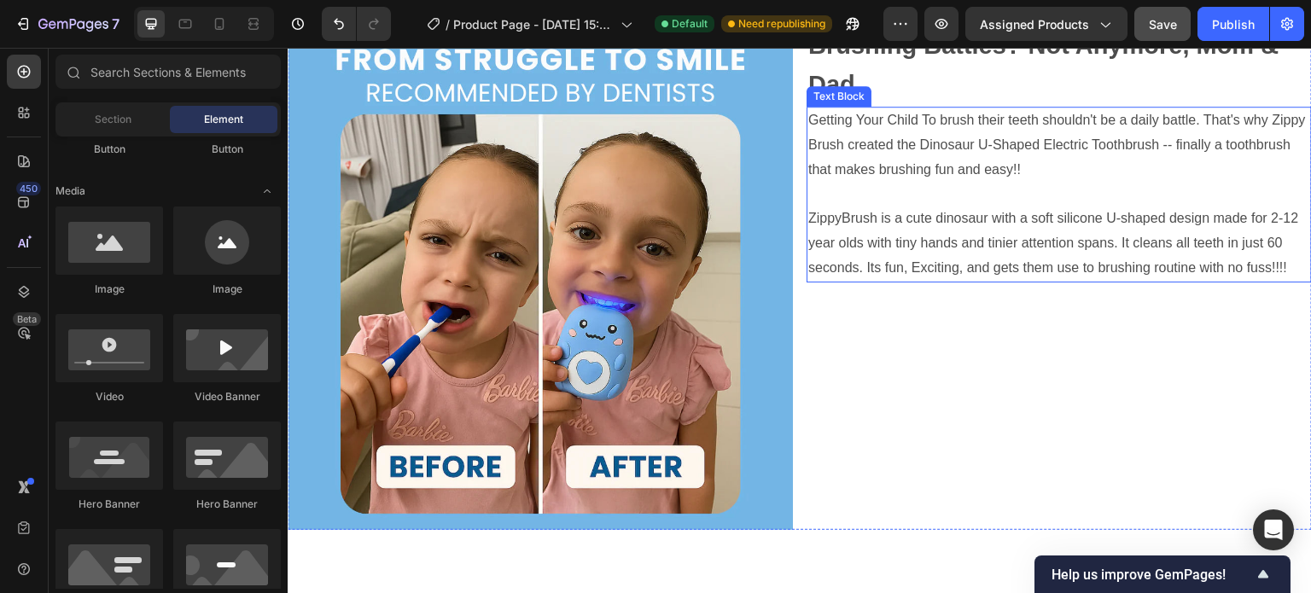
click at [886, 193] on p "Rich Text Editor. Editing area: main" at bounding box center [1059, 194] width 502 height 25
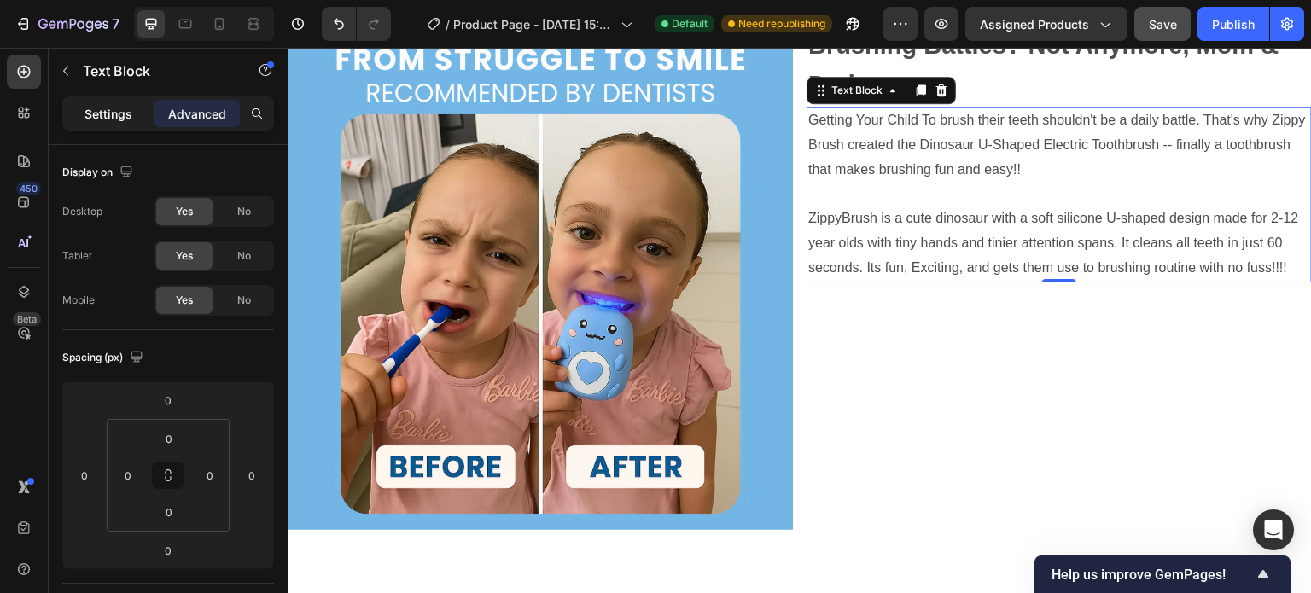
click at [109, 115] on p "Settings" at bounding box center [108, 114] width 48 height 18
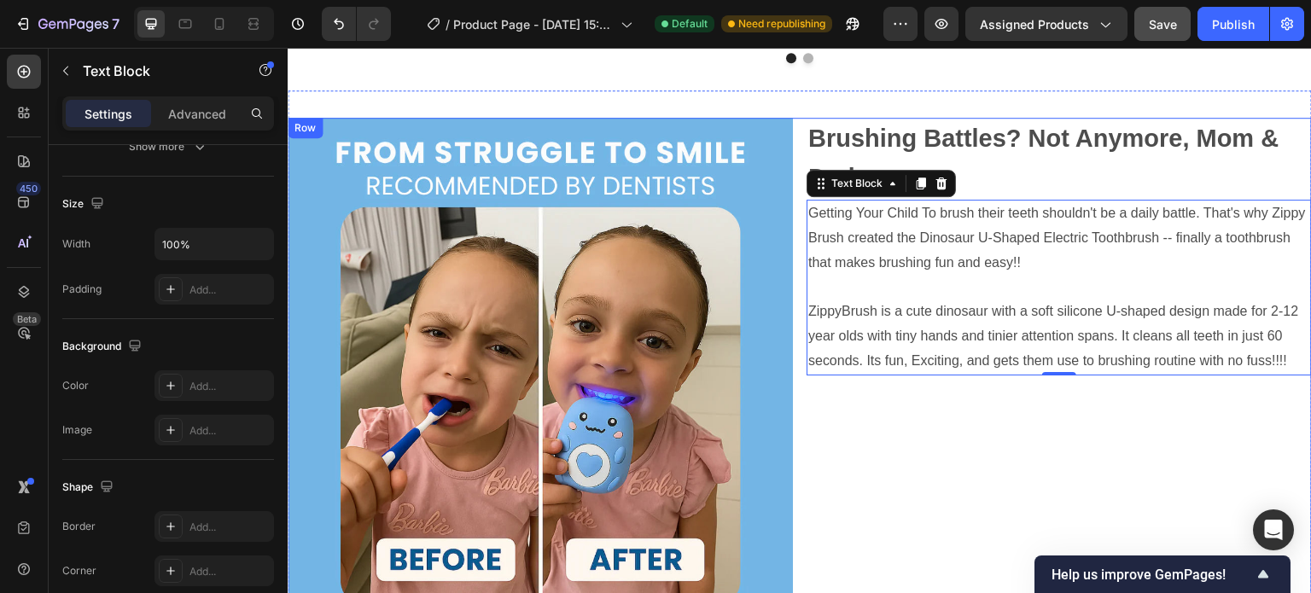
scroll to position [1826, 0]
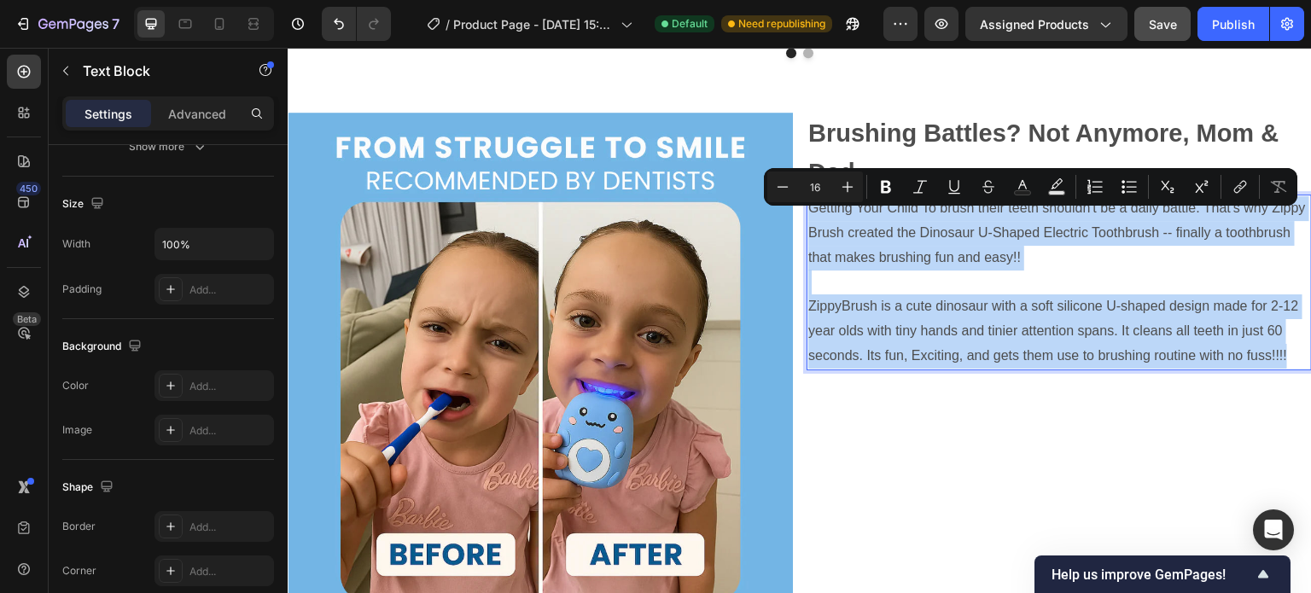
drag, startPoint x: 1284, startPoint y: 369, endPoint x: 801, endPoint y: 228, distance: 503.2
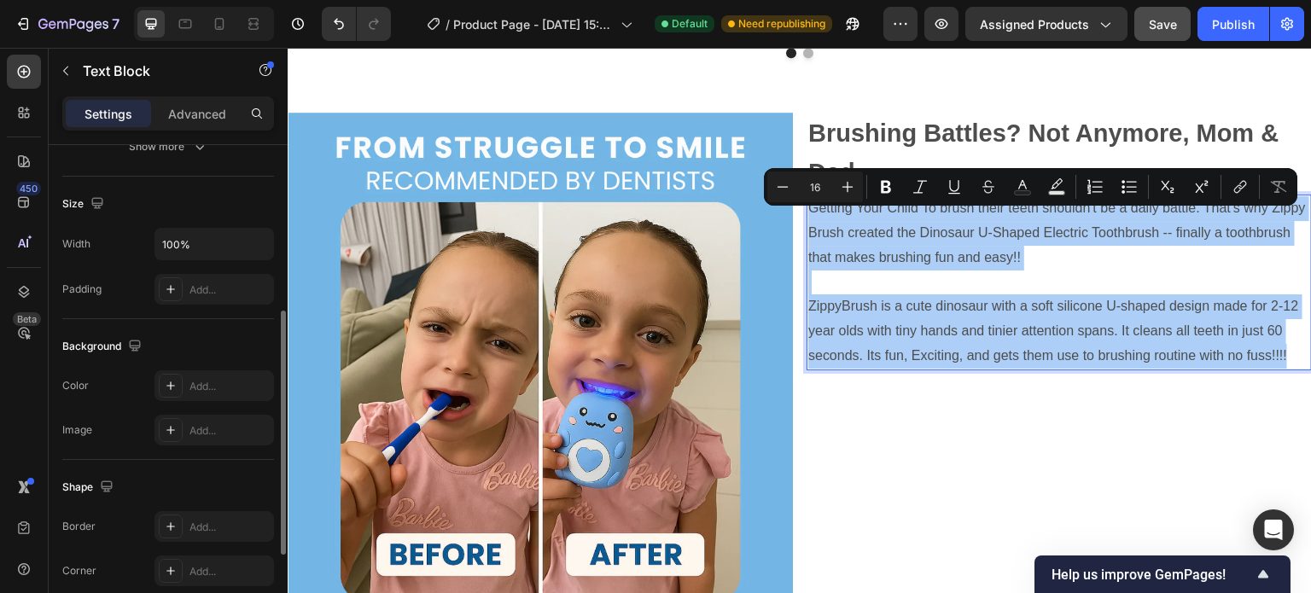
click at [195, 341] on div "Background" at bounding box center [168, 346] width 212 height 27
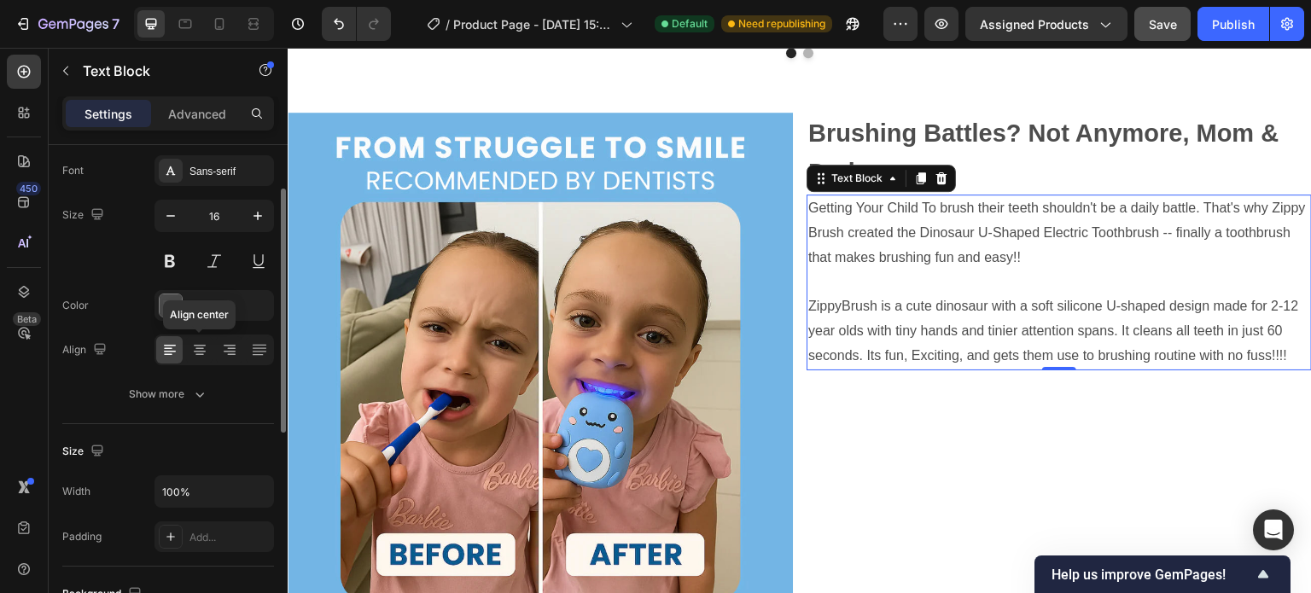
scroll to position [0, 0]
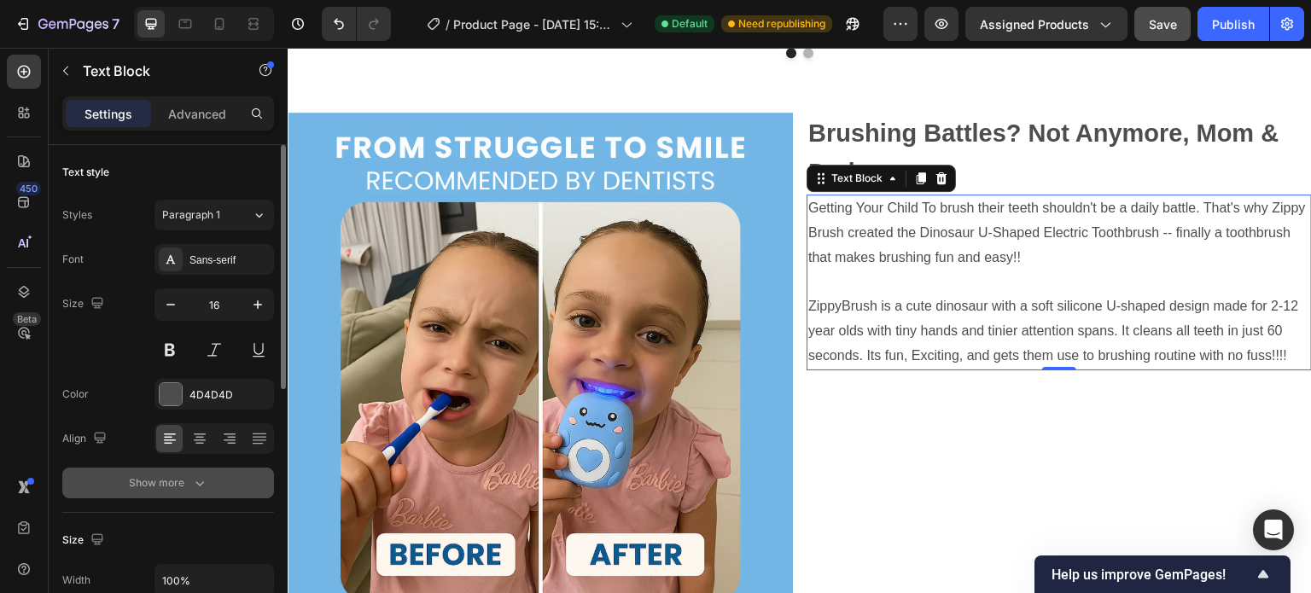
click at [172, 481] on div "Show more" at bounding box center [168, 483] width 79 height 17
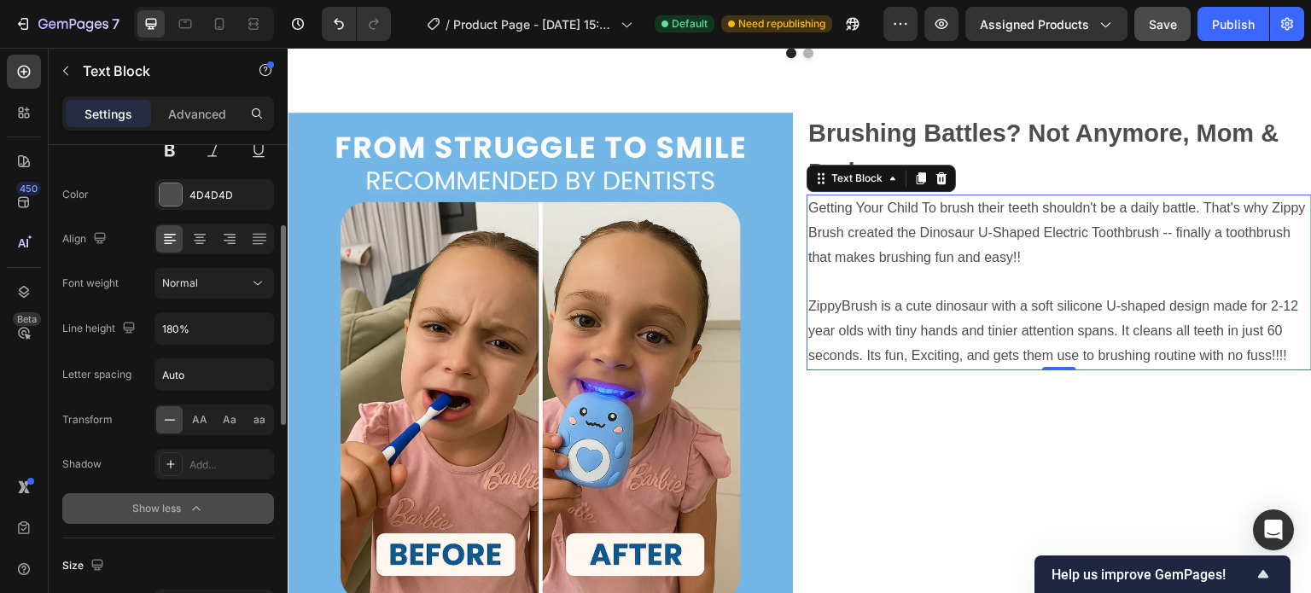
scroll to position [201, 0]
click at [229, 415] on span "Aa" at bounding box center [230, 418] width 14 height 15
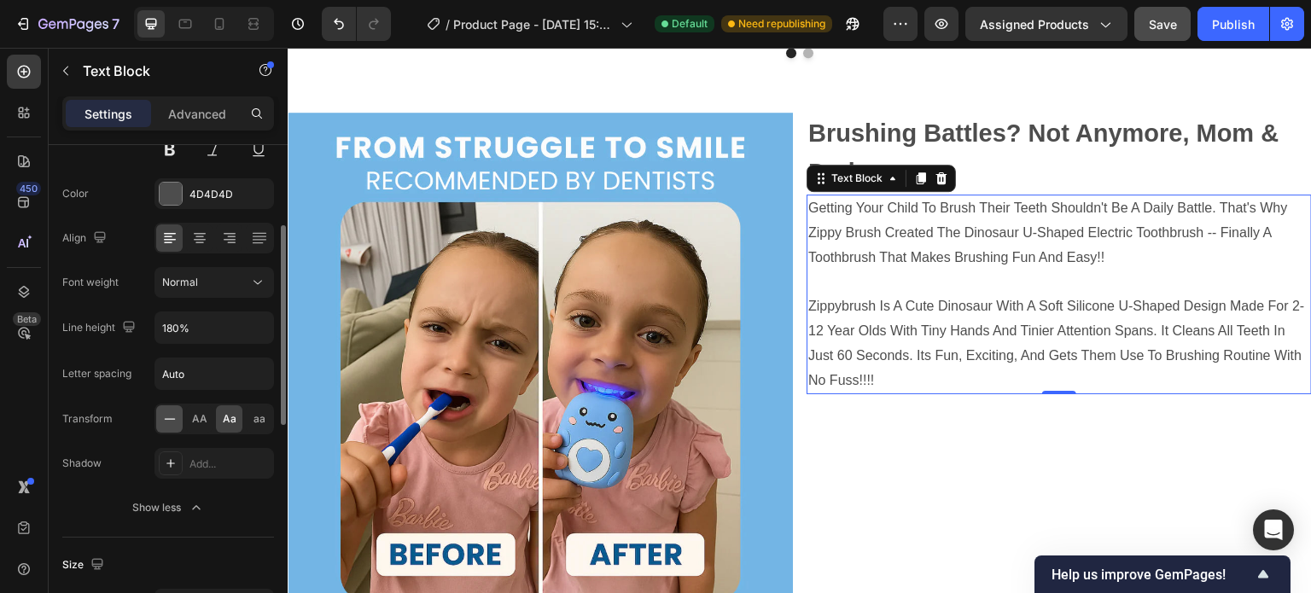
click at [174, 416] on icon at bounding box center [169, 419] width 17 height 17
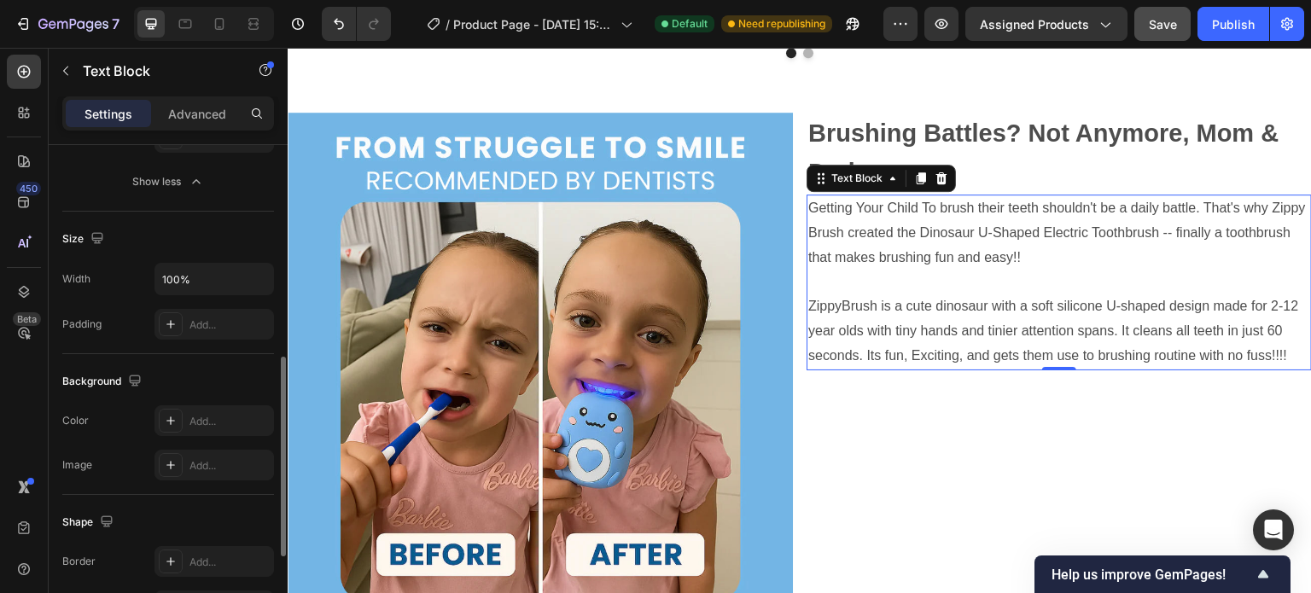
scroll to position [527, 0]
click at [204, 323] on div "Add..." at bounding box center [229, 324] width 80 height 15
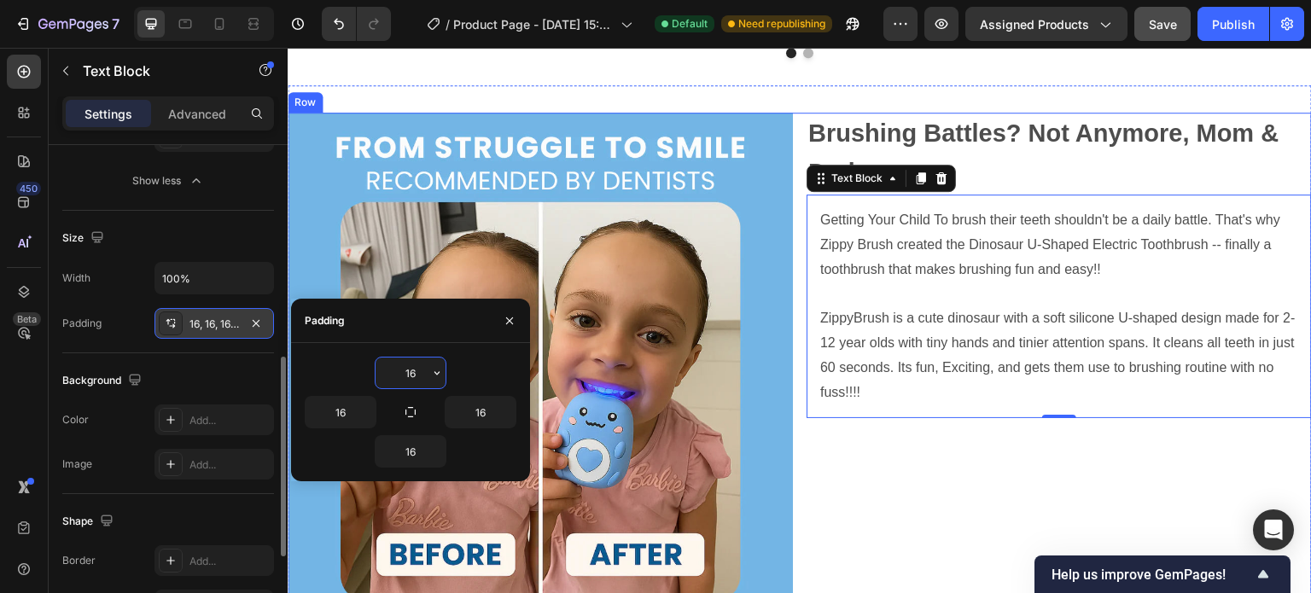
click at [1201, 520] on div "Brushing Battles? Not Anymore, Mom & Dad Text Block Getting Your Child To brush…" at bounding box center [1059, 365] width 505 height 505
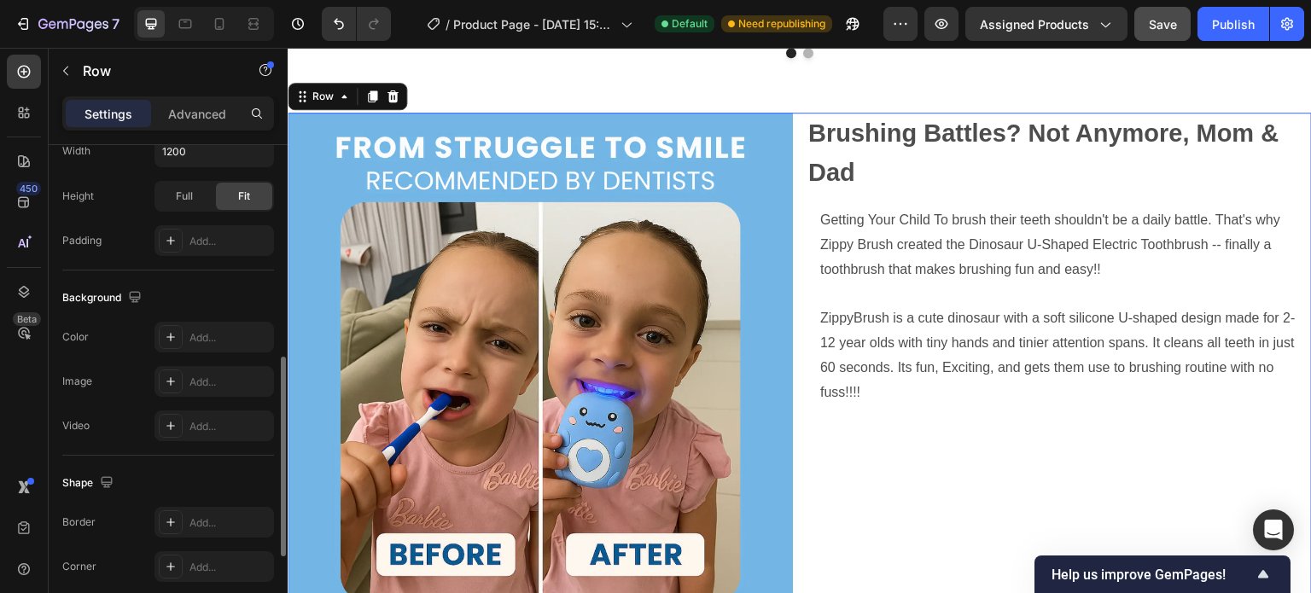
scroll to position [0, 0]
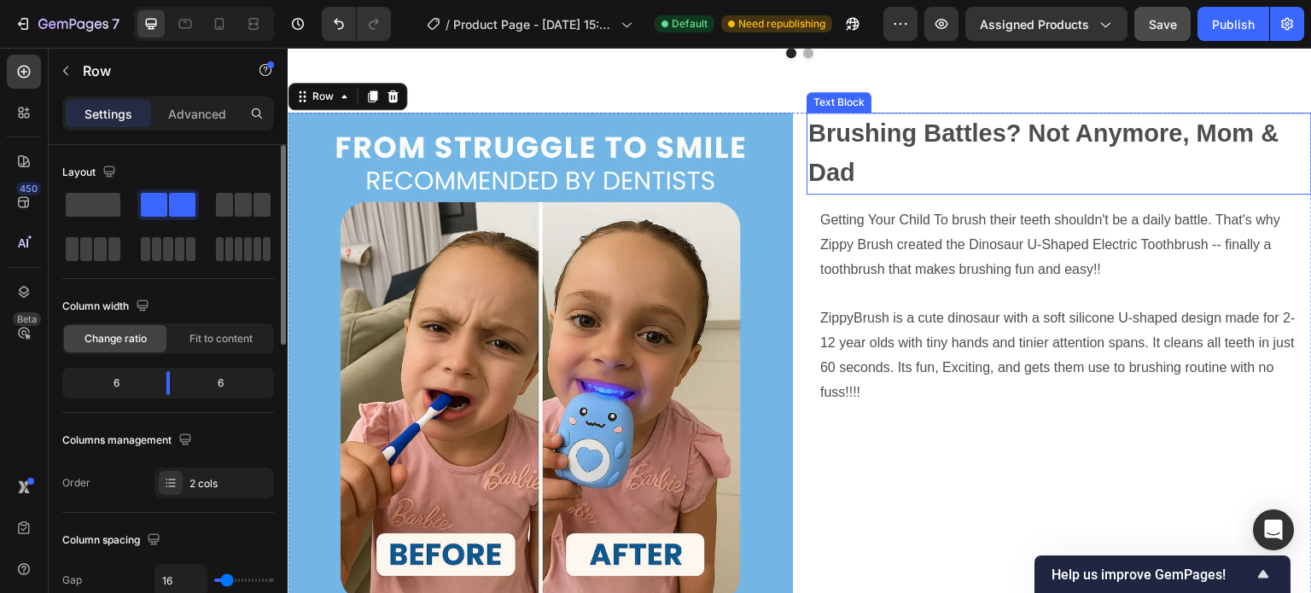
click at [849, 160] on p "Brushing Battles? Not Anymore, Mom & Dad" at bounding box center [1059, 153] width 502 height 79
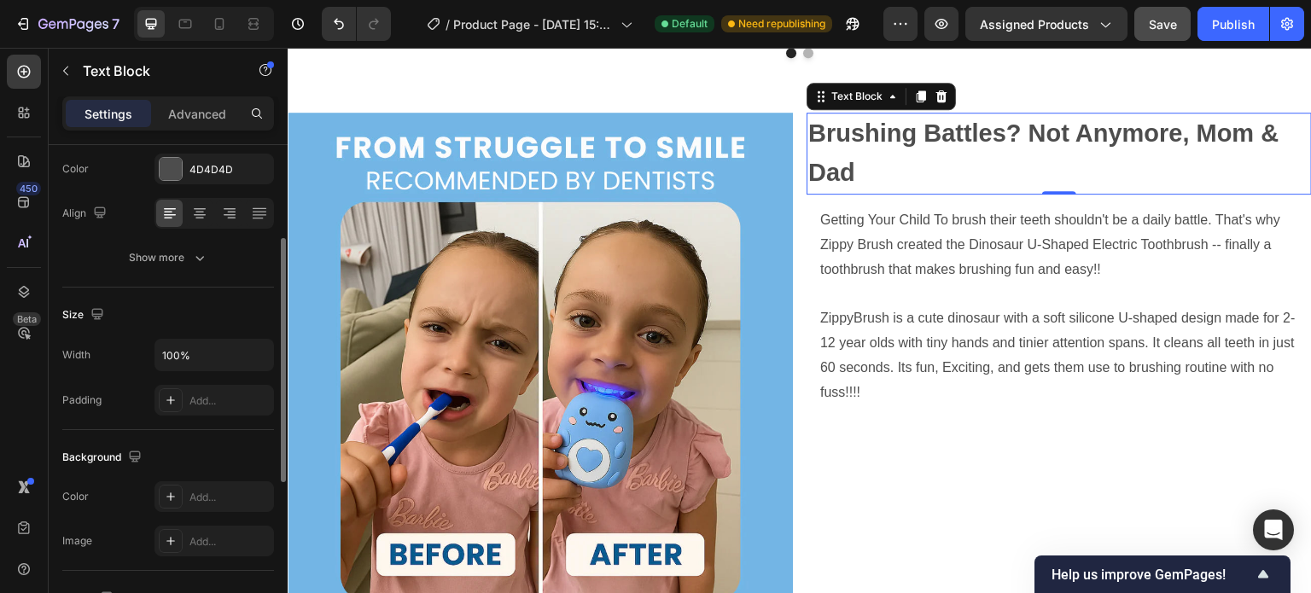
scroll to position [228, 0]
click at [196, 399] on div "Add..." at bounding box center [229, 398] width 80 height 15
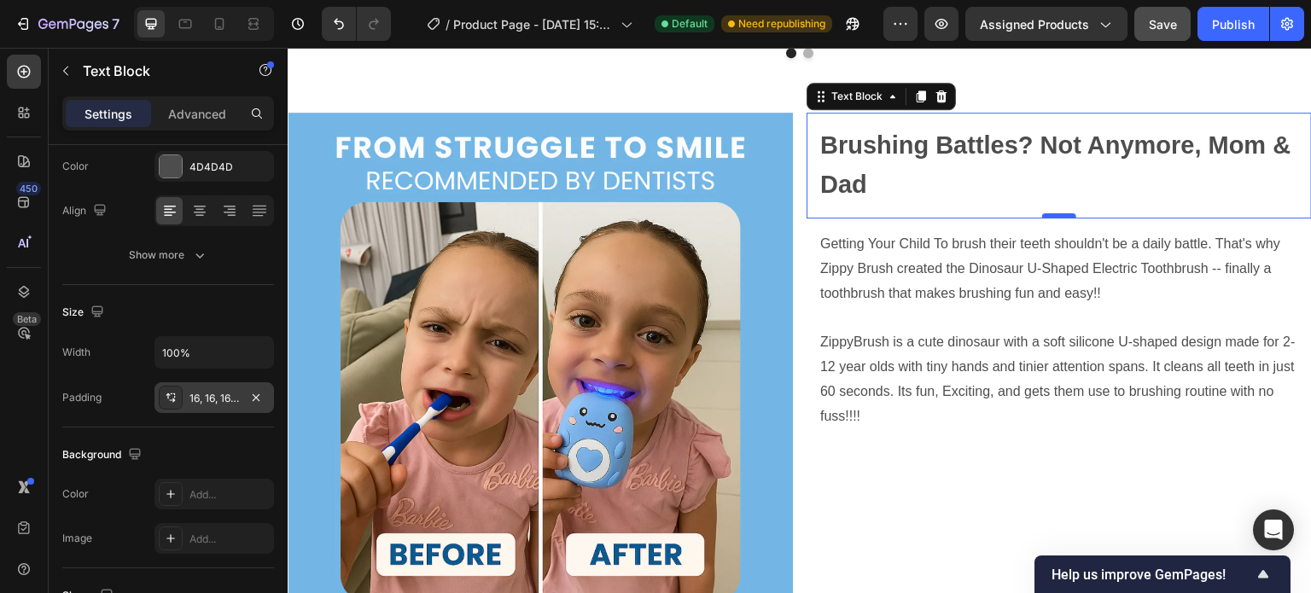
click at [1049, 218] on div at bounding box center [1059, 215] width 34 height 5
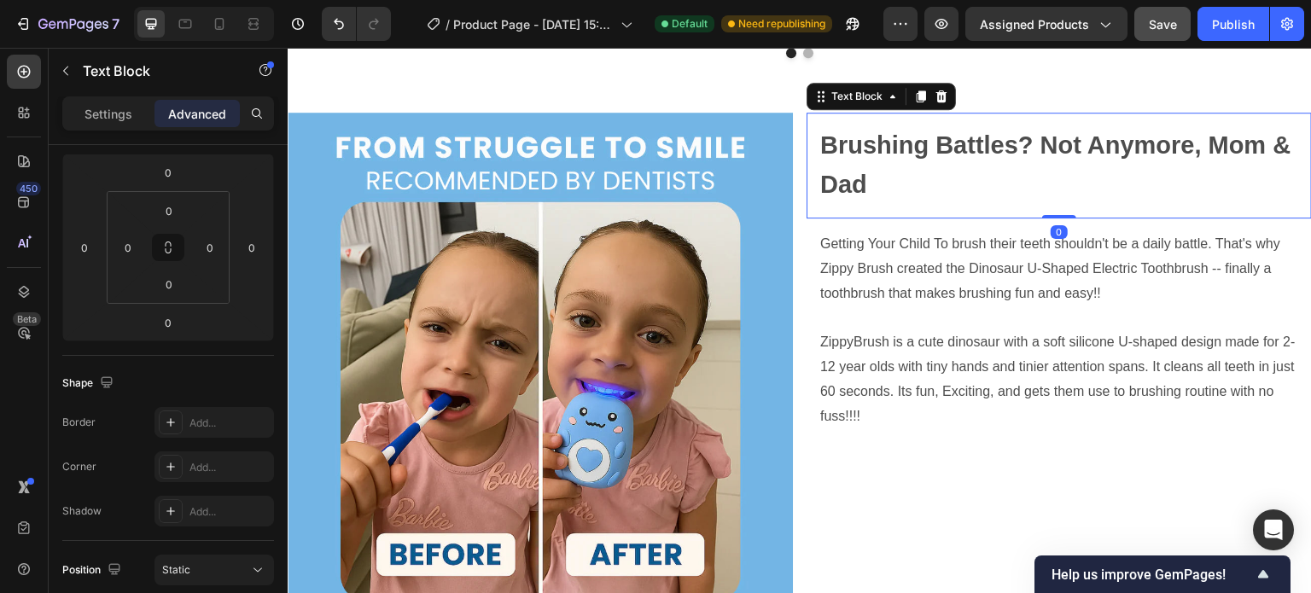
drag, startPoint x: 1049, startPoint y: 228, endPoint x: 1049, endPoint y: 213, distance: 14.5
click at [1049, 213] on div "Brushing Battles? Not Anymore, Mom & Dad Text Block 0" at bounding box center [1059, 166] width 505 height 106
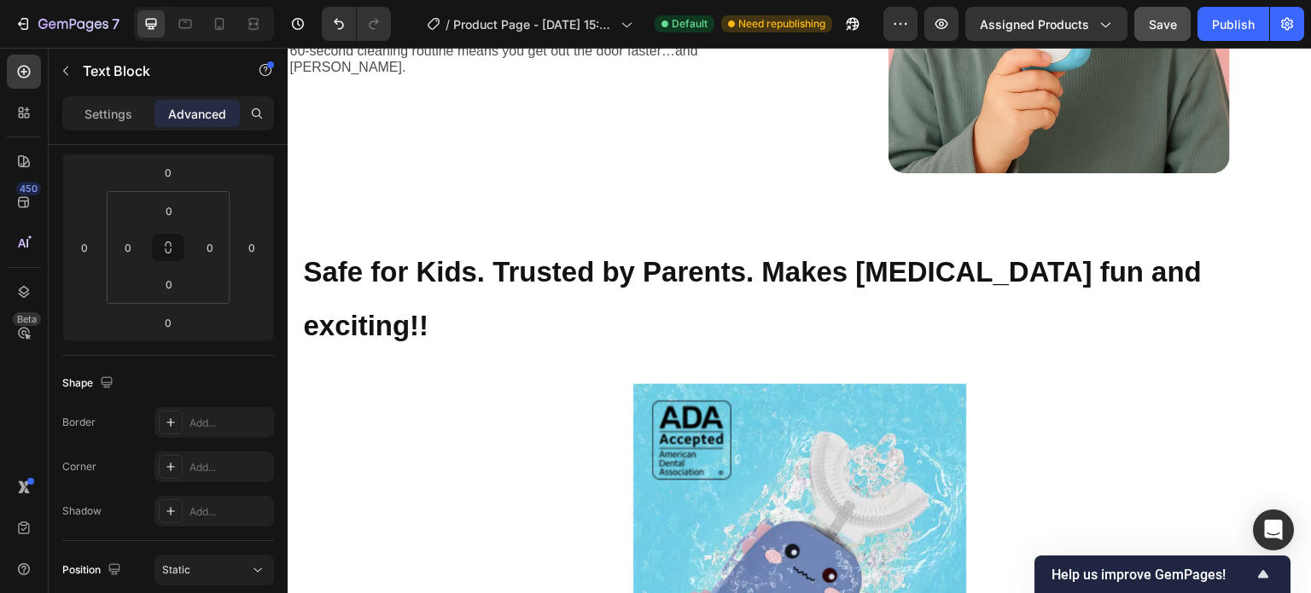
scroll to position [2810, 0]
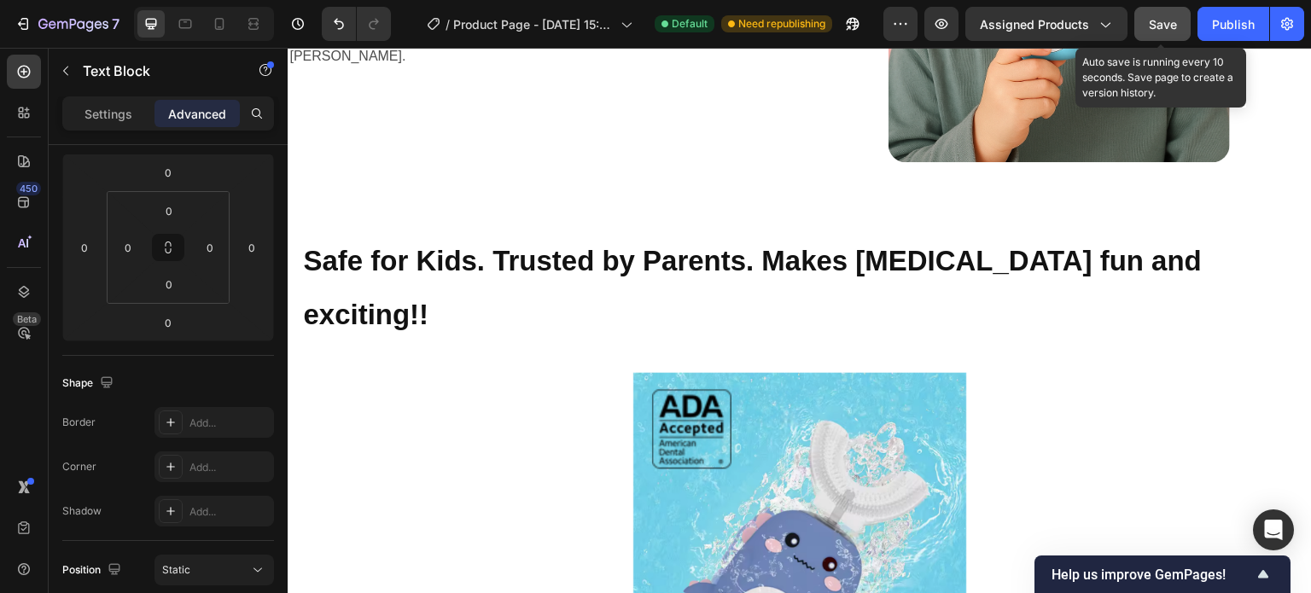
click at [1161, 29] on span "Save" at bounding box center [1163, 24] width 28 height 15
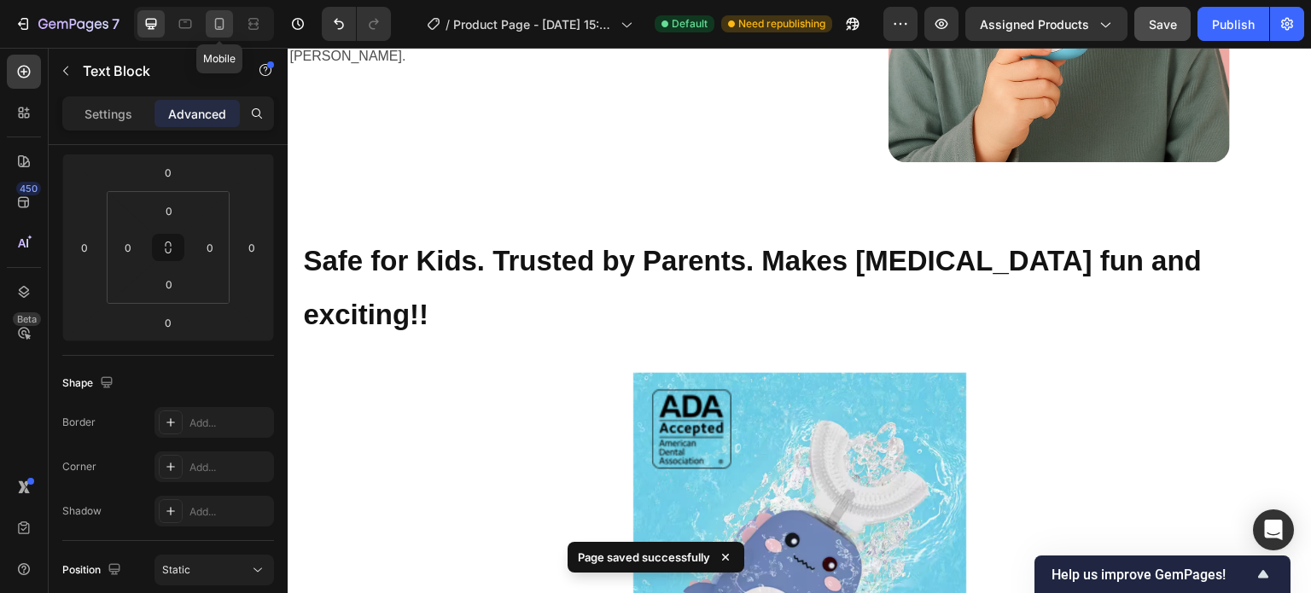
click at [219, 23] on icon at bounding box center [219, 23] width 17 height 17
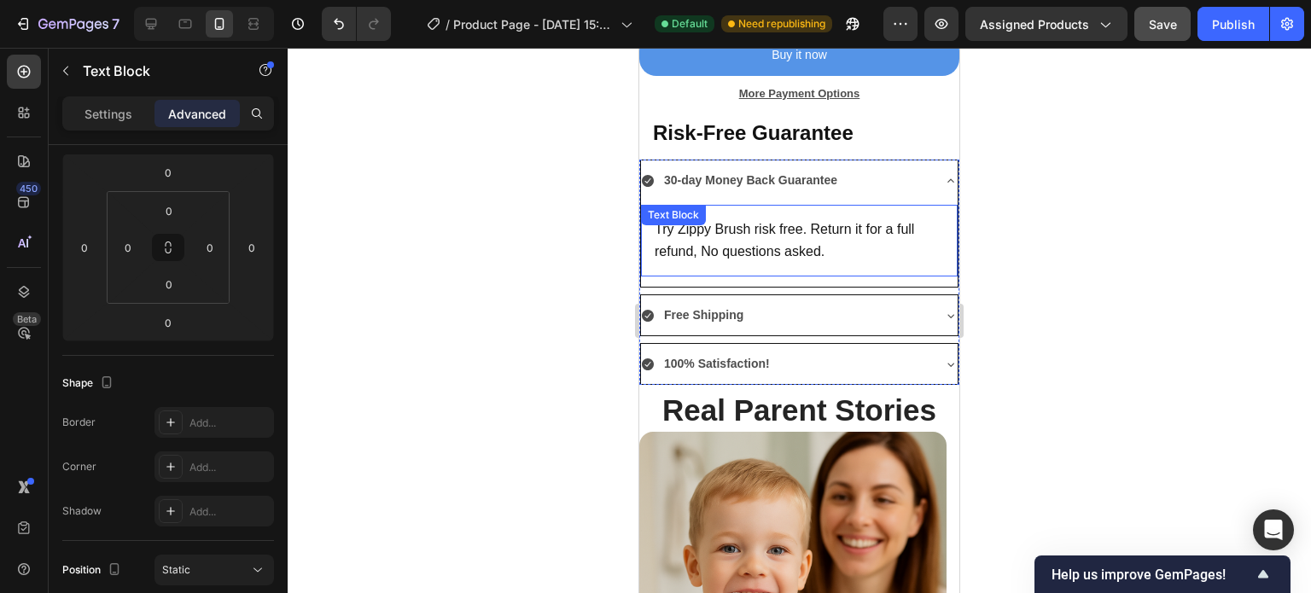
scroll to position [1920, 0]
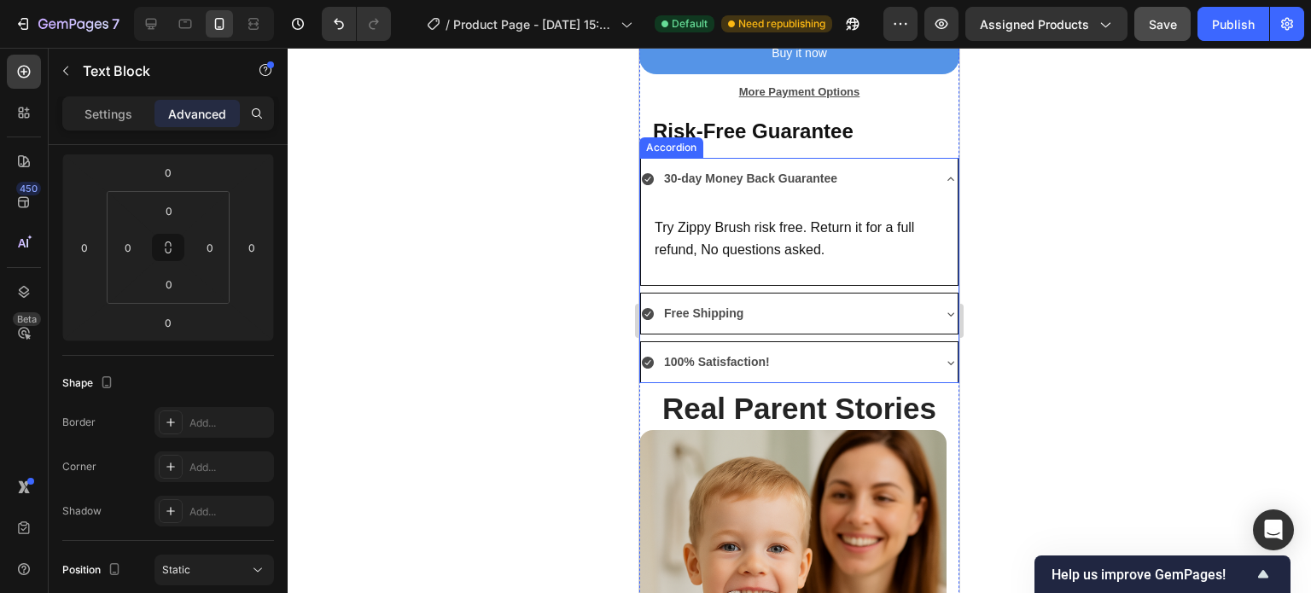
click at [944, 172] on icon at bounding box center [951, 179] width 14 height 14
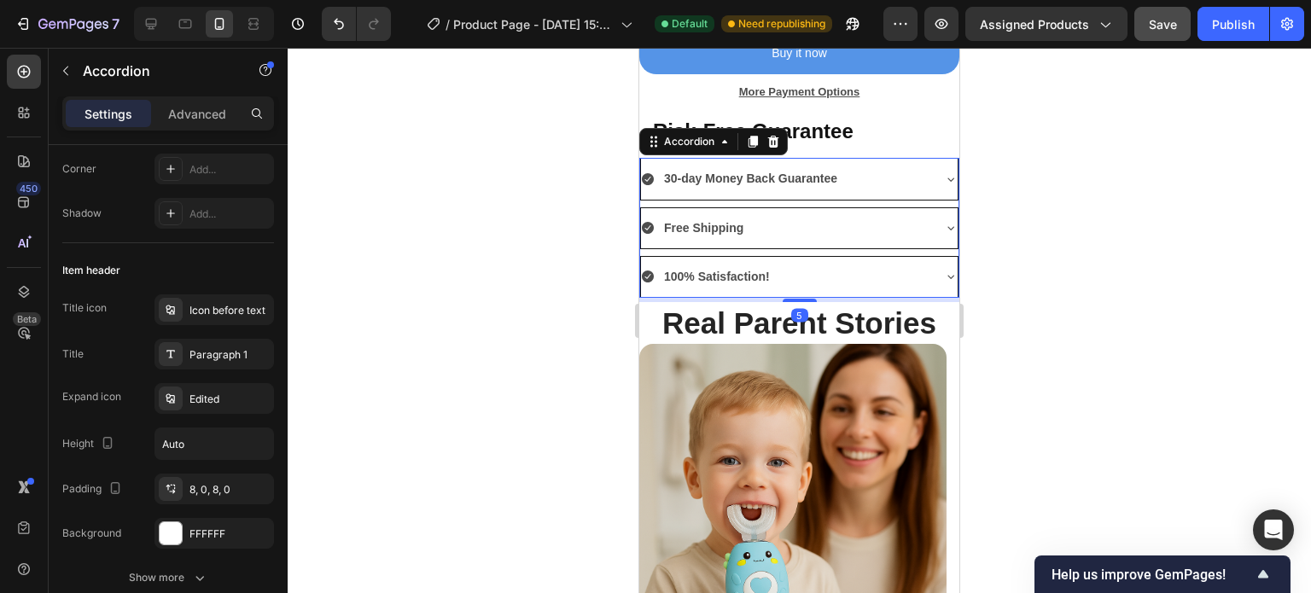
scroll to position [0, 0]
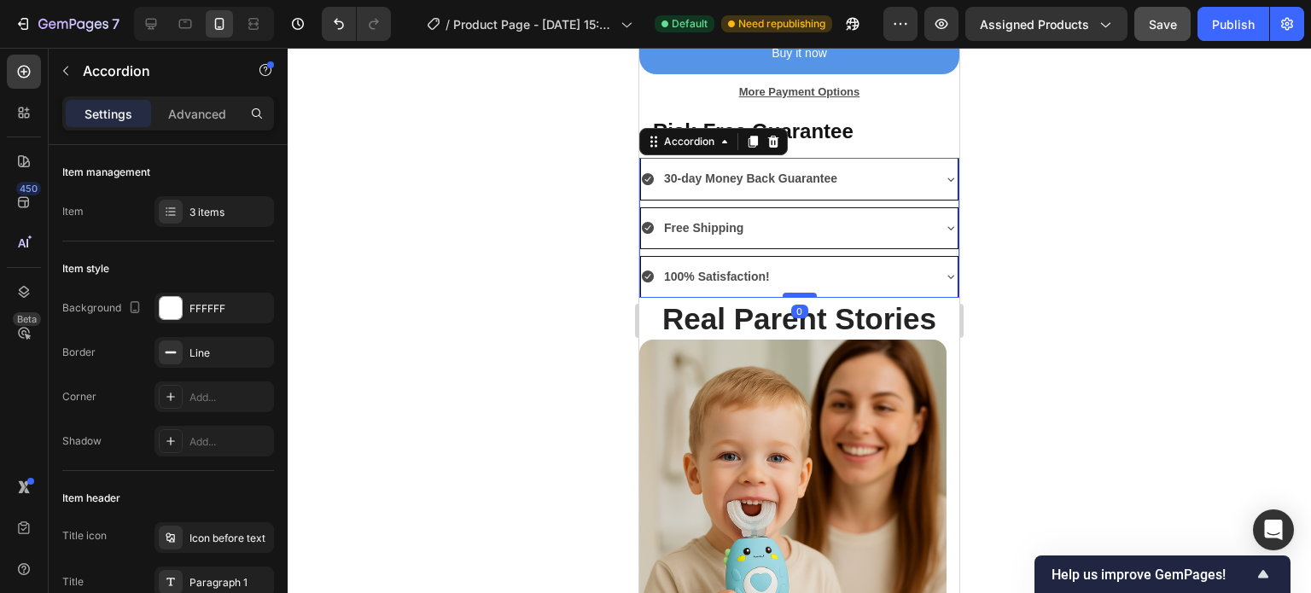
click at [803, 293] on div at bounding box center [800, 295] width 34 height 5
type input "100%"
type input "100"
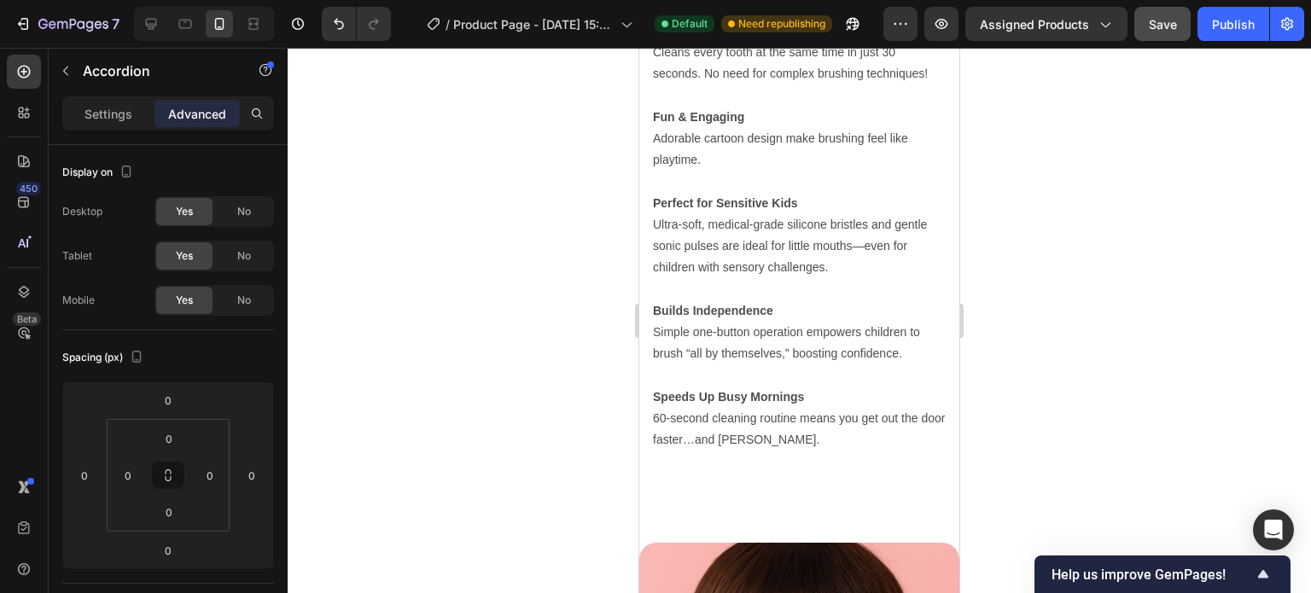
scroll to position [3544, 0]
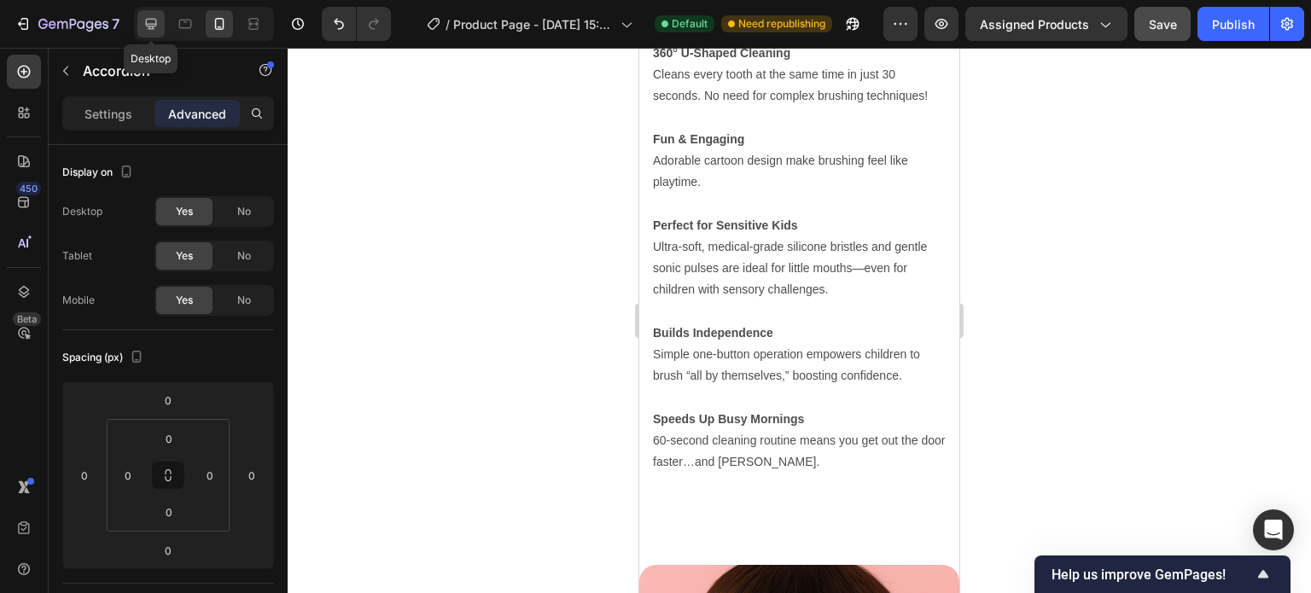
click at [147, 22] on icon at bounding box center [151, 23] width 17 height 17
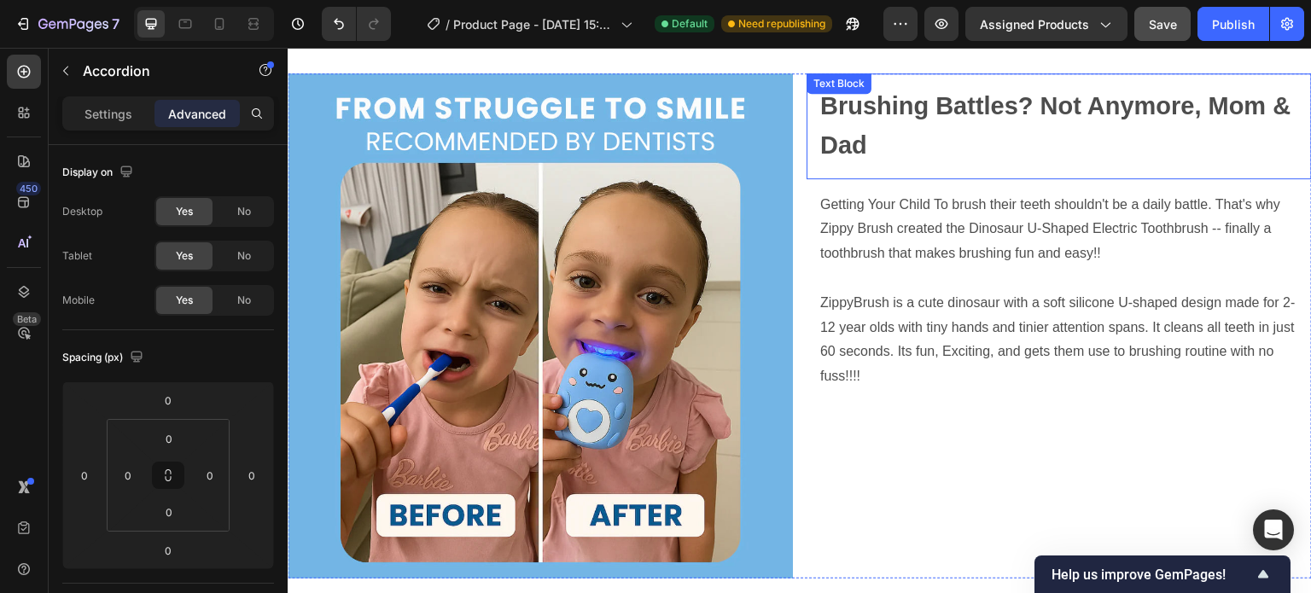
scroll to position [2705, 0]
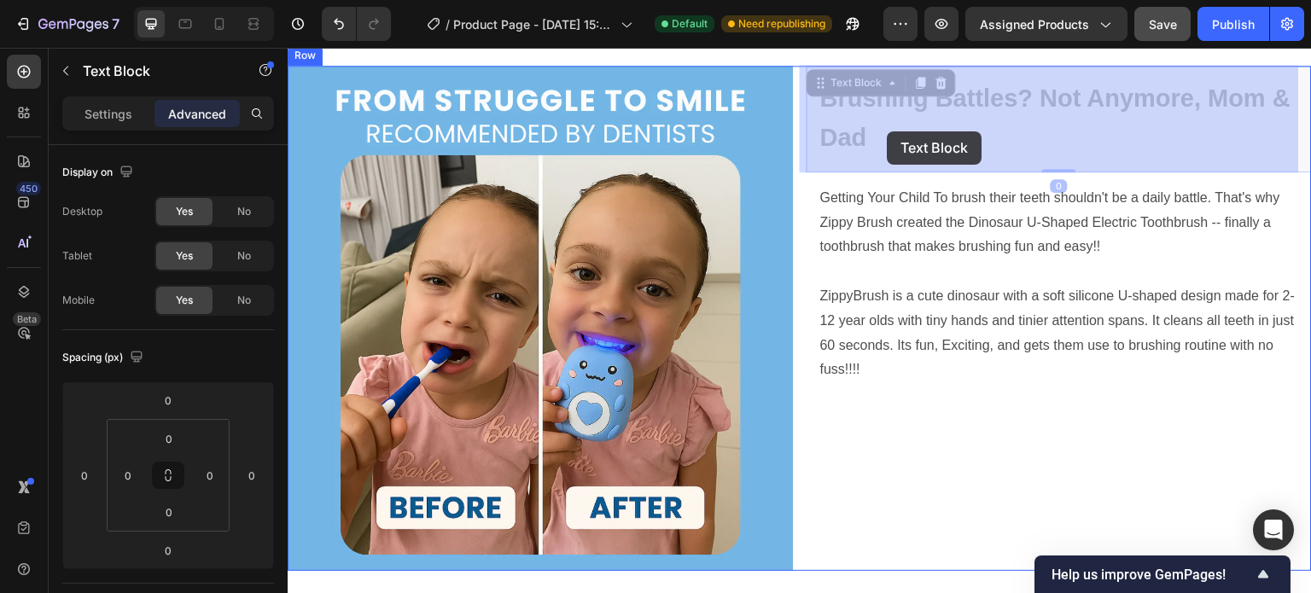
drag, startPoint x: 865, startPoint y: 137, endPoint x: 888, endPoint y: 131, distance: 22.8
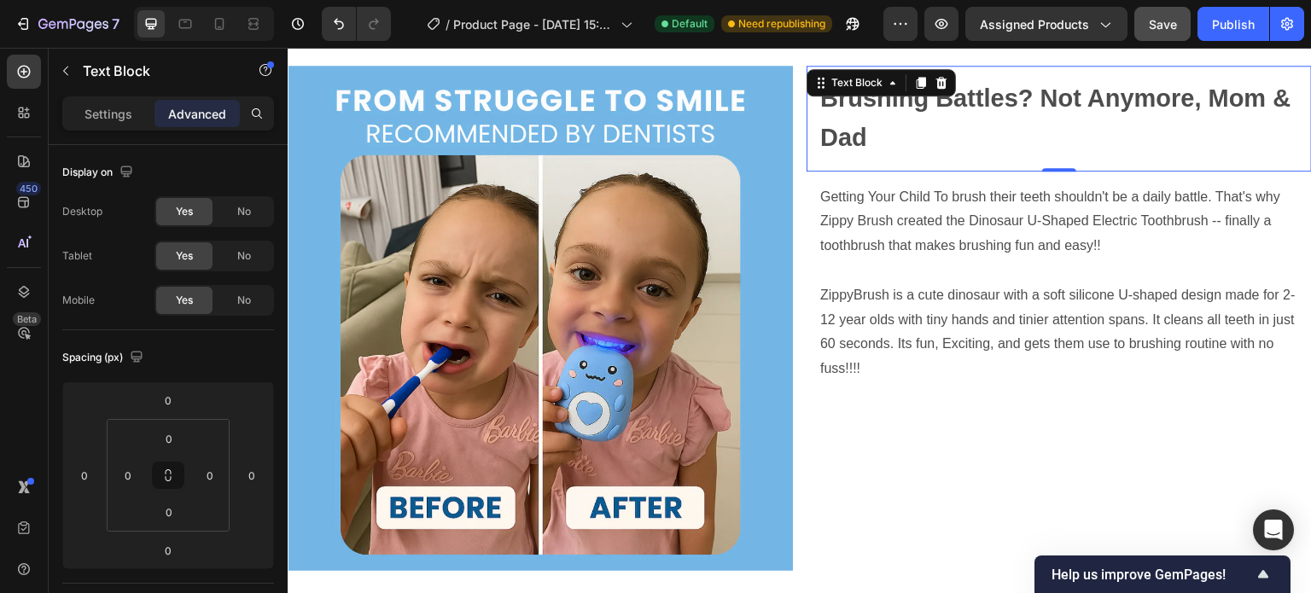
click at [862, 135] on strong "Brushing Battles? Not Anymore, Mom & Dad" at bounding box center [1055, 117] width 471 height 67
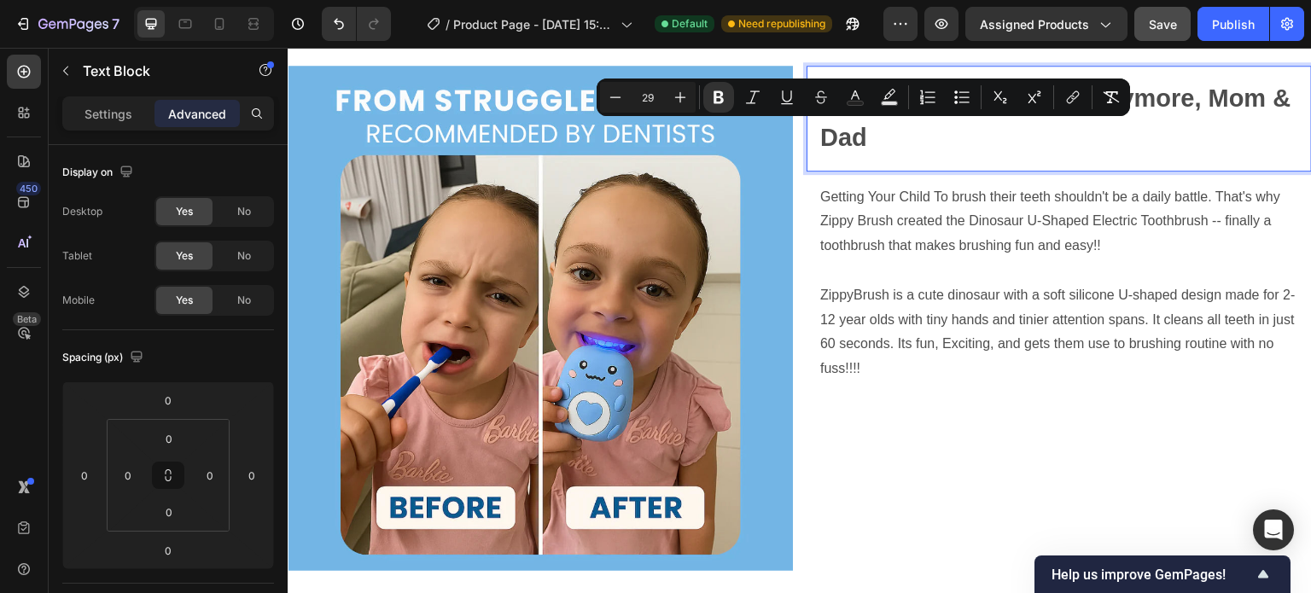
drag, startPoint x: 862, startPoint y: 135, endPoint x: 876, endPoint y: 141, distance: 14.9
click at [876, 141] on p "Brushing Battles? Not Anymore, Mom & Dad" at bounding box center [1059, 118] width 478 height 79
click at [923, 446] on div "Brushing Battles? Not Anymore, Mom & Dad Text Block 0 Getting Your Child To bru…" at bounding box center [1059, 318] width 505 height 505
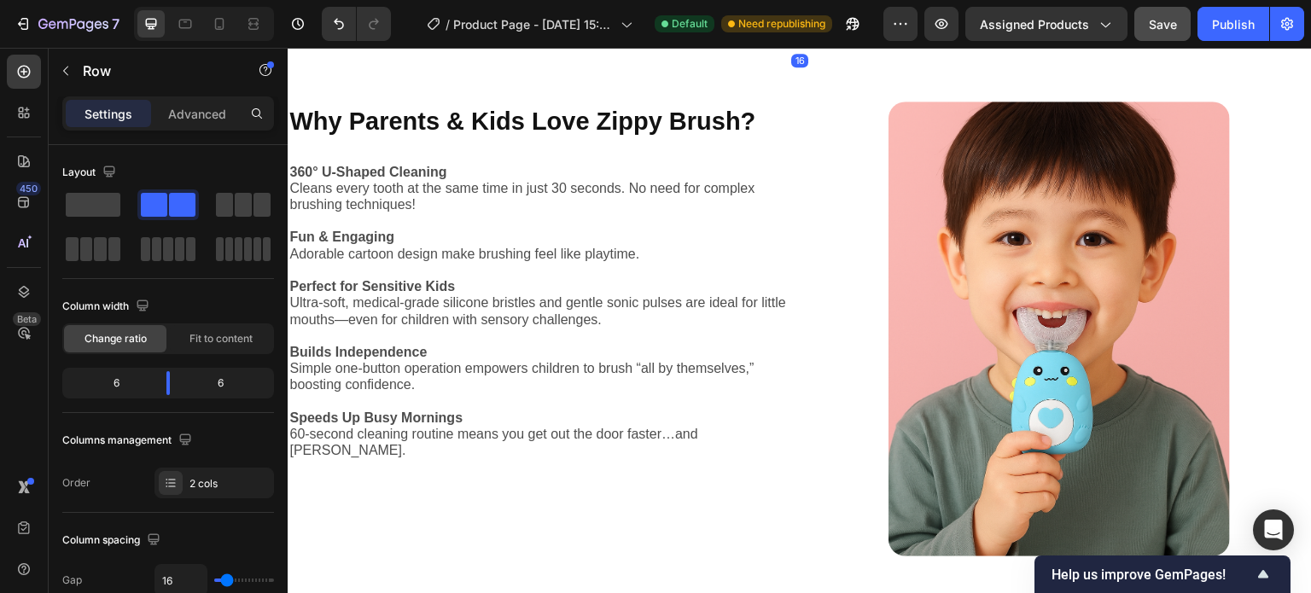
scroll to position [3252, 0]
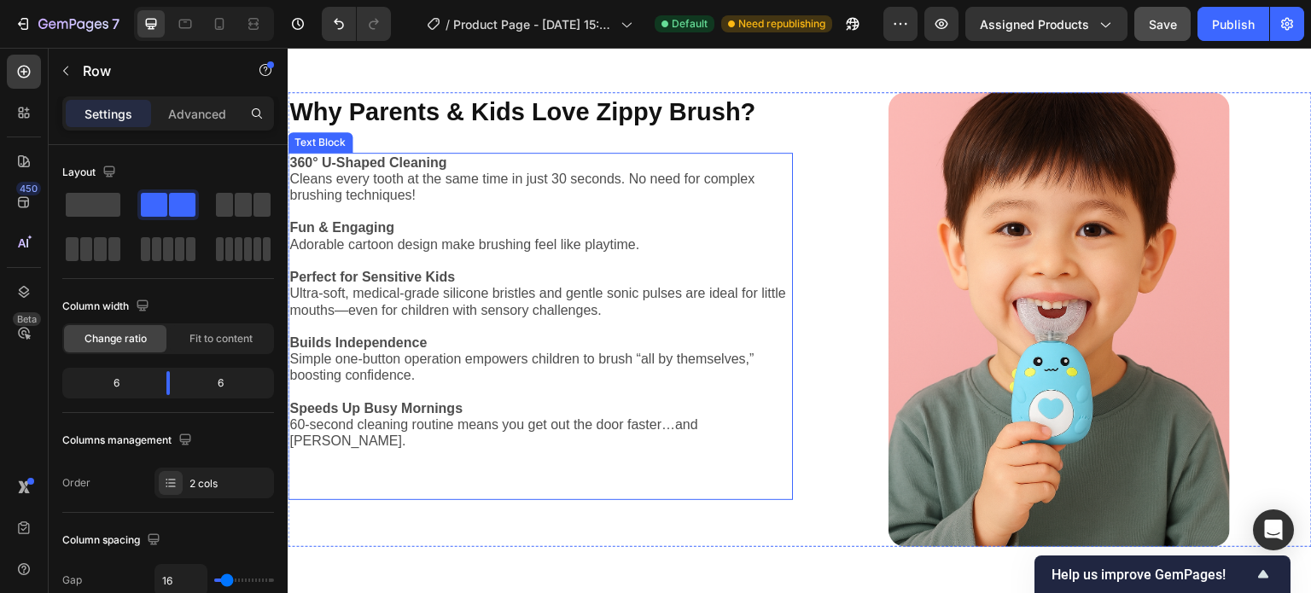
click at [486, 203] on p at bounding box center [540, 211] width 502 height 16
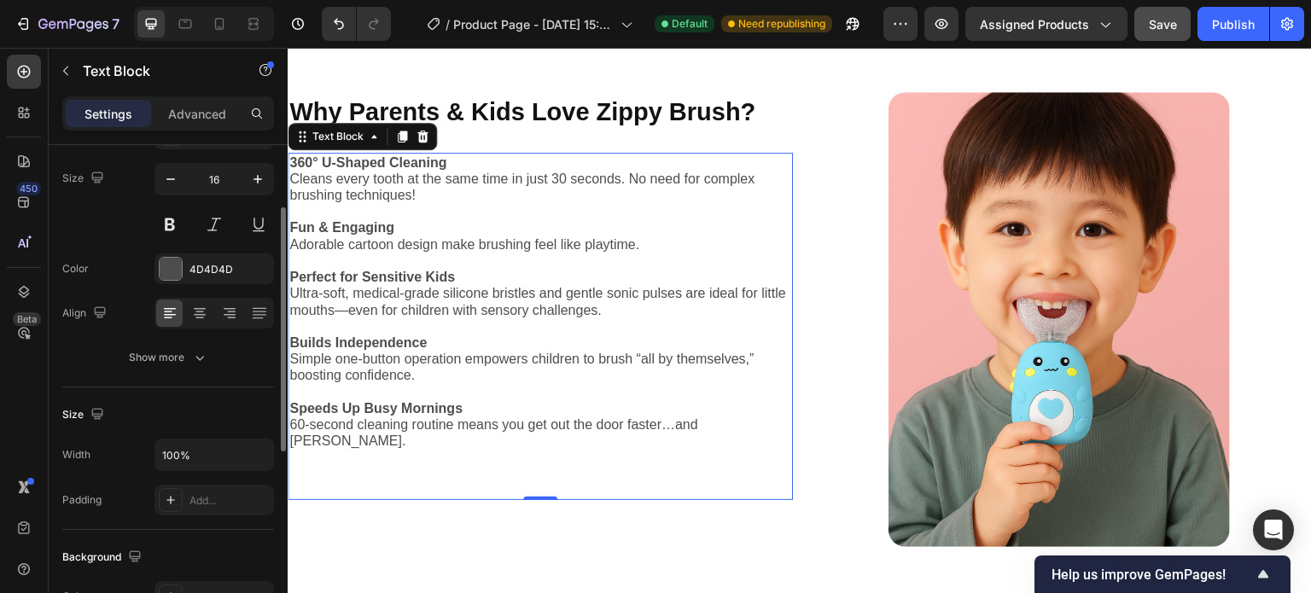
scroll to position [124, 0]
click at [203, 495] on div "Add..." at bounding box center [229, 502] width 80 height 15
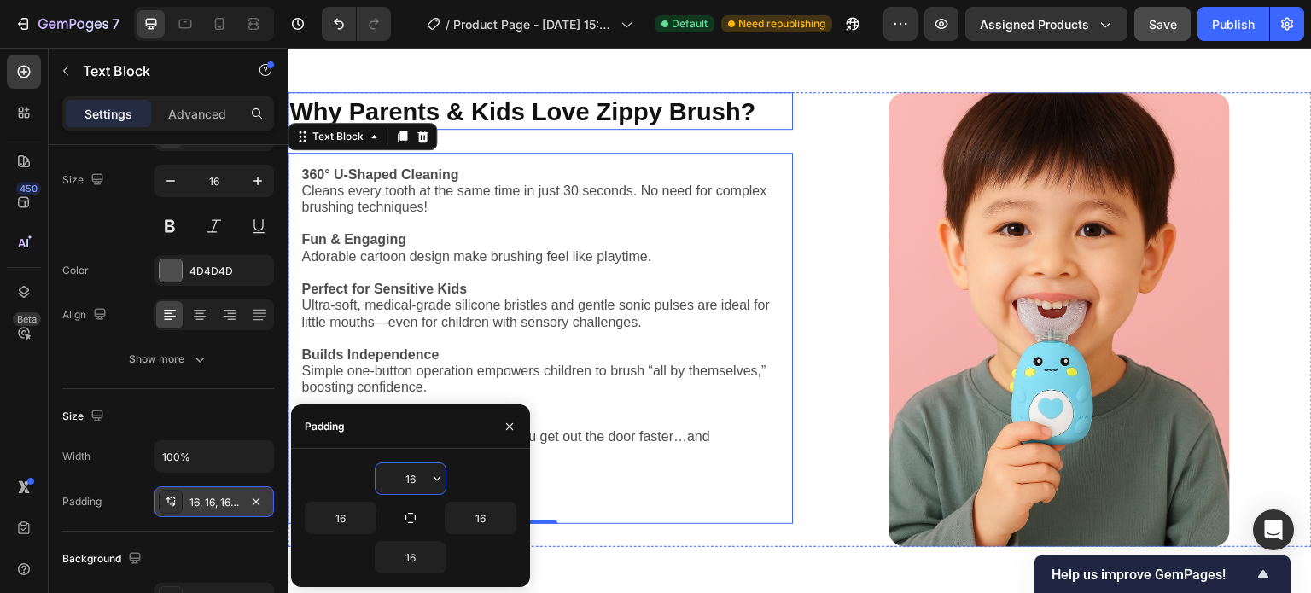
click at [498, 108] on strong "Why Parents & Kids Love Zippy Brush?" at bounding box center [522, 111] width 466 height 27
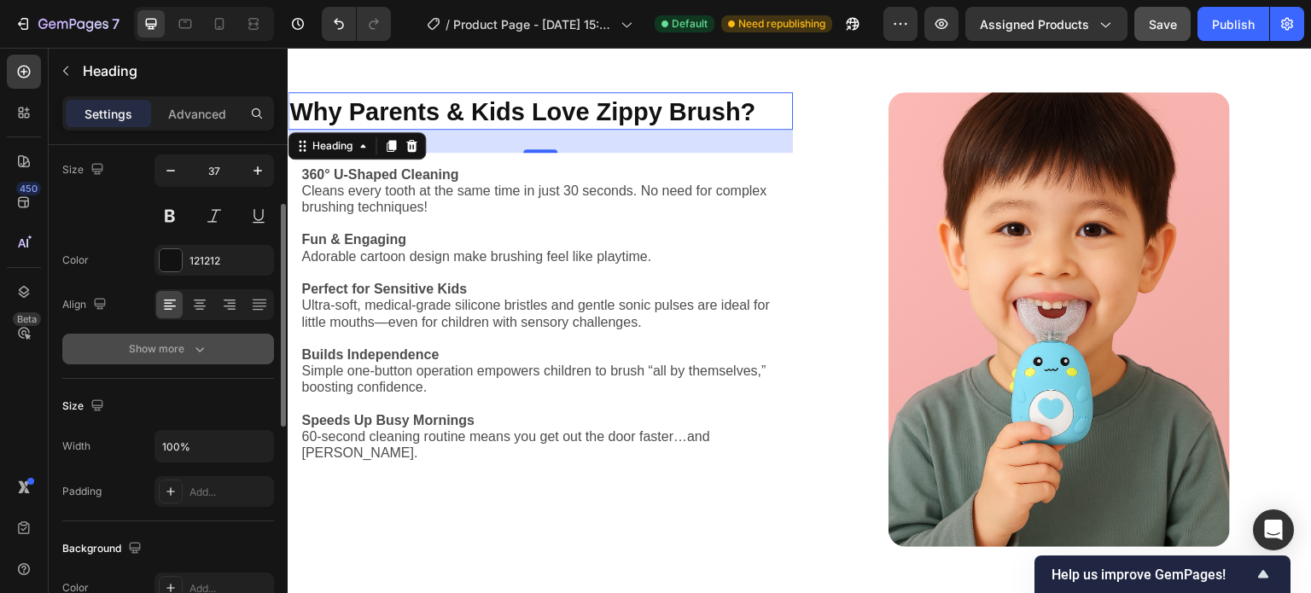
scroll to position [135, 0]
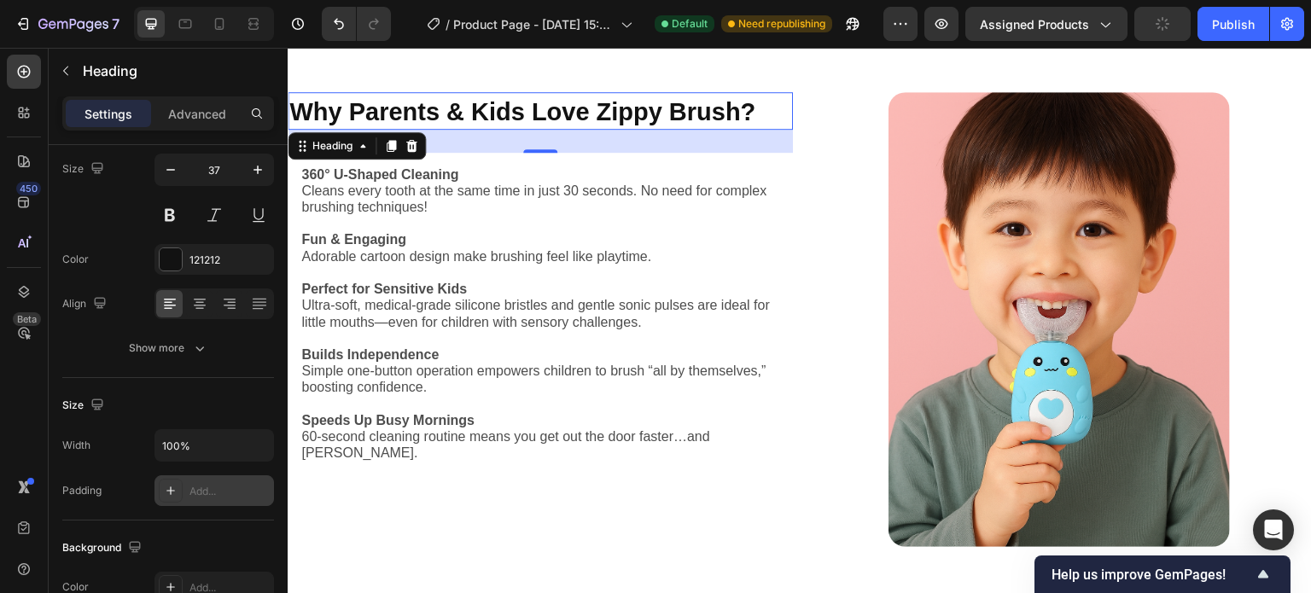
click at [196, 487] on div "Add..." at bounding box center [229, 491] width 80 height 15
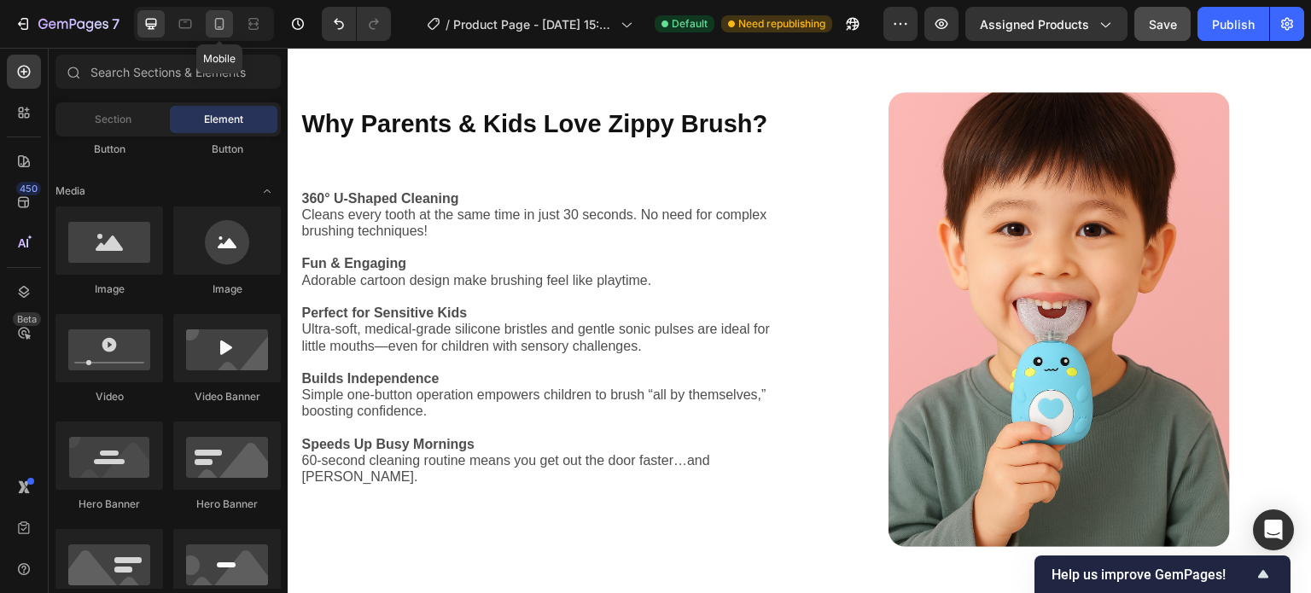
click at [221, 30] on icon at bounding box center [219, 24] width 9 height 12
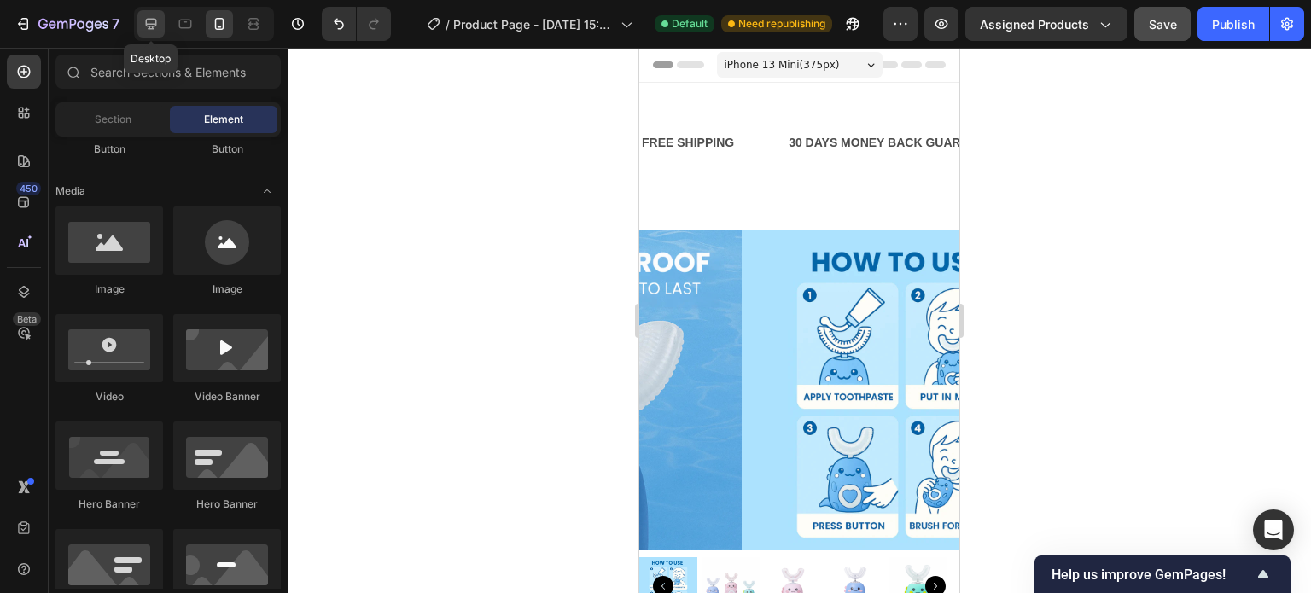
click at [153, 21] on icon at bounding box center [151, 23] width 17 height 17
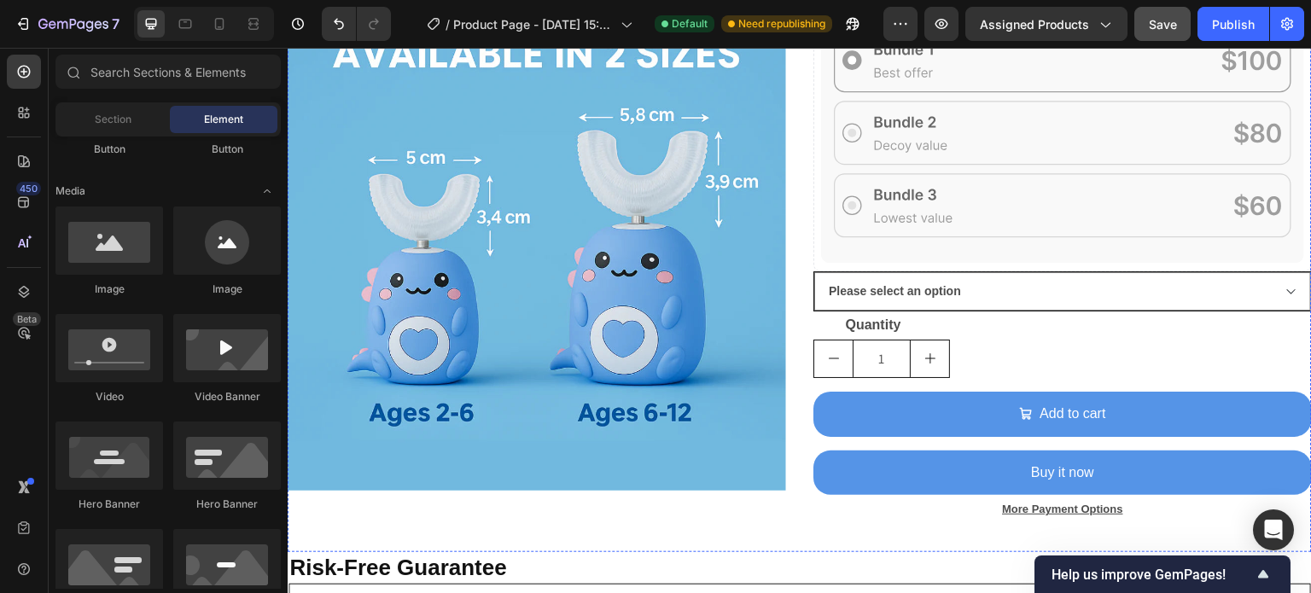
scroll to position [833, 0]
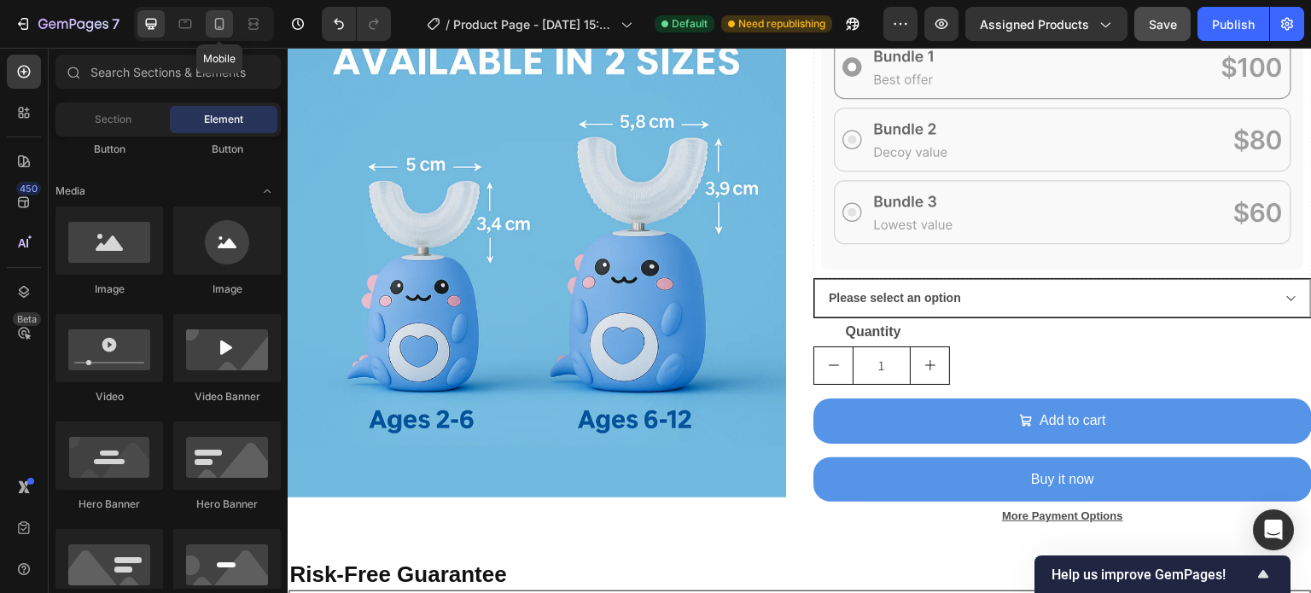
click at [221, 25] on icon at bounding box center [219, 23] width 17 height 17
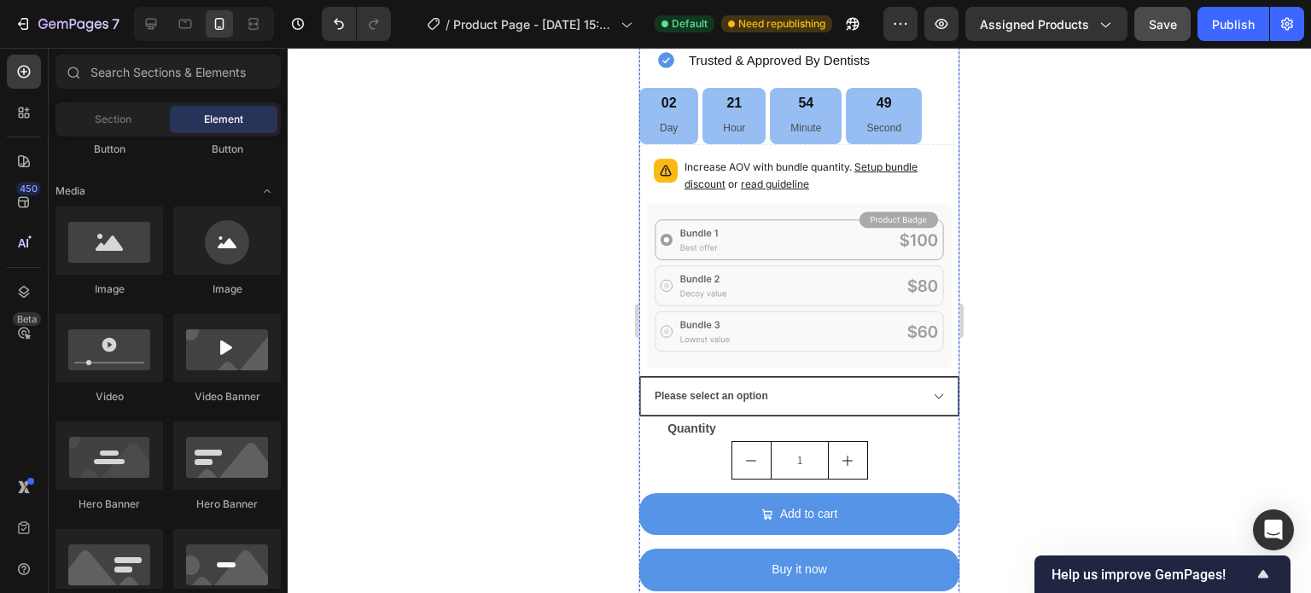
scroll to position [1411, 0]
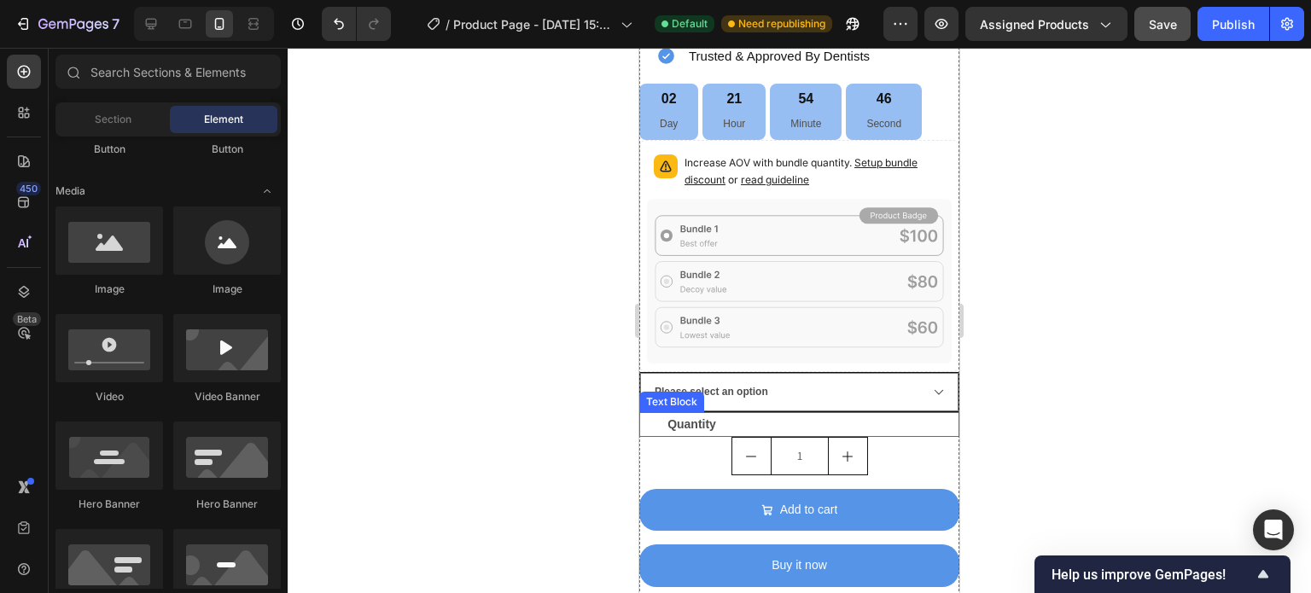
click at [683, 417] on strong "Quantity" at bounding box center [691, 424] width 49 height 14
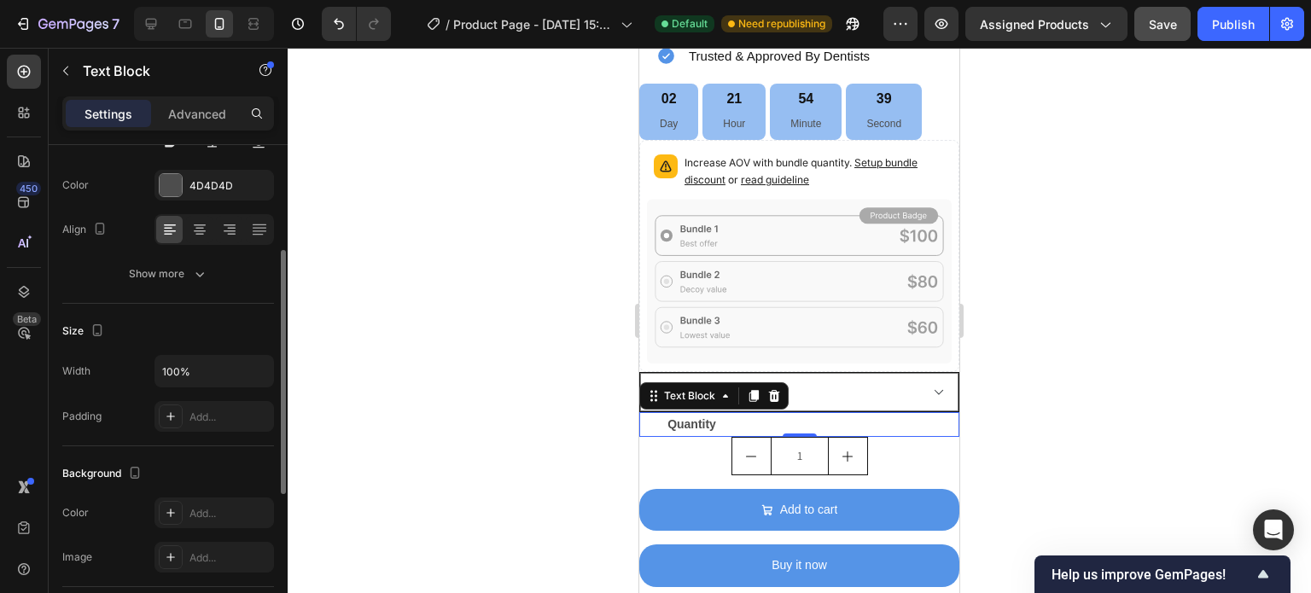
scroll to position [212, 0]
click at [201, 411] on div "Add..." at bounding box center [229, 414] width 80 height 15
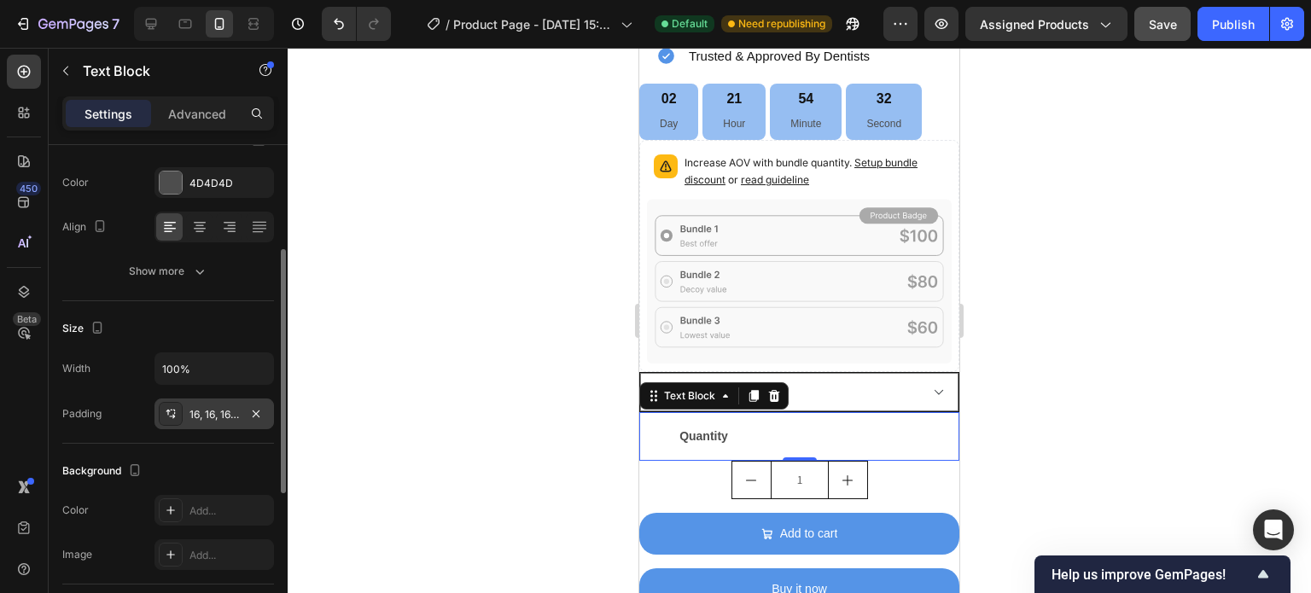
click at [1036, 426] on div at bounding box center [799, 320] width 1023 height 545
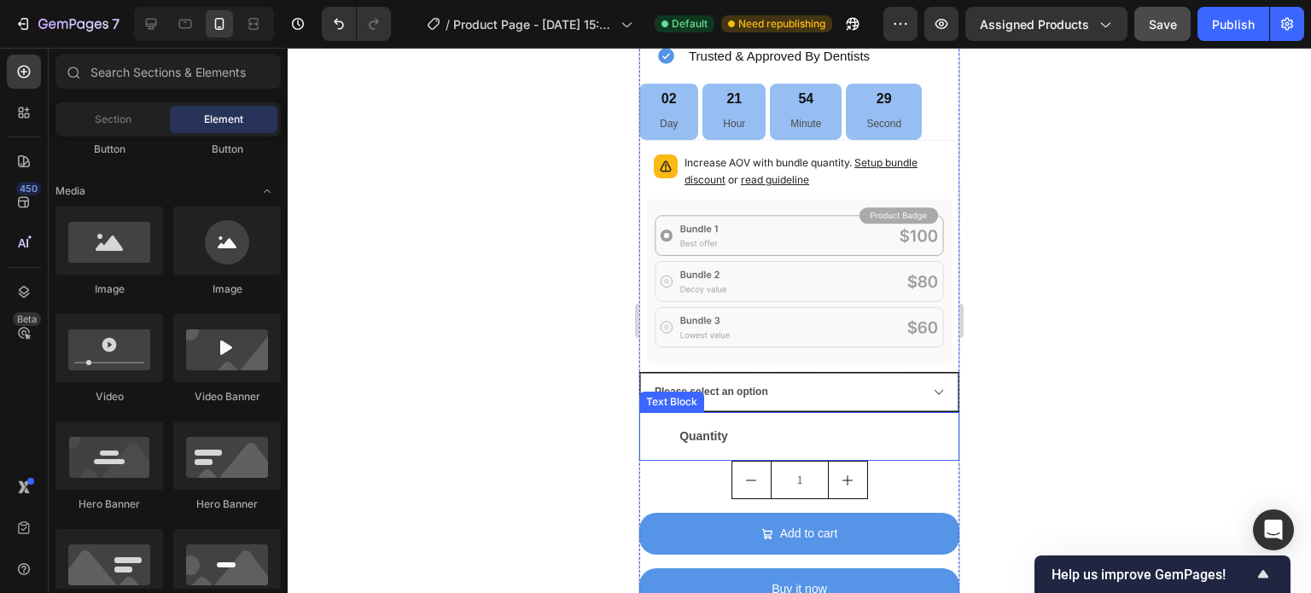
click at [705, 429] on strong "Quantity" at bounding box center [703, 436] width 49 height 14
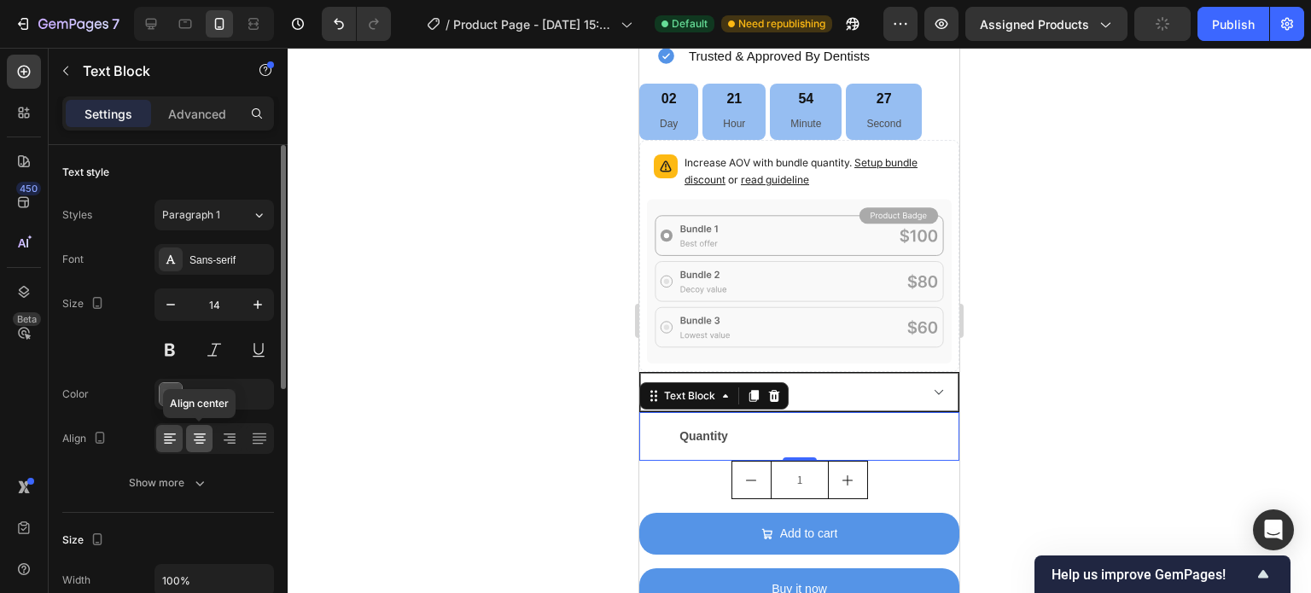
click at [201, 437] on icon at bounding box center [199, 438] width 9 height 2
click at [229, 437] on icon at bounding box center [231, 438] width 9 height 2
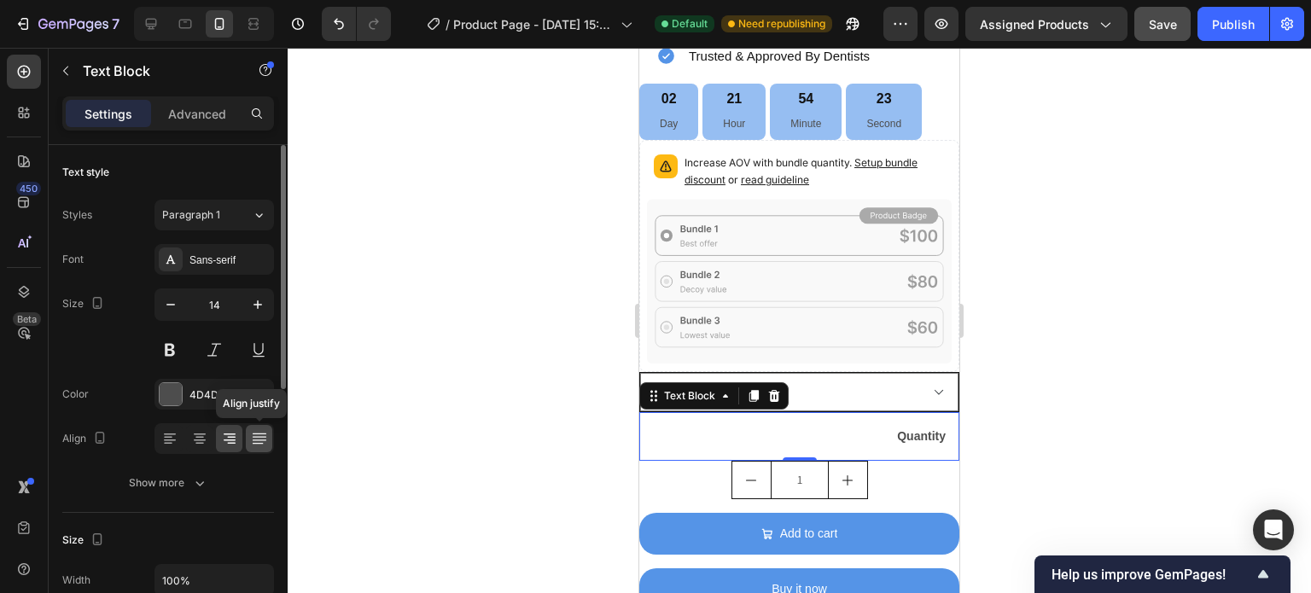
click at [259, 437] on icon at bounding box center [259, 438] width 17 height 17
click at [174, 432] on icon at bounding box center [169, 438] width 17 height 17
click at [196, 435] on icon at bounding box center [199, 438] width 17 height 17
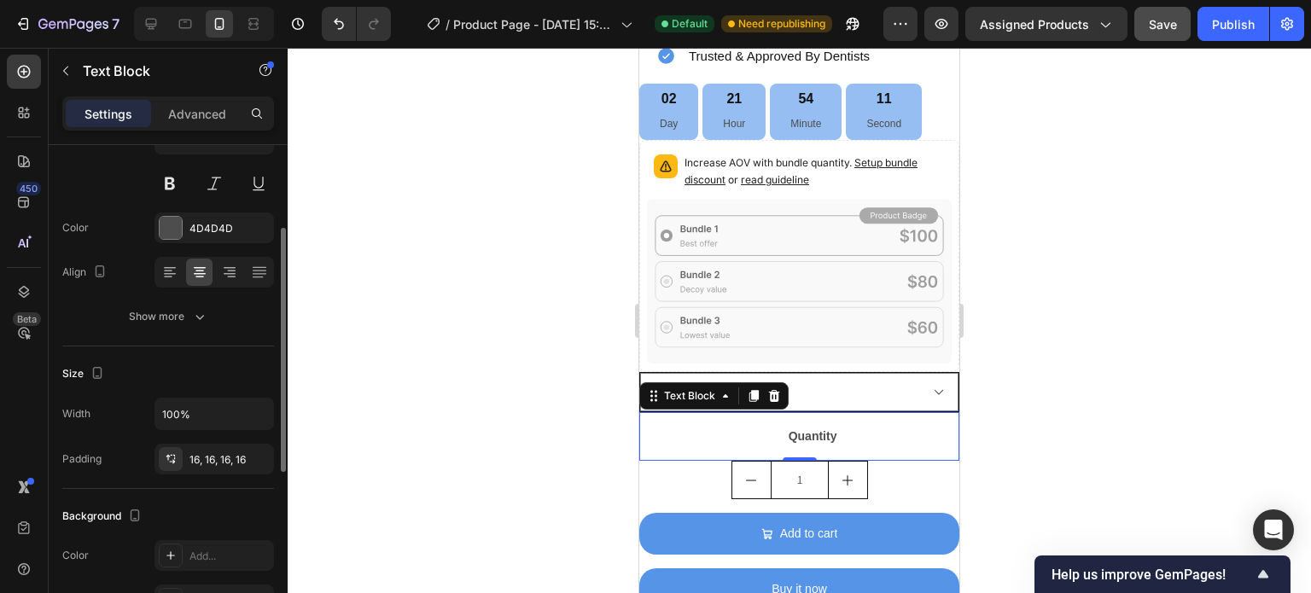
scroll to position [167, 0]
click at [223, 458] on div "16, 16, 16, 16" at bounding box center [214, 458] width 50 height 15
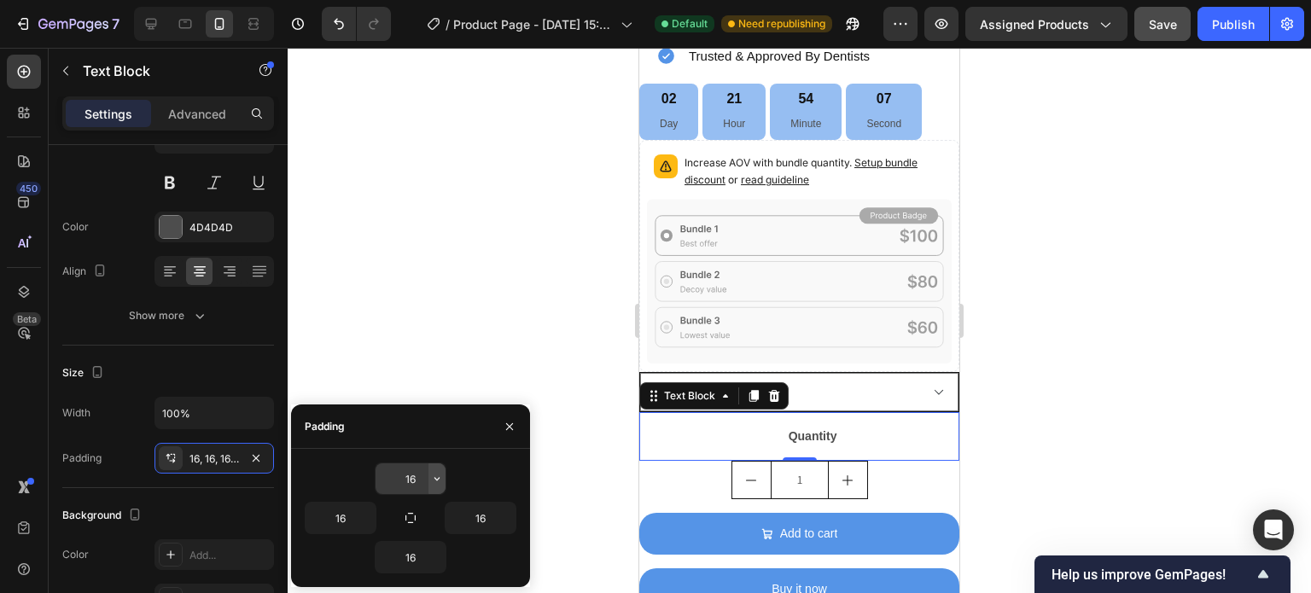
click at [436, 479] on icon "button" at bounding box center [436, 479] width 5 height 3
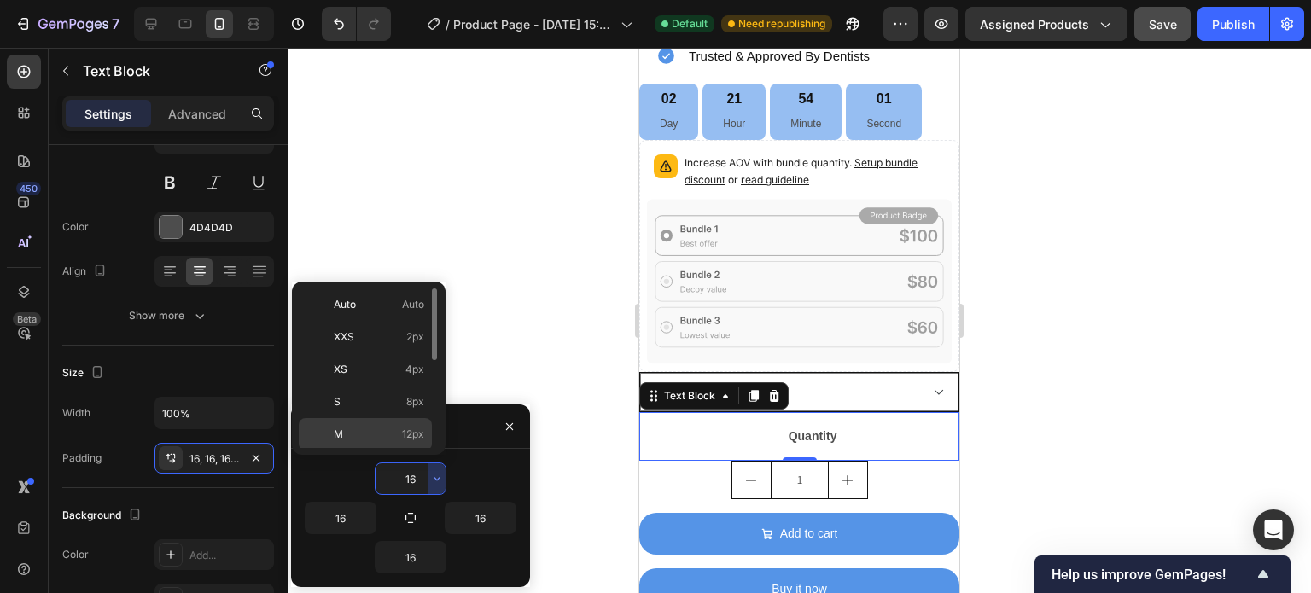
click at [352, 428] on p "M 12px" at bounding box center [379, 434] width 90 height 15
type input "12"
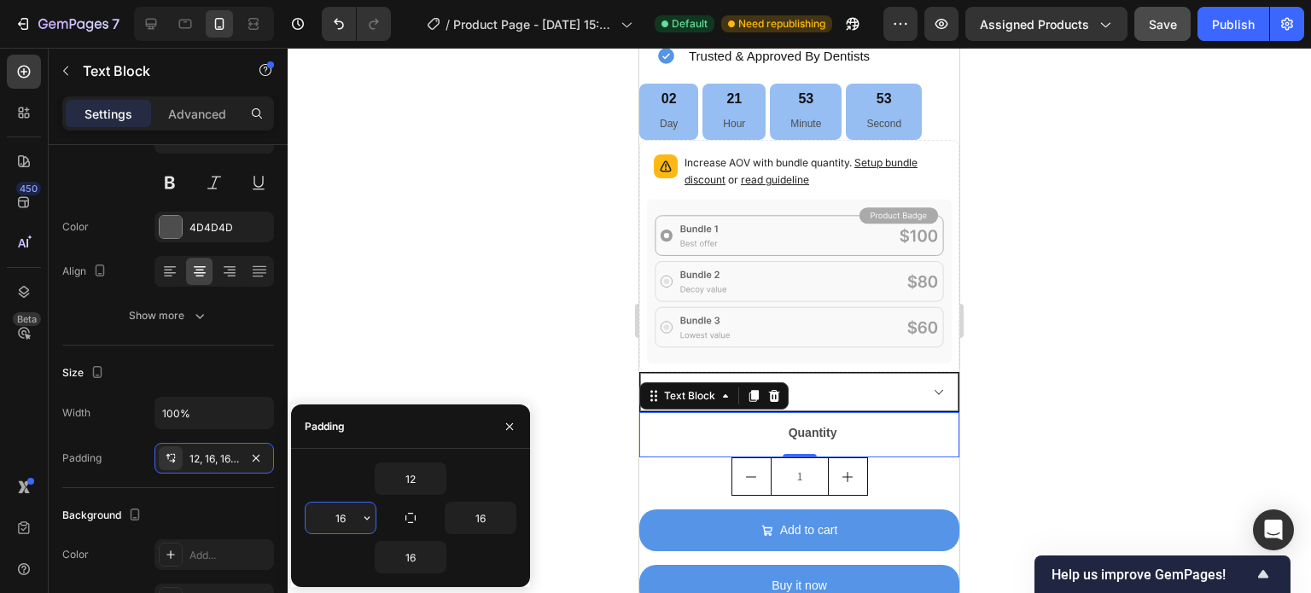
click at [352, 513] on input "16" at bounding box center [341, 518] width 70 height 31
click at [491, 515] on input "16" at bounding box center [481, 518] width 70 height 31
type input "0"
click at [416, 561] on input "16" at bounding box center [411, 557] width 70 height 31
type input "0"
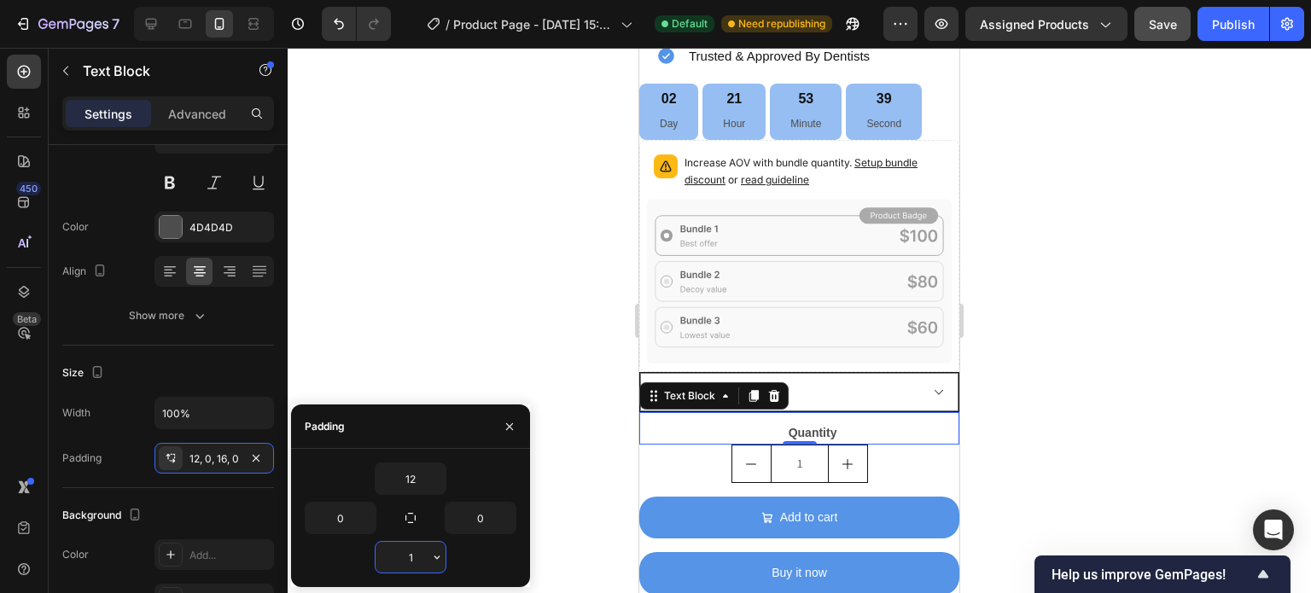
type input "16"
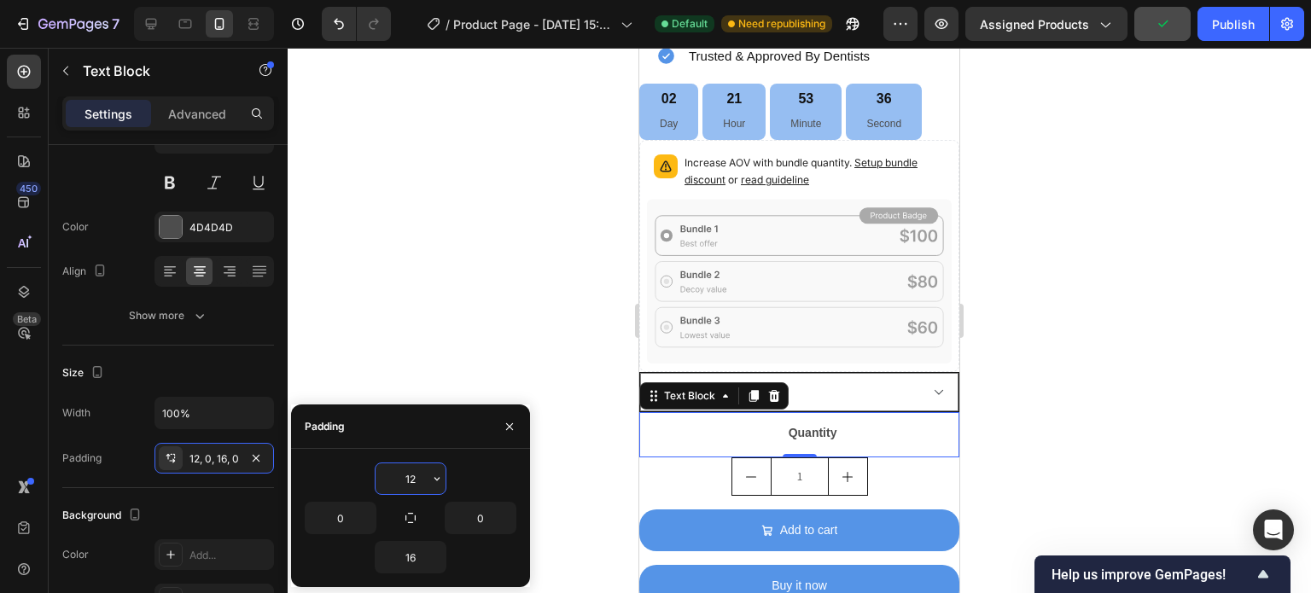
click at [421, 483] on input "12" at bounding box center [411, 478] width 70 height 31
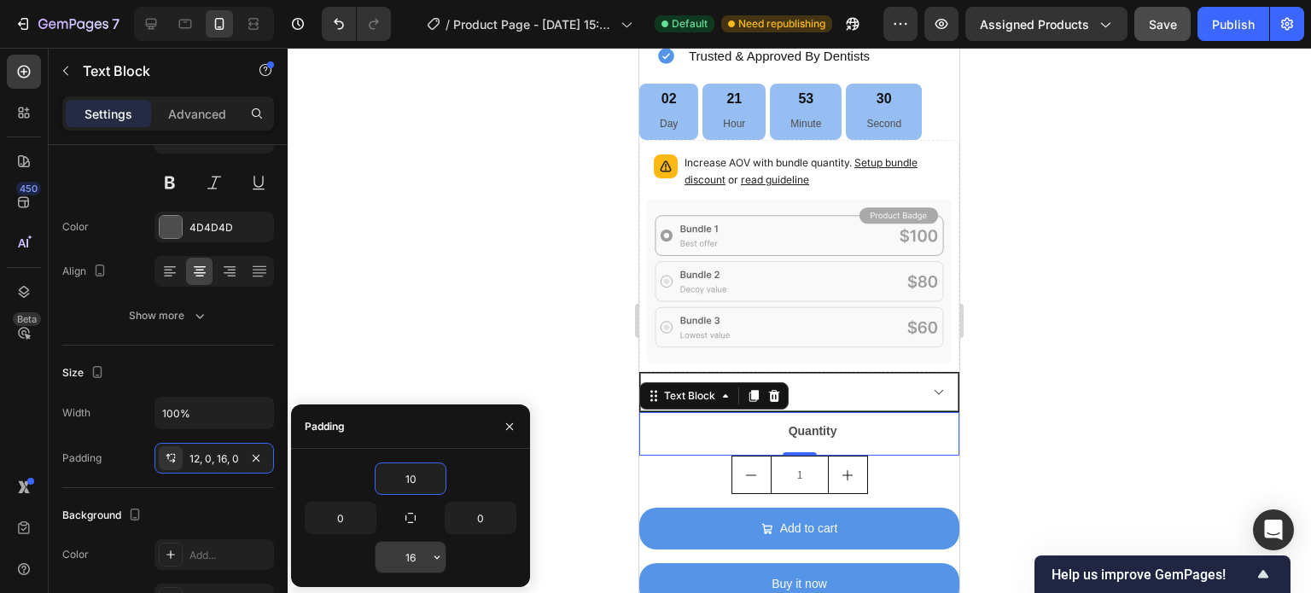
type input "10"
click at [416, 558] on input "16" at bounding box center [411, 557] width 70 height 31
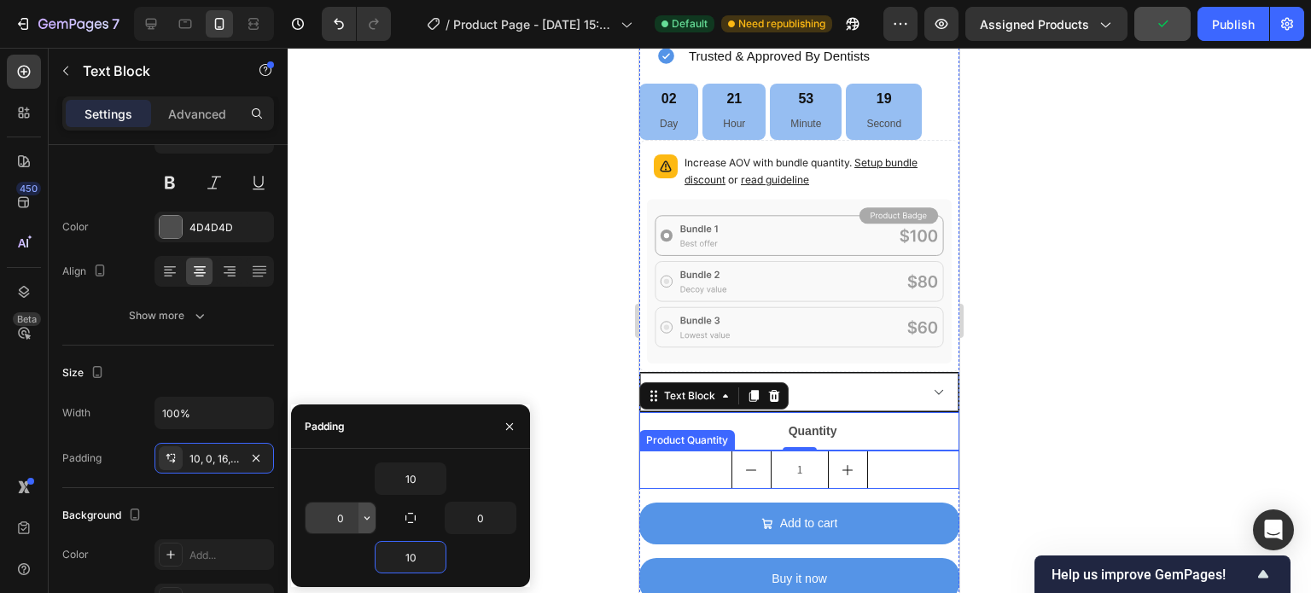
type input "10"
click at [369, 516] on icon "button" at bounding box center [367, 518] width 14 height 14
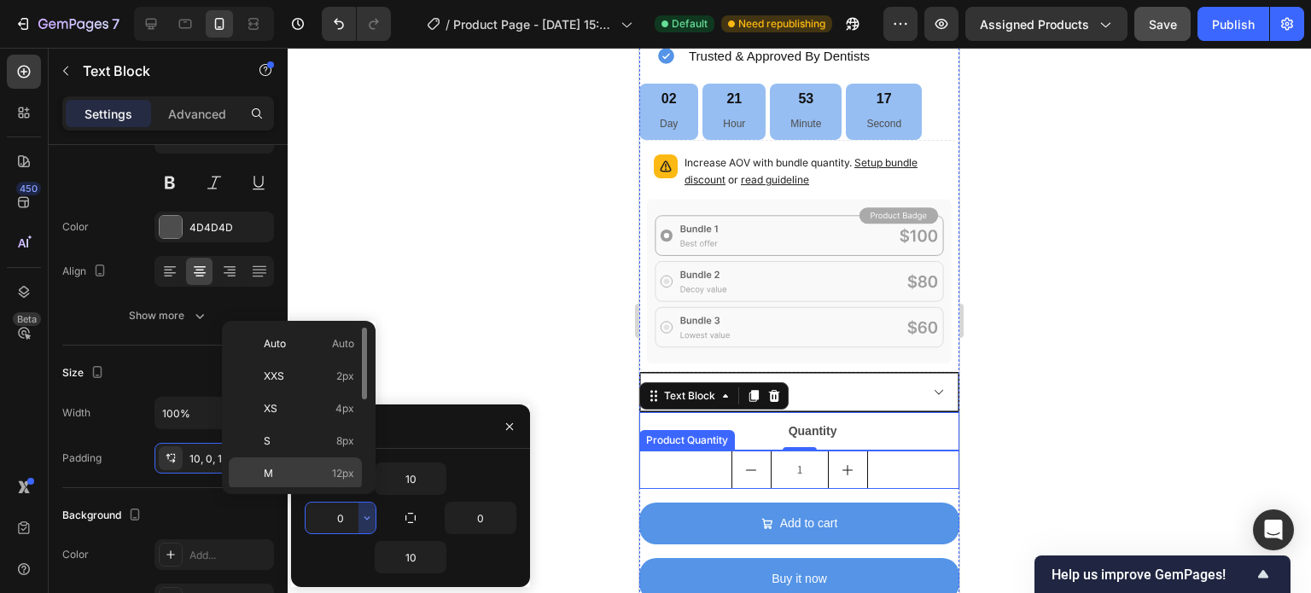
click at [294, 479] on p "M 12px" at bounding box center [309, 473] width 90 height 15
type input "12"
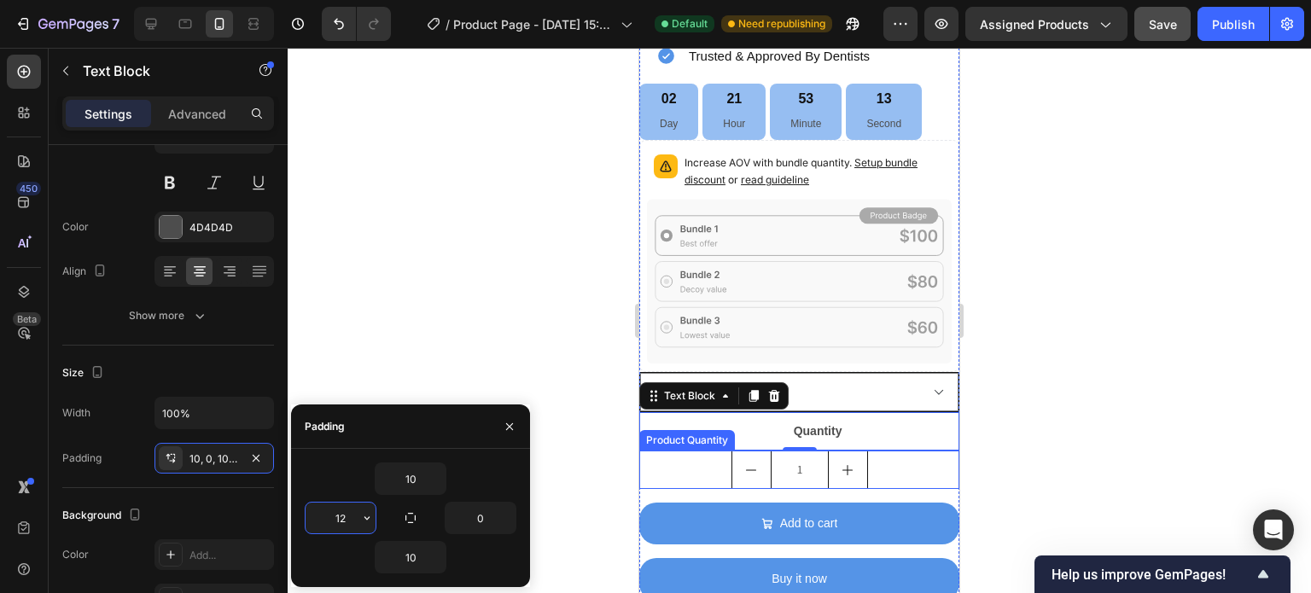
click at [342, 521] on input "12" at bounding box center [341, 518] width 70 height 31
type input "0"
click at [495, 519] on input "0" at bounding box center [481, 518] width 70 height 31
type input "1"
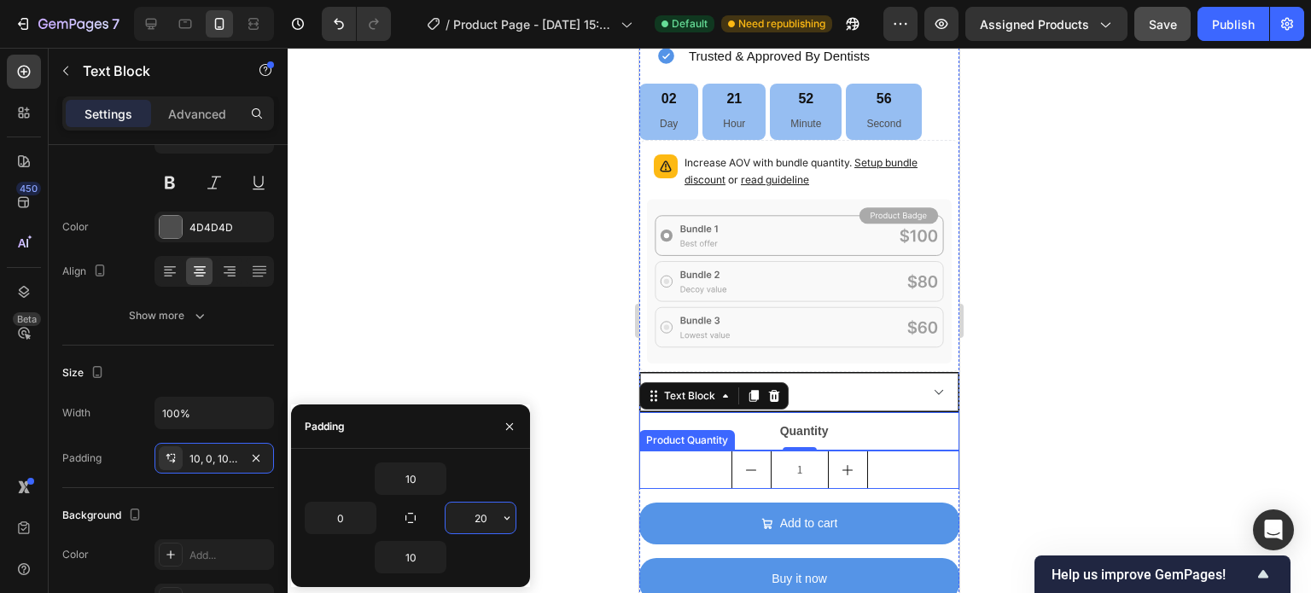
type input "2"
type input "3"
type input "35"
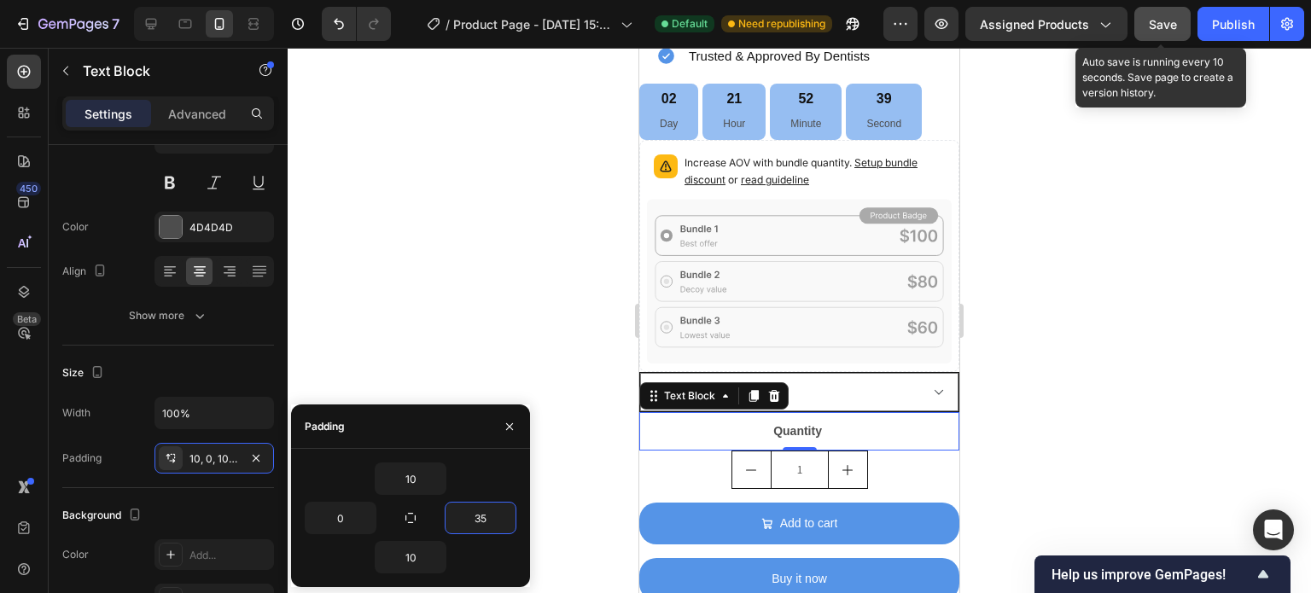
click at [1160, 23] on span "Save" at bounding box center [1163, 24] width 28 height 15
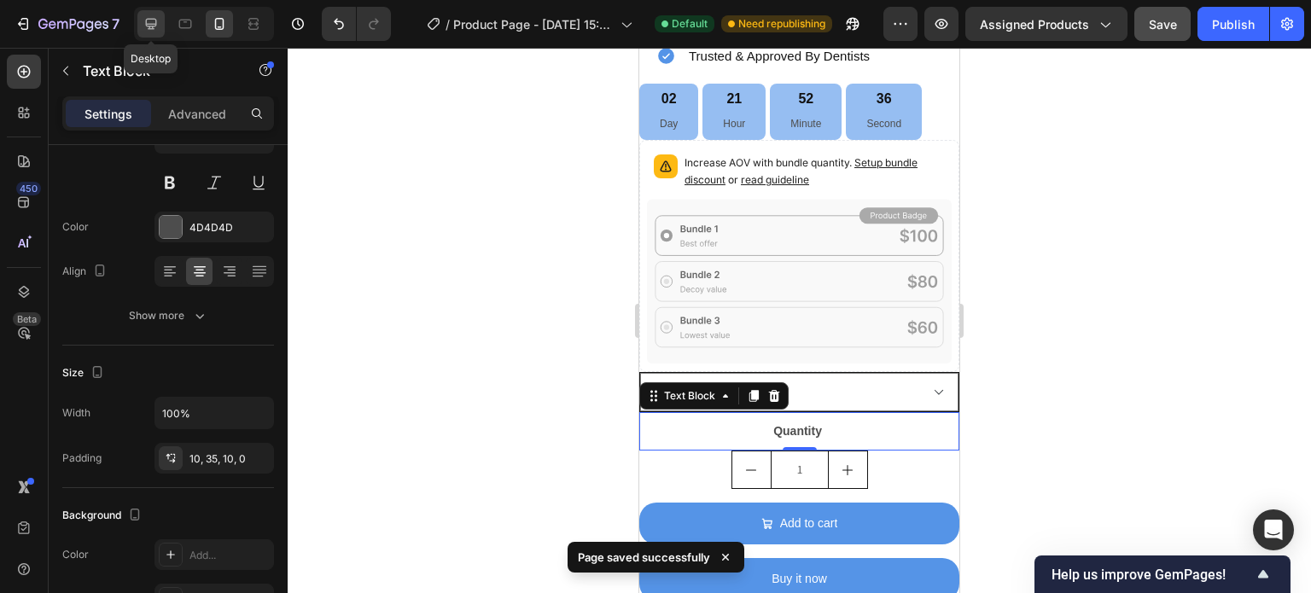
click at [150, 23] on icon at bounding box center [151, 24] width 11 height 11
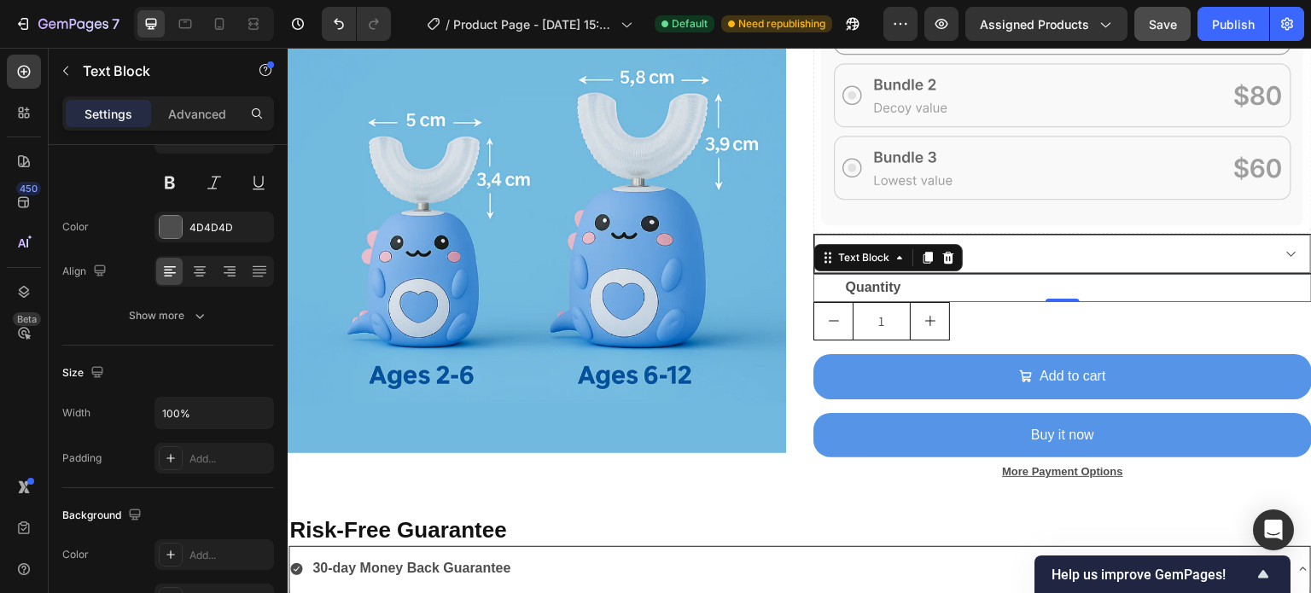
scroll to position [877, 0]
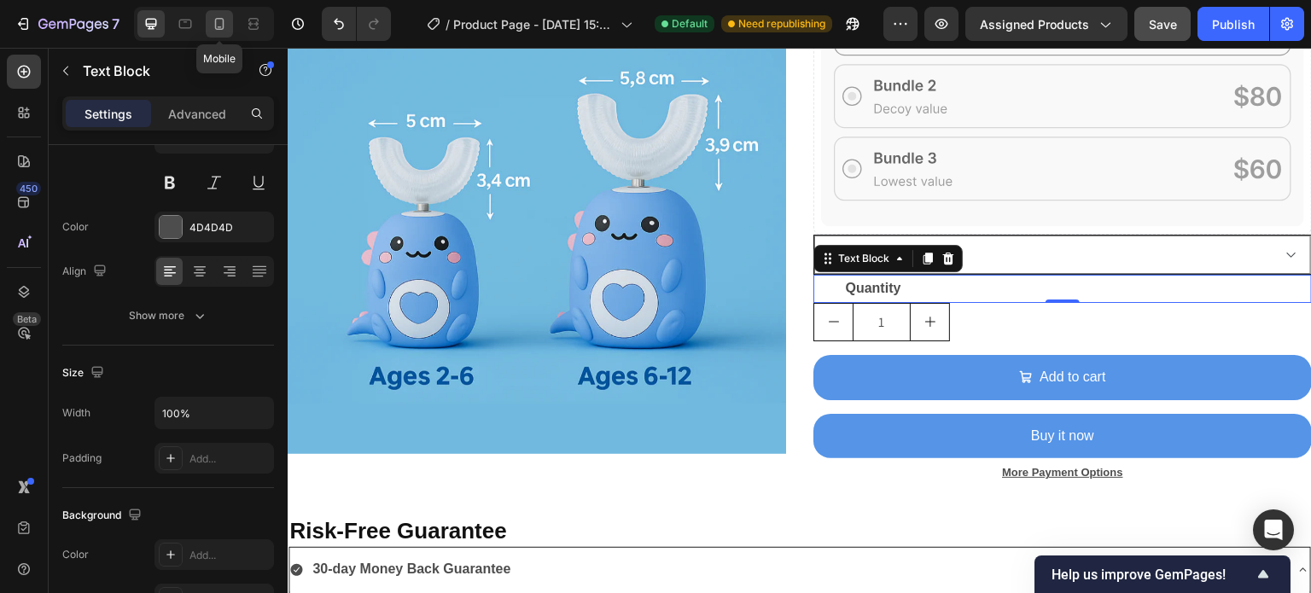
click at [221, 26] on icon at bounding box center [219, 23] width 17 height 17
type input "14"
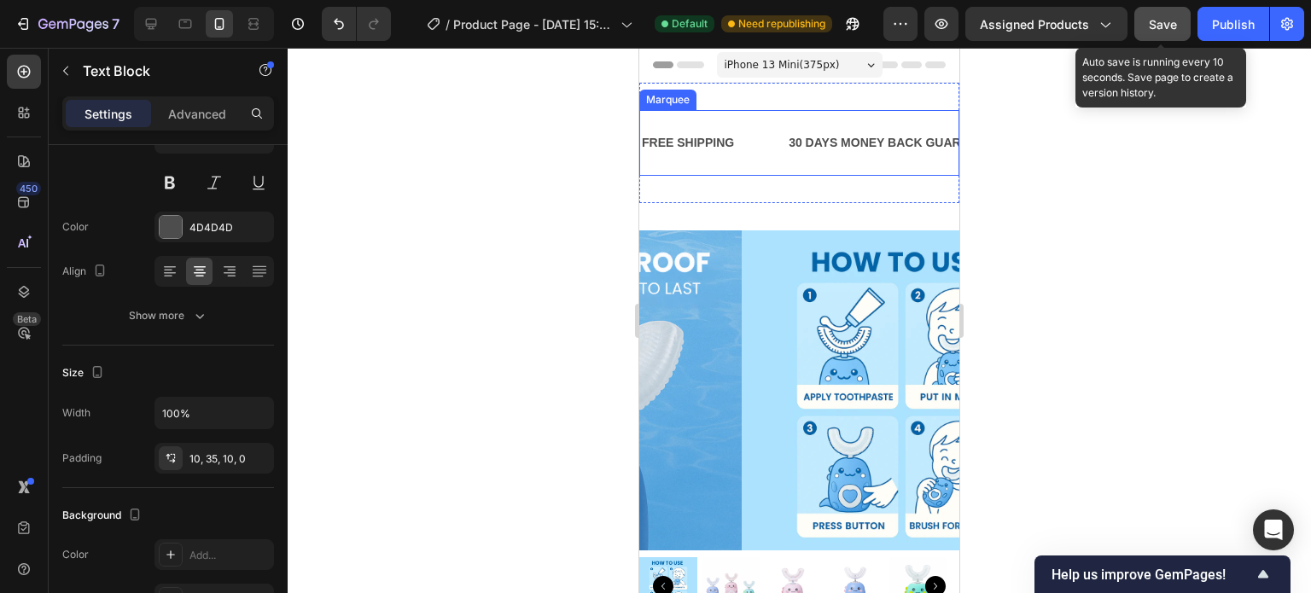
click at [1169, 25] on span "Save" at bounding box center [1163, 24] width 28 height 15
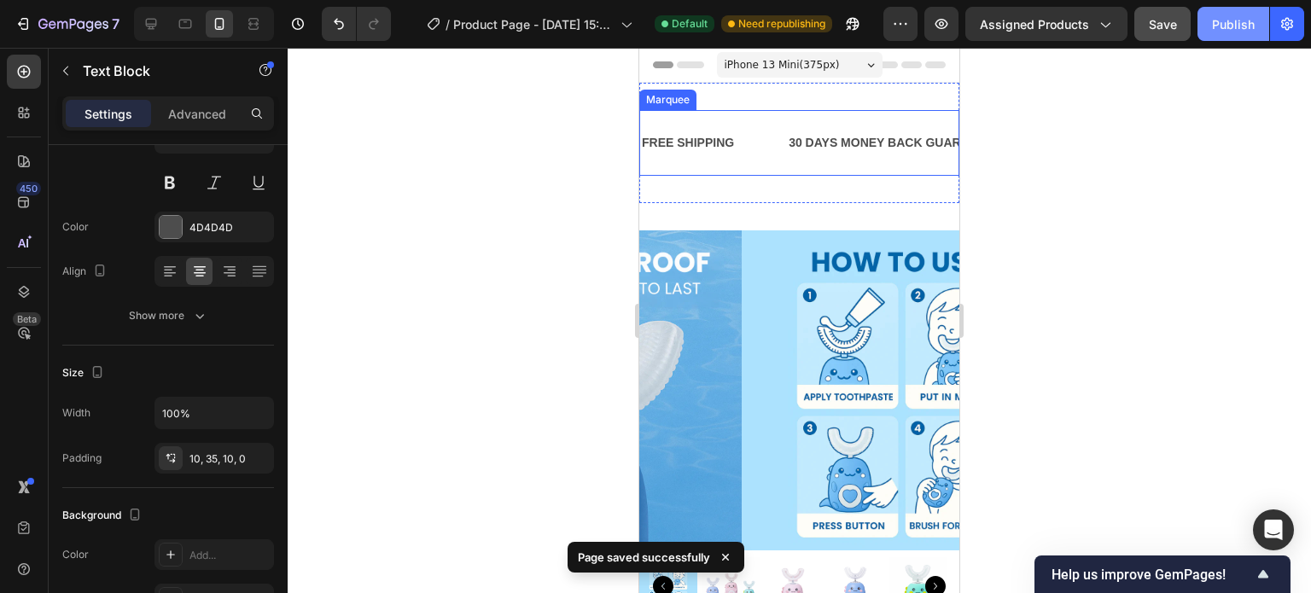
click at [1222, 25] on div "Publish" at bounding box center [1233, 24] width 43 height 18
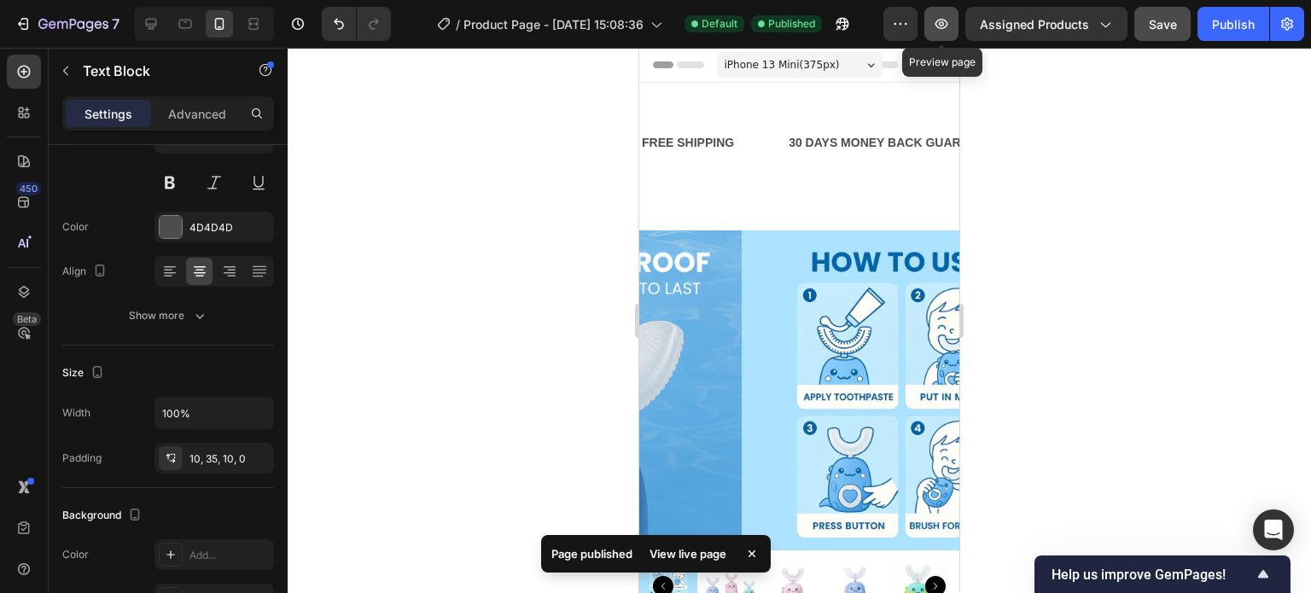
click at [942, 24] on icon "button" at bounding box center [941, 23] width 5 height 5
